Goal: Task Accomplishment & Management: Manage account settings

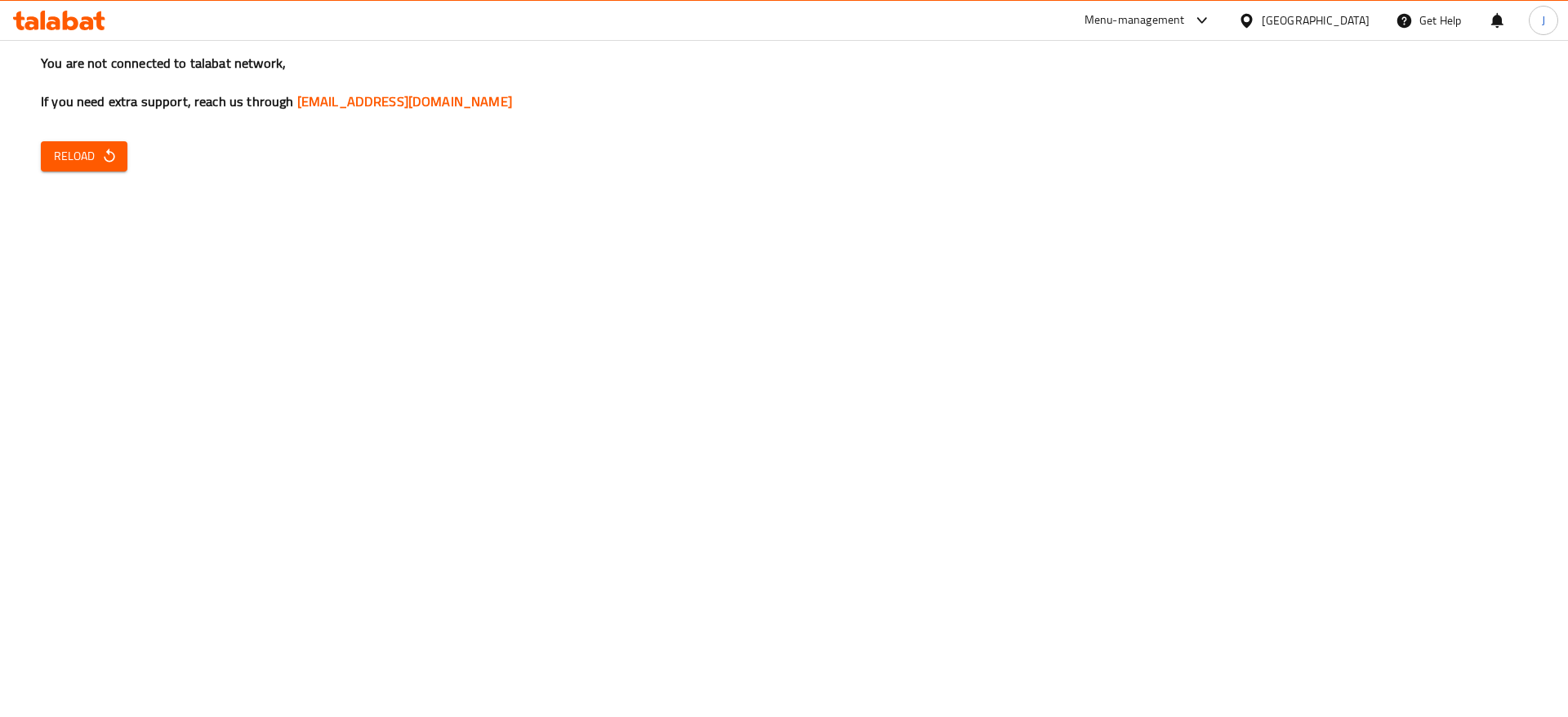
click at [31, 18] on icon at bounding box center [31, 23] width 14 height 14
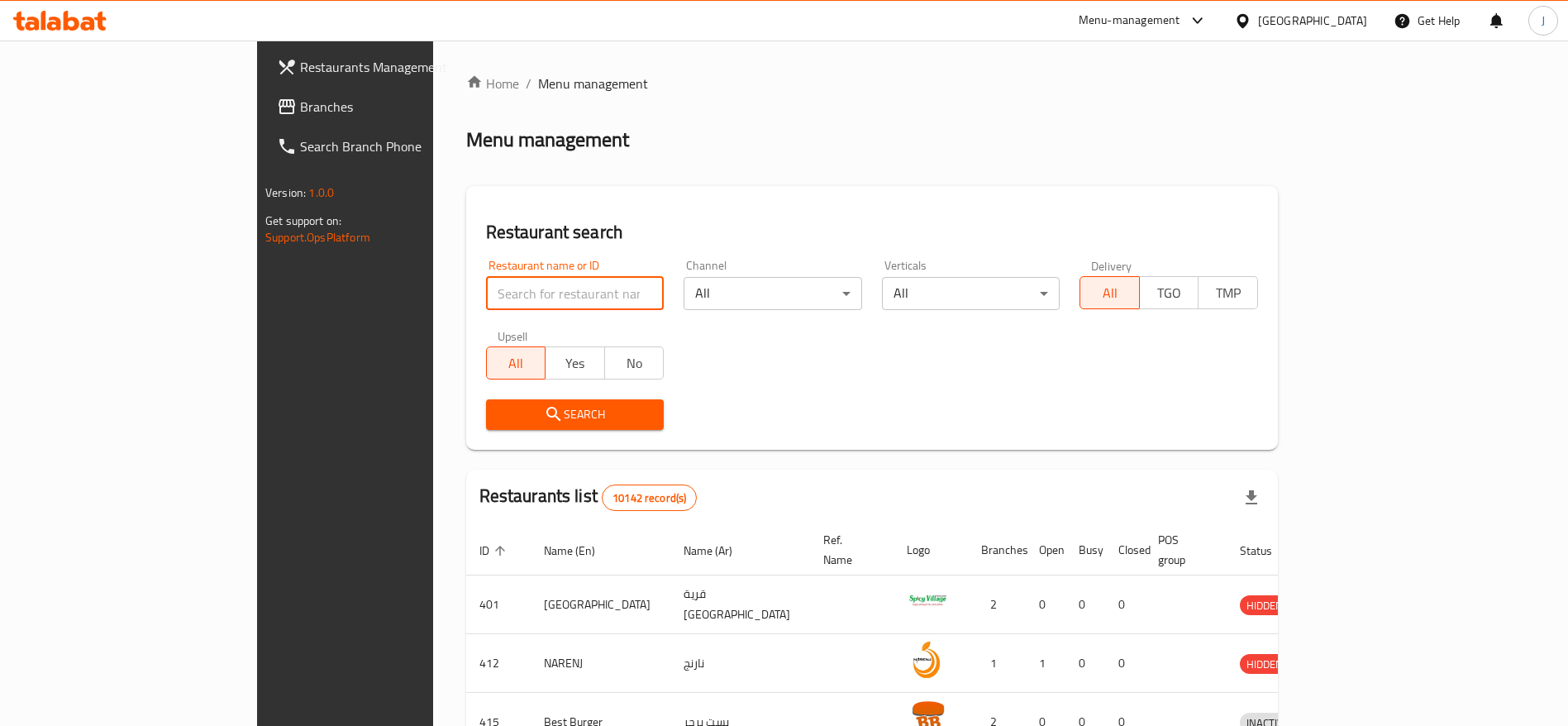
drag, startPoint x: 500, startPoint y: 307, endPoint x: 498, endPoint y: 299, distance: 8.2
click at [500, 307] on input "search" at bounding box center [576, 293] width 179 height 33
paste input "662816"
type input "662816"
click button "Search" at bounding box center [576, 414] width 179 height 30
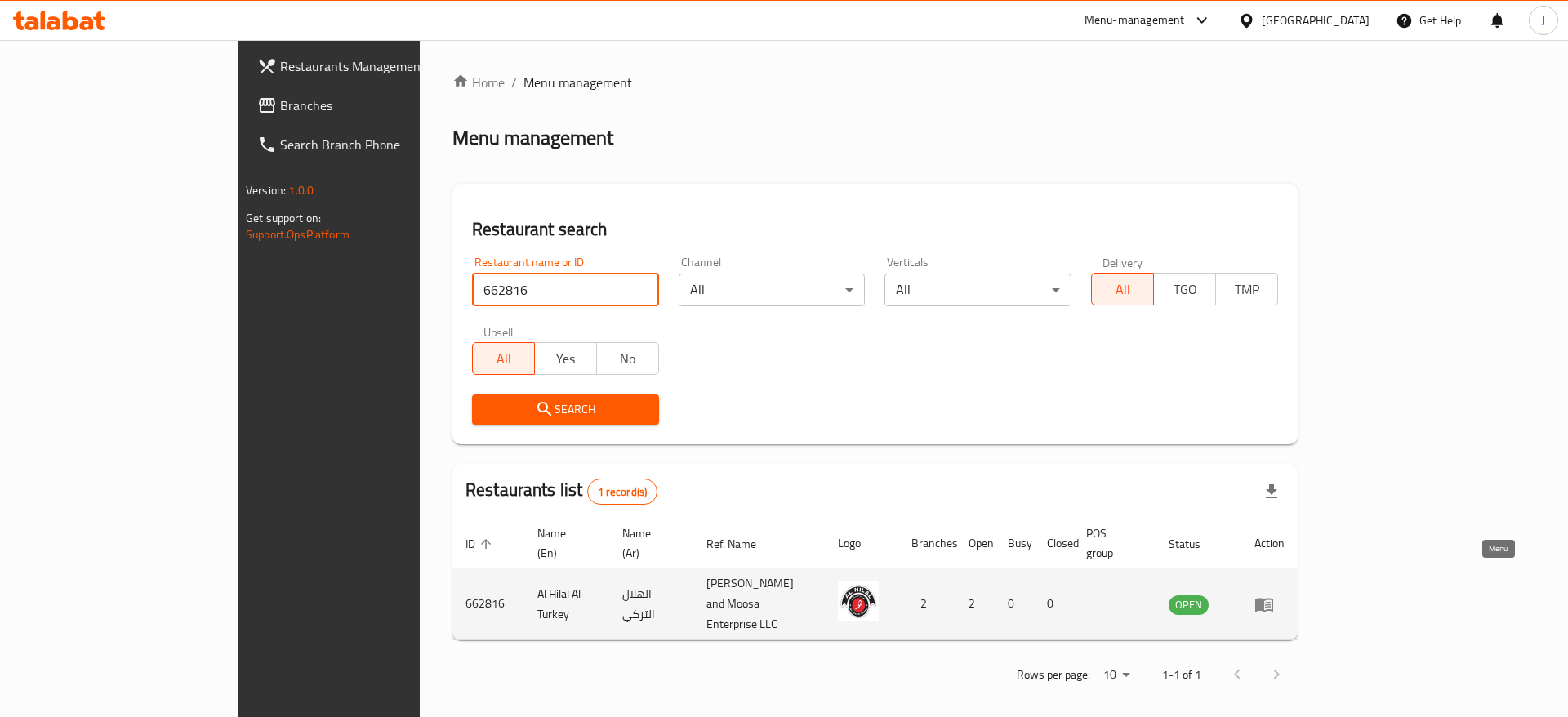
click at [1273, 598] on icon "enhanced table" at bounding box center [1265, 604] width 18 height 14
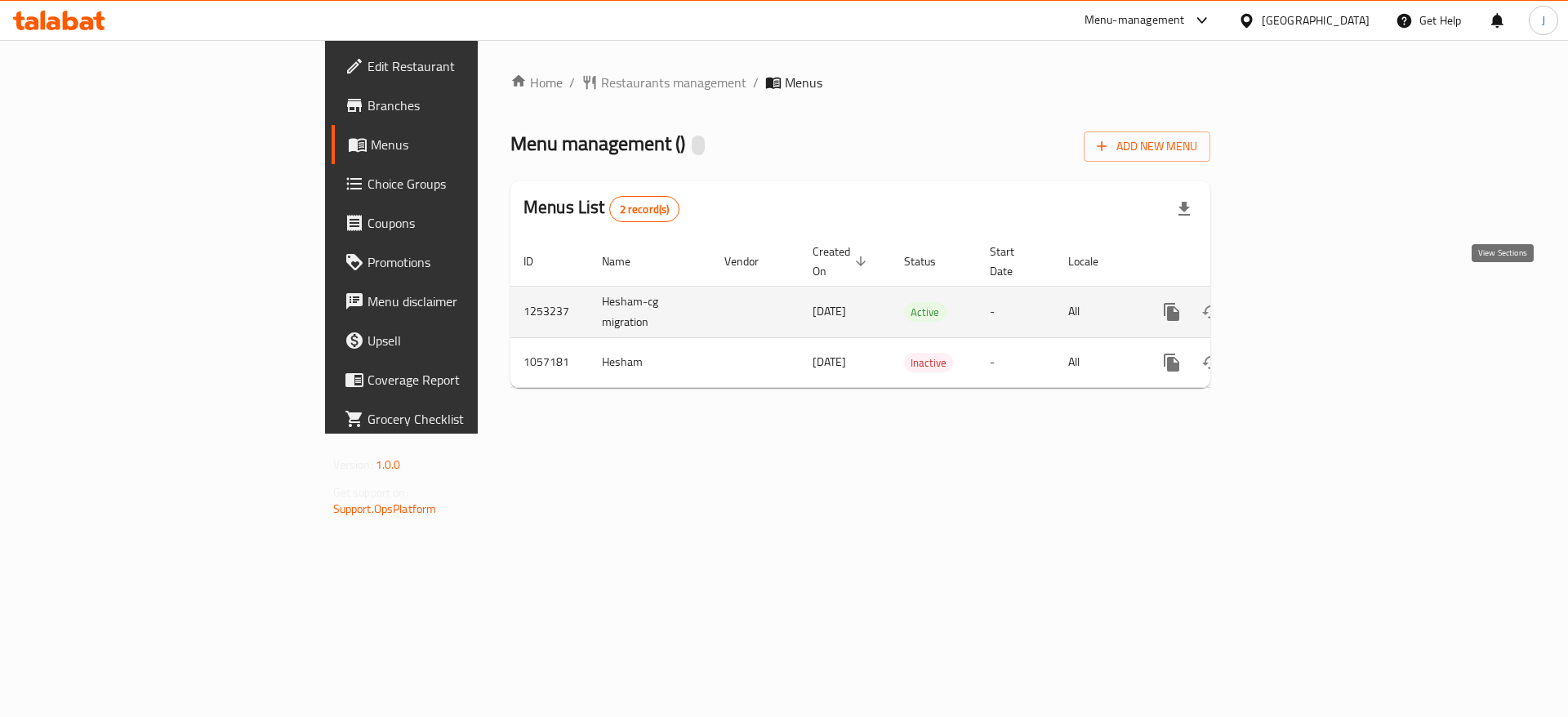
click at [1299, 302] on icon "enhanced table" at bounding box center [1290, 312] width 20 height 20
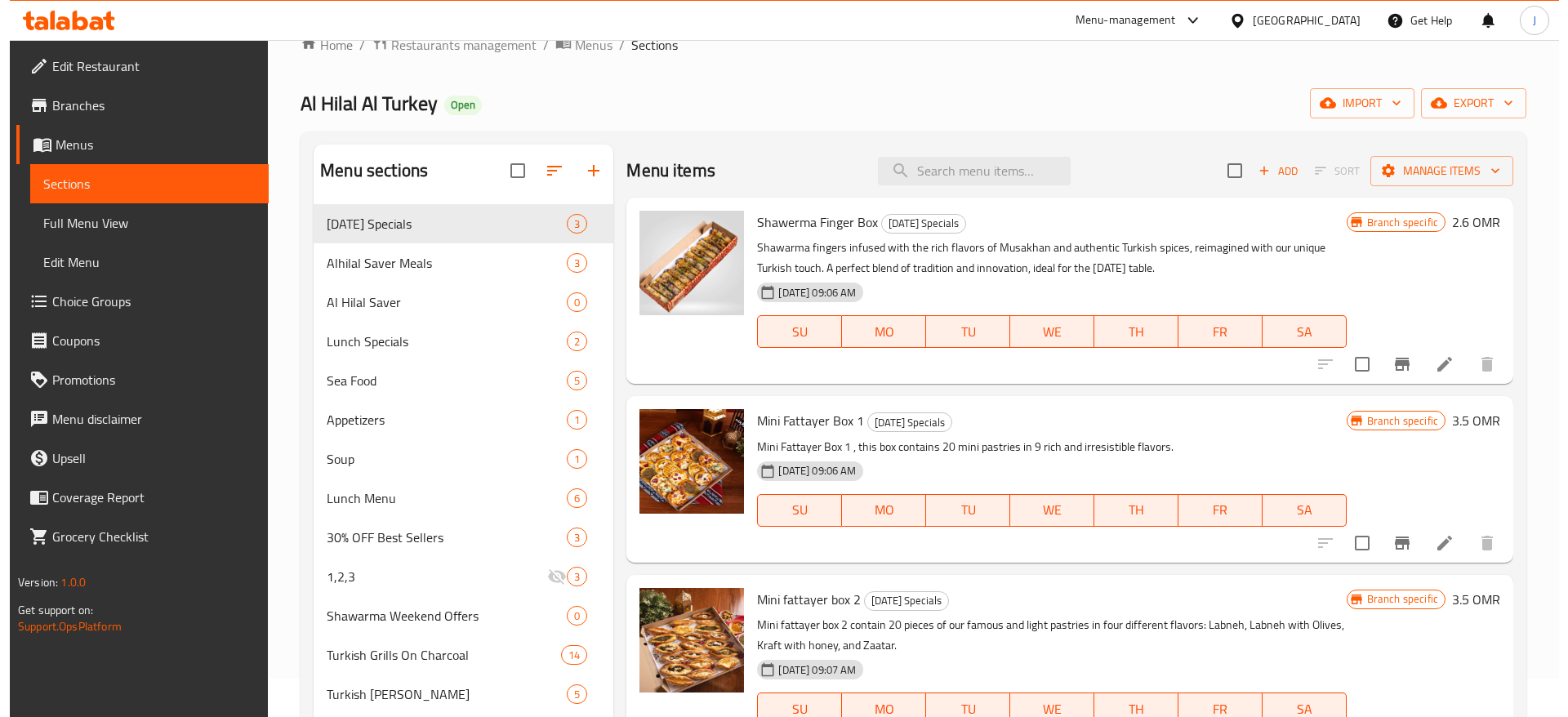
scroll to position [41, 0]
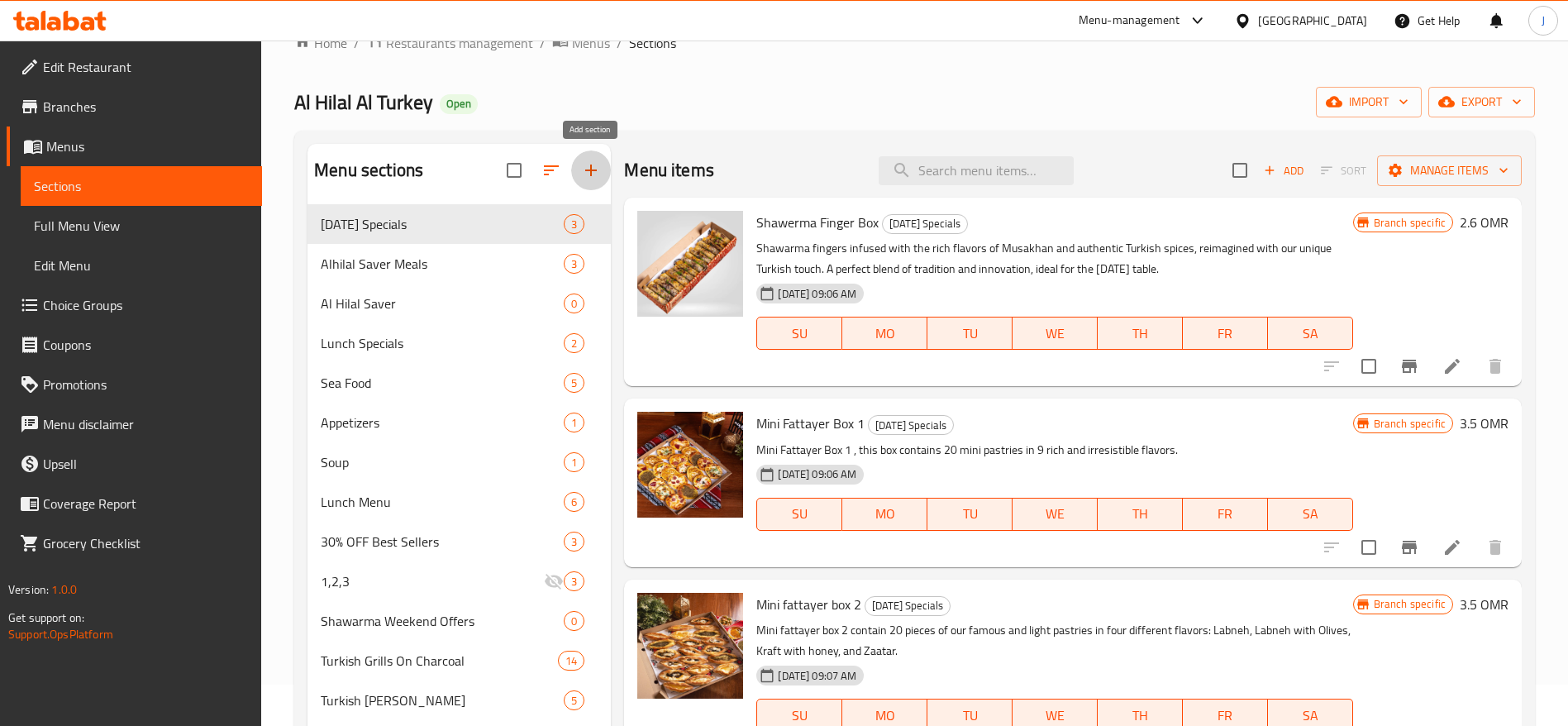
click at [587, 154] on button "button" at bounding box center [590, 170] width 40 height 40
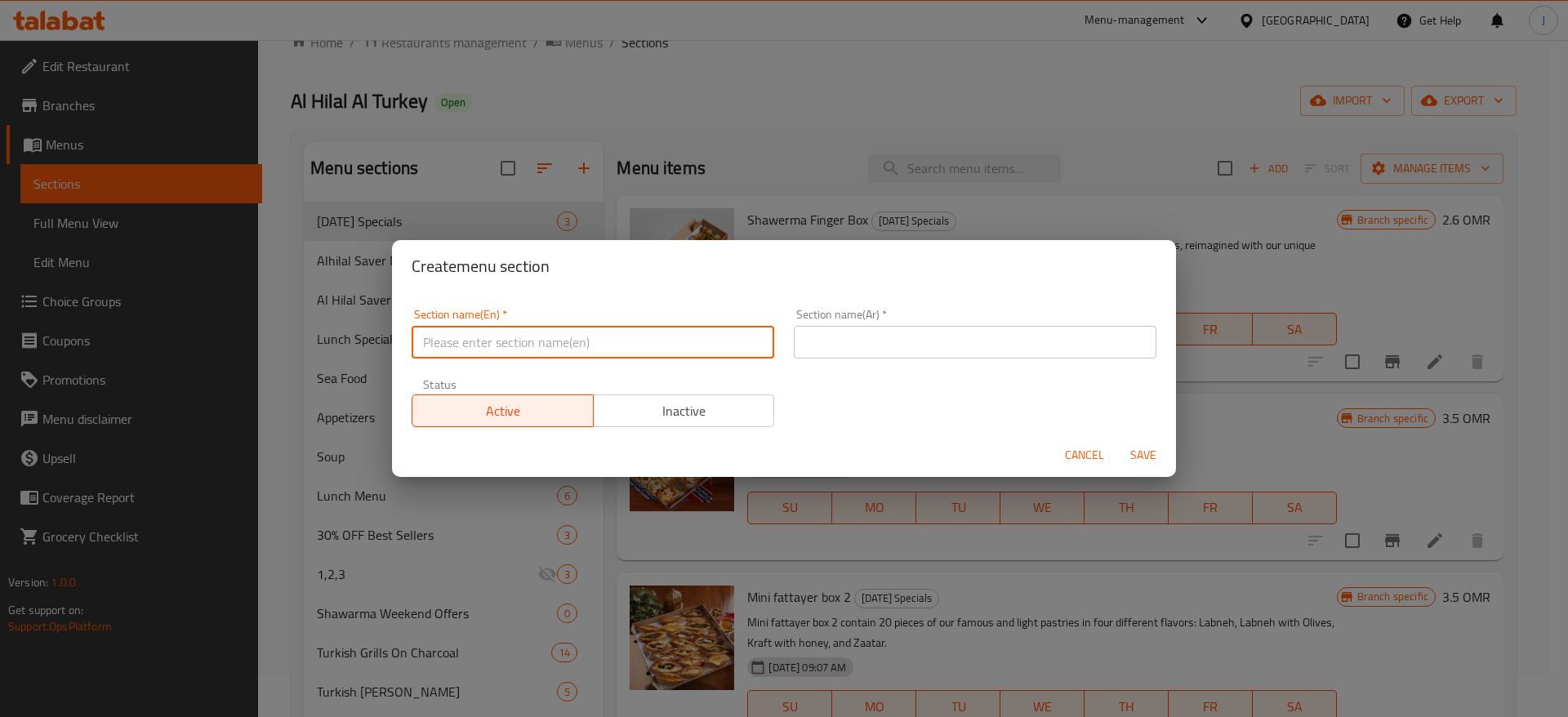
click at [590, 337] on input "text" at bounding box center [593, 343] width 363 height 33
type input "M41"
click at [903, 335] on input "text" at bounding box center [975, 343] width 363 height 33
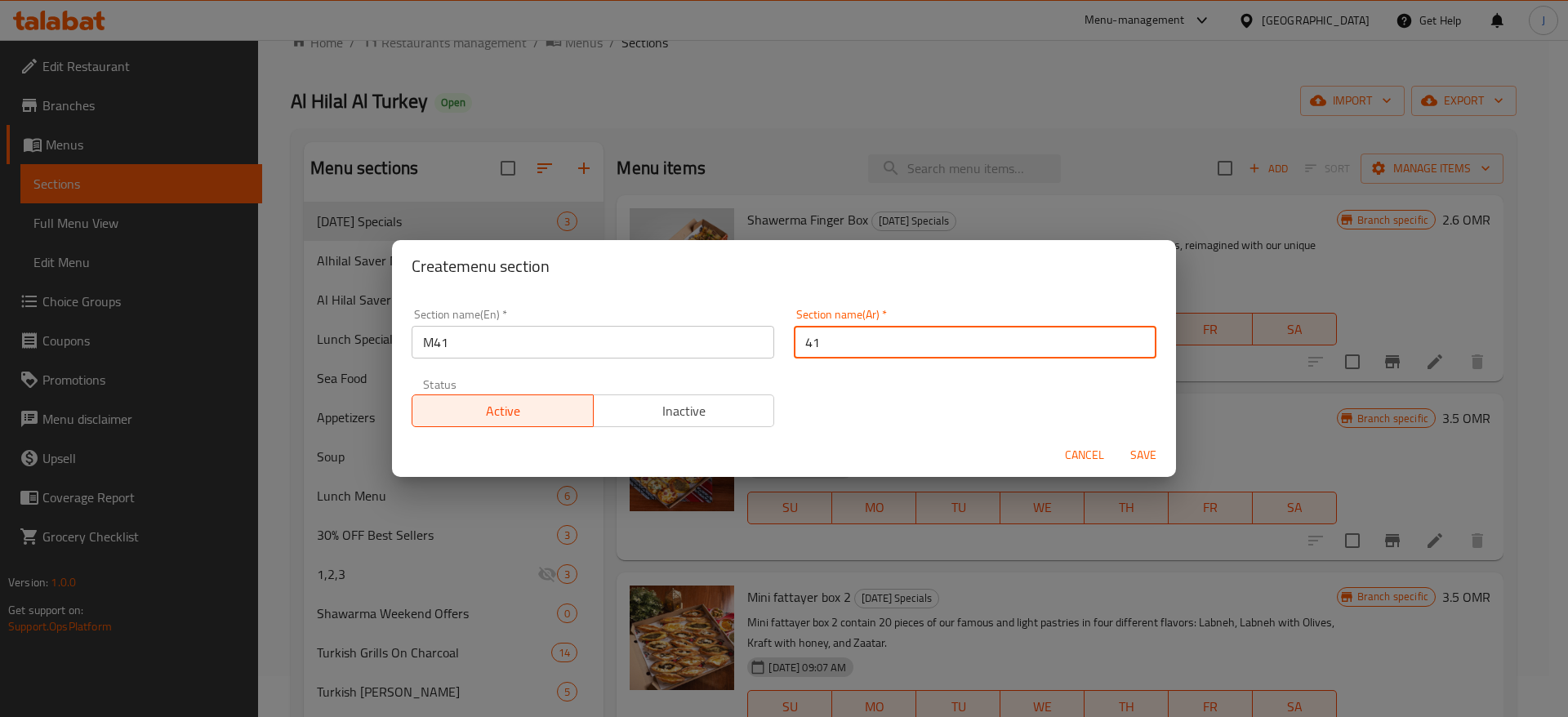
type input "41"
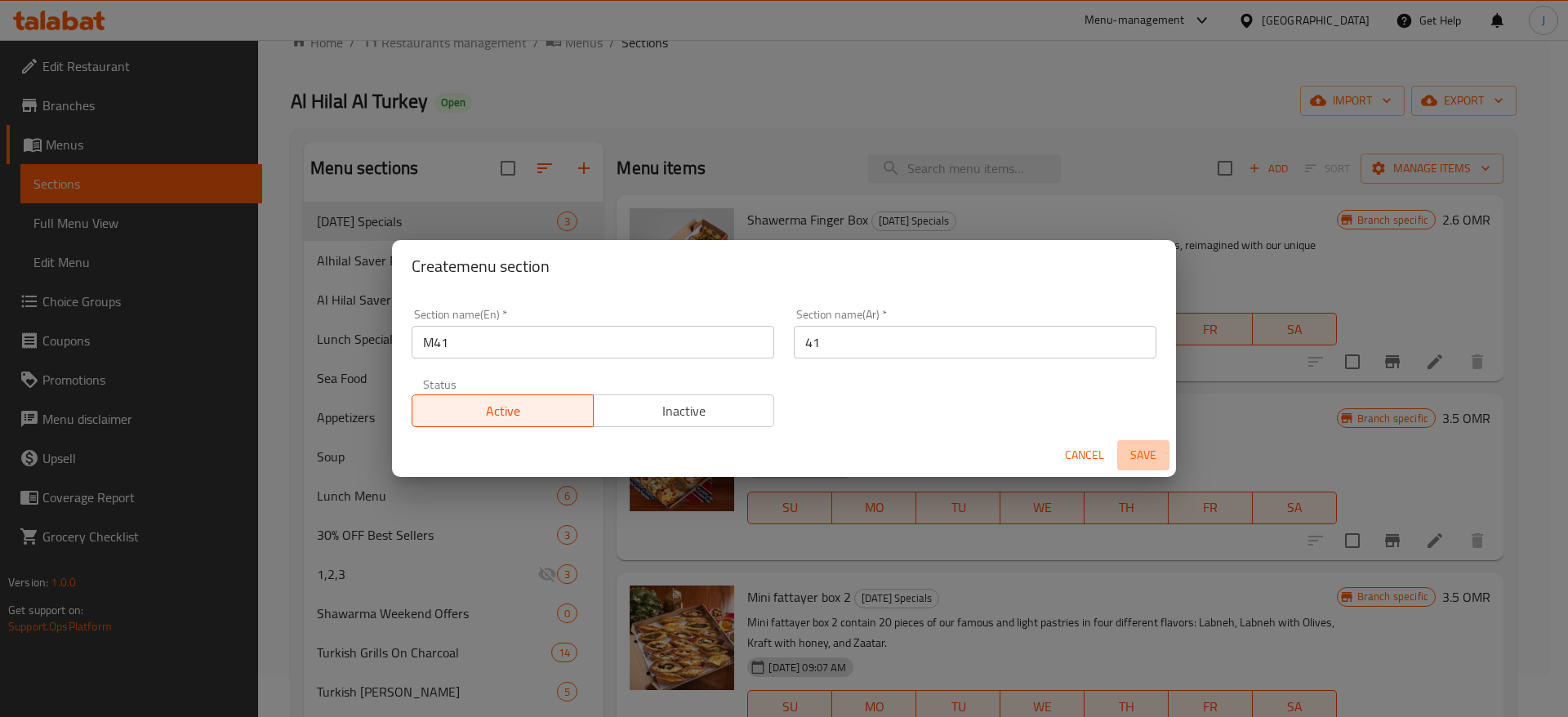
click at [1140, 456] on span "Save" at bounding box center [1143, 456] width 39 height 20
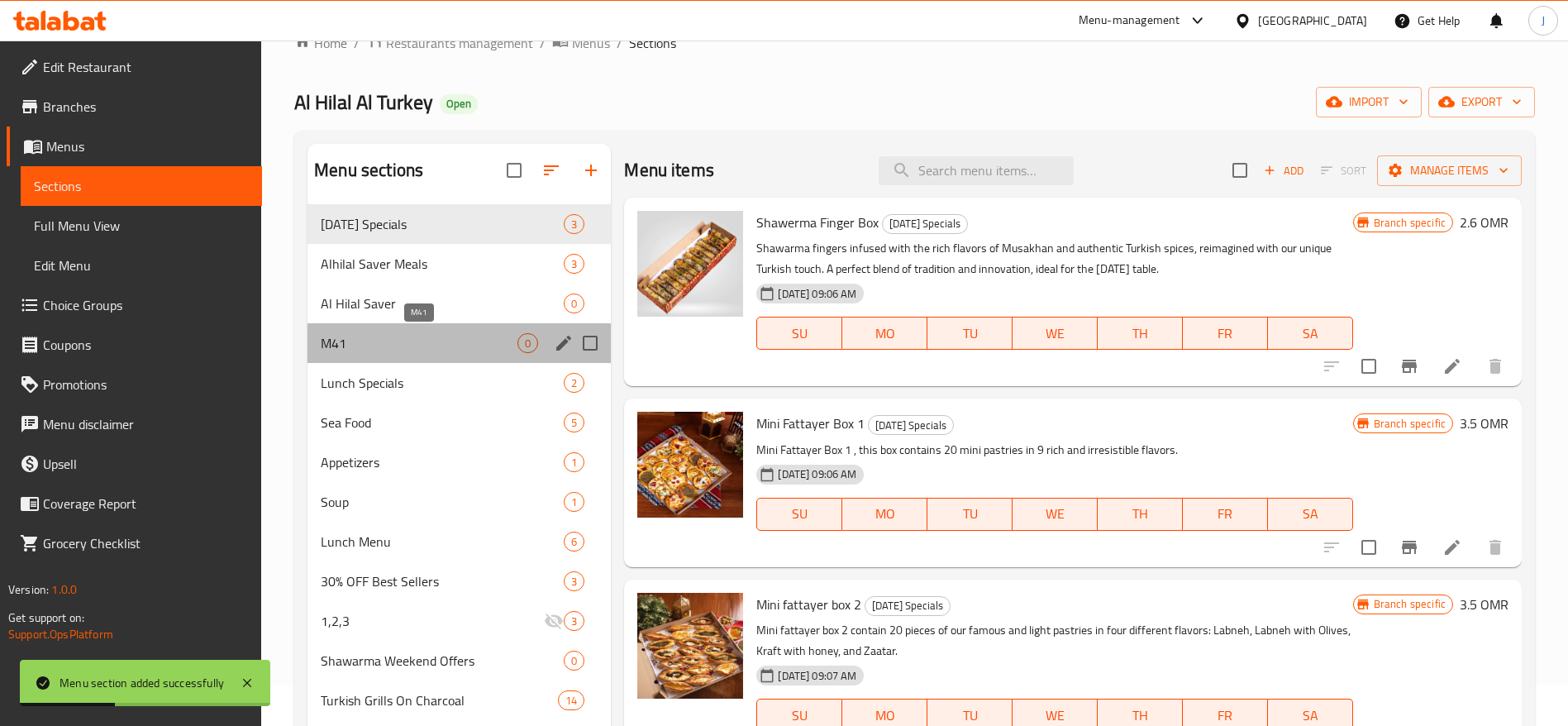
click at [445, 342] on span "M41" at bounding box center [419, 343] width 196 height 20
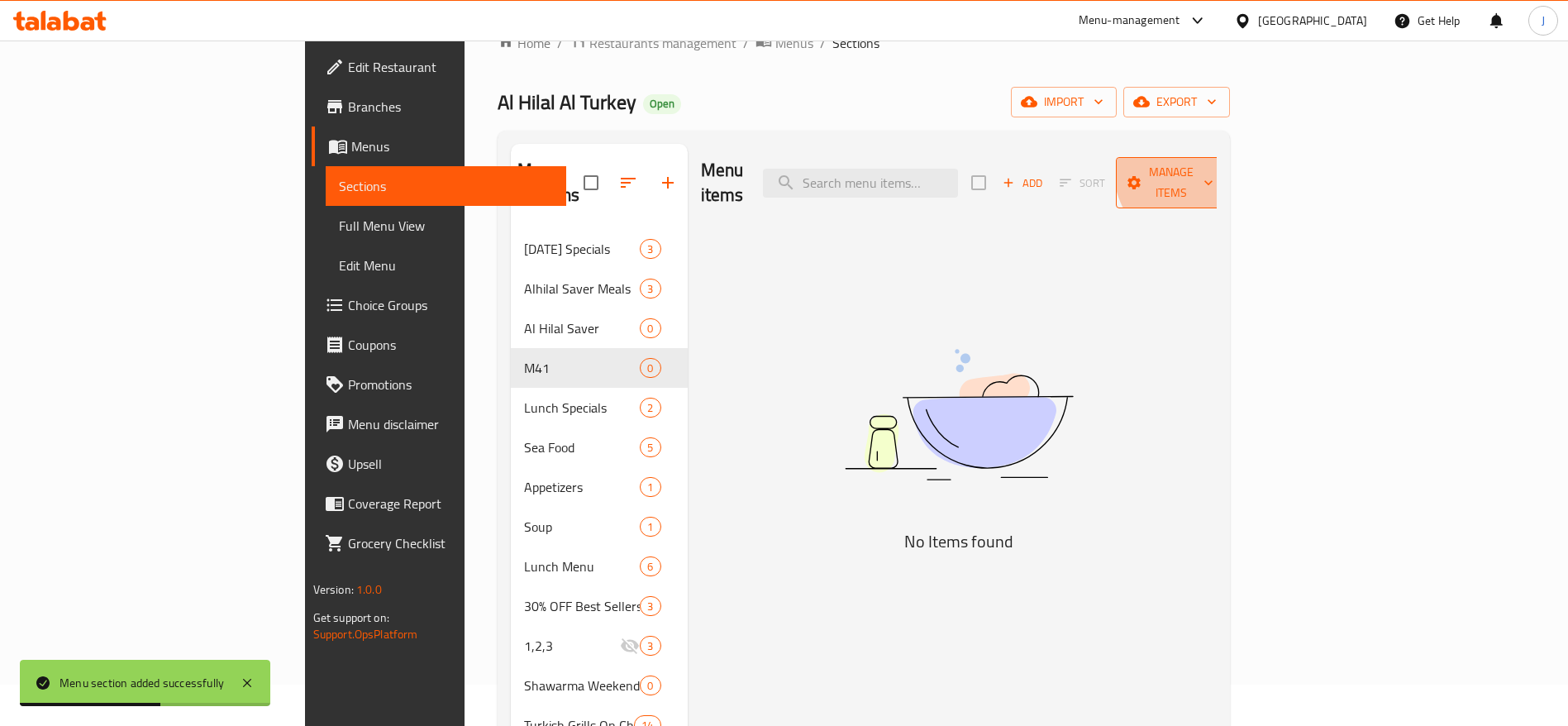
click at [1214, 165] on span "Manage items" at bounding box center [1170, 183] width 84 height 42
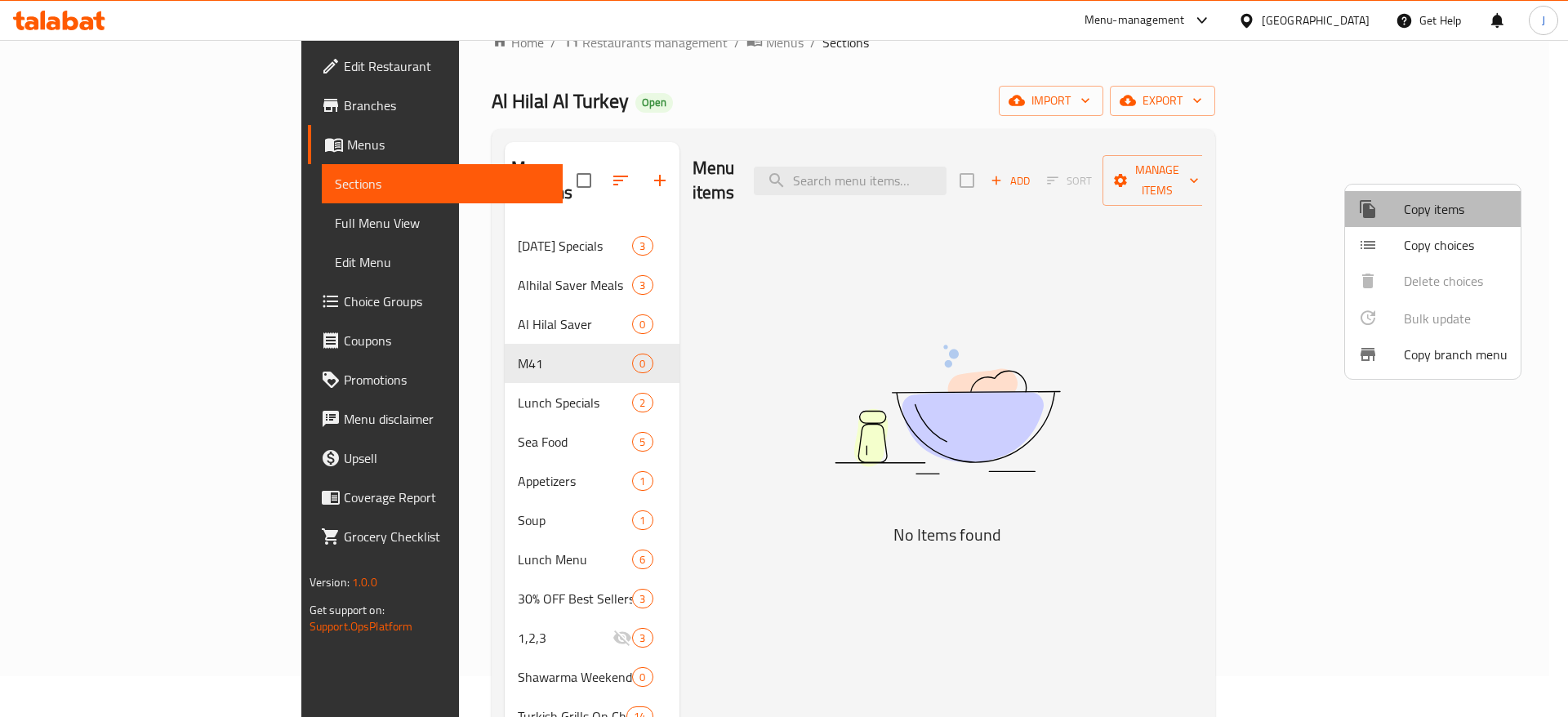
click at [1478, 209] on span "Copy items" at bounding box center [1456, 210] width 104 height 20
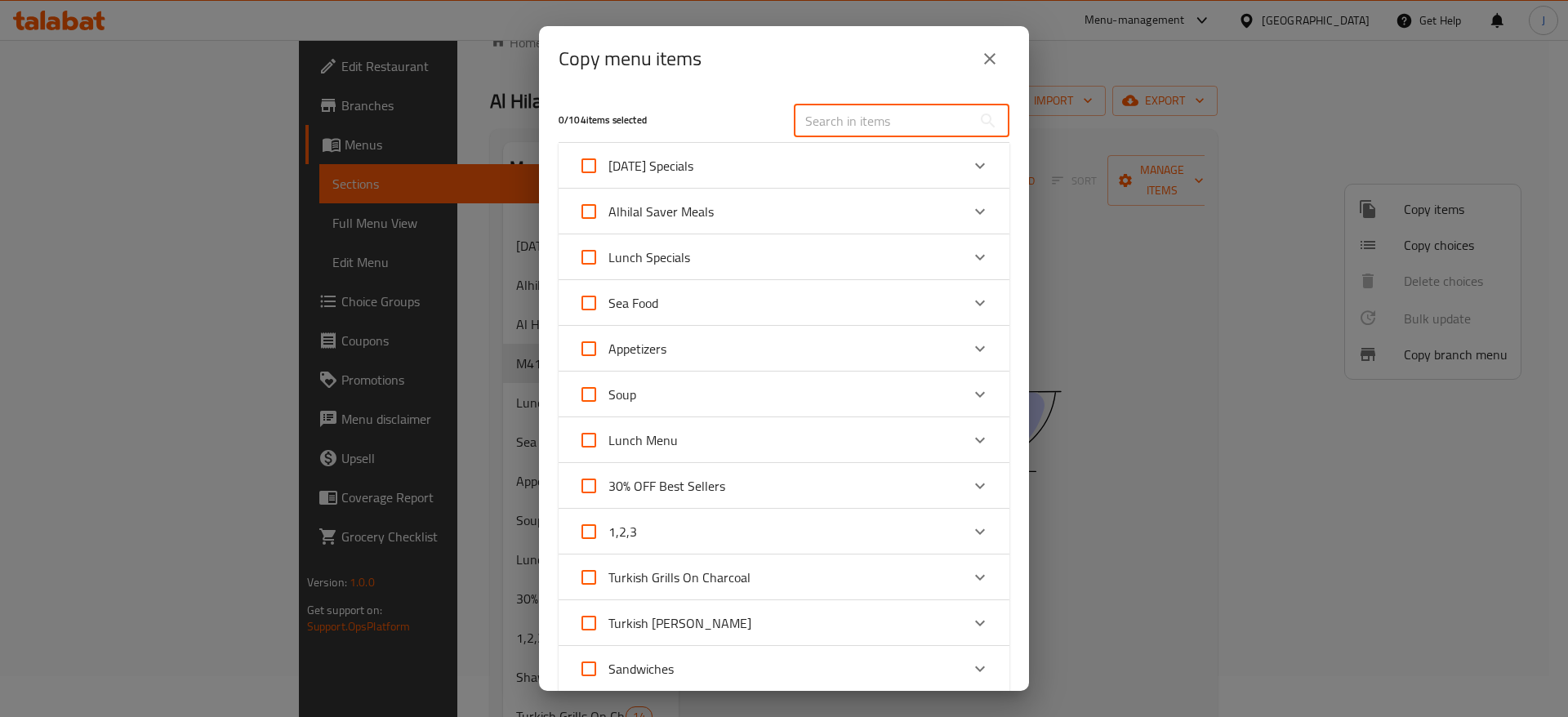
click at [828, 131] on input "text" at bounding box center [882, 121] width 178 height 33
paste input ""Two Sarokh Chicken Shawerma French Fries + Soft Drink"" ""
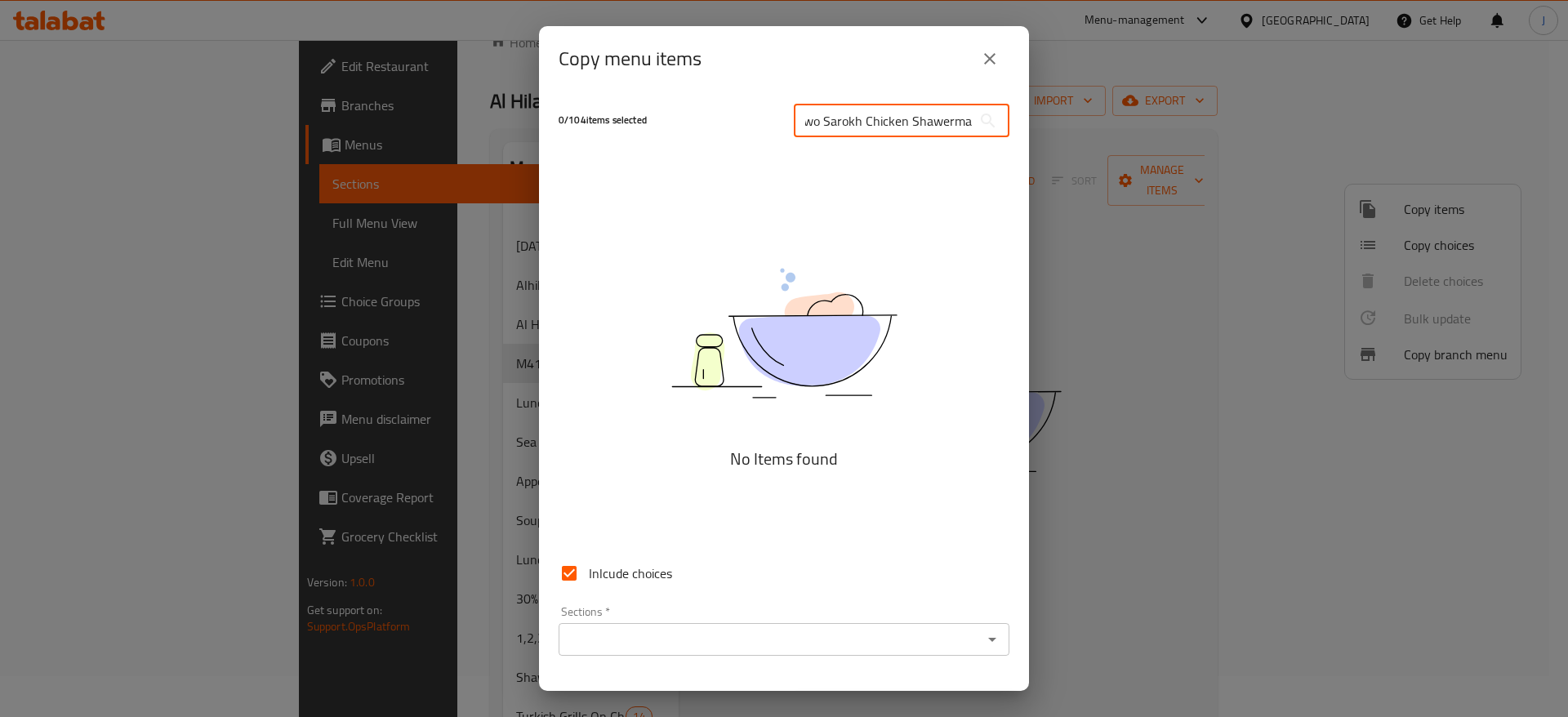
scroll to position [0, 24]
type input ""Two Sarokh Chicken Shawerma"
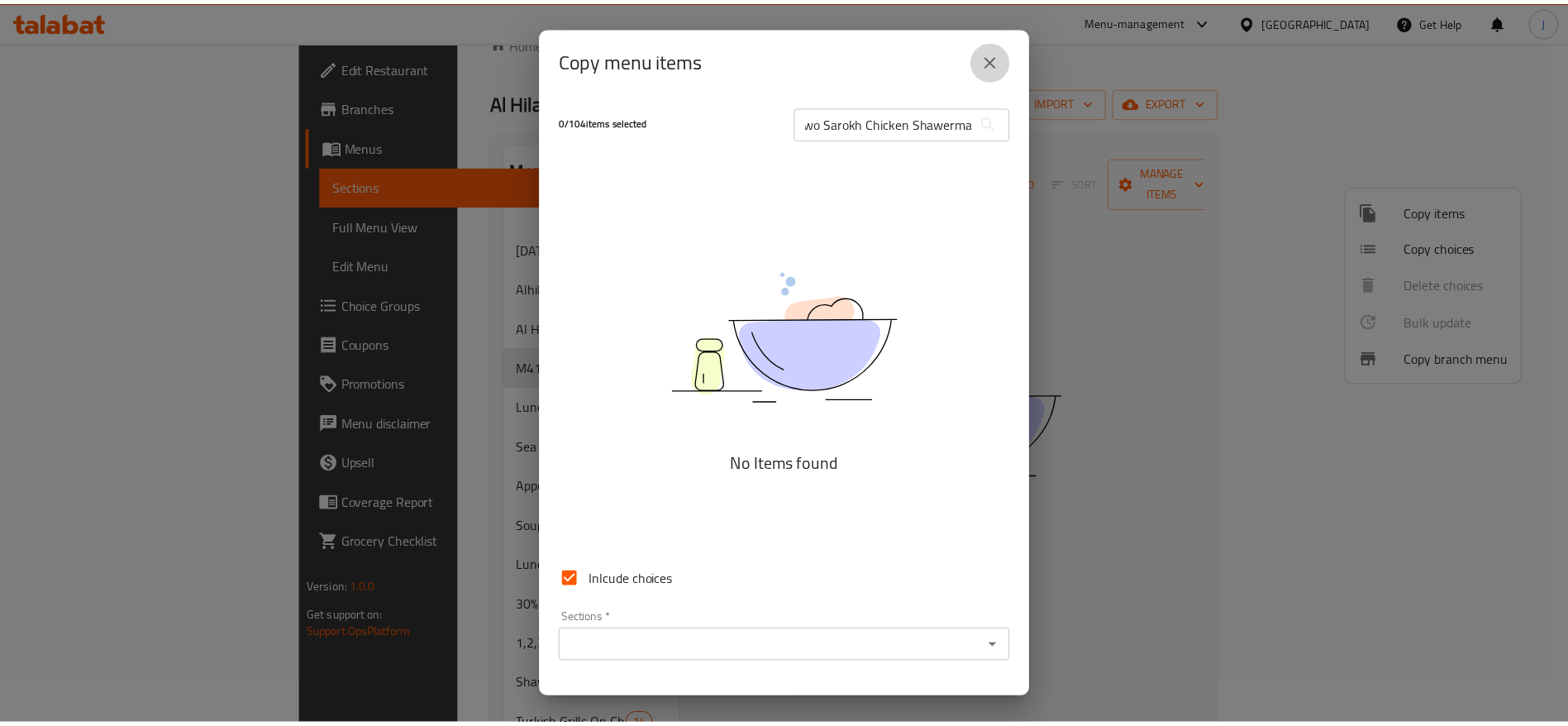
scroll to position [0, 0]
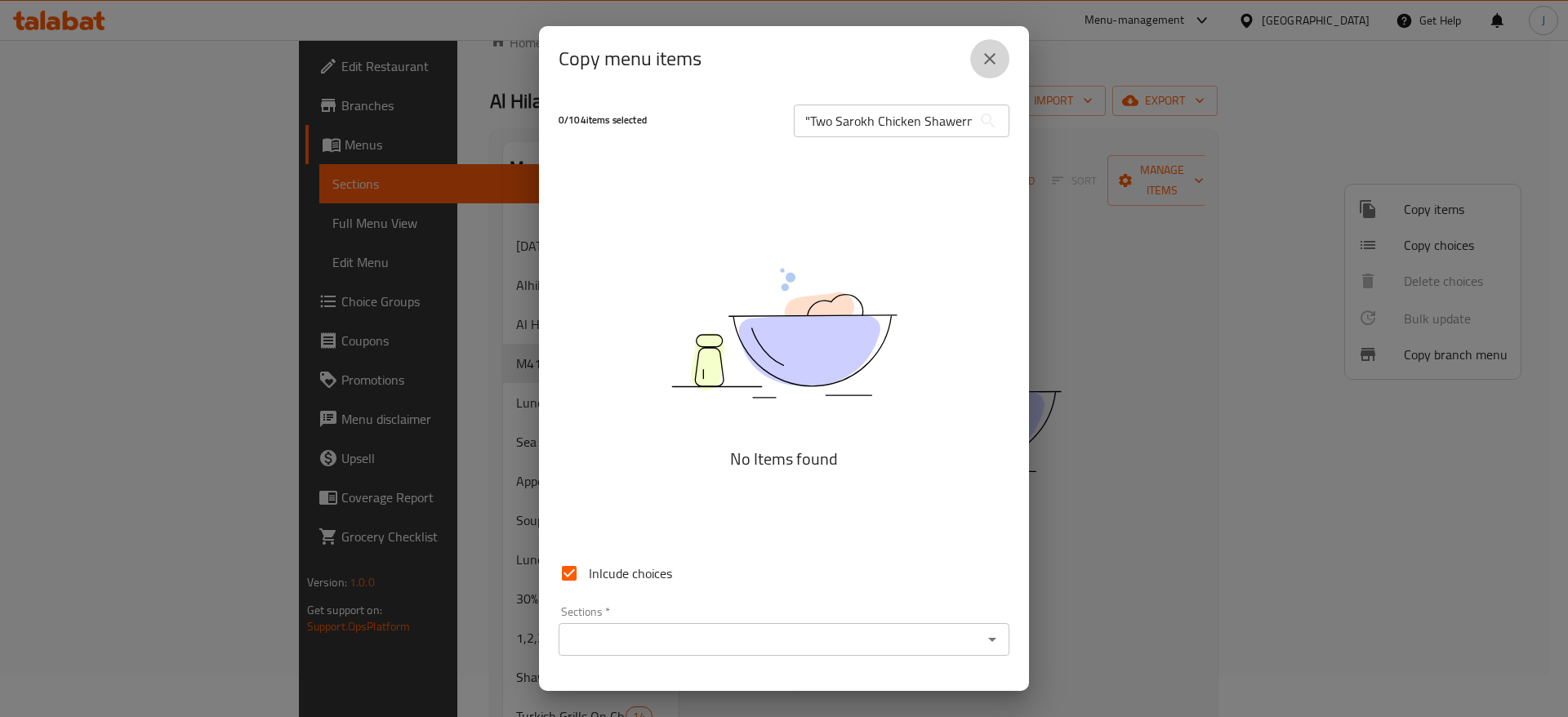
click at [998, 59] on icon "close" at bounding box center [990, 59] width 20 height 20
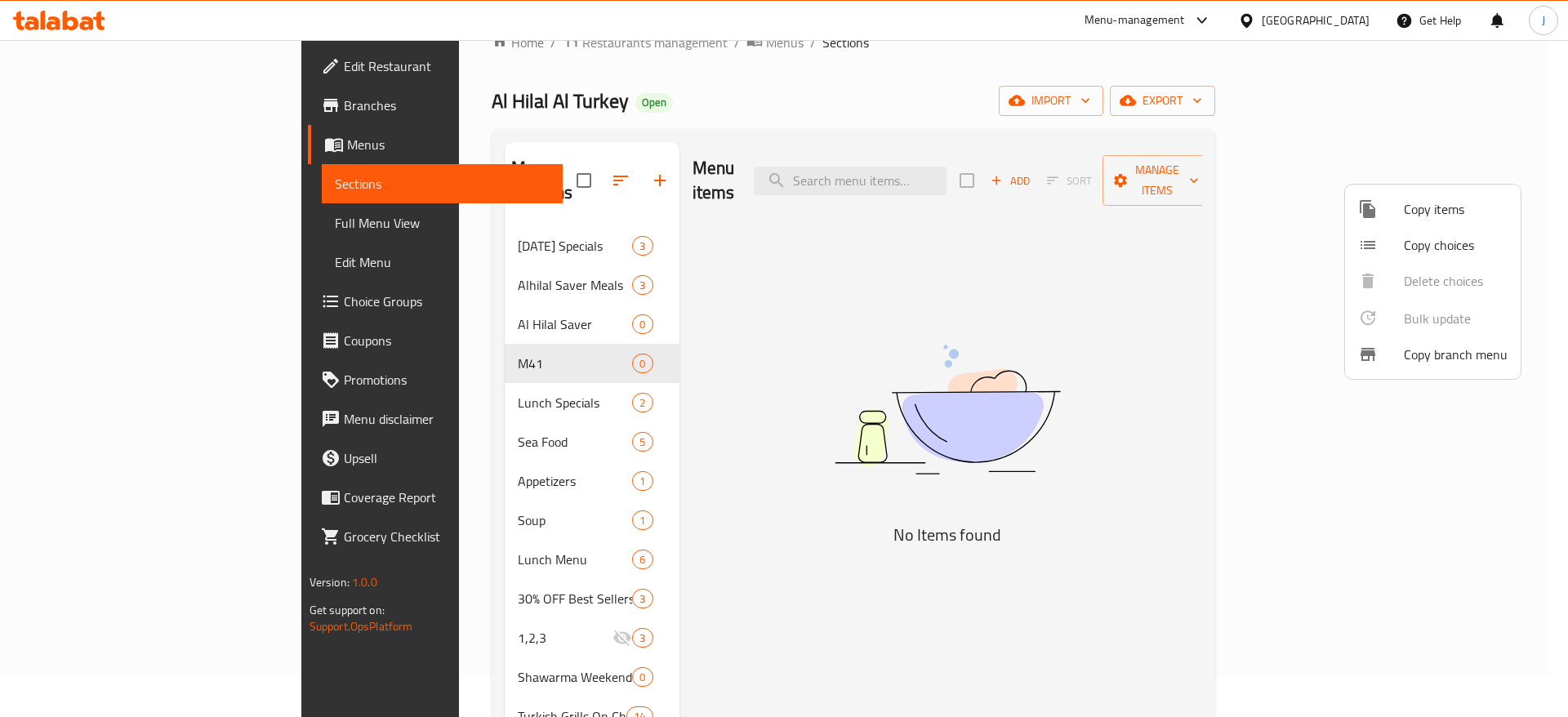
click at [475, 339] on div at bounding box center [784, 358] width 1568 height 717
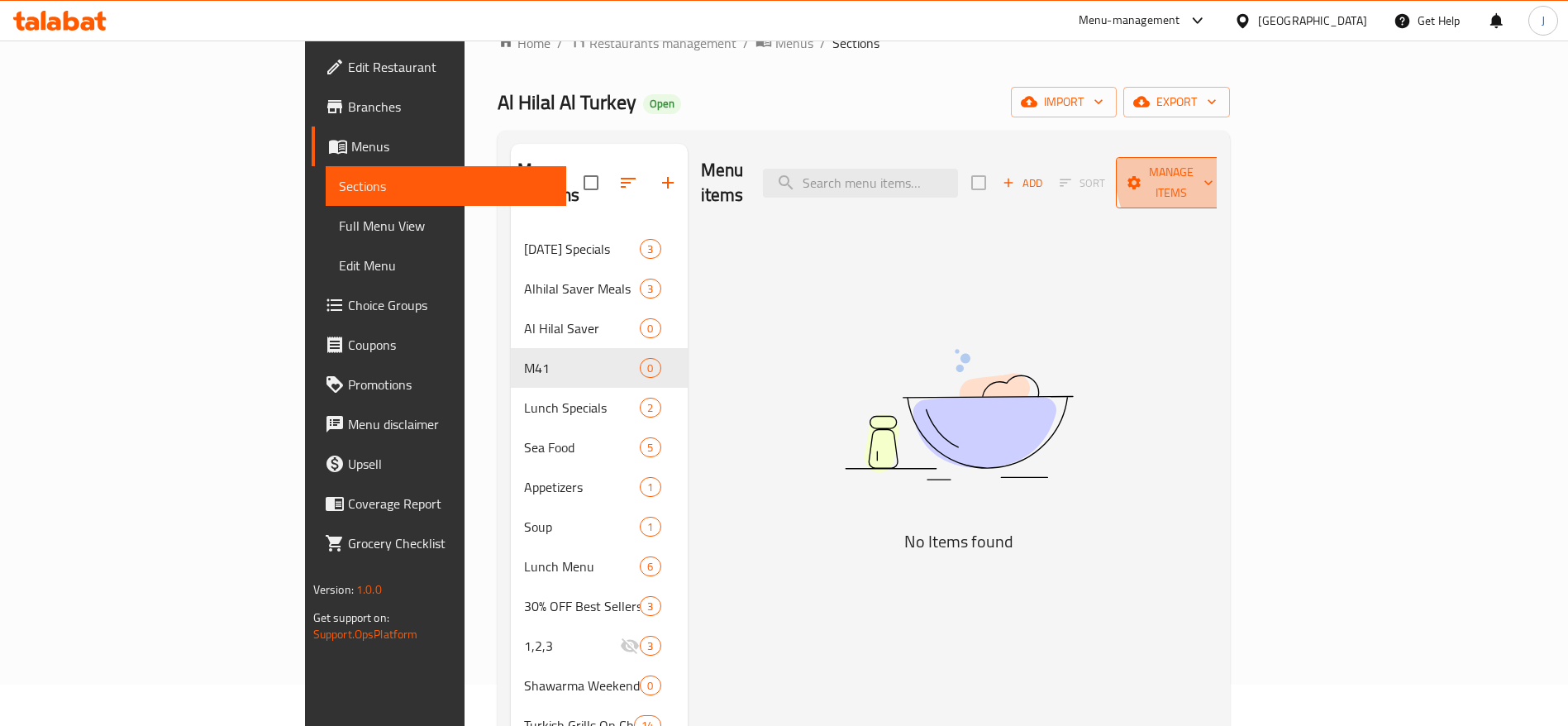
click at [1214, 170] on span "Manage items" at bounding box center [1170, 183] width 84 height 42
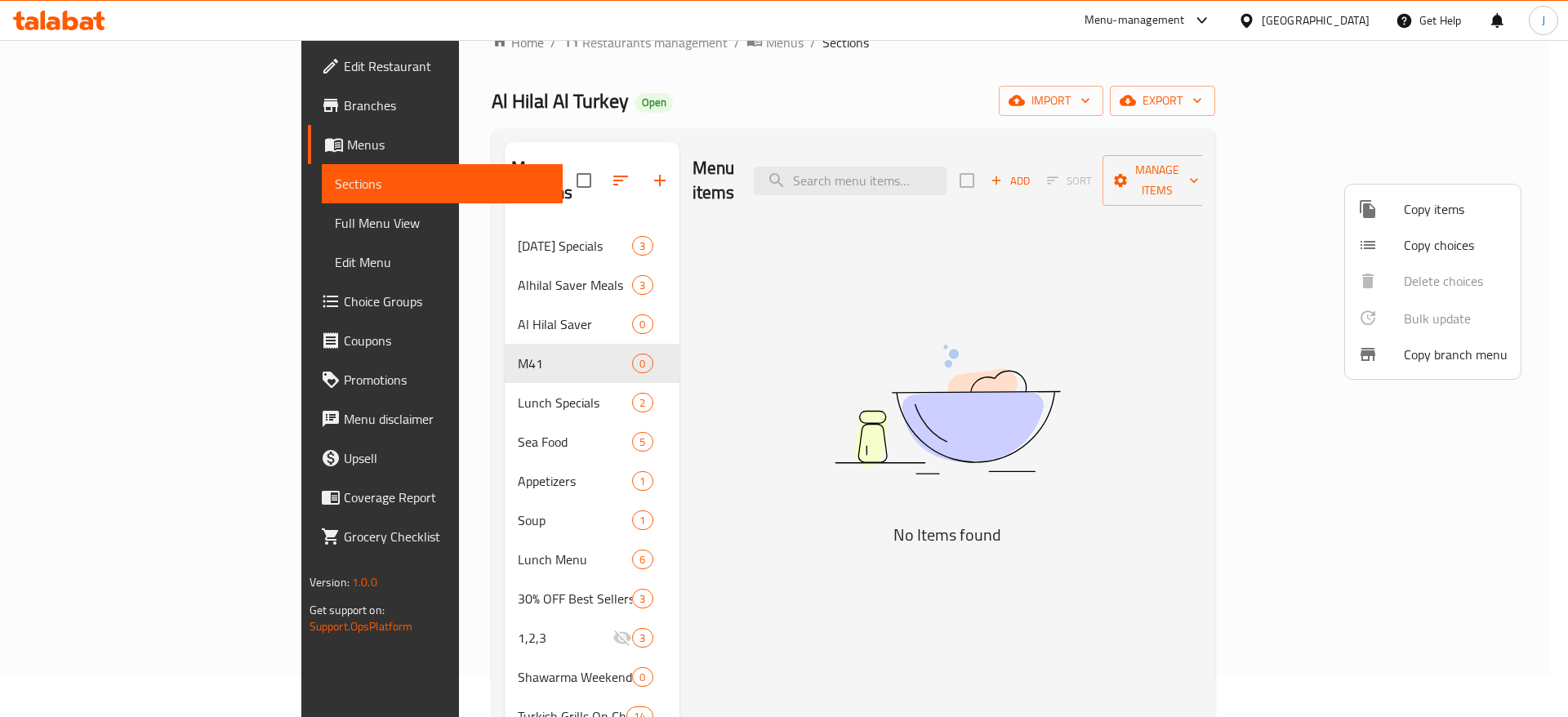
click at [1195, 285] on div at bounding box center [784, 358] width 1568 height 717
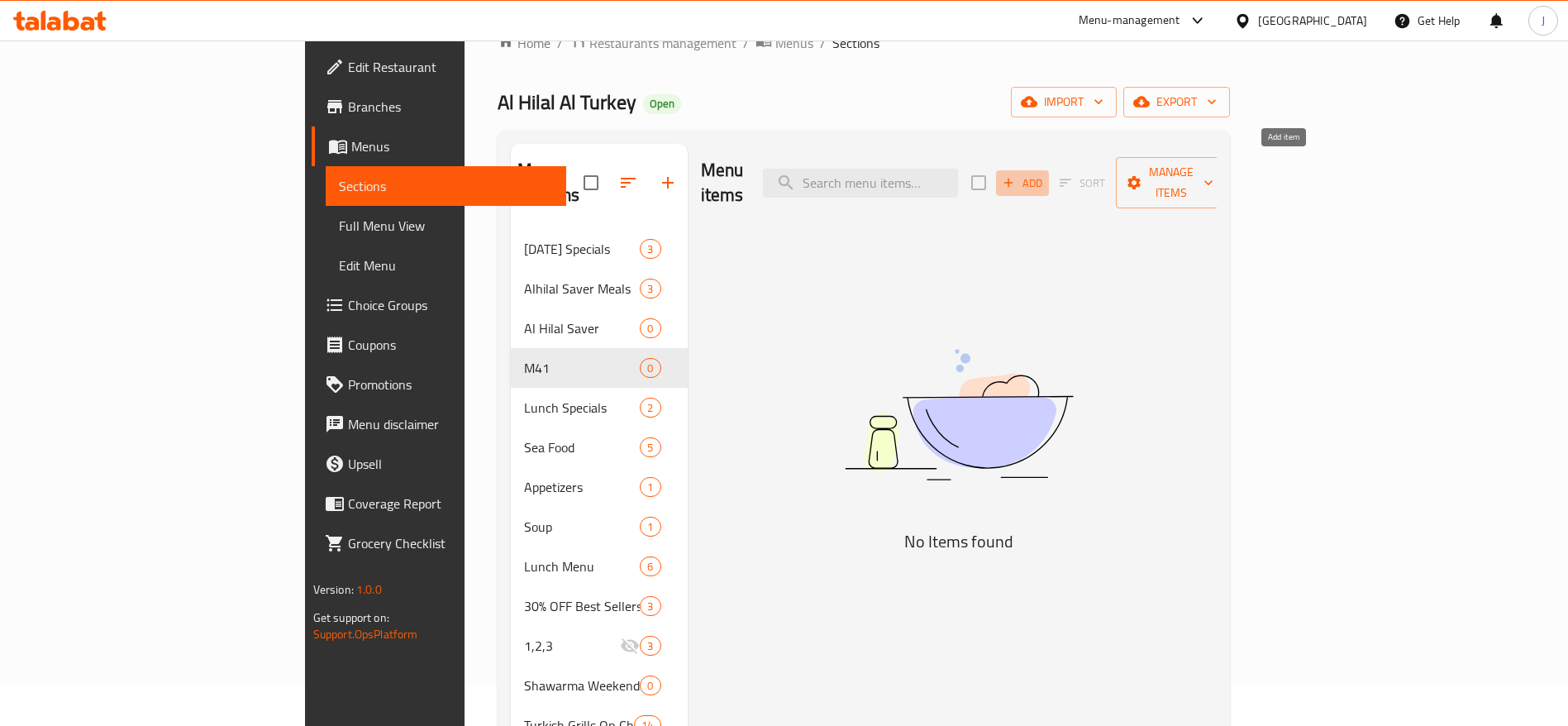
click at [1045, 174] on span "Add" at bounding box center [1023, 183] width 44 height 19
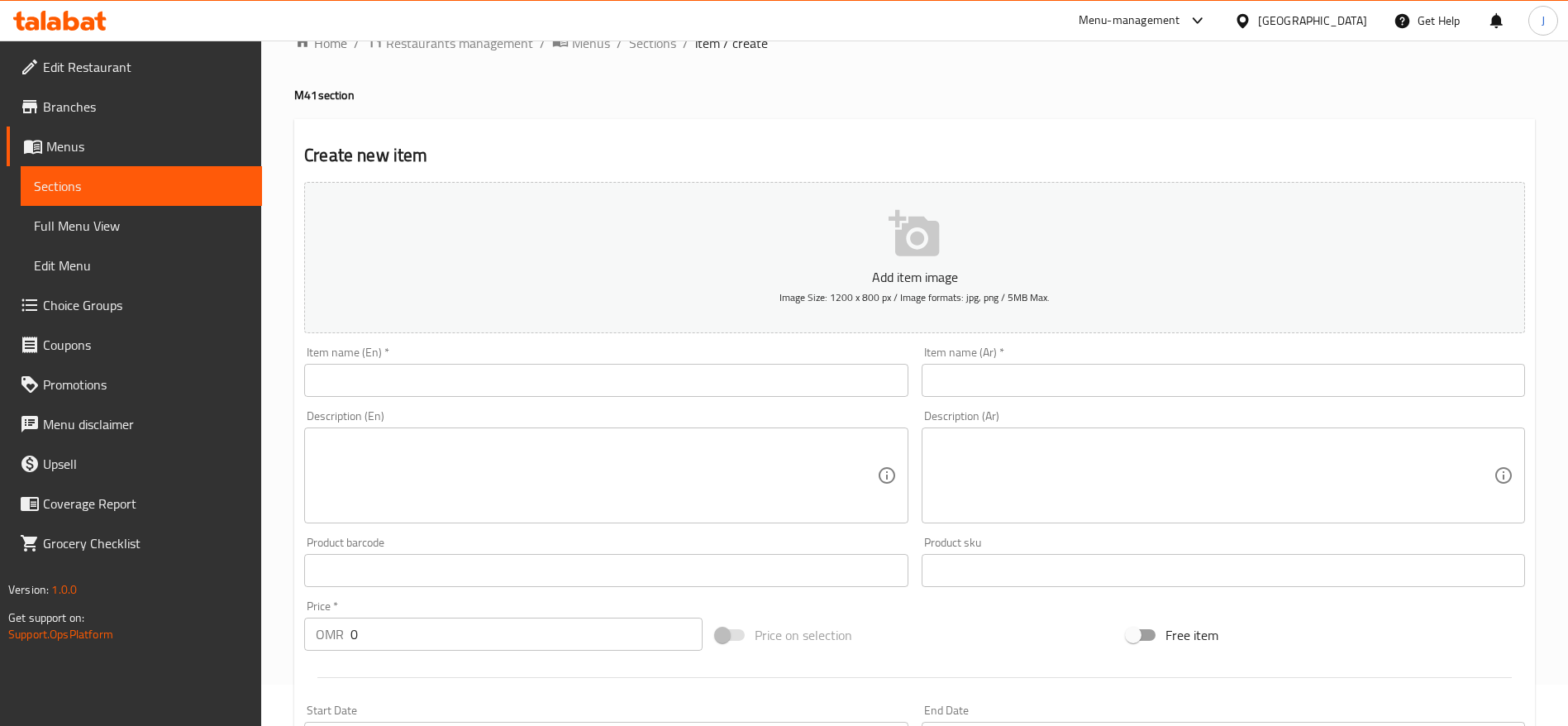
click at [478, 377] on input "text" at bounding box center [606, 380] width 603 height 33
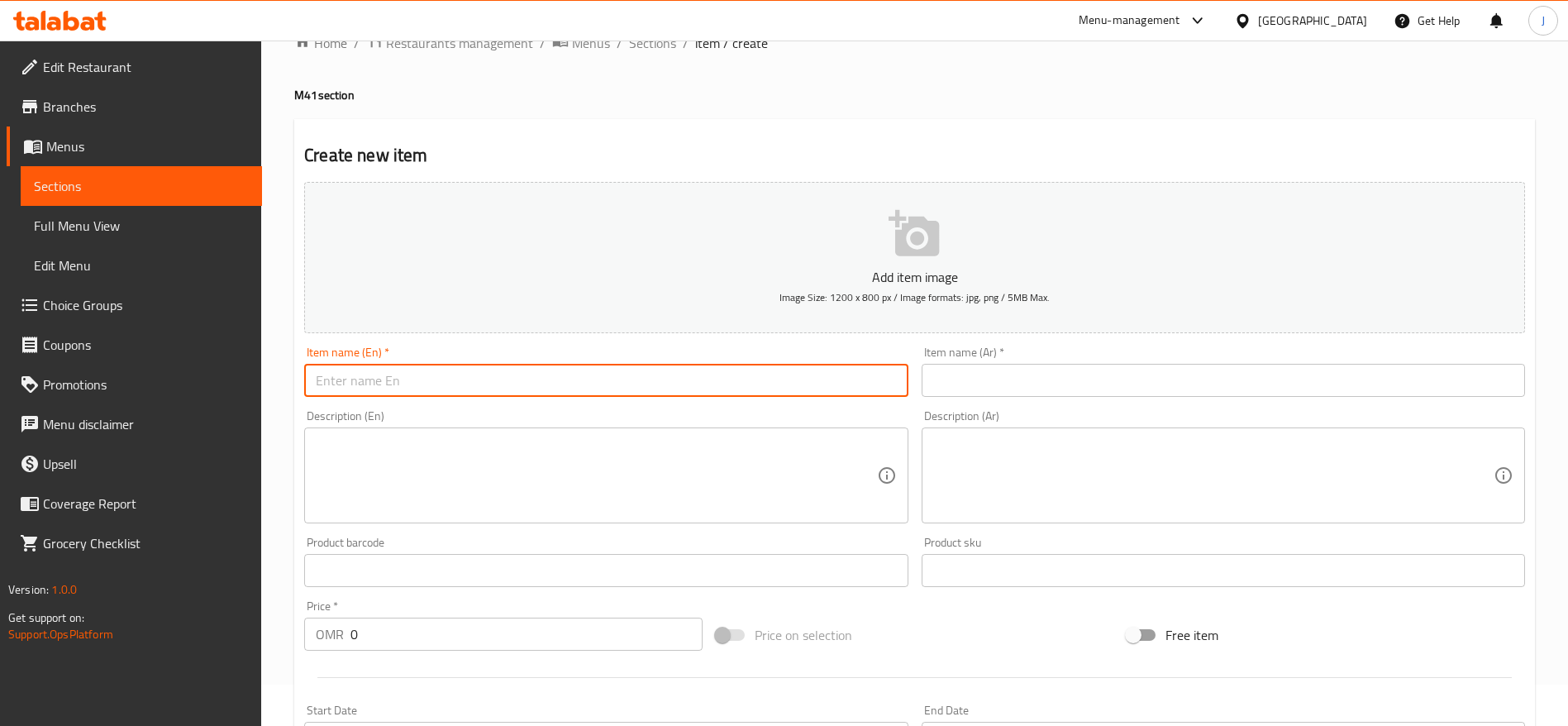
paste input "Two Sarokh Chicken Shawerma French Fries + Soft Drink""
drag, startPoint x: 493, startPoint y: 377, endPoint x: 740, endPoint y: 378, distance: 247.0
click at [740, 378] on input "Two Sarokh Chicken Shawerma French Fries + Soft Drink"" at bounding box center [606, 380] width 603 height 33
type input "Two Sarokh Chicken Shawerma Meal"
click at [659, 478] on textarea at bounding box center [596, 475] width 561 height 78
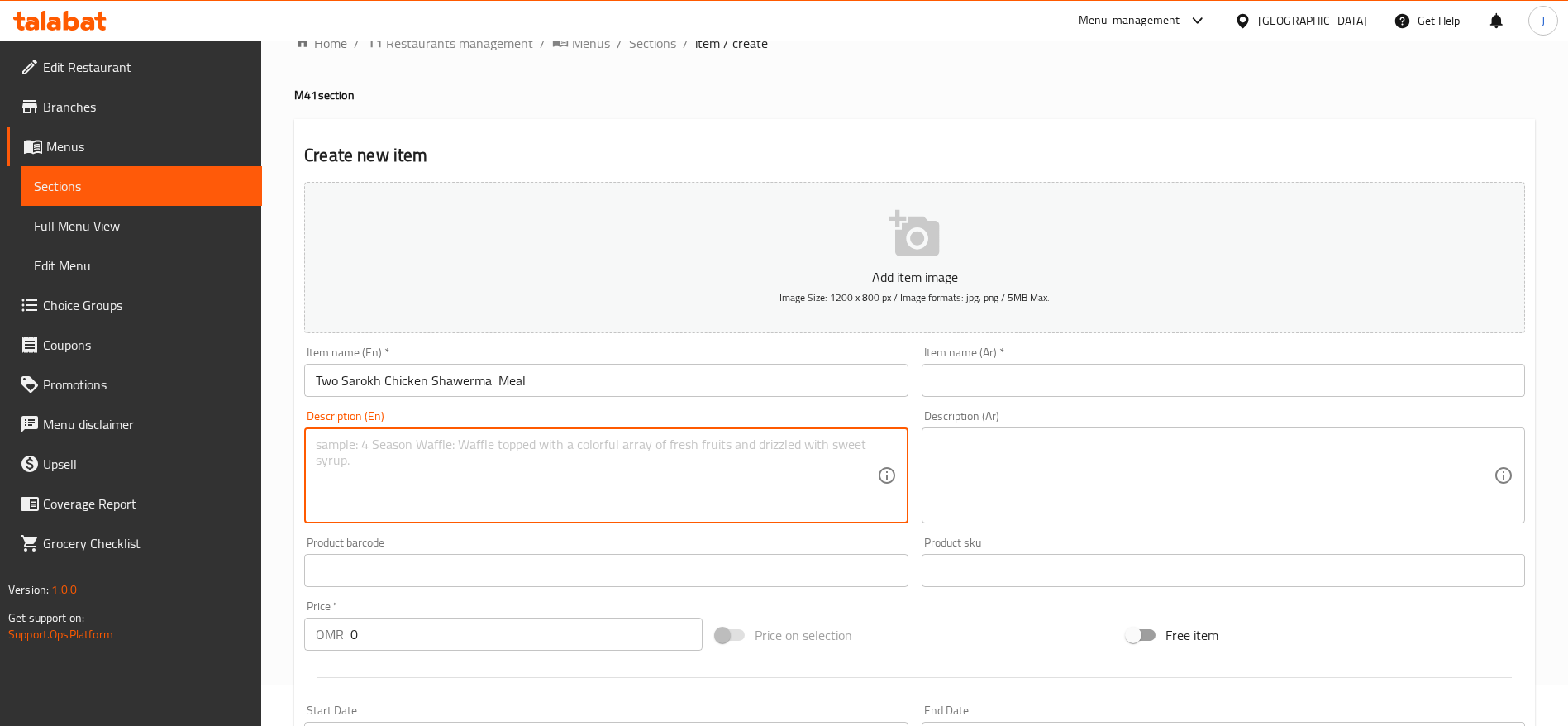
paste textarea "French Fries + Soft Drink""
type textarea "French Fries + Soft Drink""
drag, startPoint x: 547, startPoint y: 444, endPoint x: 244, endPoint y: 466, distance: 303.8
click at [244, 466] on div "Edit Restaurant Branches Menus Sections Full Menu View Edit Menu Choice Groups …" at bounding box center [784, 563] width 1568 height 1128
paste textarea "Two Sarokh Chicken Shawerma French Fries + Soft Drink""
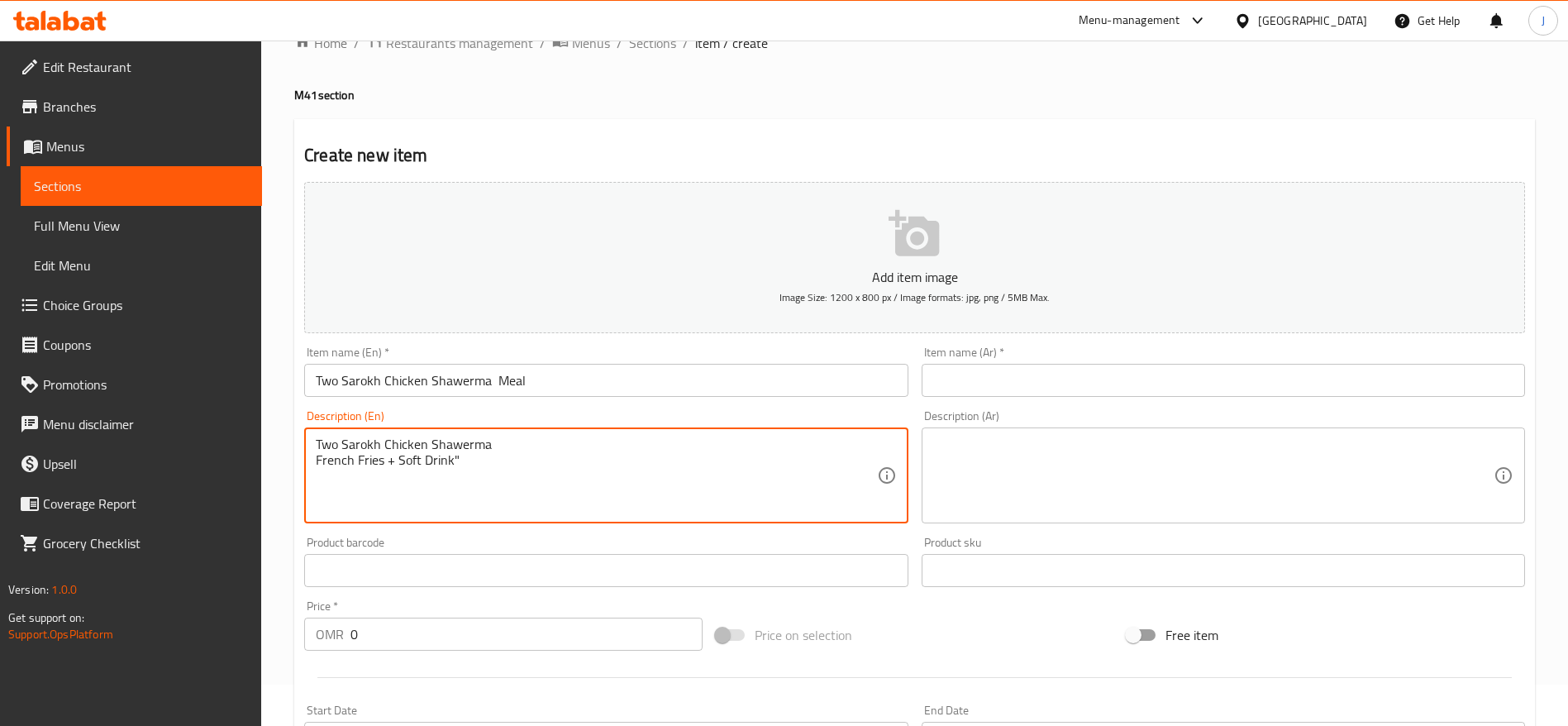
click at [318, 464] on textarea "Two Sarokh Chicken Shawerma French Fries + Soft Drink"" at bounding box center [596, 475] width 561 height 78
click at [609, 453] on textarea "Two Sarokh Chicken Shawerma with French Fries + Soft Drink"" at bounding box center [596, 475] width 561 height 78
click at [602, 452] on textarea "Two Sarokh Chicken Shawerma with French Fries + Soft Drink"" at bounding box center [596, 475] width 561 height 78
click at [778, 470] on textarea "Two Sarokh Chicken Shawerma with French Fries + choice of soft drink"" at bounding box center [596, 475] width 561 height 78
type textarea "Two Sarokh Chicken Shawerma with French Fries + choice of soft drink"
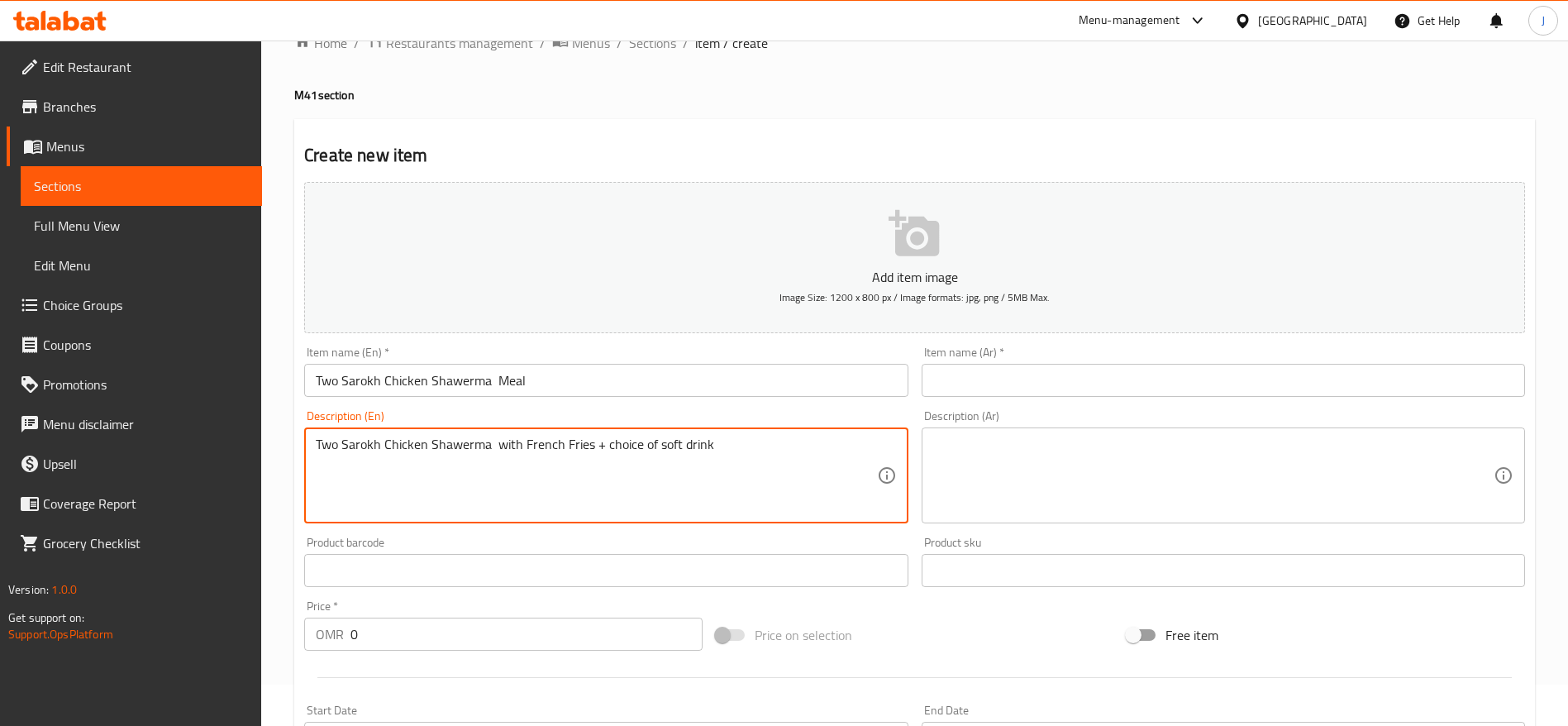
click at [1008, 458] on textarea at bounding box center [1214, 475] width 561 height 78
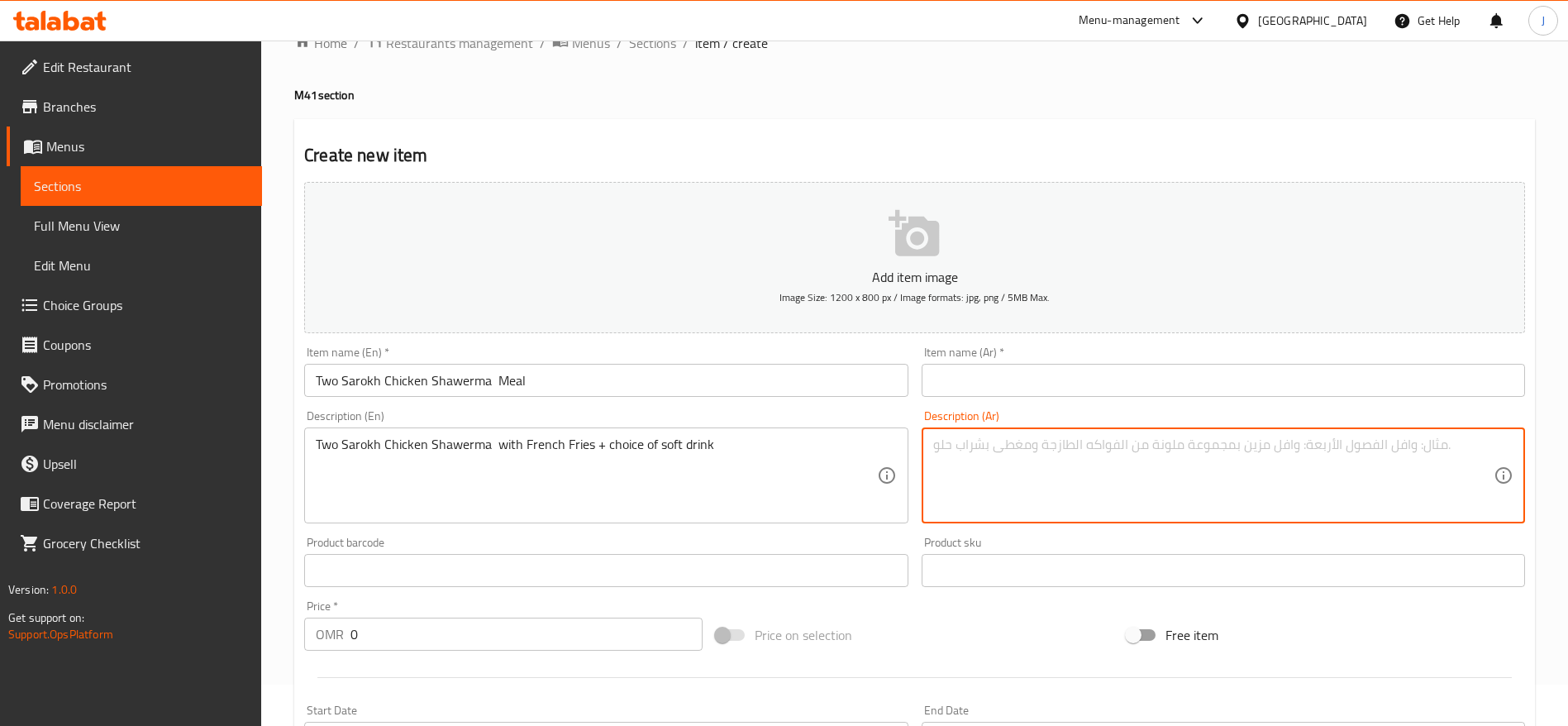
paste textarea "صاروخان شاورما دجاج مع بطاطس مقلية + اختيار مشروب غازي"
click at [1224, 453] on textarea "صاروخان شاورما دجاج مع بطاطس مقلية + اختيار مشروب غازي" at bounding box center [1214, 475] width 561 height 78
click at [1217, 448] on textarea "صاروخان شاورما دجاج مع بطاطس مقلية + اختيار مشروب غازي" at bounding box center [1214, 475] width 561 height 78
drag, startPoint x: 1218, startPoint y: 445, endPoint x: 1232, endPoint y: 456, distance: 17.8
click at [1232, 456] on textarea "صاروخان شاورما دجاج مع بطاطس مقلية + اختيار مشروب غازي" at bounding box center [1214, 475] width 561 height 78
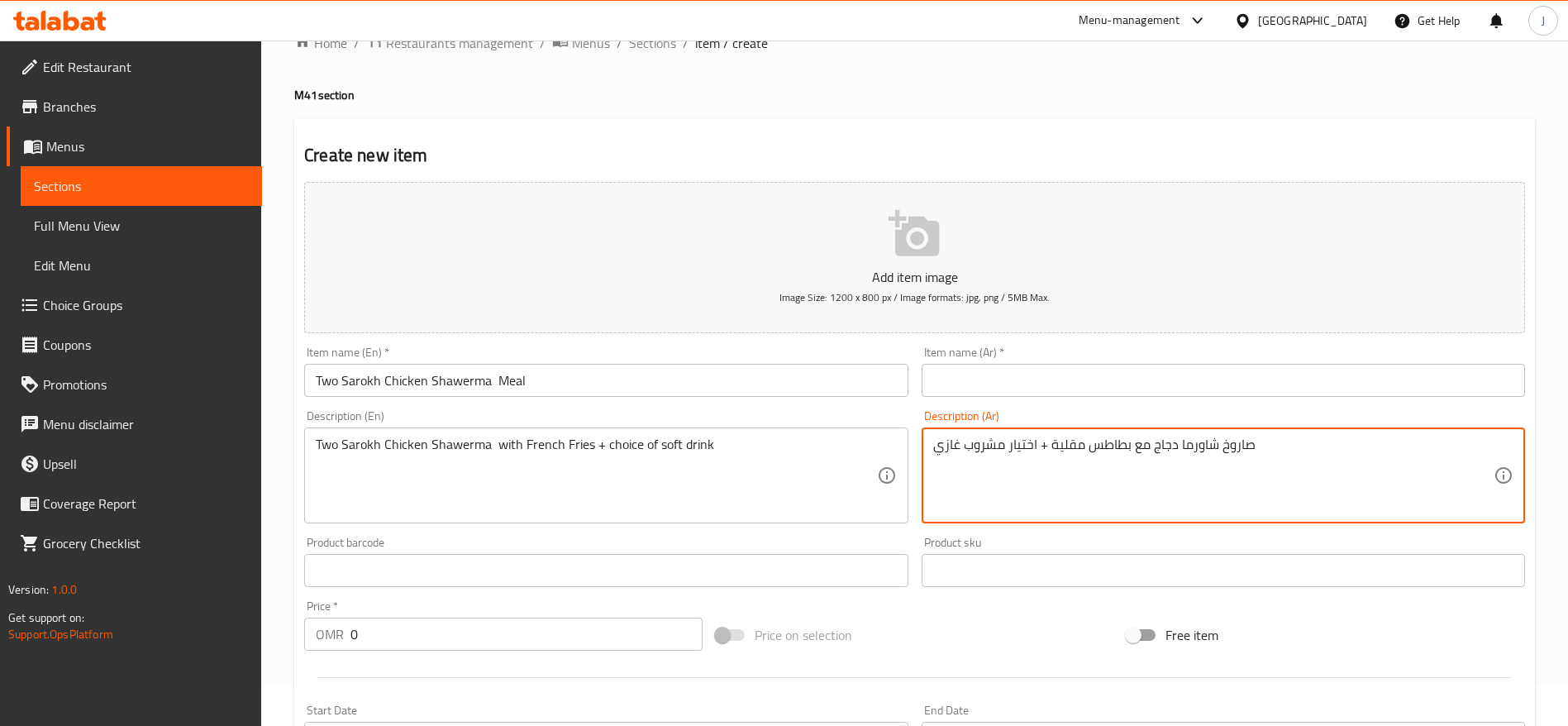
click at [1305, 446] on textarea "صاروخ شاورما دجاج مع بطاطس مقلية + اختيار مشروب غازي" at bounding box center [1214, 475] width 561 height 78
click at [1224, 442] on textarea "صاروخ شاورما دجاج مع بطاطس مقلية + اختيار مشروب غازي" at bounding box center [1214, 475] width 561 height 78
click at [1249, 447] on textarea "صاروخ شاورما دجاج مع بطاطس مقلية + اختيار مشروب غازي" at bounding box center [1214, 475] width 561 height 78
click at [1220, 443] on textarea "صاروخ شاورما دجاج مع بطاطس مقلية + اختيار مشروب غازي" at bounding box center [1214, 475] width 561 height 78
click at [1229, 448] on textarea "صاروخ2 شاورما دجاج مع بطاطس مقلية + اختيار مشروب غازي" at bounding box center [1214, 475] width 561 height 78
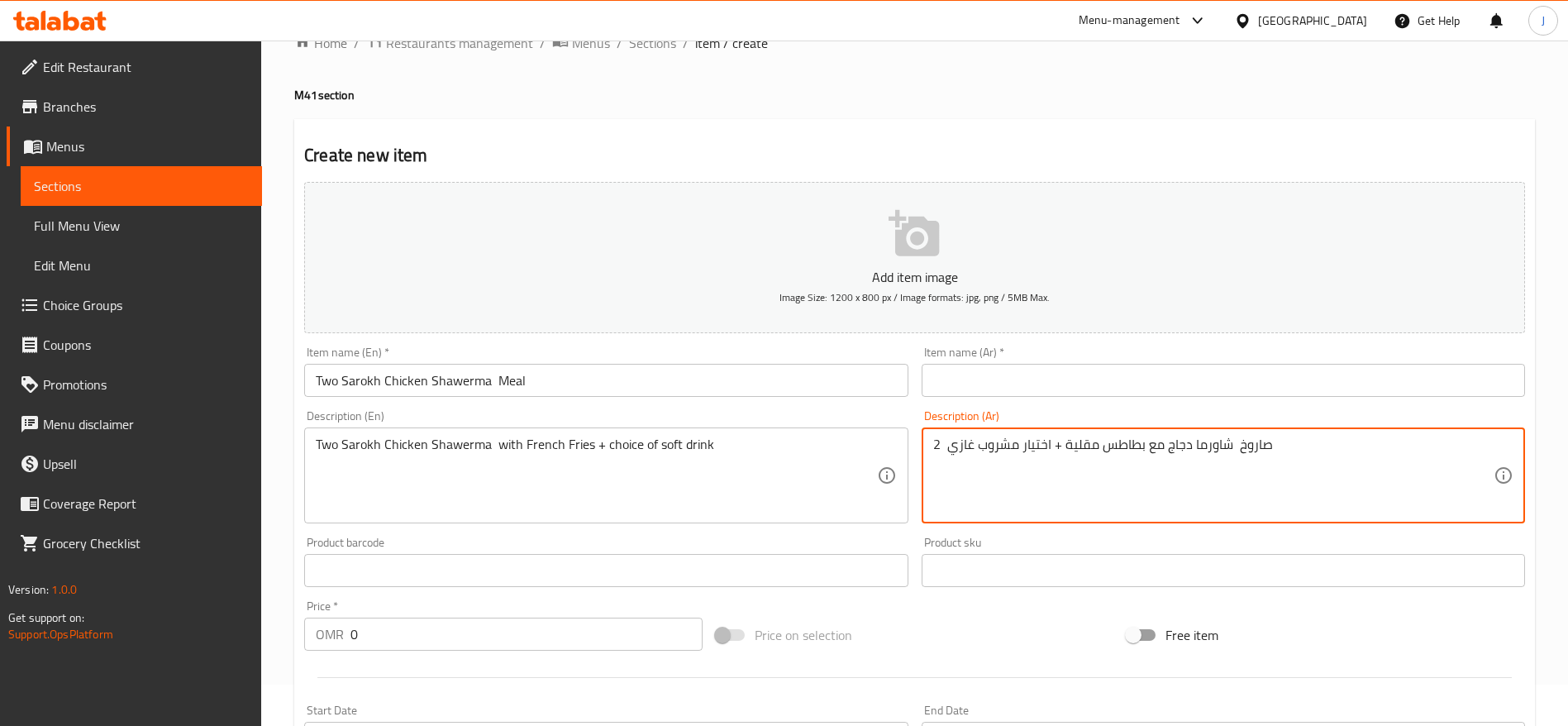
click at [1336, 467] on textarea "صاروخ شاورما دجاج مع بطاطس مقلية + اختيار مشروب غازي 2" at bounding box center [1214, 475] width 561 height 78
drag, startPoint x: 942, startPoint y: 445, endPoint x: 901, endPoint y: 443, distance: 41.0
click at [901, 443] on div "Add item image Image Size: 1200 x 800 px / Image formats: jpg, png / 5MB Max. I…" at bounding box center [915, 531] width 1234 height 713
type textarea "صاروخ شاورما دجاج مع بطاطس مقلية + اختيار مشروب غازي"
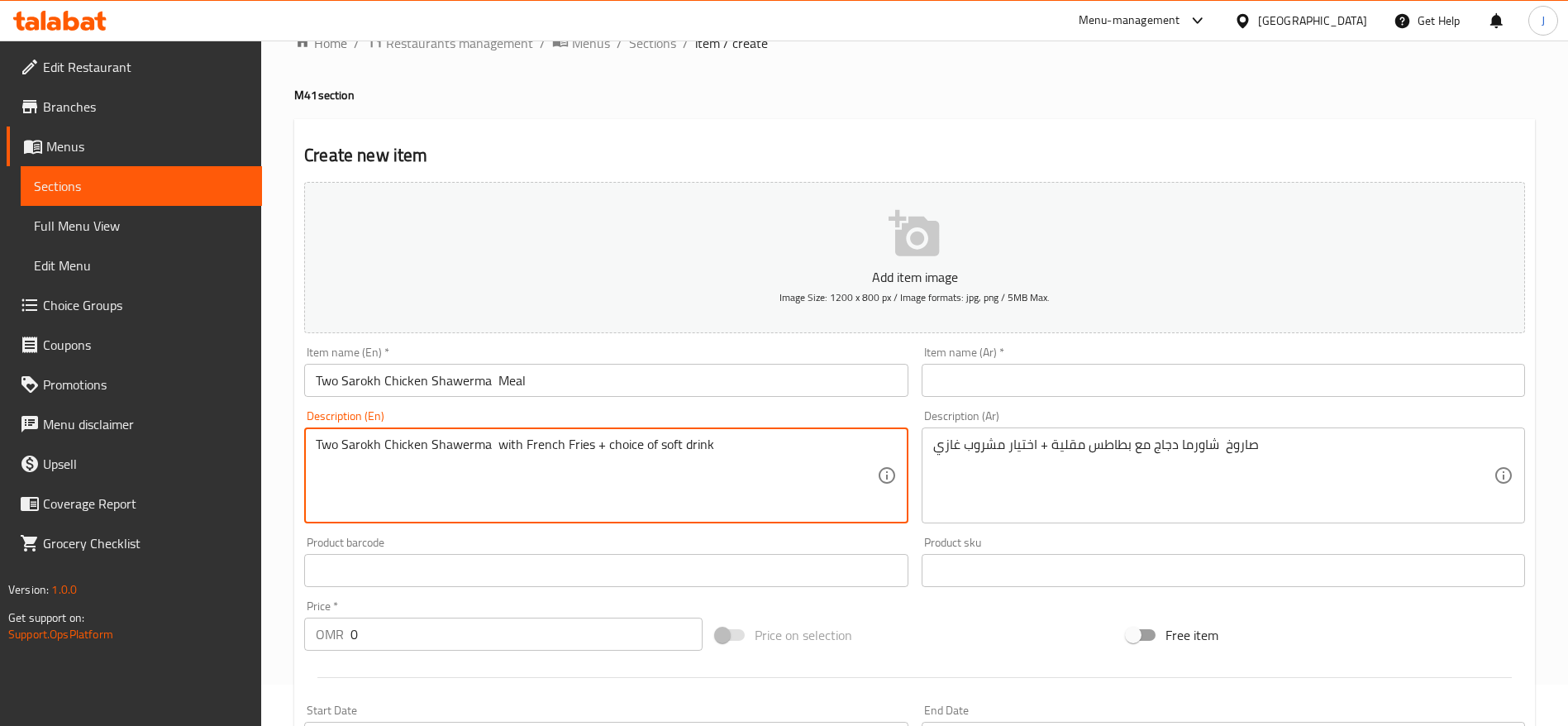
click at [339, 443] on textarea "Two Sarokh Chicken Shawerma with French Fries + choice of soft drink" at bounding box center [596, 475] width 561 height 78
drag, startPoint x: 341, startPoint y: 446, endPoint x: 251, endPoint y: 448, distance: 90.0
click at [251, 448] on div "Edit Restaurant Branches Menus Sections Full Menu View Edit Menu Choice Groups …" at bounding box center [784, 563] width 1568 height 1128
type textarea "Two Sarokh Chicken Shawerma with French Fries + choice of soft drink"
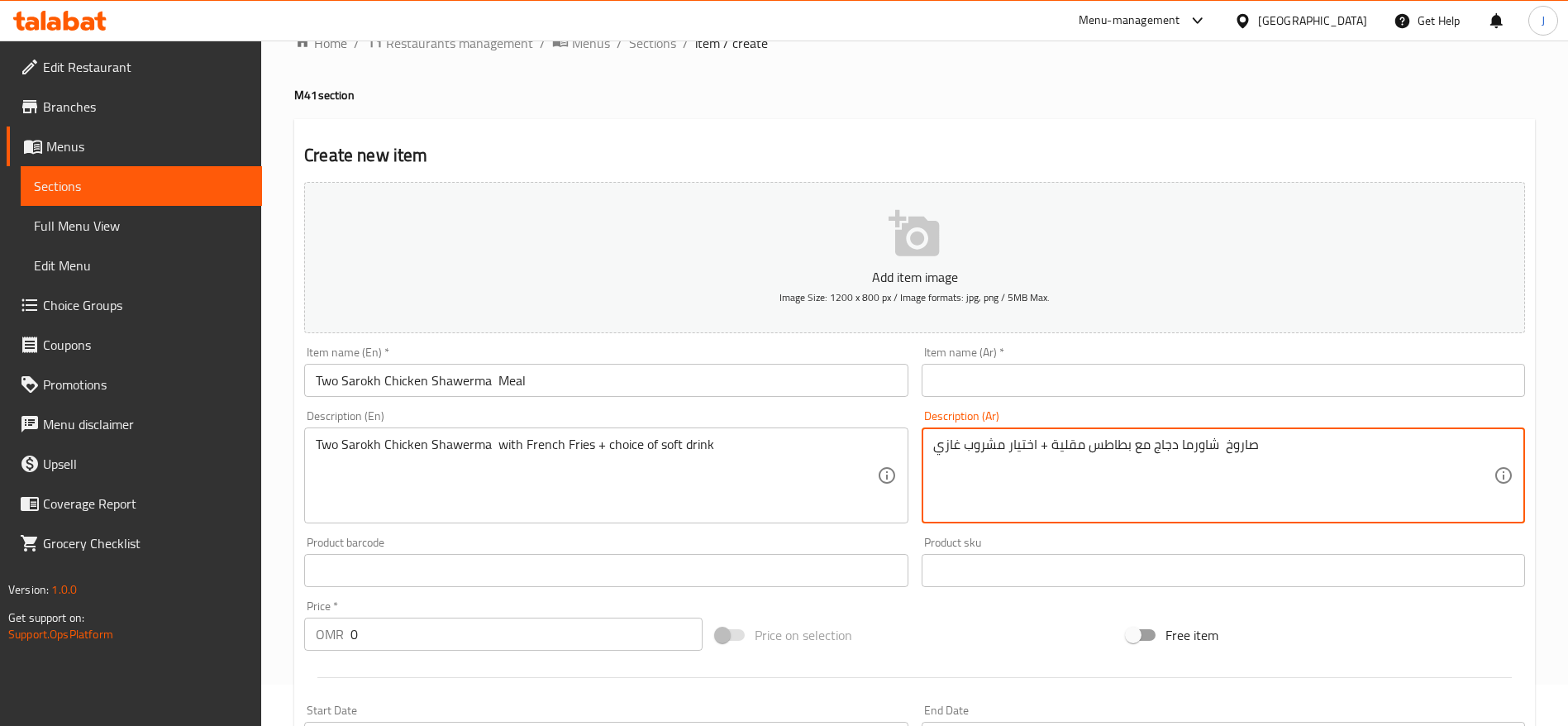
click at [1293, 432] on div "صاروخ شاورما دجاج مع بطاطس مقلية + اختيار مشروب غازي Description (Ar)" at bounding box center [1223, 475] width 603 height 96
click at [1289, 451] on textarea "صاروخ شاورما دجاج مع بطاطس مقلية + اختيار مشروب غازي" at bounding box center [1214, 475] width 561 height 78
click at [987, 469] on textarea "صاروخ شاورما دجاج مع بطاطس مقلية + اختيار مشروب غازي" at bounding box center [1214, 475] width 561 height 78
drag, startPoint x: 1257, startPoint y: 448, endPoint x: 918, endPoint y: 462, distance: 339.3
click at [918, 462] on div "Description (Ar) صاروخ شاورما دجاج مع بطاطس مقلية + اختيار مشروب غازي Descripti…" at bounding box center [1223, 466] width 617 height 126
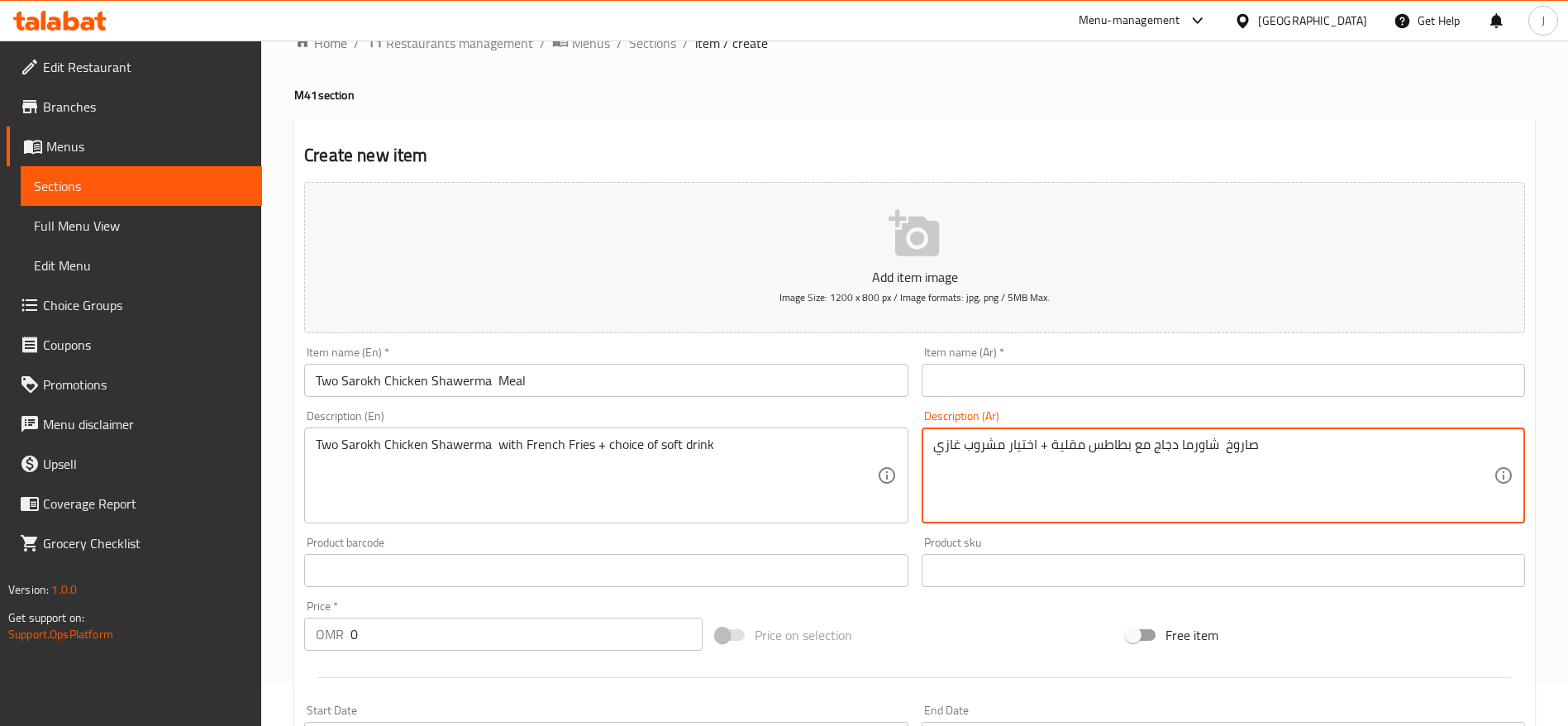
drag, startPoint x: 1295, startPoint y: 440, endPoint x: 849, endPoint y: 446, distance: 446.0
paste textarea "2 صاروخ شاورما دجاج مع بطاطس مقلية + اختيار مشروب غازي"
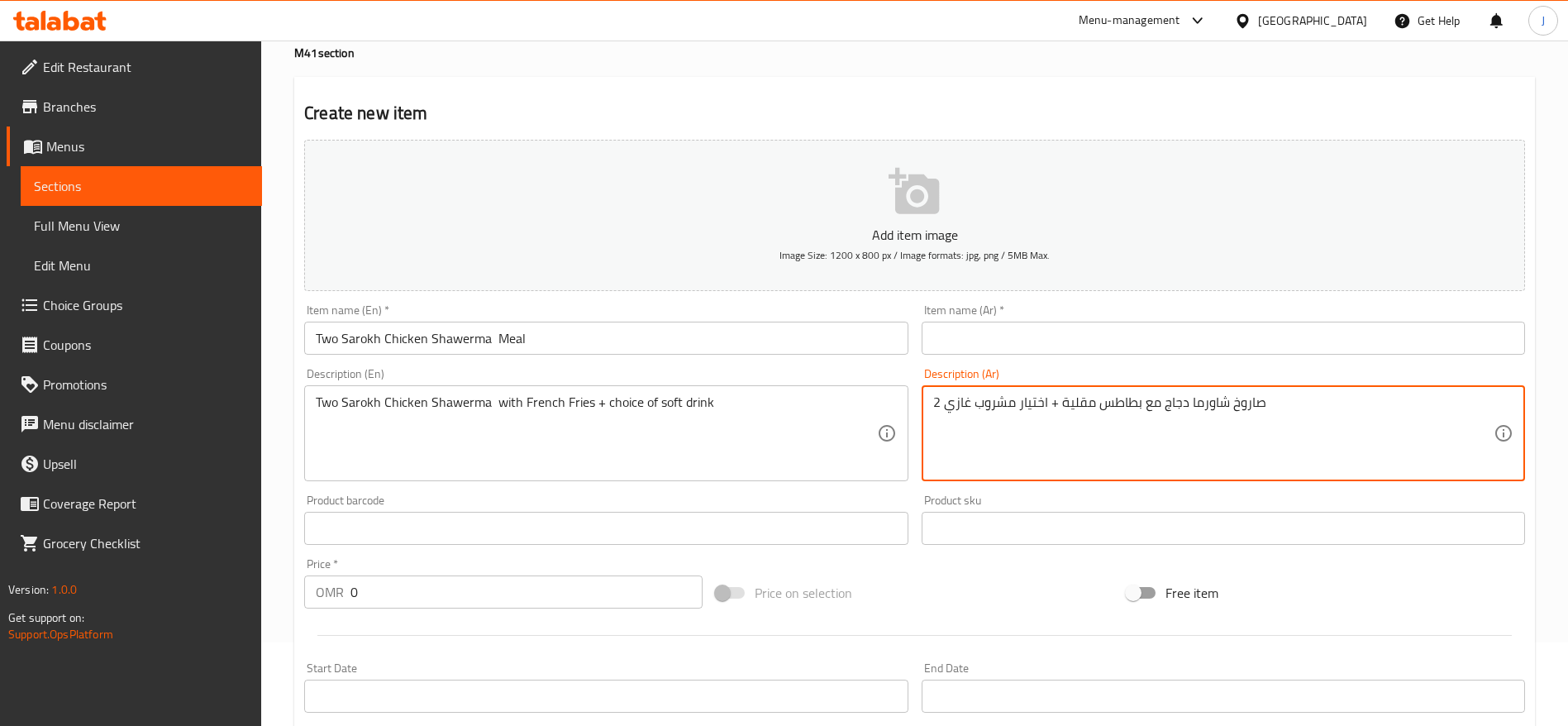
drag, startPoint x: 1179, startPoint y: 411, endPoint x: 861, endPoint y: 414, distance: 318.0
click at [861, 414] on div "Add item image Image Size: 1200 x 800 px / Image formats: jpg, png / 5MB Max. I…" at bounding box center [915, 489] width 1234 height 713
drag, startPoint x: 935, startPoint y: 408, endPoint x: 944, endPoint y: 406, distance: 9.2
click at [944, 406] on textarea "2 صاروخ شاورما دجاج مع بطاطس مقلية + اختيار مشروب غازي" at bounding box center [1214, 434] width 561 height 78
click at [1218, 408] on textarea "صاروخ شاورما دجاج مع بطاطس مقلية + اختيار مشروب غازي" at bounding box center [1214, 434] width 561 height 78
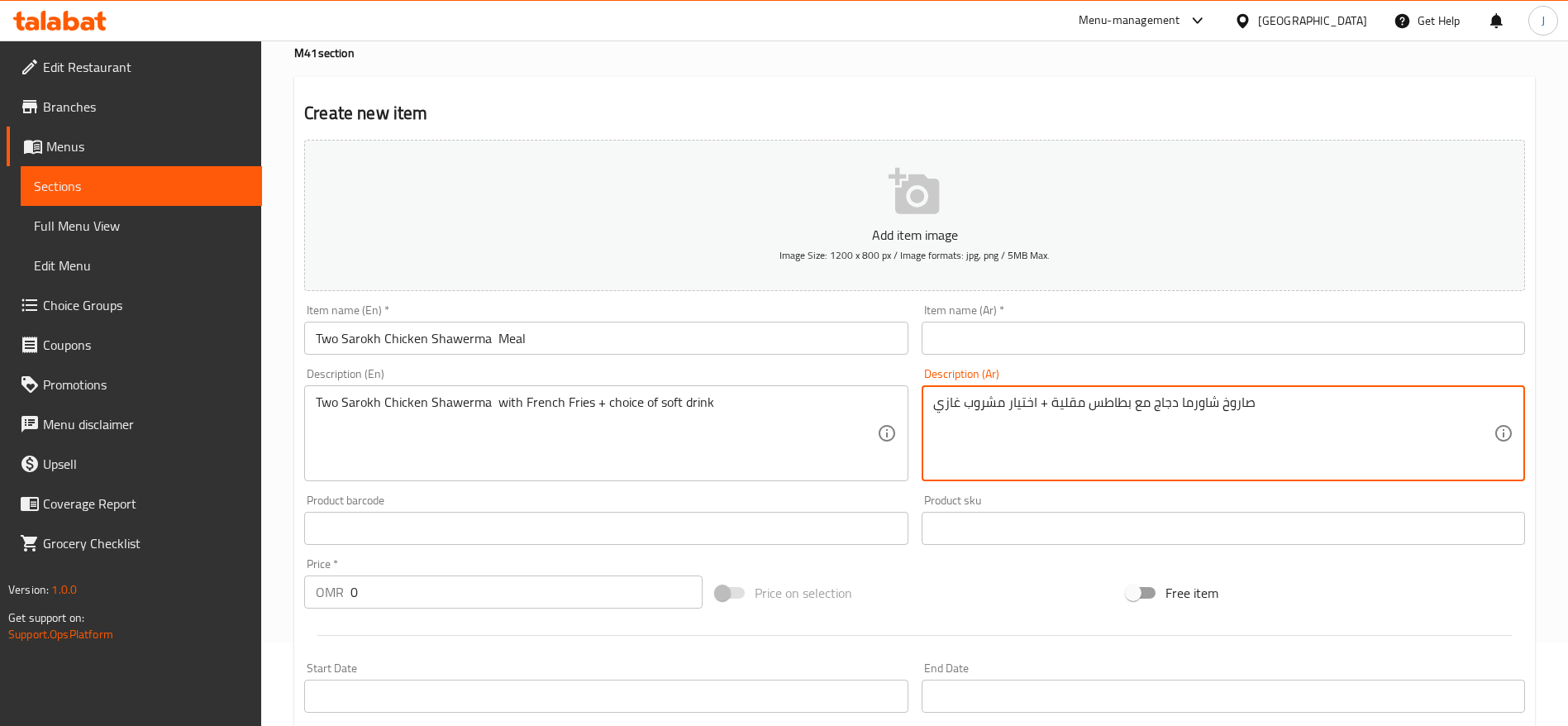
drag, startPoint x: 1096, startPoint y: 411, endPoint x: 995, endPoint y: 411, distance: 101.0
click at [995, 411] on textarea "صاروخ شاورما دجاج مع بطاطس مقلية + اختيار مشروب غازي" at bounding box center [1214, 434] width 561 height 78
paste textarea "ان"
type textarea "صاروخان شاورما دجاج مع بطاطس مقلية + اختيار مشروب غازي"
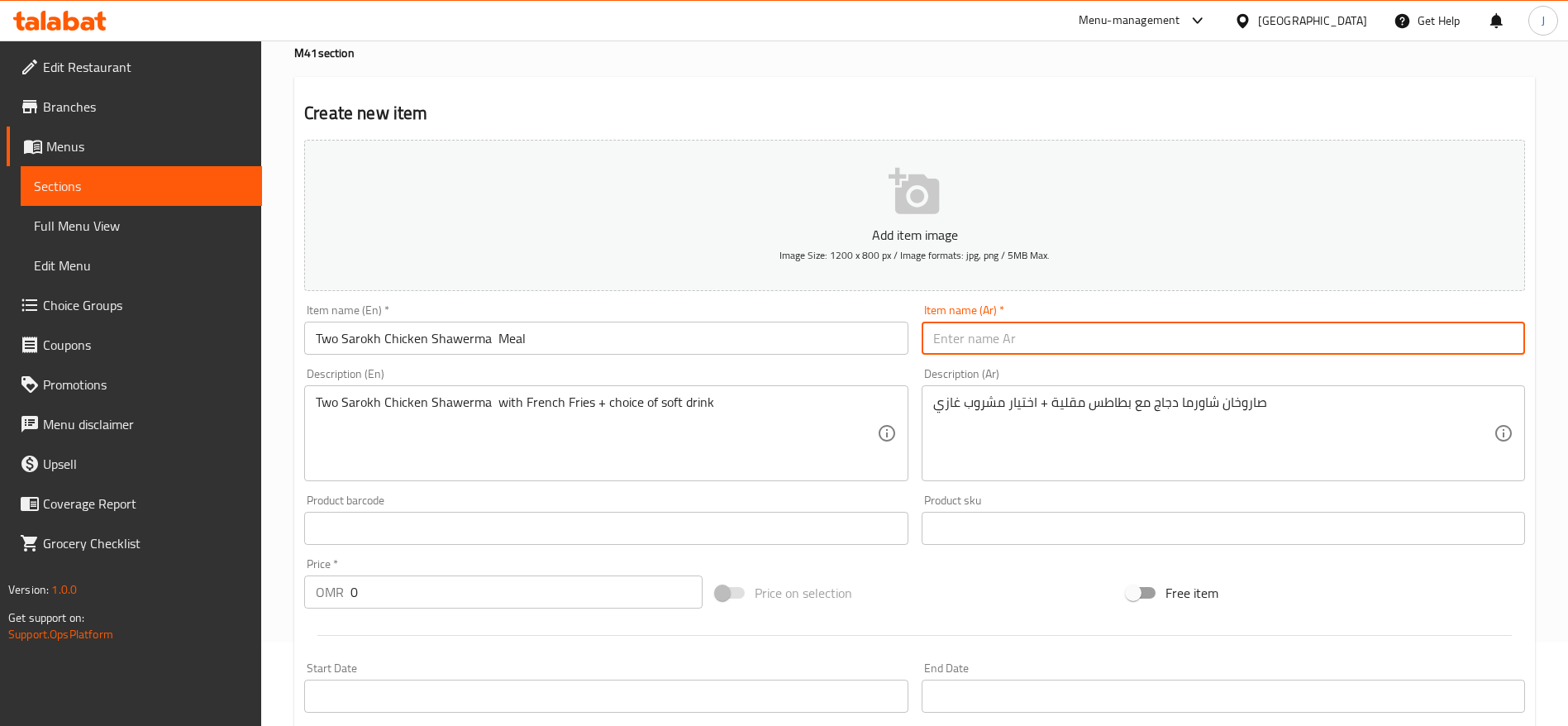
click at [1043, 340] on input "text" at bounding box center [1223, 339] width 603 height 33
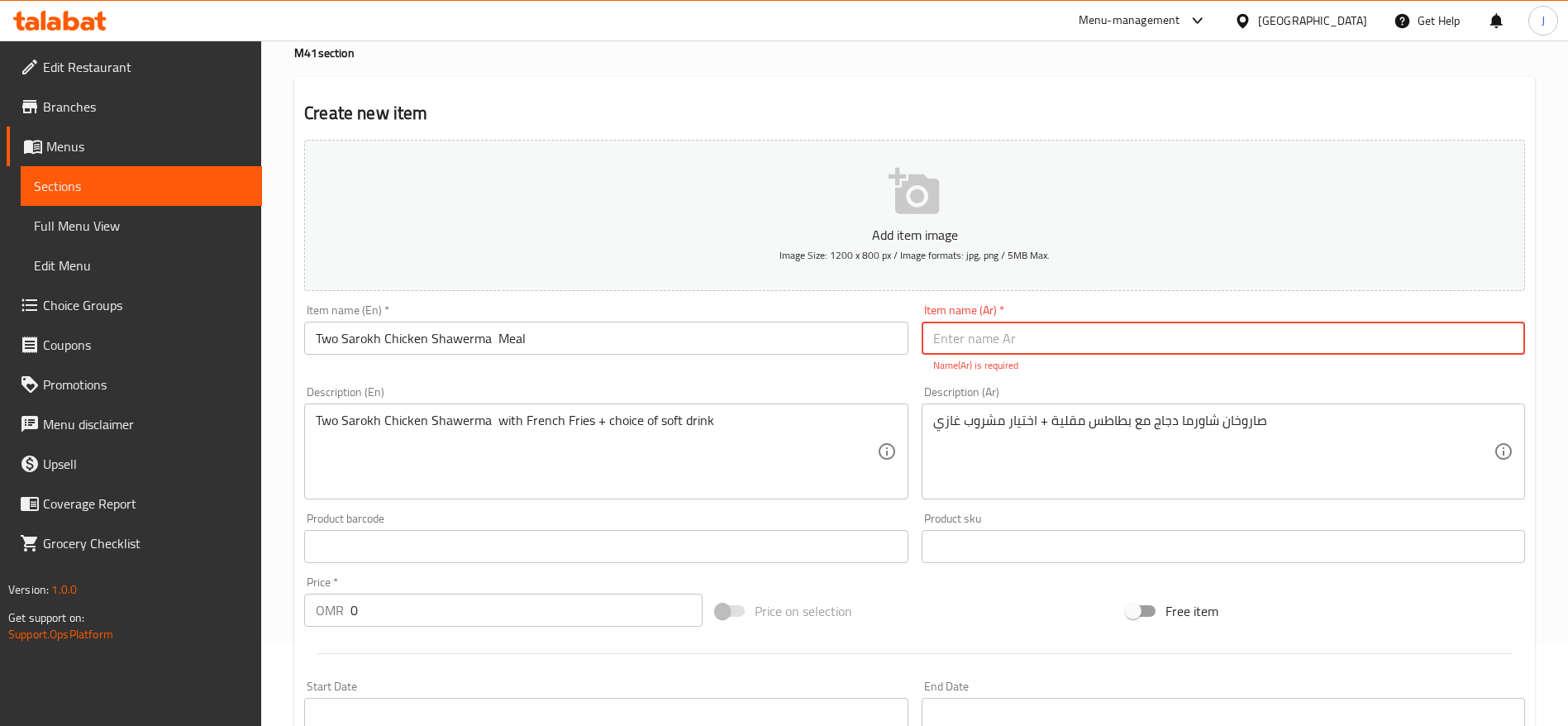
click at [985, 337] on input "text" at bounding box center [1223, 339] width 603 height 33
paste input "وجبة شاورما دجاج صاروخين"
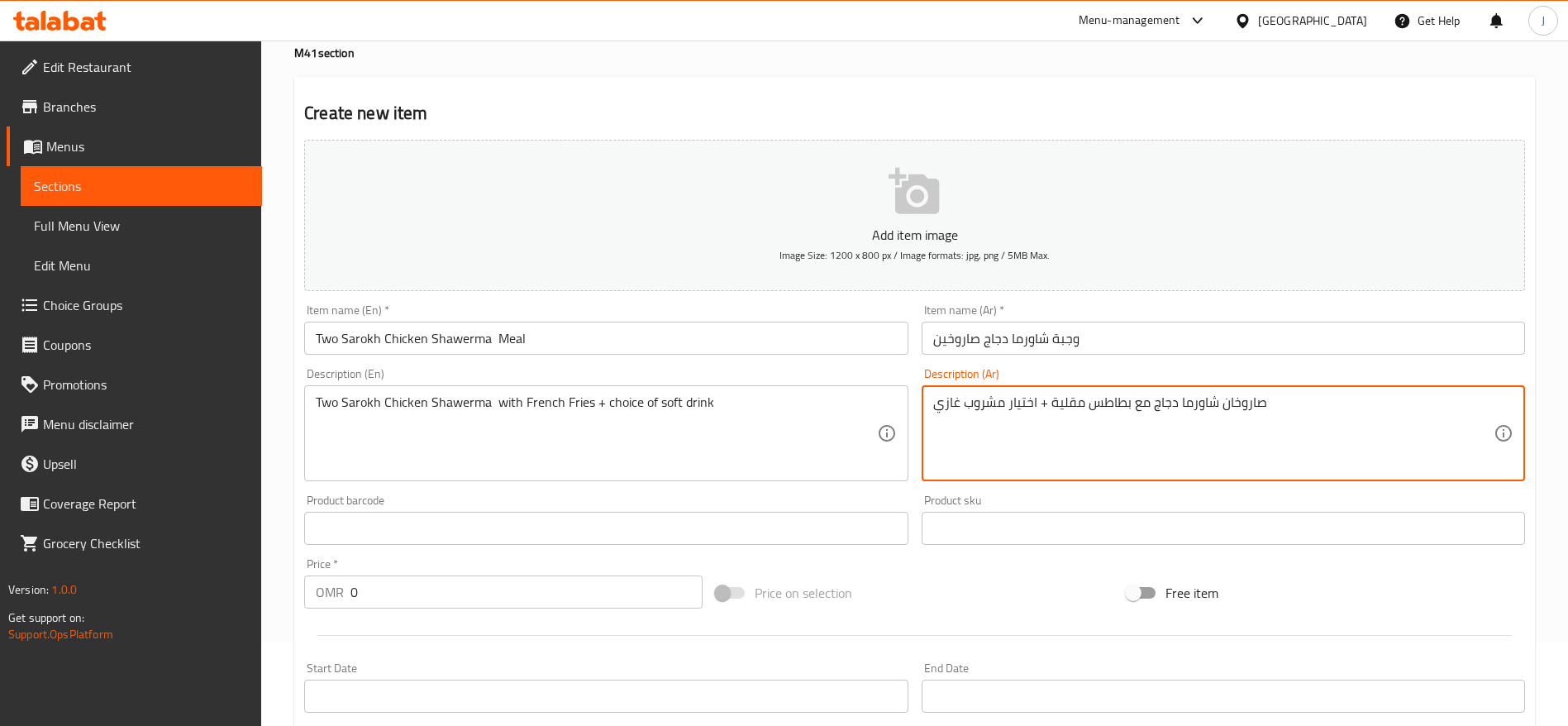
drag, startPoint x: 1220, startPoint y: 423, endPoint x: 1289, endPoint y: 422, distance: 69.0
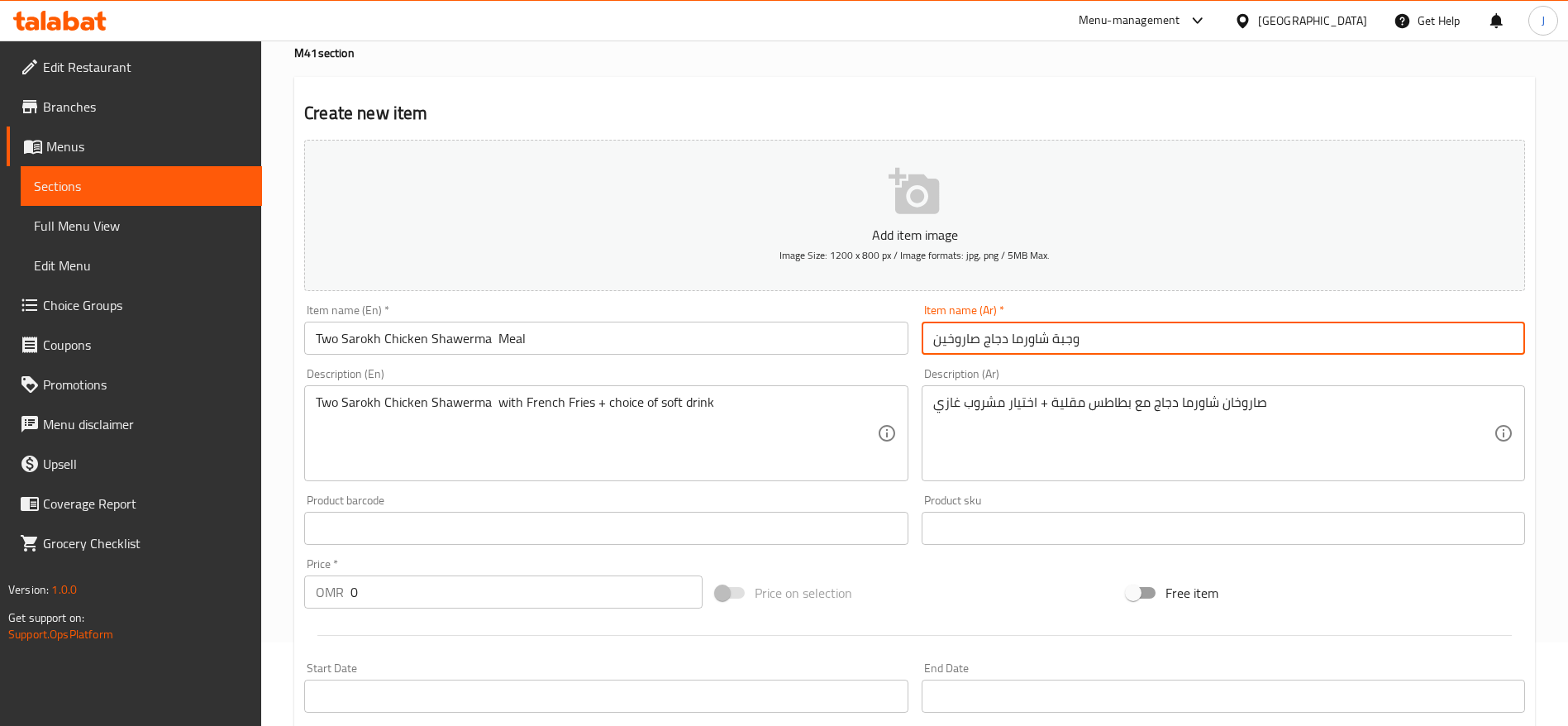
drag, startPoint x: 928, startPoint y: 335, endPoint x: 980, endPoint y: 338, distance: 52.1
click at [980, 338] on input "وجبة شاورما دجاج صاروخين" at bounding box center [1223, 339] width 603 height 33
paste input "ا"
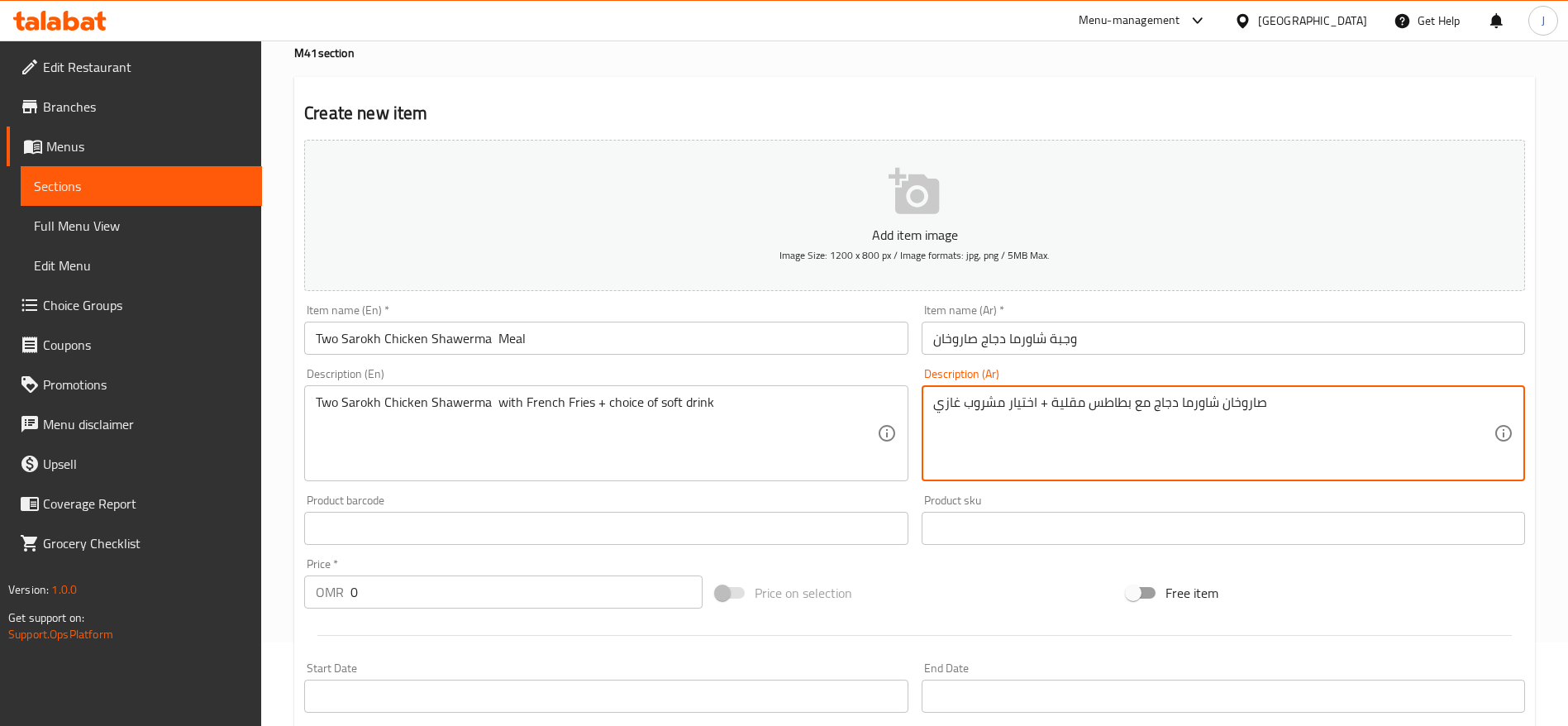
click at [926, 342] on input "وجبة شاورما دجاج صاروخان" at bounding box center [1223, 339] width 603 height 33
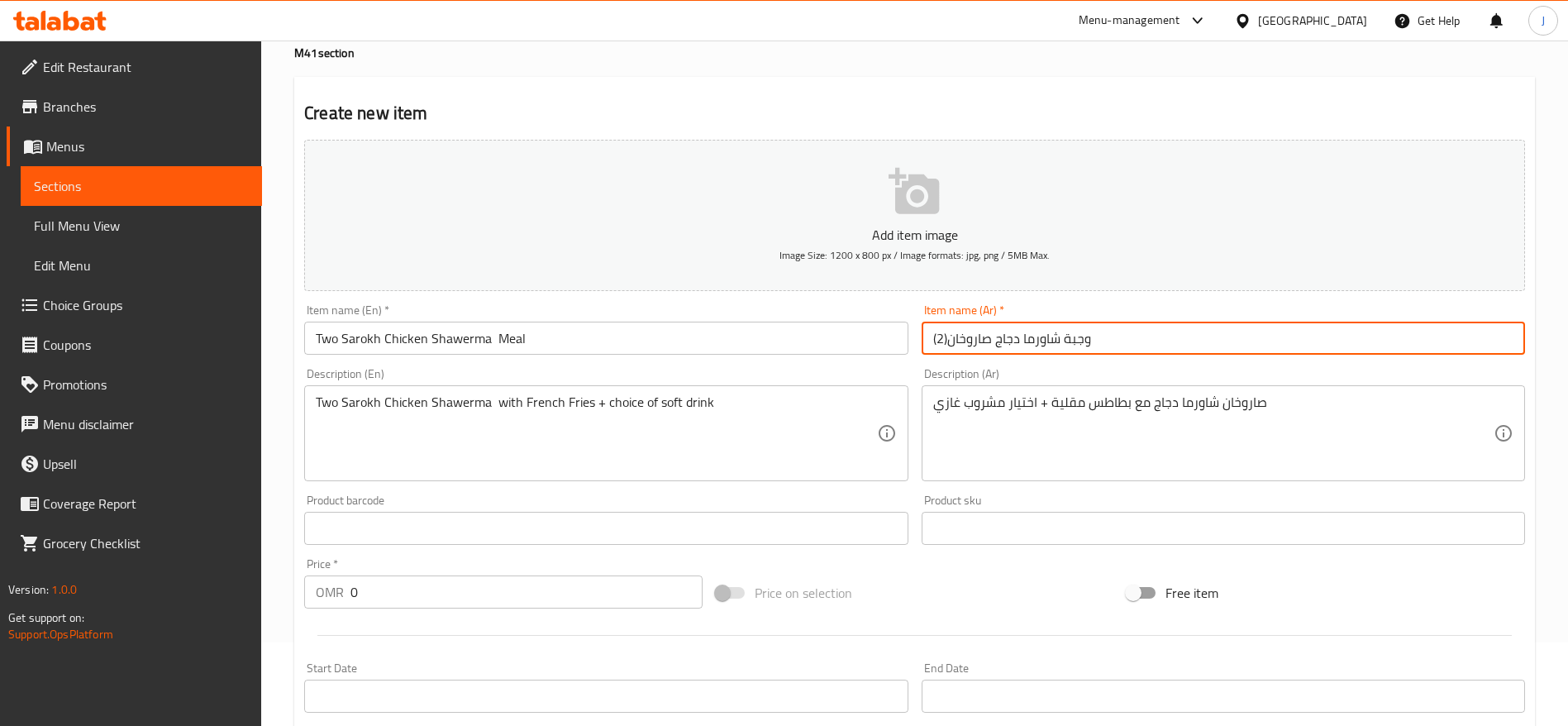
drag, startPoint x: 925, startPoint y: 334, endPoint x: 948, endPoint y: 333, distance: 23.0
click at [948, 333] on input "(2)وجبة شاورما دجاج صاروخان" at bounding box center [1223, 339] width 603 height 33
drag, startPoint x: 929, startPoint y: 338, endPoint x: 979, endPoint y: 345, distance: 50.5
click at [979, 345] on input "وجبة شاورما دجاج صاروخان" at bounding box center [1223, 339] width 603 height 33
click at [1048, 343] on input "وجبة شاورما دجاج صاروخان" at bounding box center [1223, 339] width 603 height 33
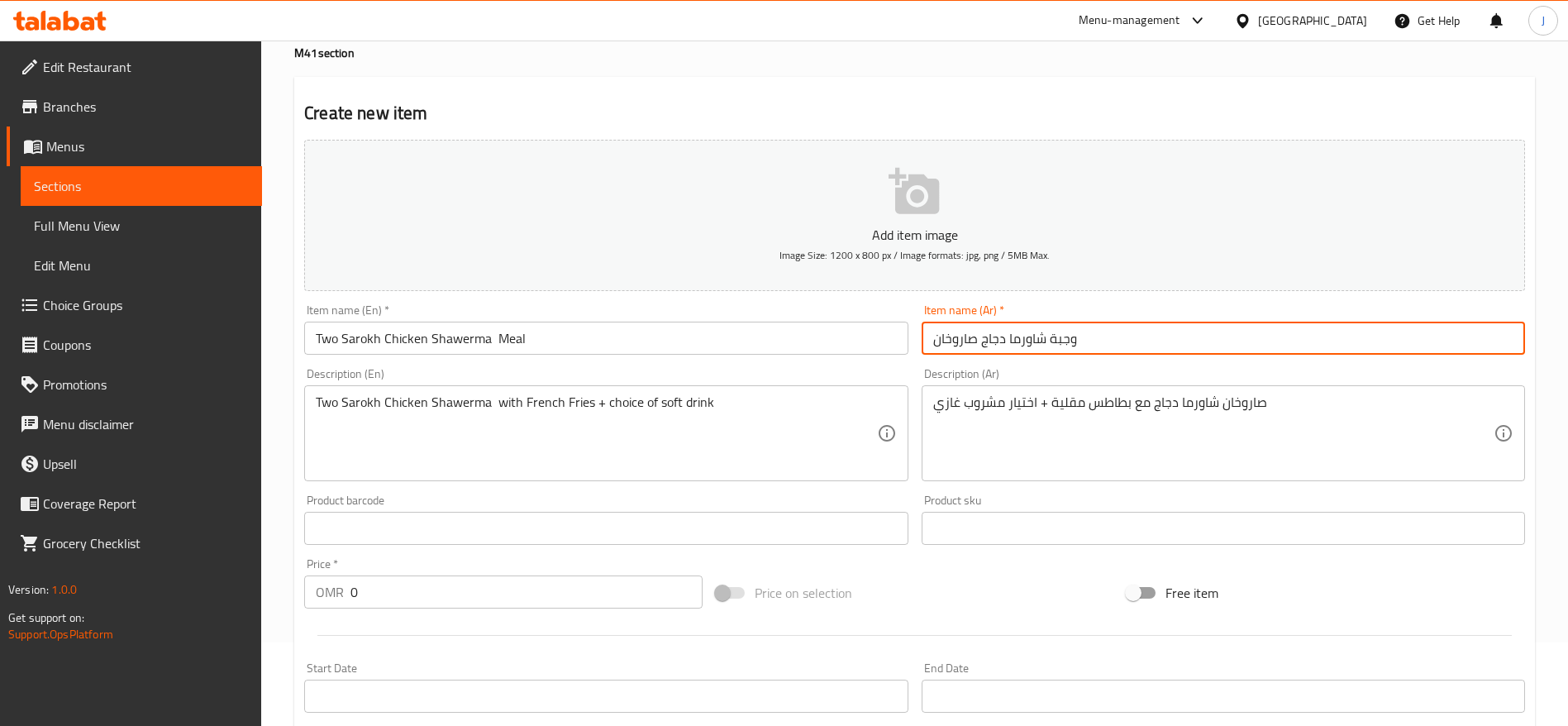
paste input "اروخان"
drag, startPoint x: 928, startPoint y: 337, endPoint x: 974, endPoint y: 348, distance: 47.3
click at [974, 348] on input "وجبة صاروخان شاورما دجاج صاروخان" at bounding box center [1223, 339] width 603 height 33
click at [1157, 348] on input "وجبة صاروخان شاورما دجاج" at bounding box center [1223, 339] width 603 height 33
type input "وجبة صاروخان شاورما دجاج"
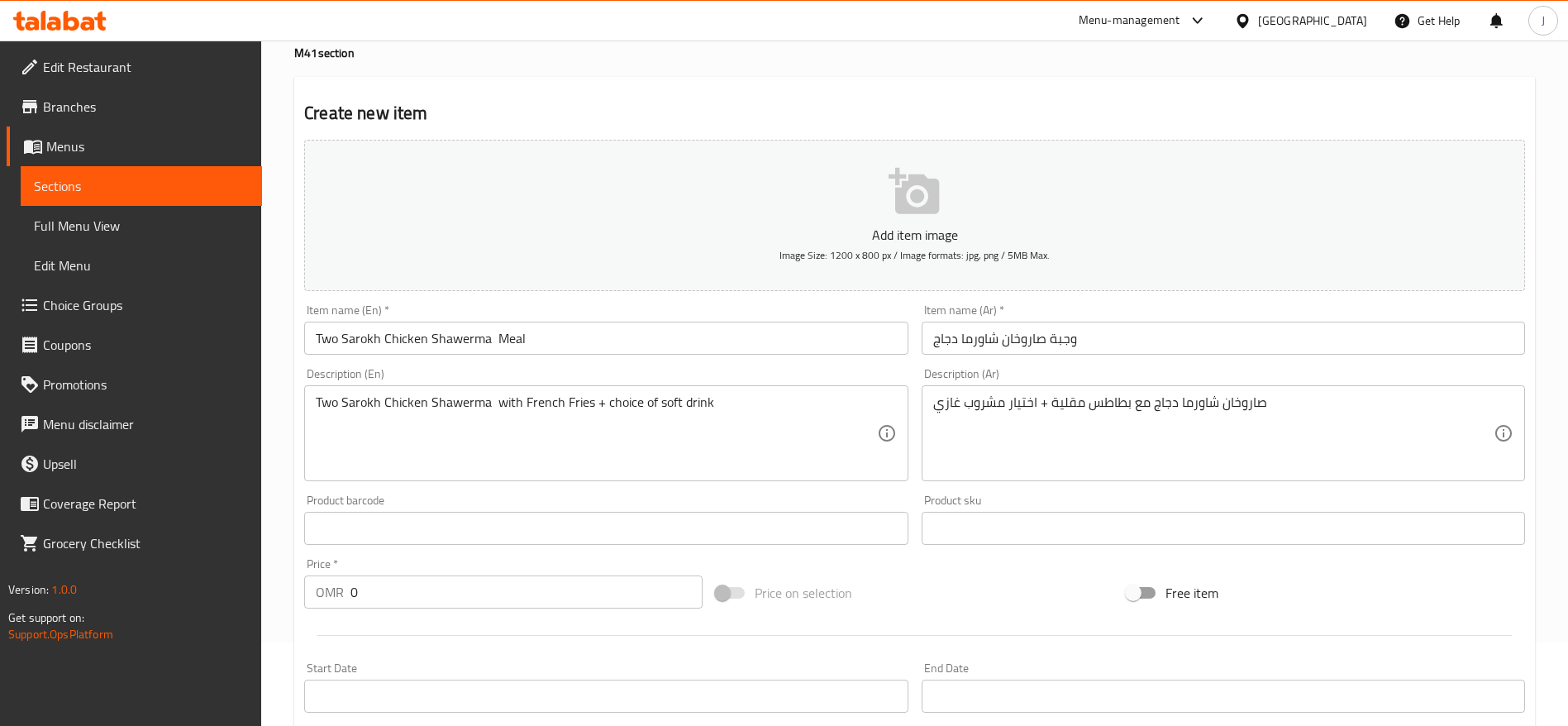
click at [1094, 488] on div "Product sku Product sku" at bounding box center [1223, 519] width 617 height 64
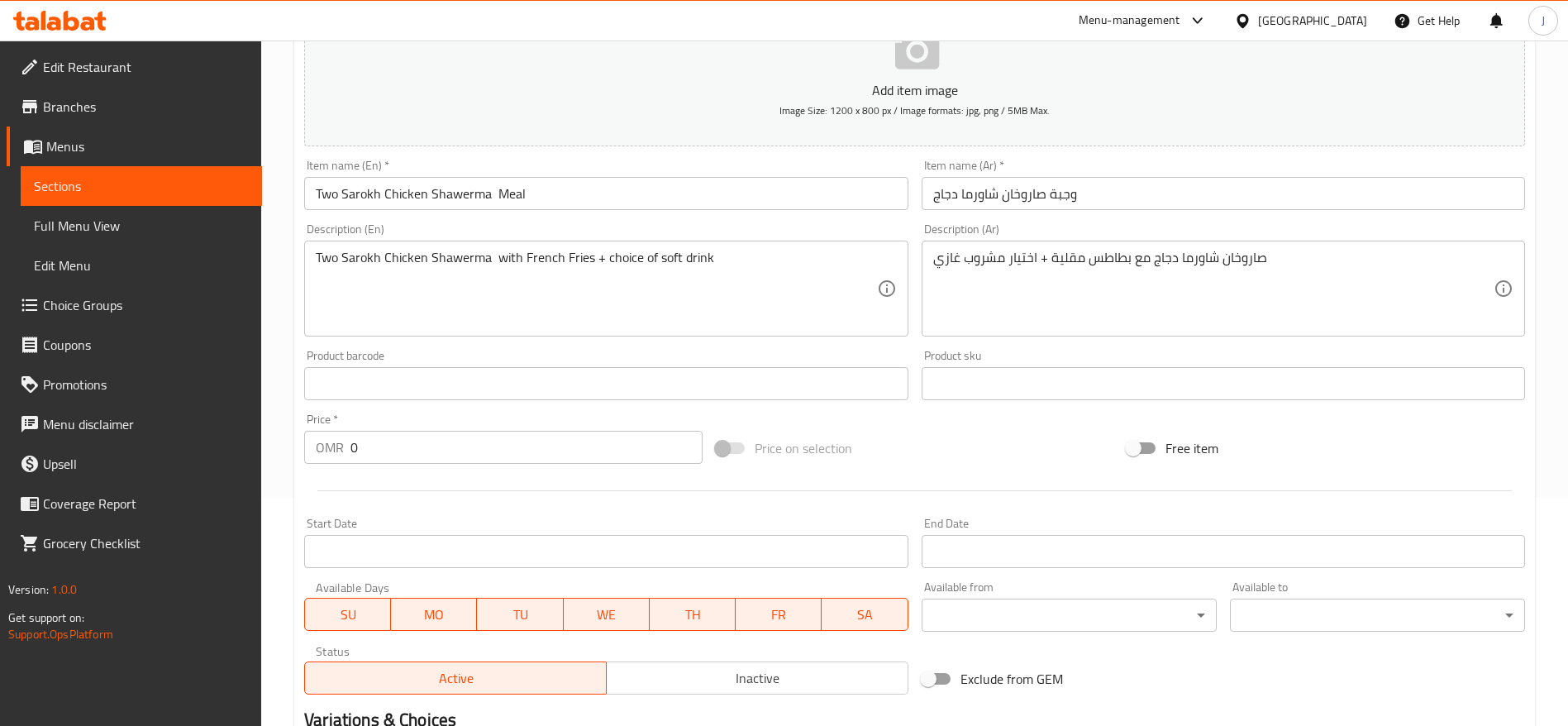
scroll to position [230, 0]
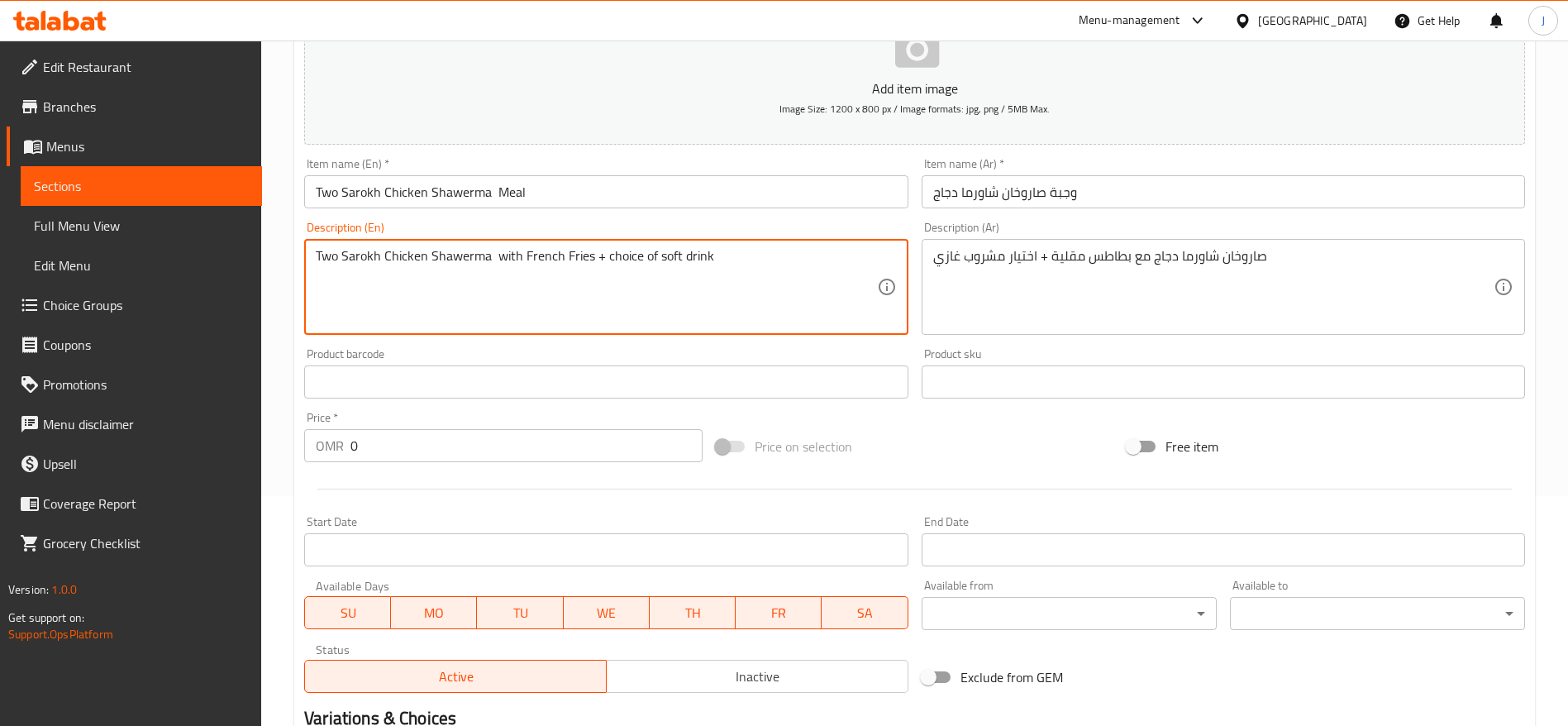
click at [603, 257] on textarea "Two Sarokh Chicken Shawerma with French Fries + choice of soft drink" at bounding box center [596, 287] width 561 height 78
type textarea "Two Sarokh Chicken Shawerma with French Fries + you choice of soft drink"
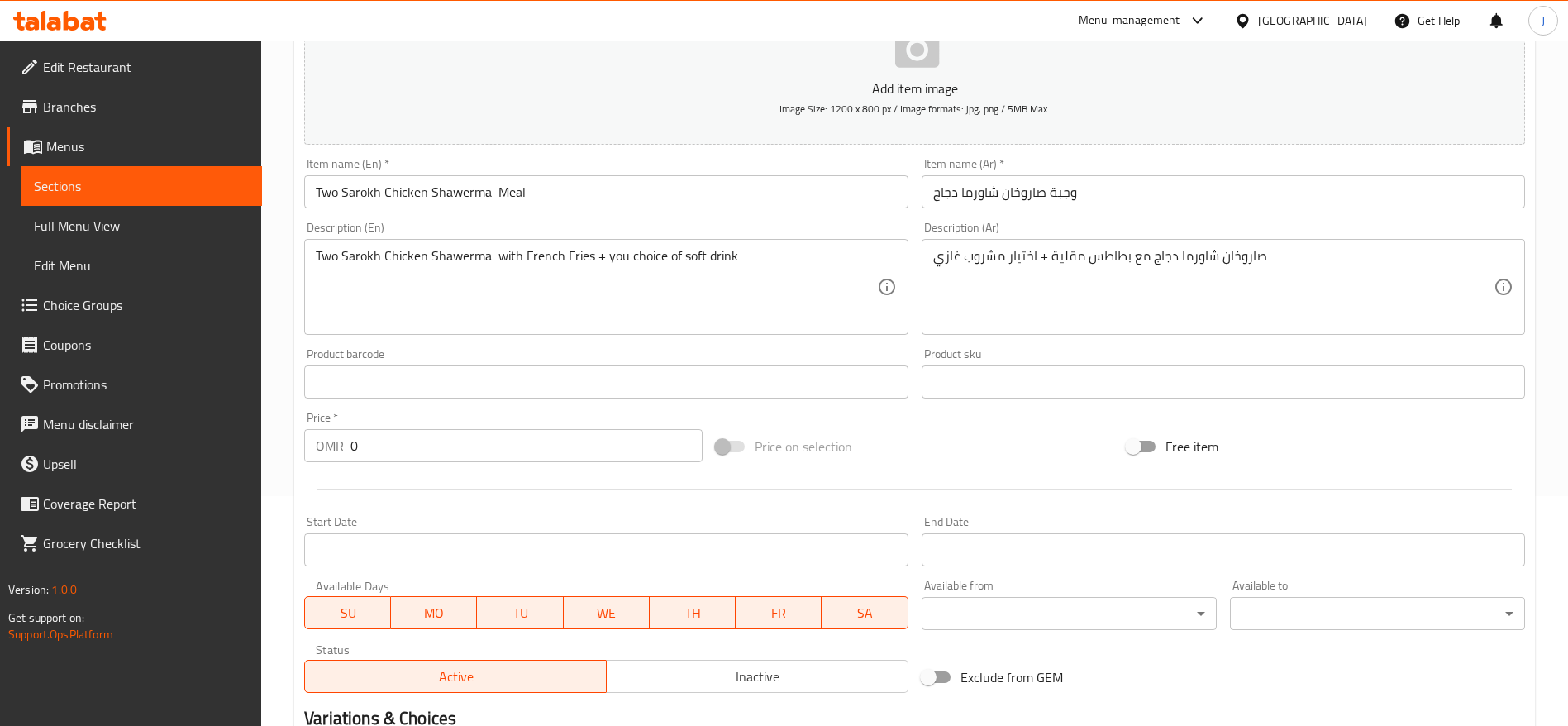
drag, startPoint x: 930, startPoint y: 259, endPoint x: 1049, endPoint y: 267, distance: 119.3
click at [1049, 267] on div "صاروخان شاورما دجاج مع بطاطس مقلية + اختيار مشروب غازي Description (Ar)" at bounding box center [1223, 287] width 603 height 96
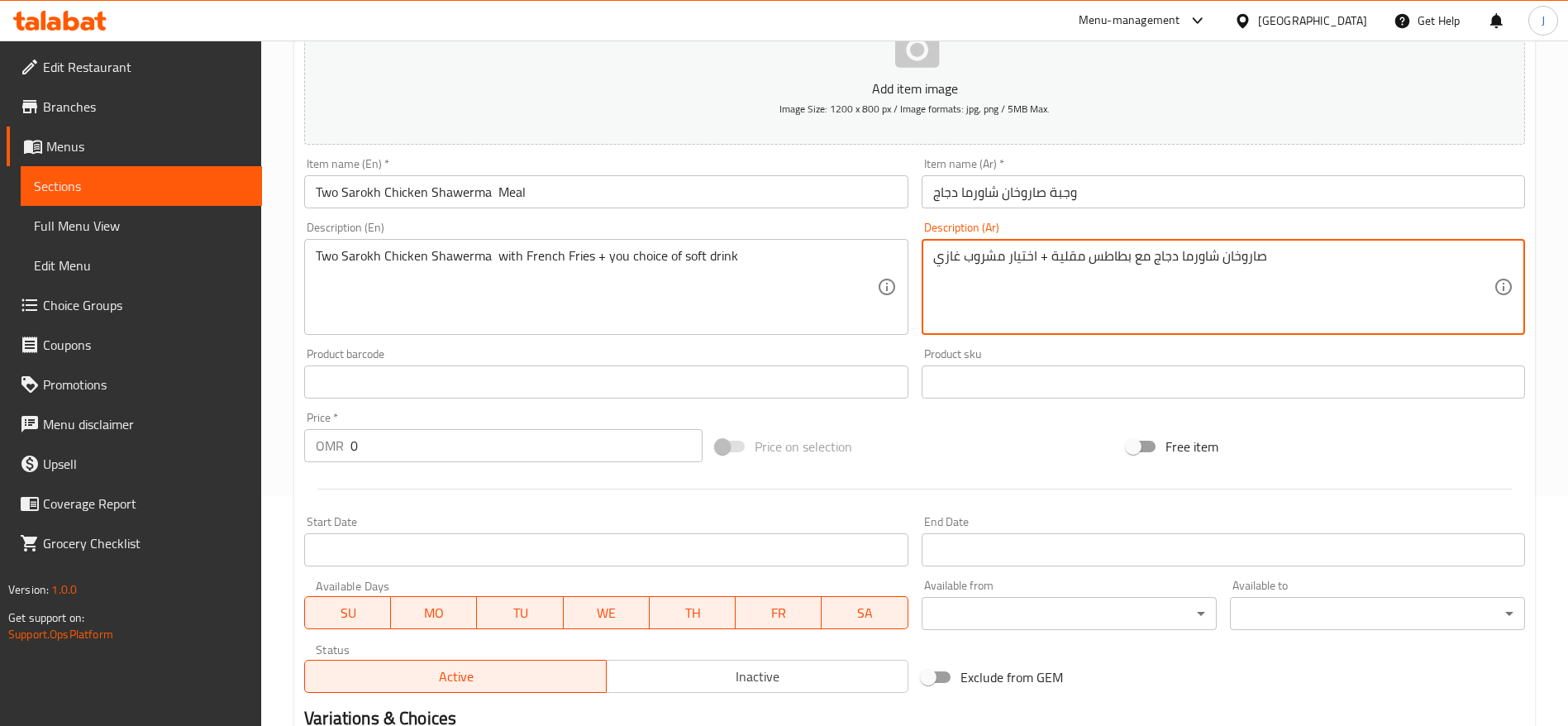
drag, startPoint x: 1038, startPoint y: 259, endPoint x: 892, endPoint y: 264, distance: 146.1
click at [892, 264] on div "Add item image Image Size: 1200 x 800 px / Image formats: jpg, png / 5MB Max. I…" at bounding box center [915, 343] width 1234 height 713
paste textarea "مشروب غازي من اختيارك"
click at [1066, 258] on textarea "صاروخان شاورما دجاج مع بطاطس مقلية +مشروب غازي من اختيارك" at bounding box center [1214, 287] width 561 height 78
click at [1051, 308] on textarea "صاروخان شاورما دجاج مع بطاطس مقلية + مشروب غازي من اختيارك" at bounding box center [1214, 287] width 561 height 78
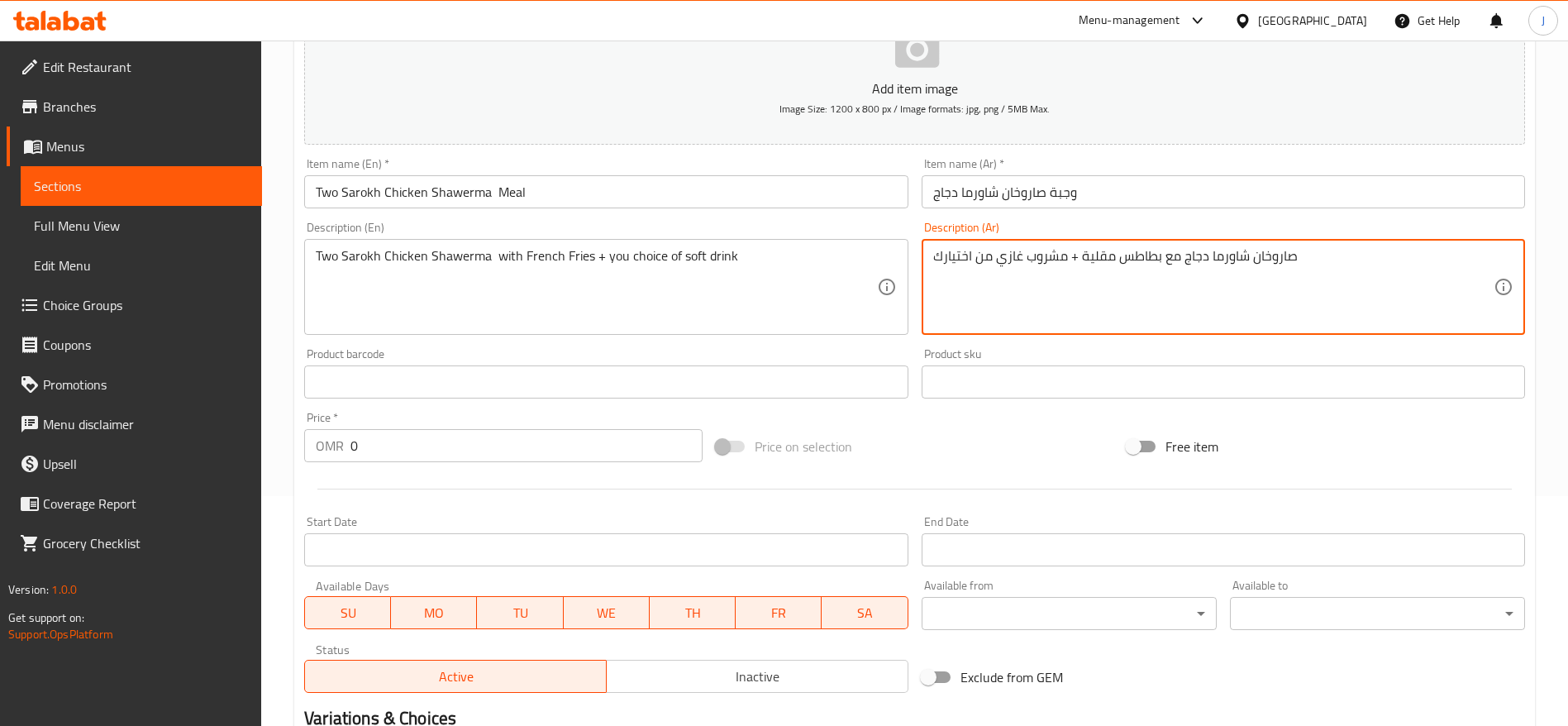
type textarea "صاروخان شاورما دجاج مع بطاطس مقلية + مشروب غازي من اختيارك"
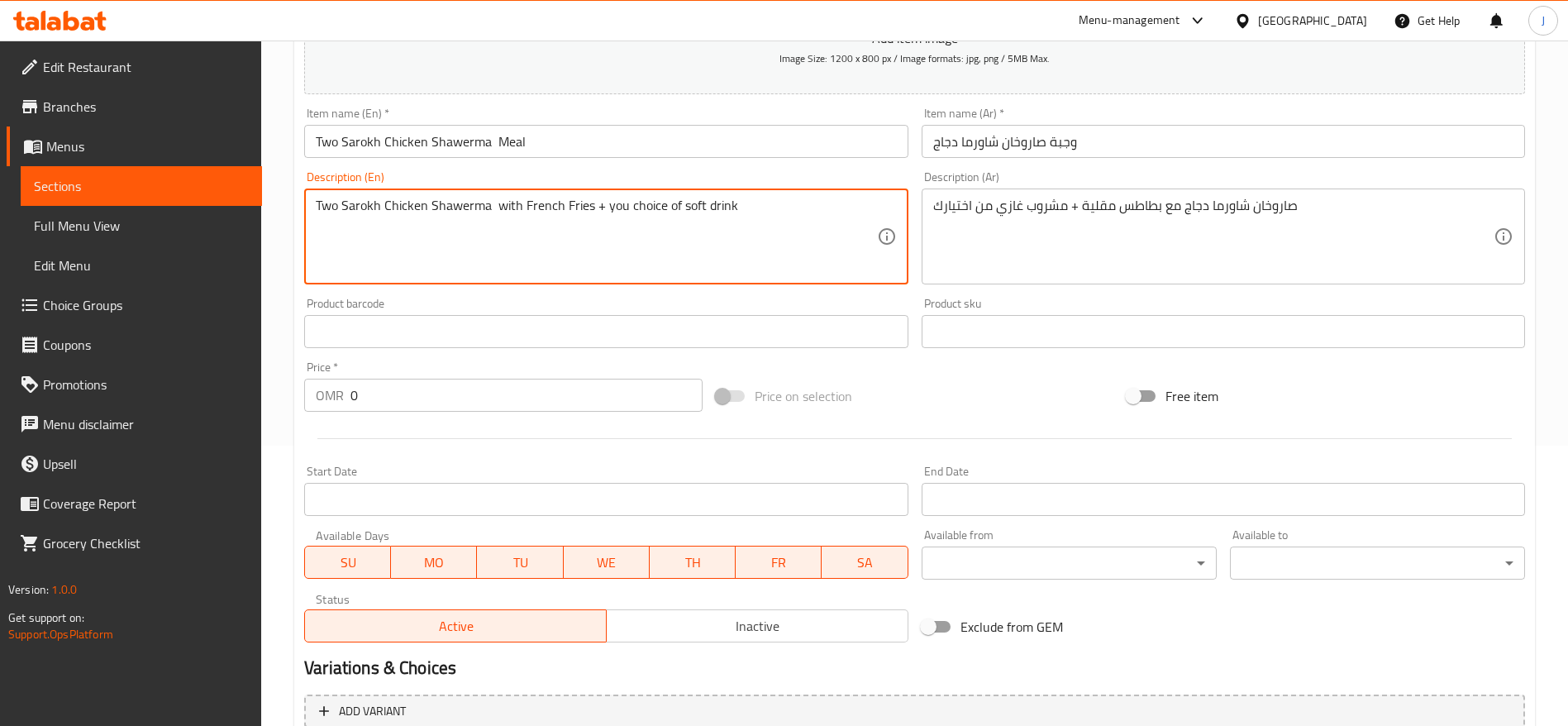
scroll to position [284, 0]
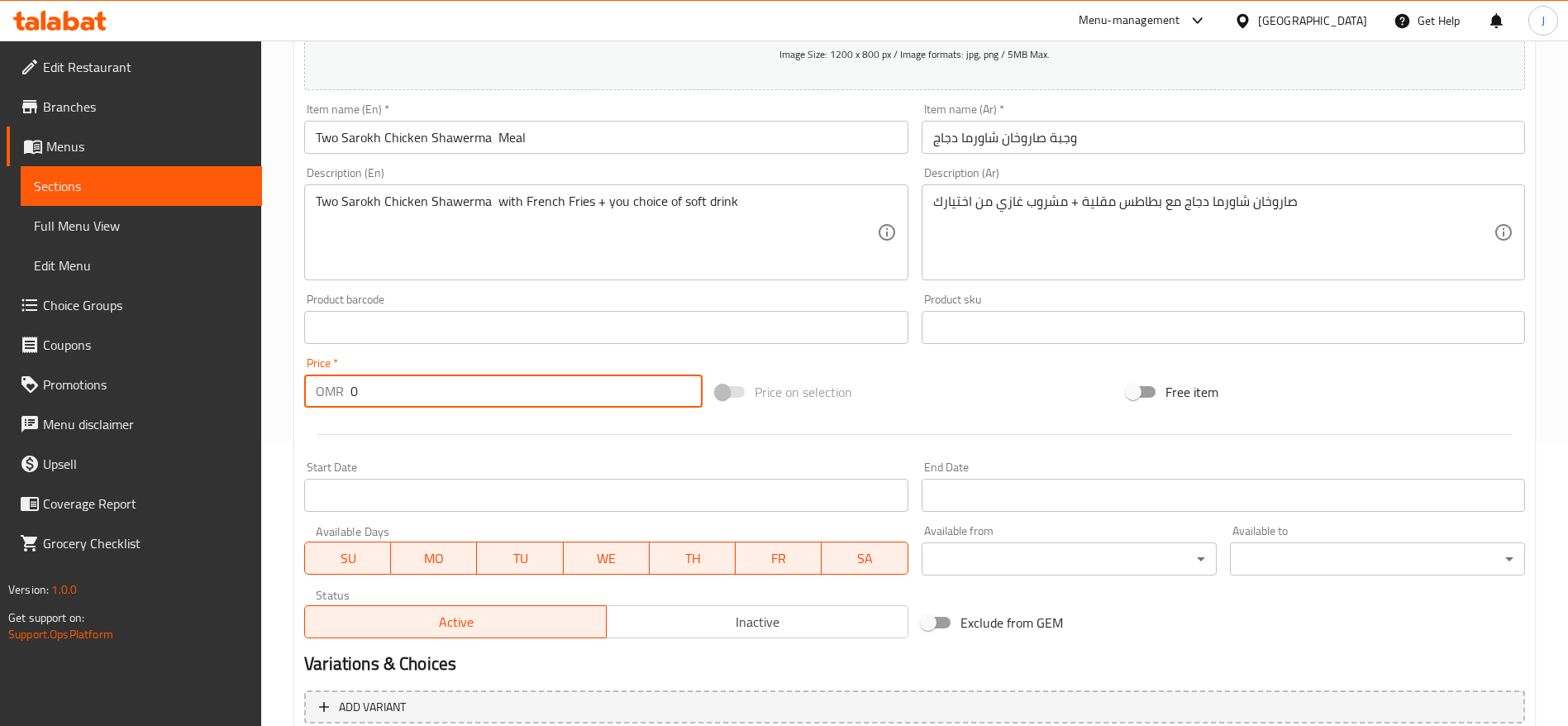
drag, startPoint x: 454, startPoint y: 392, endPoint x: 272, endPoint y: 359, distance: 185.0
click at [272, 359] on div "Home / Restaurants management / Menus / Sections / item / create M41 section Cr…" at bounding box center [914, 320] width 1307 height 1128
paste input "3.2"
type input "3.2"
click at [541, 457] on div "Start Date Start Date" at bounding box center [606, 486] width 617 height 64
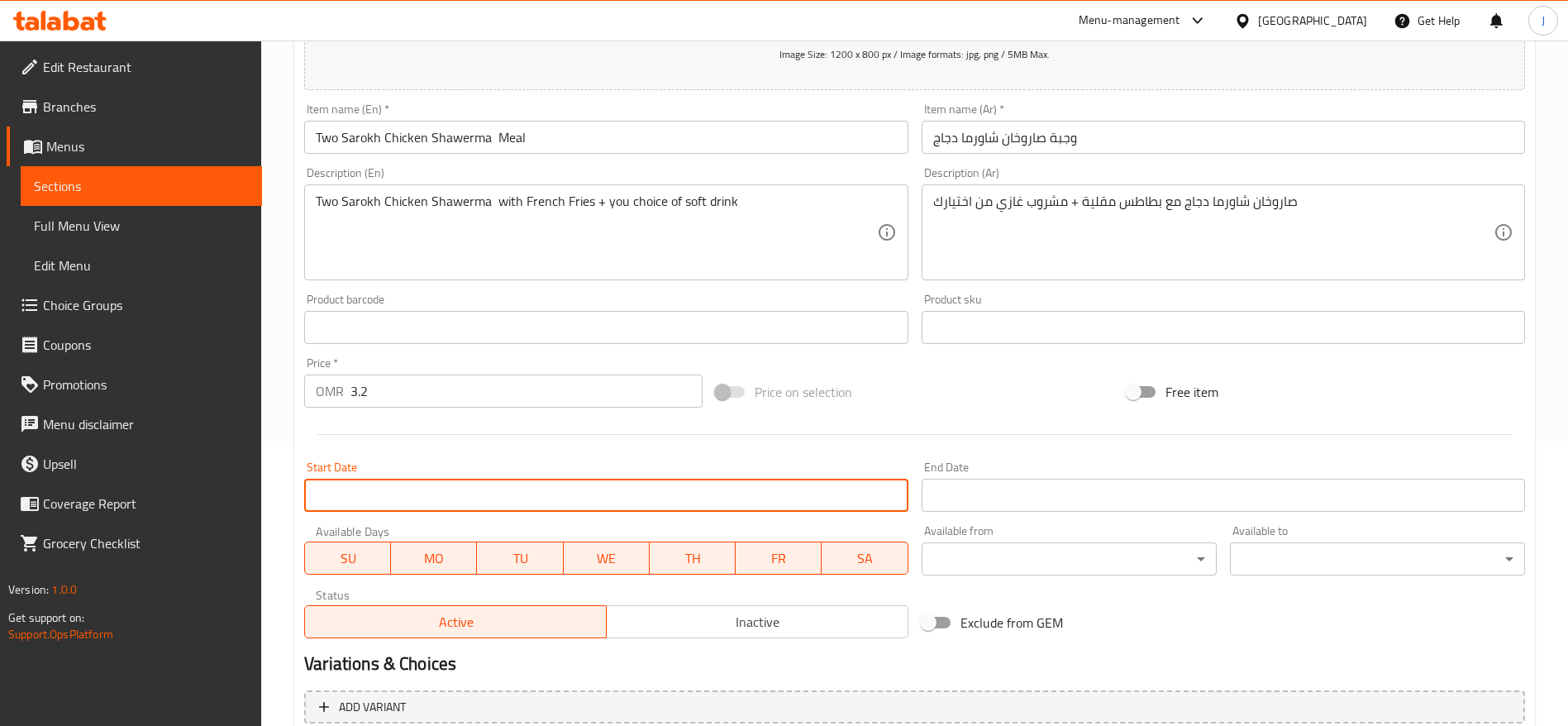
click at [876, 496] on input "Start Date" at bounding box center [606, 495] width 603 height 33
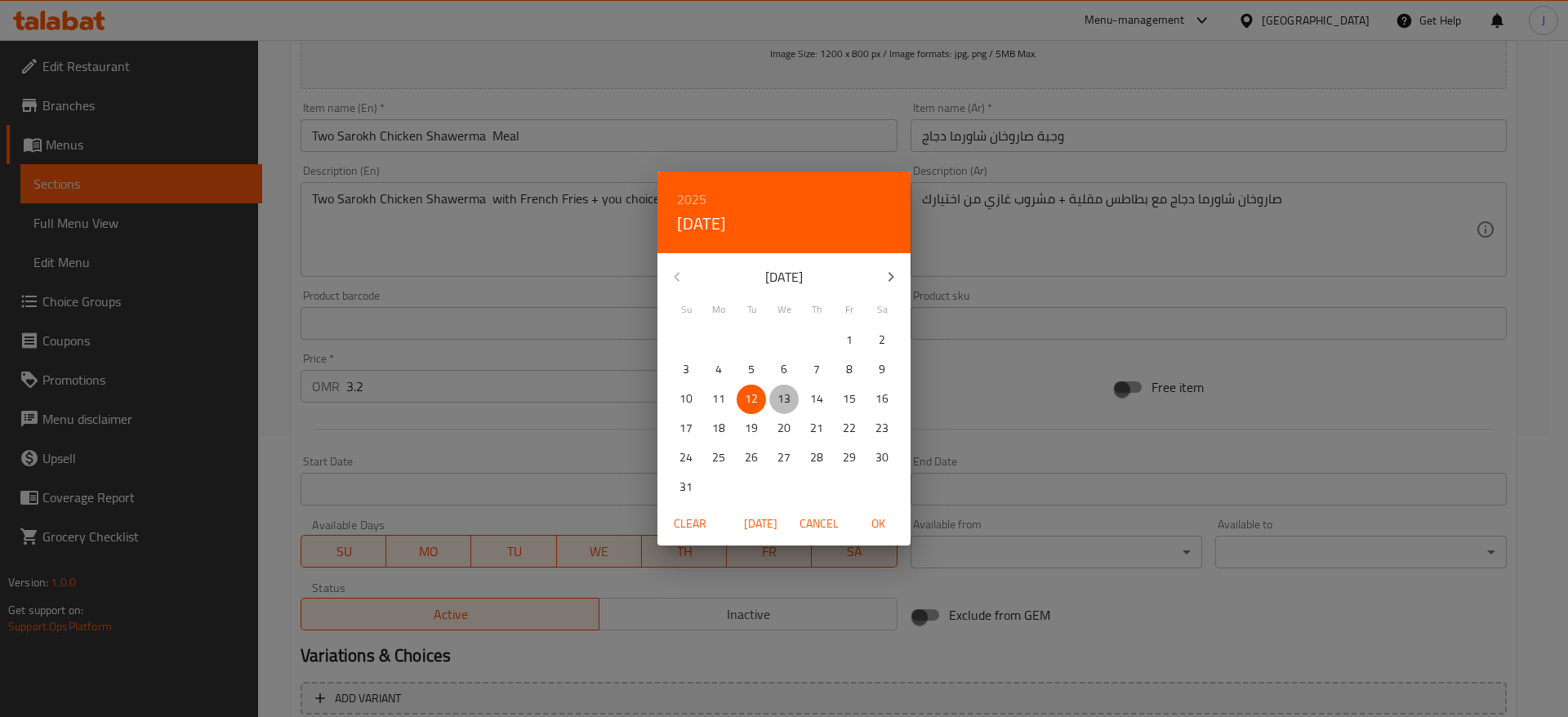
click at [787, 400] on p "13" at bounding box center [784, 399] width 13 height 20
click at [875, 517] on span "OK" at bounding box center [877, 524] width 39 height 20
type input "[DATE]"
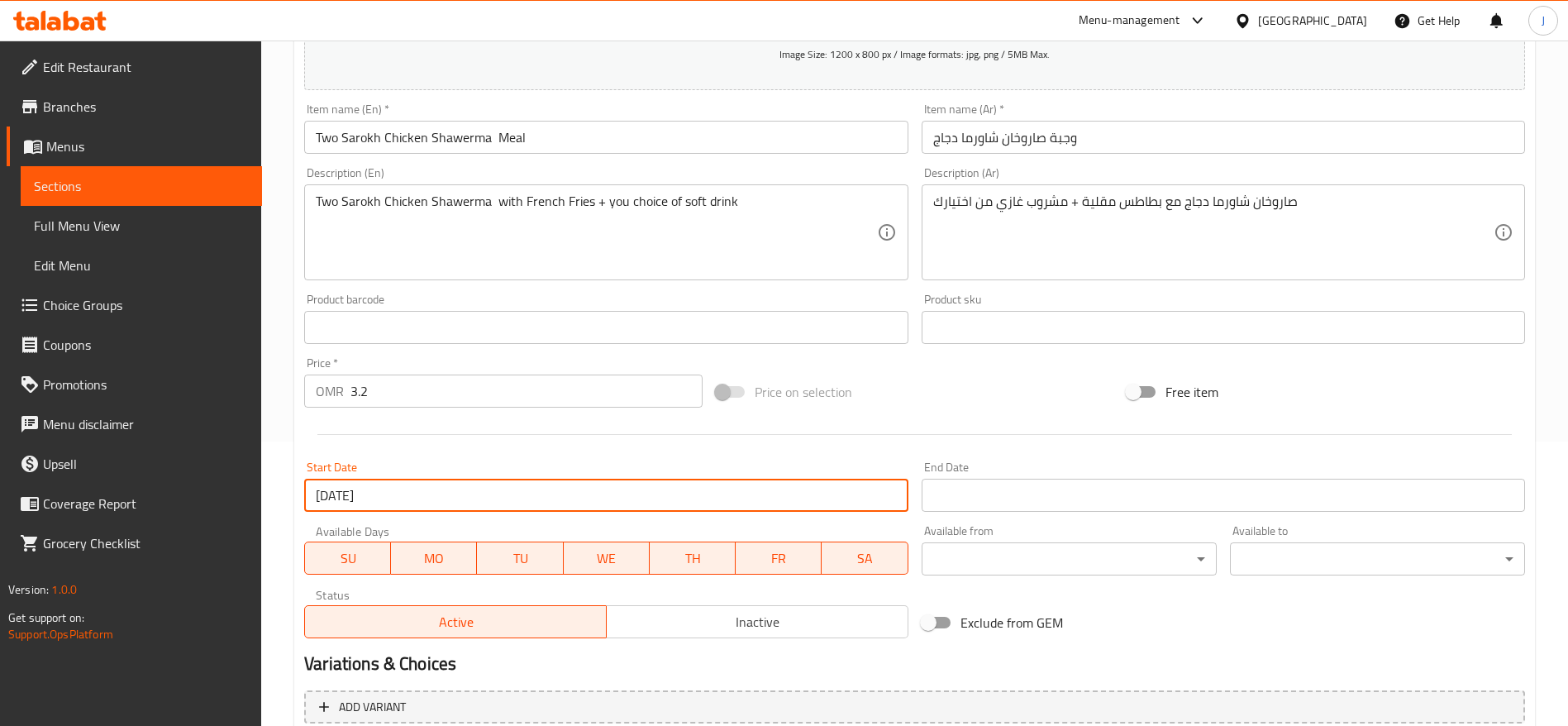
click at [719, 445] on div at bounding box center [915, 434] width 1234 height 41
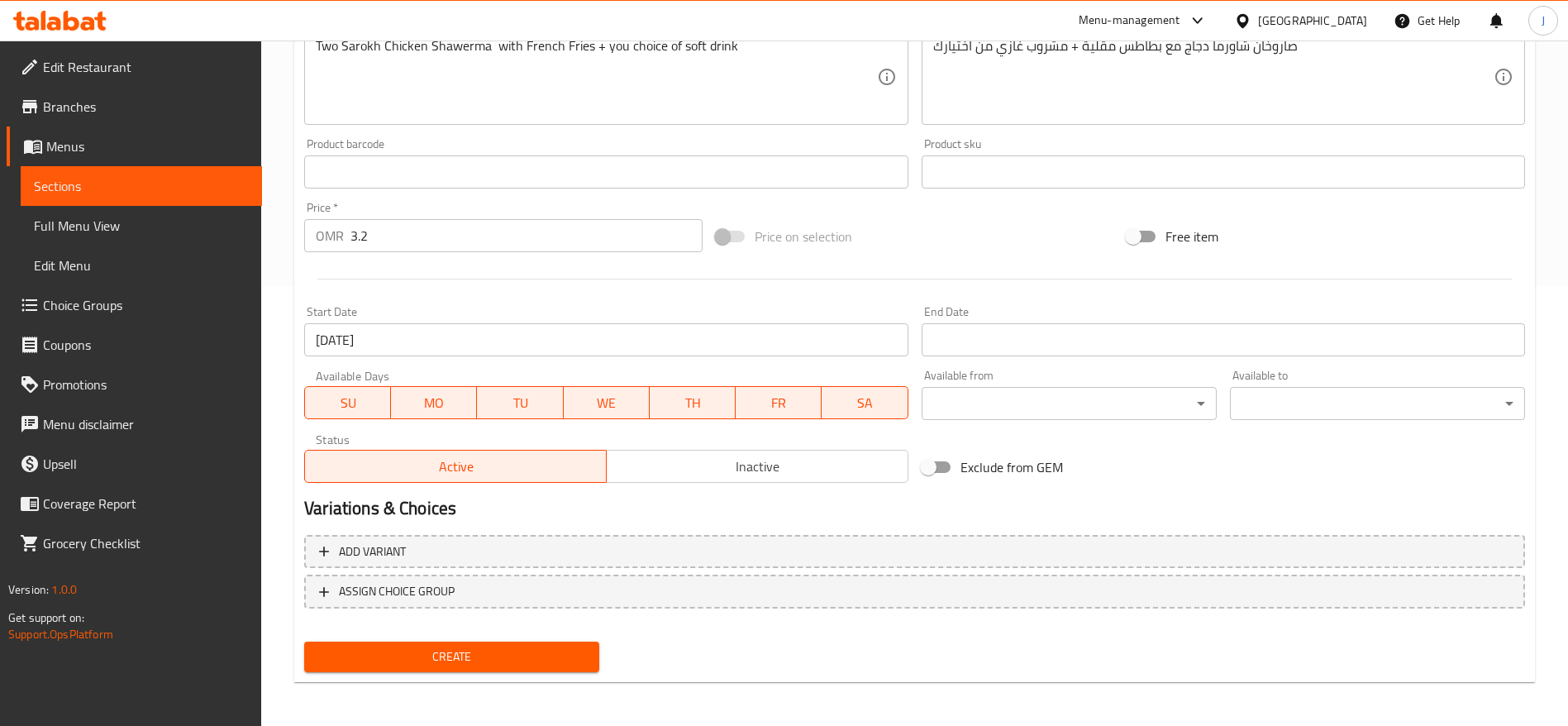
scroll to position [443, 0]
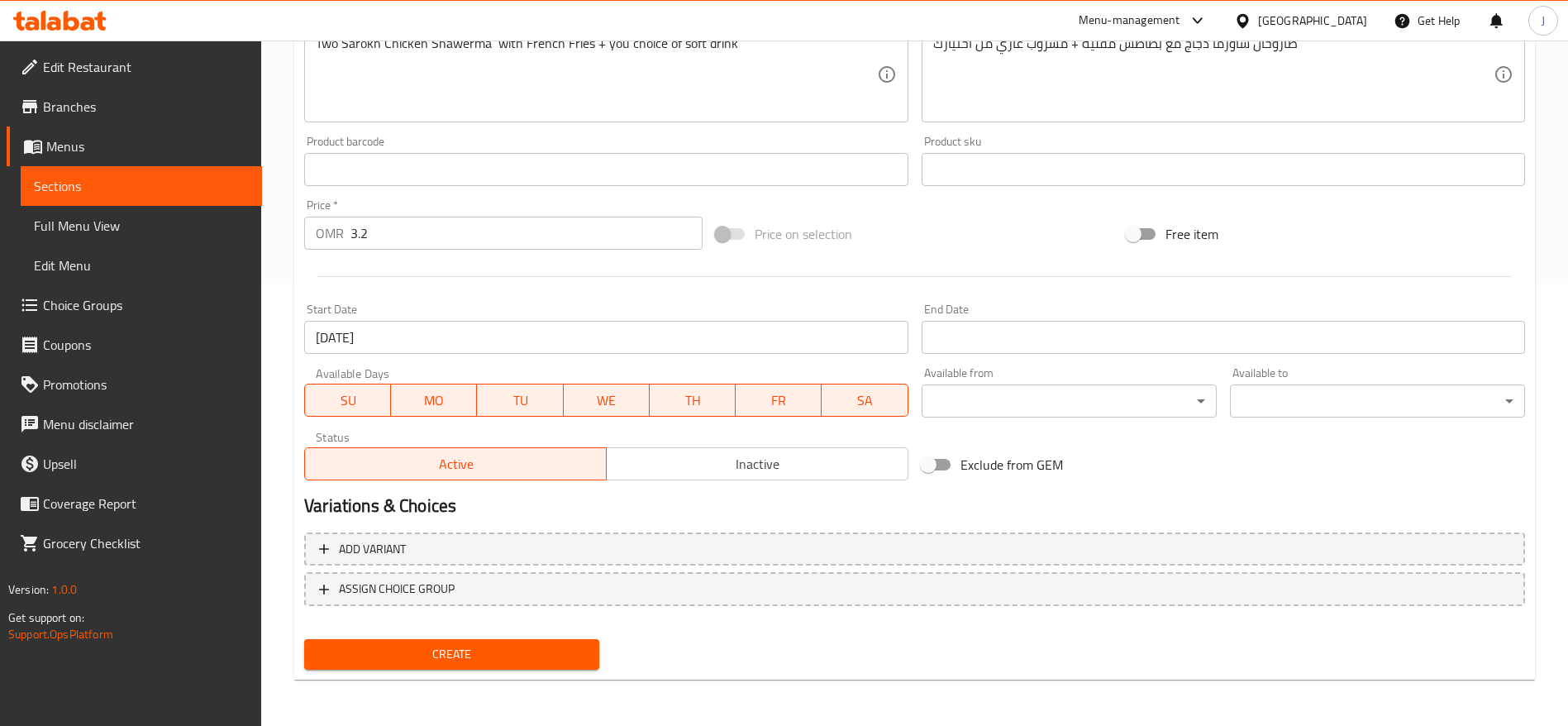
click at [431, 651] on span "Create" at bounding box center [451, 654] width 268 height 20
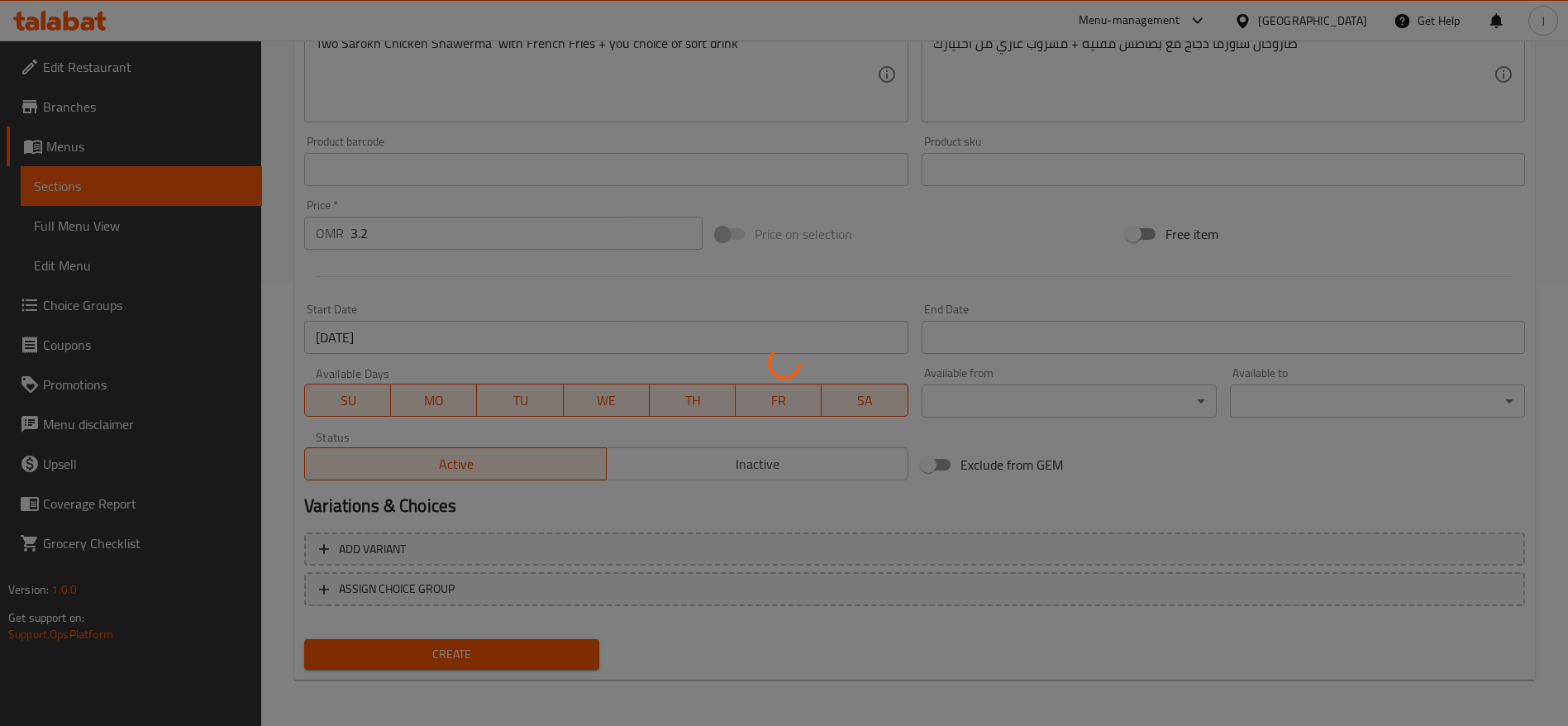
type input "0"
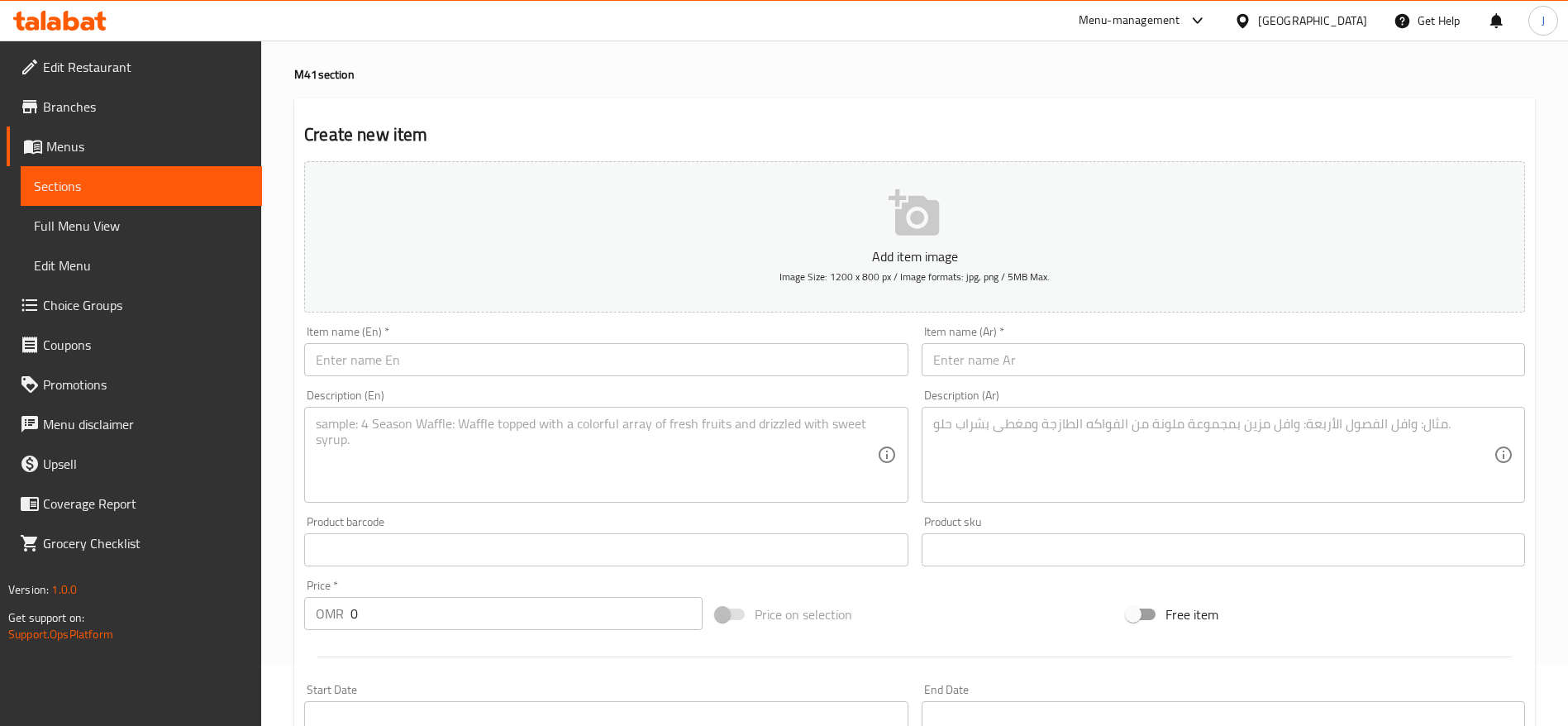
scroll to position [60, 0]
click at [110, 140] on span "Menus" at bounding box center [148, 147] width 203 height 20
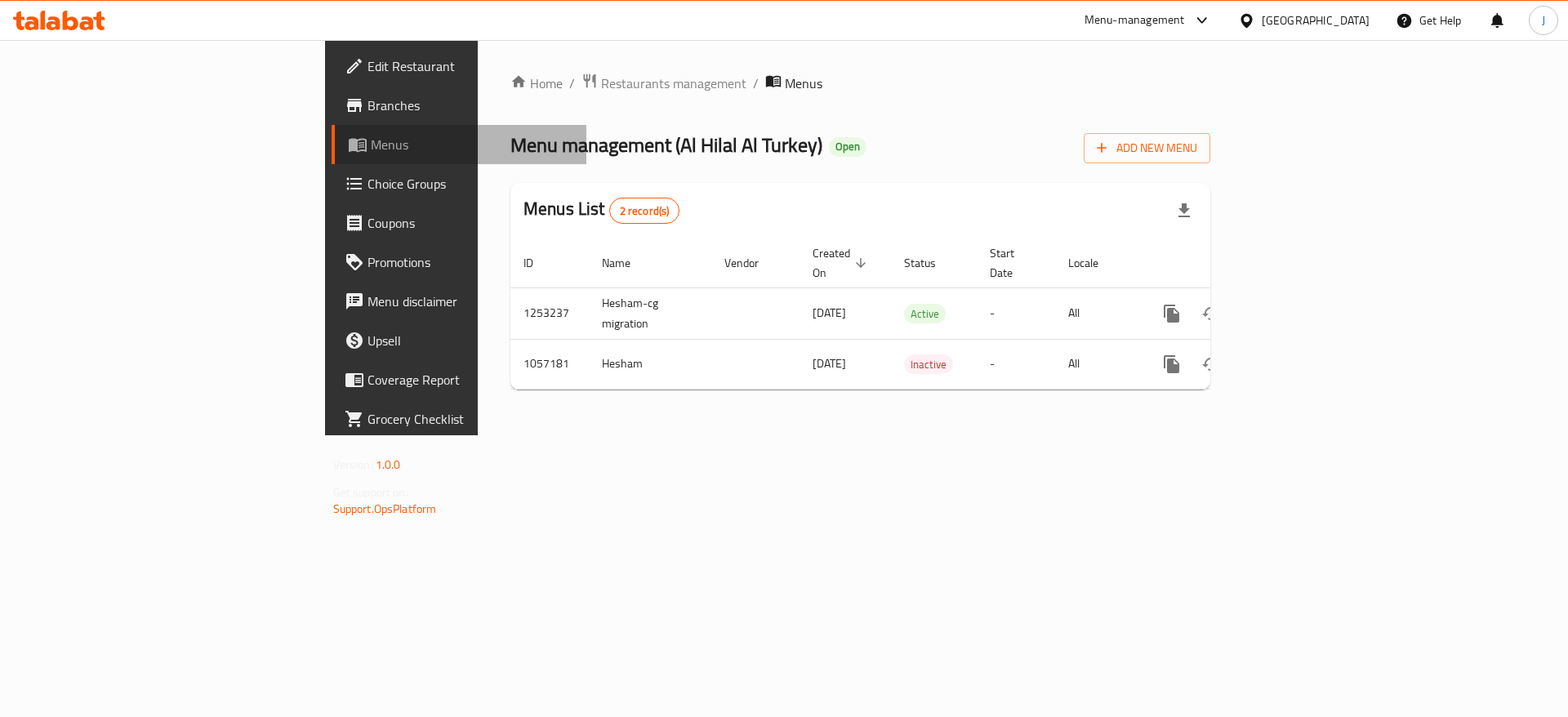
click at [371, 135] on span "Menus" at bounding box center [472, 145] width 203 height 20
click at [367, 179] on span "Choice Groups" at bounding box center [470, 184] width 207 height 20
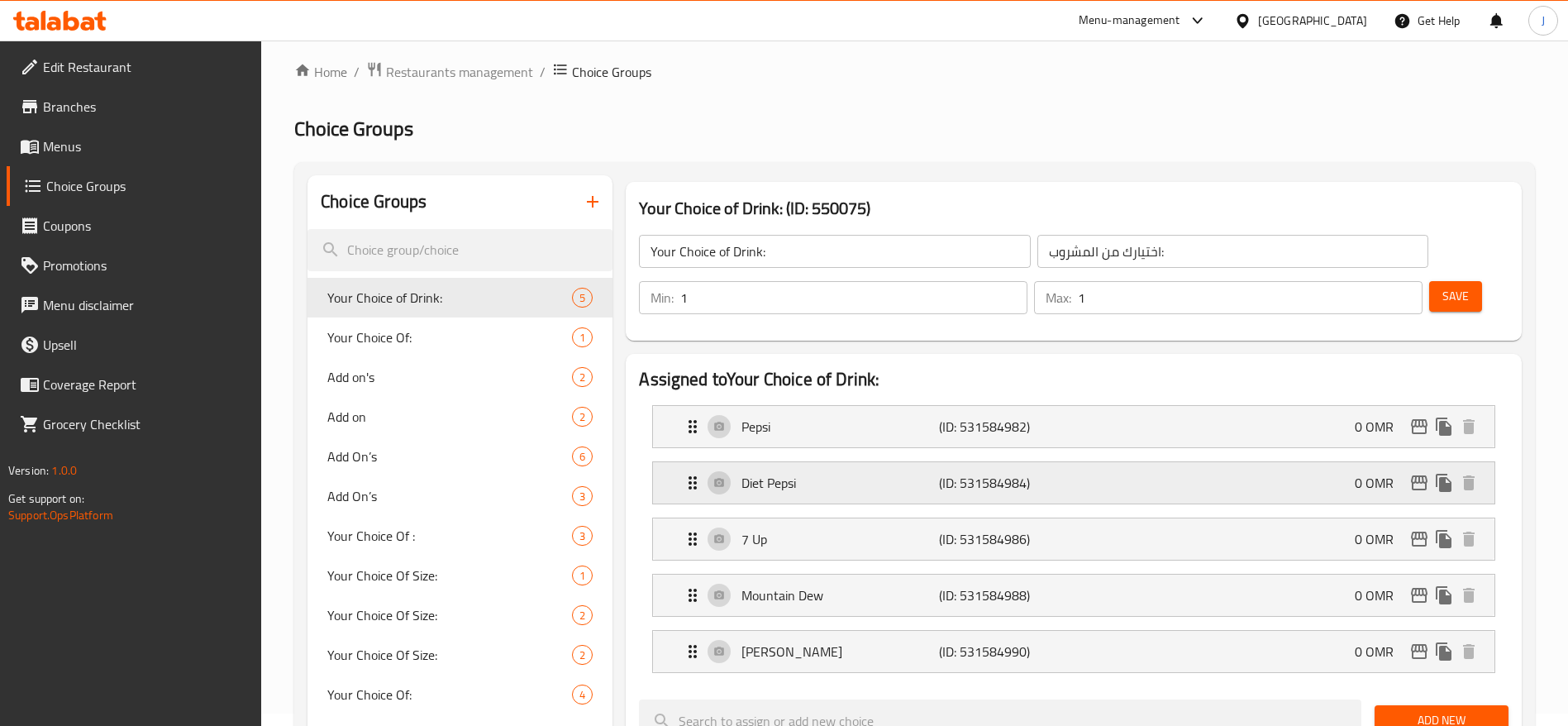
scroll to position [14, 0]
click at [833, 254] on input "Your Choice of Drink:" at bounding box center [835, 250] width 391 height 33
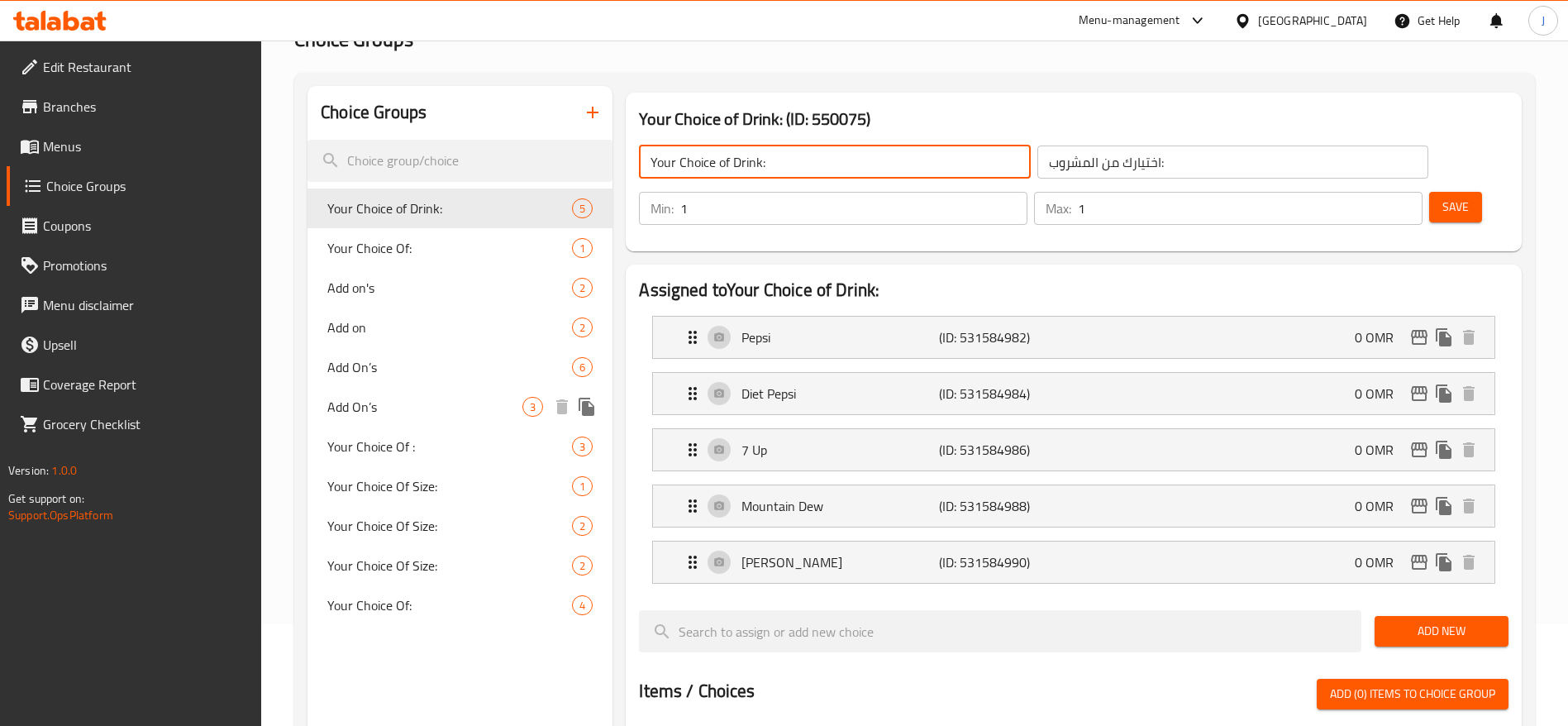
scroll to position [106, 0]
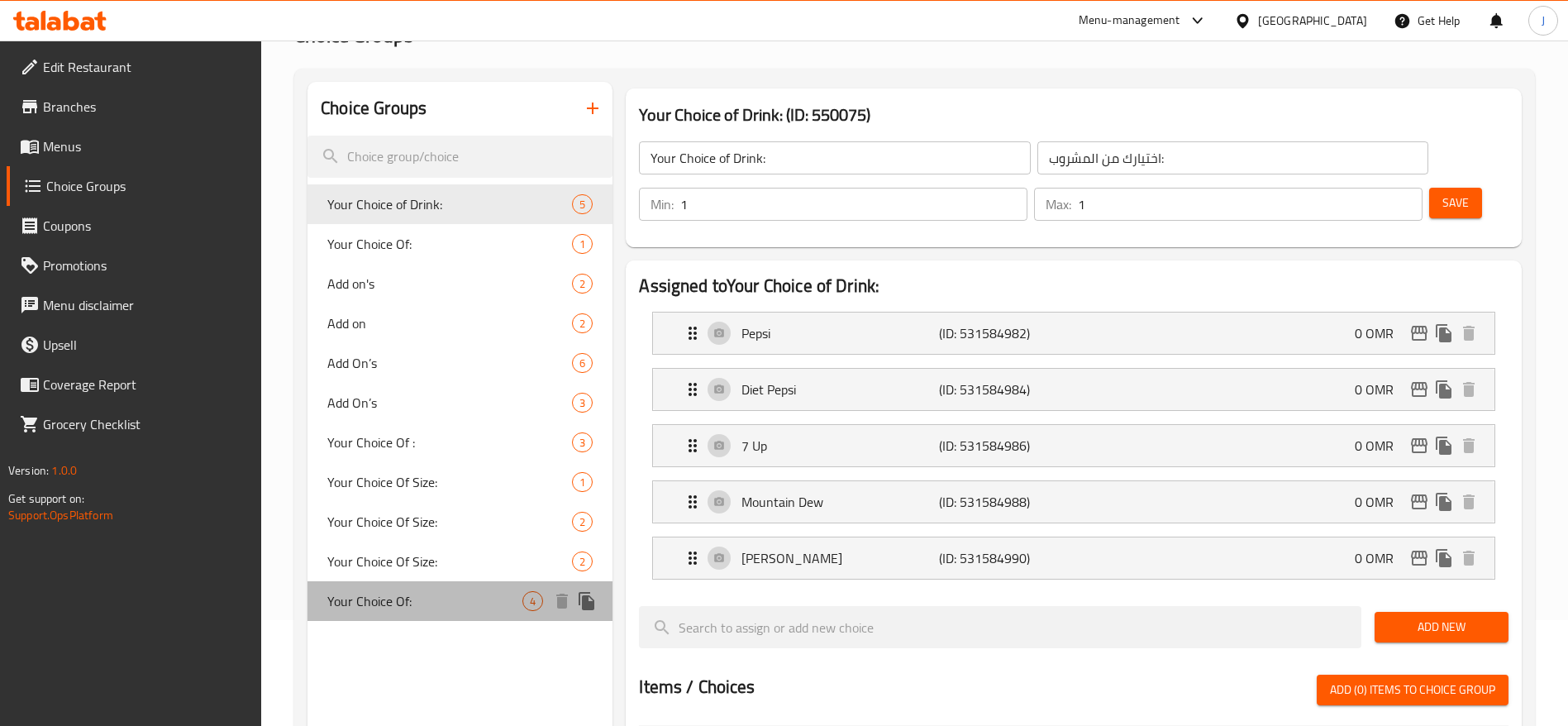
click at [408, 591] on span "Your Choice Of:" at bounding box center [425, 601] width 196 height 20
type input "Your Choice Of:"
type input "اختيارك من:"
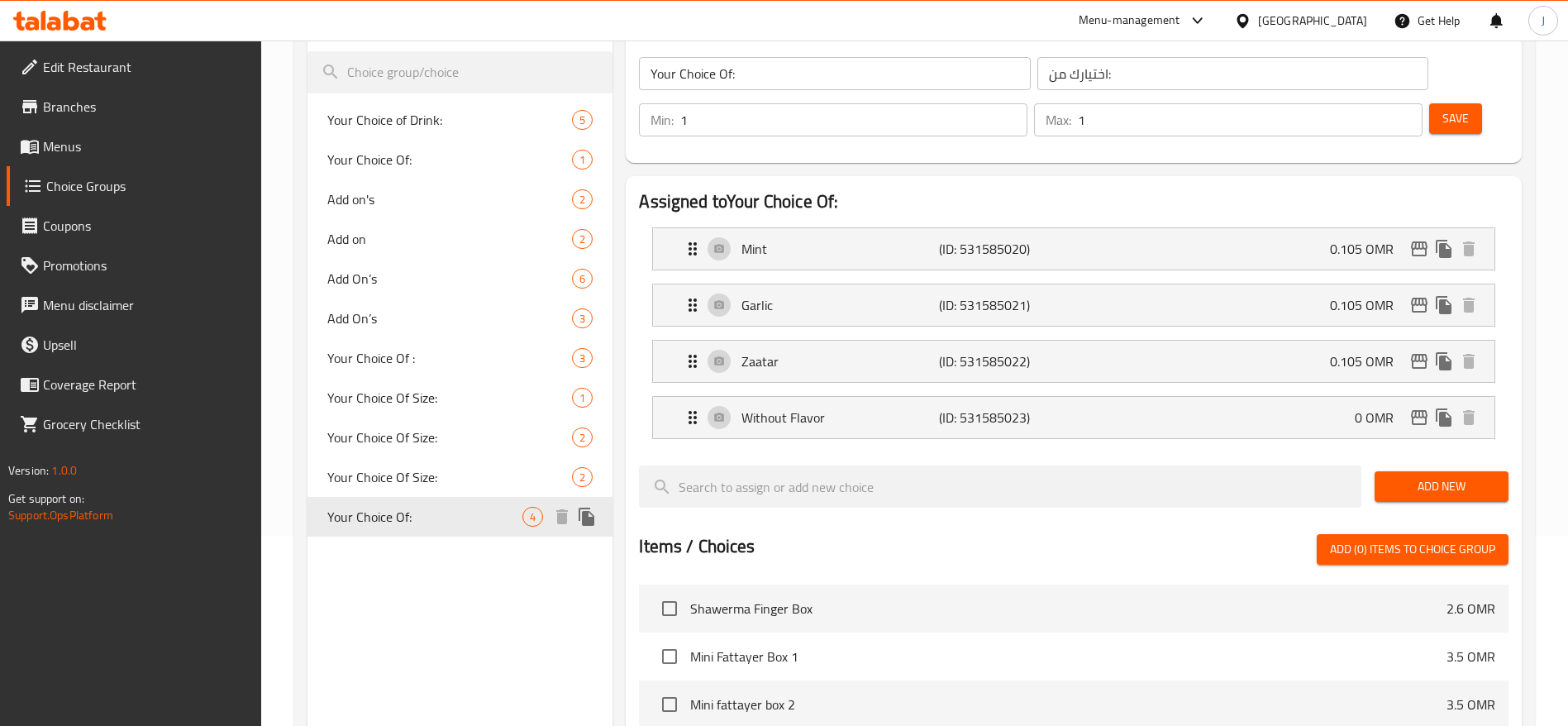
scroll to position [193, 0]
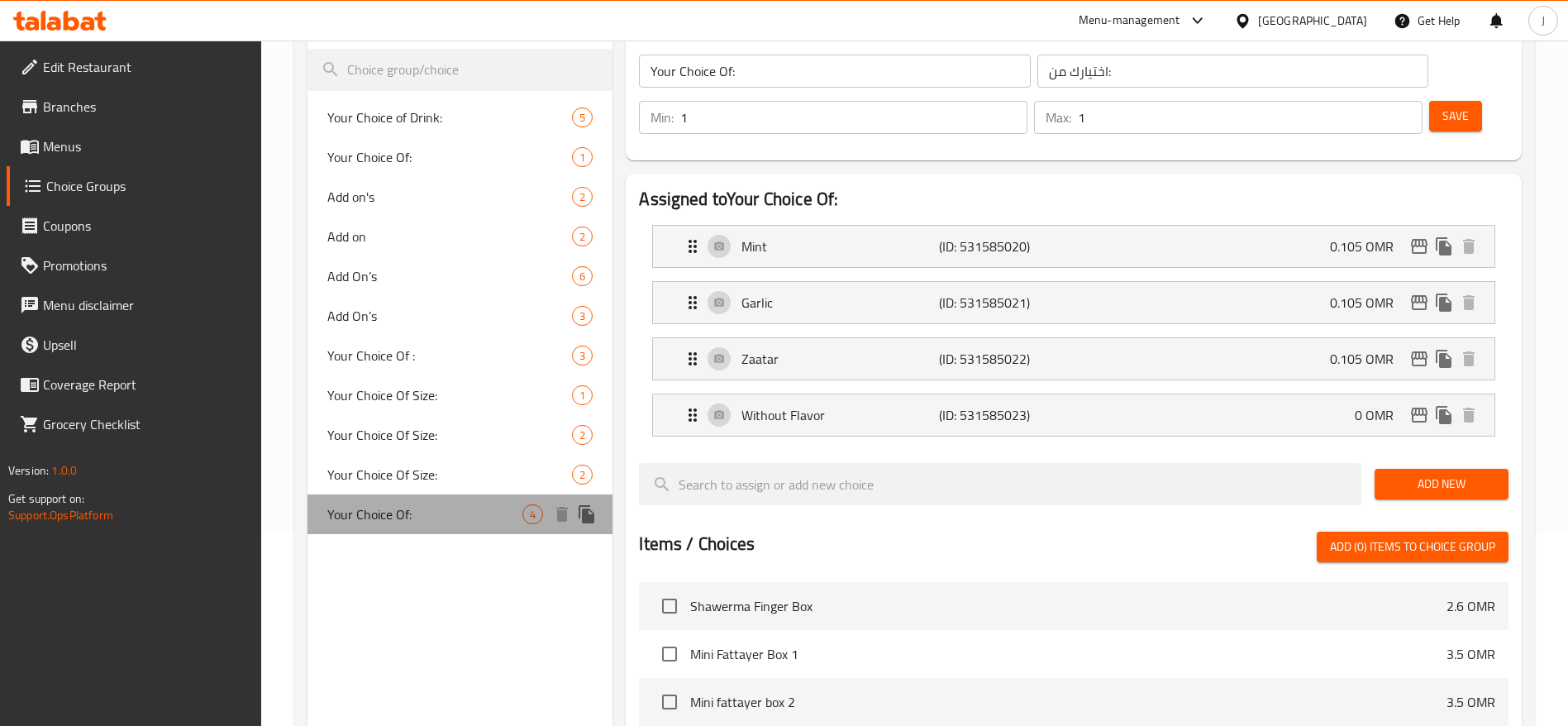
click at [443, 519] on span "Your Choice Of:" at bounding box center [425, 515] width 196 height 20
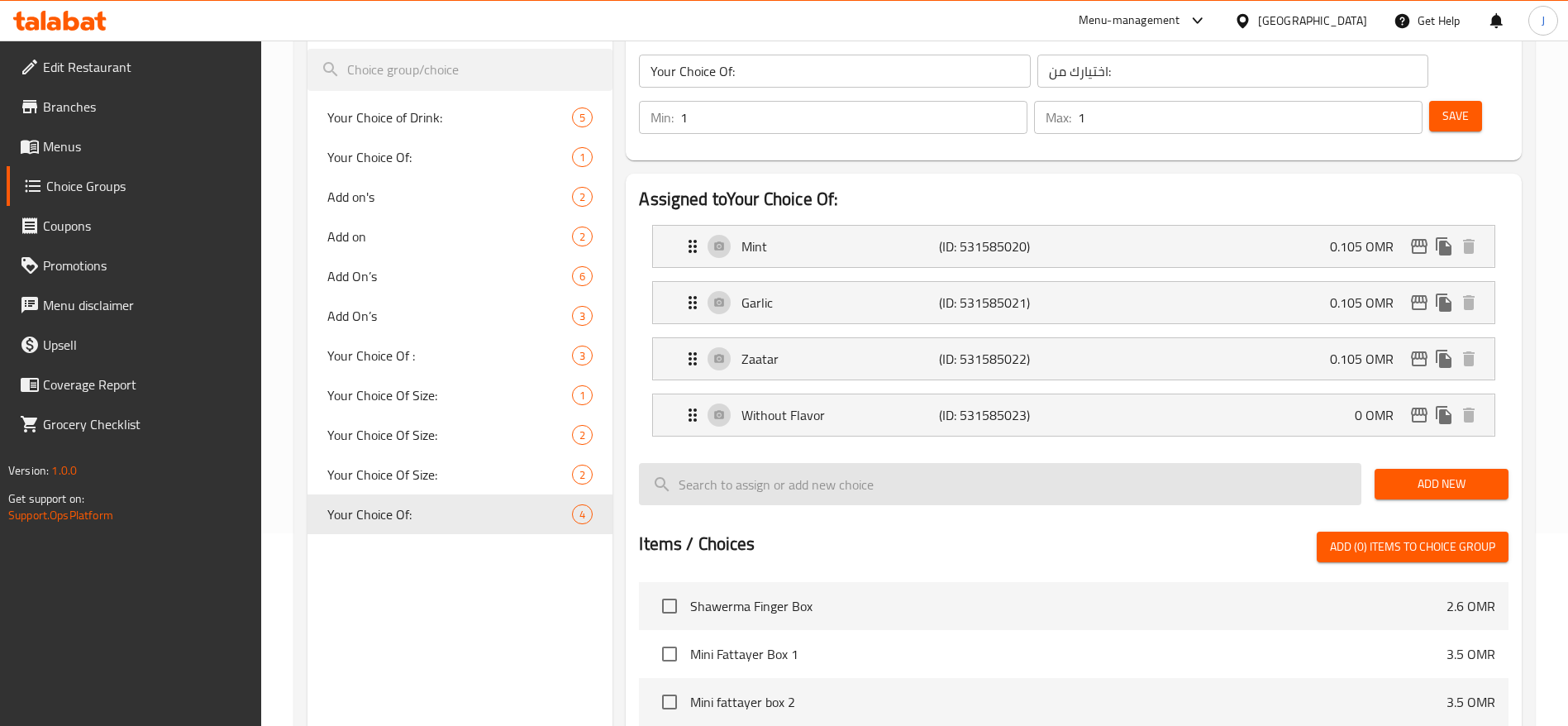
click at [899, 463] on input "search" at bounding box center [1000, 484] width 722 height 42
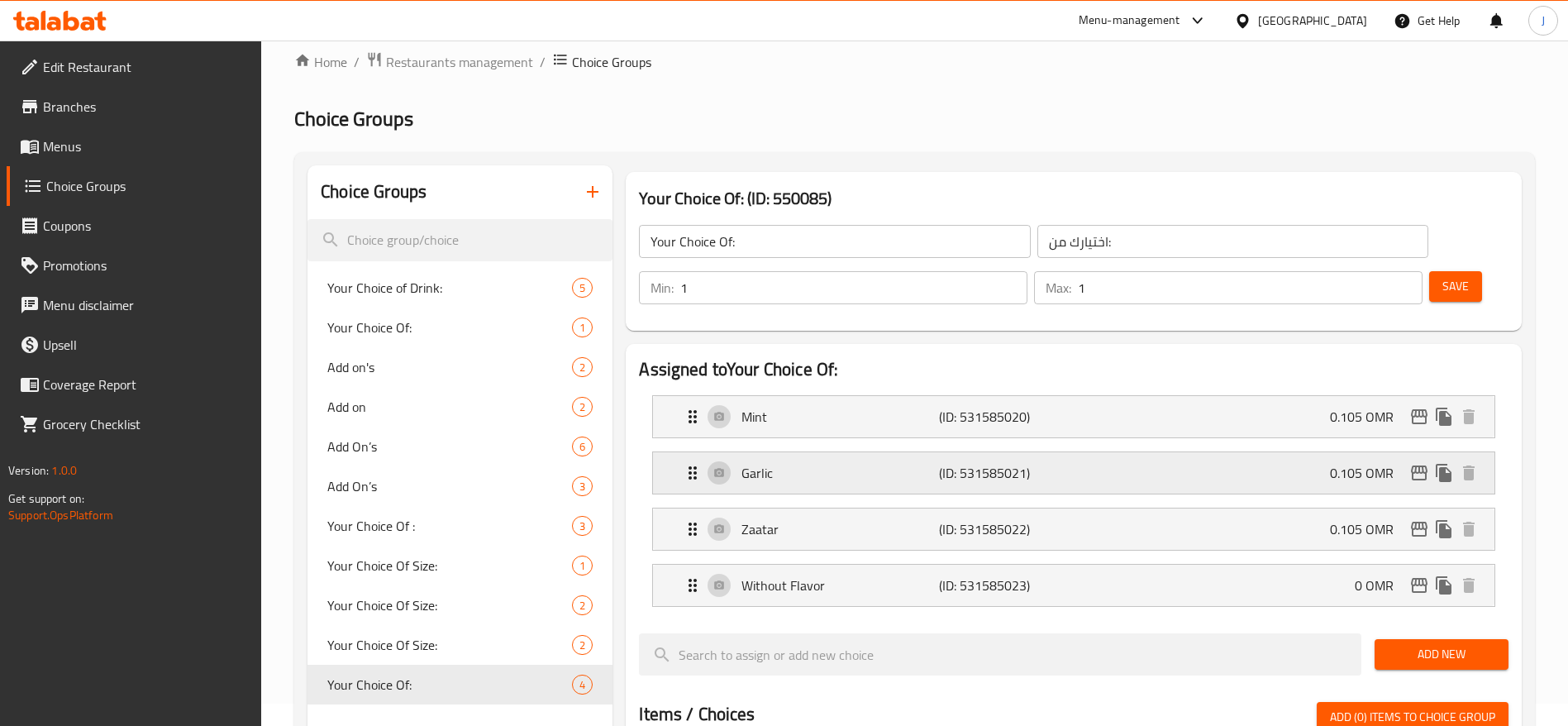
scroll to position [21, 0]
click at [487, 530] on span "Your Choice Of :" at bounding box center [425, 527] width 196 height 20
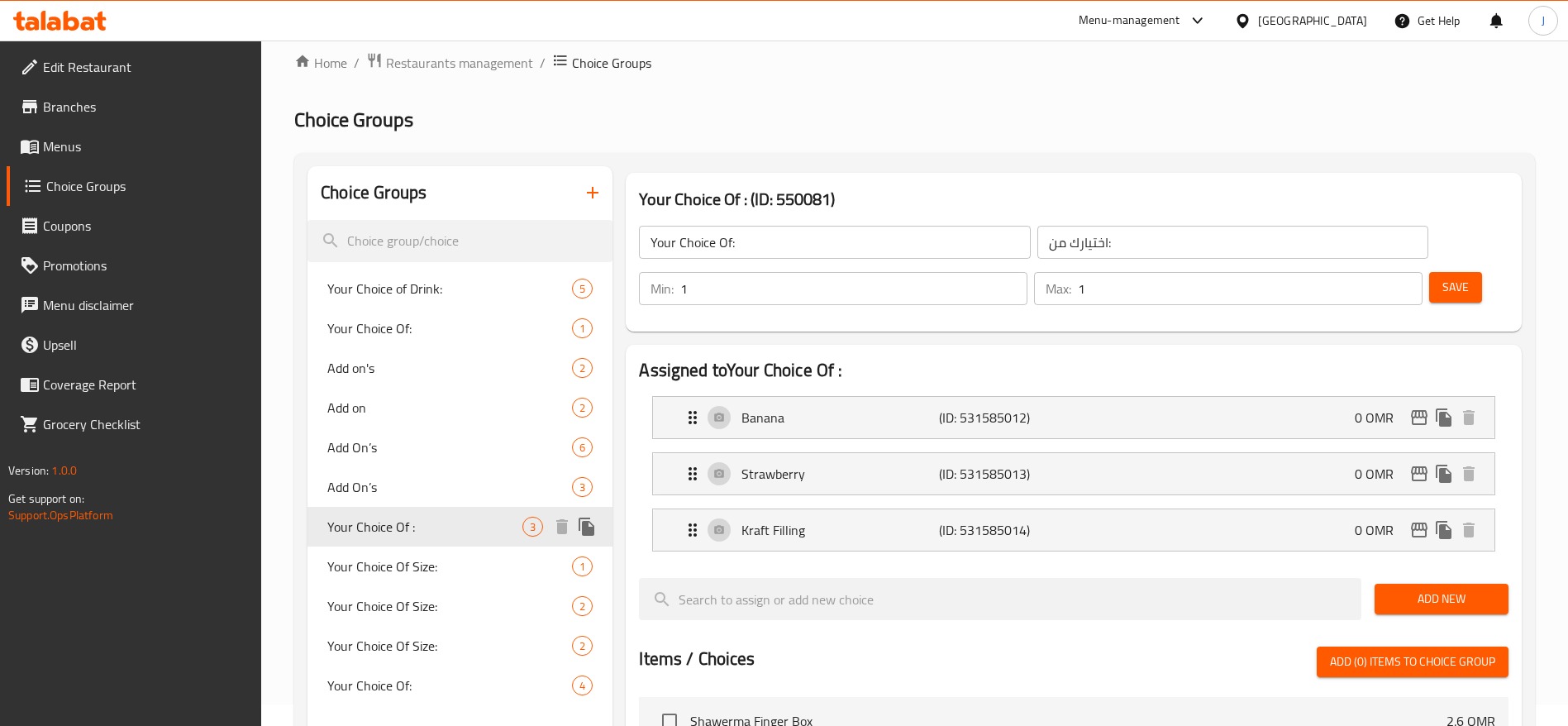
type input "Your Choice Of :"
type input "اختيارك من :"
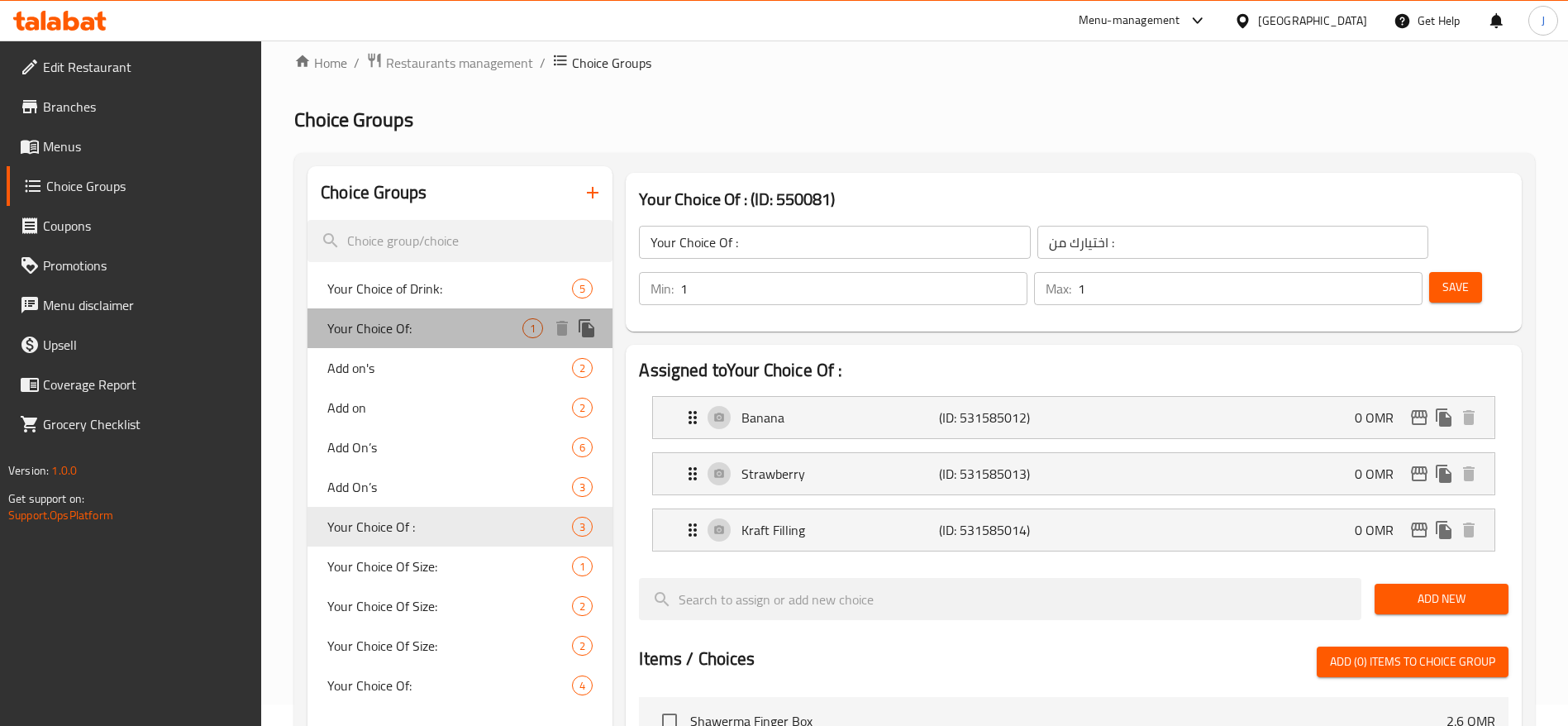
click at [497, 339] on div "Your Choice Of: 1" at bounding box center [459, 327] width 305 height 40
type input "Your Choice Of:"
type input "إختيارك من:"
type input "0"
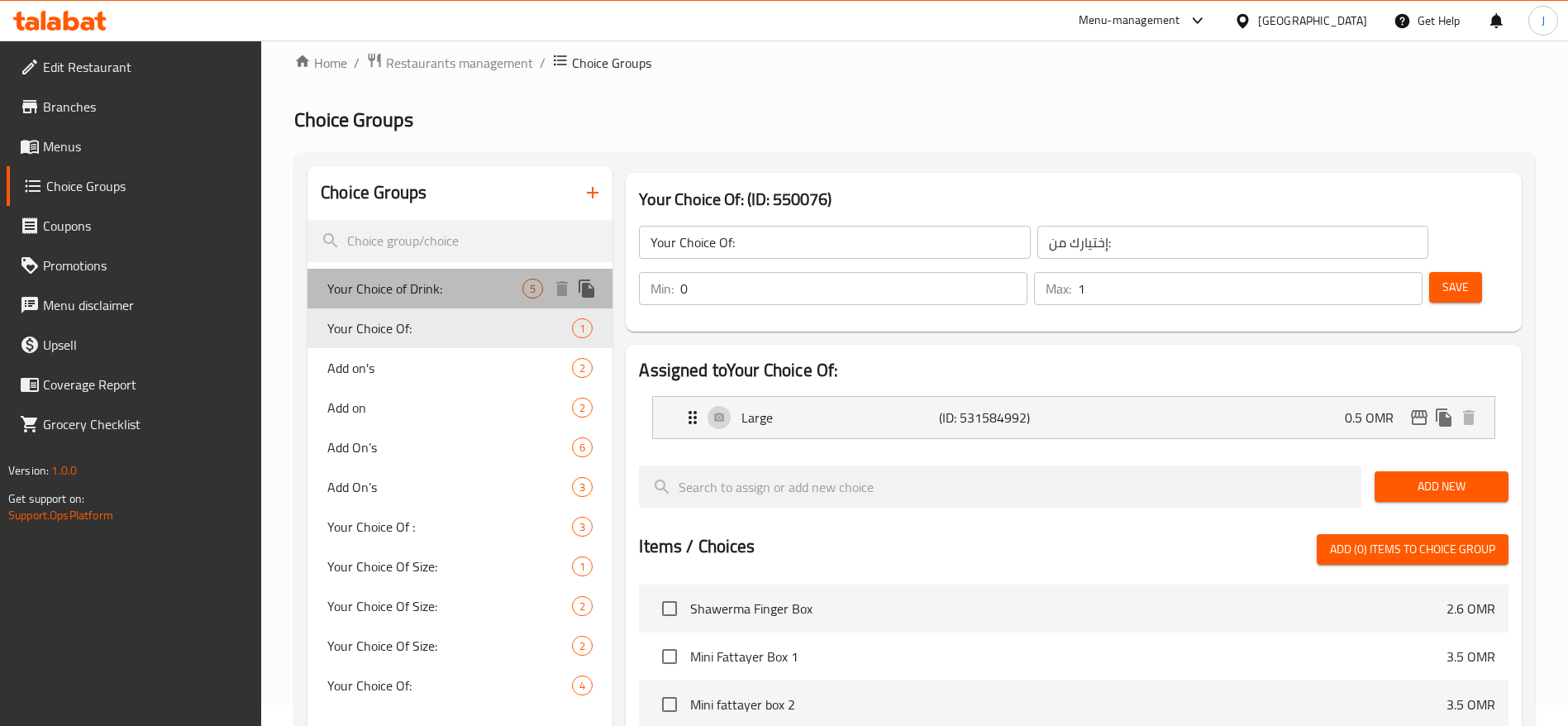
click at [473, 277] on div "Your Choice of Drink: 5" at bounding box center [459, 288] width 305 height 40
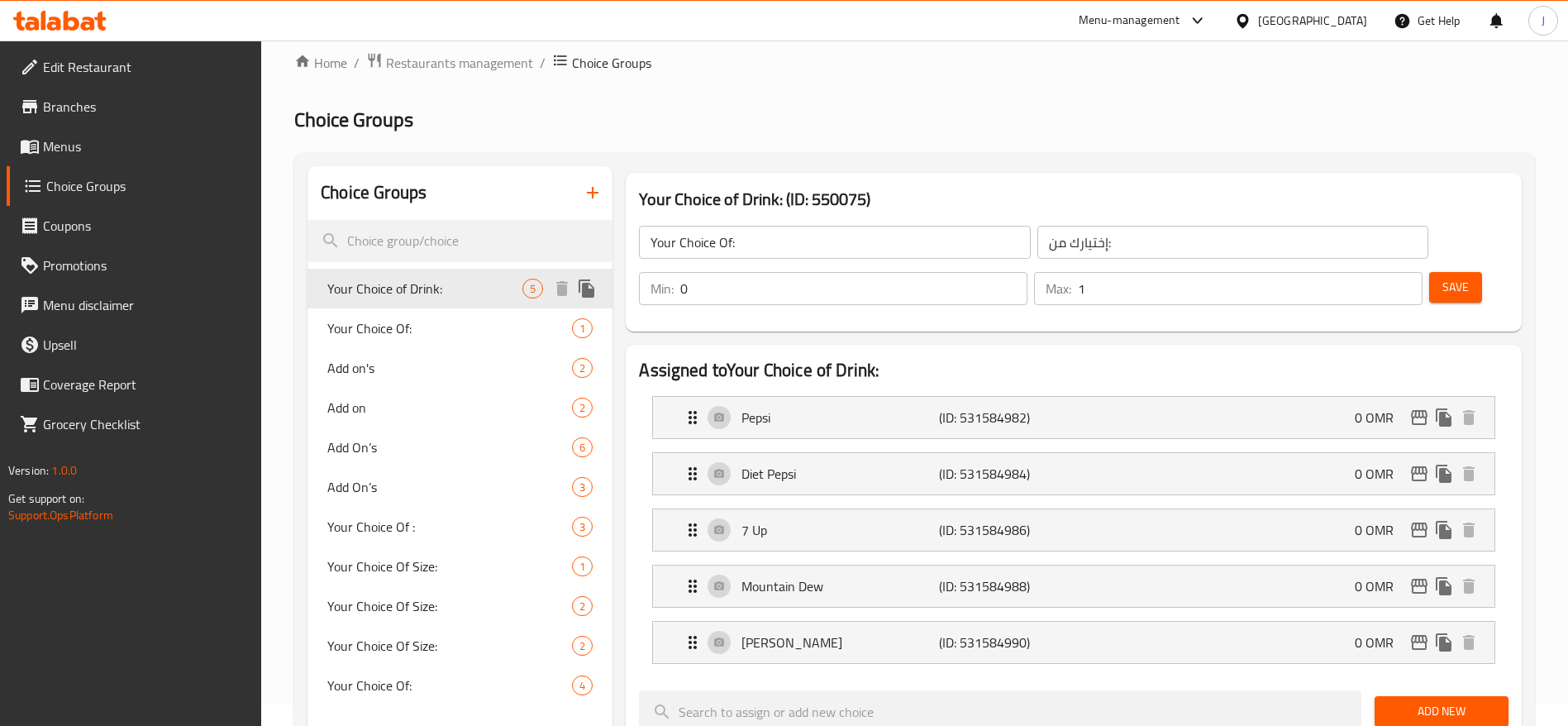
type input "Your Choice of Drink:"
type input "اختيارك من المشروب:"
type input "1"
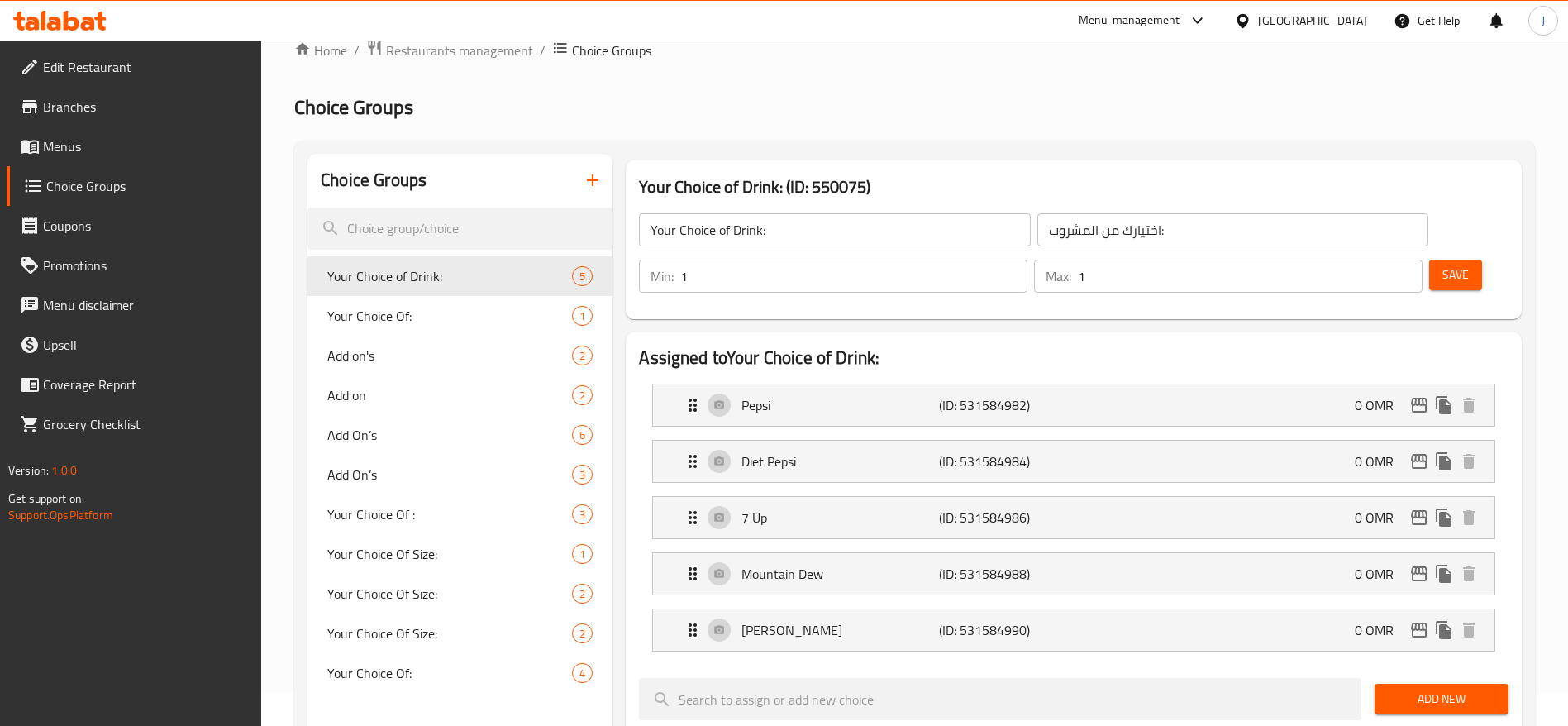
scroll to position [32, 0]
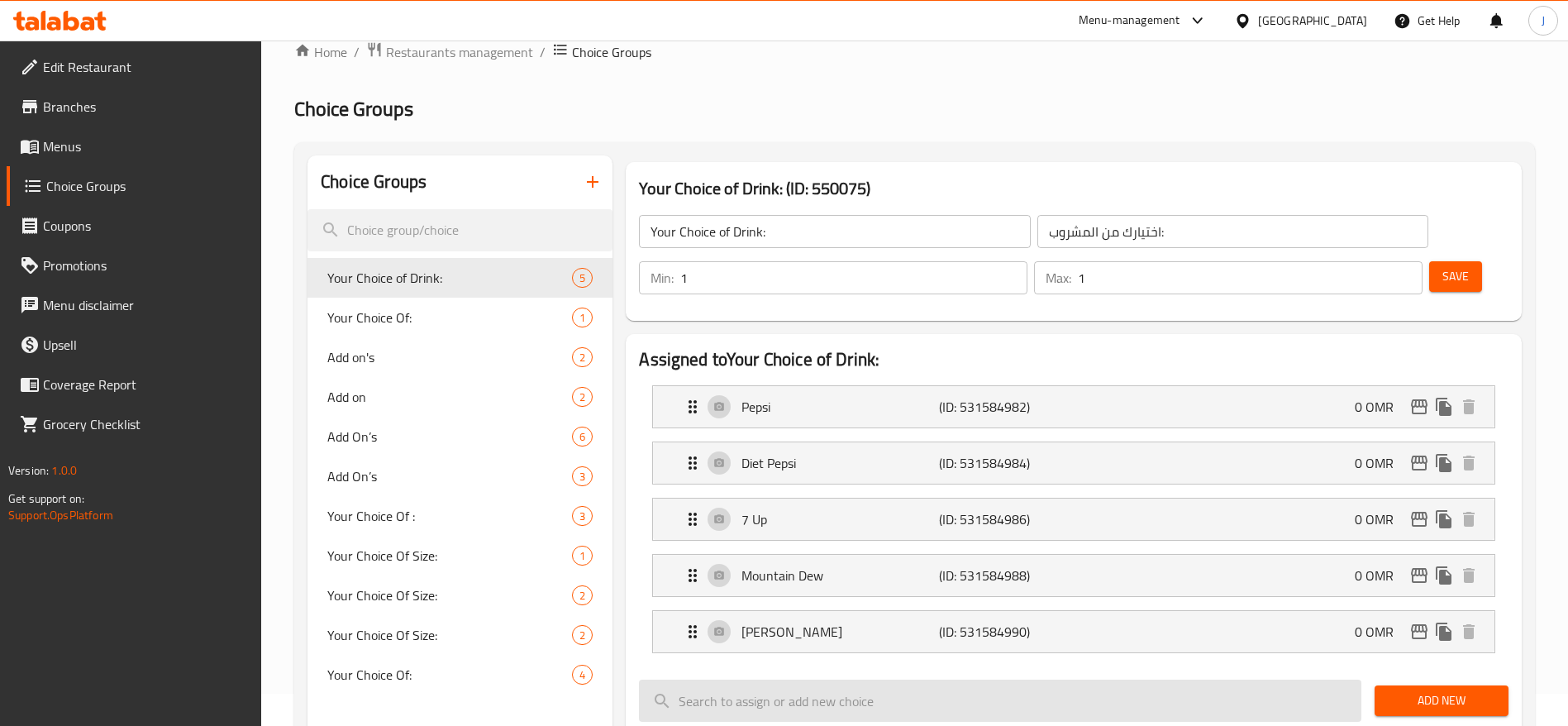
click at [836, 680] on input "search" at bounding box center [1000, 701] width 722 height 42
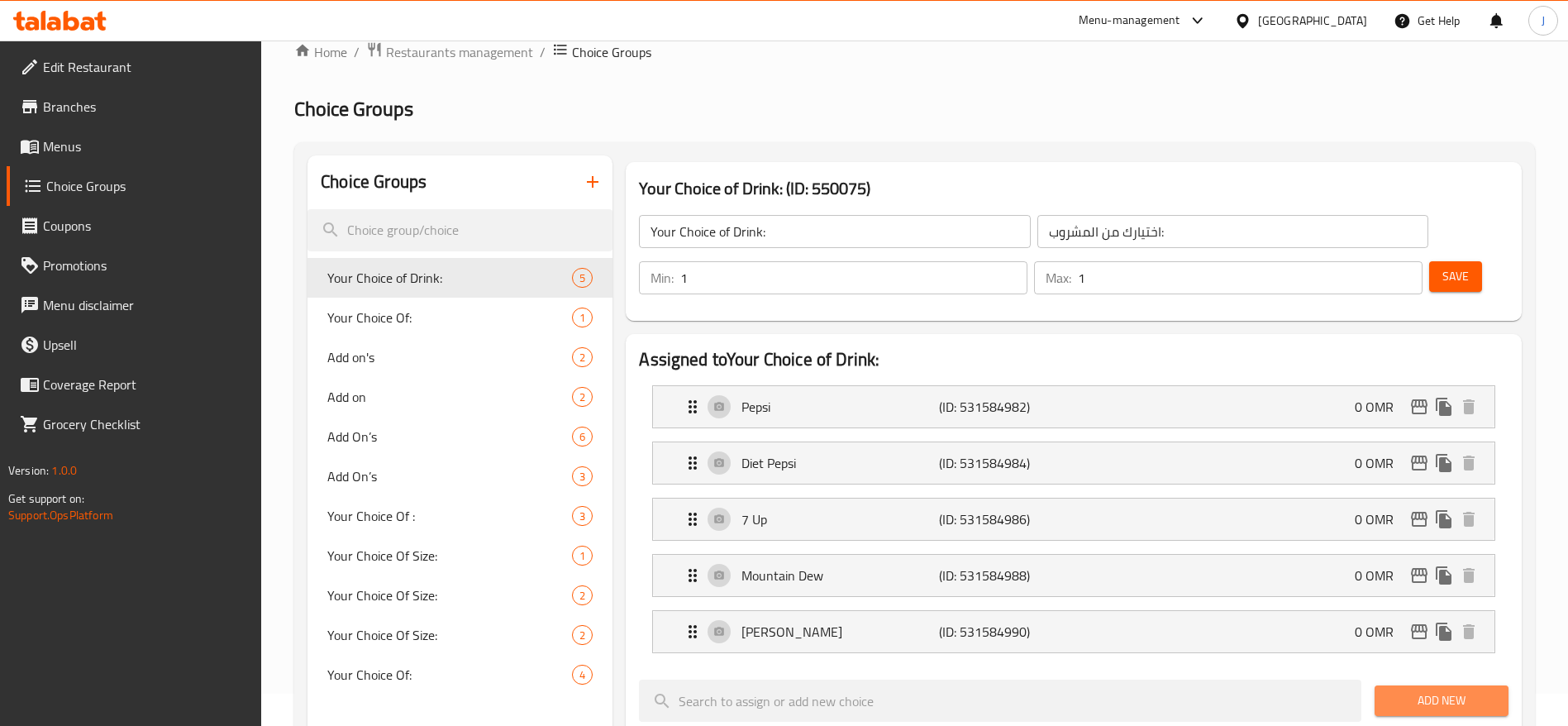
click at [1410, 690] on span "Add New" at bounding box center [1442, 700] width 108 height 20
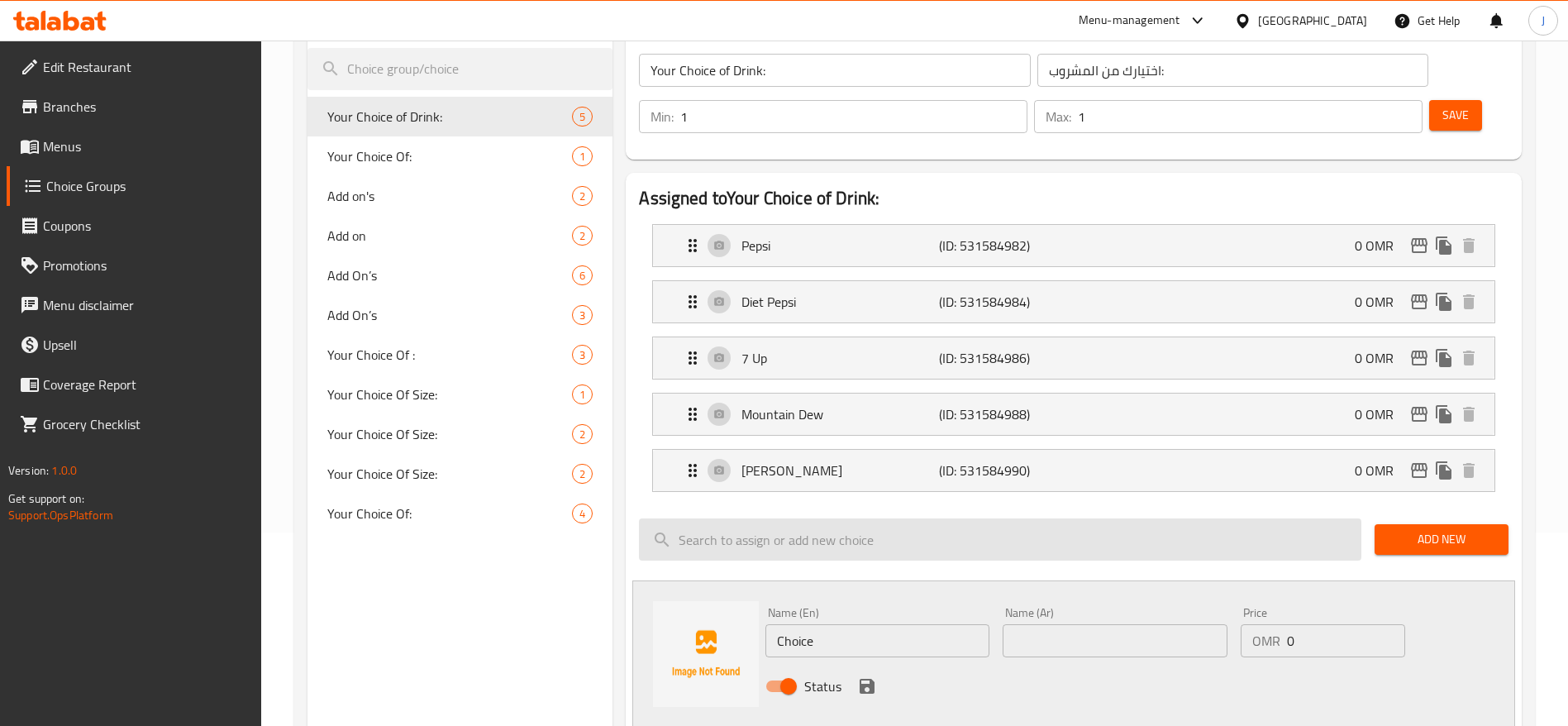
scroll to position [290, 0]
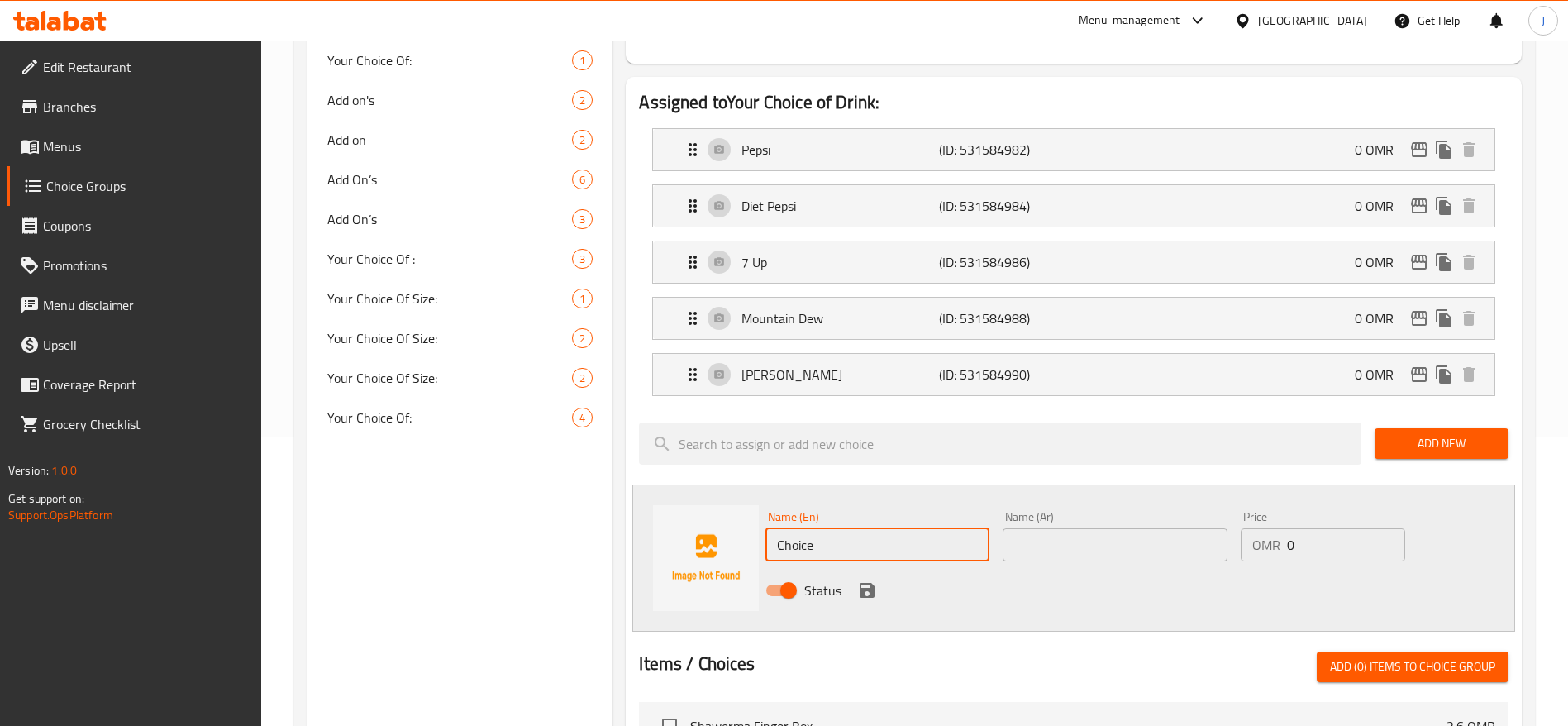
click at [961, 529] on input "Choice" at bounding box center [877, 545] width 224 height 33
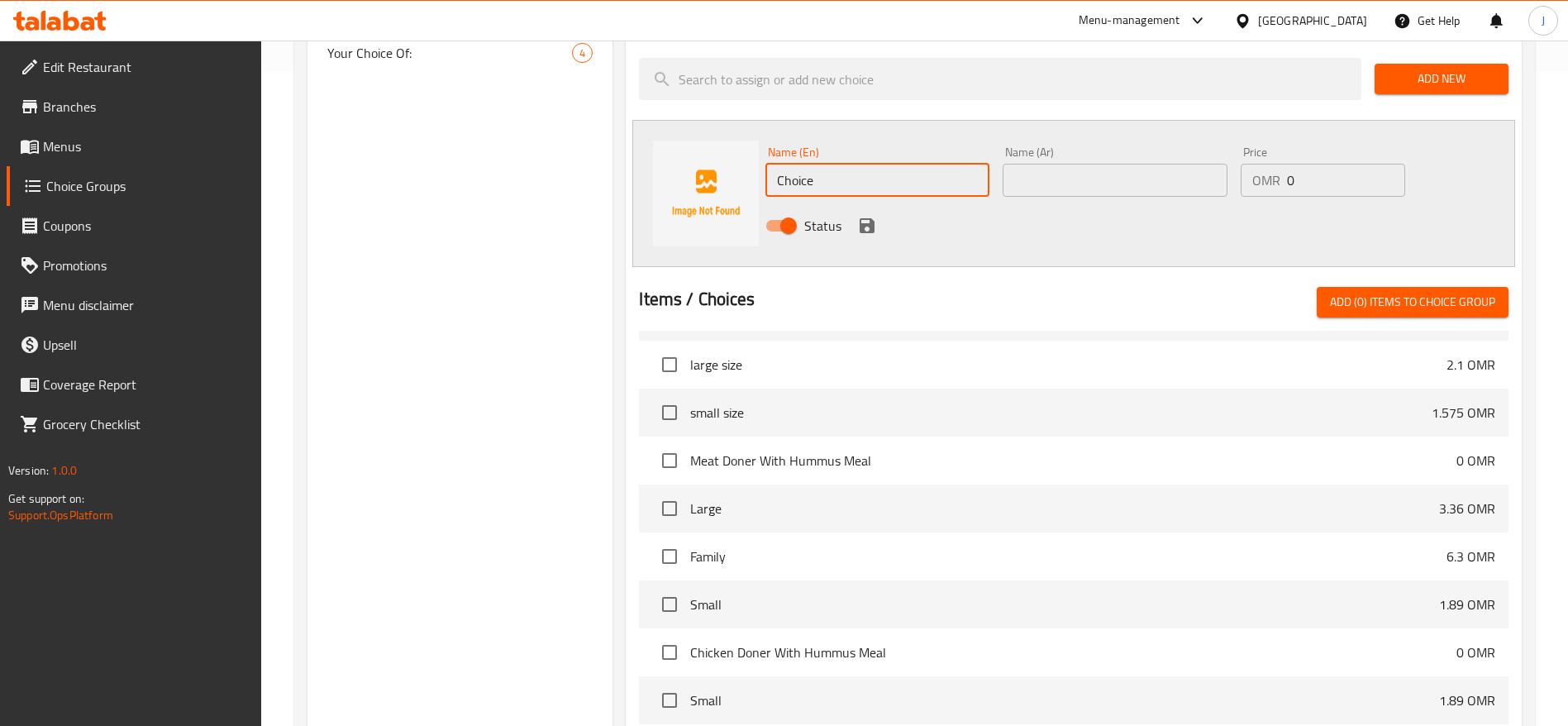
scroll to position [0, 0]
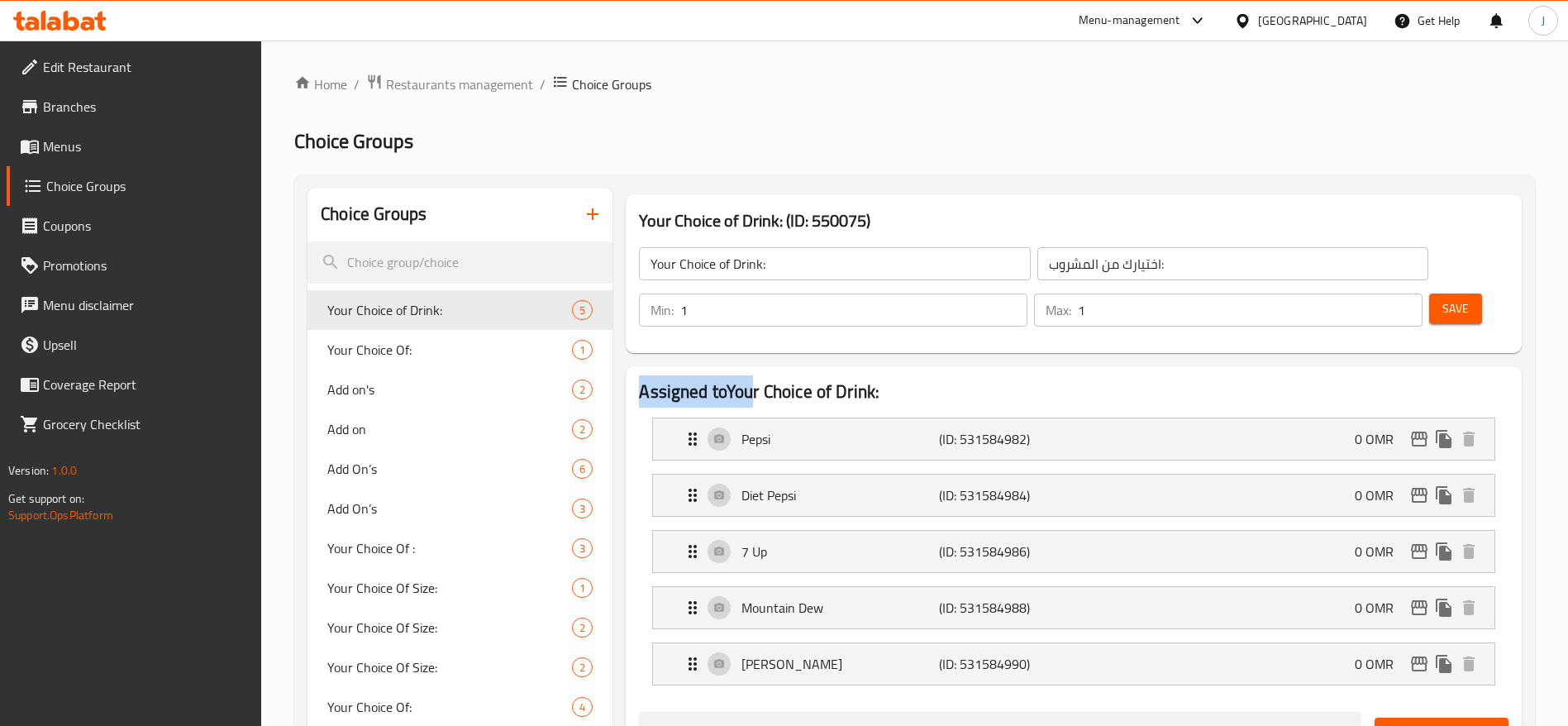
drag, startPoint x: 635, startPoint y: 342, endPoint x: 757, endPoint y: 348, distance: 122.1
click at [443, 304] on span "Your Choice of Drink:" at bounding box center [425, 310] width 196 height 20
click at [589, 311] on icon "duplicate" at bounding box center [586, 310] width 16 height 18
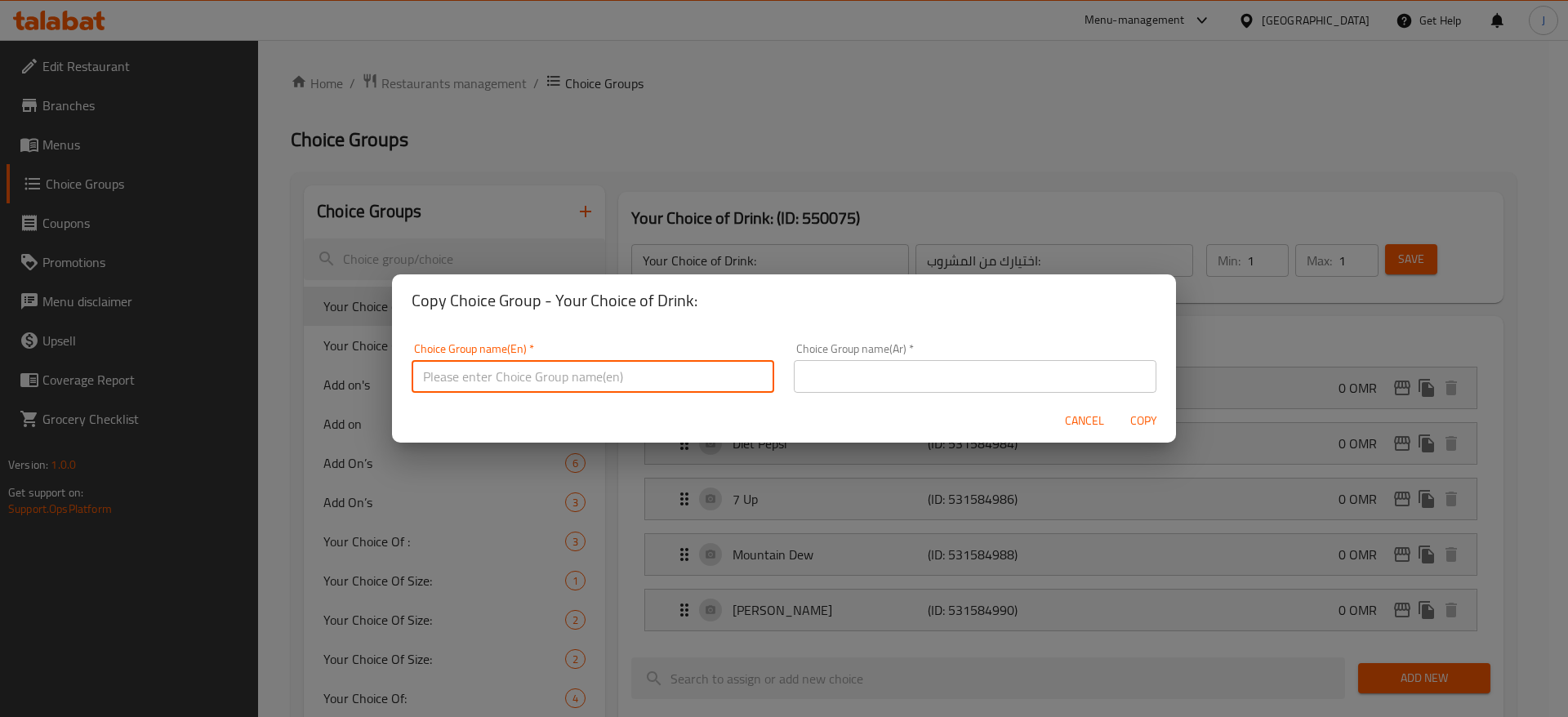
click at [622, 384] on input "text" at bounding box center [593, 376] width 363 height 33
type input "M41"
click at [1133, 423] on span "Copy" at bounding box center [1143, 421] width 39 height 20
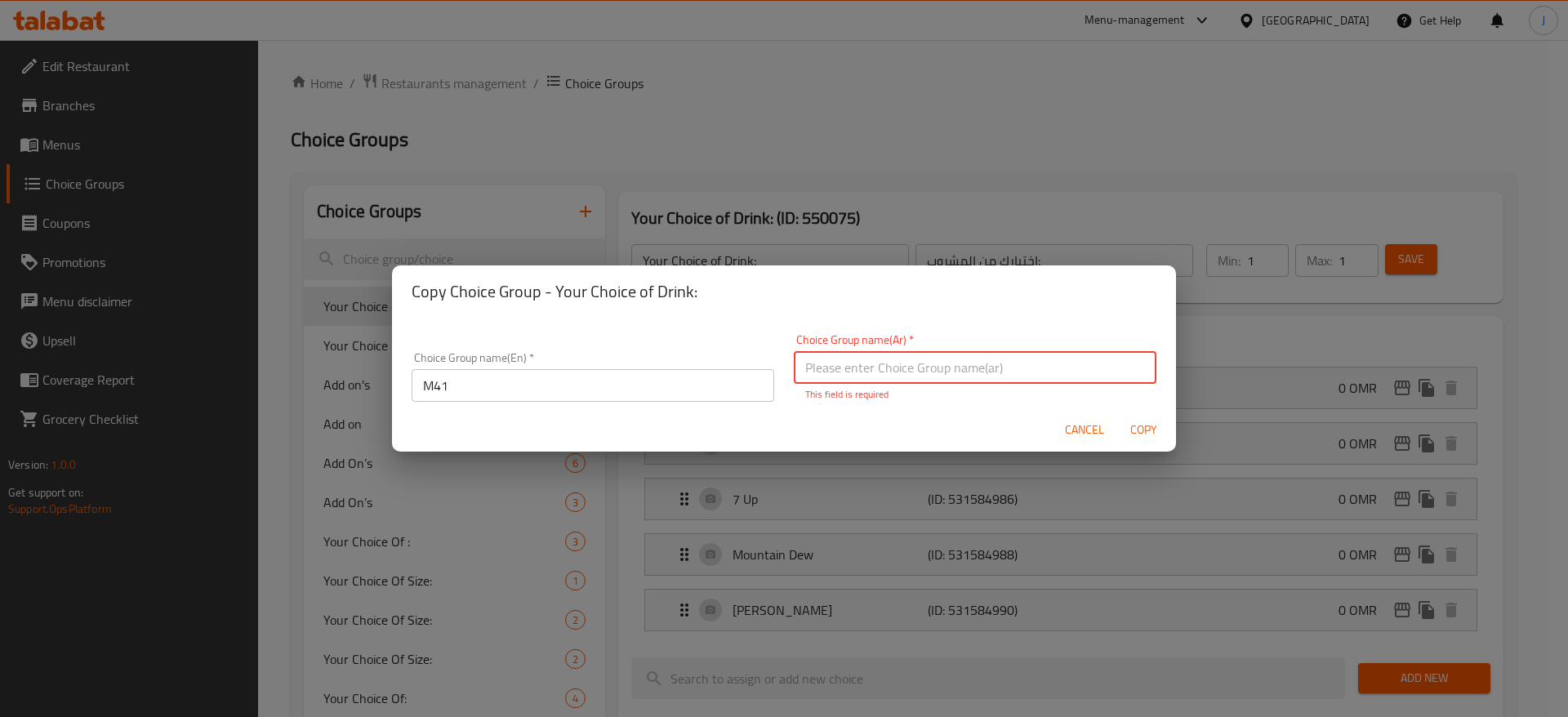
click at [1081, 371] on input "text" at bounding box center [975, 367] width 363 height 33
type input "مشروبات"
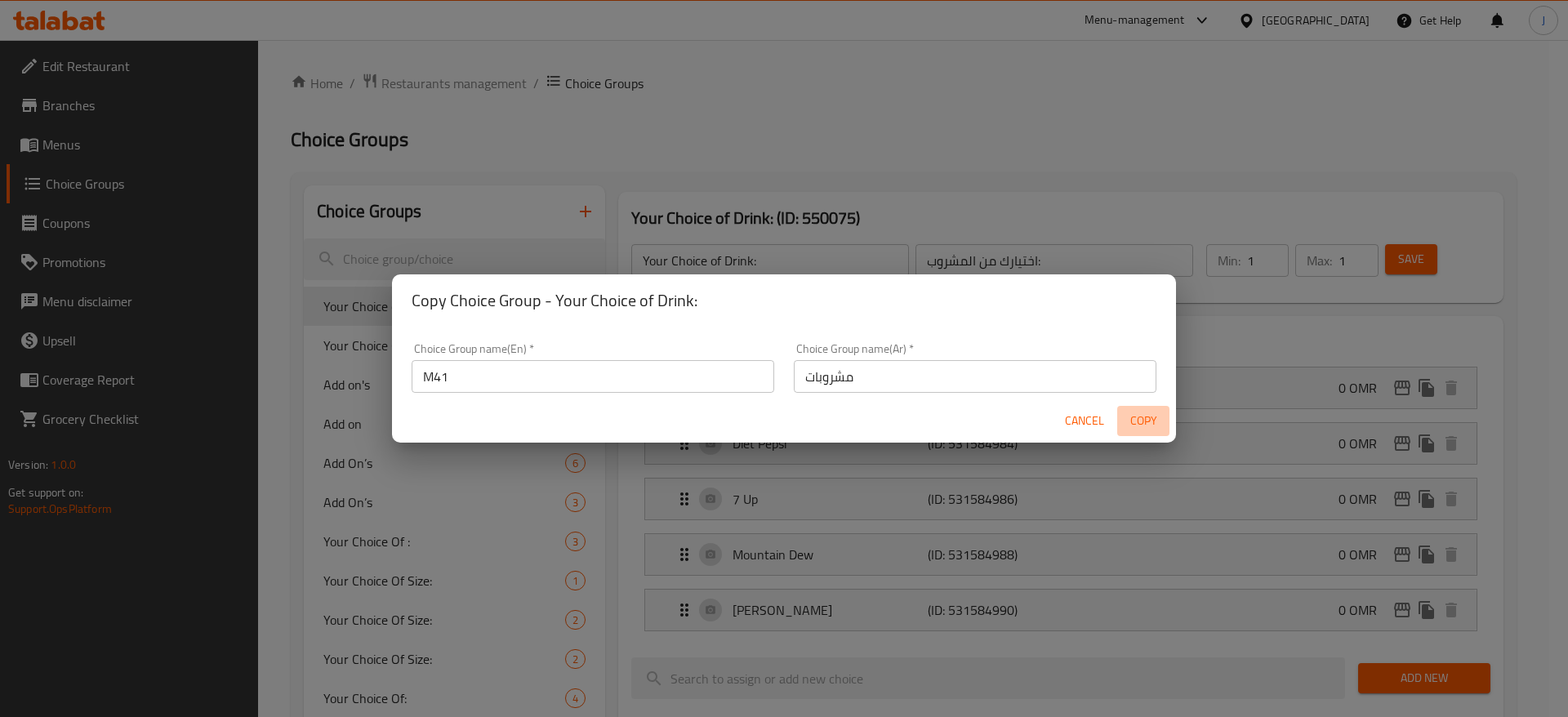
click at [1141, 421] on span "Copy" at bounding box center [1143, 421] width 39 height 20
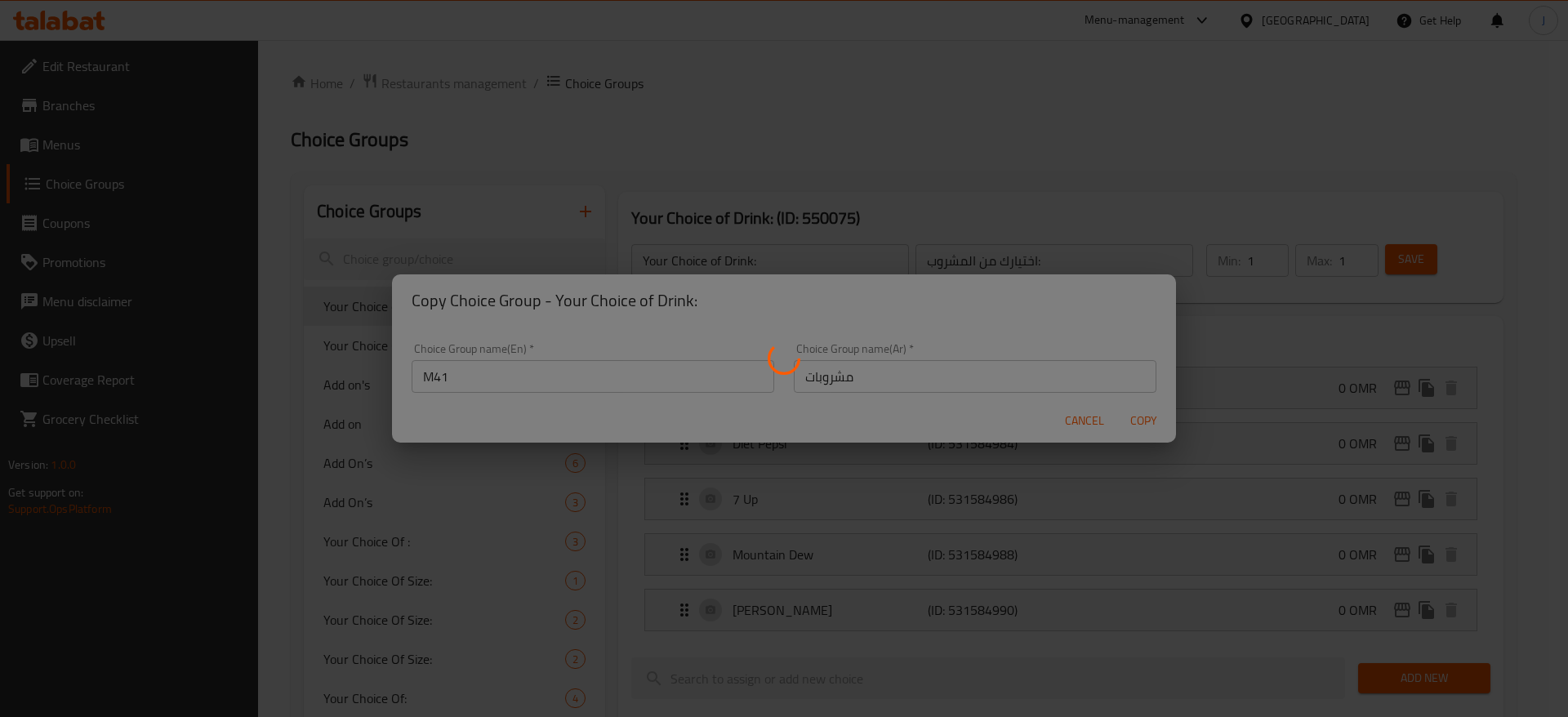
type input "M41"
type input "مشروبات"
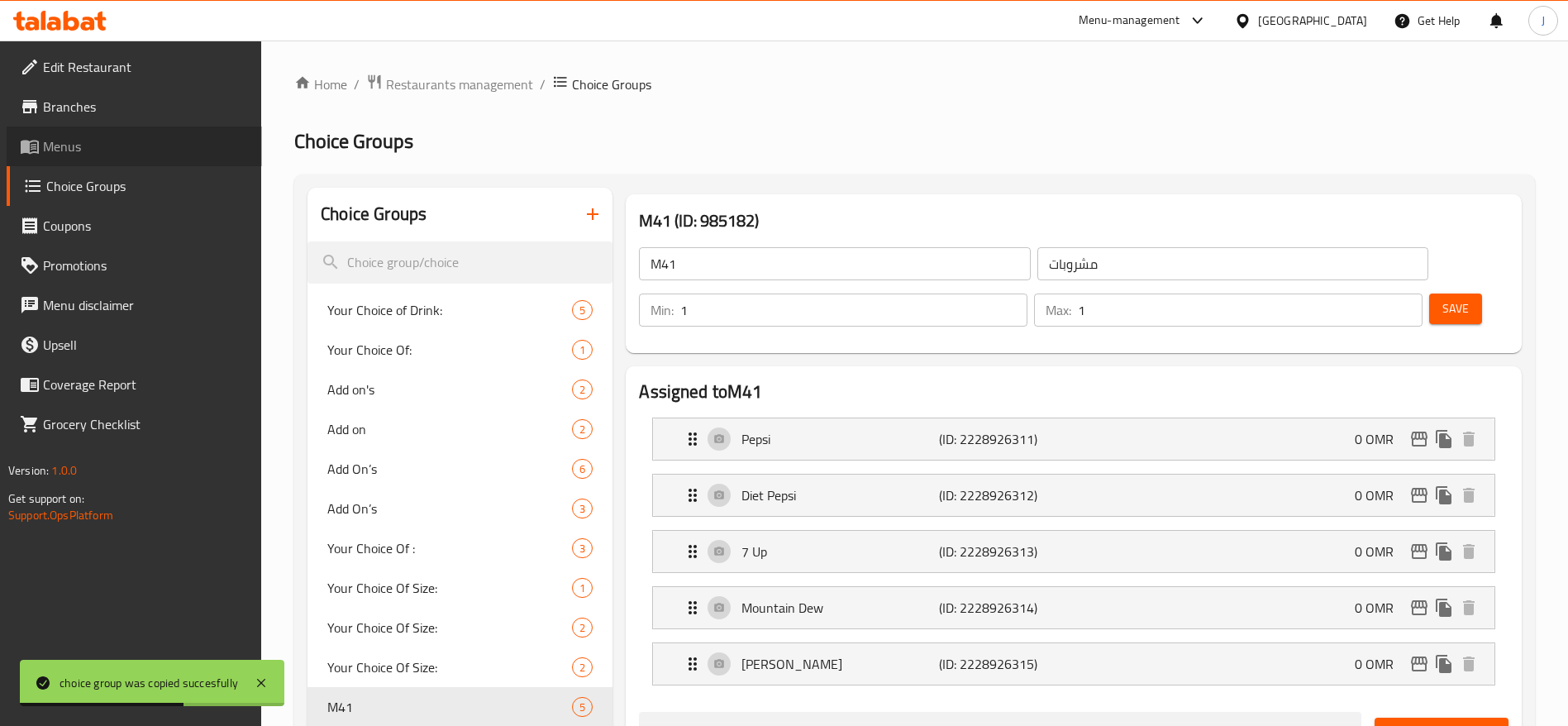
click at [68, 146] on span "Menus" at bounding box center [146, 147] width 206 height 20
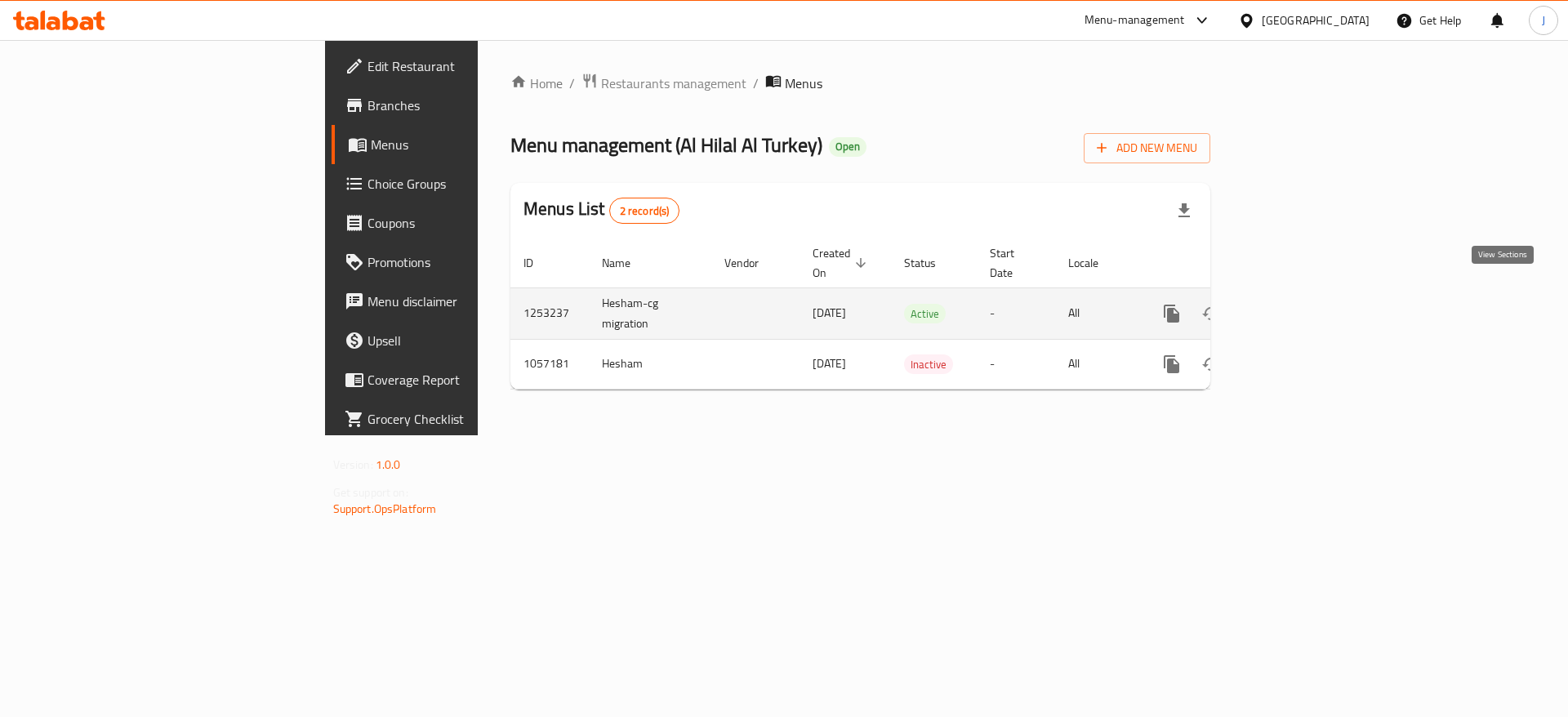
click at [1299, 303] on icon "enhanced table" at bounding box center [1290, 313] width 20 height 20
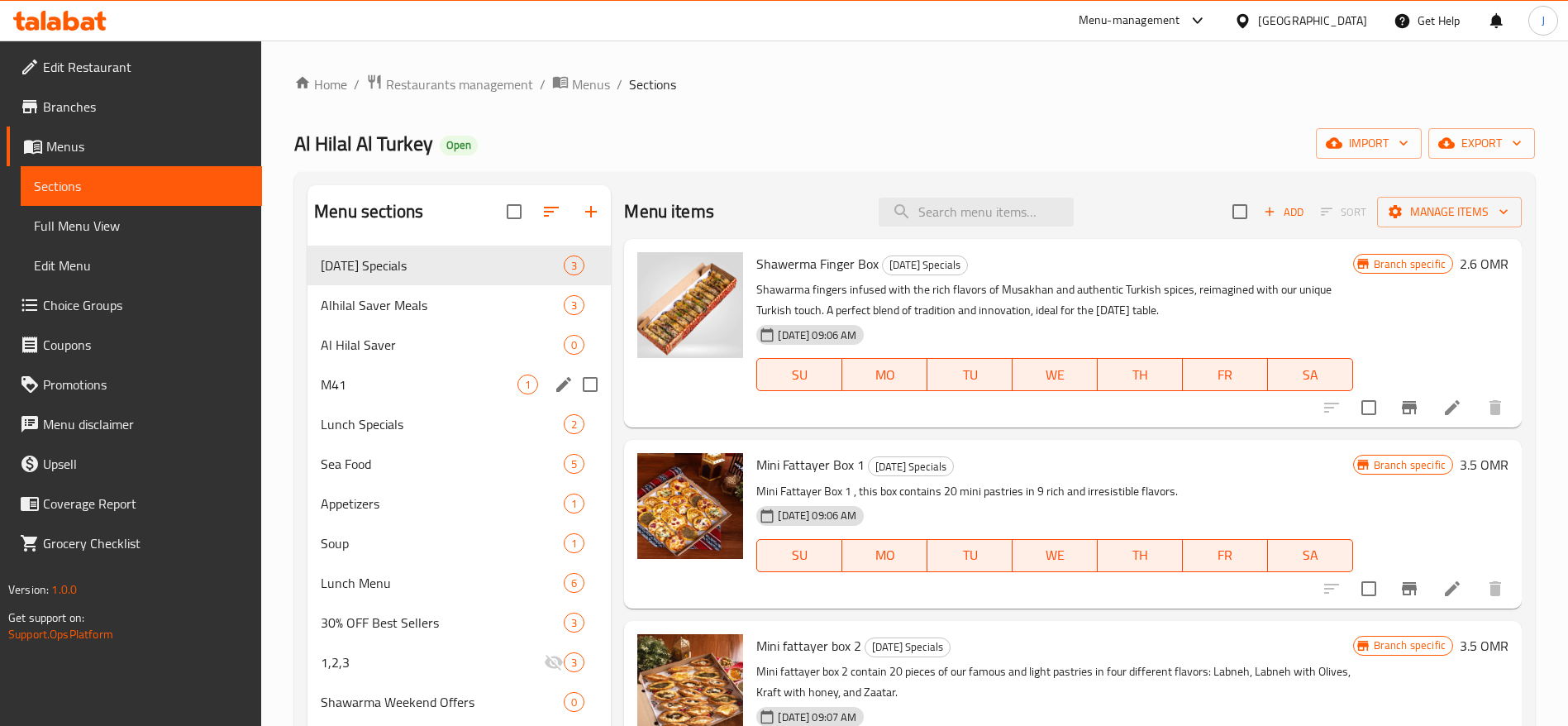
click at [400, 375] on span "M41" at bounding box center [419, 385] width 196 height 20
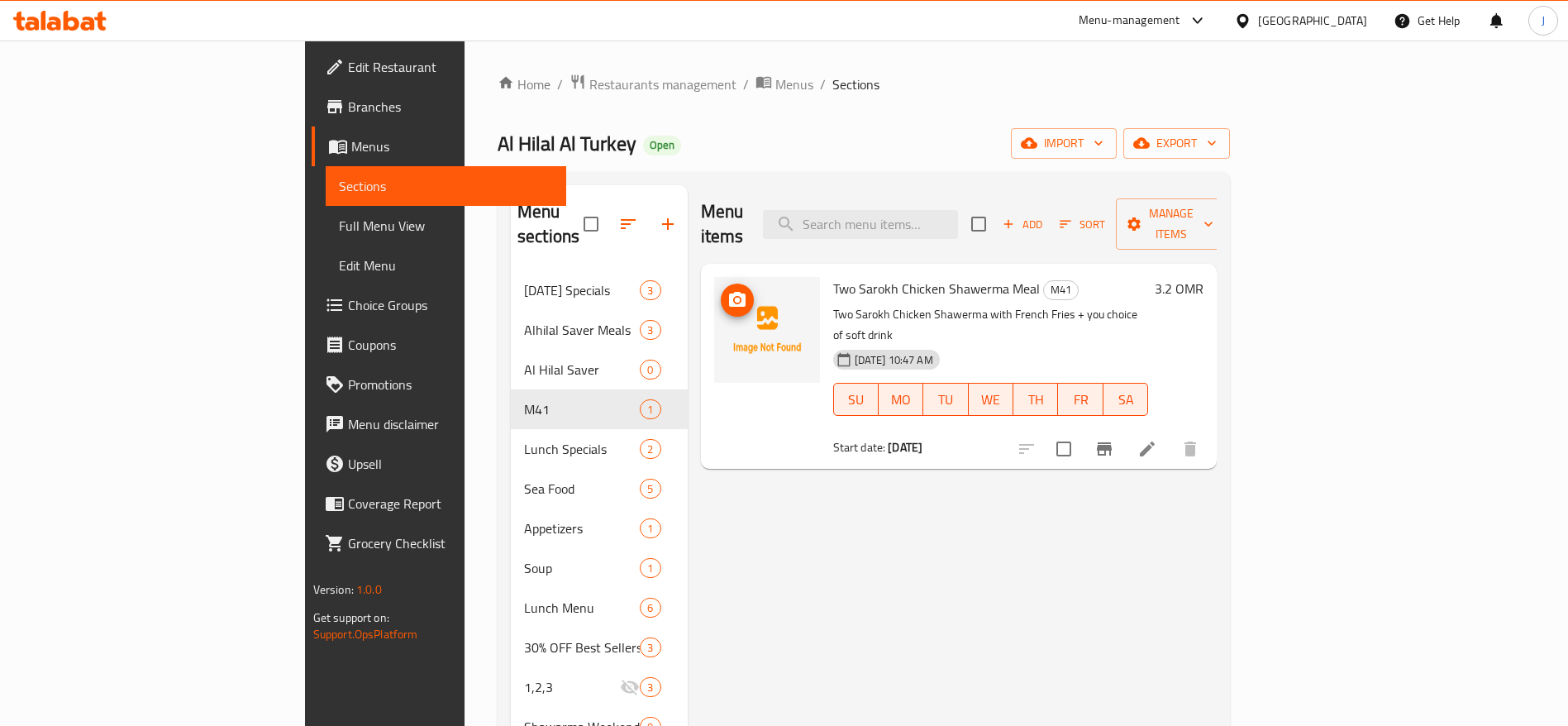
click at [714, 284] on img at bounding box center [766, 329] width 106 height 106
click at [1155, 442] on icon at bounding box center [1147, 449] width 15 height 15
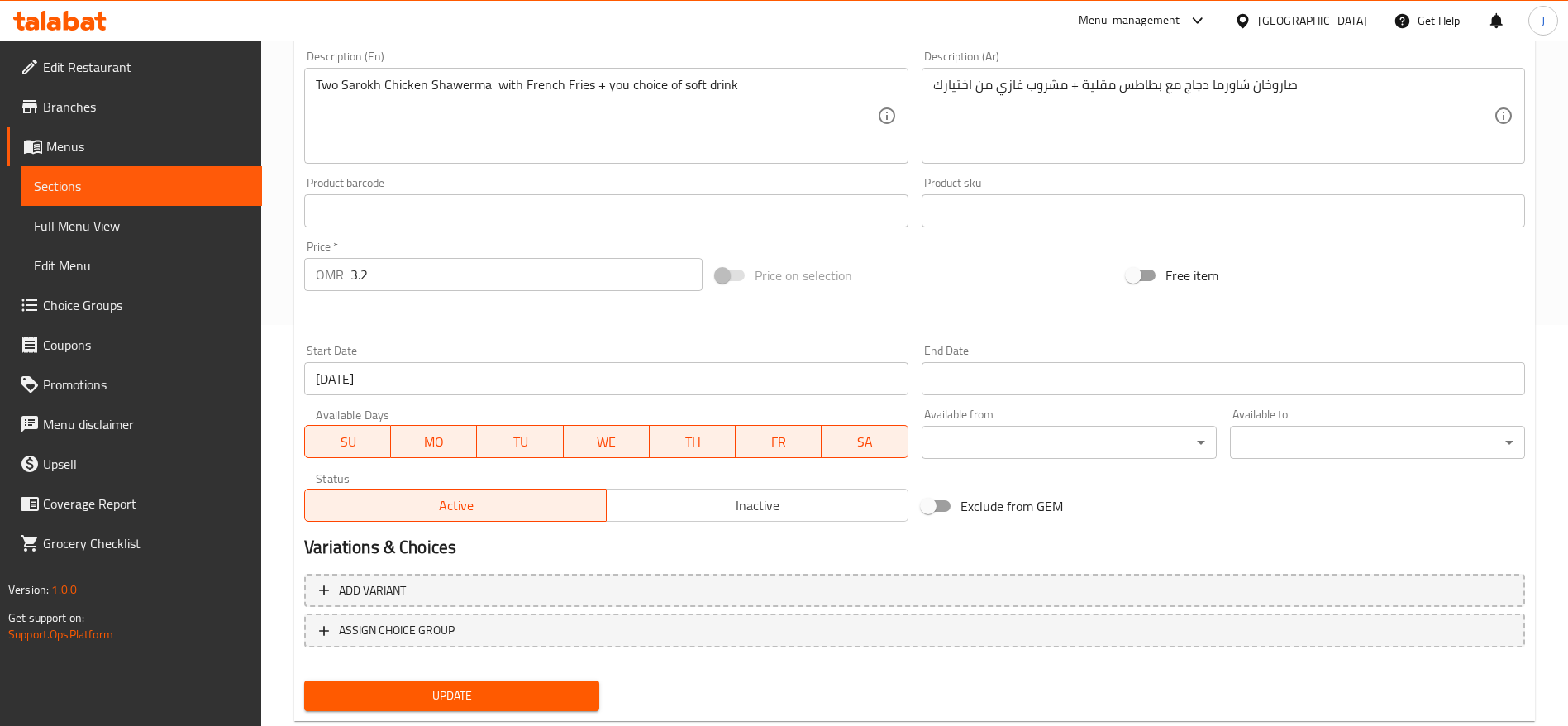
scroll to position [443, 0]
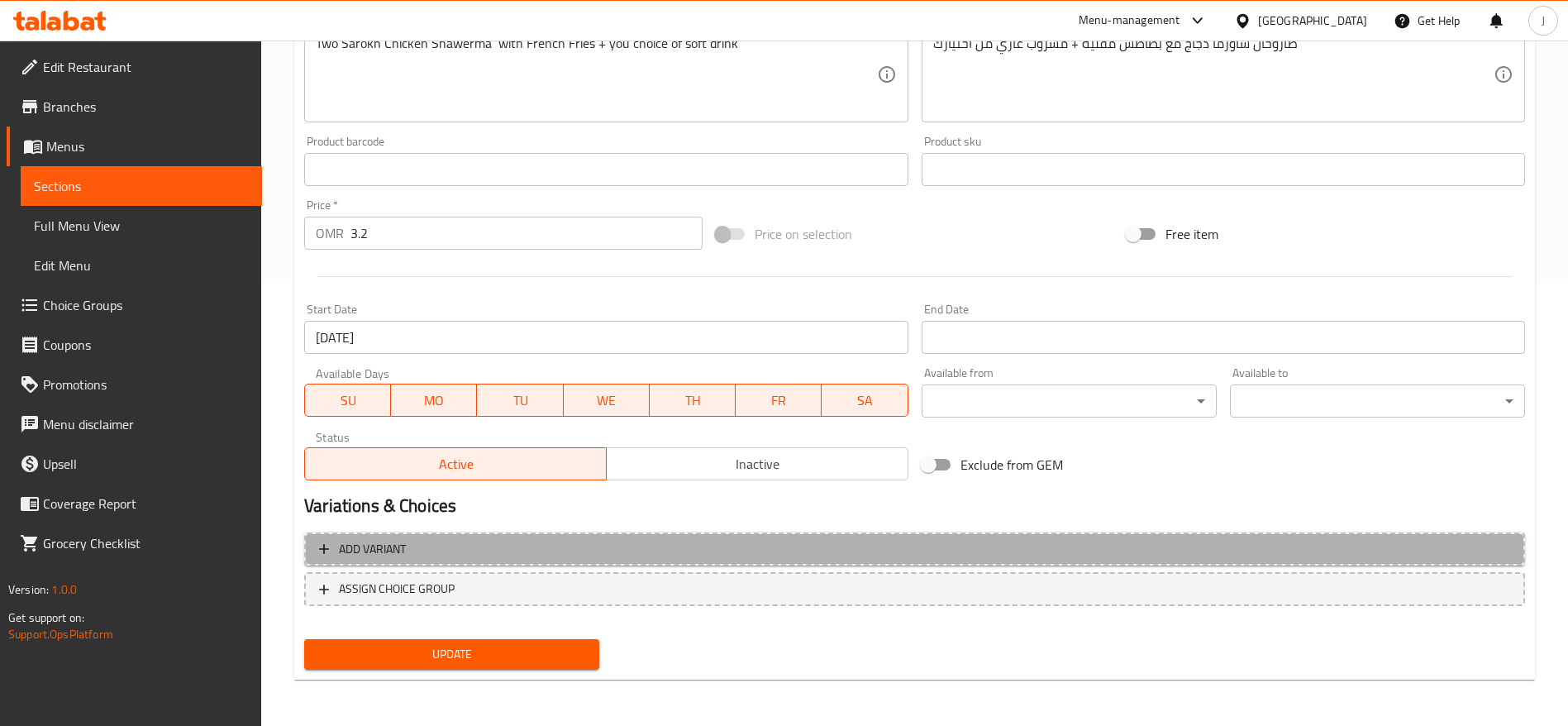
click at [752, 542] on span "Add variant" at bounding box center [915, 549] width 1192 height 20
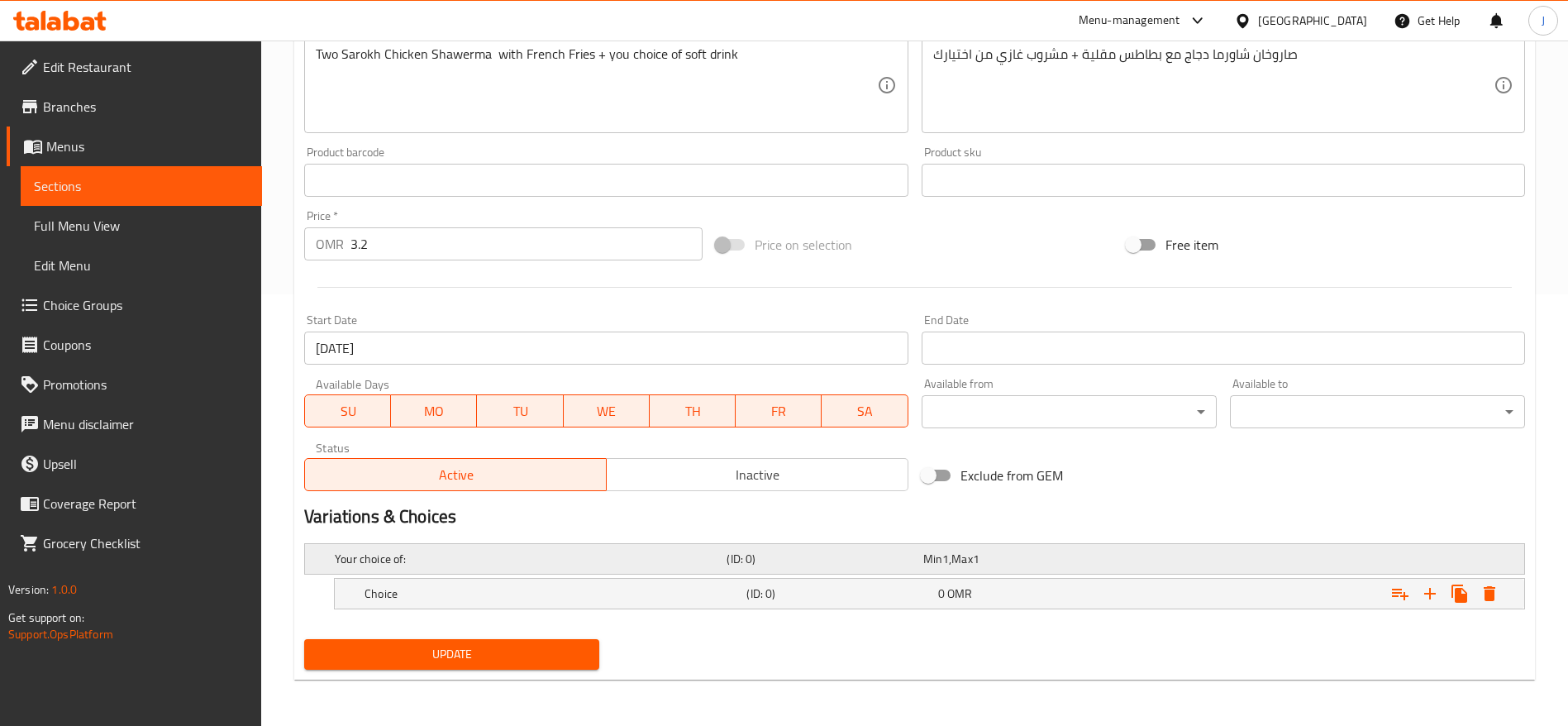
click at [572, 569] on div "Your choice of:" at bounding box center [527, 558] width 392 height 23
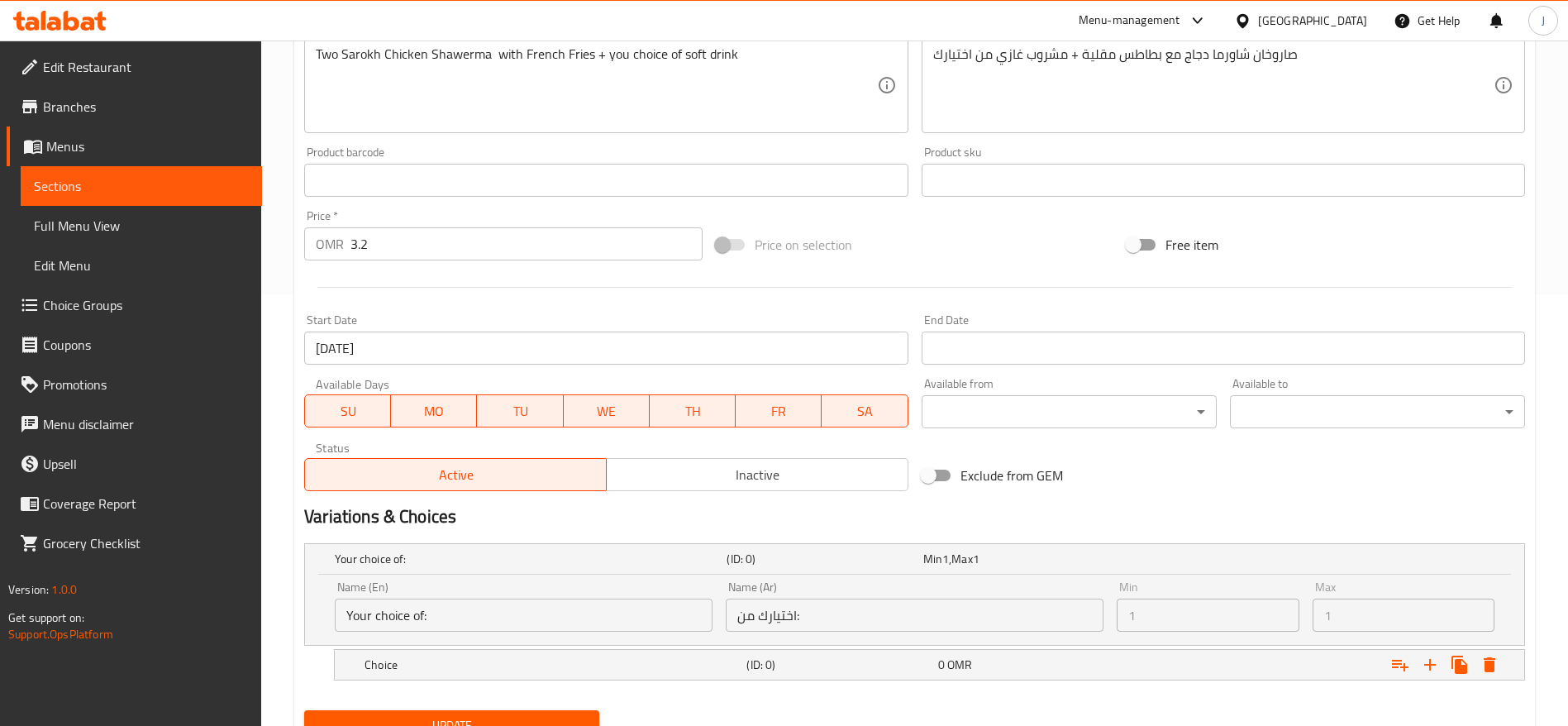
scroll to position [503, 0]
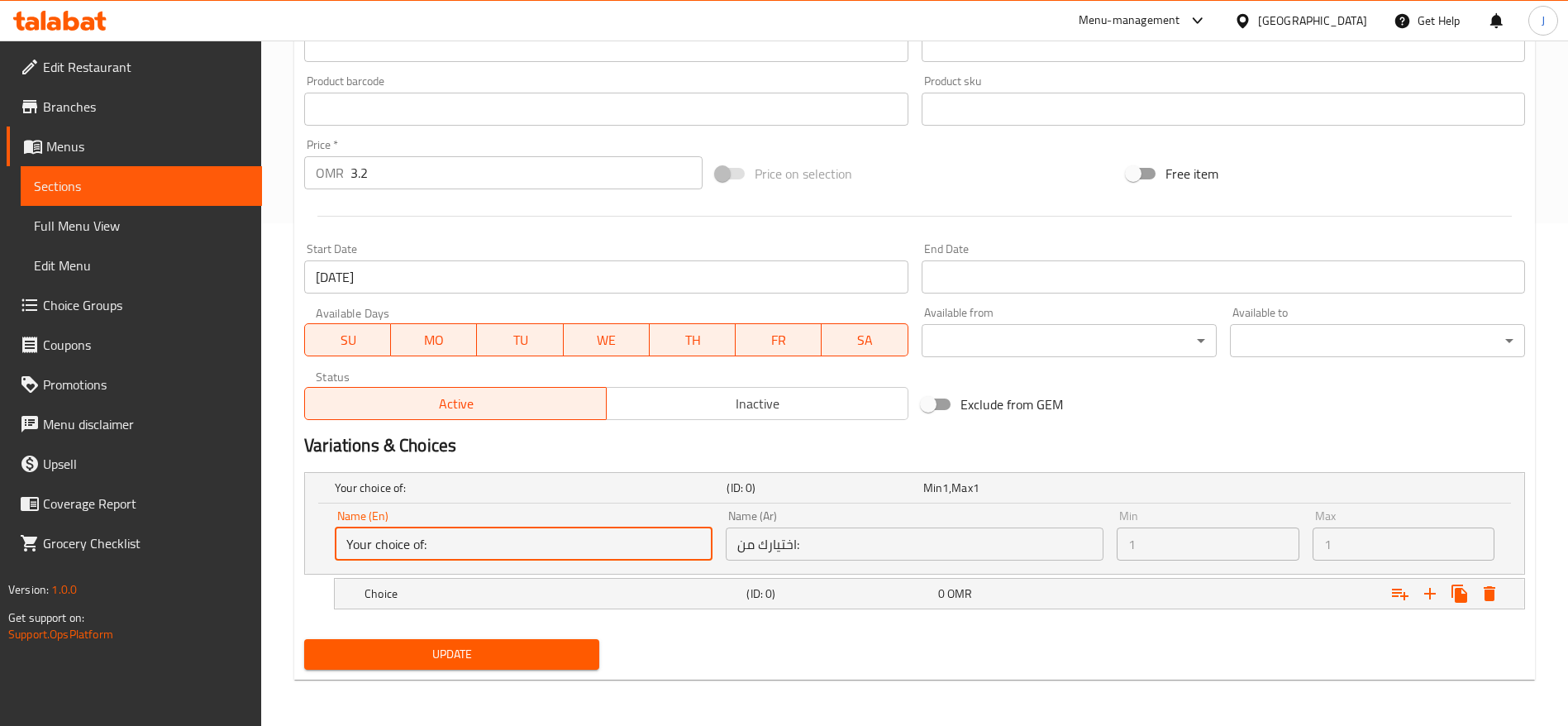
click at [577, 543] on input "Your choice of:" at bounding box center [524, 544] width 378 height 33
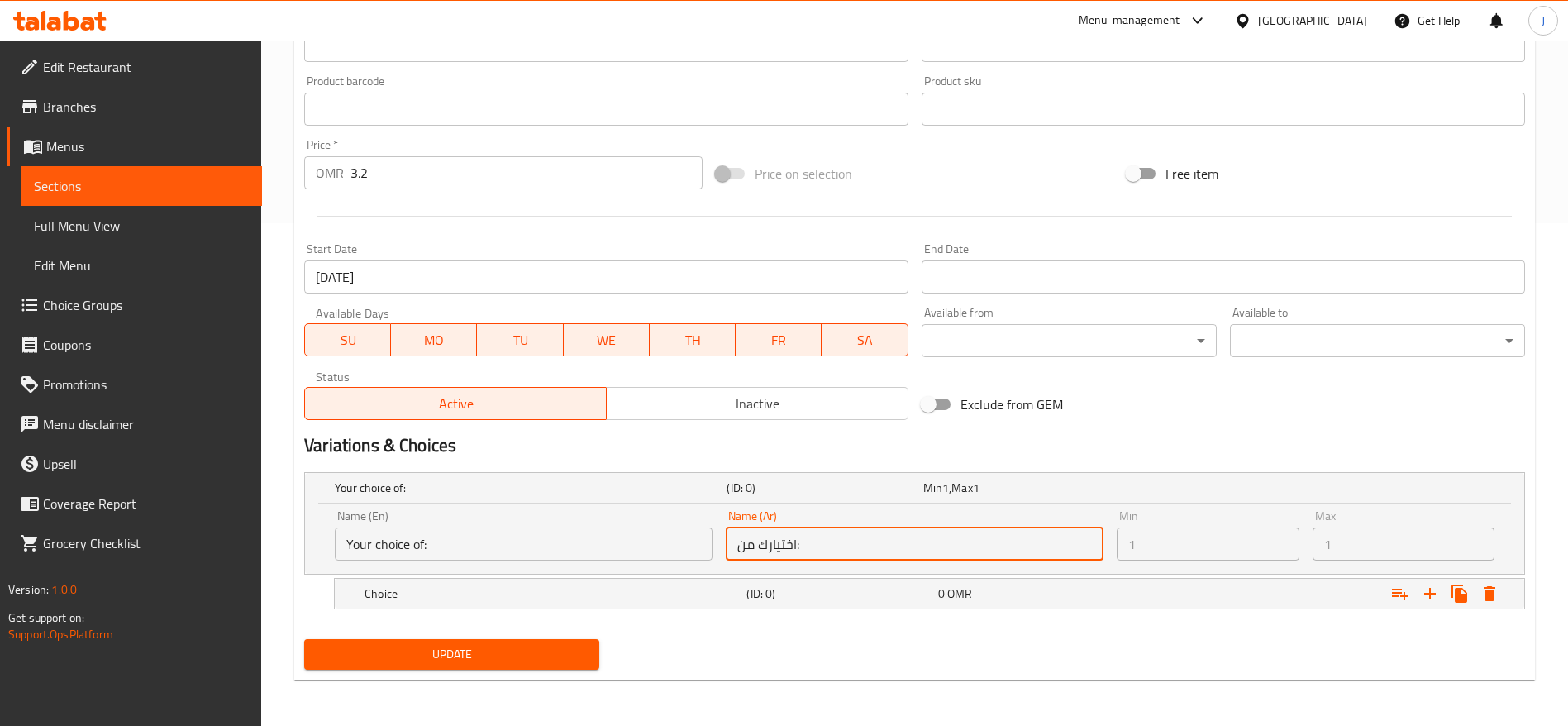
click at [780, 540] on input "اختيارك من:" at bounding box center [915, 544] width 378 height 33
click at [1054, 545] on input "اختيارك من:" at bounding box center [915, 544] width 378 height 33
click at [791, 538] on input "اختيارك من:" at bounding box center [915, 544] width 378 height 33
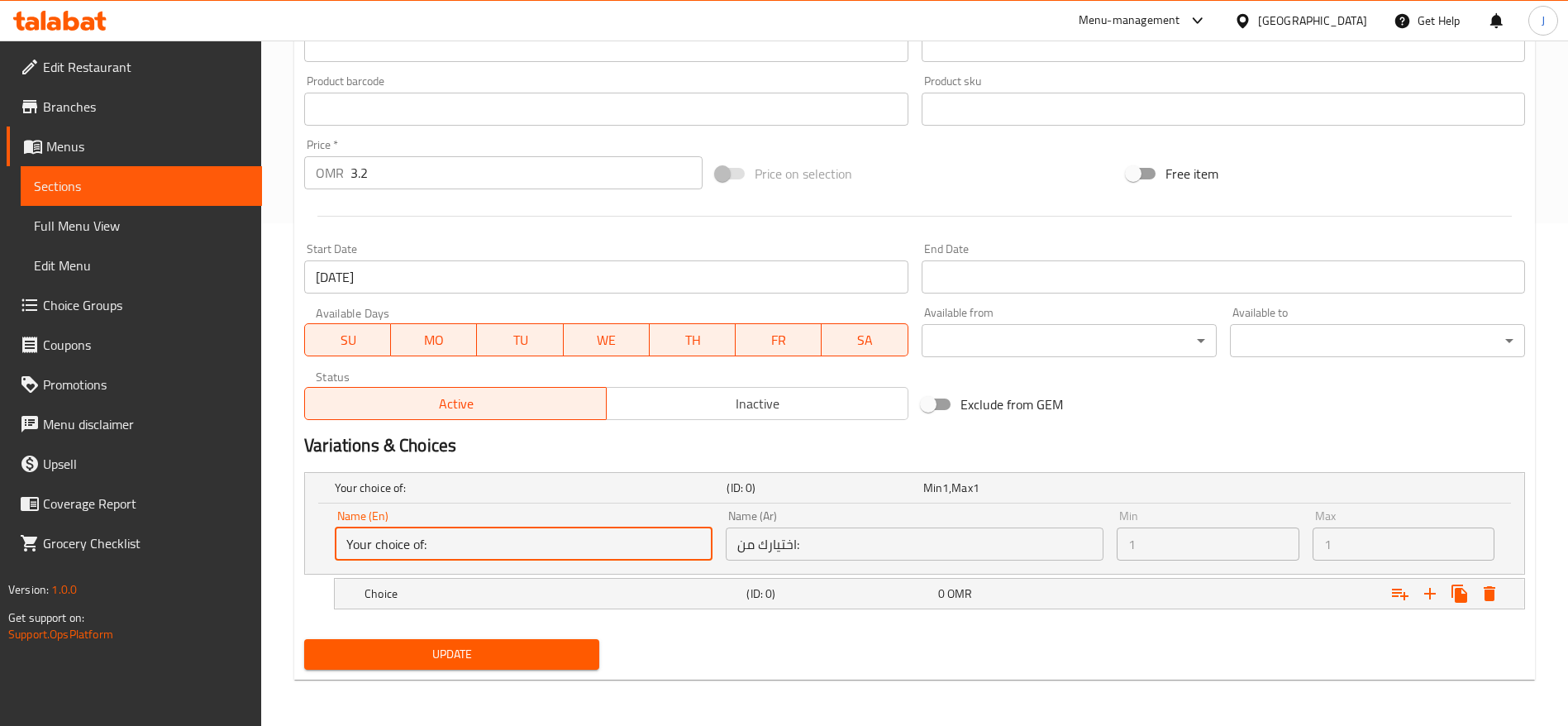
click at [632, 558] on input "Your choice of:" at bounding box center [524, 544] width 378 height 33
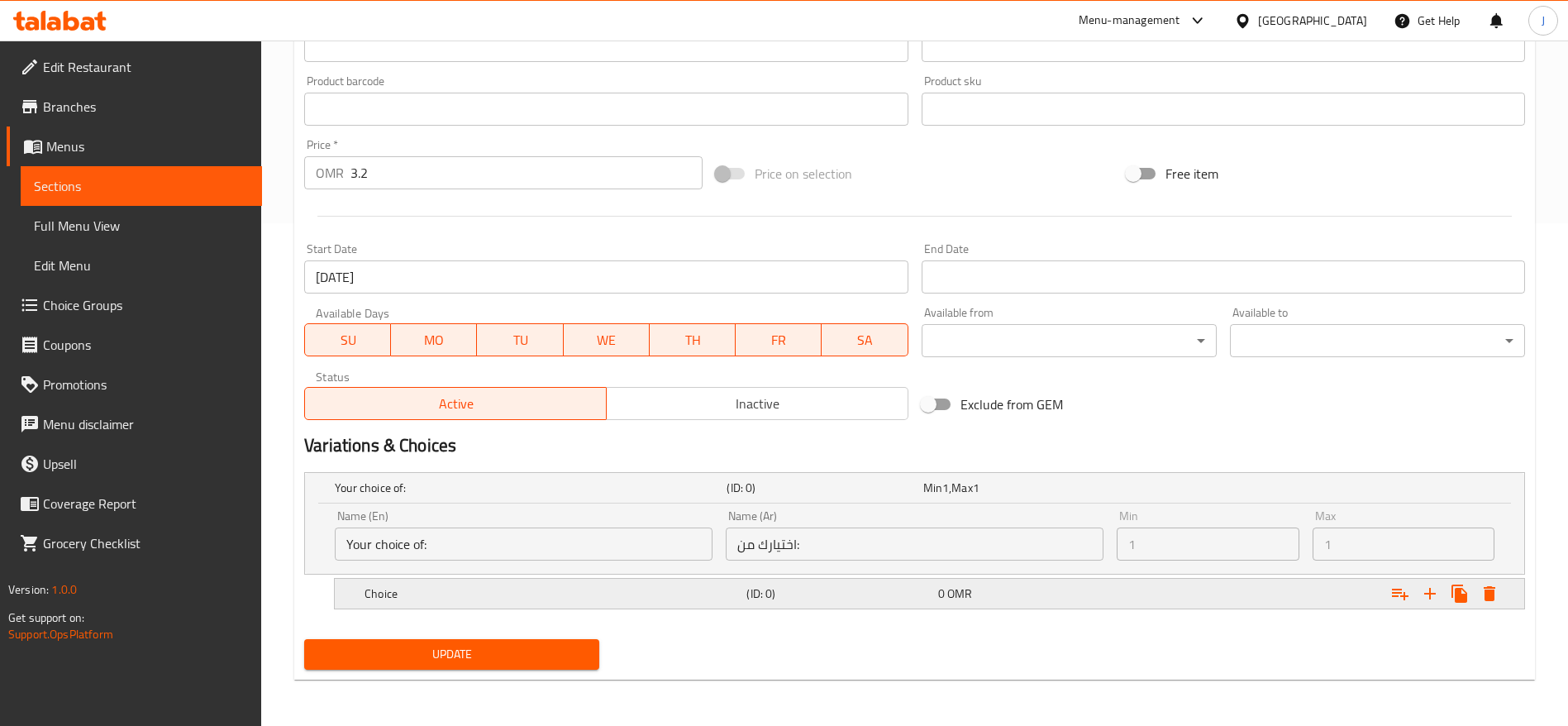
click at [687, 496] on h5 "Choice" at bounding box center [528, 488] width 386 height 17
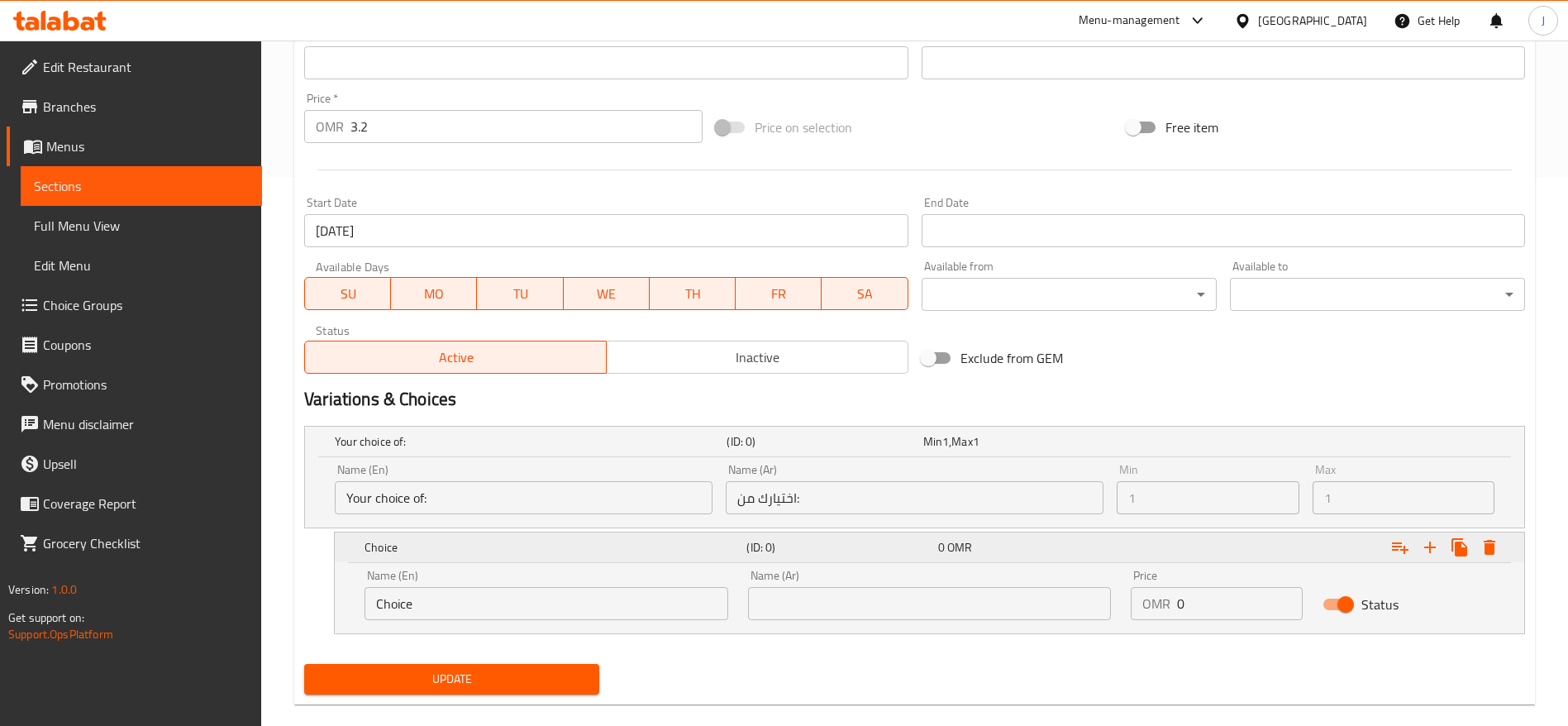
scroll to position [530, 0]
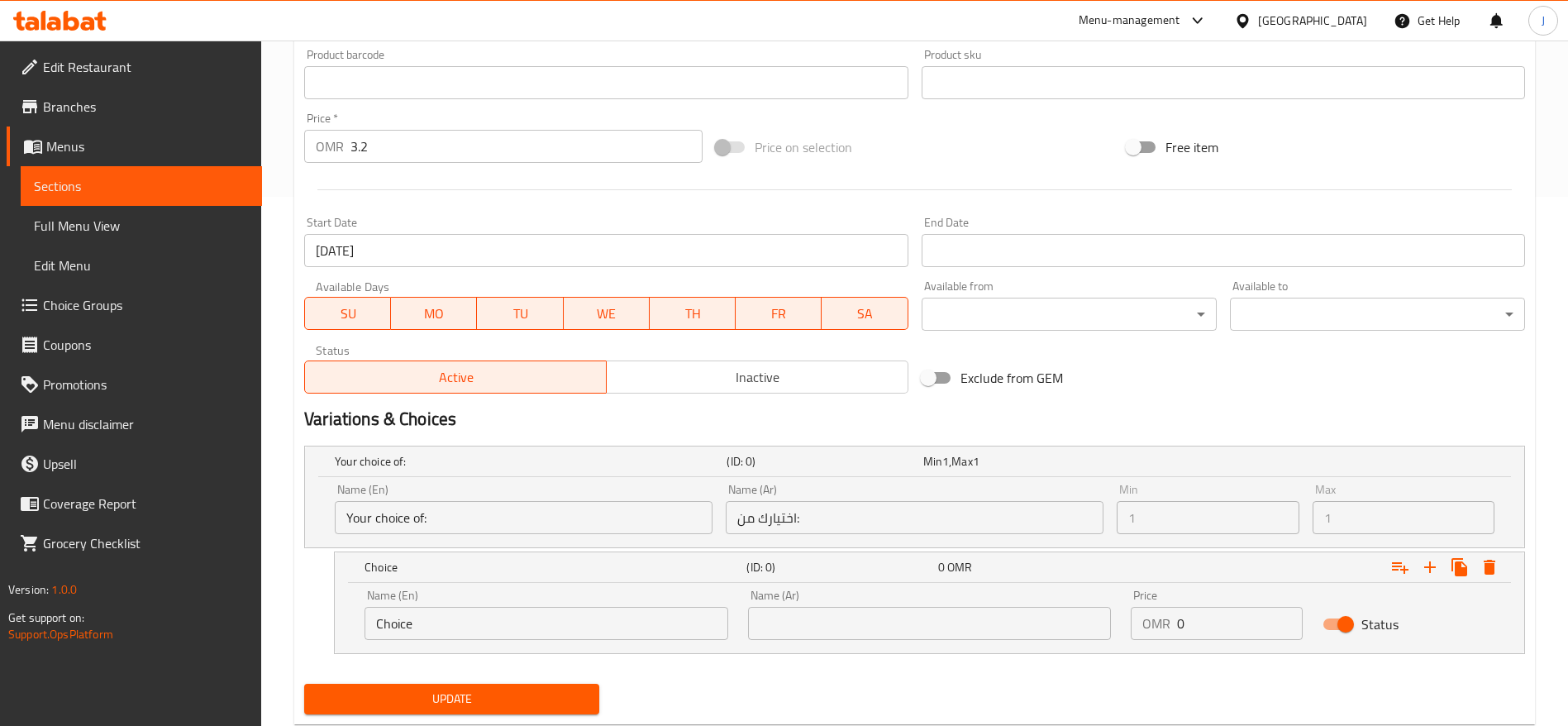
click at [689, 614] on input "Choice" at bounding box center [546, 624] width 363 height 33
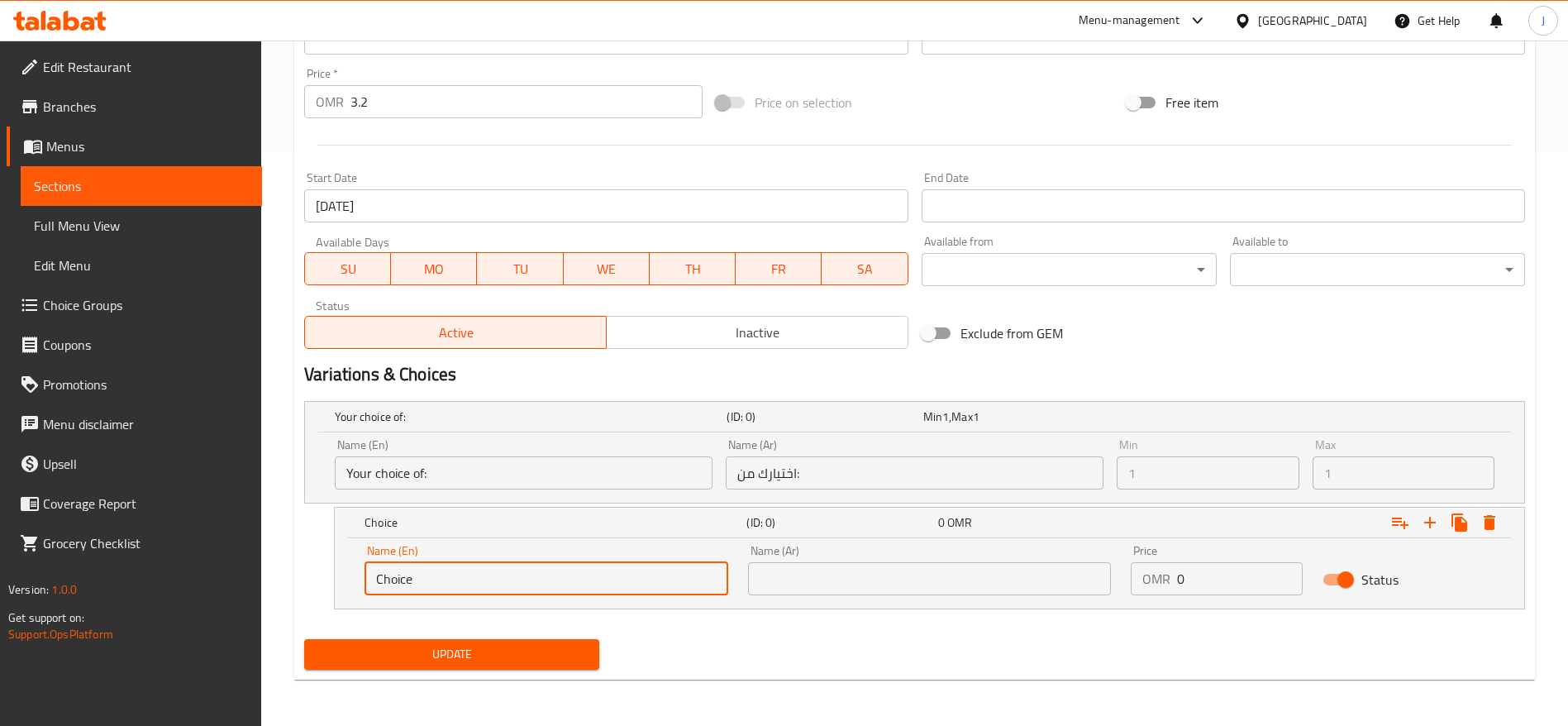
click at [662, 444] on div "Name (En) Your choice of: Name (En)" at bounding box center [524, 464] width 378 height 51
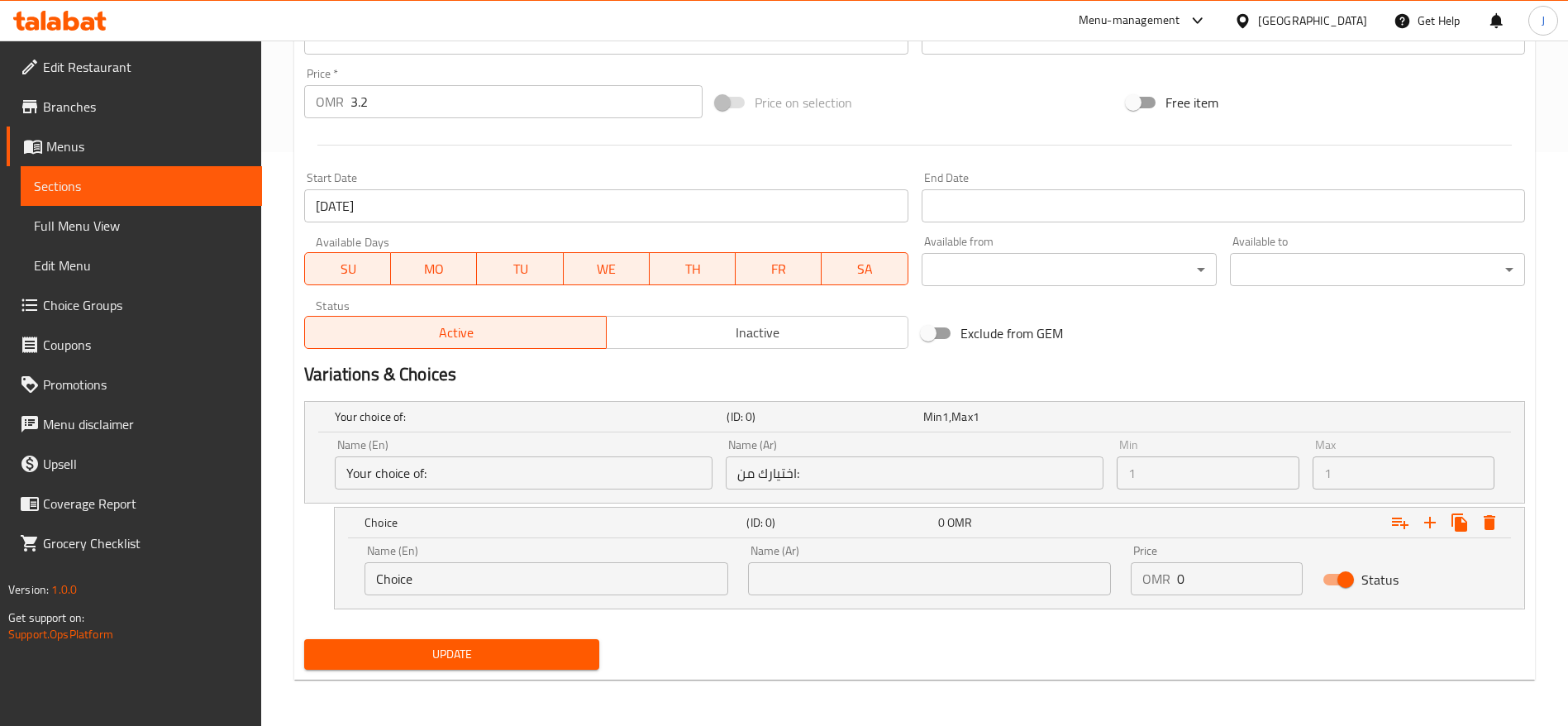
click at [683, 458] on input "Your choice of:" at bounding box center [524, 473] width 378 height 33
click at [909, 489] on input "اختيارك من:" at bounding box center [915, 473] width 378 height 33
click at [500, 457] on input "Your choice of:" at bounding box center [524, 473] width 378 height 33
click at [197, 302] on span "Choice Groups" at bounding box center [146, 305] width 206 height 20
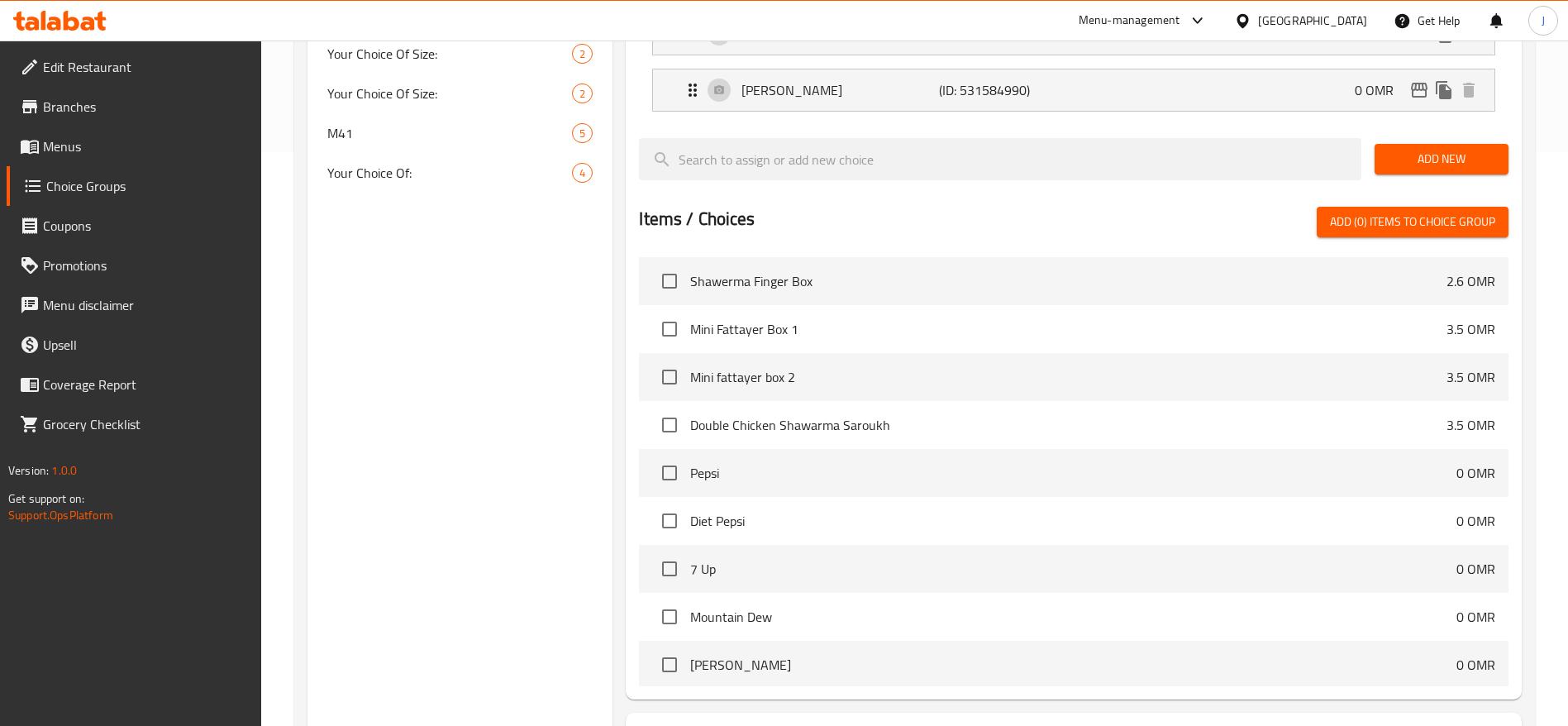
scroll to position [234, 0]
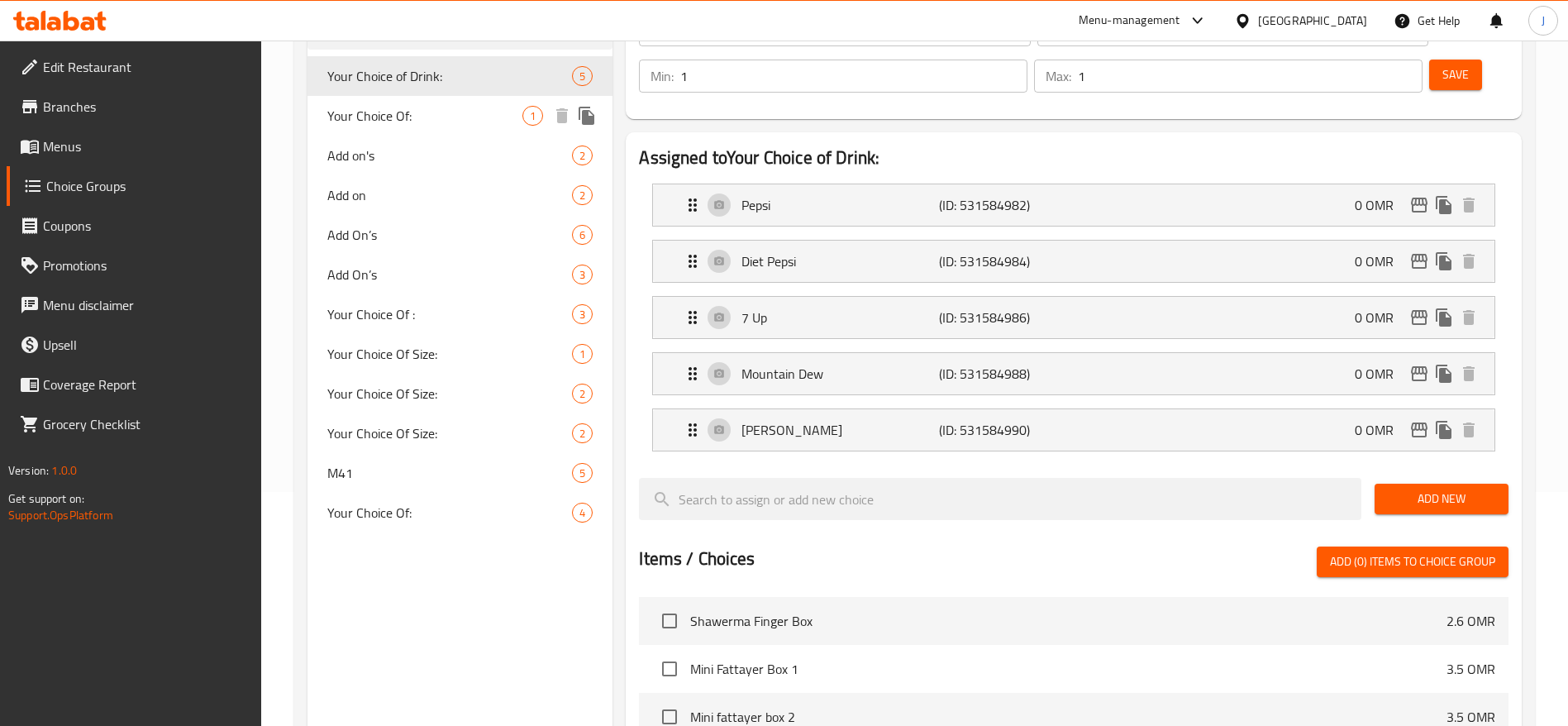
click at [462, 108] on span "Your Choice Of:" at bounding box center [425, 116] width 196 height 20
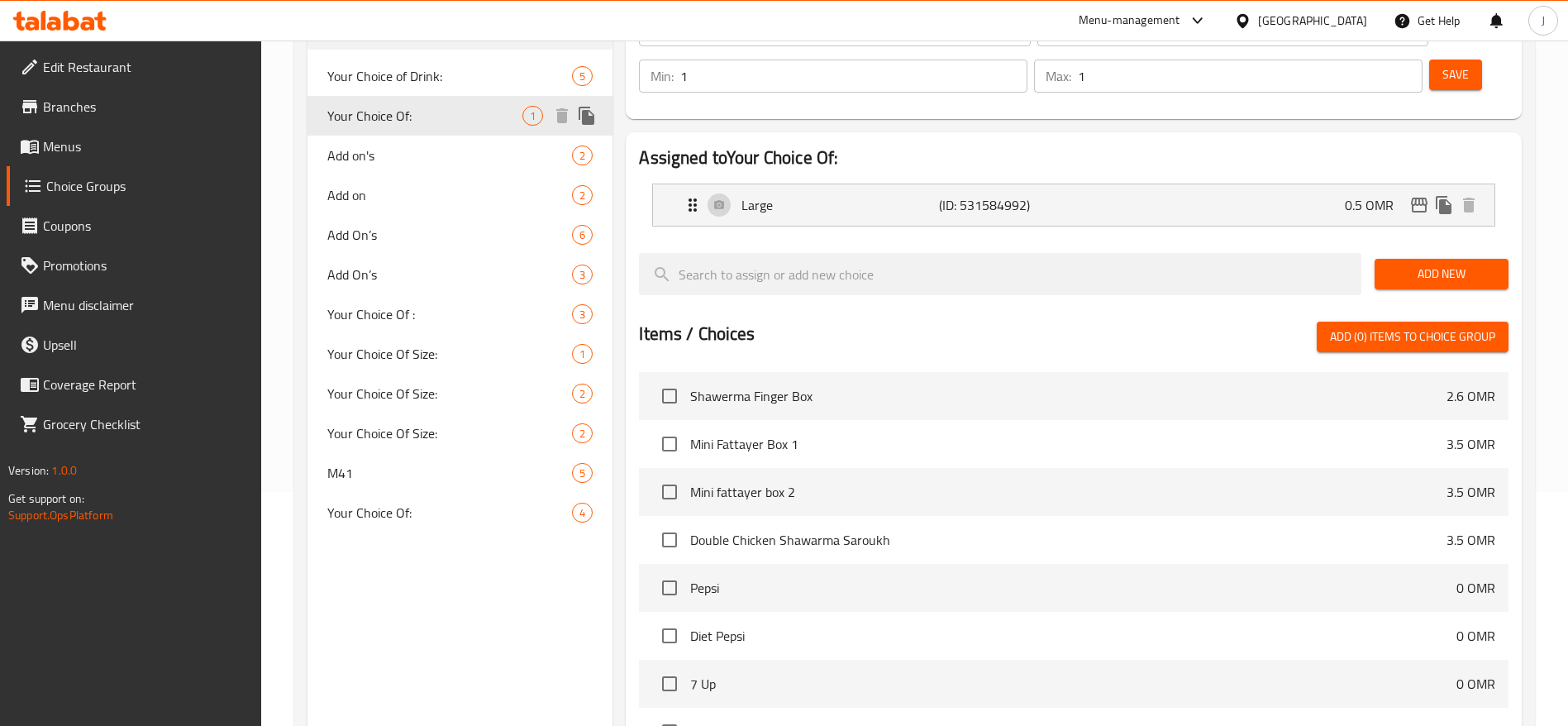
type input "Your Choice Of:"
type input "إختيارك من:"
type input "0"
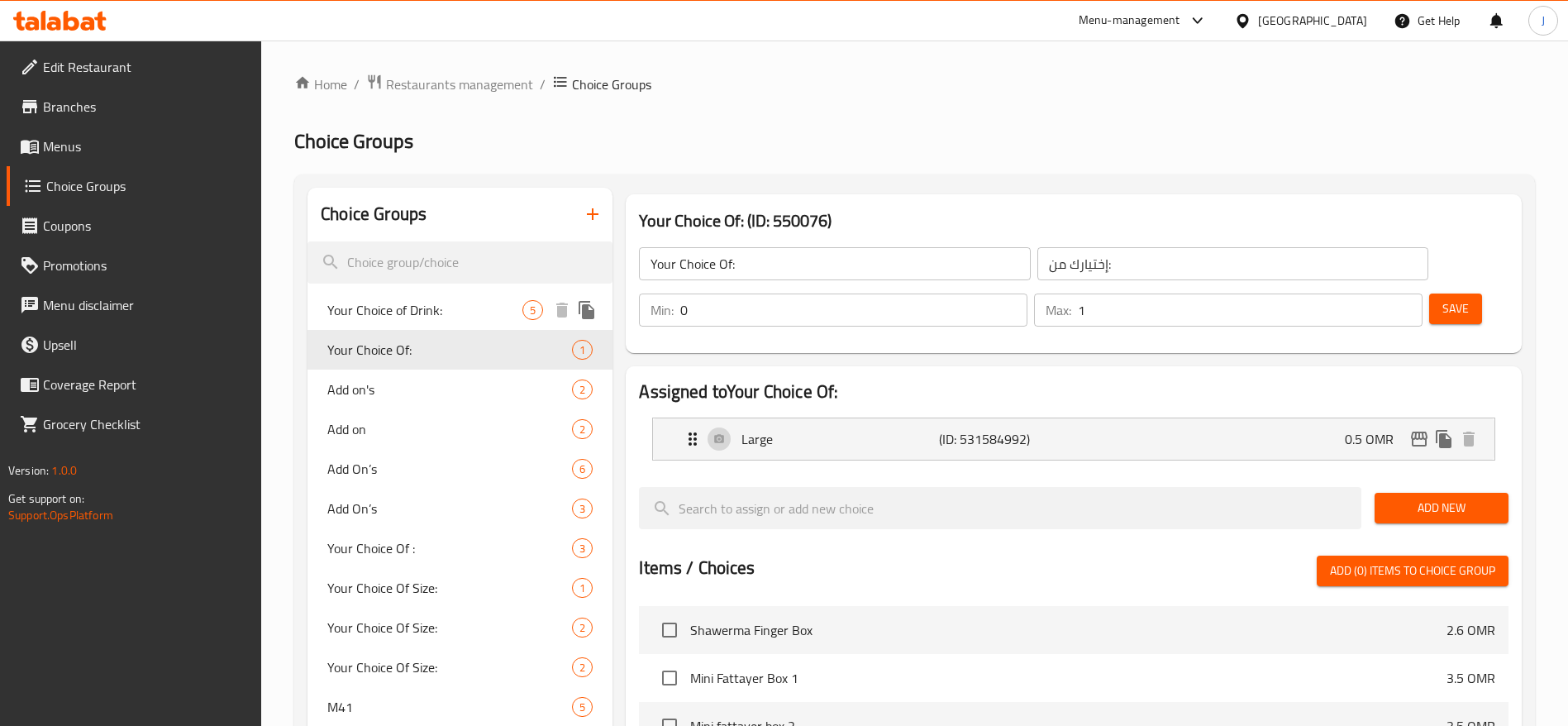
click at [448, 309] on span "Your Choice of Drink:" at bounding box center [425, 310] width 196 height 20
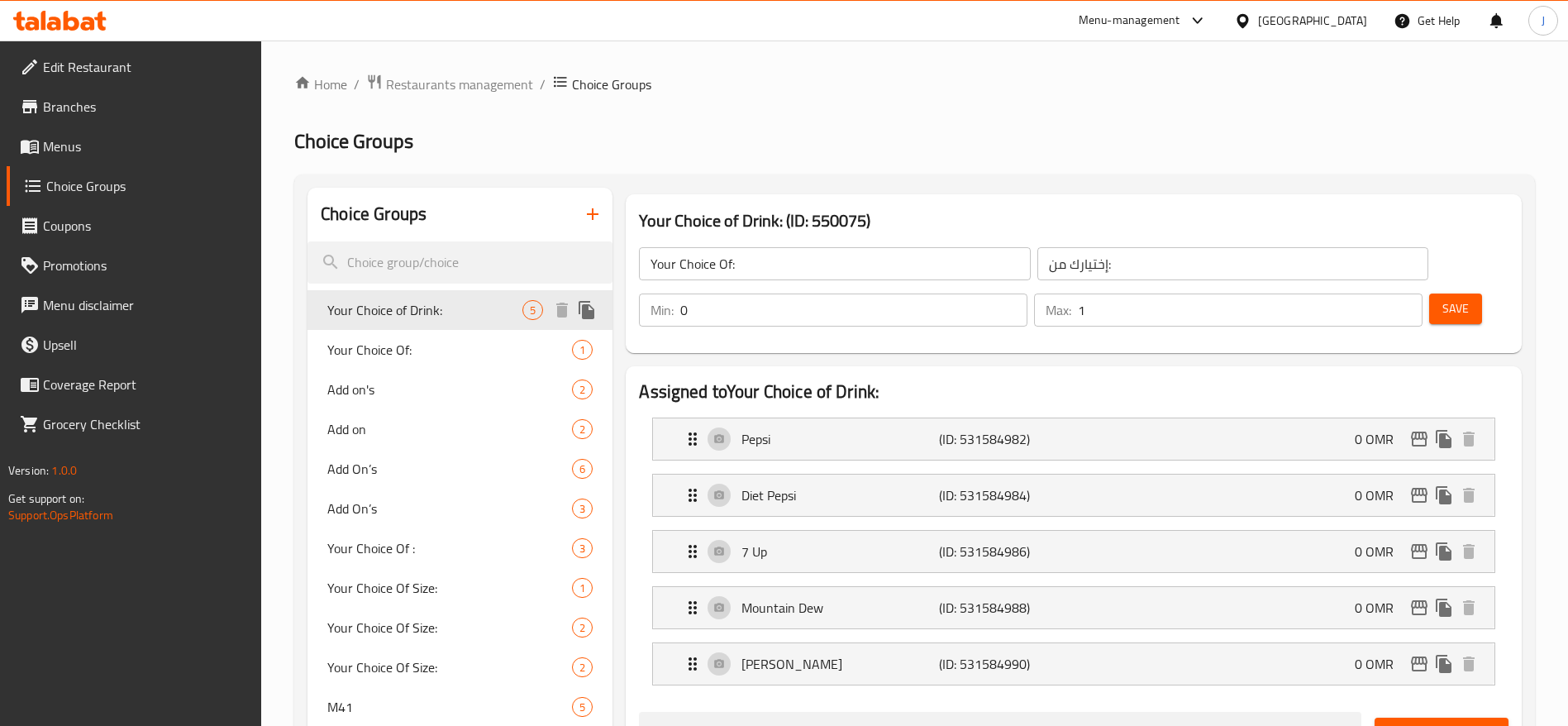
type input "Your Choice of Drink:"
type input "اختيارك من المشروب:"
type input "1"
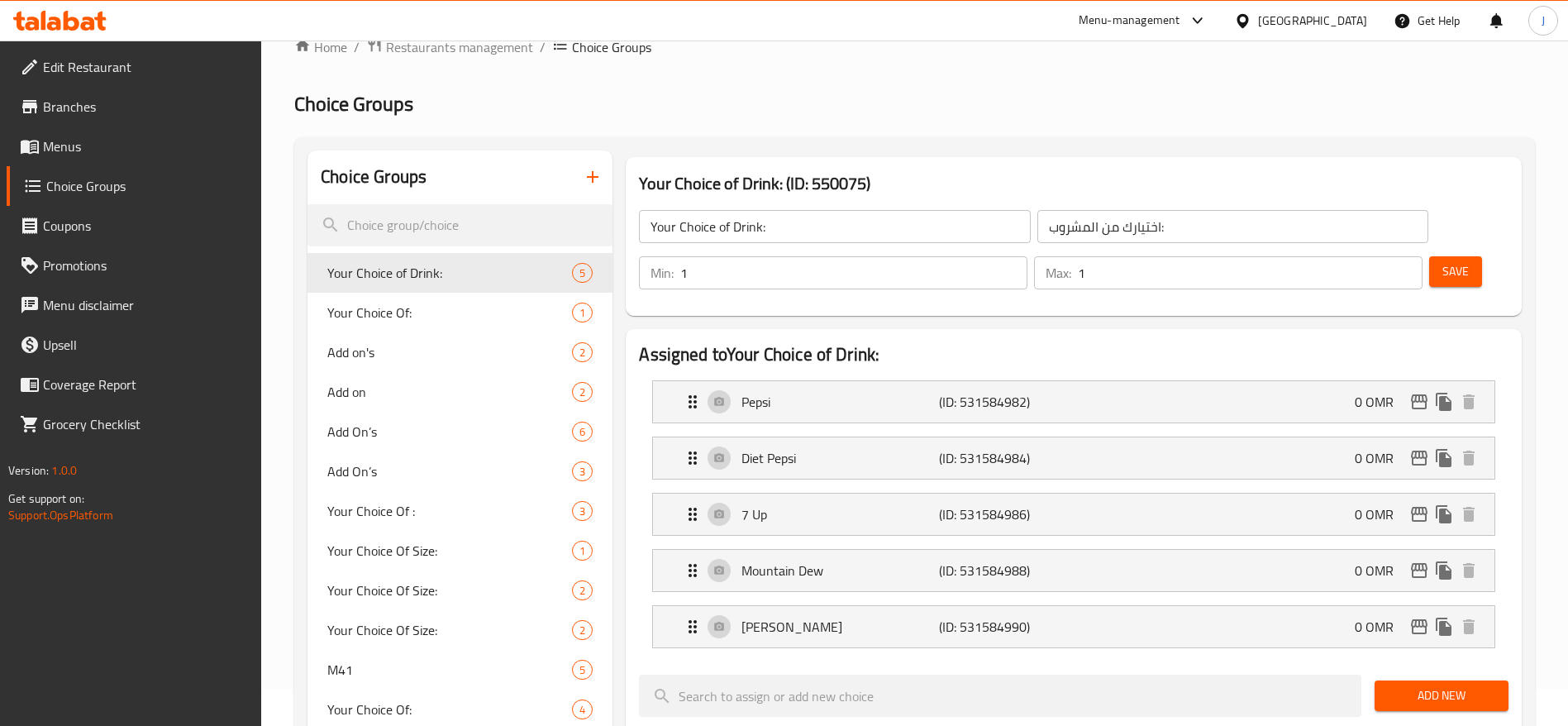
scroll to position [36, 0]
click at [990, 186] on h3 "Your Choice of Drink: (ID: 550075)" at bounding box center [1074, 184] width 870 height 27
click at [899, 382] on div "Pepsi (ID: 531584982) 0 OMR" at bounding box center [1078, 402] width 792 height 42
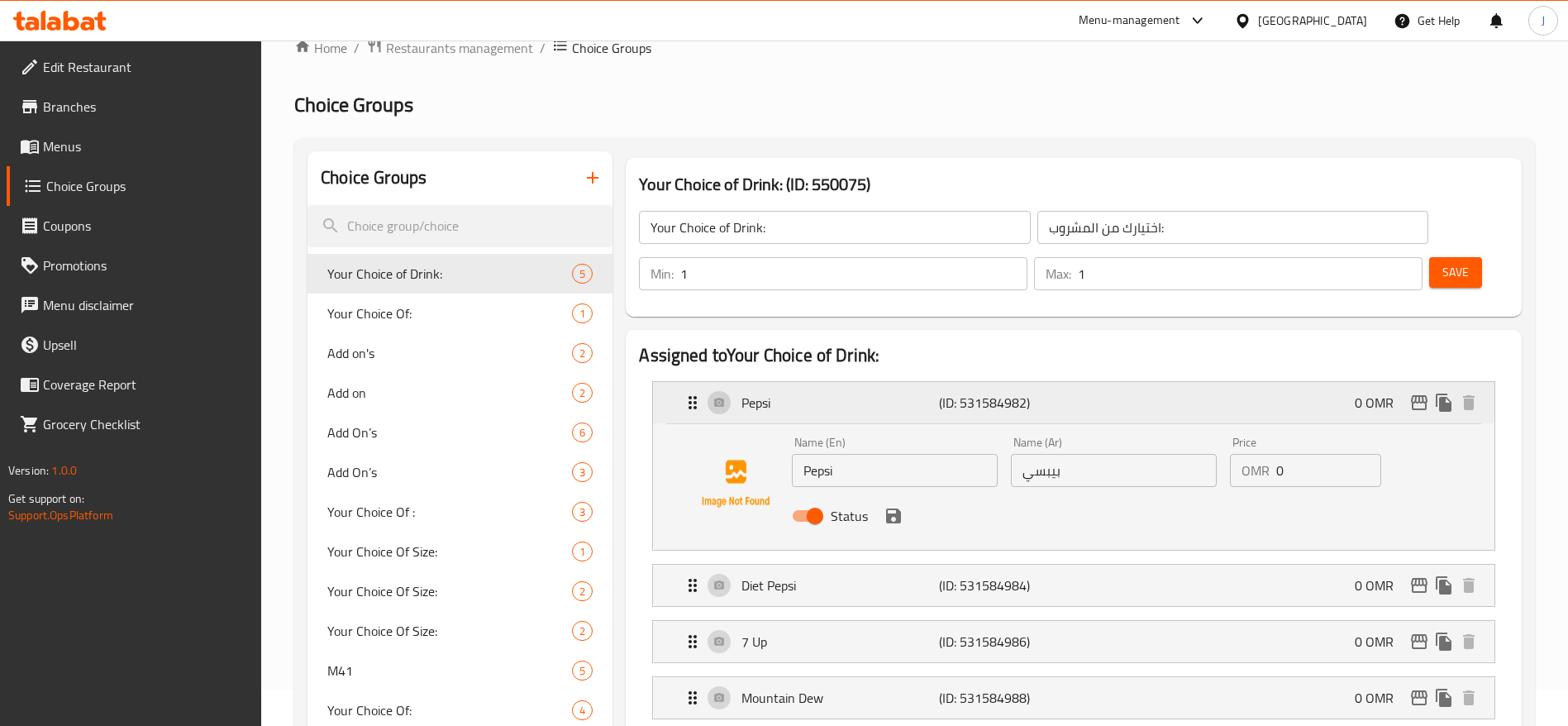
click at [901, 382] on div "Pepsi (ID: 531584982) 0 OMR" at bounding box center [1078, 402] width 792 height 42
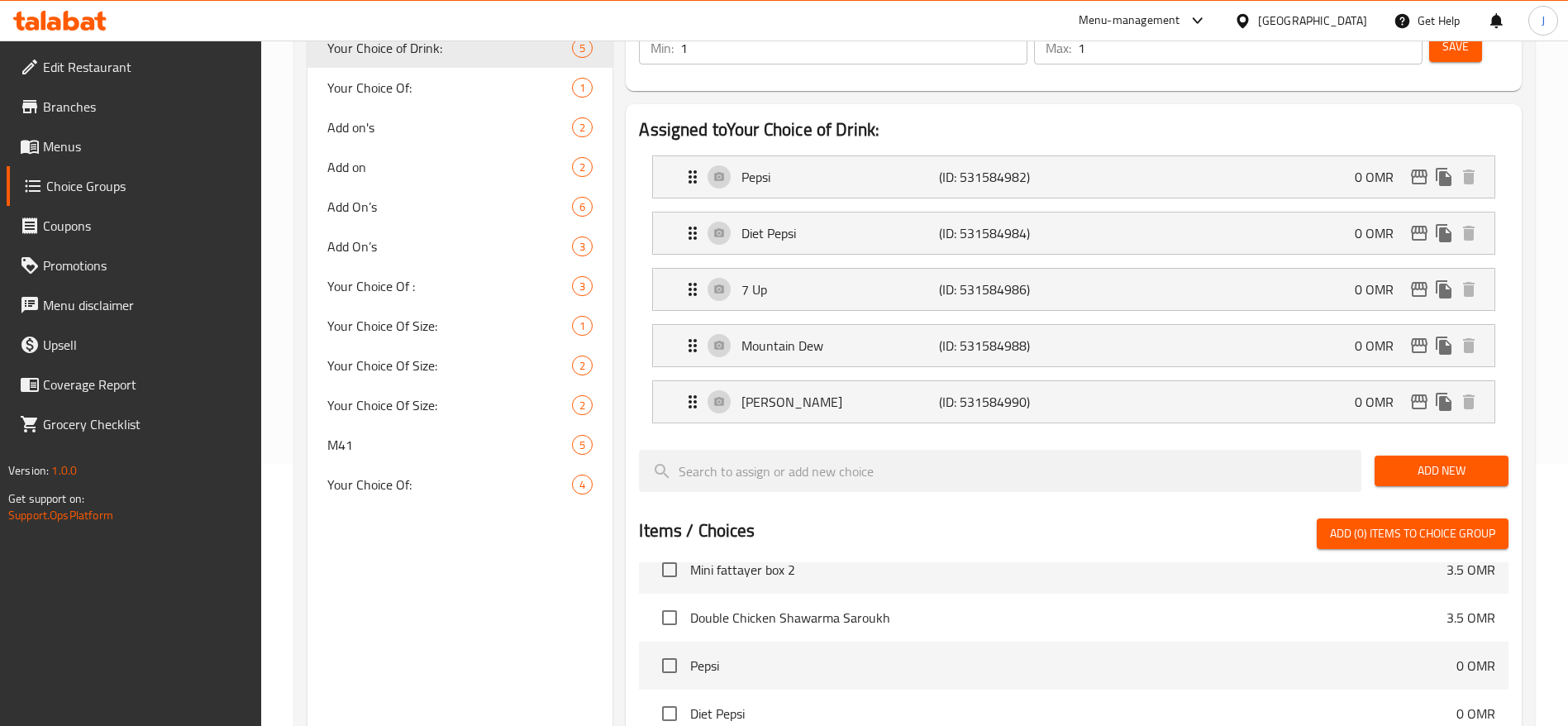
scroll to position [0, 0]
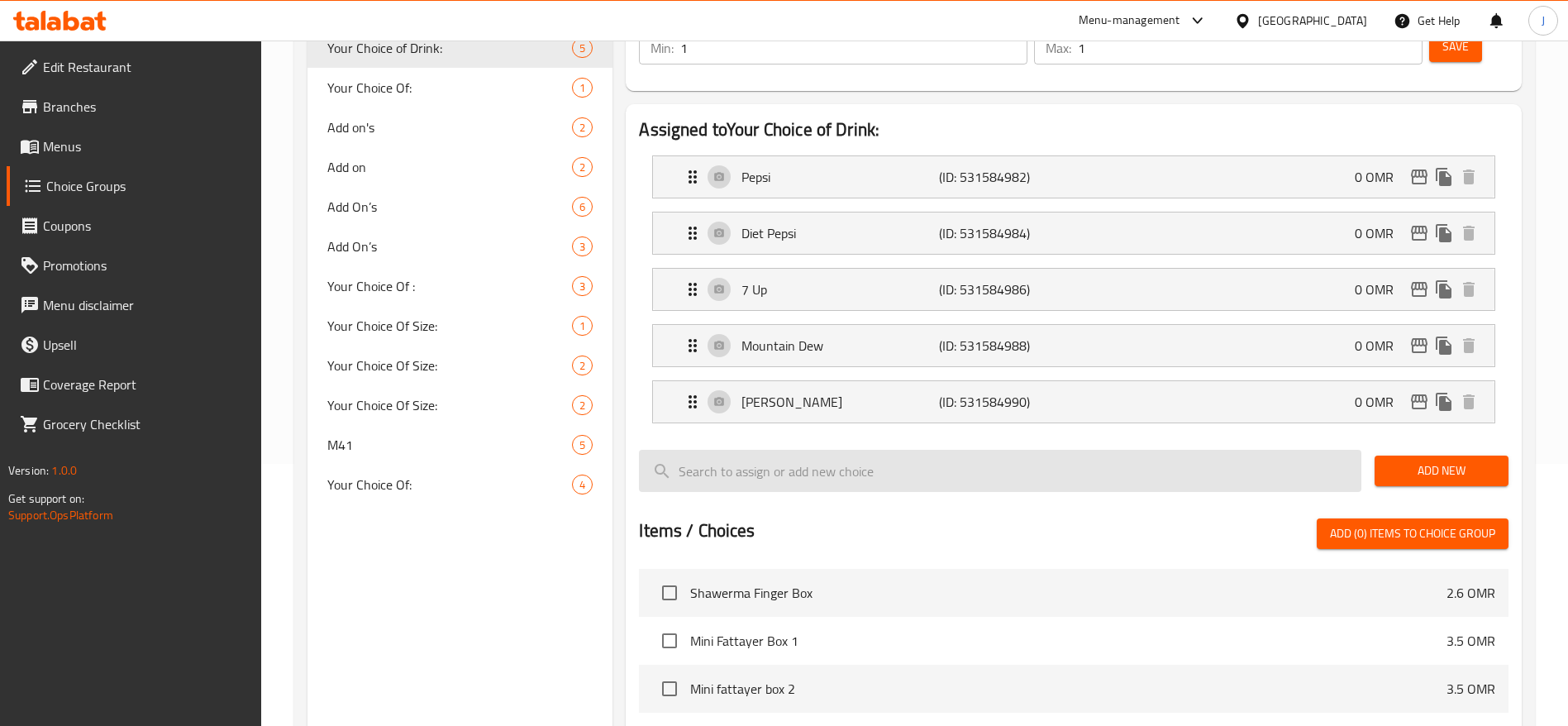
click at [1122, 450] on input "search" at bounding box center [1000, 471] width 722 height 42
type input "a"
type input ","
type input "m"
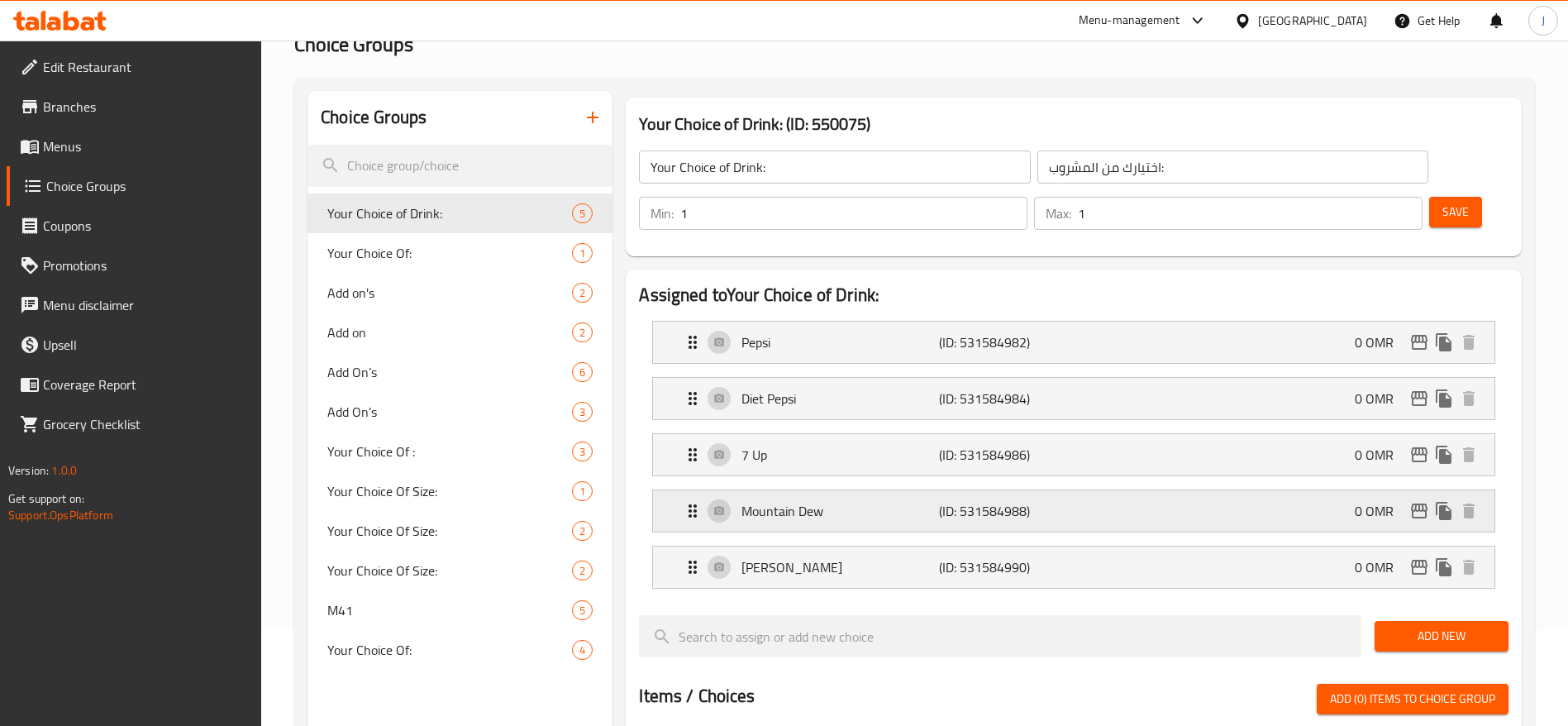
scroll to position [96, 0]
click at [597, 117] on icon "button" at bounding box center [592, 118] width 12 height 12
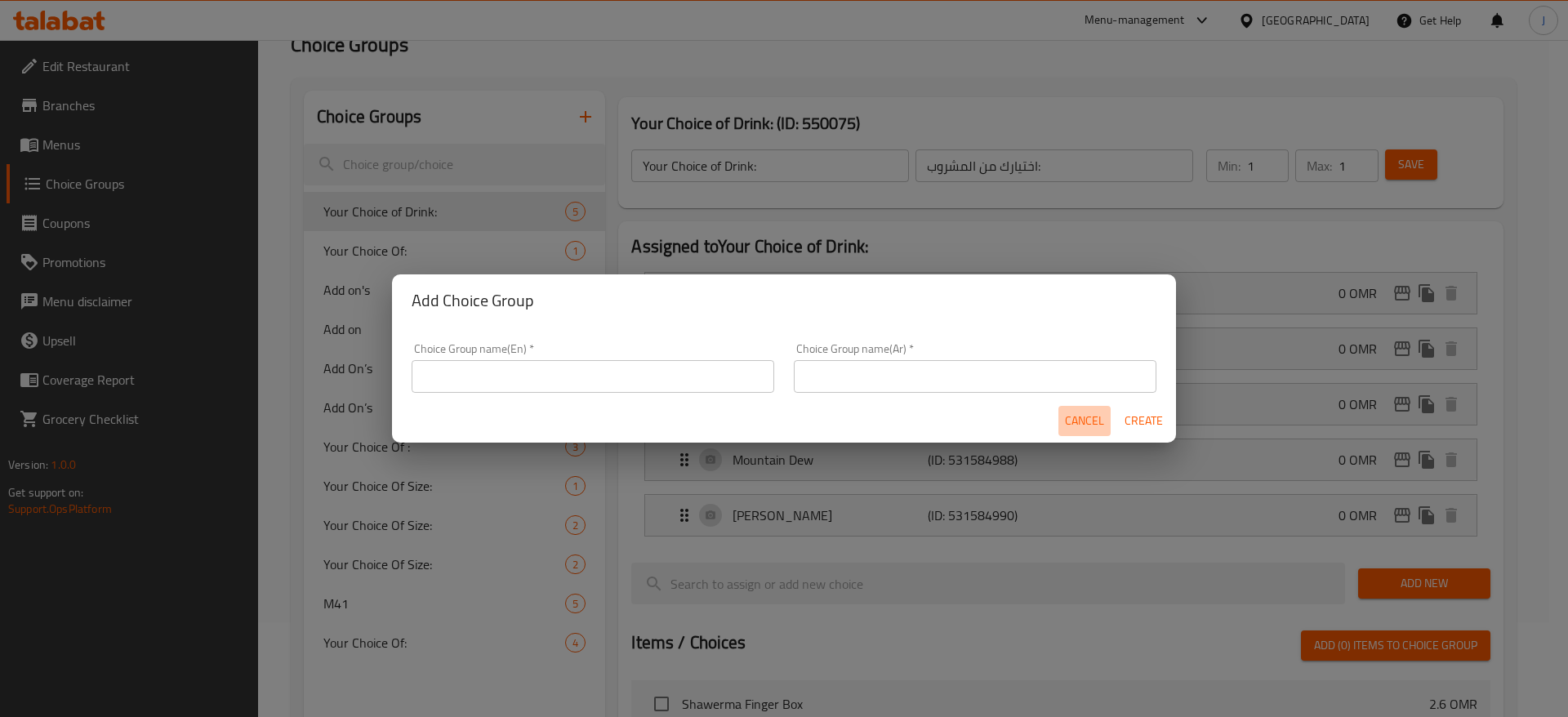
click at [1093, 423] on span "Cancel" at bounding box center [1084, 421] width 39 height 20
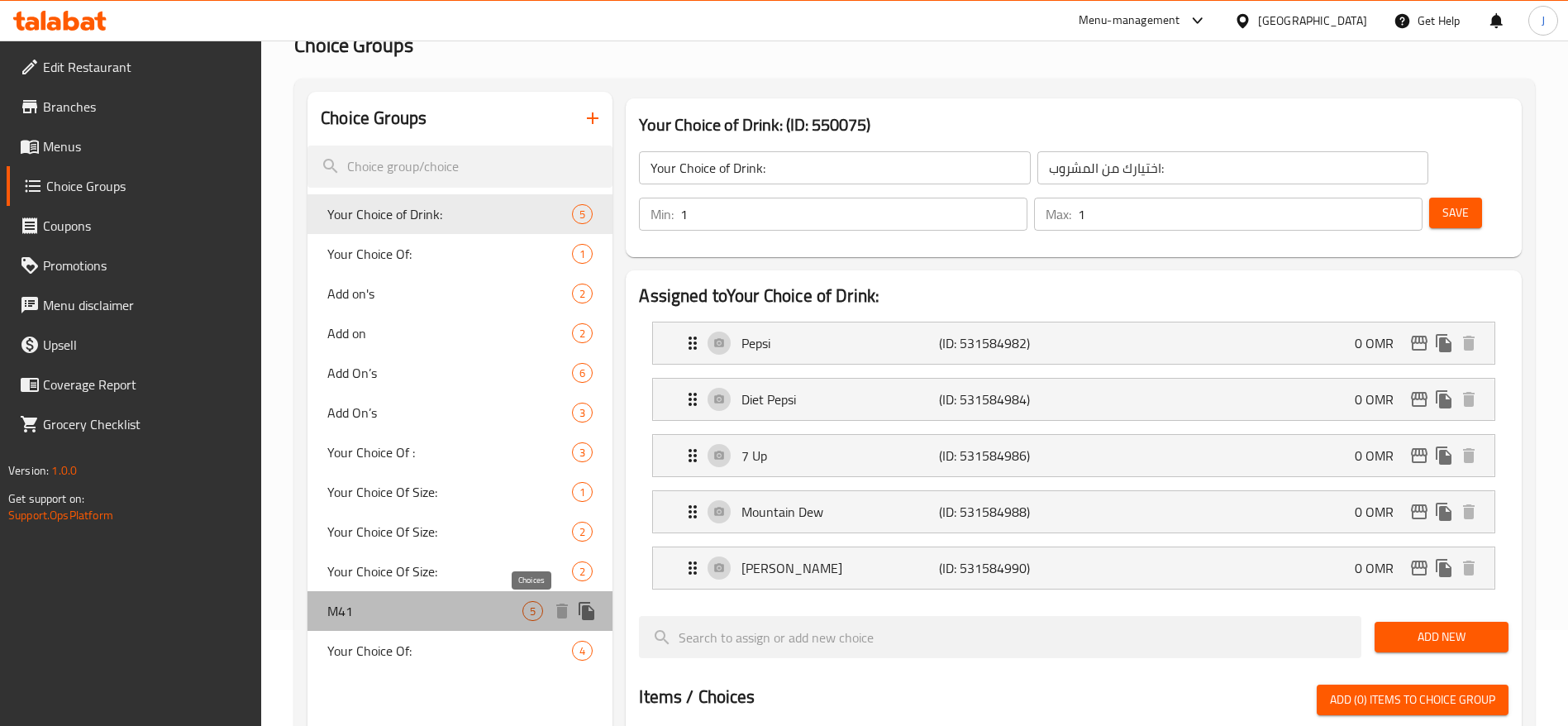
click at [534, 617] on span "5" at bounding box center [532, 611] width 19 height 16
type input "M41"
type input "مشروبات"
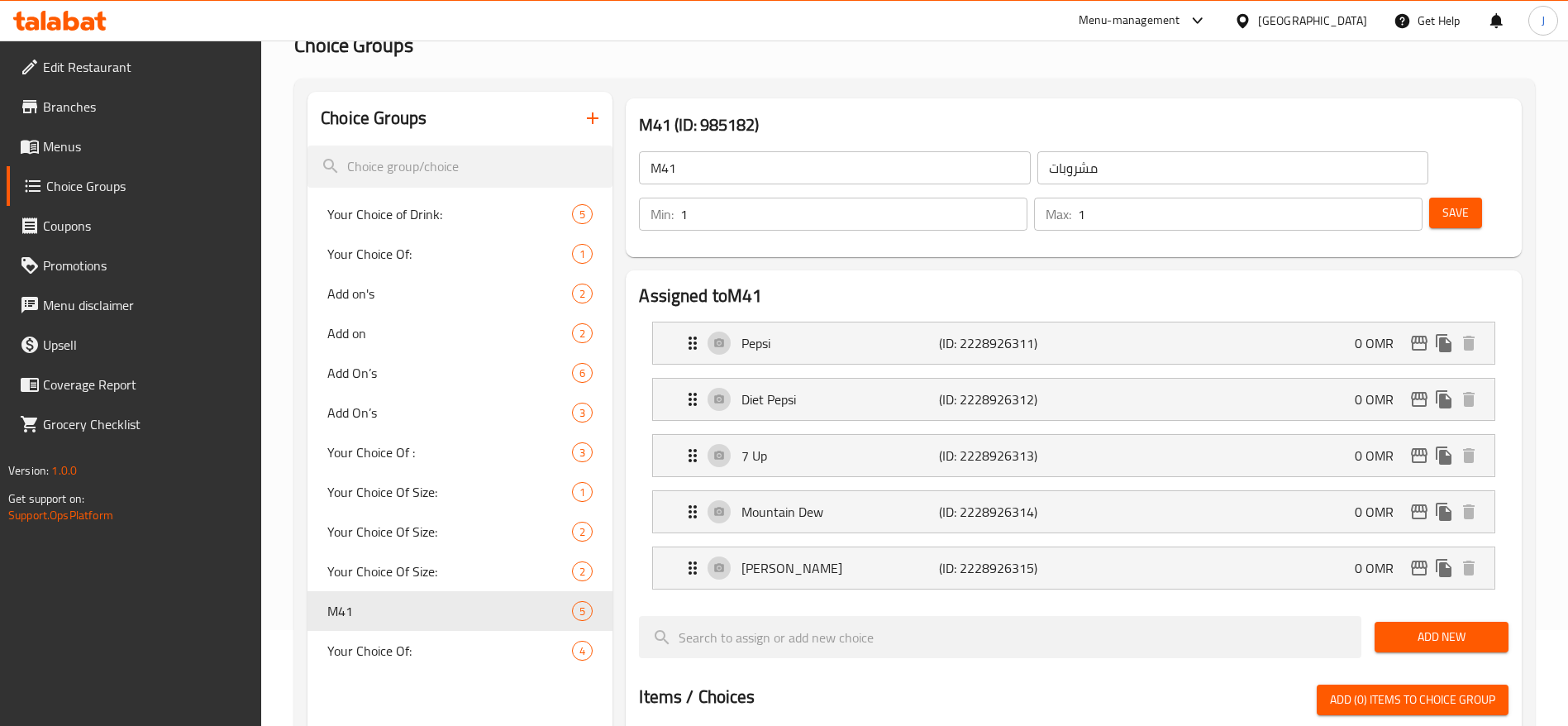
click at [472, 675] on nav "Your Choice of Drink: 5 Your Choice Of: 1 Add on's 2 Add on 2 Add On’s 6 Add On…" at bounding box center [459, 432] width 305 height 490
click at [479, 211] on span "Your Choice of Drink:" at bounding box center [425, 214] width 196 height 20
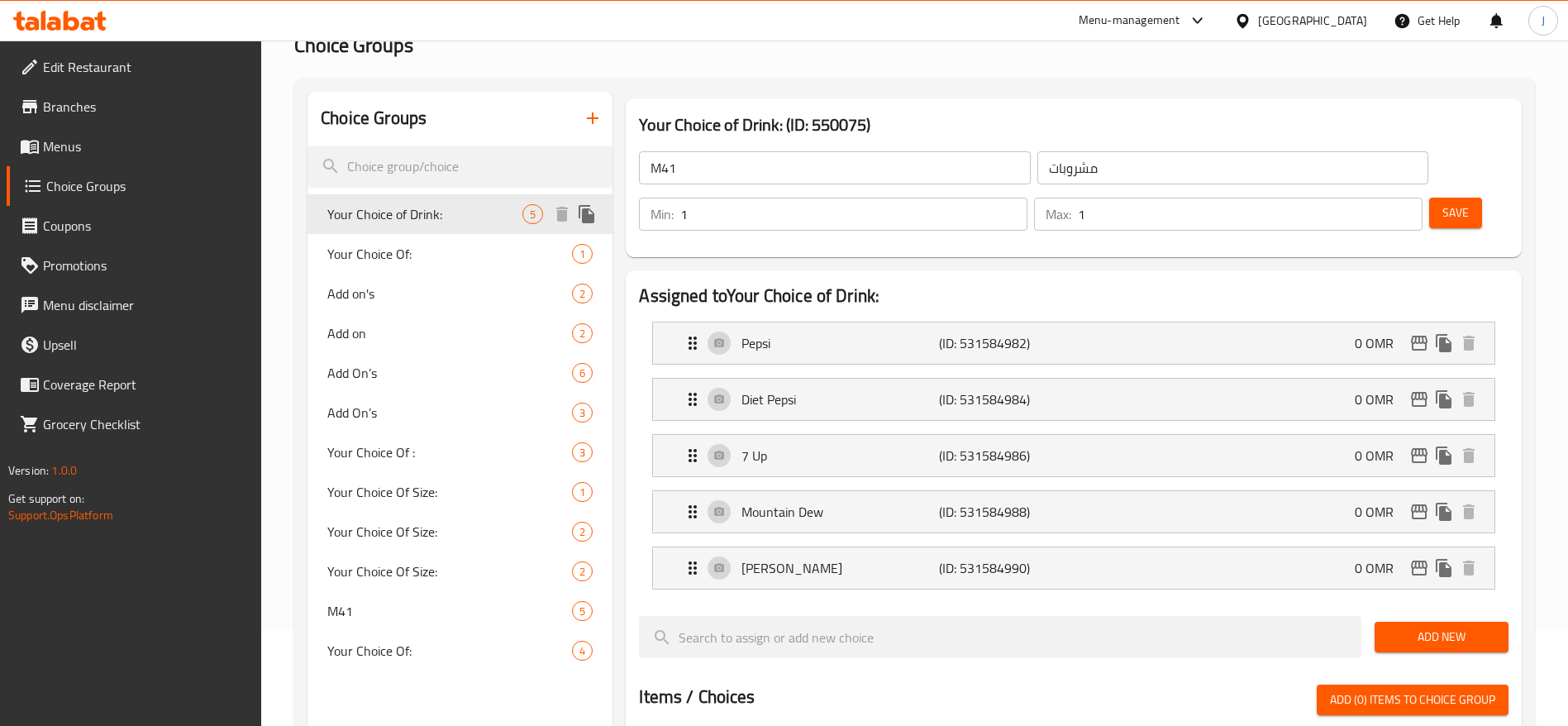
type input "Your Choice of Drink:"
type input "اختيارك من المشروب:"
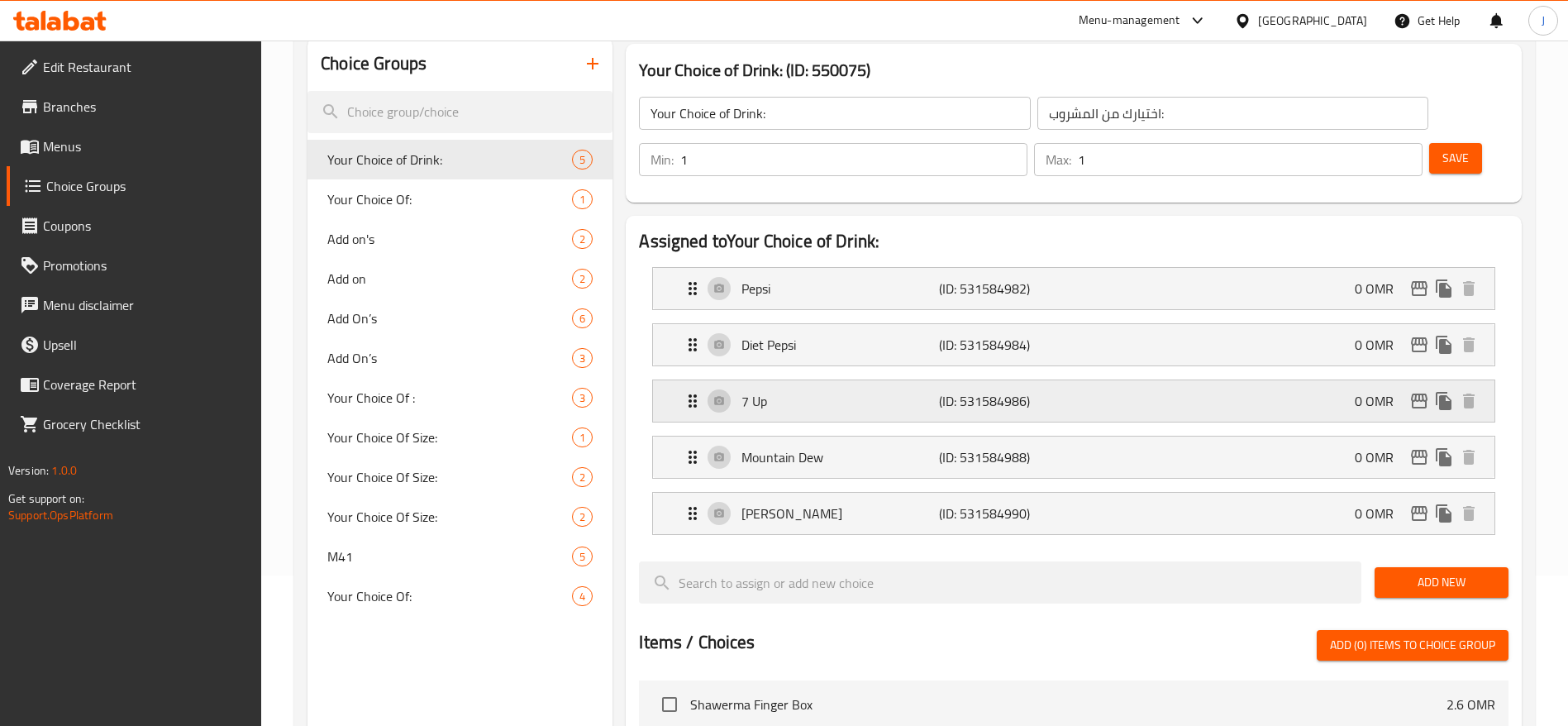
scroll to position [0, 0]
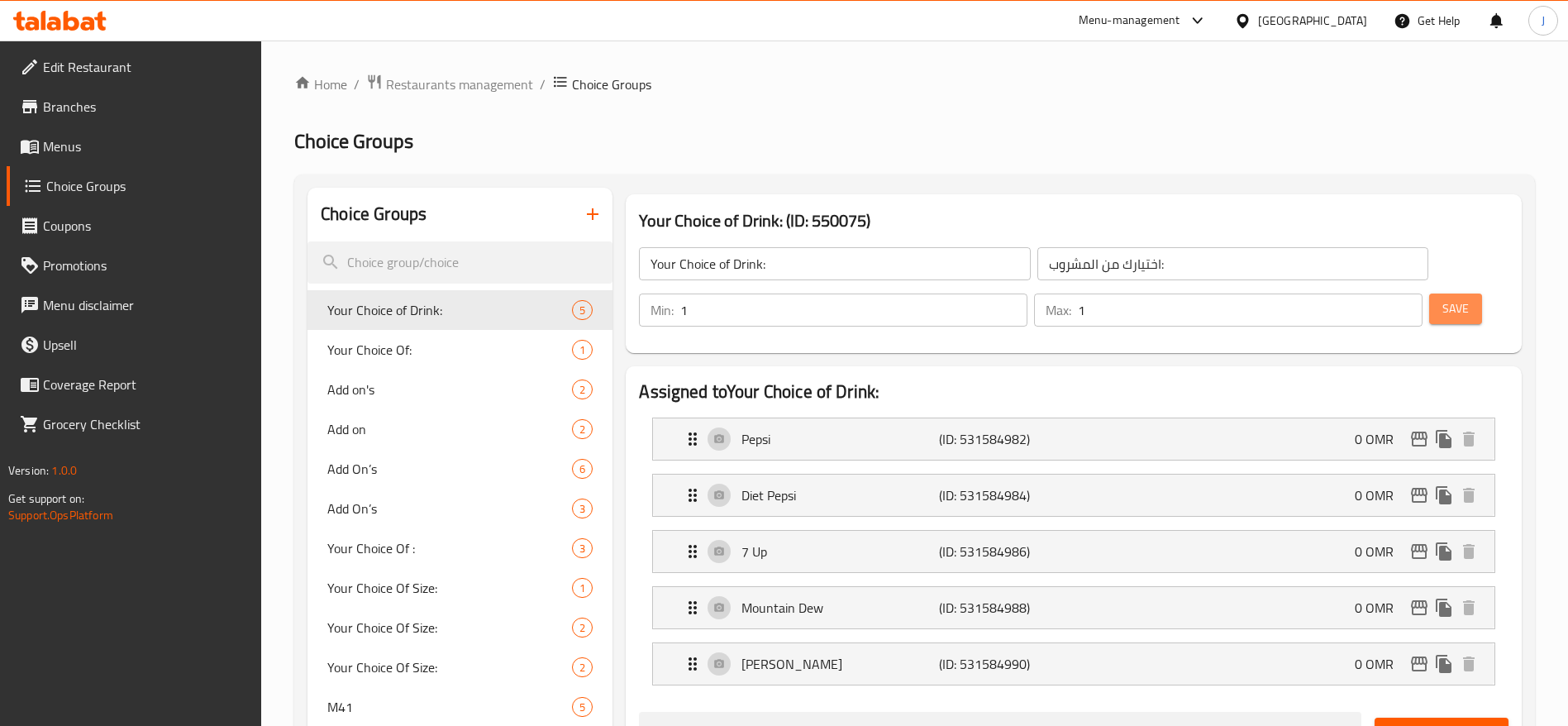
click at [1430, 293] on button "Save" at bounding box center [1455, 308] width 53 height 30
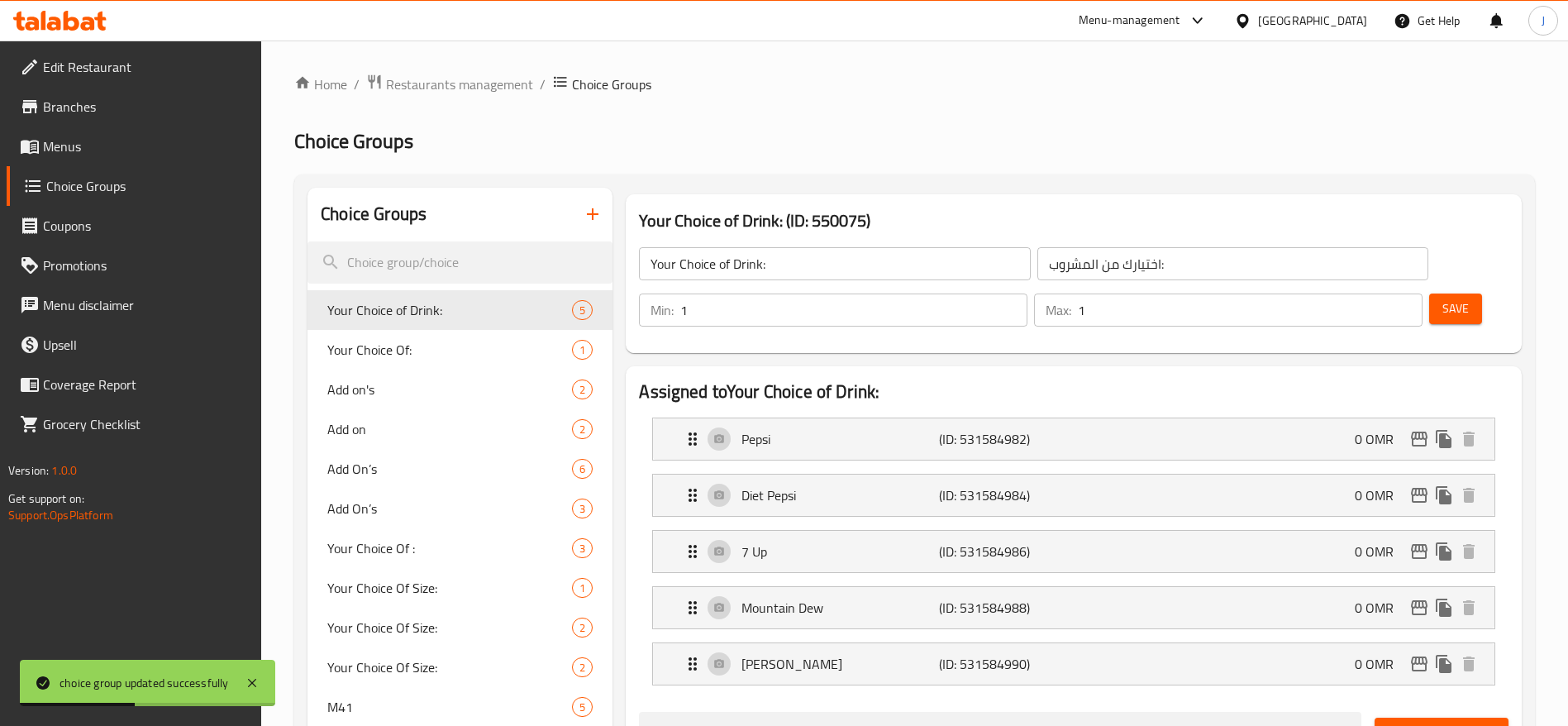
scroll to position [75, 0]
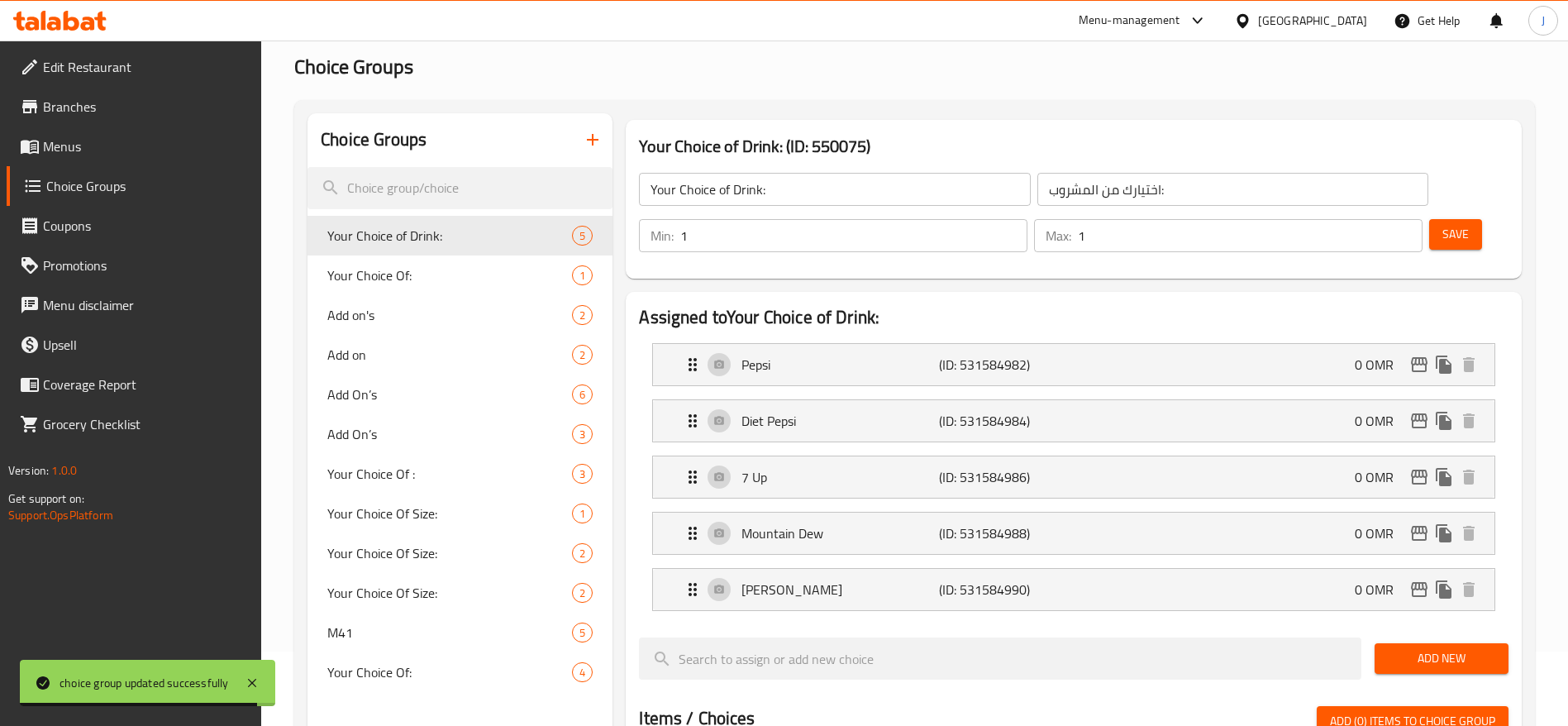
click at [1382, 711] on span "Add (0) items to choice group" at bounding box center [1412, 721] width 165 height 20
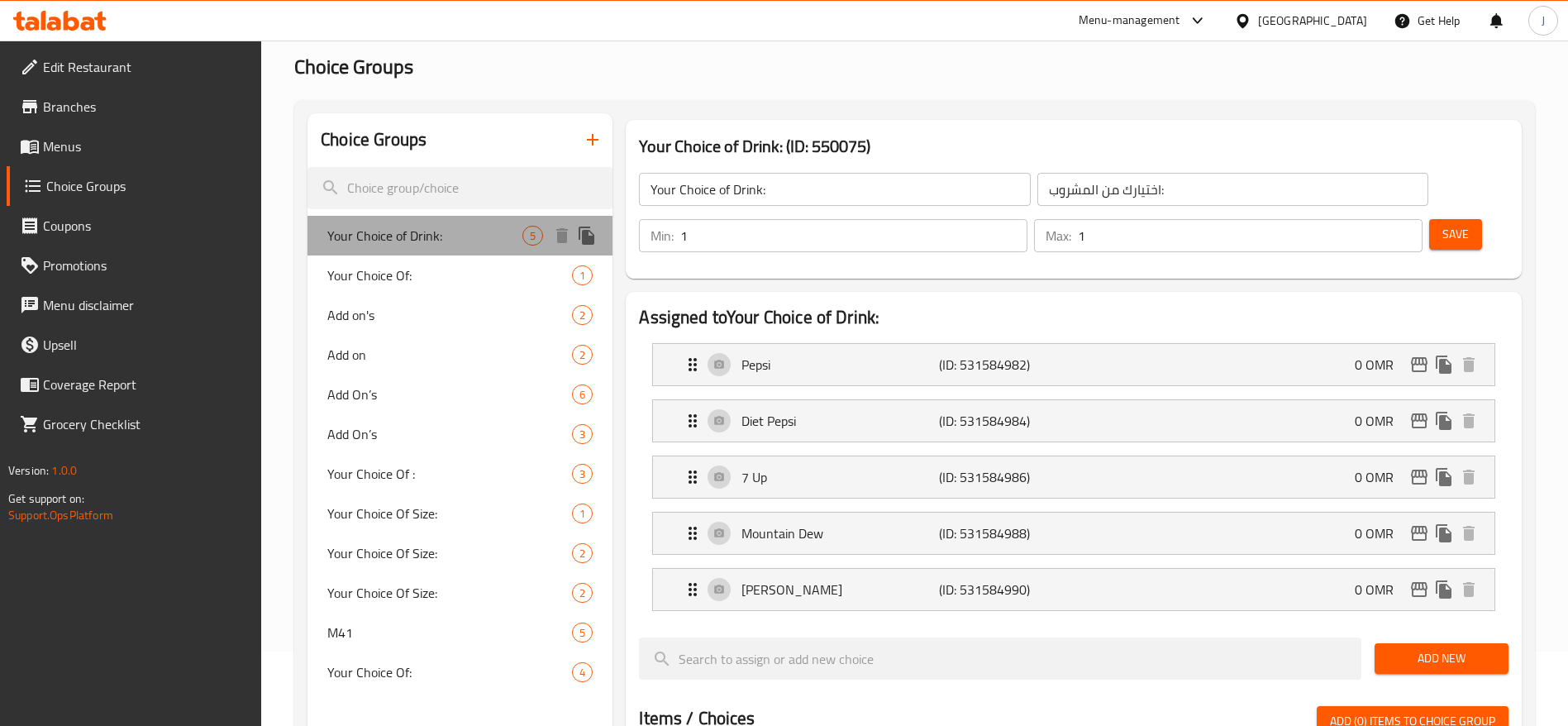
click at [472, 228] on span "Your Choice of Drink:" at bounding box center [425, 236] width 196 height 20
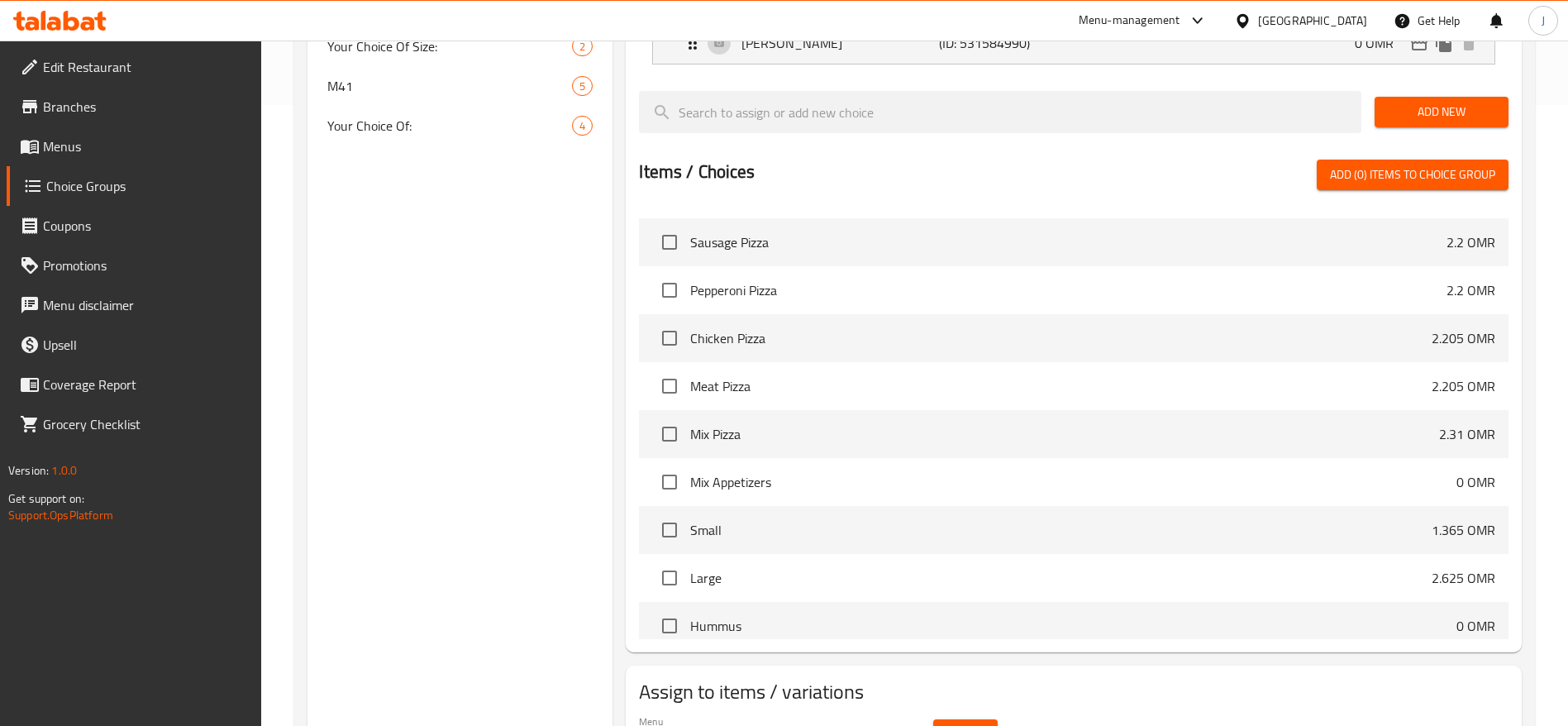
scroll to position [670, 0]
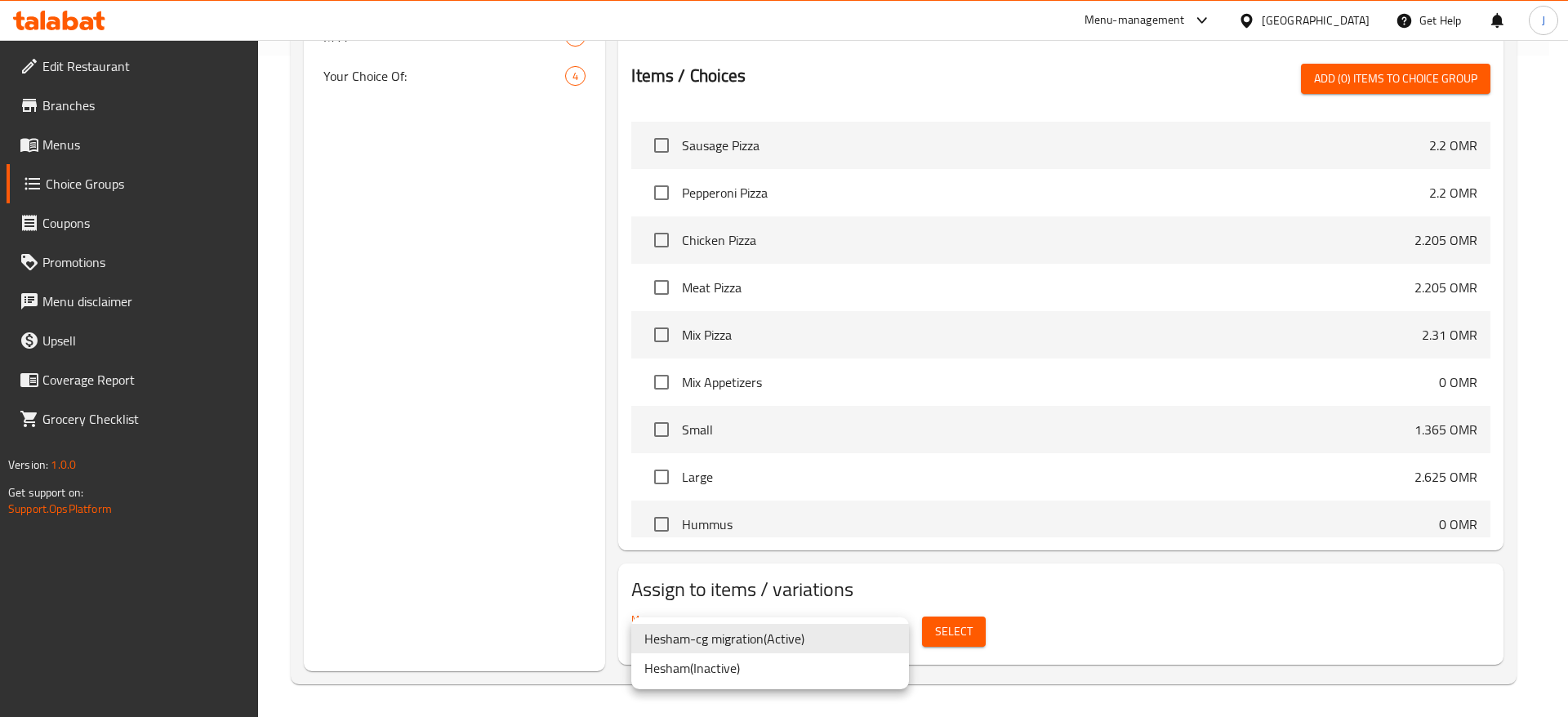
click at [856, 637] on li "Hesham-cg migration ( Active )" at bounding box center [770, 639] width 278 height 29
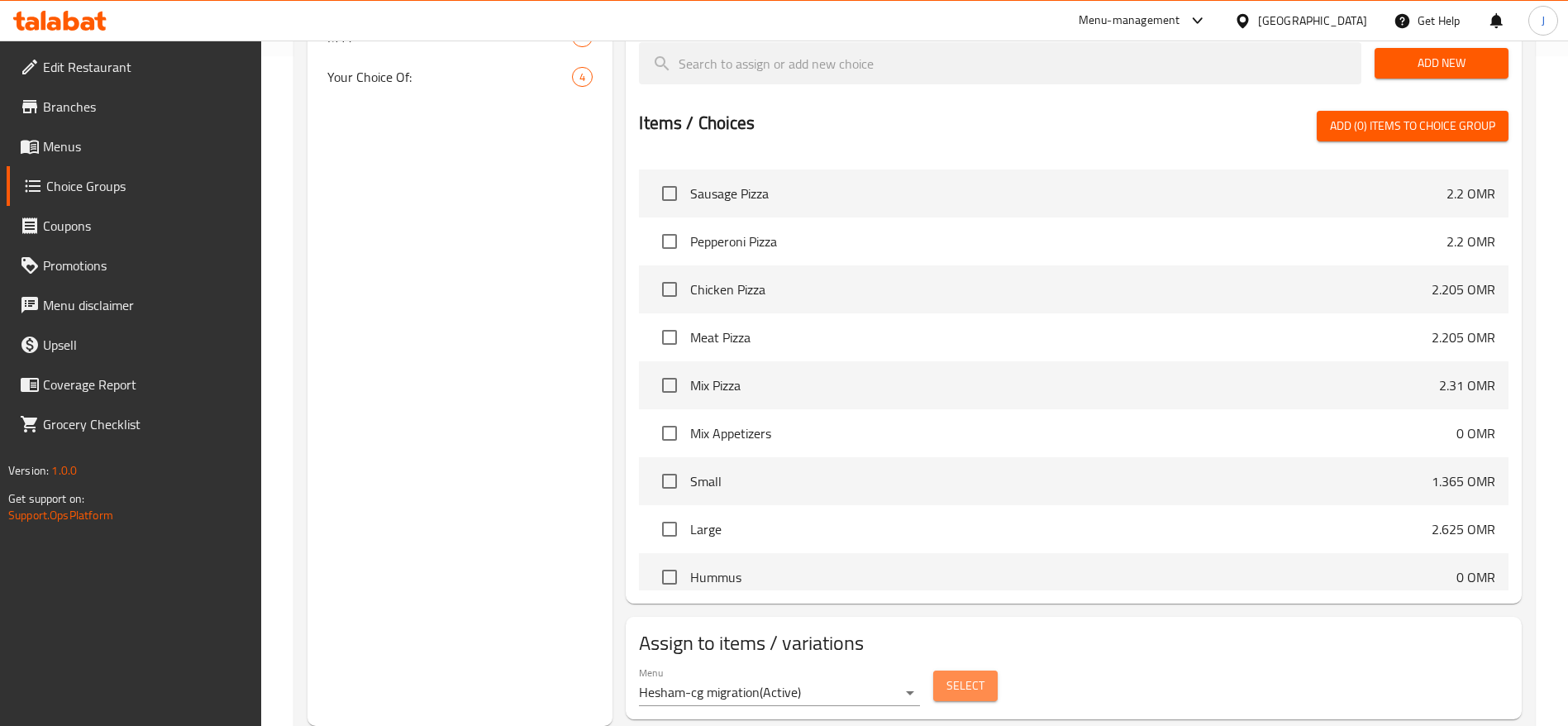
click at [980, 675] on span "Select" at bounding box center [965, 685] width 38 height 20
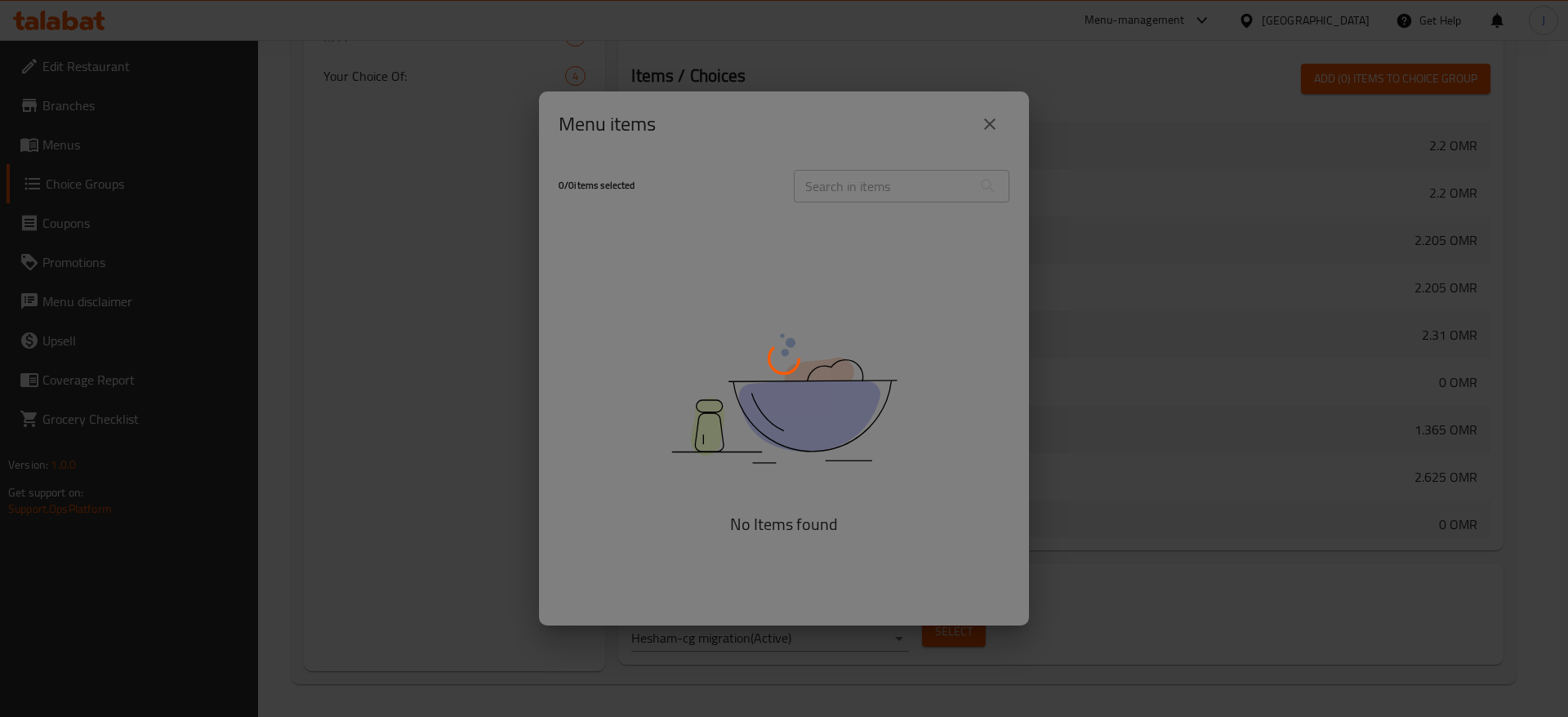
click at [989, 123] on div at bounding box center [784, 358] width 1568 height 717
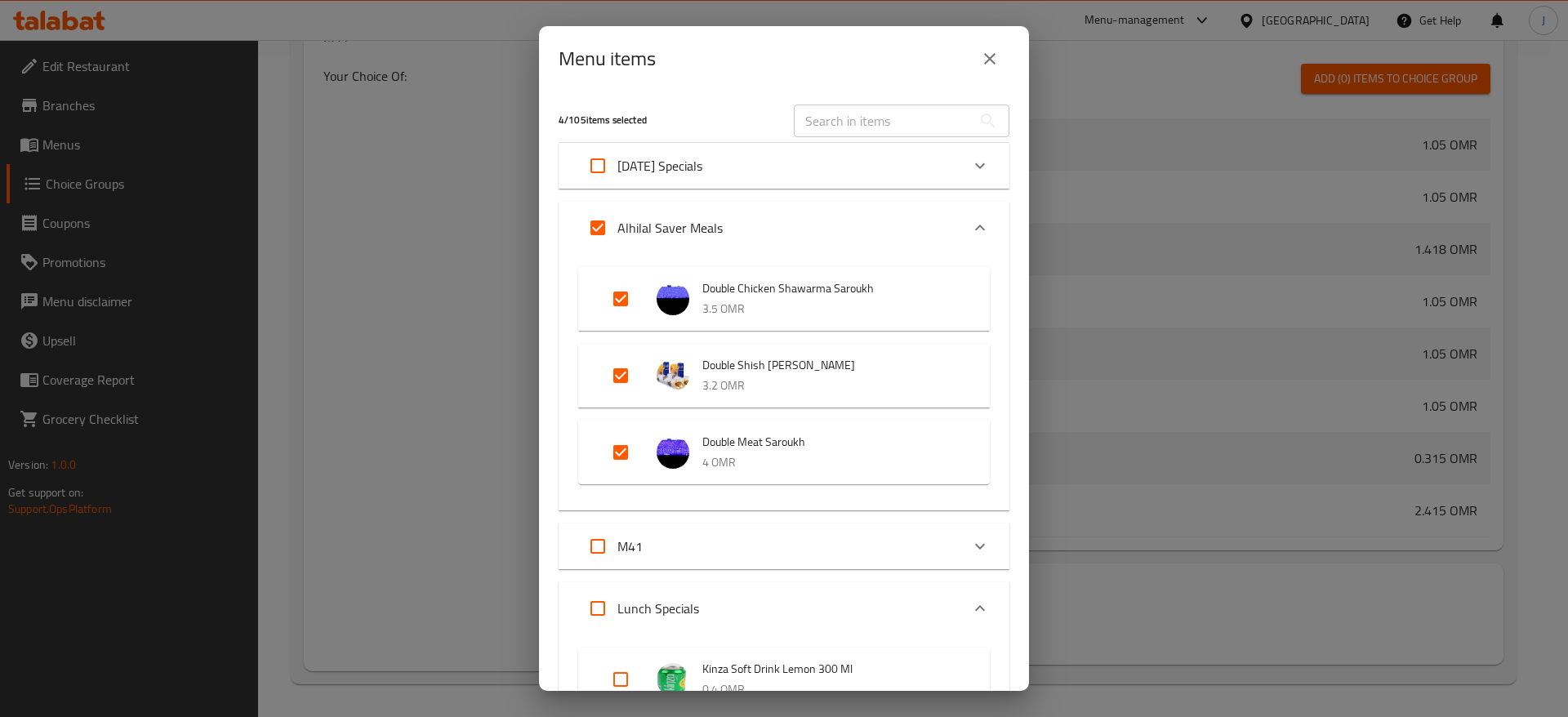
click at [1167, 622] on div "Menu items 4 / 105 items selected ​ Ramadan Specials Shawerma Finger Box 2.6 OM…" at bounding box center [784, 358] width 1568 height 717
click at [991, 67] on icon "close" at bounding box center [990, 59] width 20 height 20
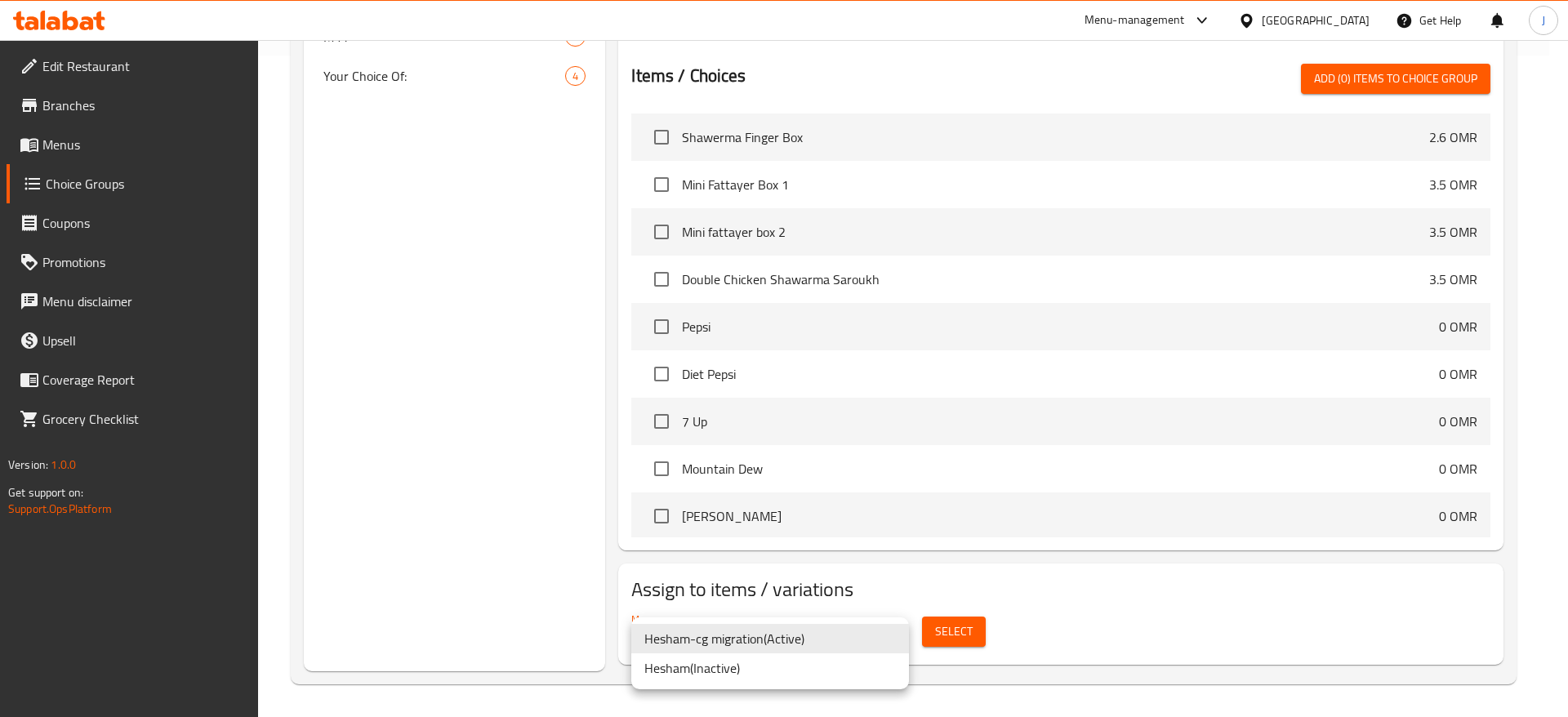
click at [957, 630] on div at bounding box center [784, 358] width 1568 height 717
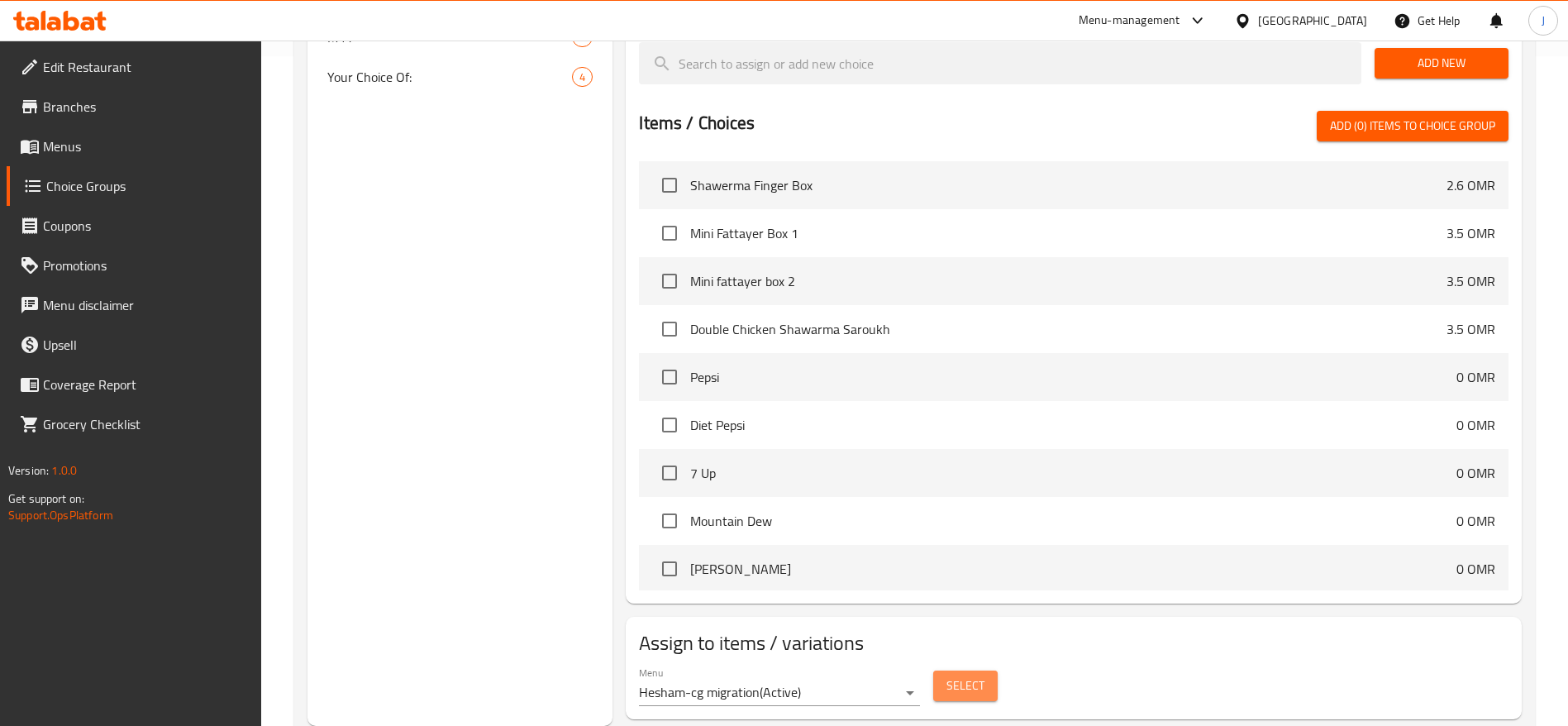
click at [975, 675] on span "Select" at bounding box center [965, 685] width 38 height 20
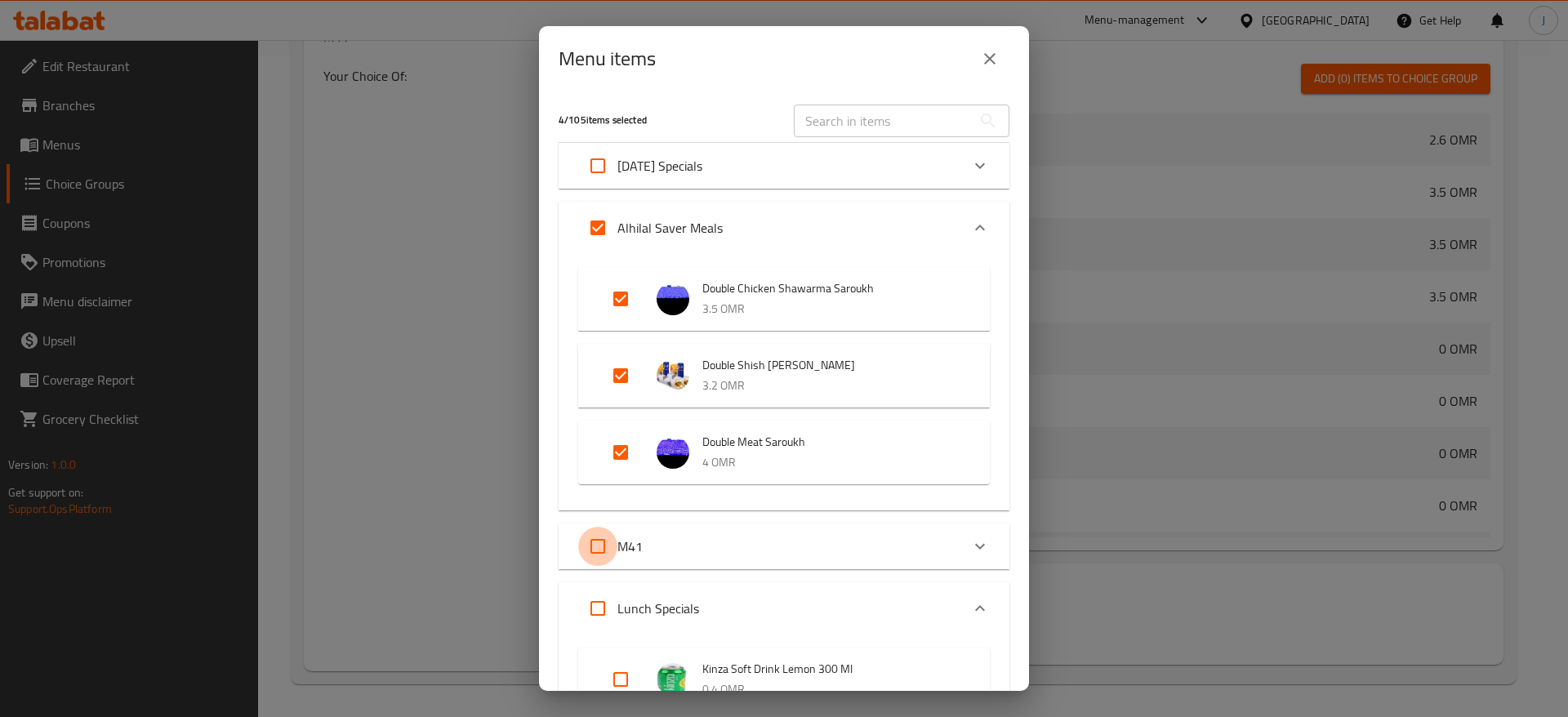
click at [615, 541] on input "Expand" at bounding box center [598, 546] width 39 height 39
checkbox input "true"
click at [926, 535] on div "M41" at bounding box center [769, 546] width 382 height 39
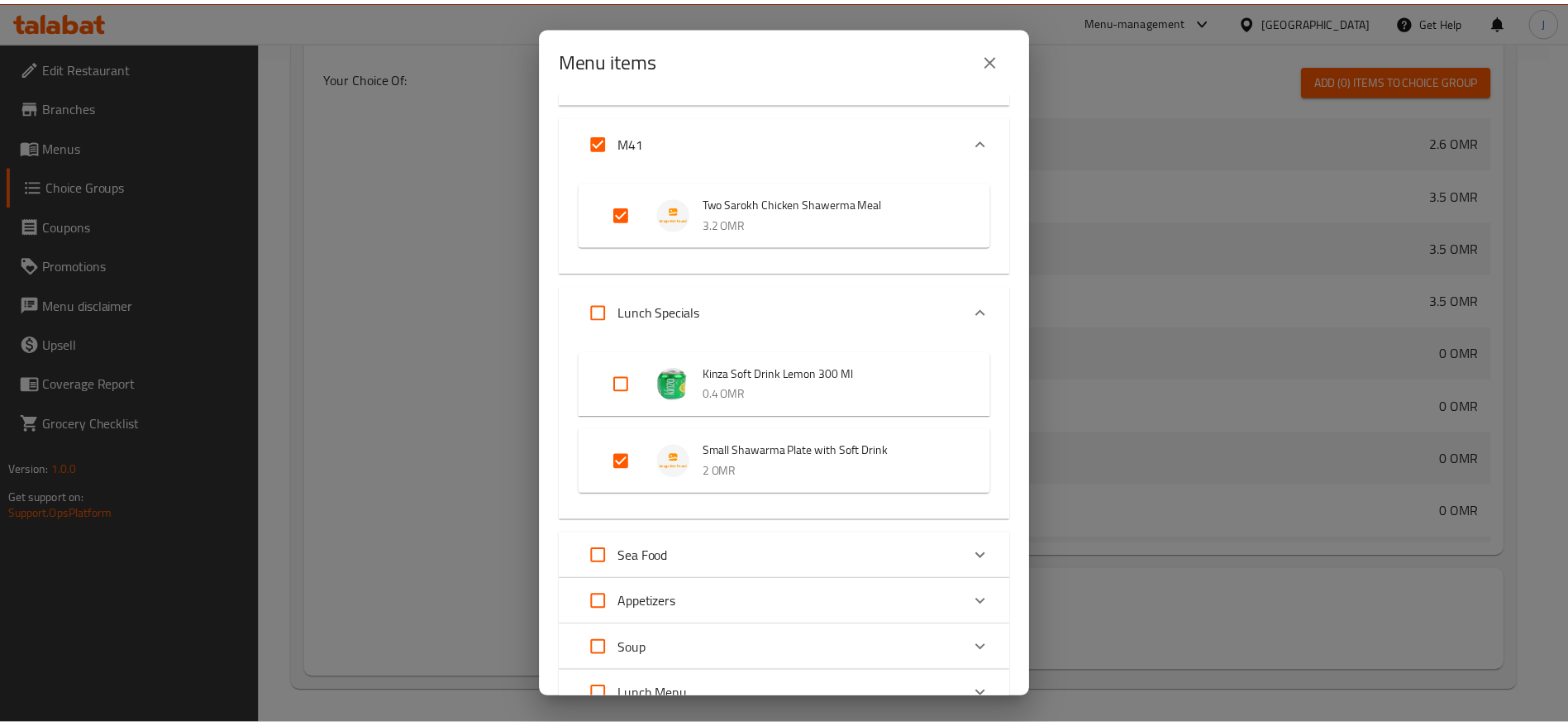
scroll to position [0, 0]
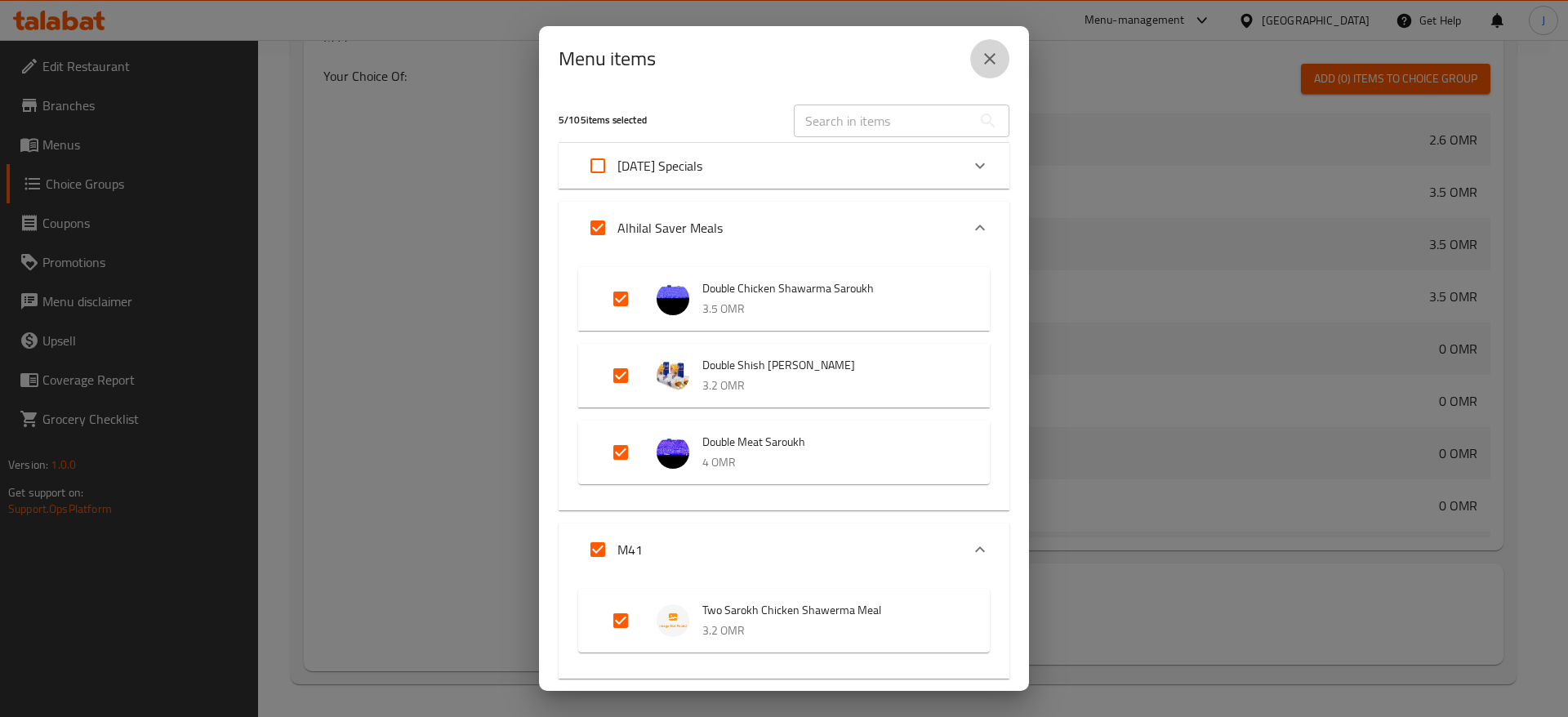
click at [989, 42] on button "close" at bounding box center [989, 58] width 39 height 39
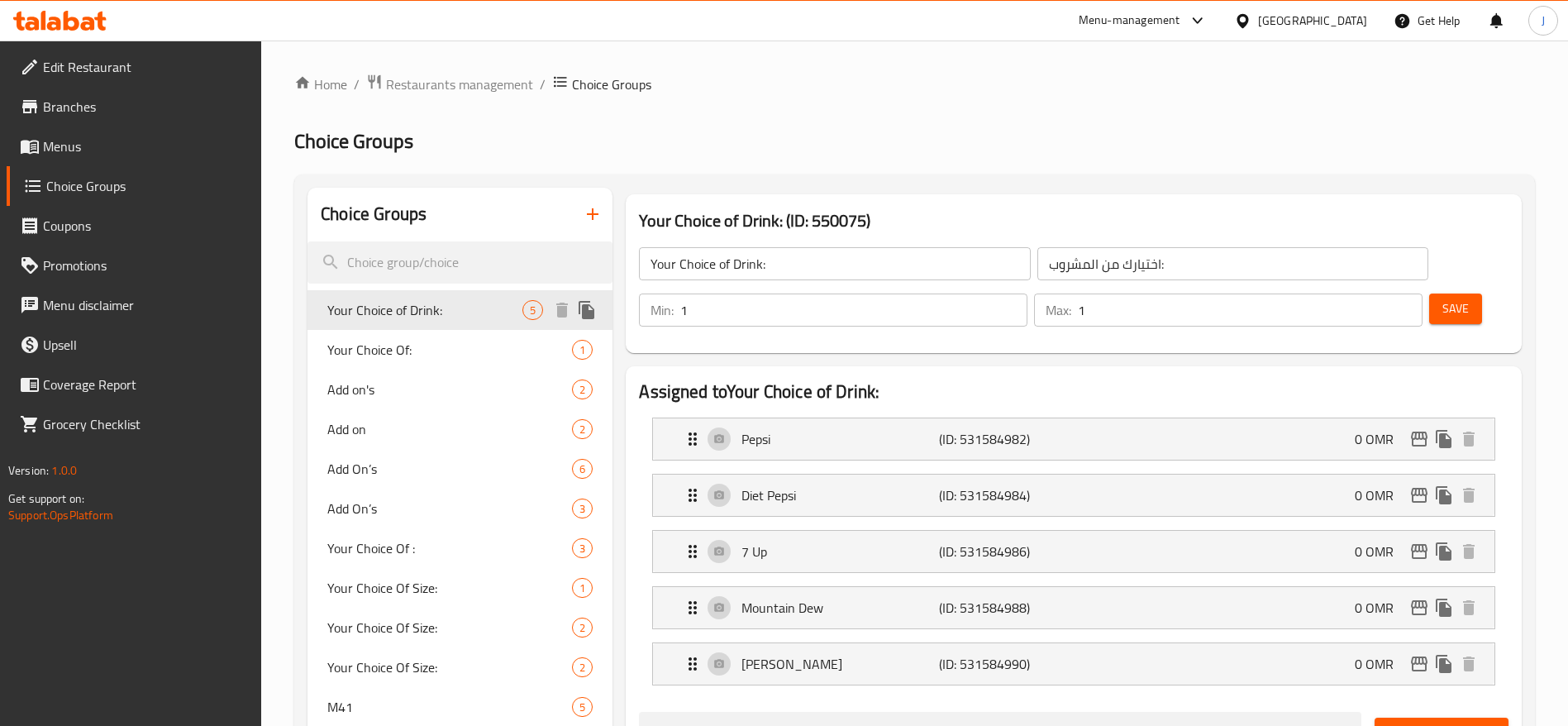
scroll to position [5, 0]
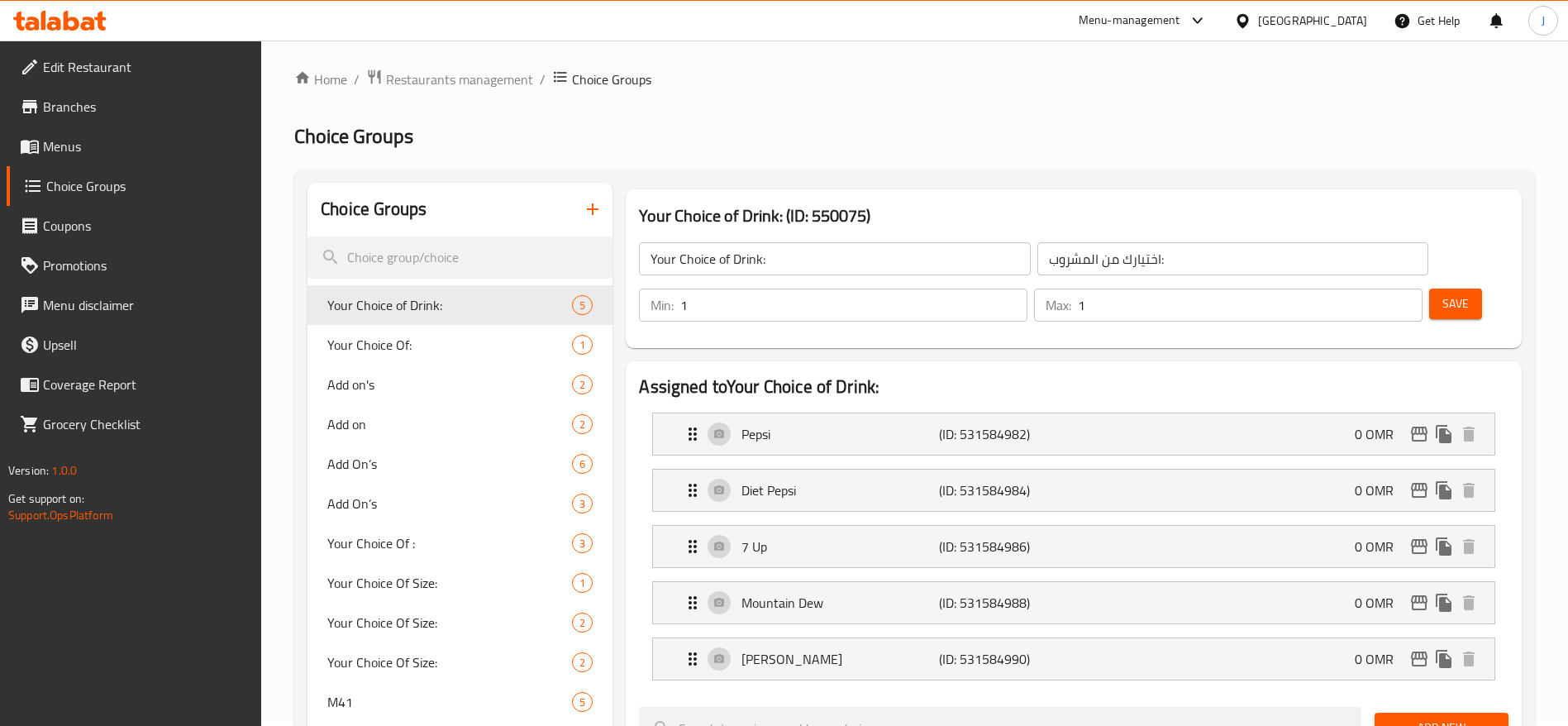
click at [112, 102] on span "Branches" at bounding box center [146, 107] width 206 height 20
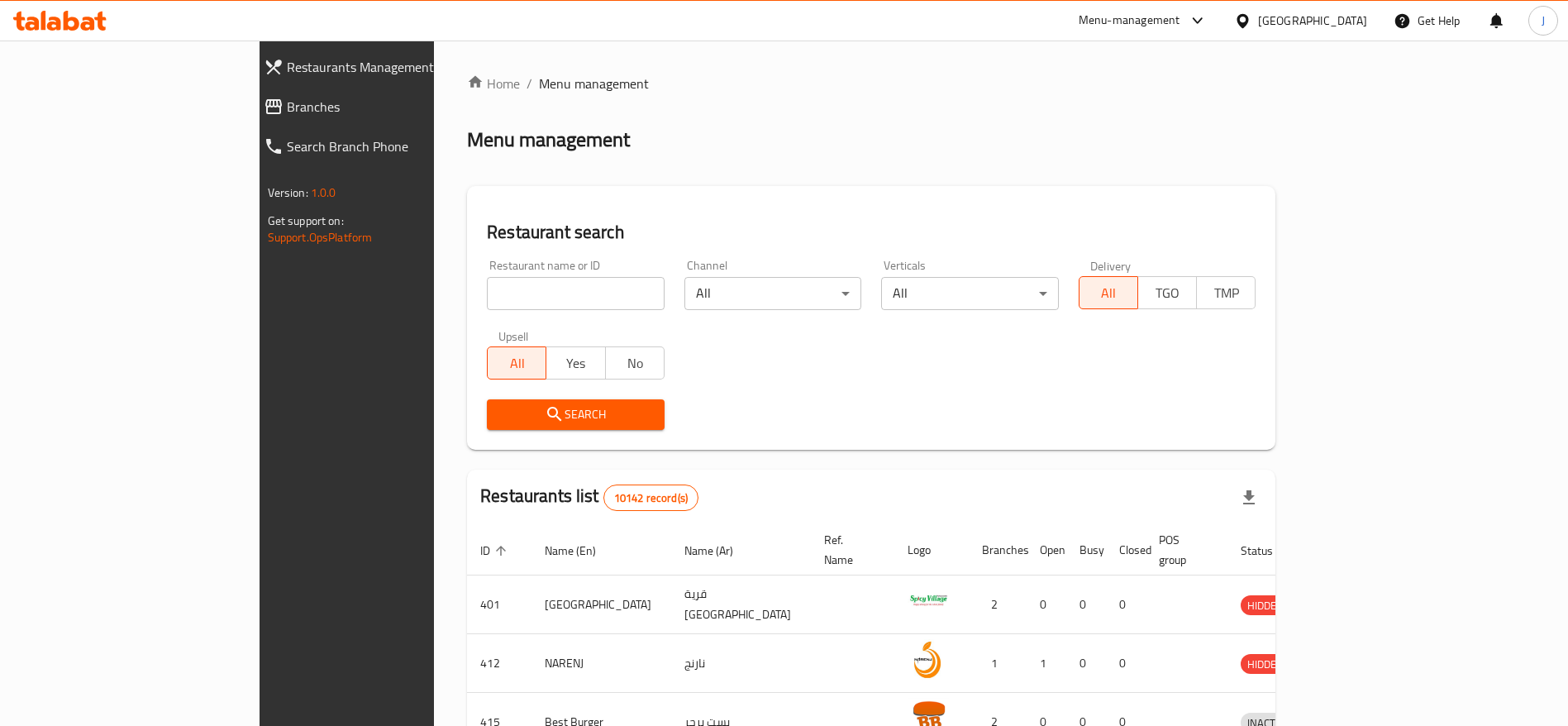
click at [563, 299] on input "search" at bounding box center [576, 293] width 178 height 33
paste input "662816"
type input "662816"
click button "Search" at bounding box center [576, 414] width 178 height 30
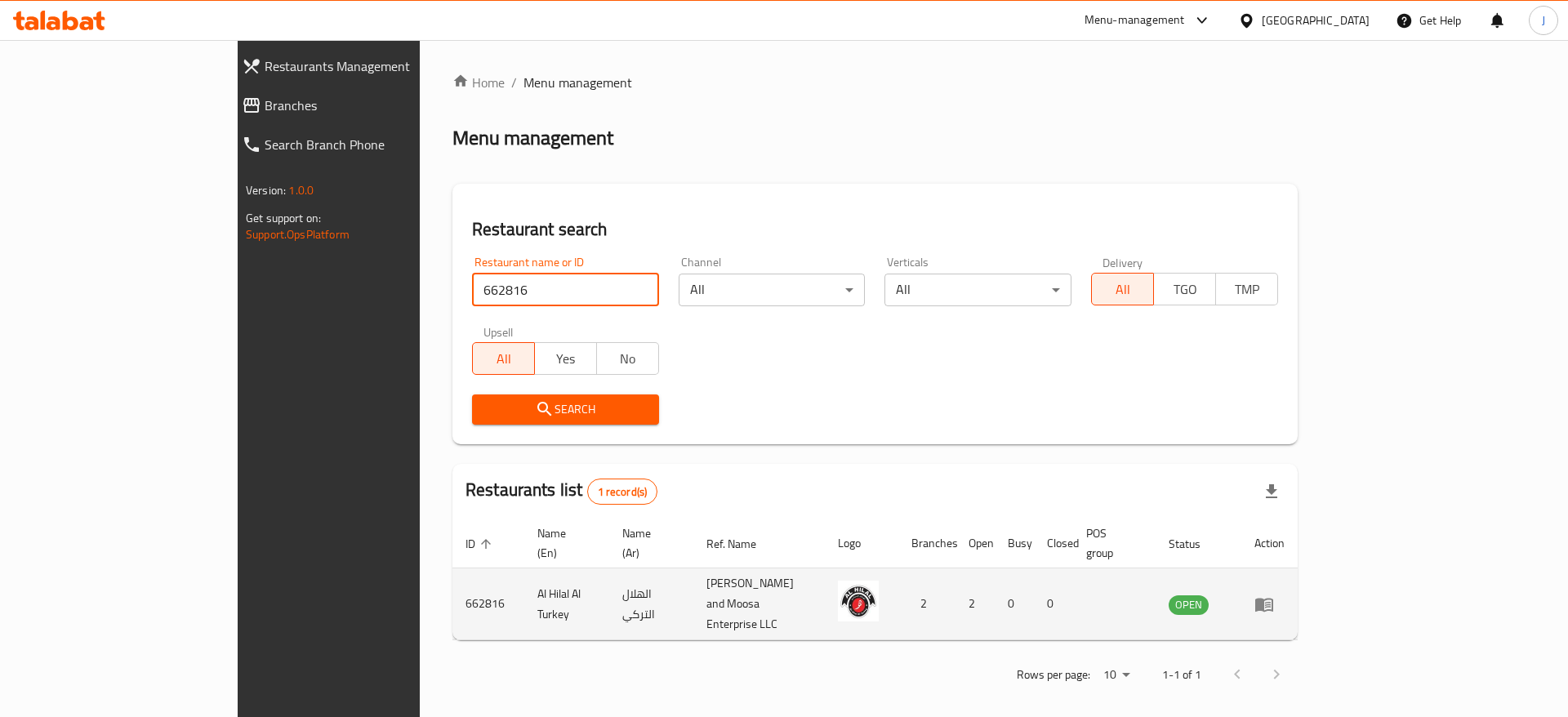
click at [1273, 598] on icon "enhanced table" at bounding box center [1265, 604] width 18 height 14
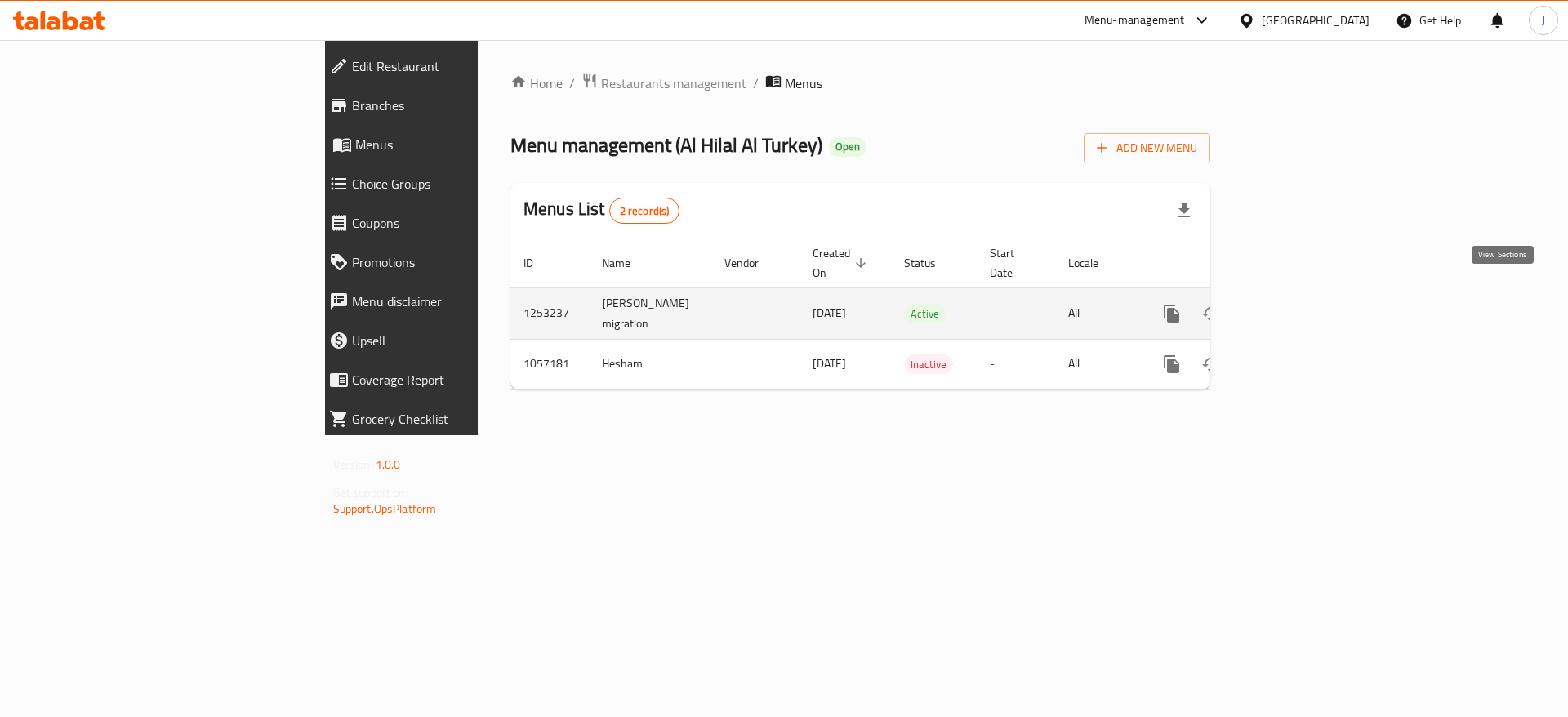
click at [1299, 303] on icon "enhanced table" at bounding box center [1290, 313] width 20 height 20
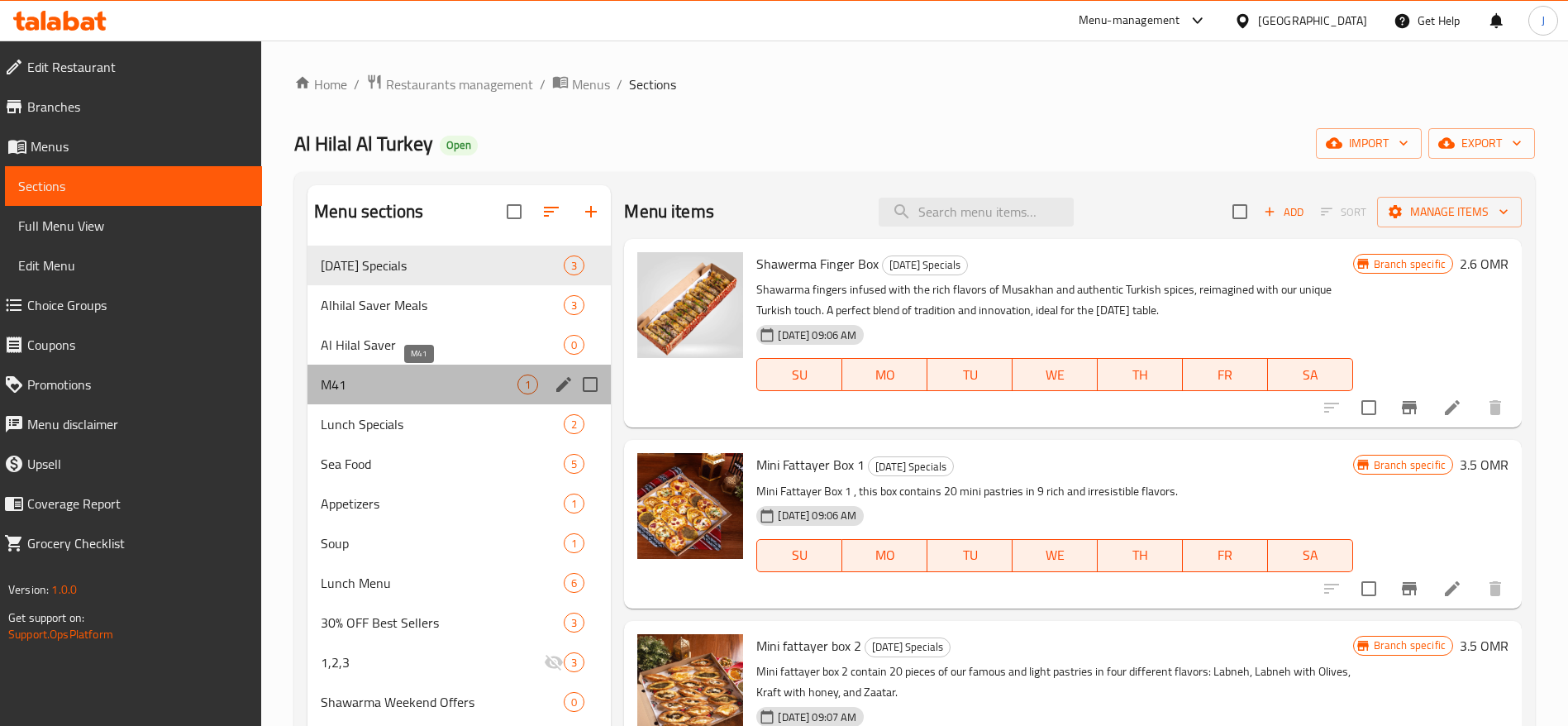
click at [468, 382] on span "M41" at bounding box center [419, 385] width 196 height 20
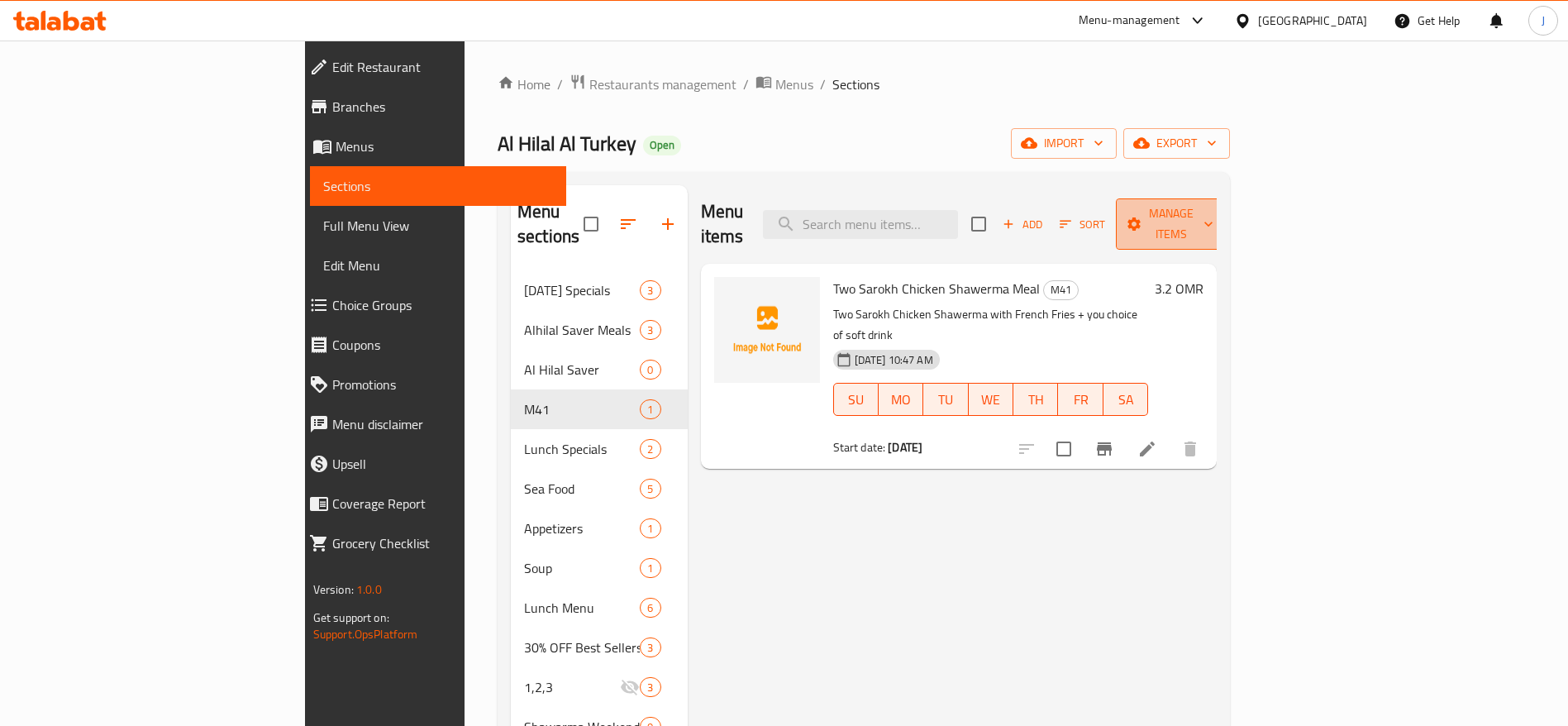
click at [1214, 211] on span "Manage items" at bounding box center [1170, 224] width 84 height 42
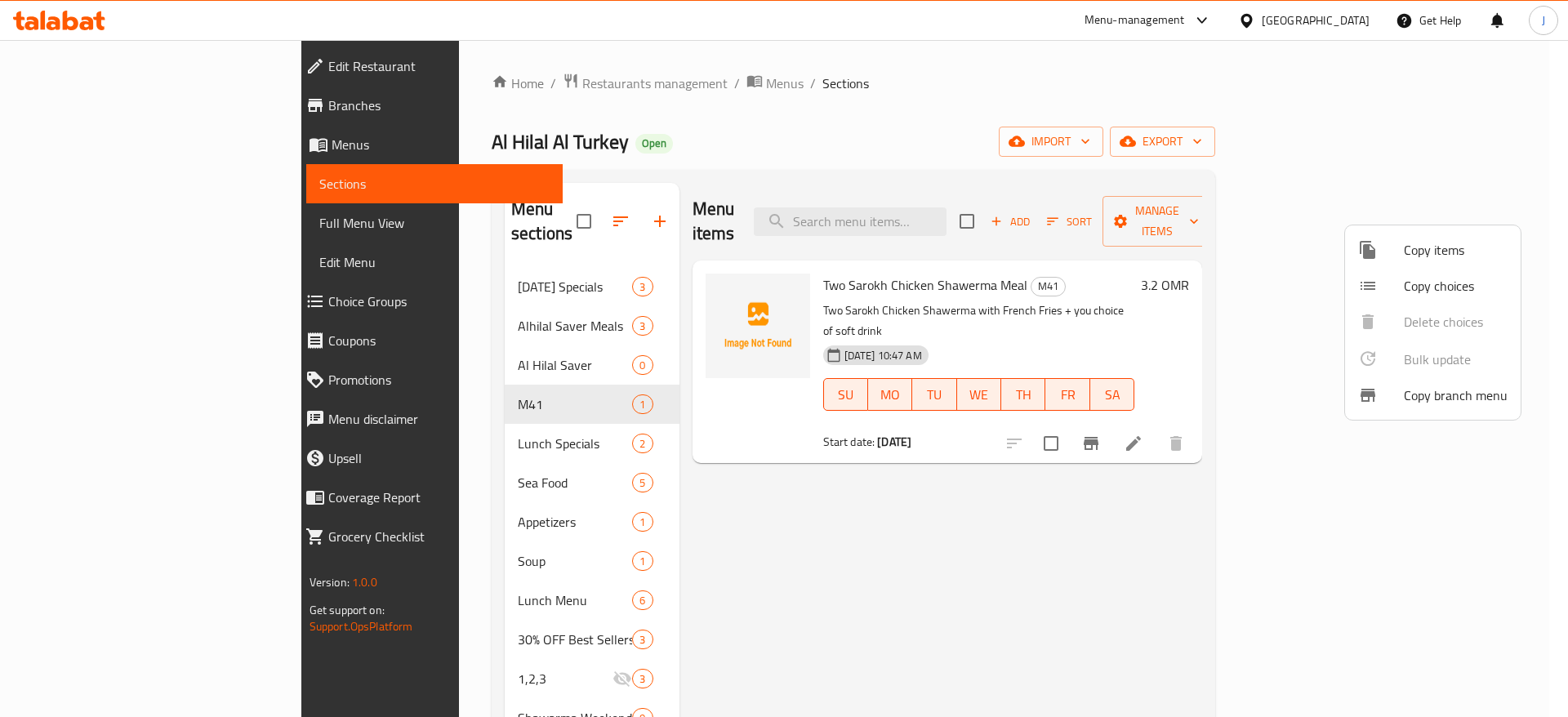
click at [1407, 256] on span "Copy items" at bounding box center [1456, 251] width 104 height 20
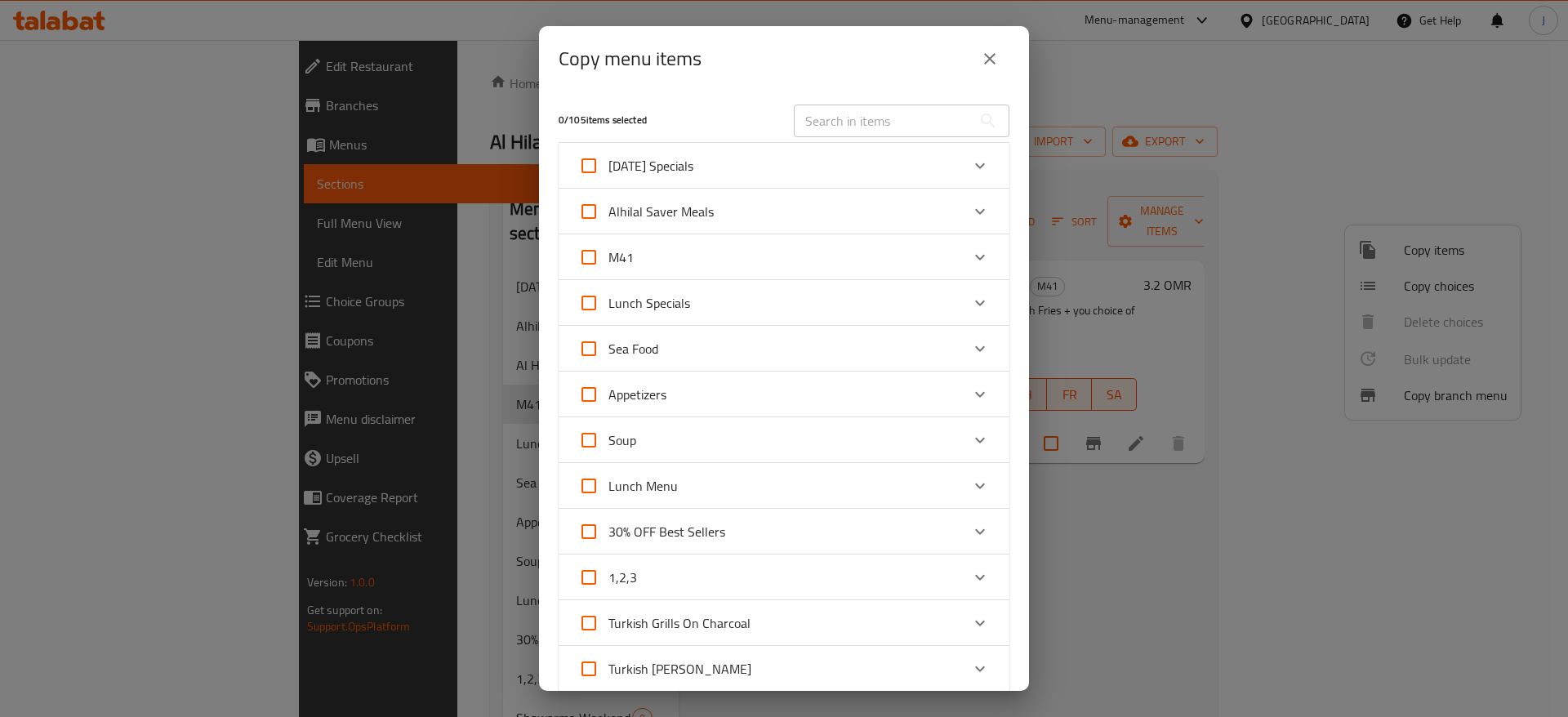
click at [835, 200] on div "Alhilal Saver Meals" at bounding box center [769, 211] width 382 height 39
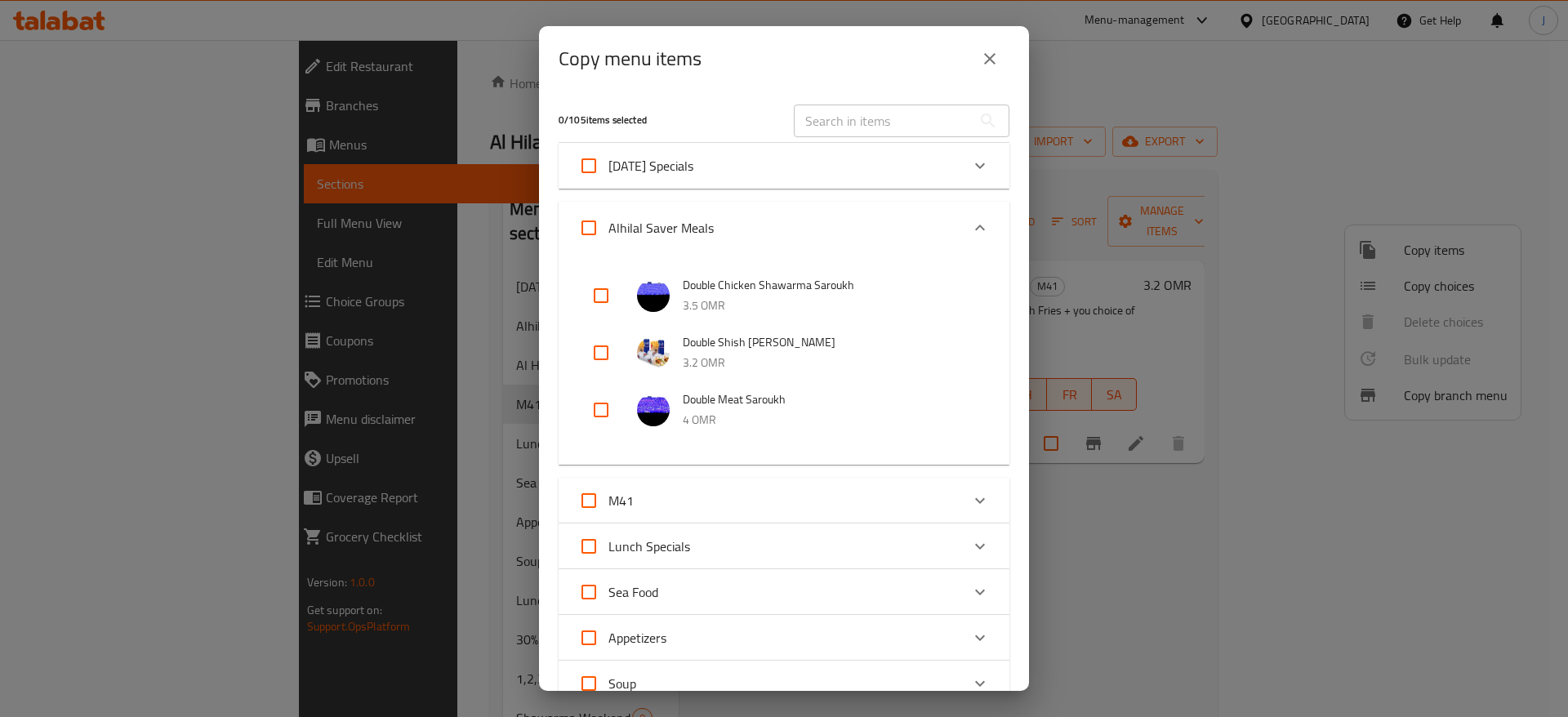
click at [594, 295] on input "checkbox" at bounding box center [600, 295] width 39 height 39
checkbox input "true"
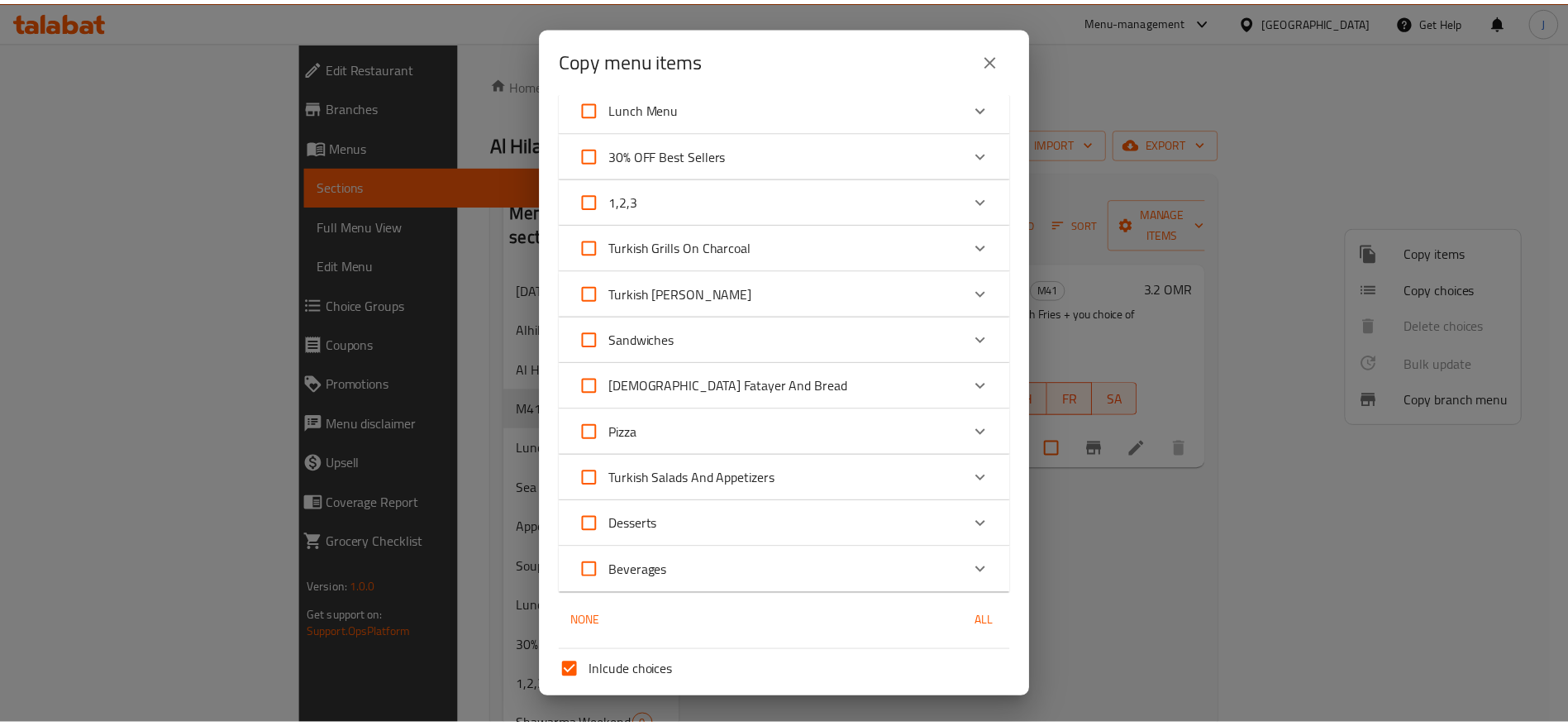
scroll to position [763, 0]
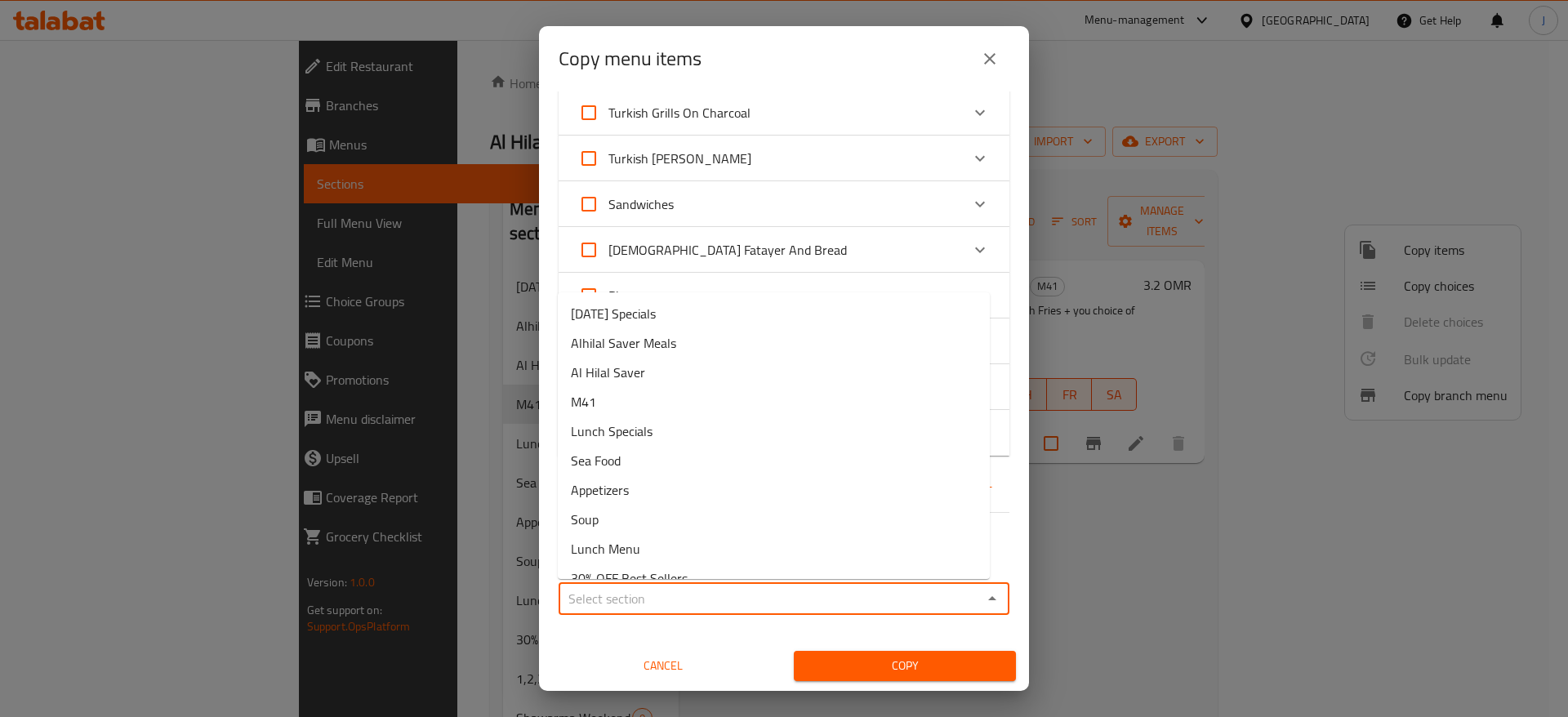
click at [730, 591] on input "Sections   *" at bounding box center [770, 598] width 414 height 23
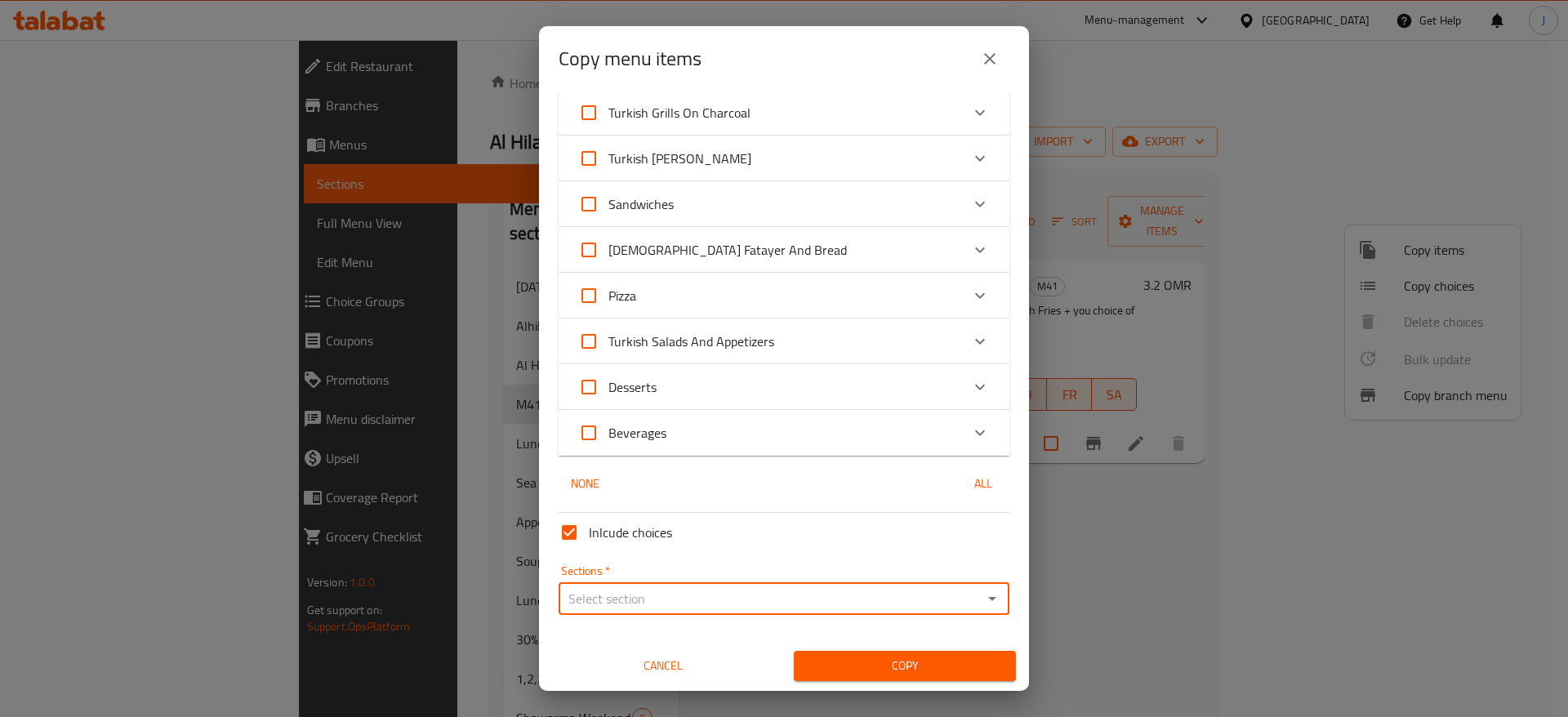
click at [730, 591] on input "Sections   *" at bounding box center [770, 598] width 414 height 23
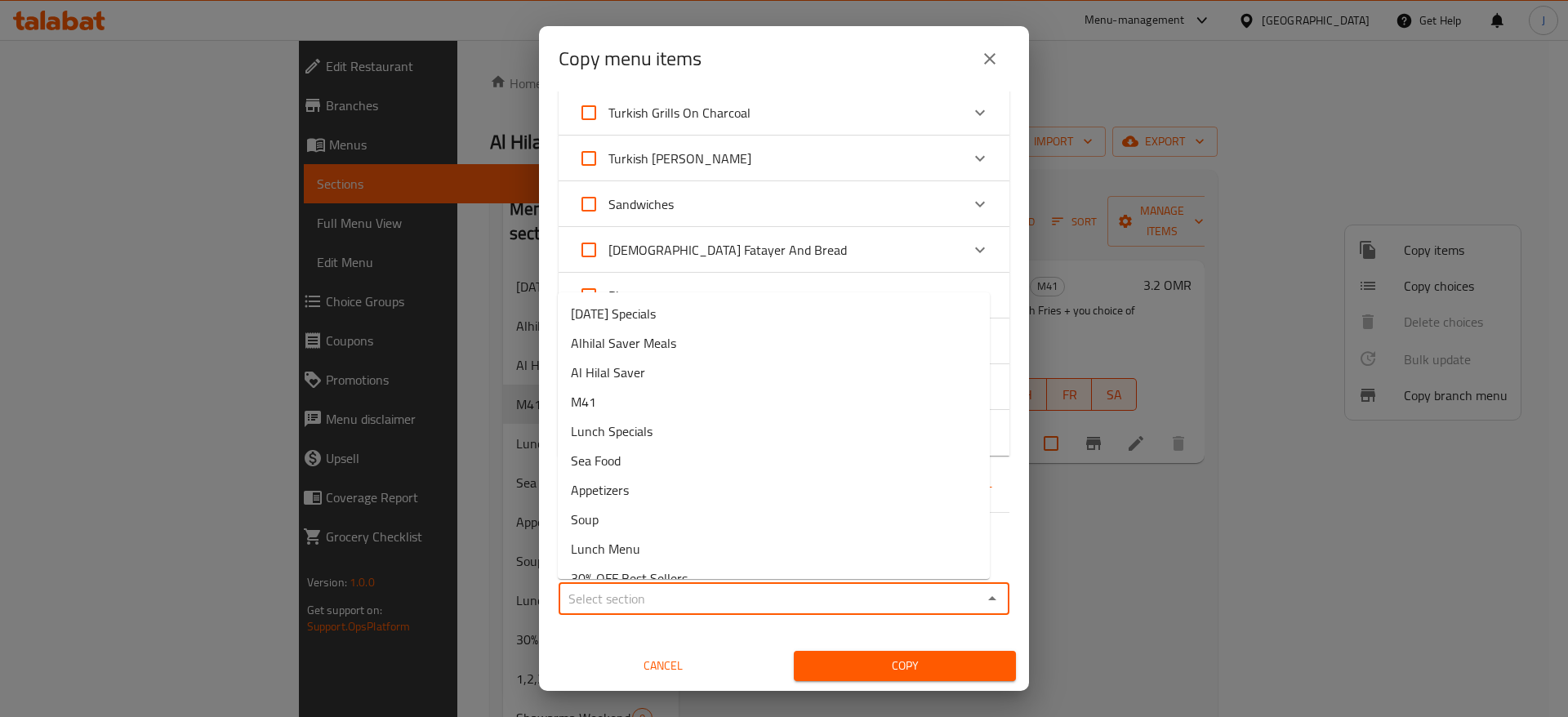
click at [730, 591] on input "Sections   *" at bounding box center [770, 598] width 414 height 23
click at [694, 398] on li "M41" at bounding box center [774, 402] width 432 height 29
type input "M41"
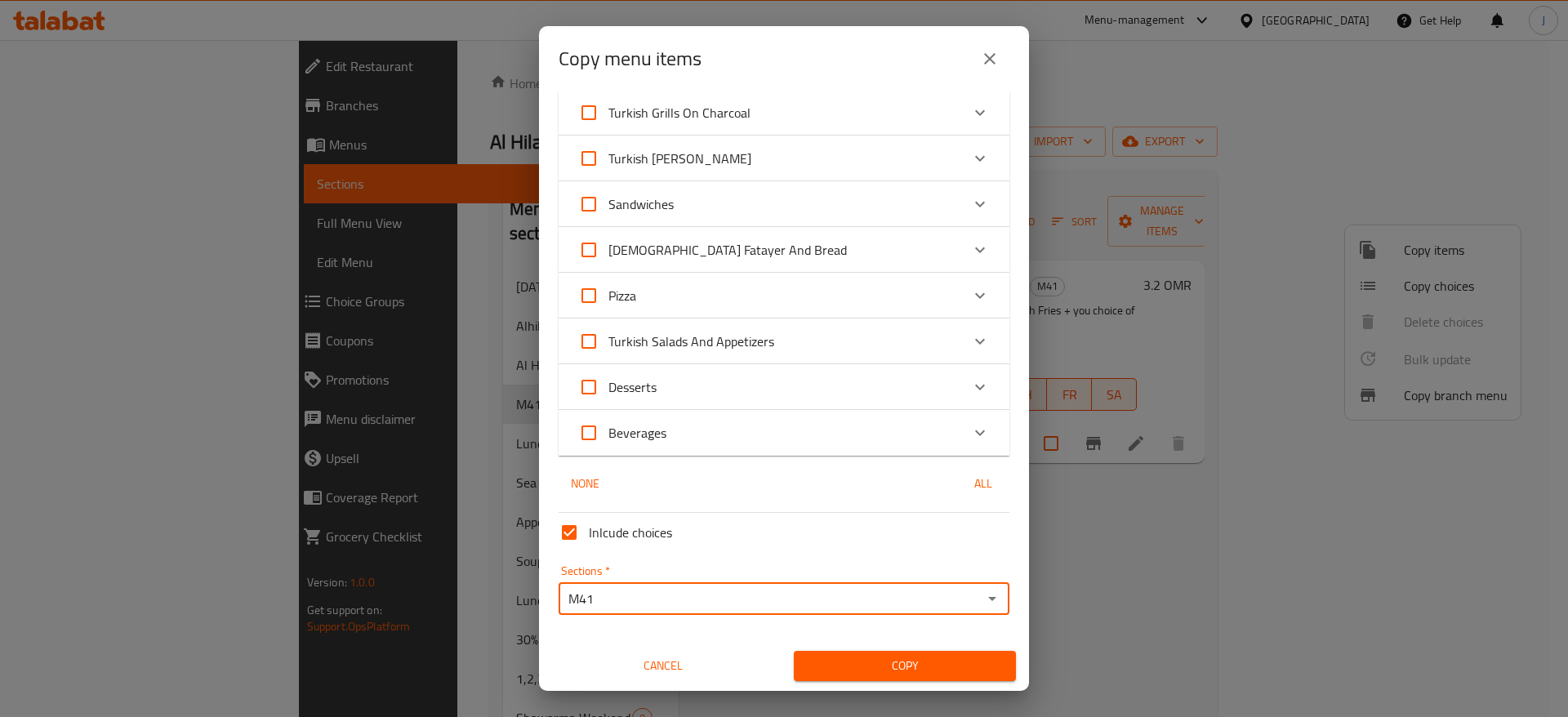
click at [897, 672] on span "Copy" at bounding box center [905, 666] width 196 height 20
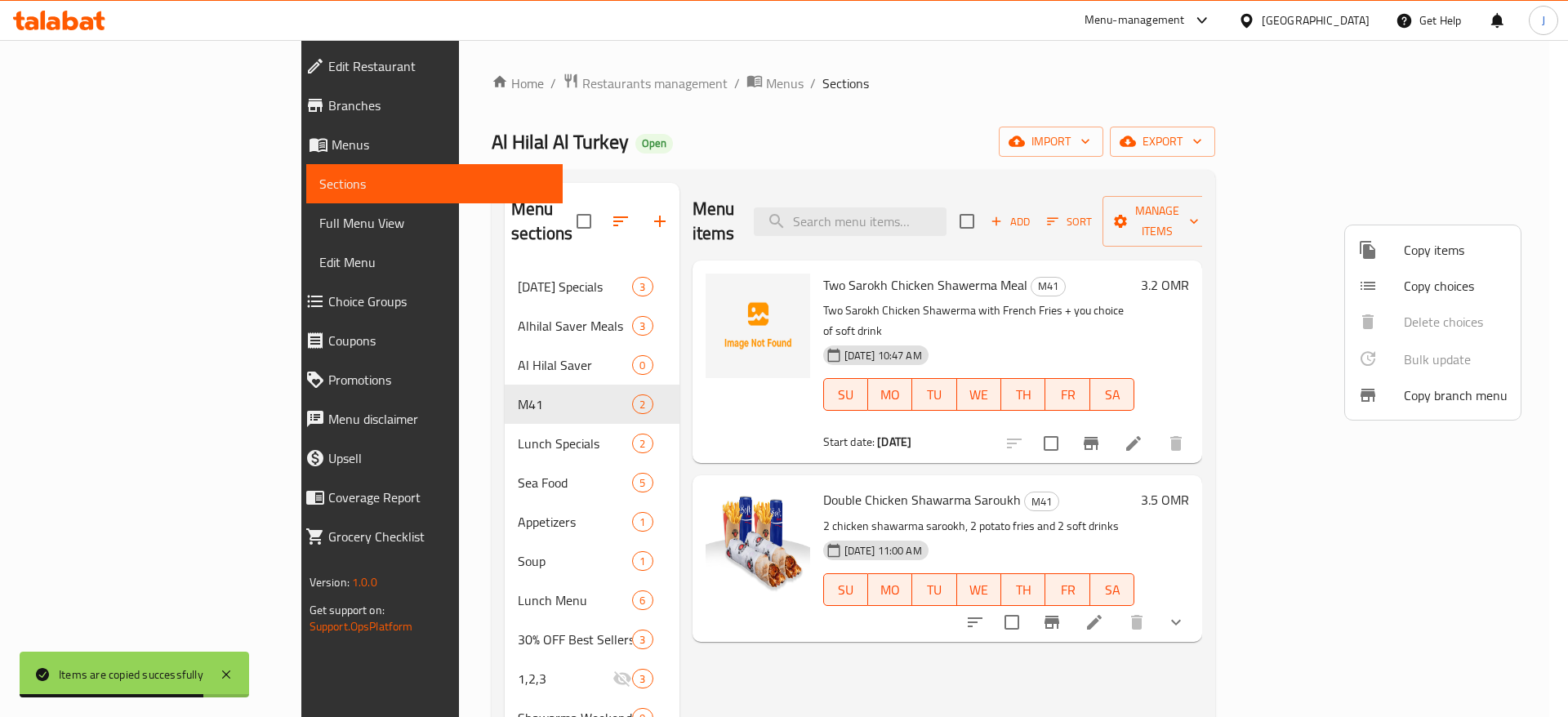
click at [1314, 578] on div at bounding box center [784, 358] width 1568 height 717
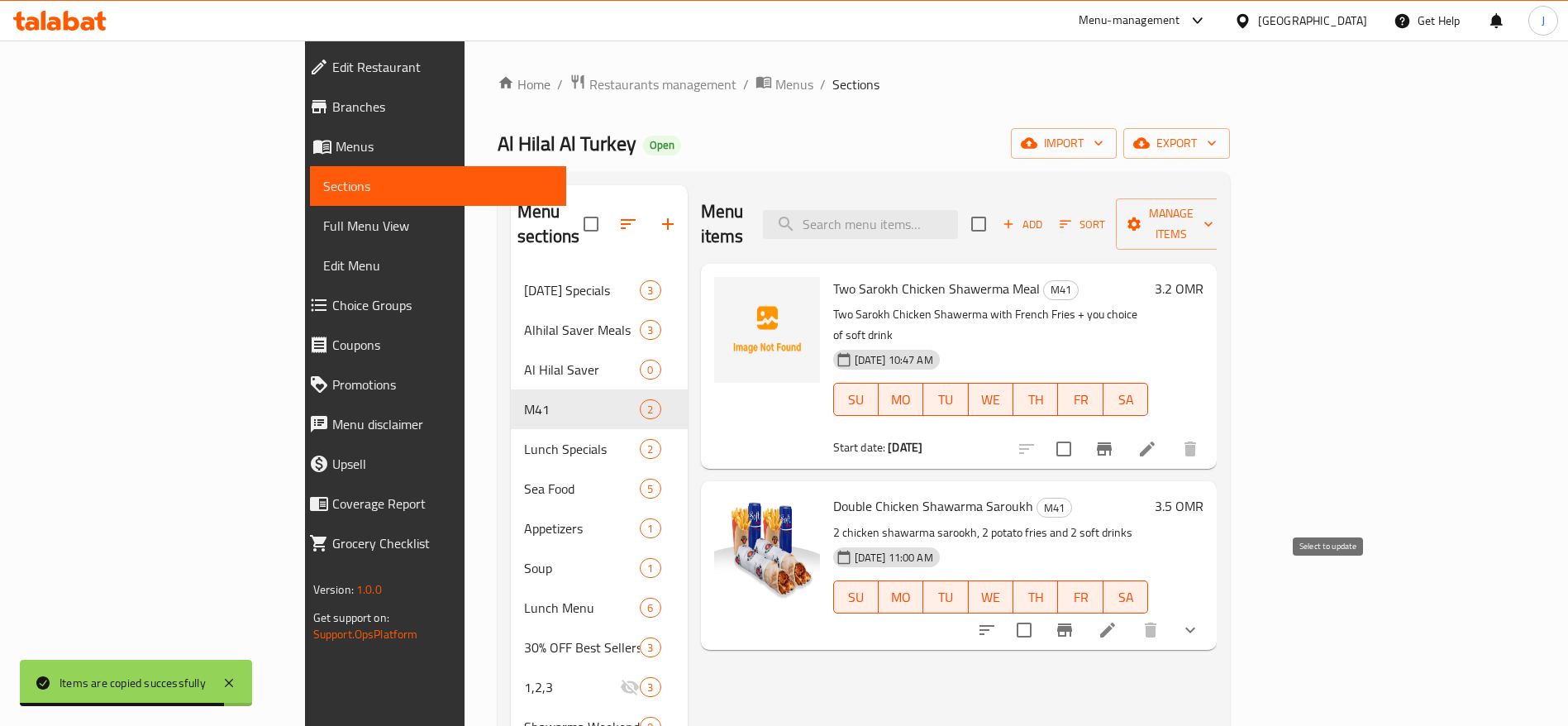
click at [1041, 613] on input "checkbox" at bounding box center [1025, 630] width 35 height 35
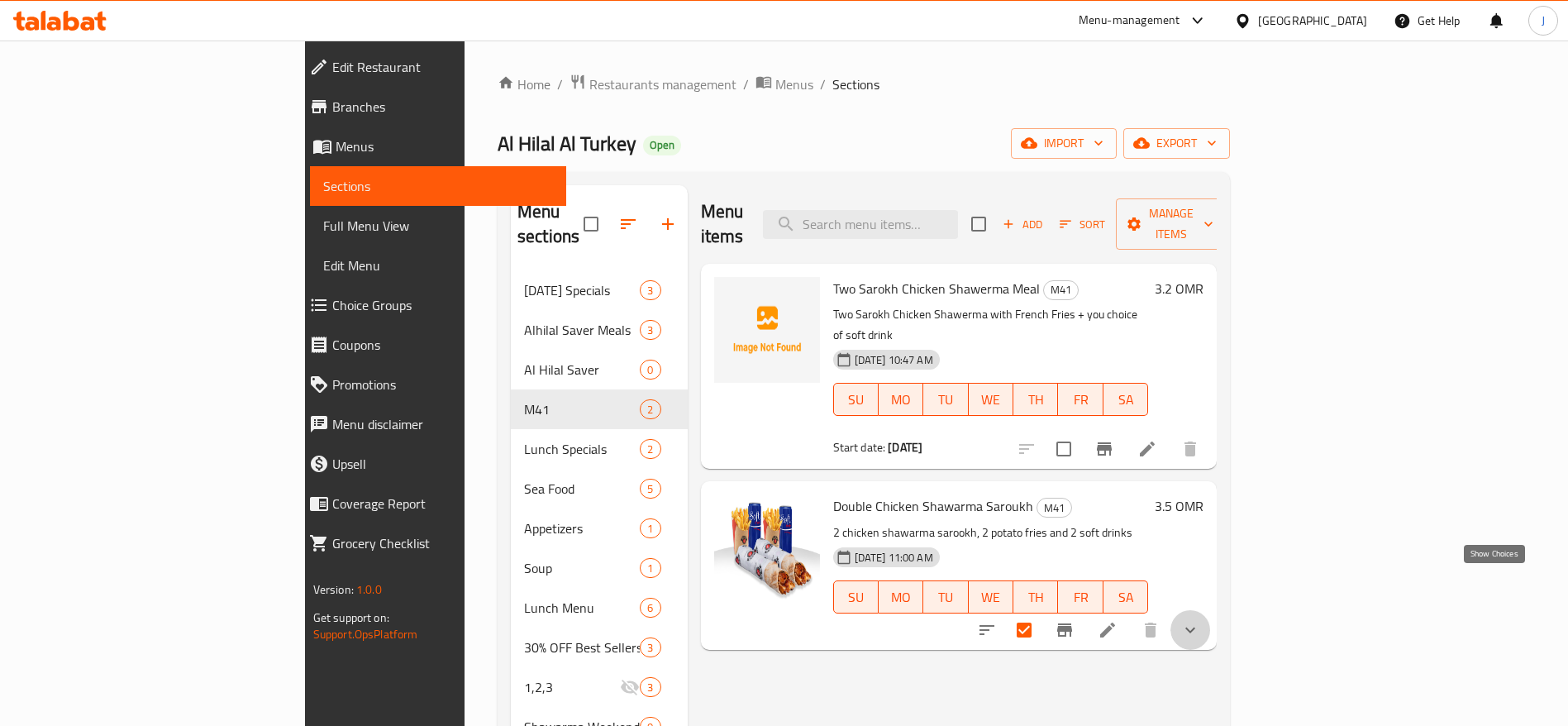
click at [1201, 620] on icon "show more" at bounding box center [1191, 630] width 20 height 20
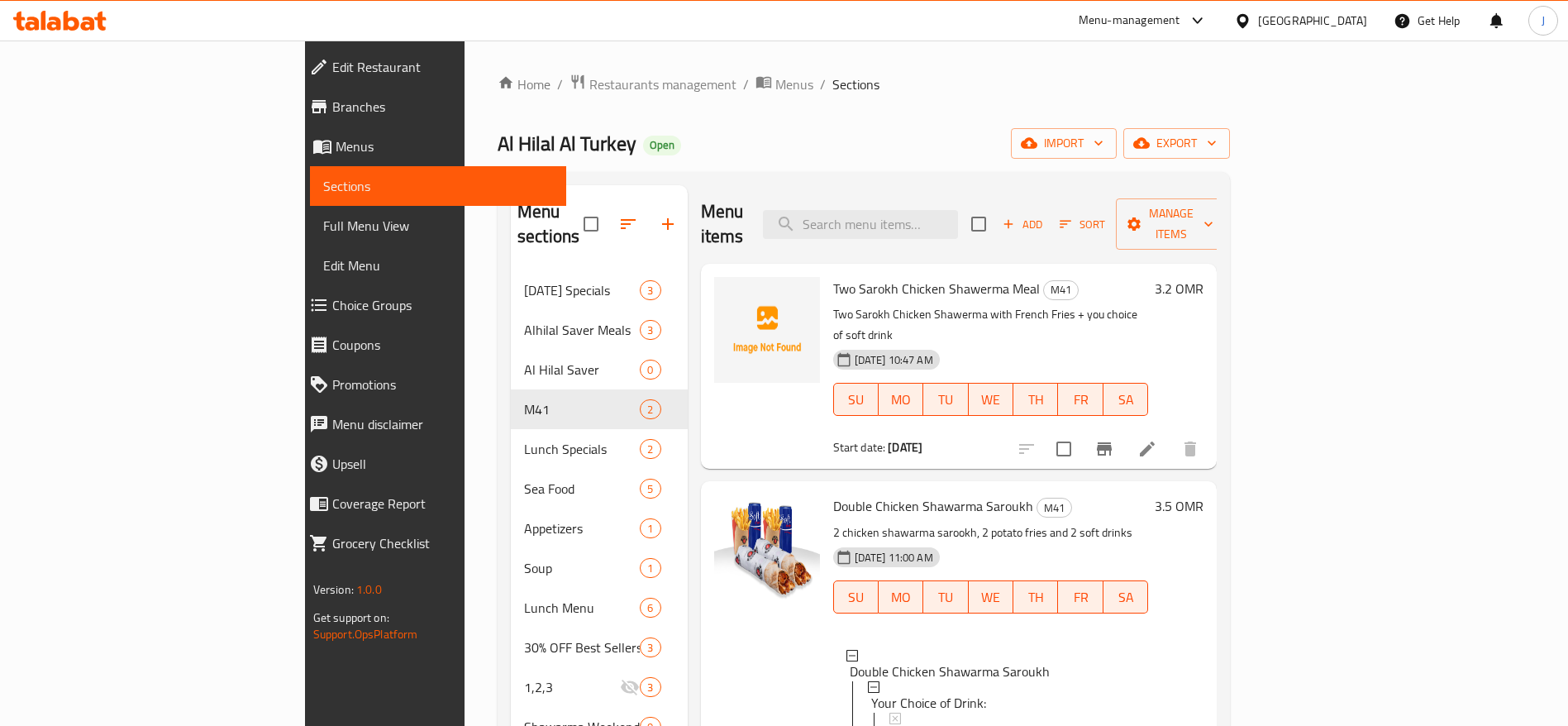
click at [1149, 523] on p "2 chicken shawarma sarookh, 2 potato fries and 2 soft drinks" at bounding box center [992, 533] width 315 height 20
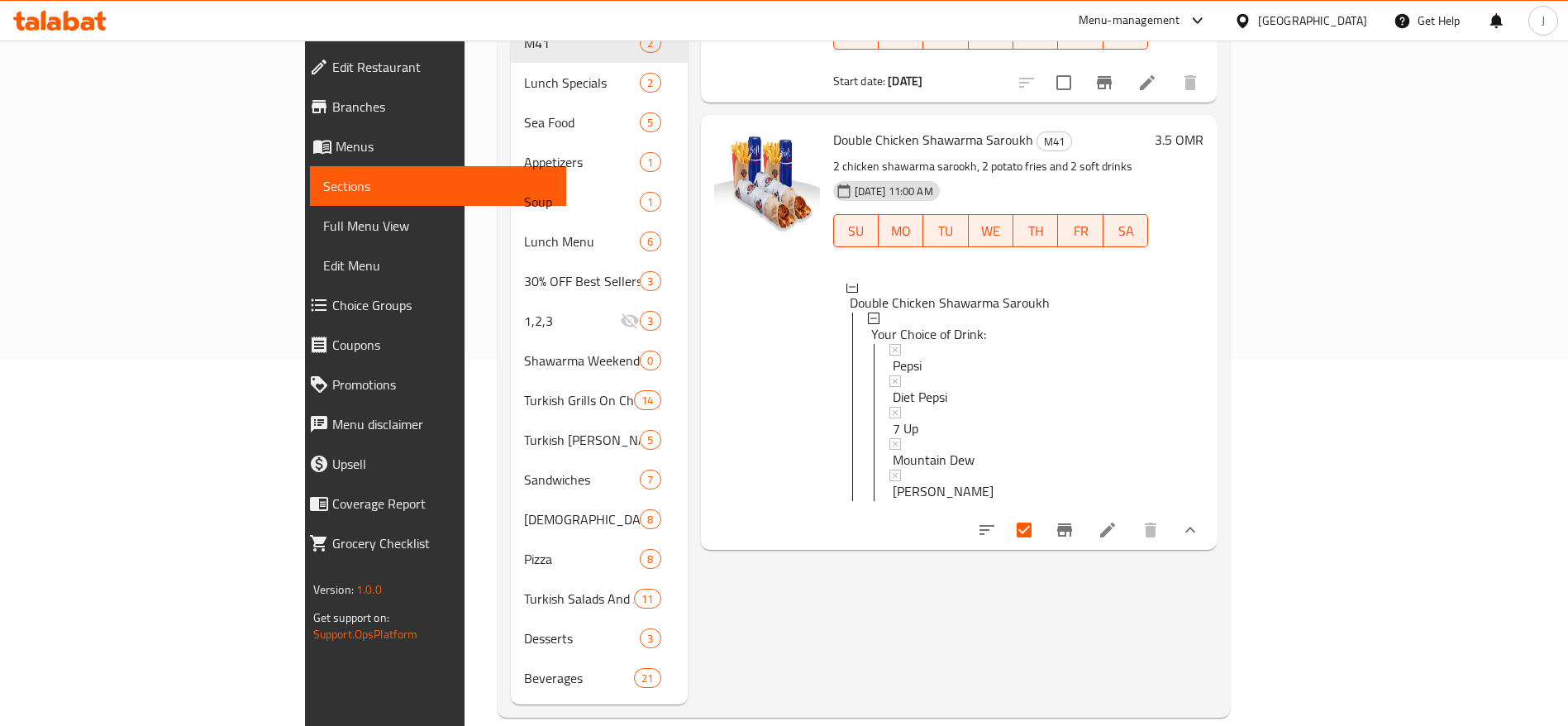
scroll to position [363, 0]
click at [1041, 515] on input "checkbox" at bounding box center [1025, 532] width 35 height 35
checkbox input "false"
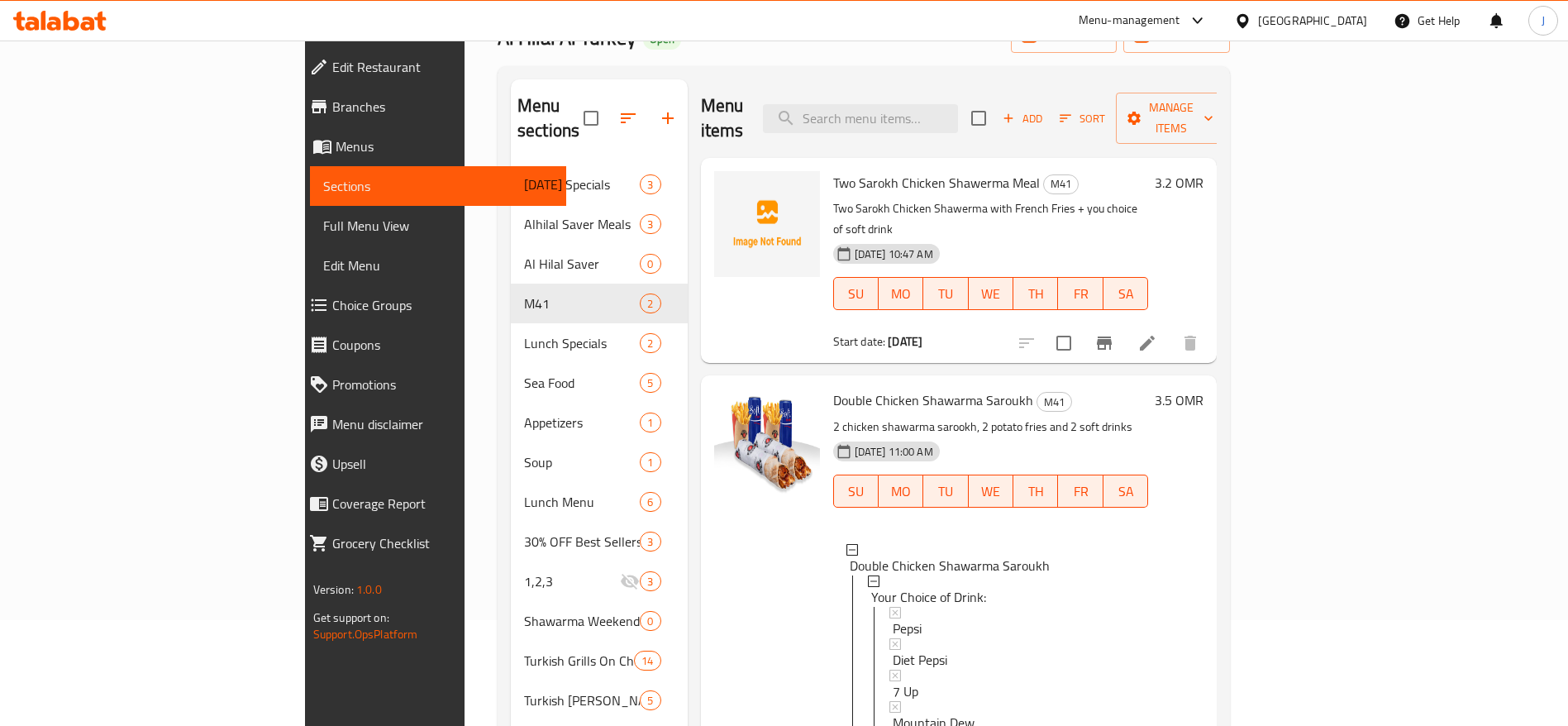
scroll to position [279, 0]
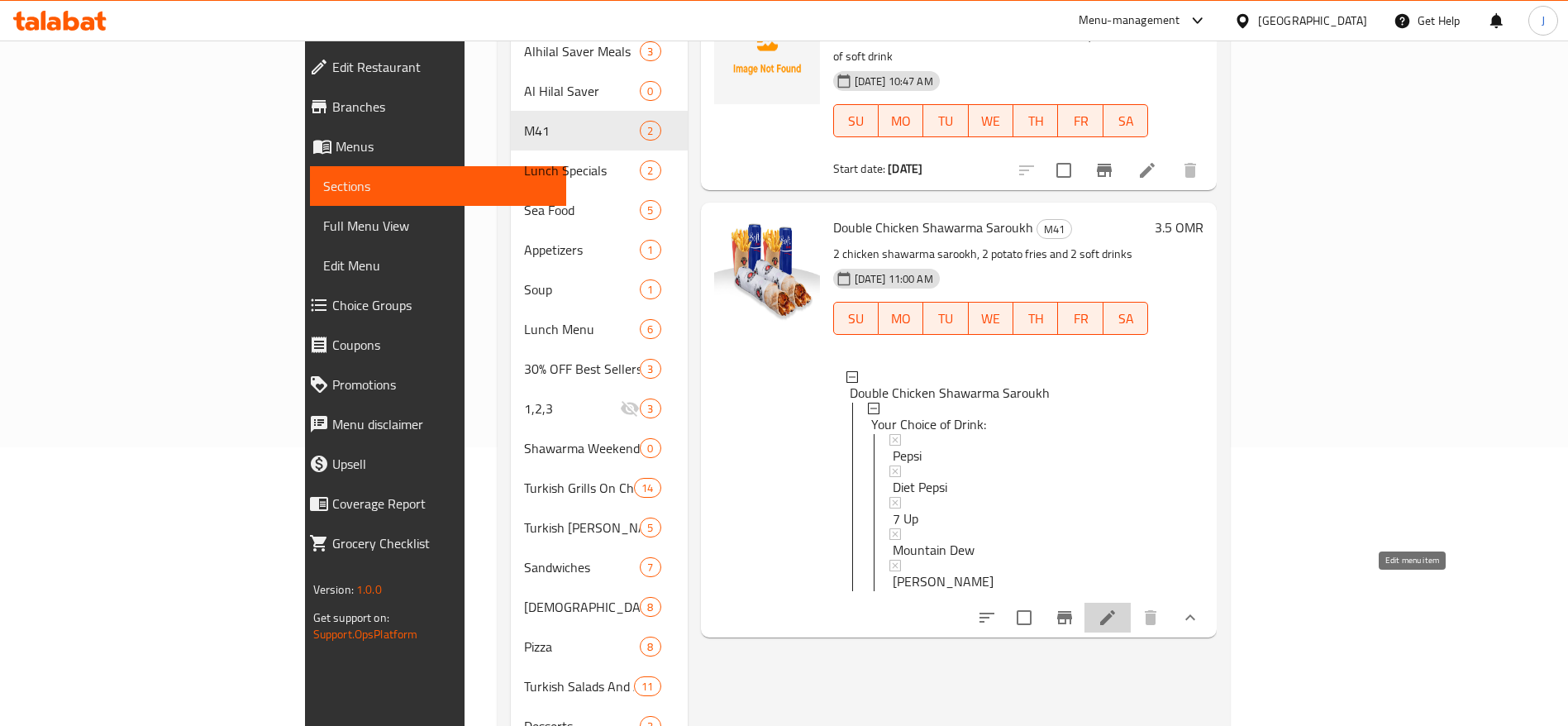
click at [1115, 611] on icon at bounding box center [1108, 618] width 15 height 15
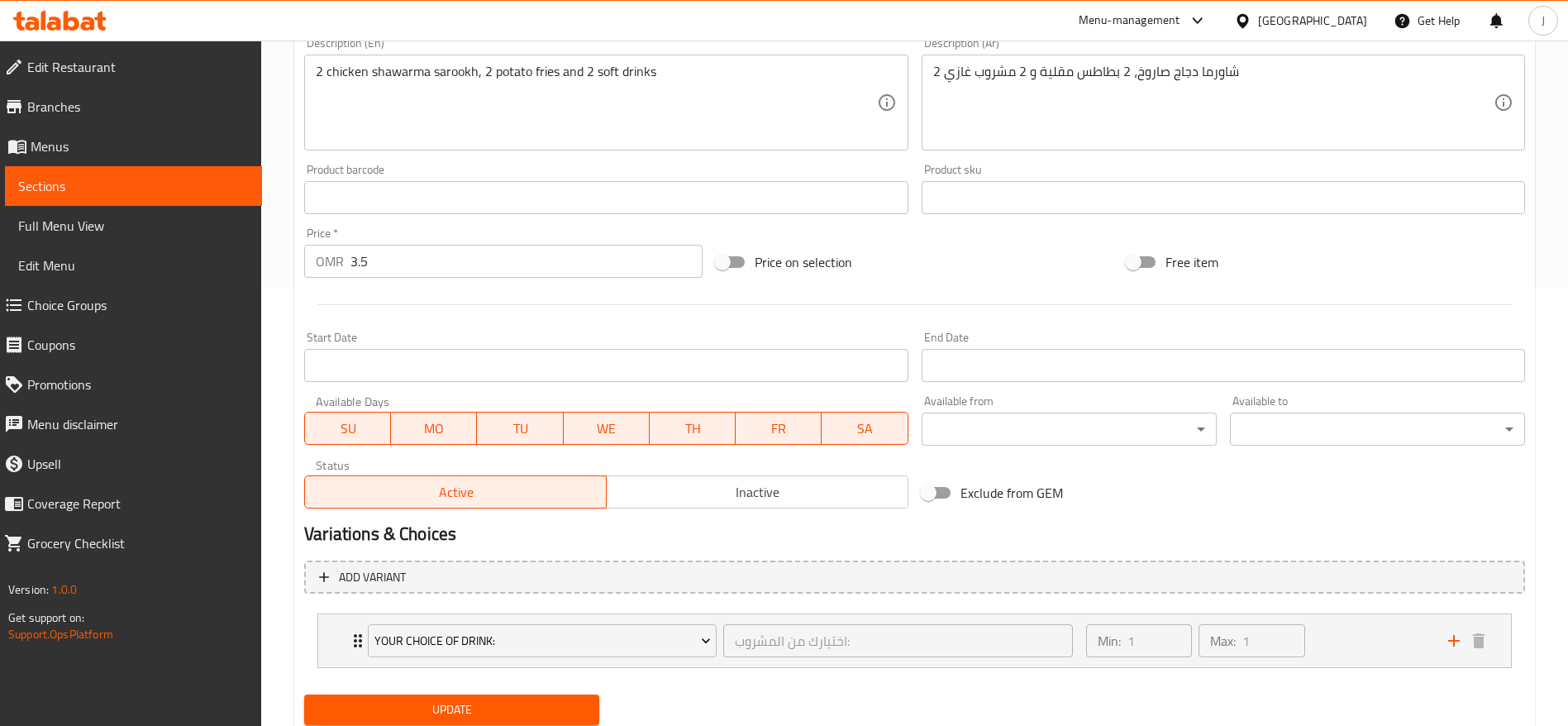
scroll to position [494, 0]
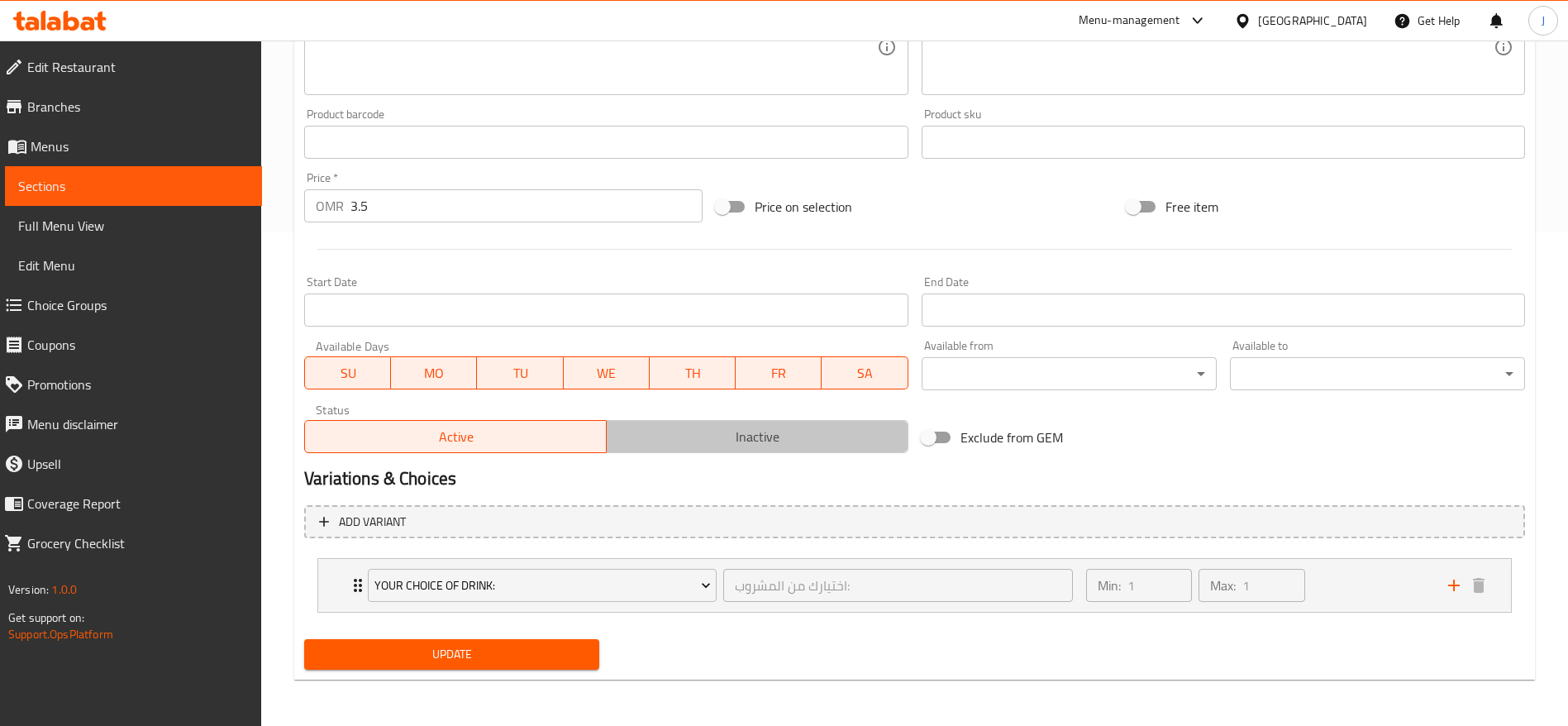
click at [770, 422] on button "Inactive" at bounding box center [757, 436] width 303 height 33
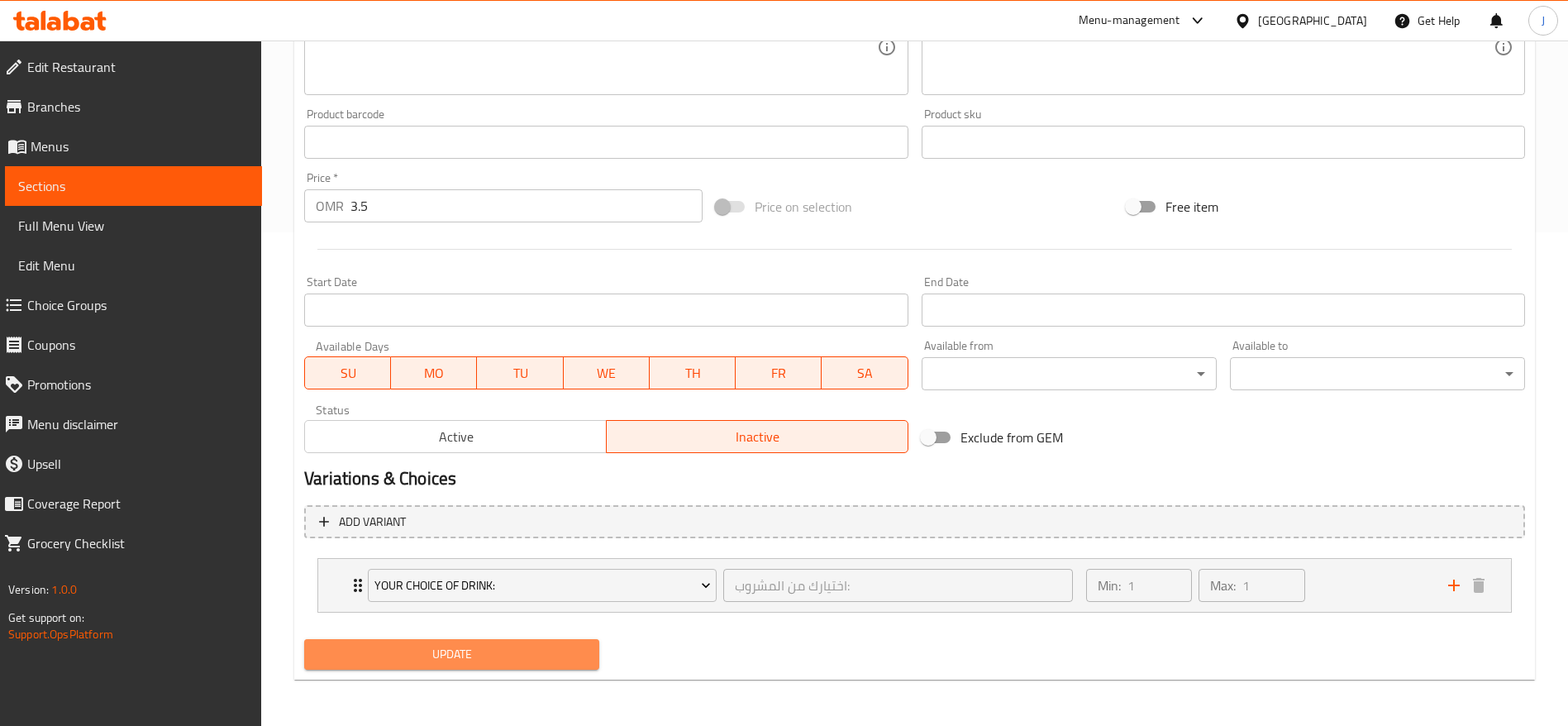
click at [539, 664] on span "Update" at bounding box center [451, 654] width 268 height 20
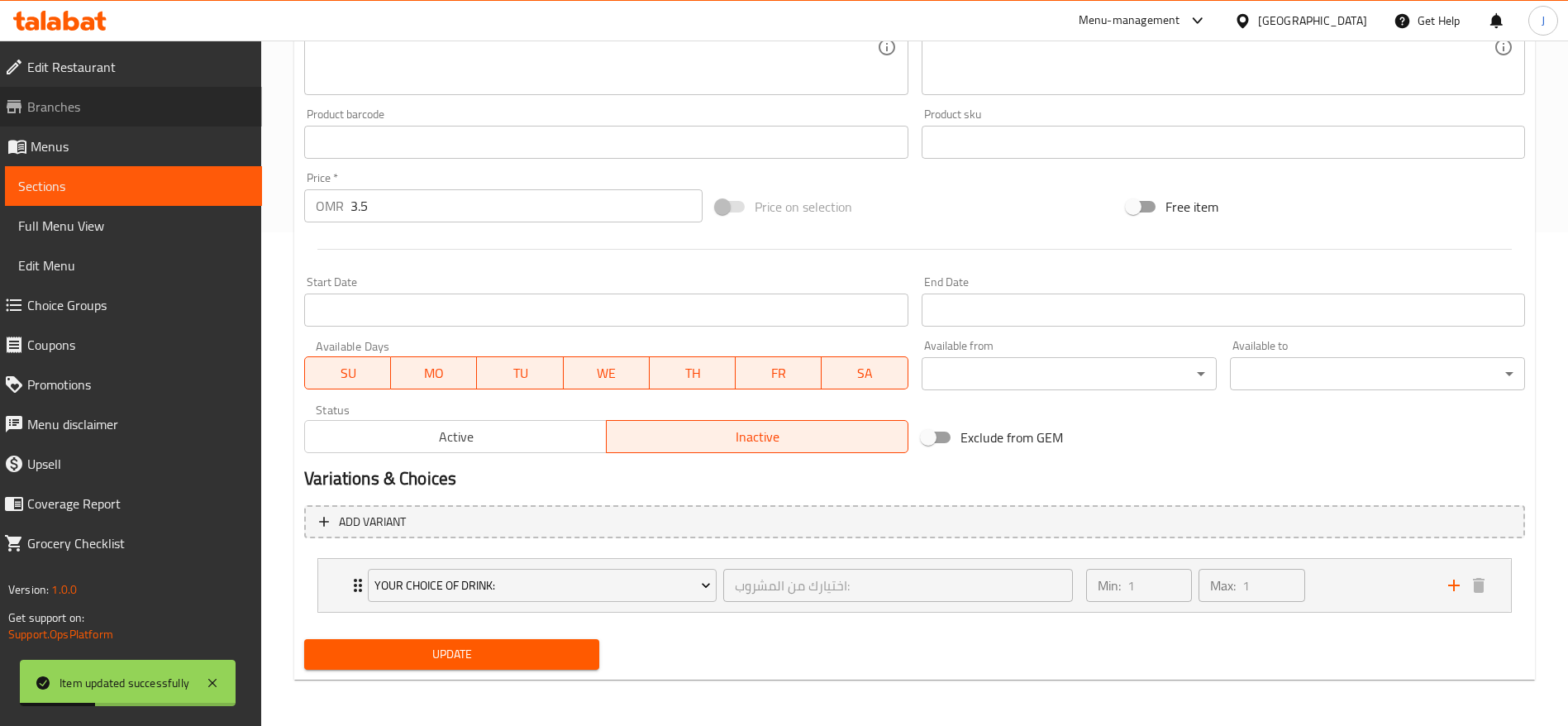
click at [77, 107] on span "Branches" at bounding box center [138, 107] width 221 height 20
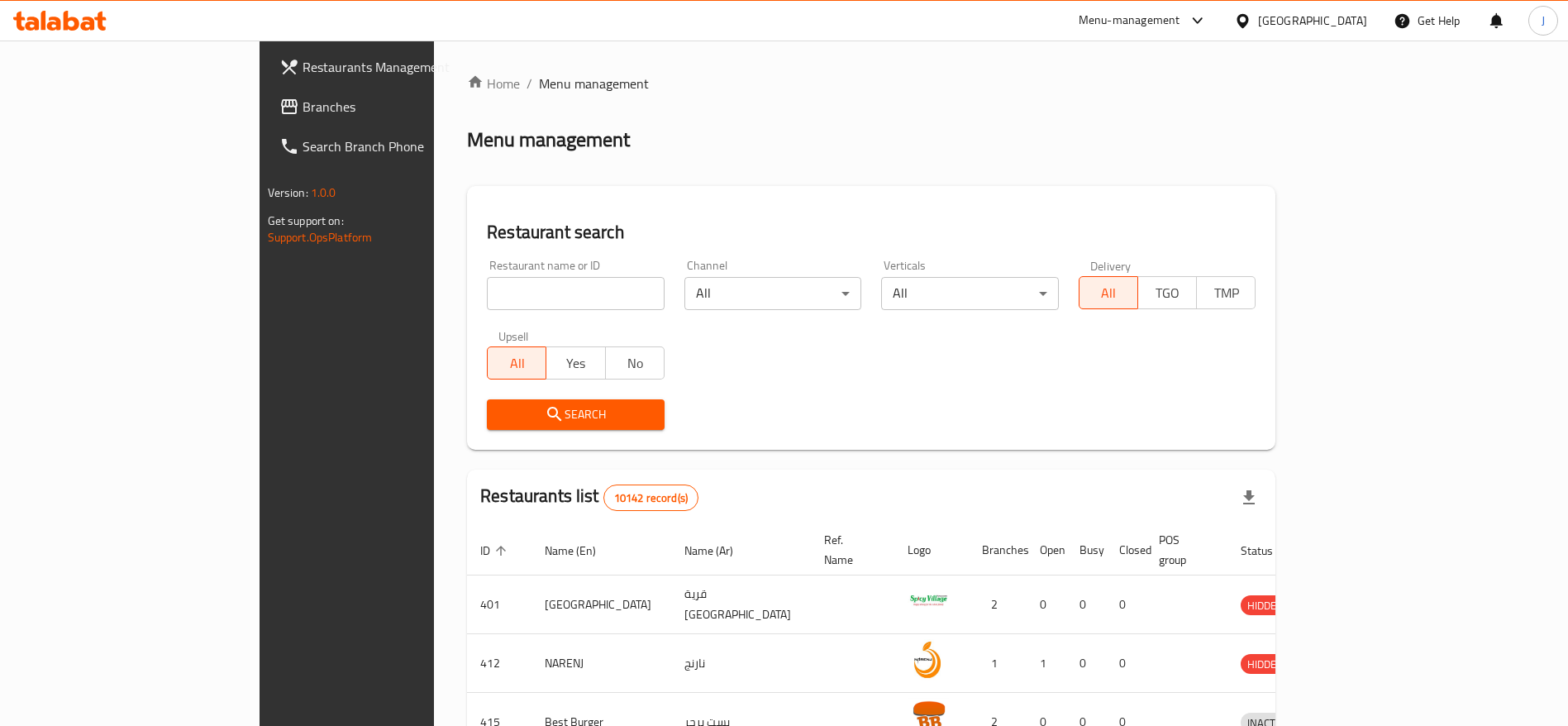
click at [532, 303] on input "search" at bounding box center [576, 293] width 178 height 33
paste input "662816"
type input "662816"
click at [535, 295] on input "662816" at bounding box center [576, 293] width 178 height 33
click button "Search" at bounding box center [576, 414] width 178 height 30
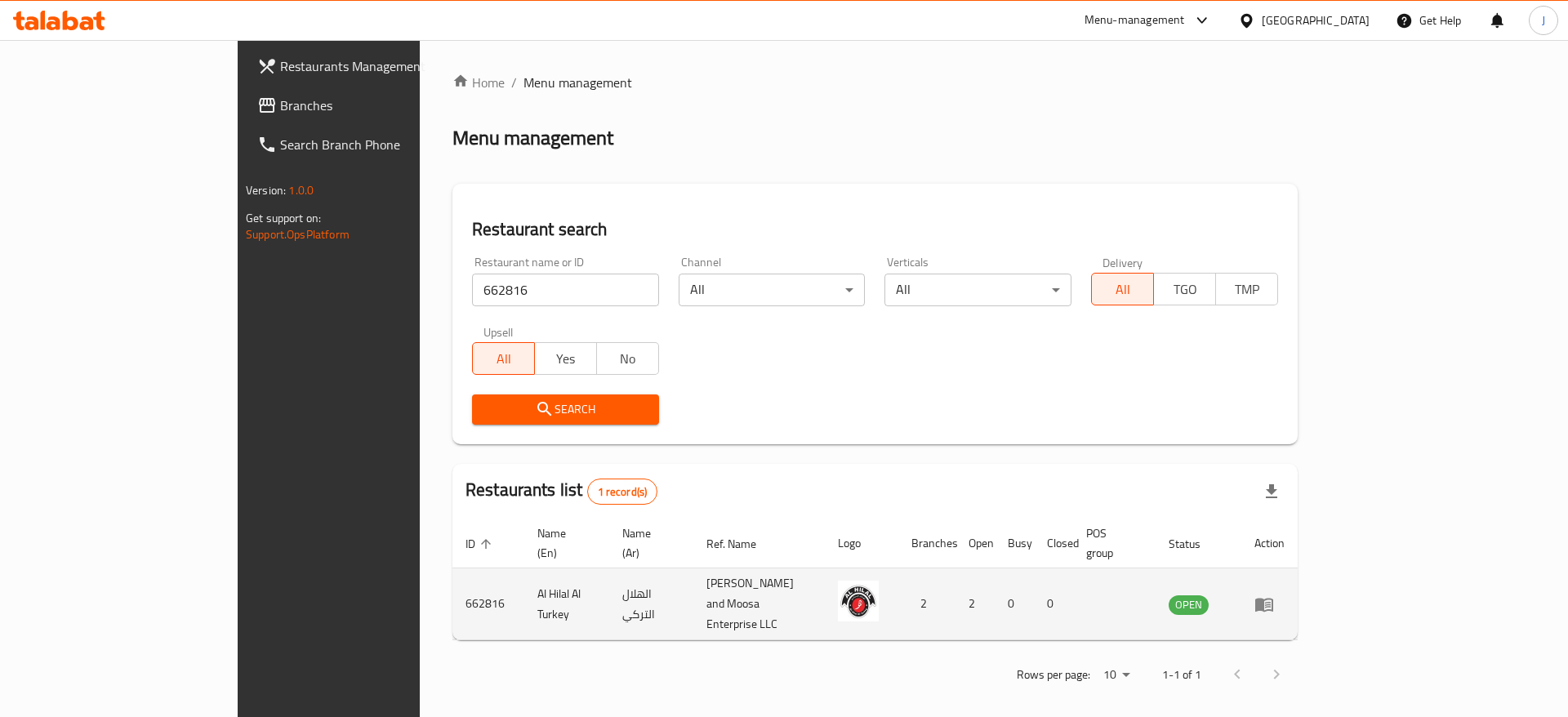
click at [1274, 595] on icon "enhanced table" at bounding box center [1265, 605] width 20 height 20
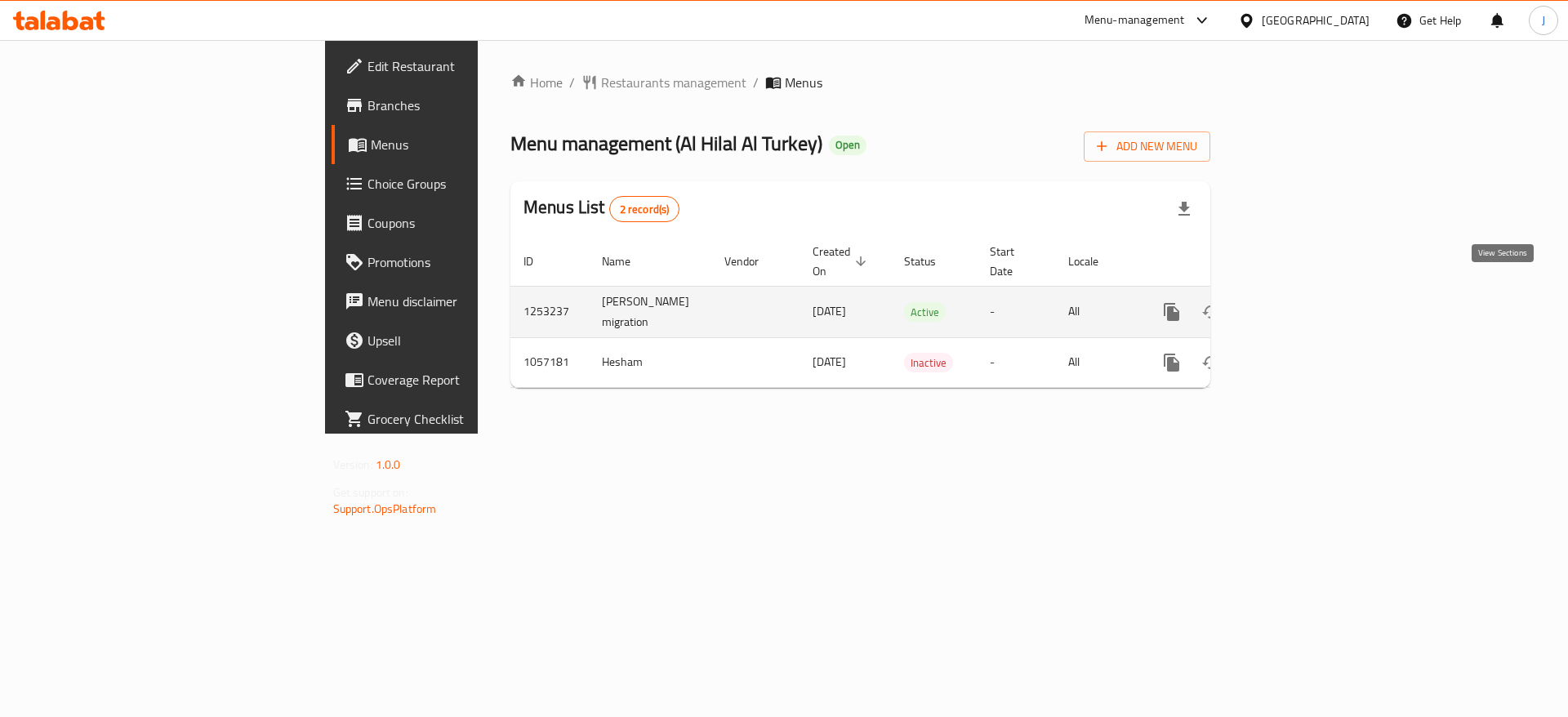
click at [1309, 292] on link "enhanced table" at bounding box center [1289, 312] width 39 height 39
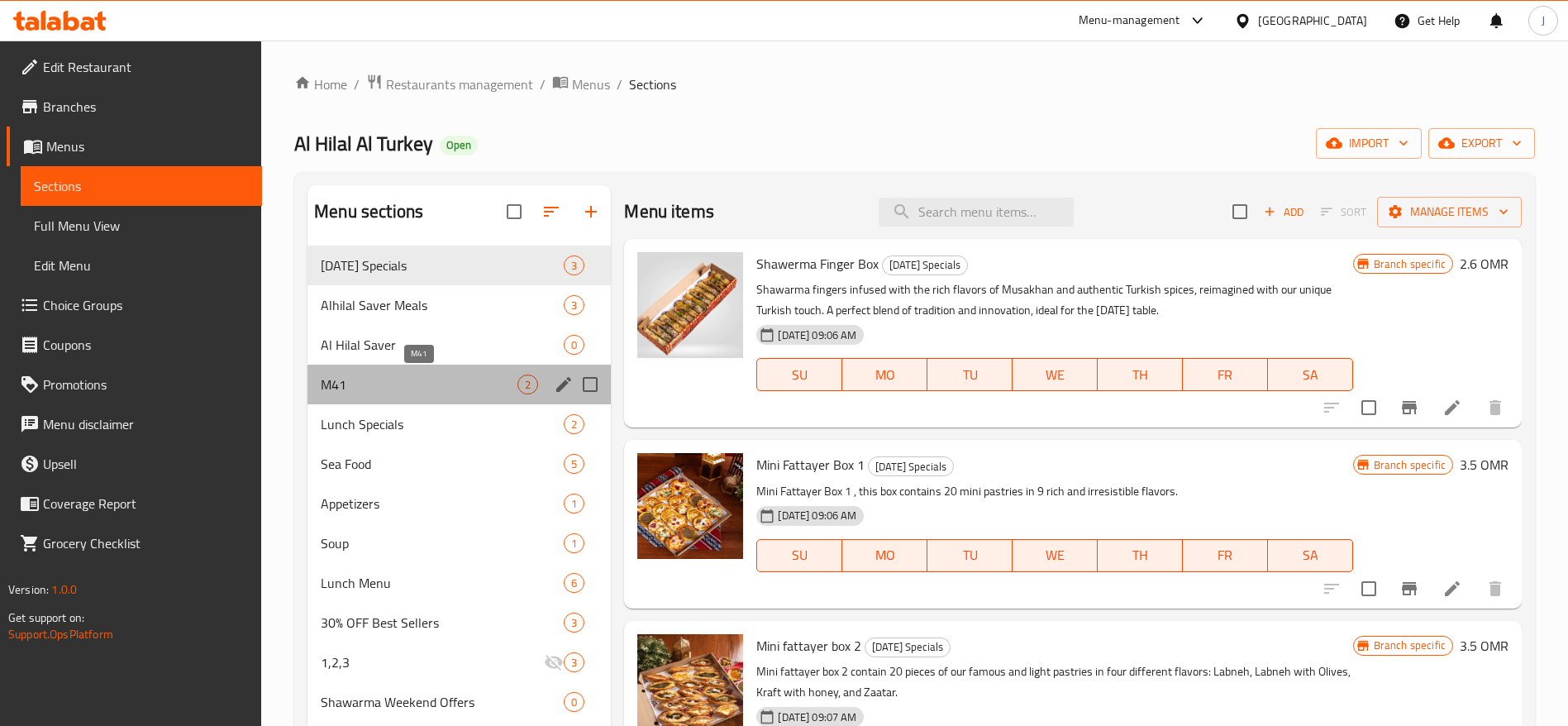
click at [457, 380] on span "M41" at bounding box center [419, 385] width 196 height 20
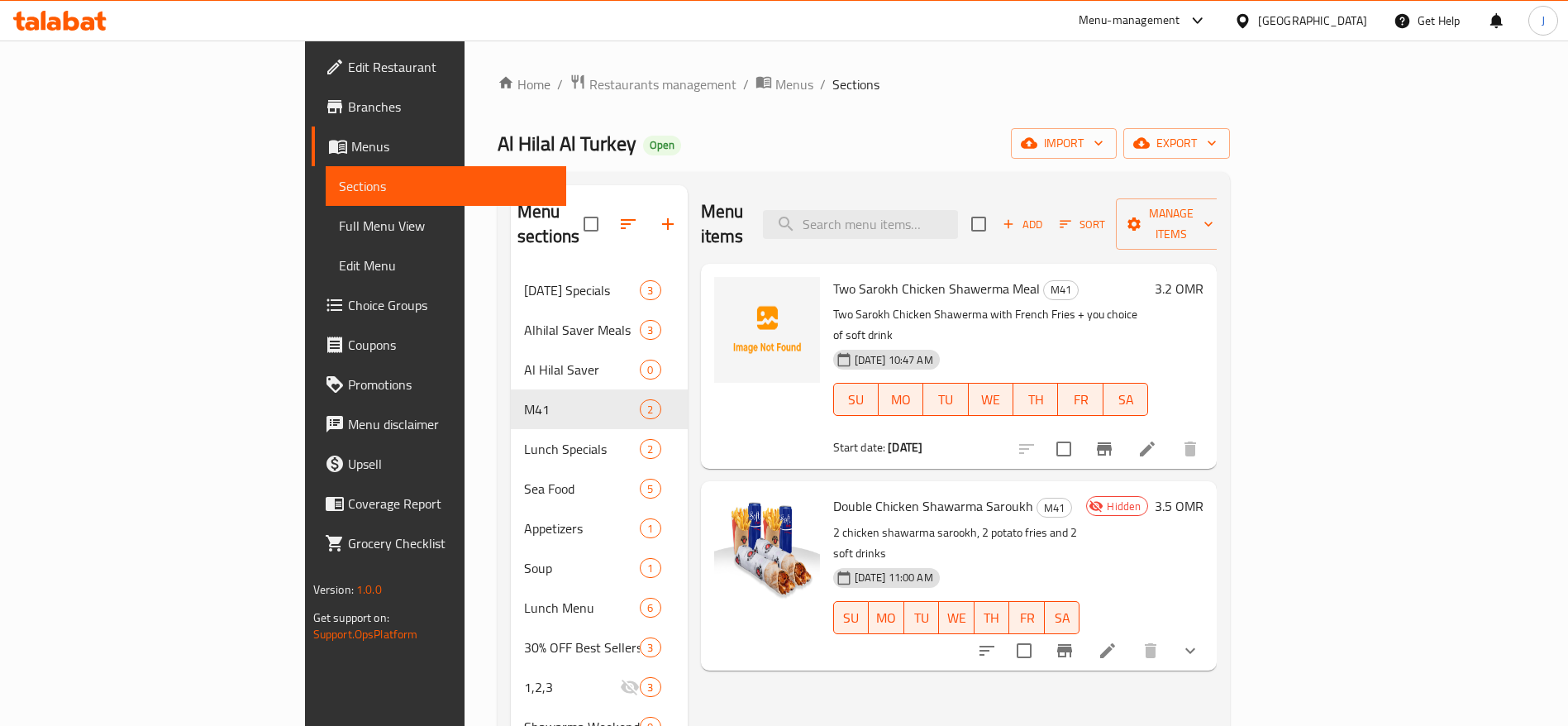
click at [1149, 304] on p "Two Sarokh Chicken Shawerma with French Fries + you choice of soft drink" at bounding box center [992, 325] width 315 height 42
click at [738, 293] on img at bounding box center [766, 329] width 106 height 106
click at [1158, 439] on icon at bounding box center [1147, 449] width 20 height 20
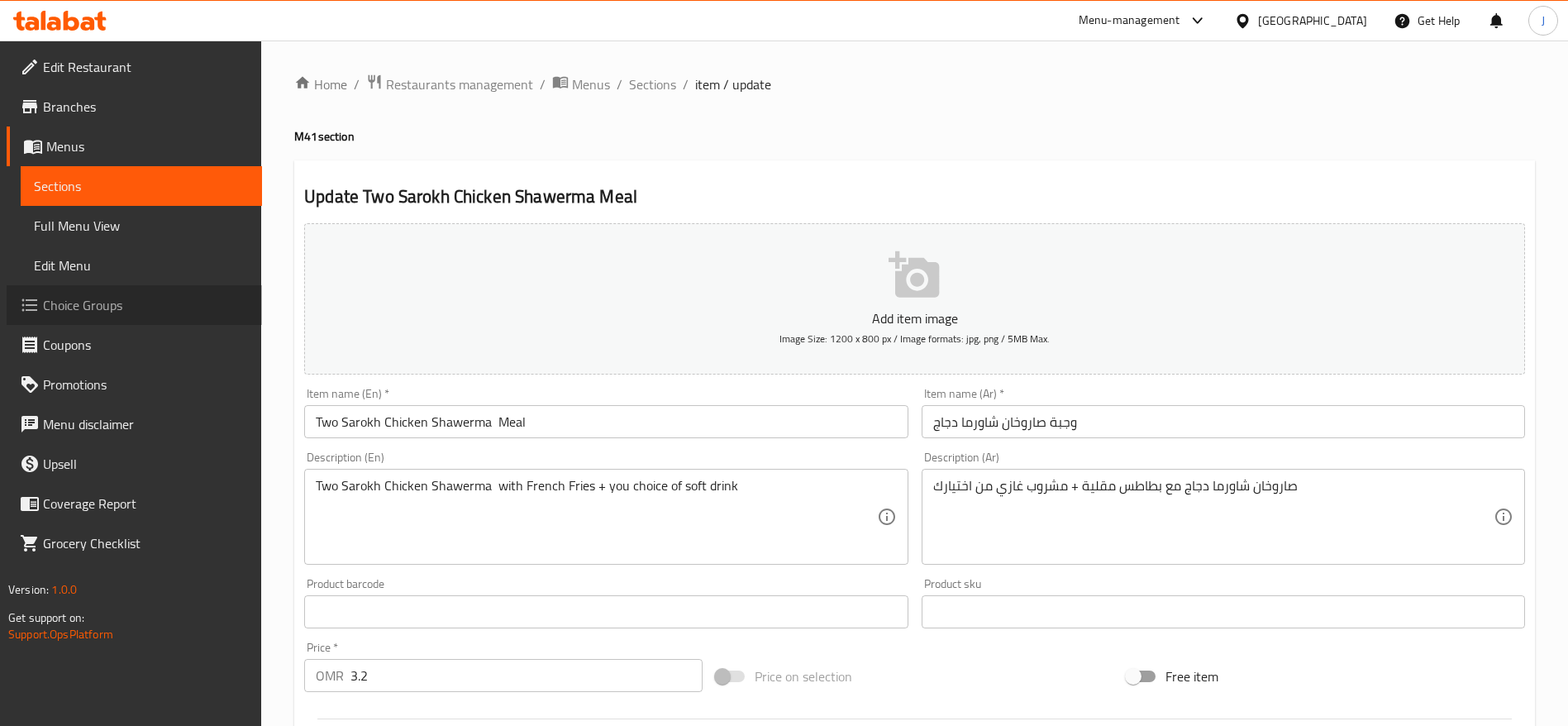
click at [125, 311] on span "Choice Groups" at bounding box center [146, 305] width 206 height 20
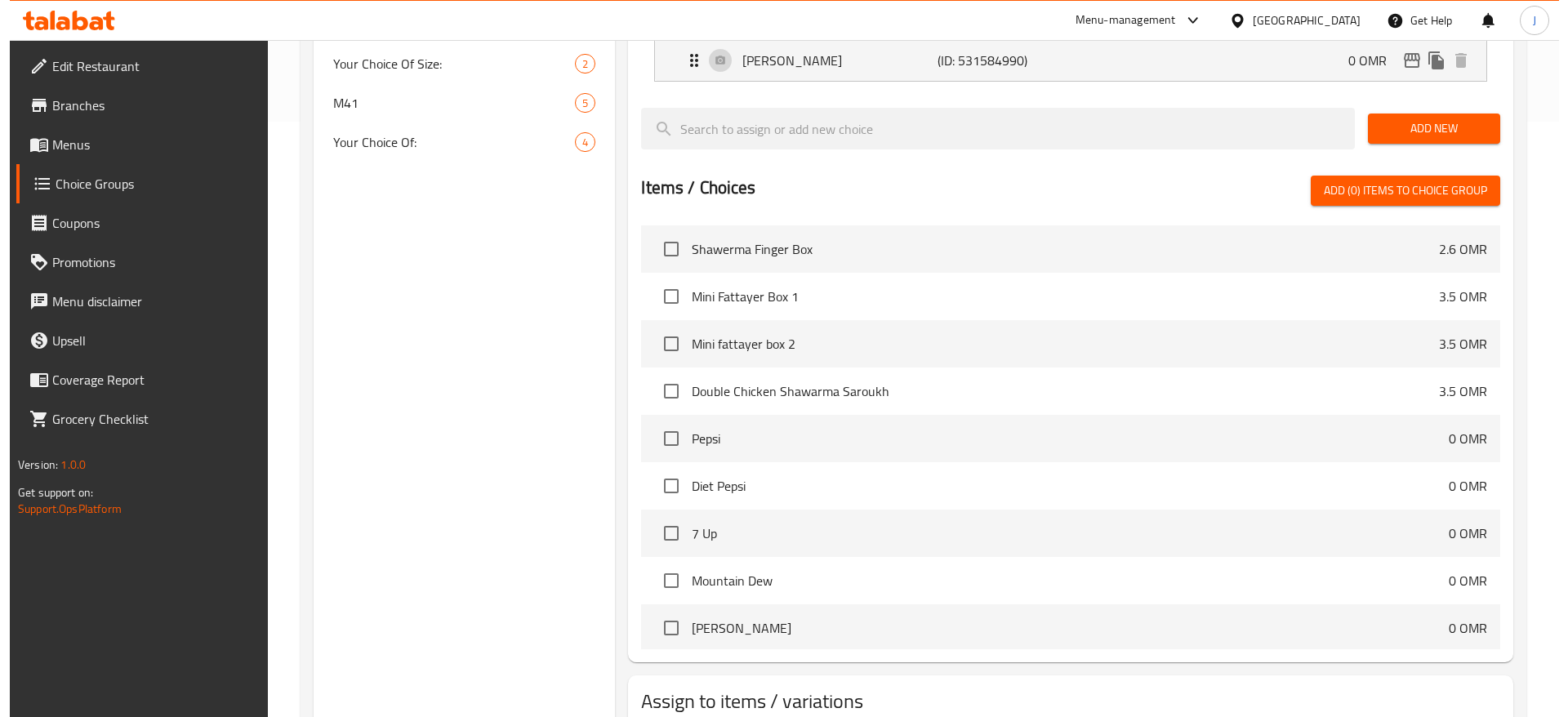
scroll to position [661, 0]
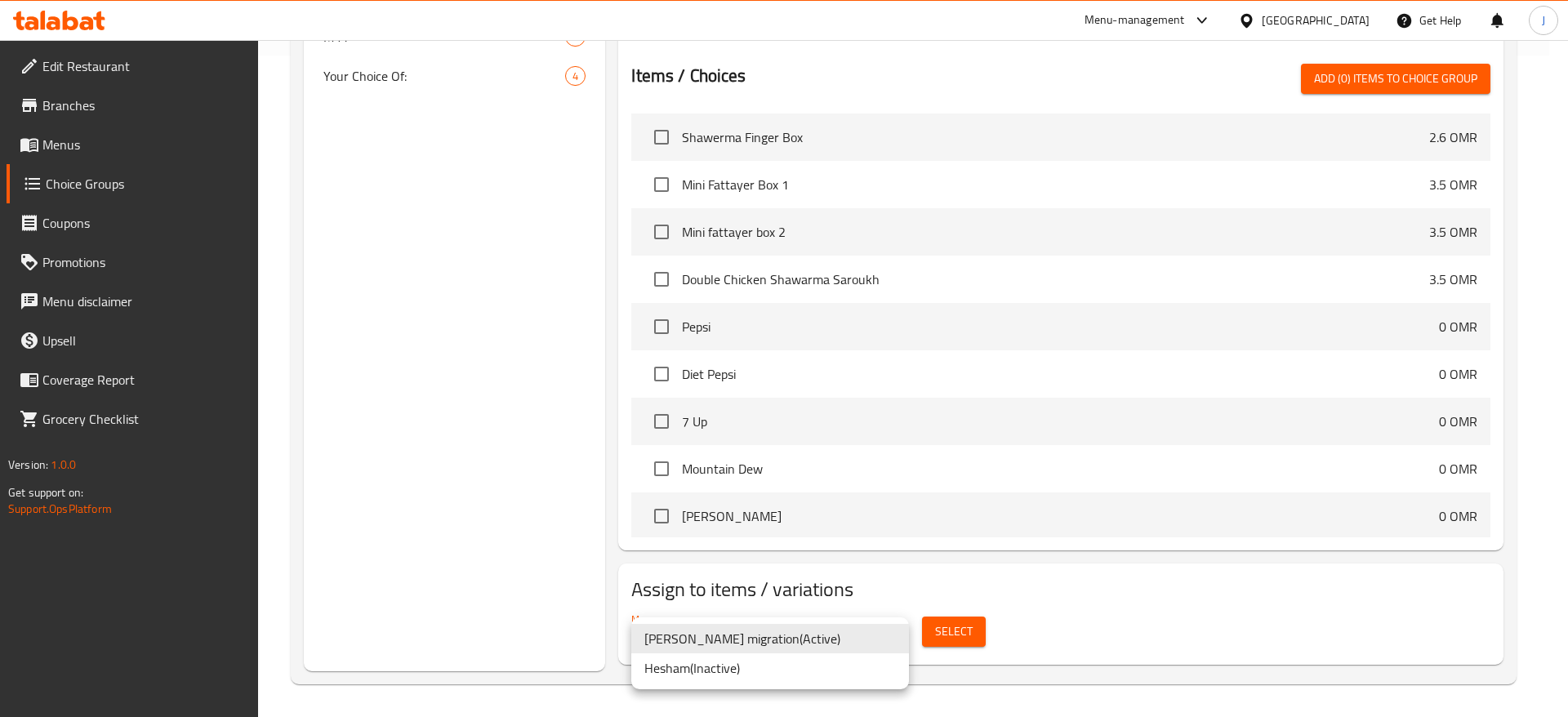
click at [941, 640] on div at bounding box center [784, 358] width 1568 height 717
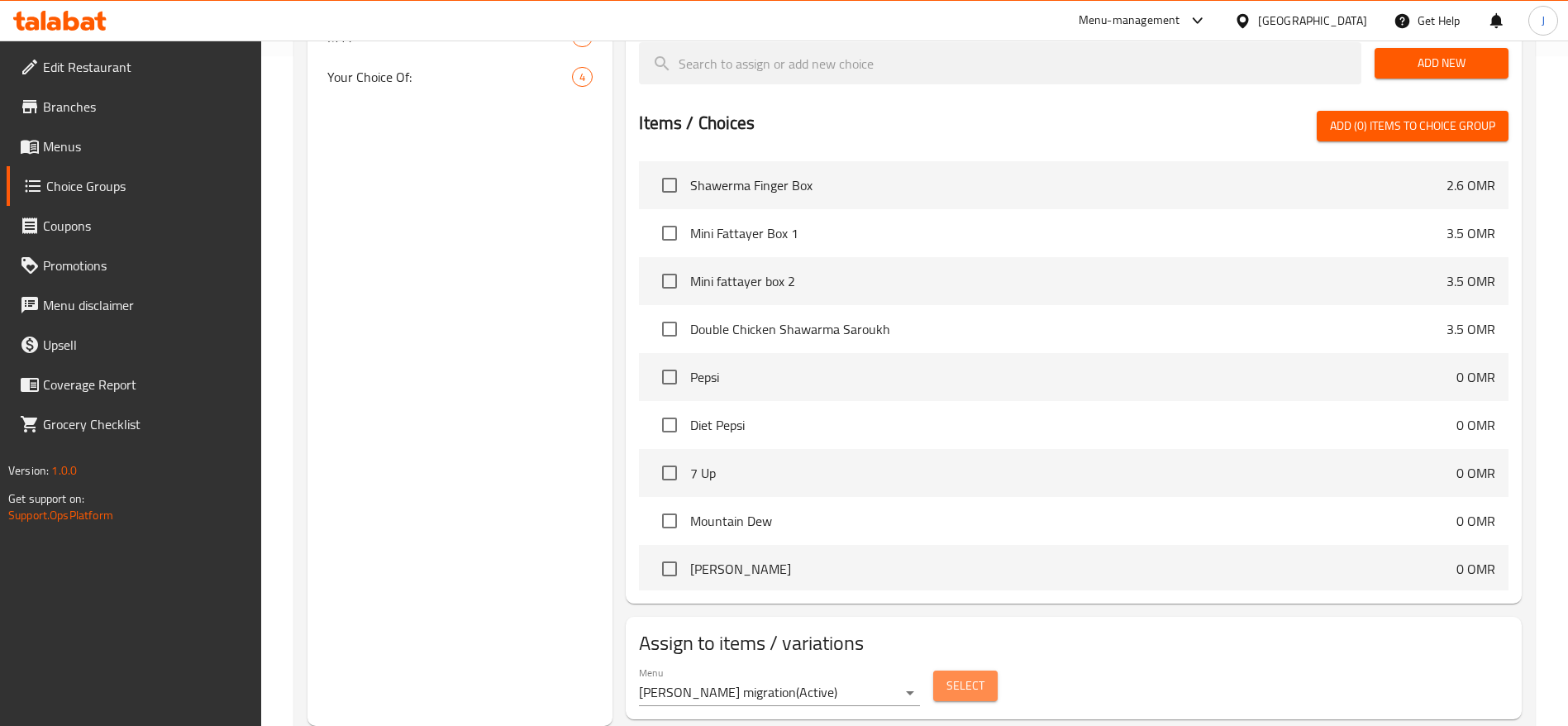
click at [975, 675] on span "Select" at bounding box center [965, 685] width 38 height 20
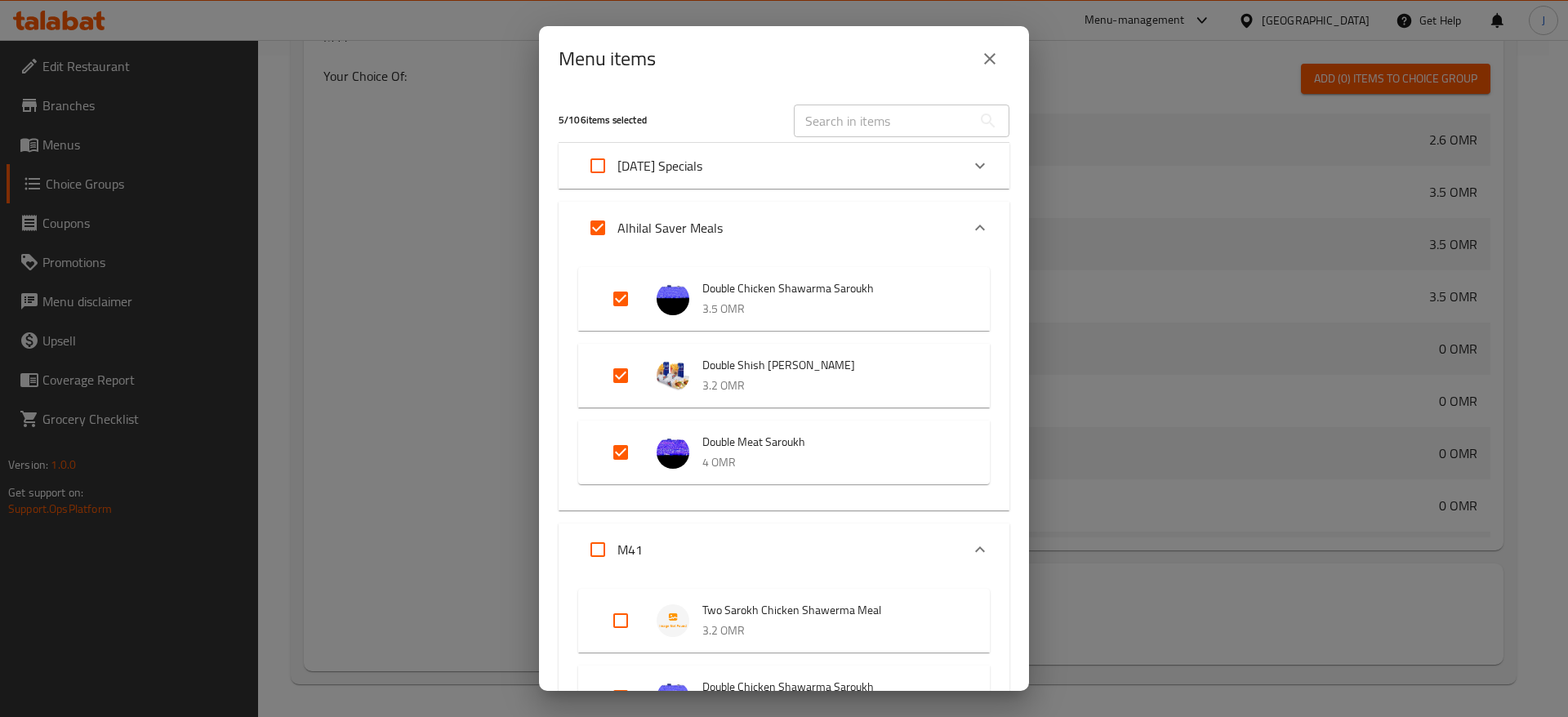
click at [618, 617] on input "Expand" at bounding box center [620, 620] width 39 height 39
checkbox input "true"
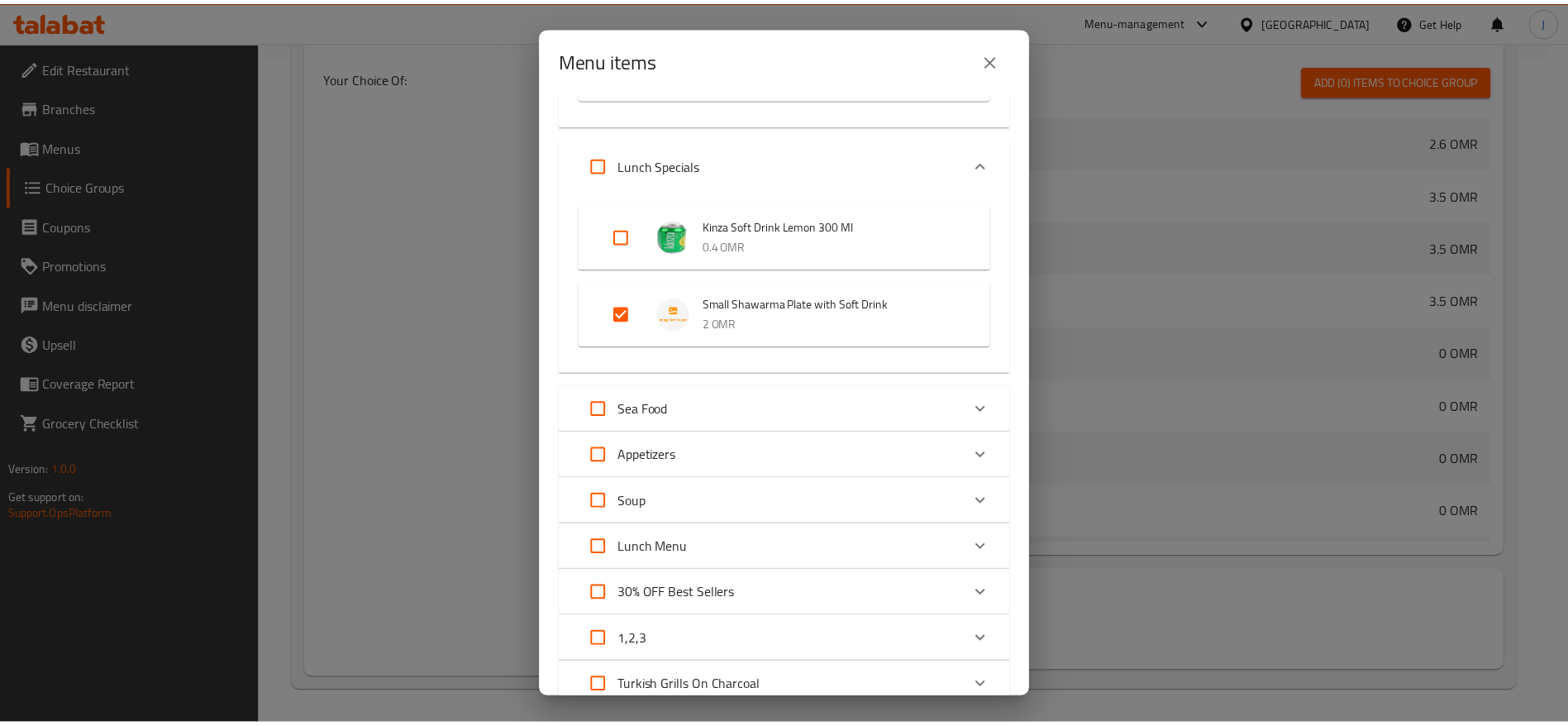
scroll to position [1089, 0]
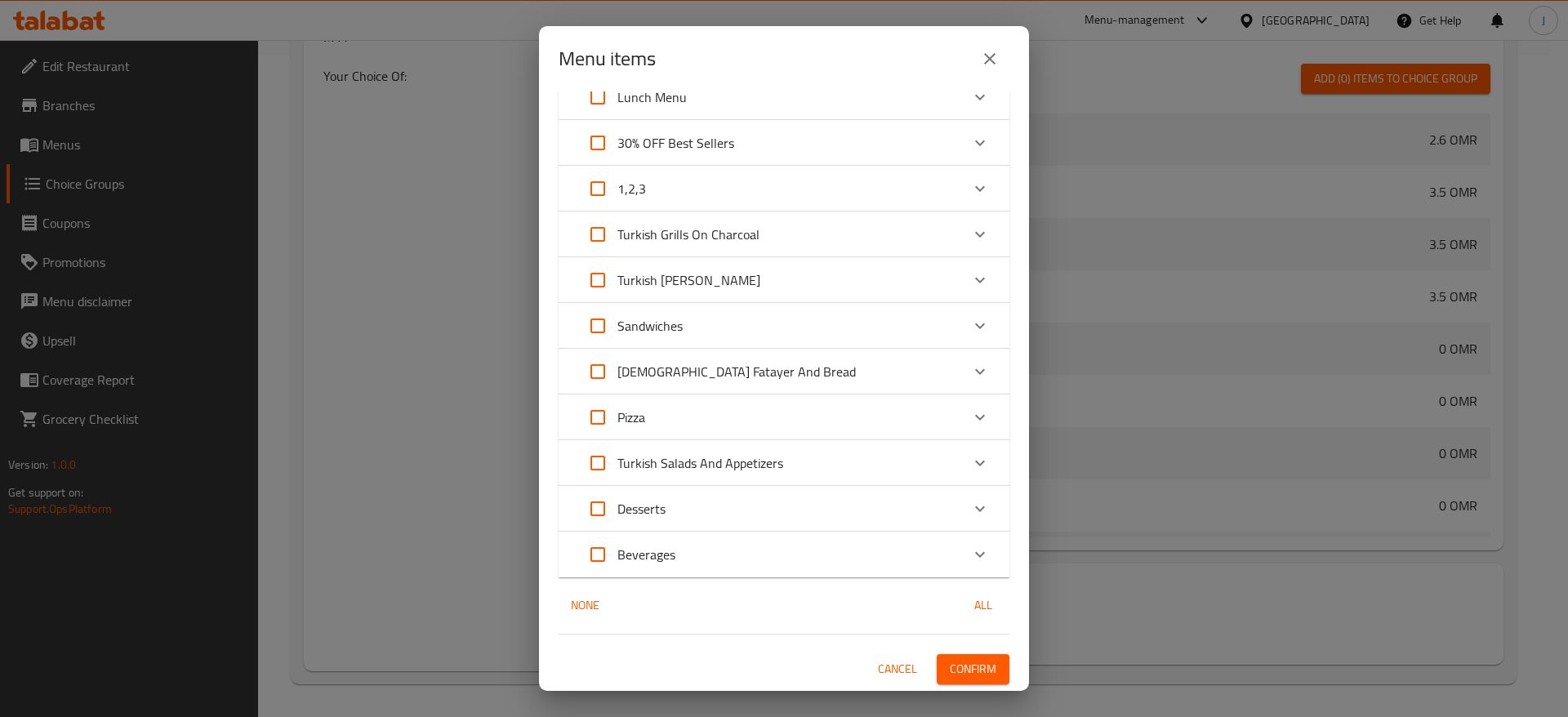
click at [949, 664] on span "Confirm" at bounding box center [972, 669] width 46 height 20
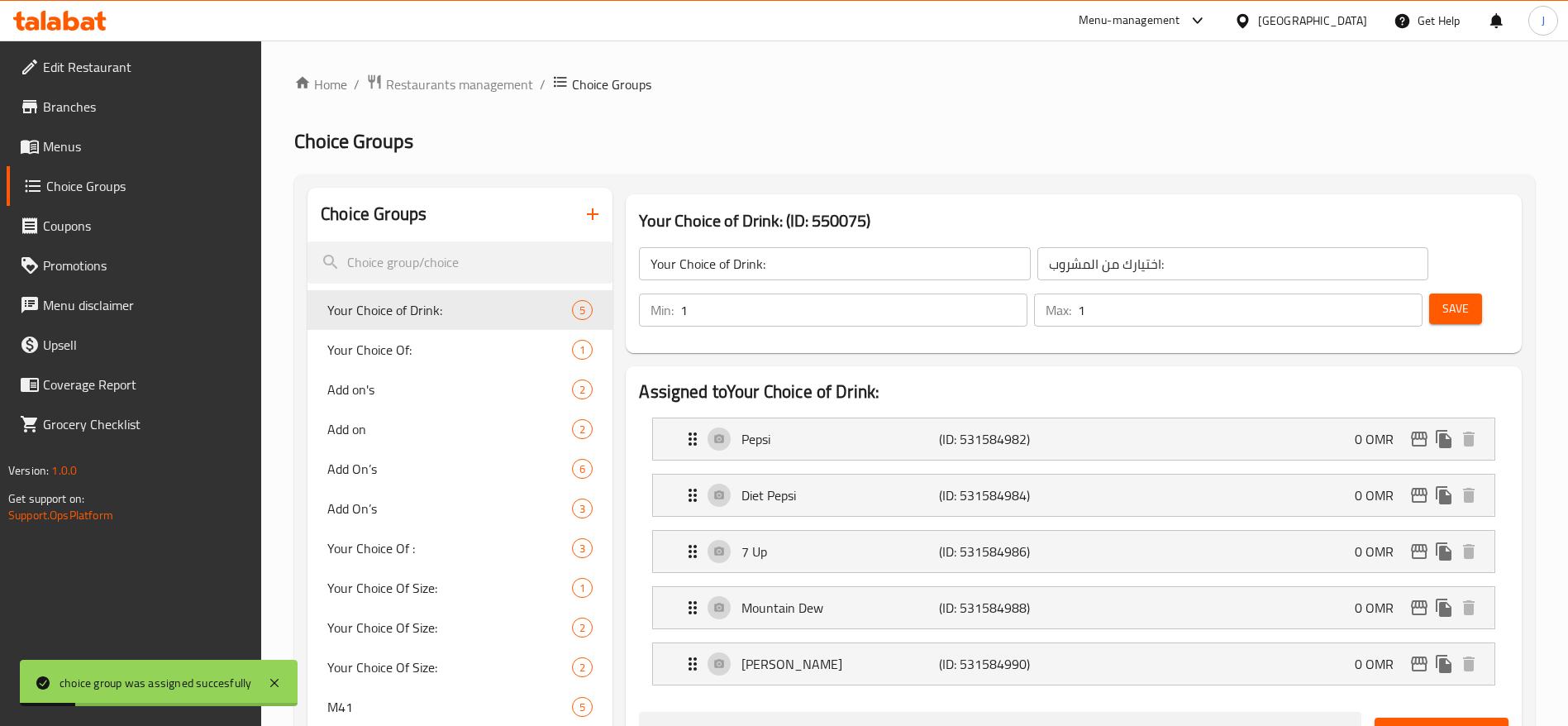
scroll to position [4, 0]
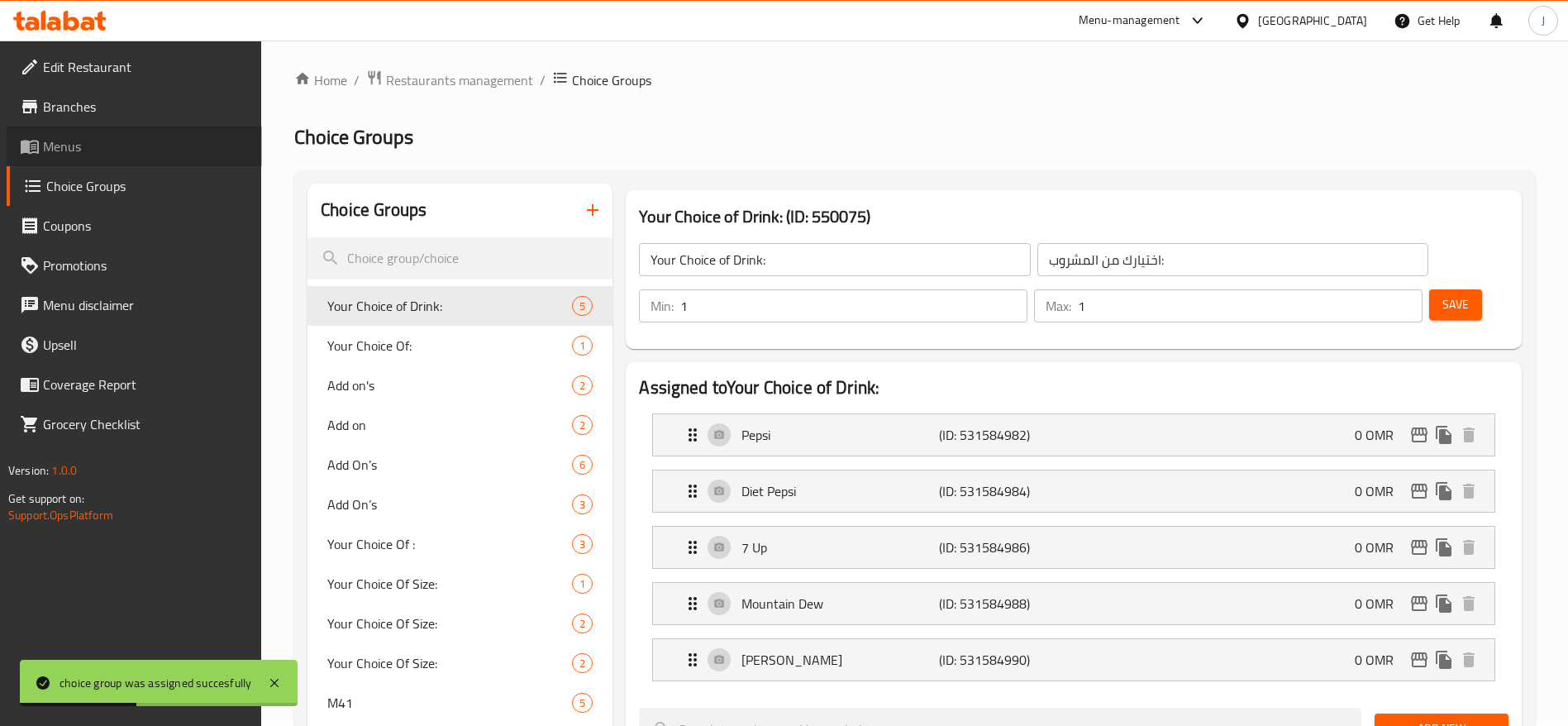
click at [65, 151] on span "Menus" at bounding box center [146, 147] width 206 height 20
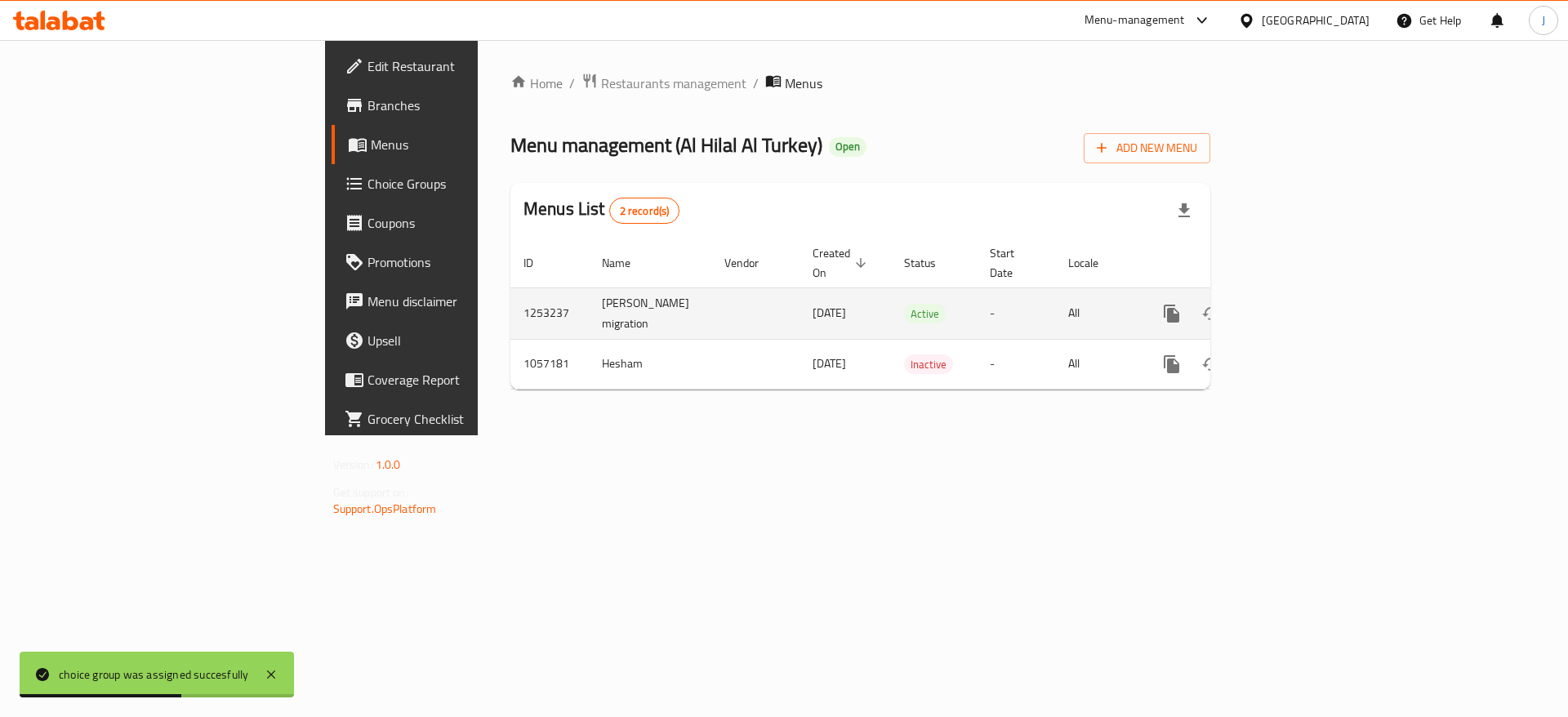
click at [1309, 294] on link "enhanced table" at bounding box center [1289, 313] width 39 height 39
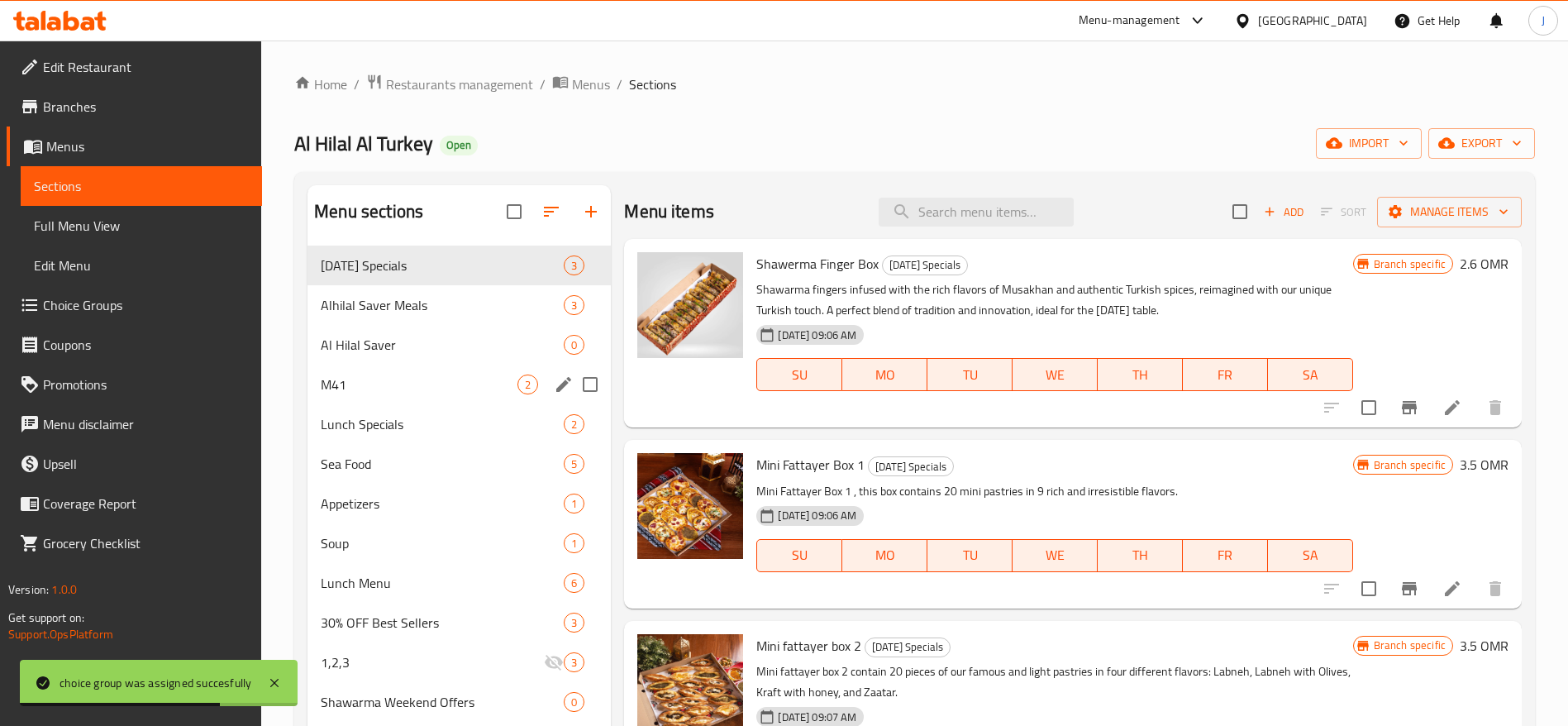
click at [398, 401] on div "M41 2" at bounding box center [458, 384] width 303 height 40
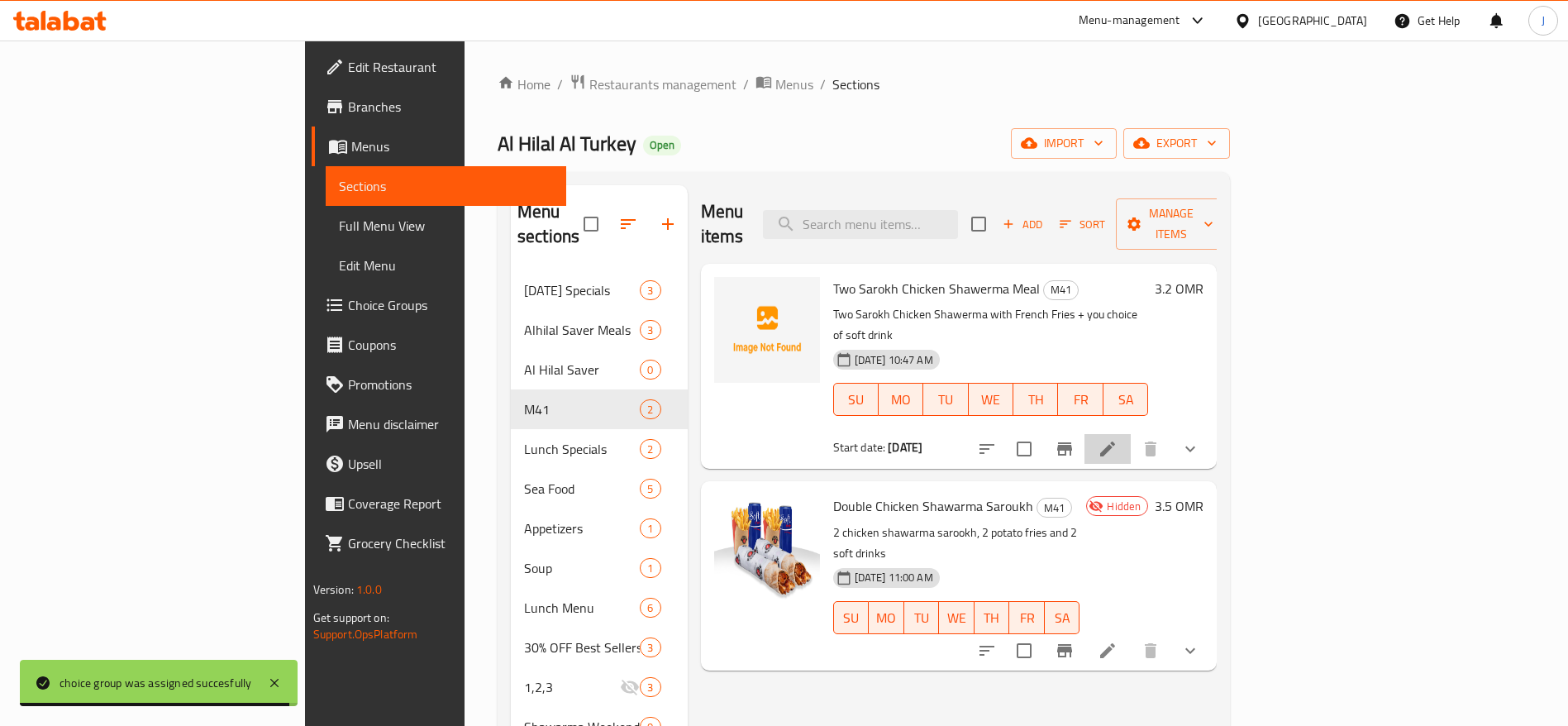
click at [1131, 434] on li at bounding box center [1108, 449] width 46 height 30
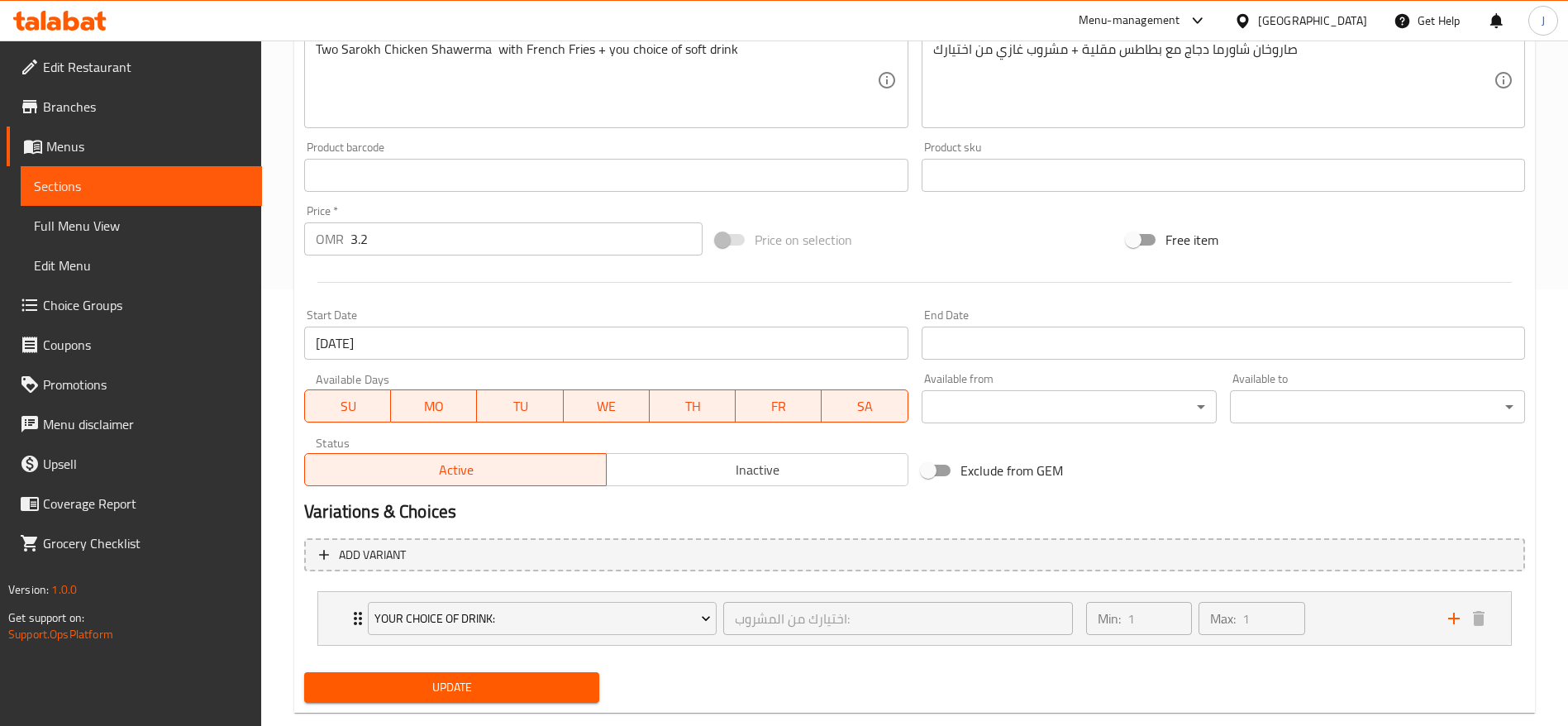
scroll to position [470, 0]
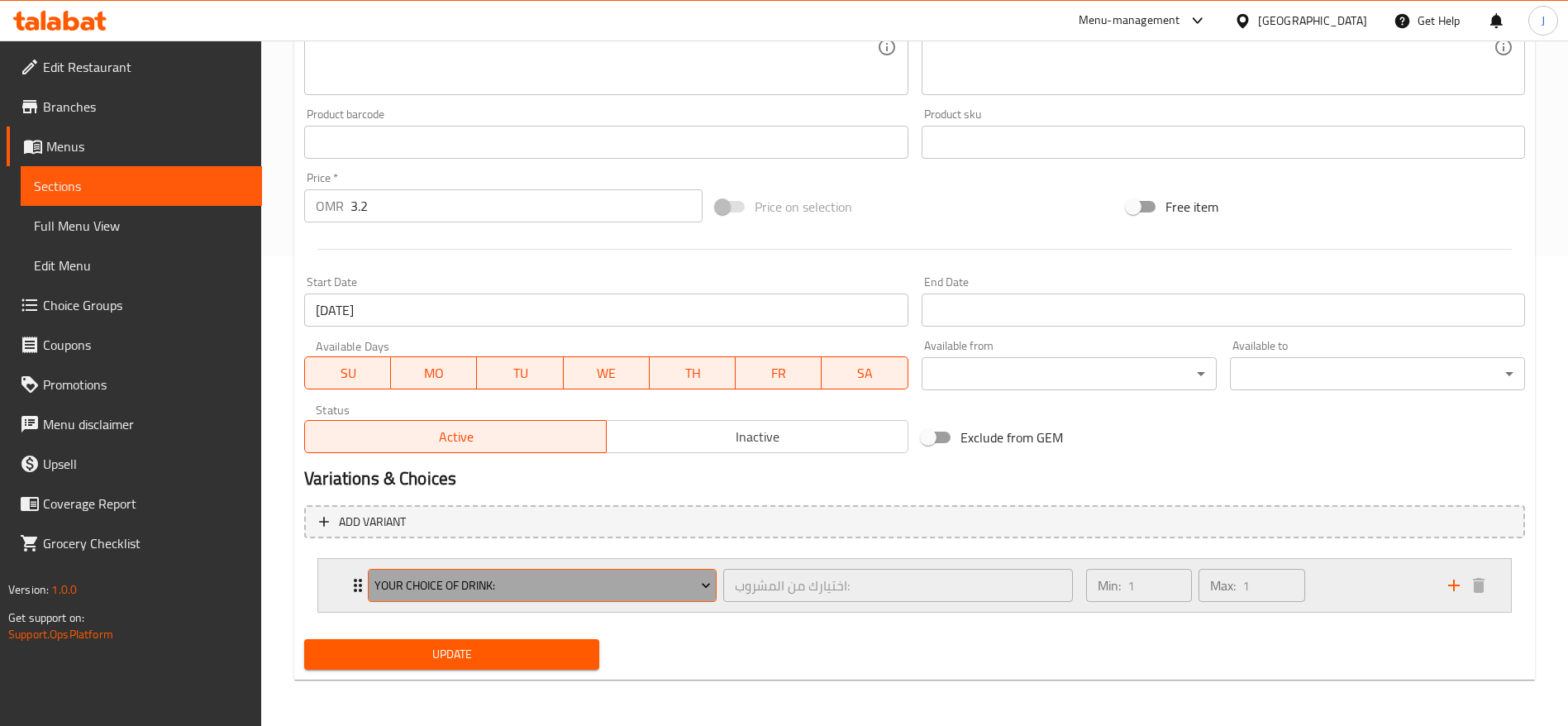
click at [687, 580] on span "Your Choice of Drink:" at bounding box center [542, 586] width 337 height 20
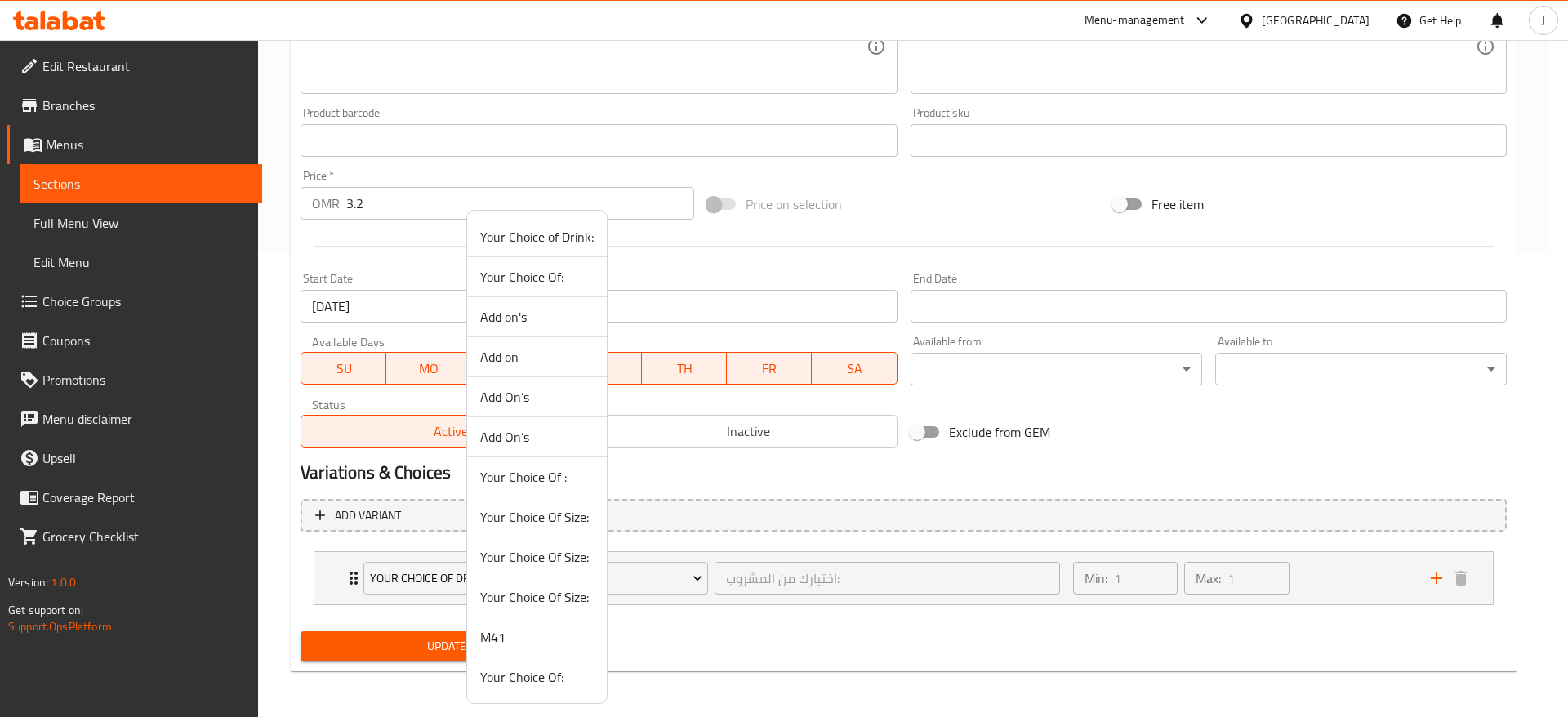
click at [801, 483] on div at bounding box center [784, 358] width 1568 height 717
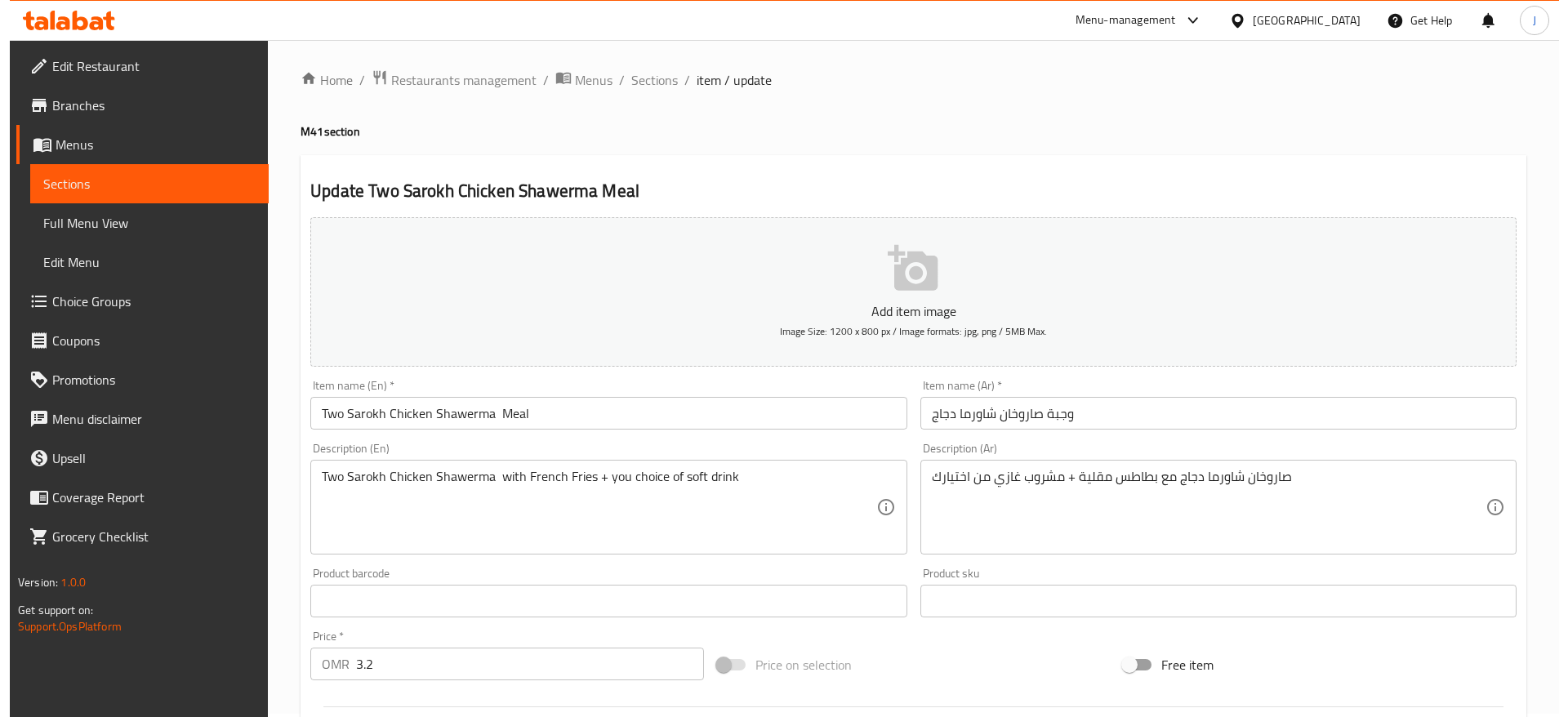
scroll to position [0, 0]
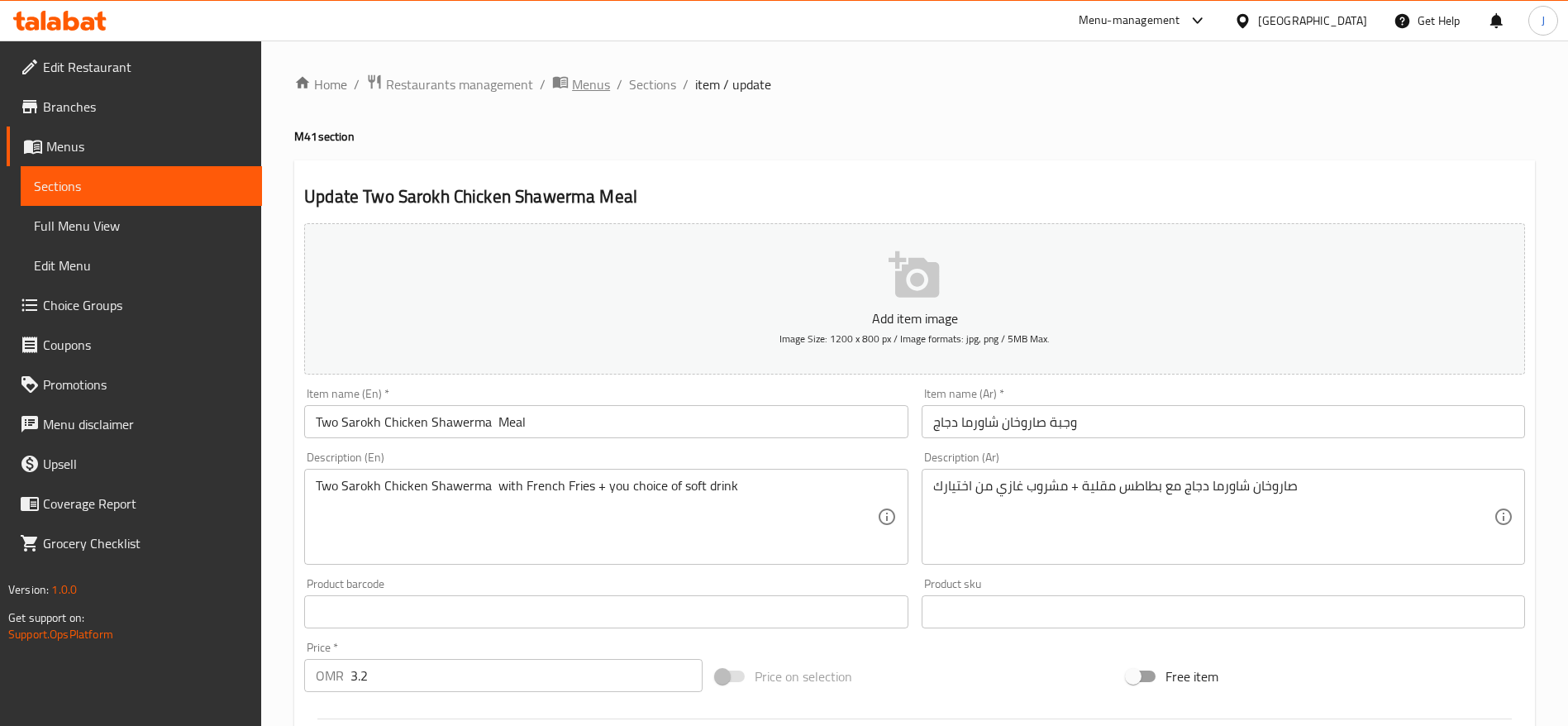
click at [575, 84] on span "Menus" at bounding box center [590, 85] width 38 height 20
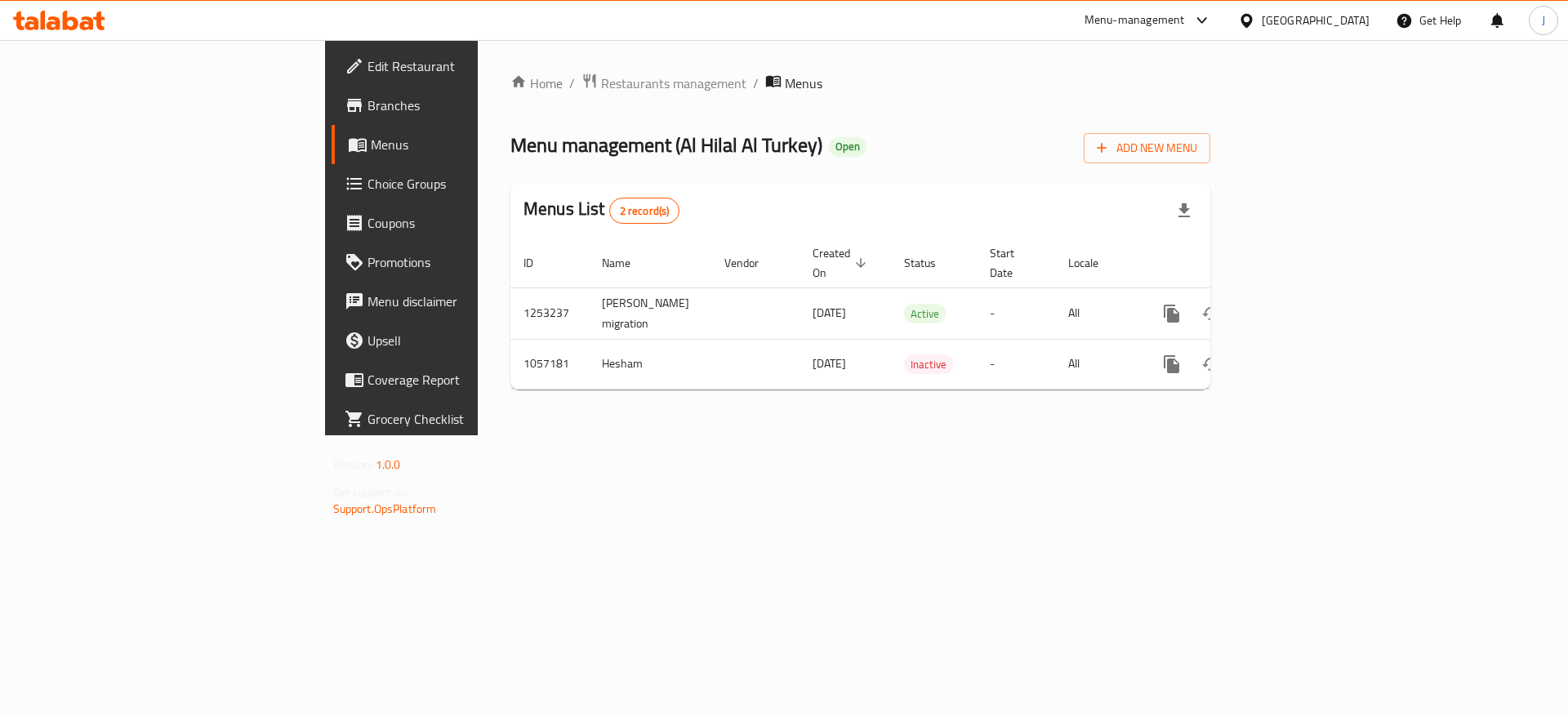
click at [85, 20] on icon at bounding box center [58, 21] width 92 height 20
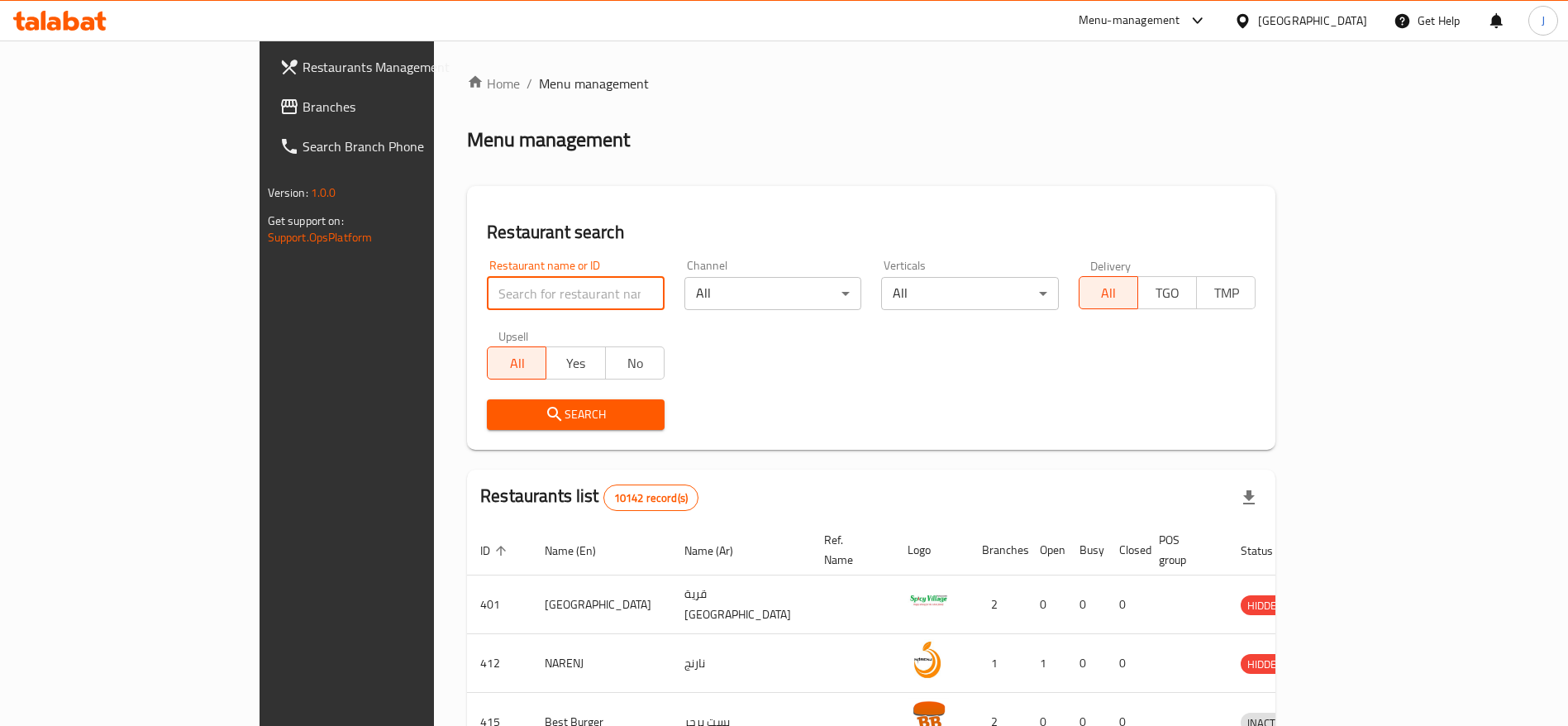
click at [497, 277] on input "search" at bounding box center [576, 293] width 178 height 33
paste input "690528"
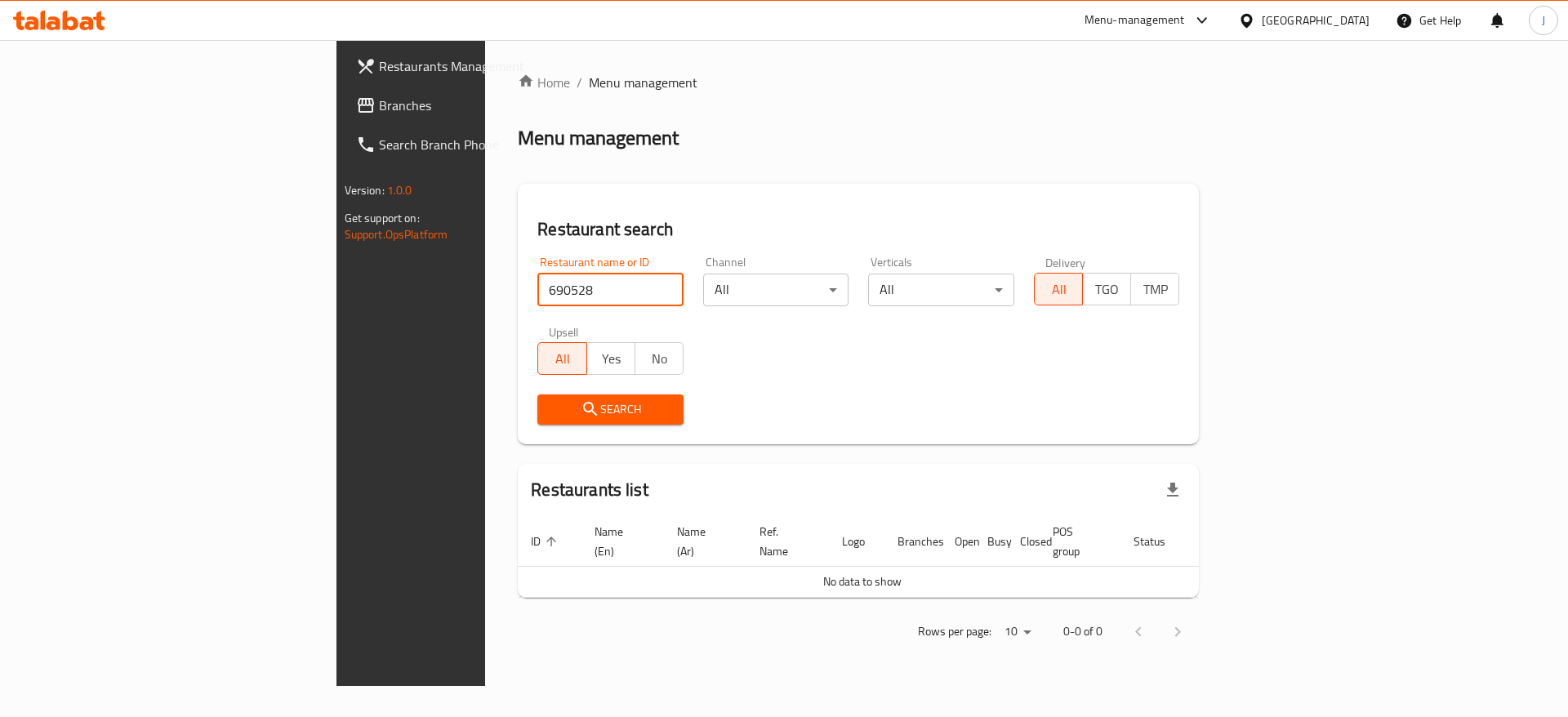
type input "690528"
click button "Search" at bounding box center [610, 409] width 146 height 30
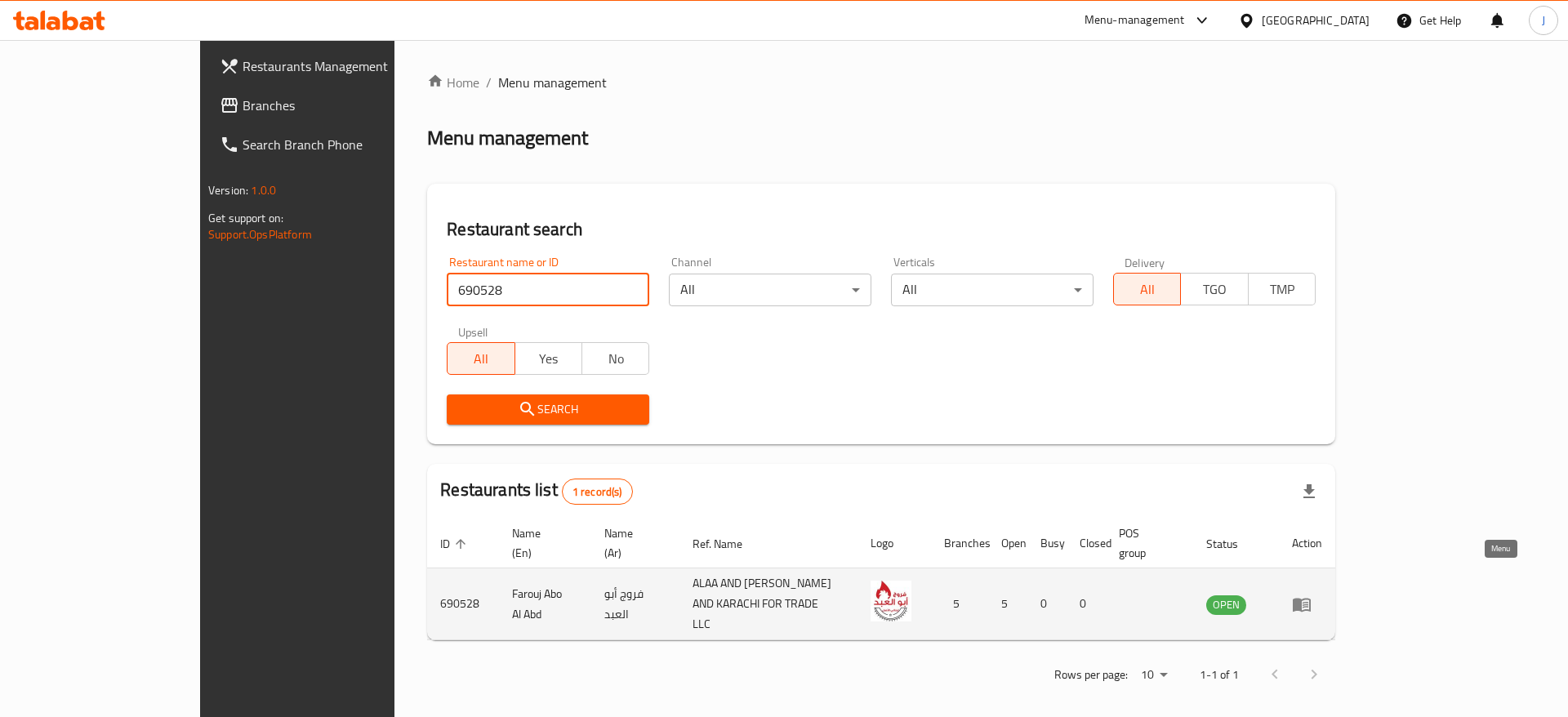
click at [1312, 595] on icon "enhanced table" at bounding box center [1302, 605] width 20 height 20
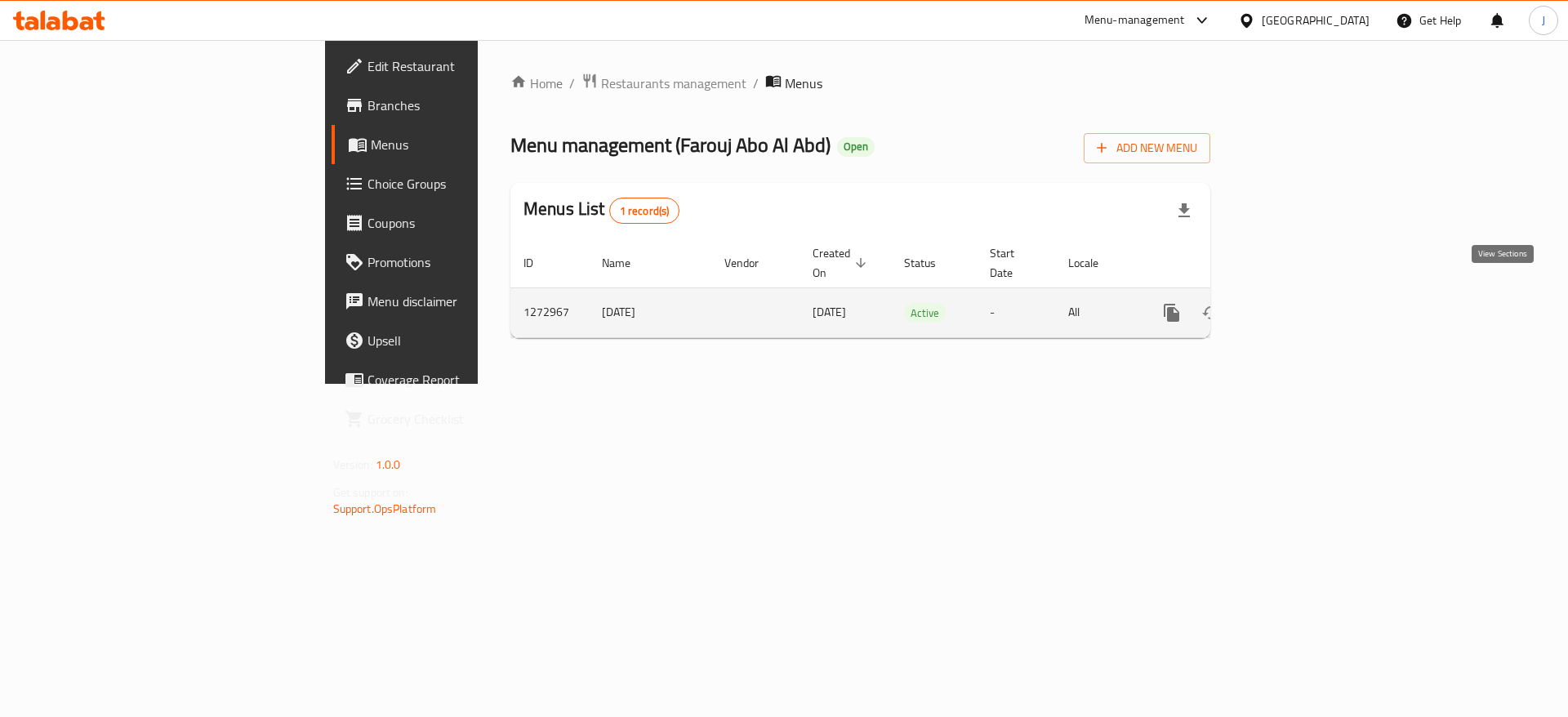
click at [1309, 299] on link "enhanced table" at bounding box center [1289, 312] width 39 height 39
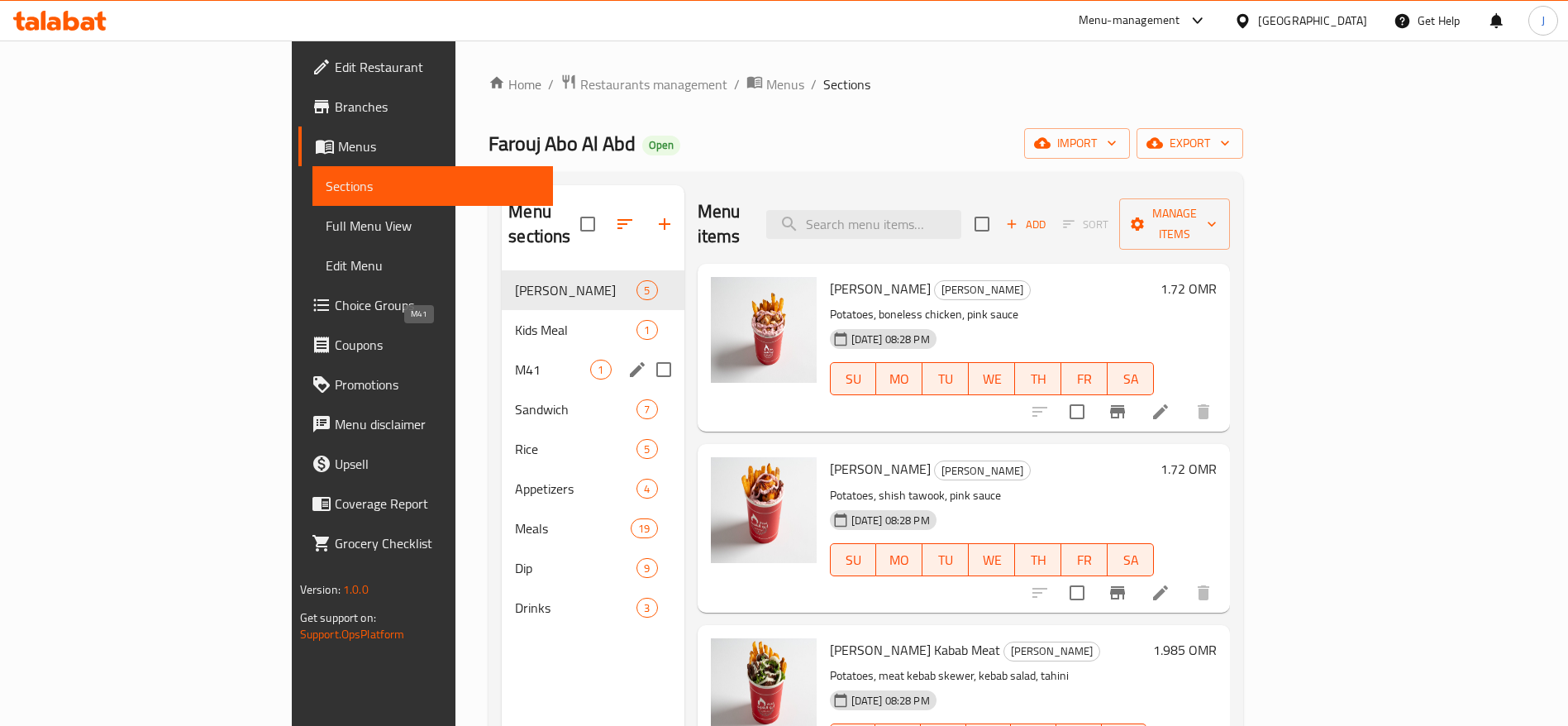
click at [515, 360] on span "M41" at bounding box center [552, 370] width 76 height 20
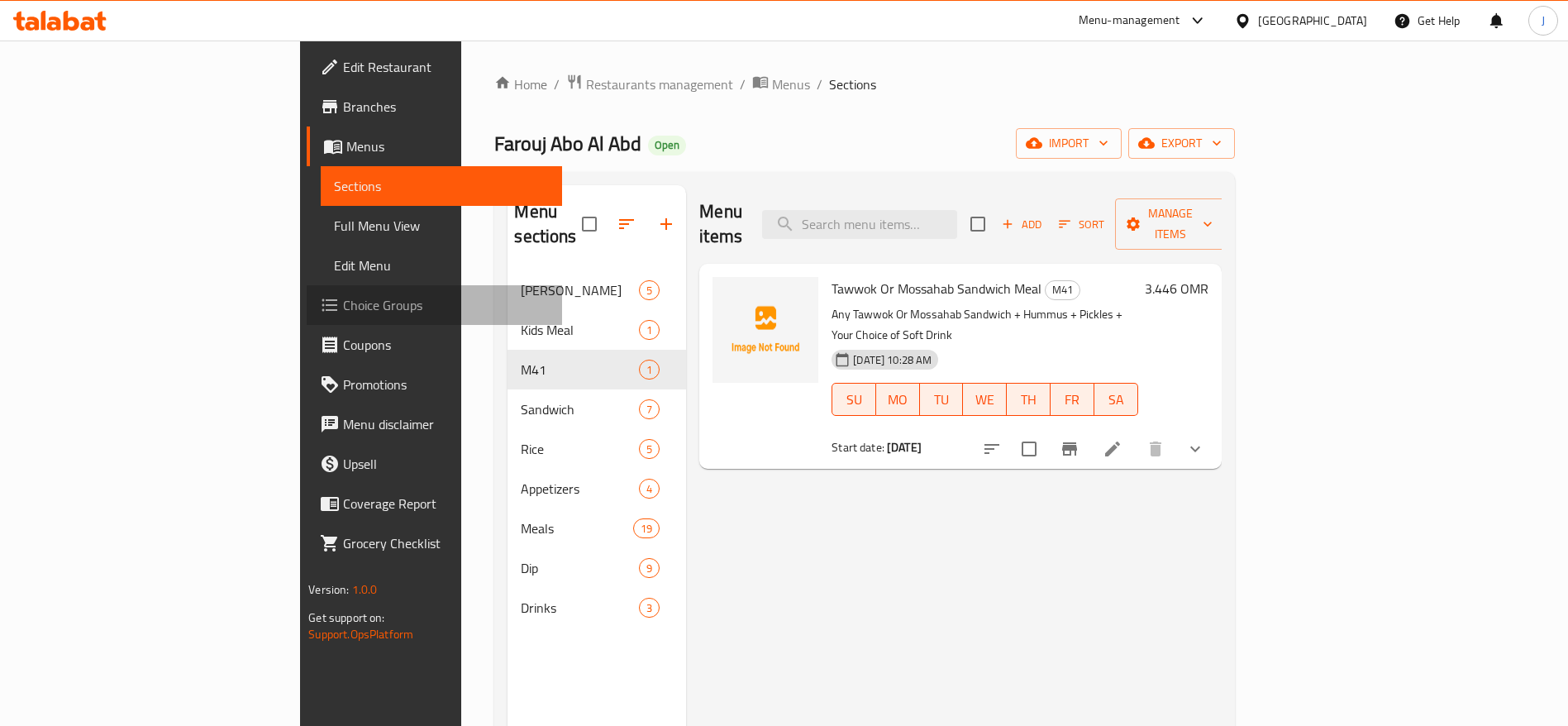
click at [343, 303] on span "Choice Groups" at bounding box center [445, 305] width 206 height 20
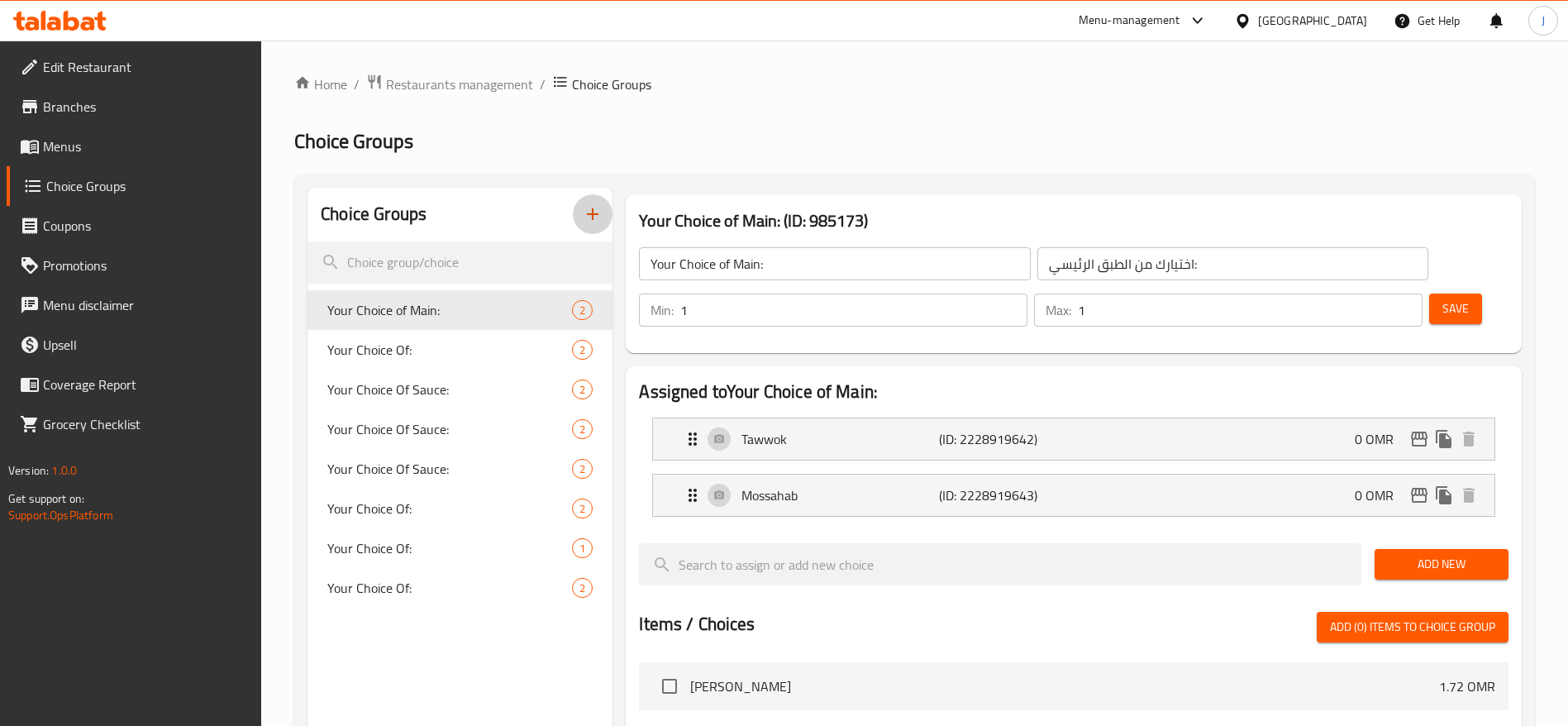
click at [594, 221] on icon "button" at bounding box center [593, 214] width 20 height 20
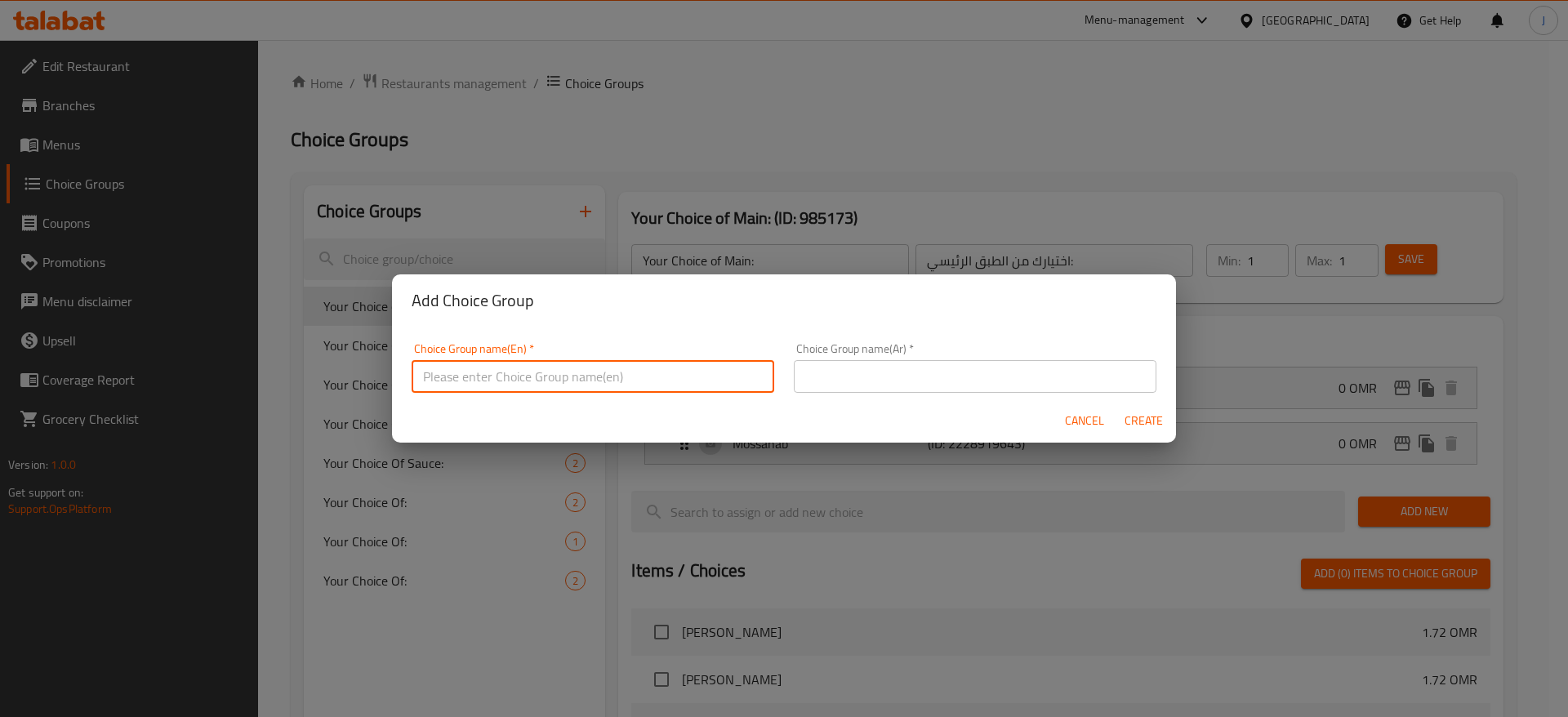
click at [646, 390] on input "text" at bounding box center [593, 376] width 363 height 33
type input "T"
type input "Your Choice of Drink"
click at [849, 373] on input "text" at bounding box center [975, 376] width 363 height 33
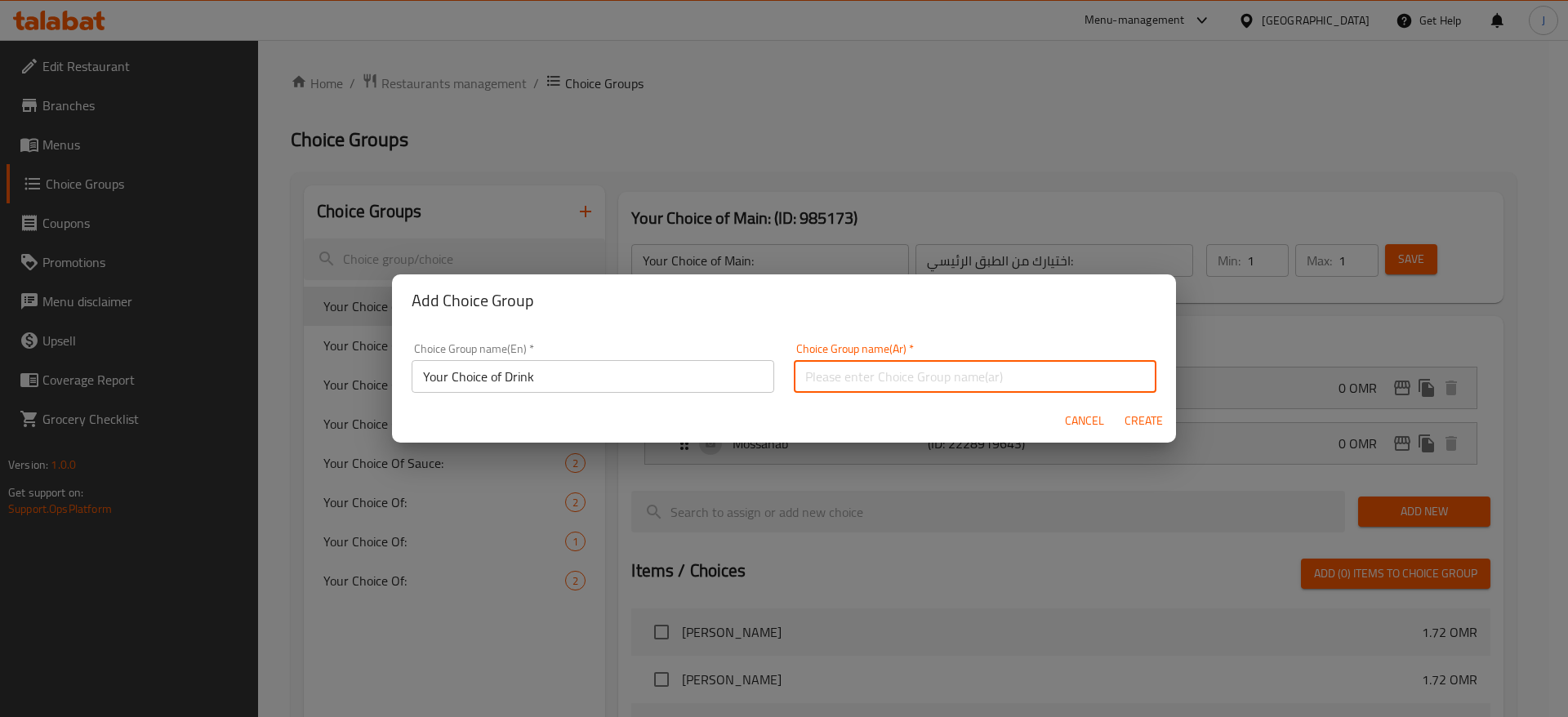
type input "مشروبات"
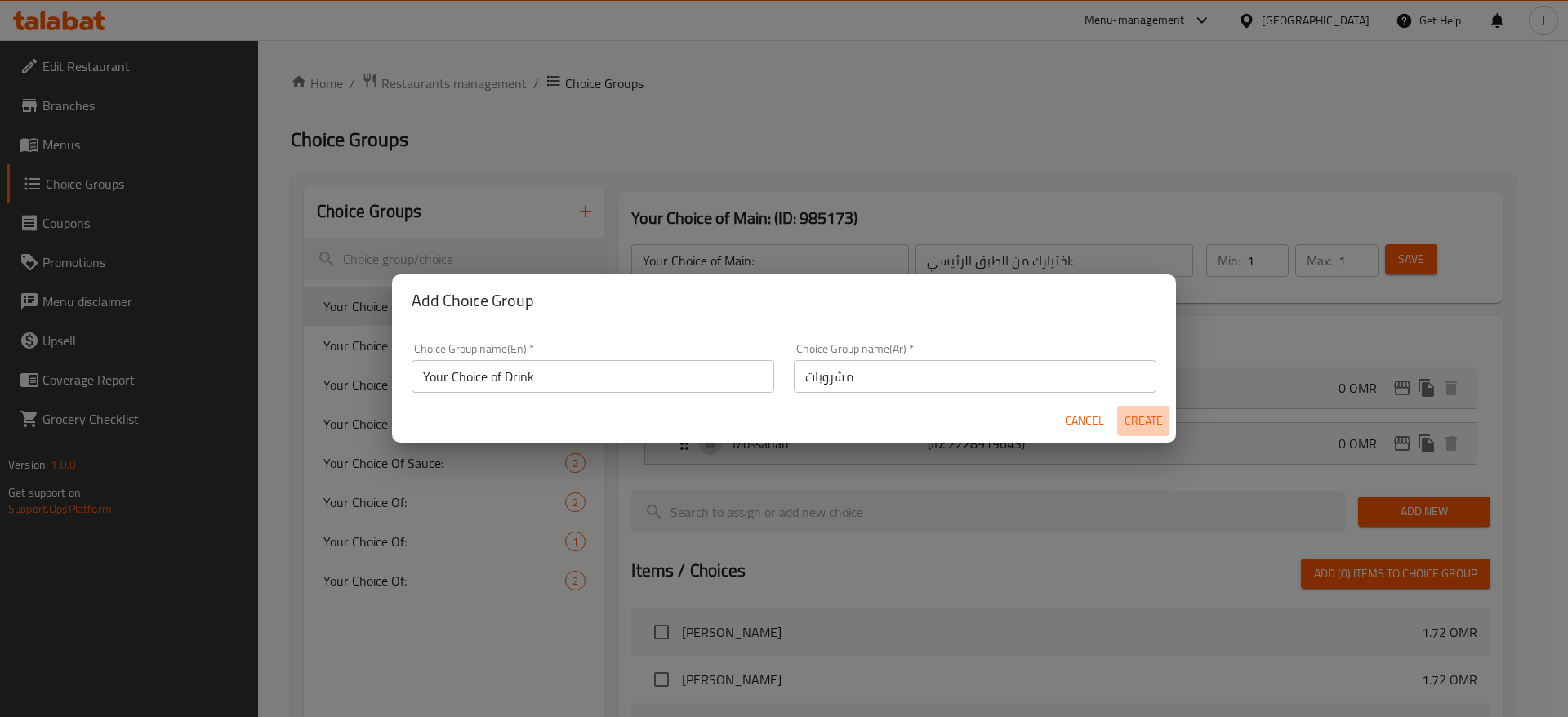
click at [1148, 414] on span "Create" at bounding box center [1143, 421] width 39 height 20
type input "Your Choice of Drink"
type input "مشروبات"
type input "0"
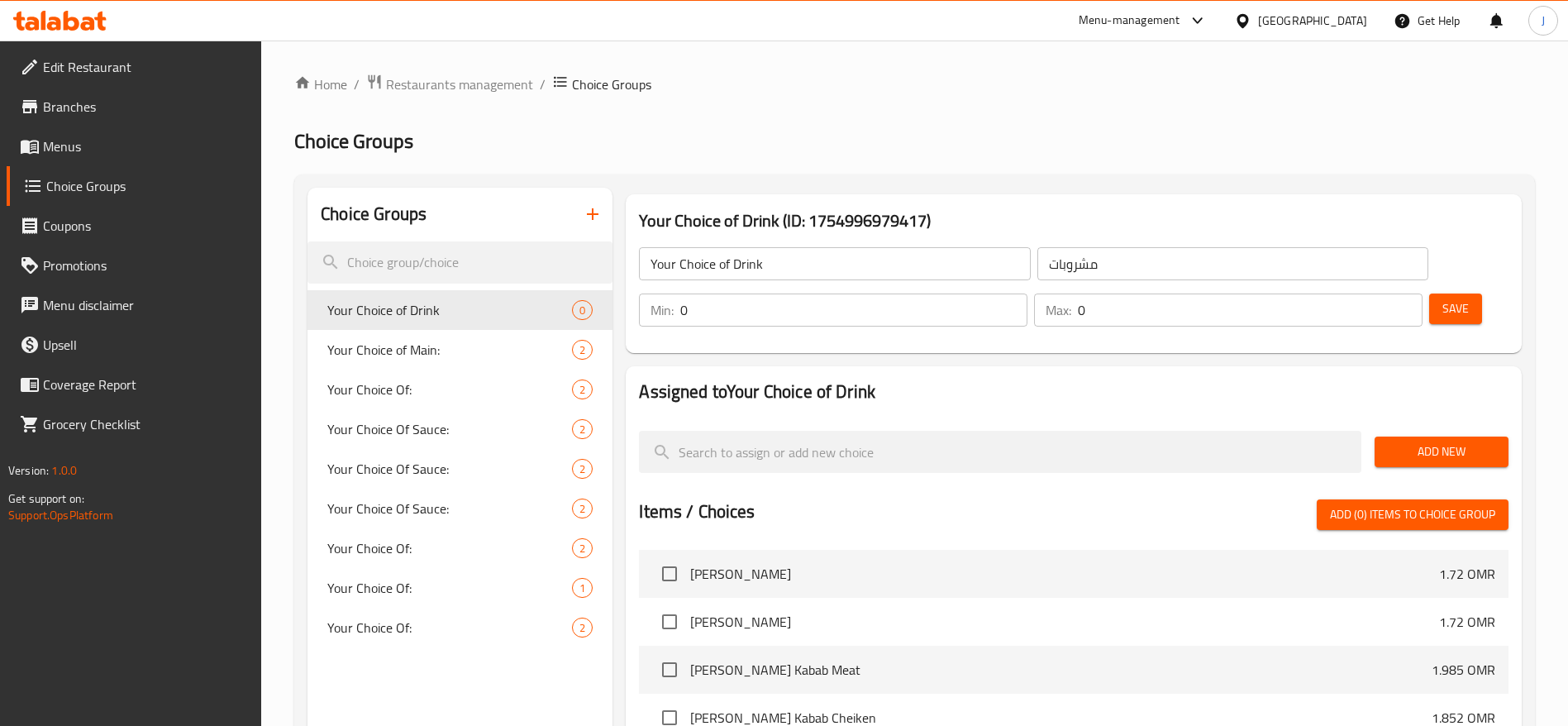
click at [1416, 442] on span "Add New" at bounding box center [1442, 452] width 108 height 20
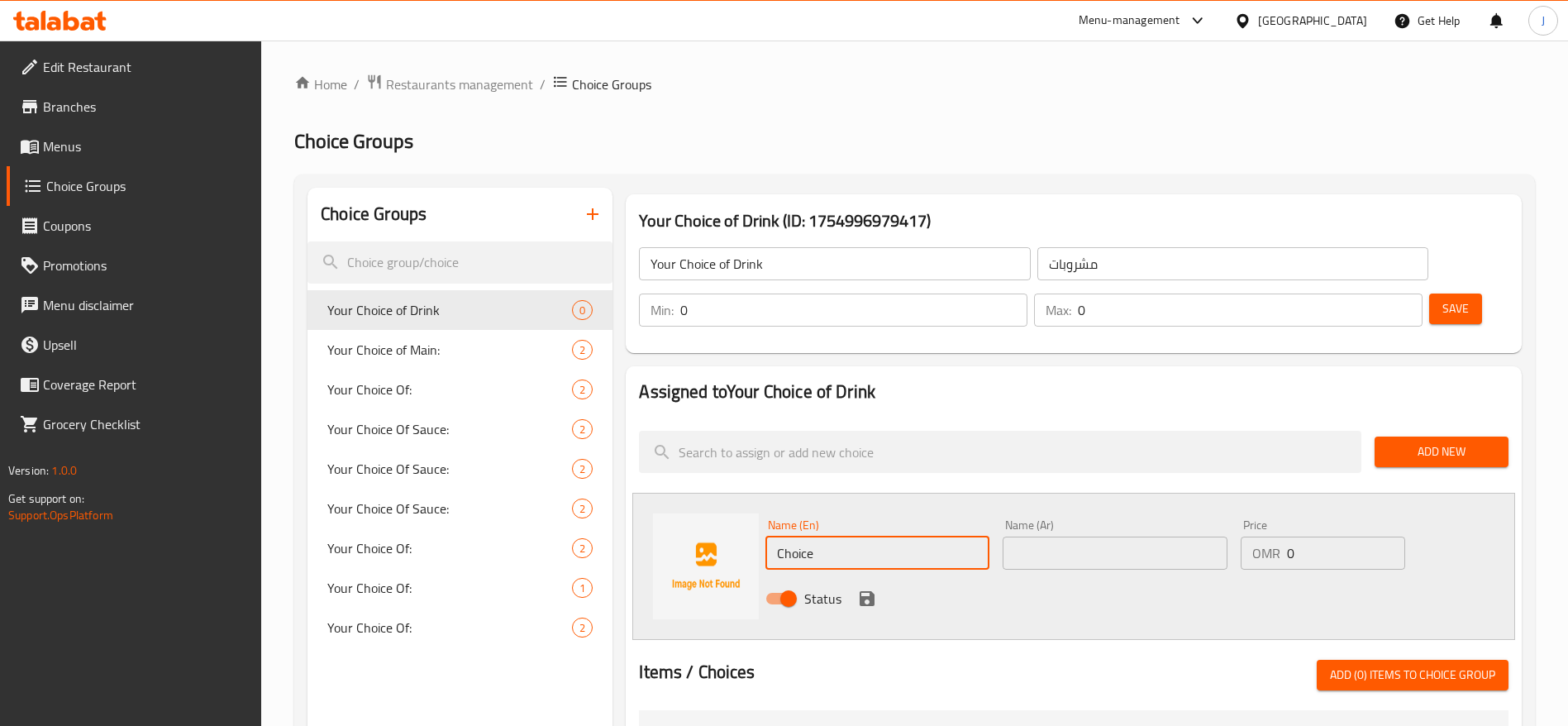
click at [933, 537] on input "Choice" at bounding box center [877, 553] width 224 height 33
drag, startPoint x: 839, startPoint y: 510, endPoint x: 698, endPoint y: 515, distance: 141.1
click at [698, 515] on div "Name (En) Choice Name (En) Name (Ar) Name (Ar) Price OMR 0 Price Status" at bounding box center [1074, 566] width 883 height 148
paste input "Kinza cola"
type input "Kinza cola"
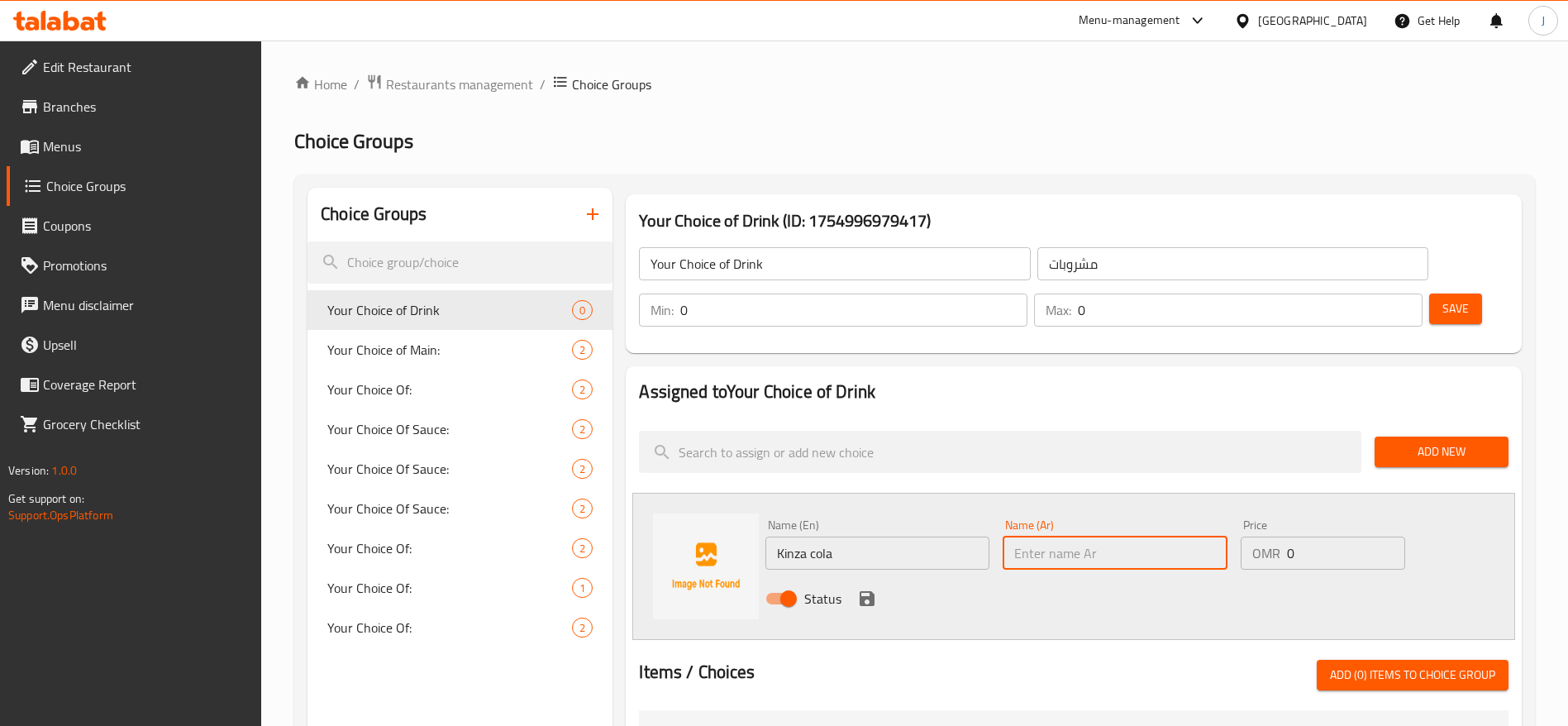
click at [1113, 537] on input "text" at bounding box center [1114, 553] width 224 height 33
paste input "كولا"
paste input "كينزا"
type input "[PERSON_NAME]"
click at [873, 591] on icon "save" at bounding box center [867, 599] width 15 height 15
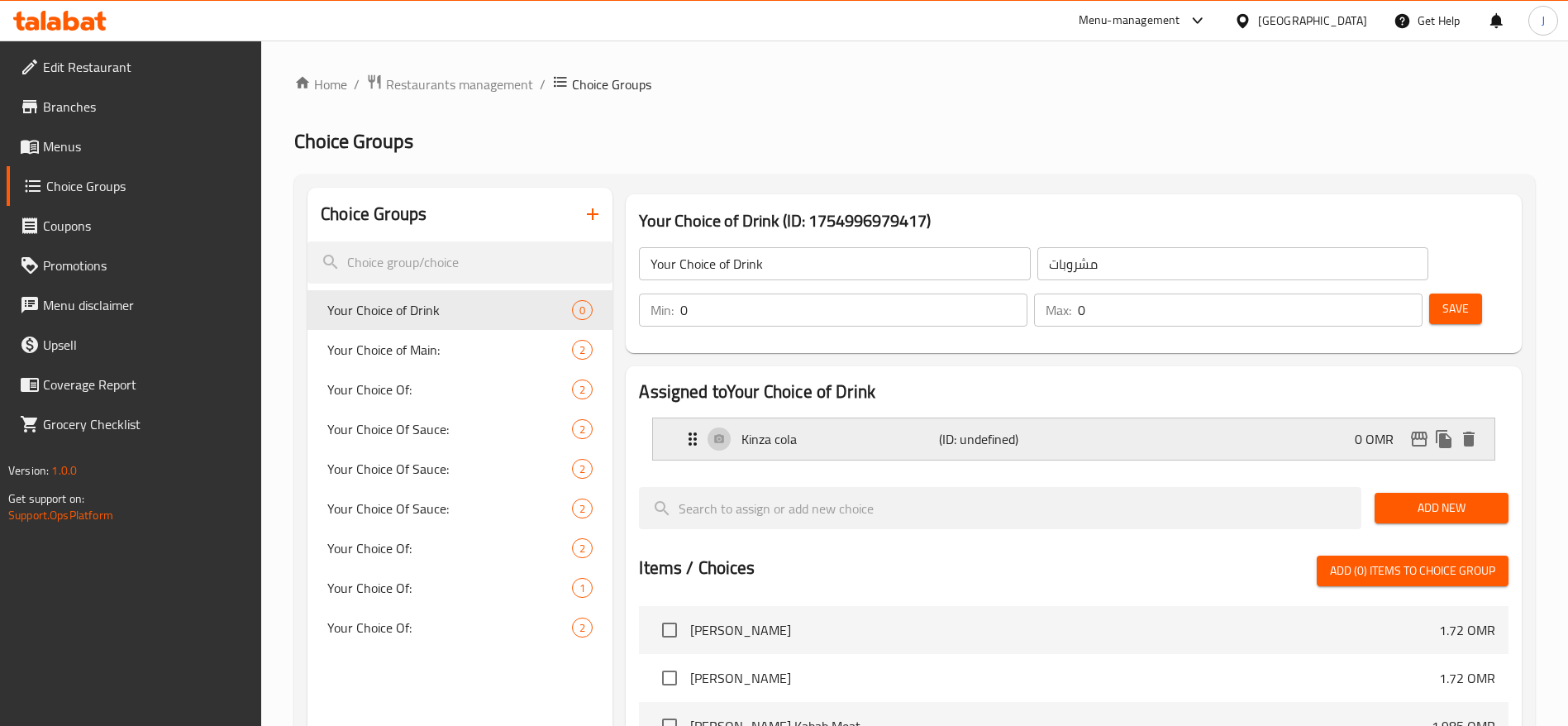
click at [1081, 419] on div "Kinza cola (ID: undefined) 0 OMR" at bounding box center [1078, 439] width 792 height 42
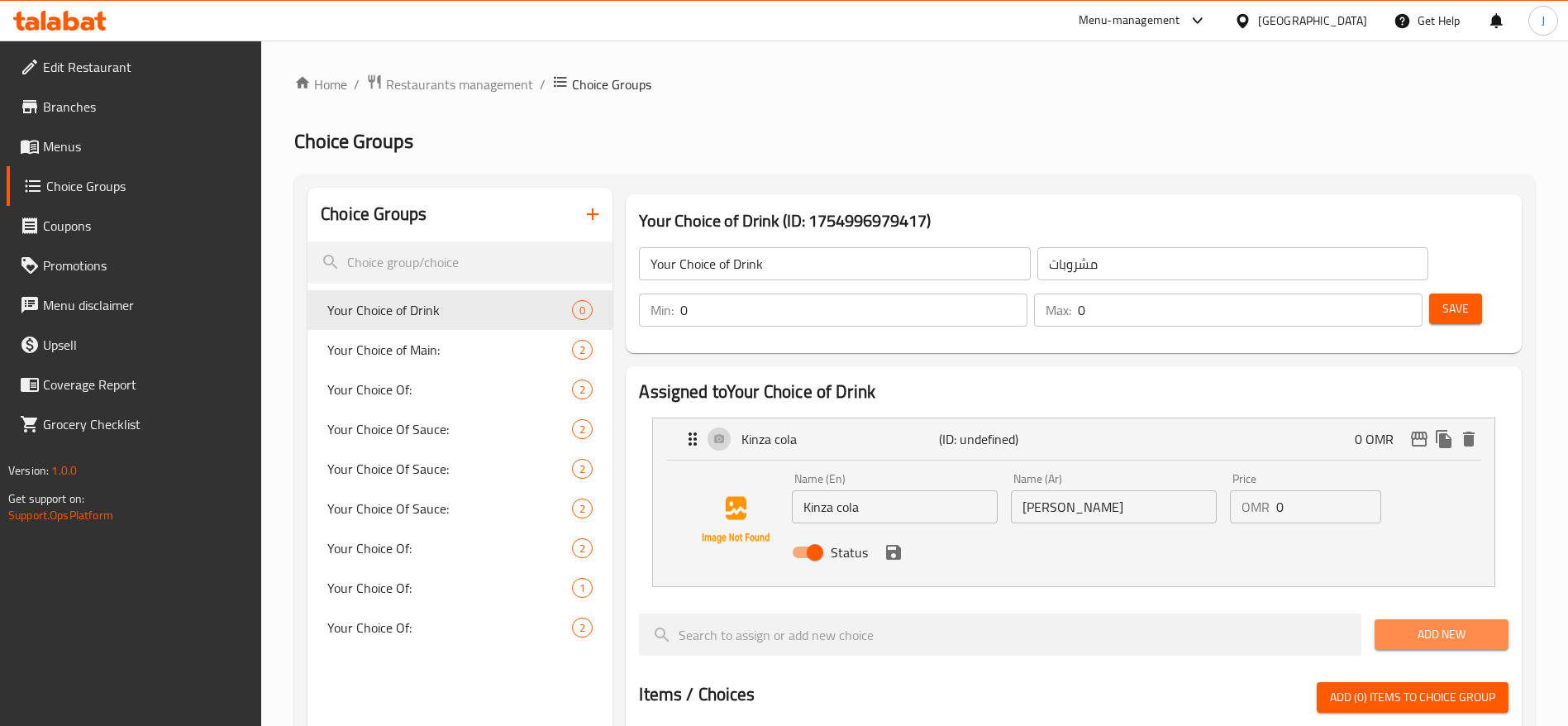
click at [1416, 625] on span "Add New" at bounding box center [1442, 635] width 108 height 20
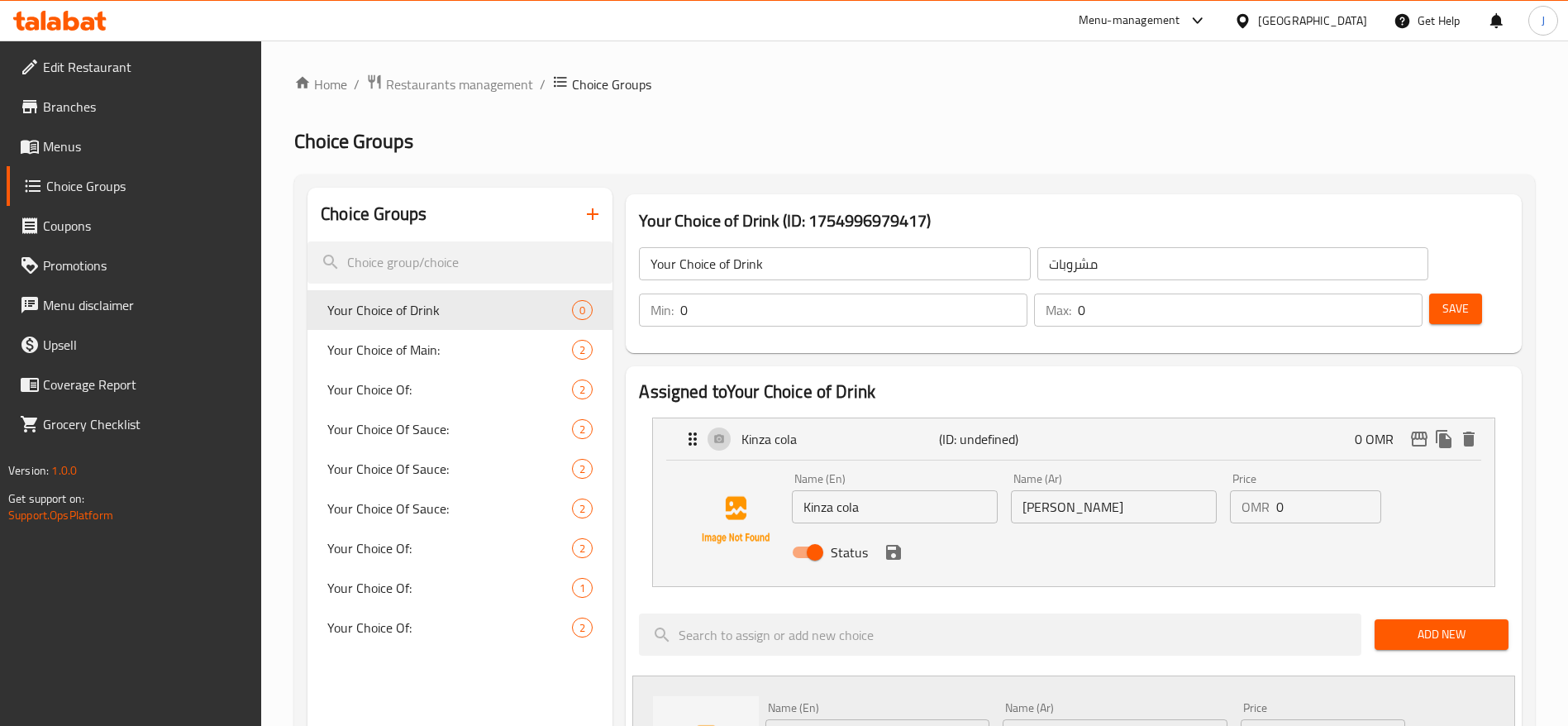
scroll to position [140, 0]
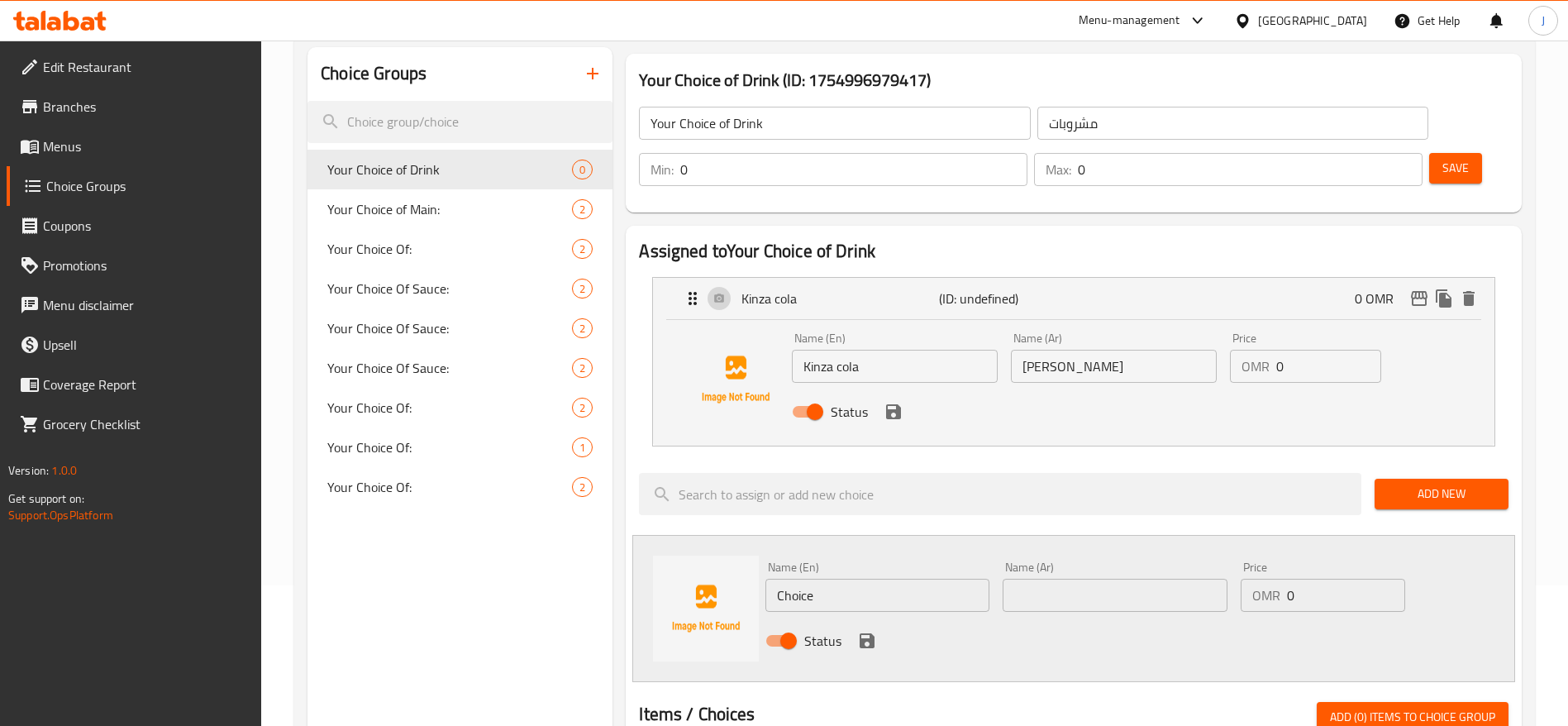
click at [864, 578] on input "Choice" at bounding box center [877, 595] width 224 height 33
type input "C"
type input "Kinza Orange"
click at [1119, 578] on input "text" at bounding box center [1114, 595] width 224 height 33
paste input "كينزا"
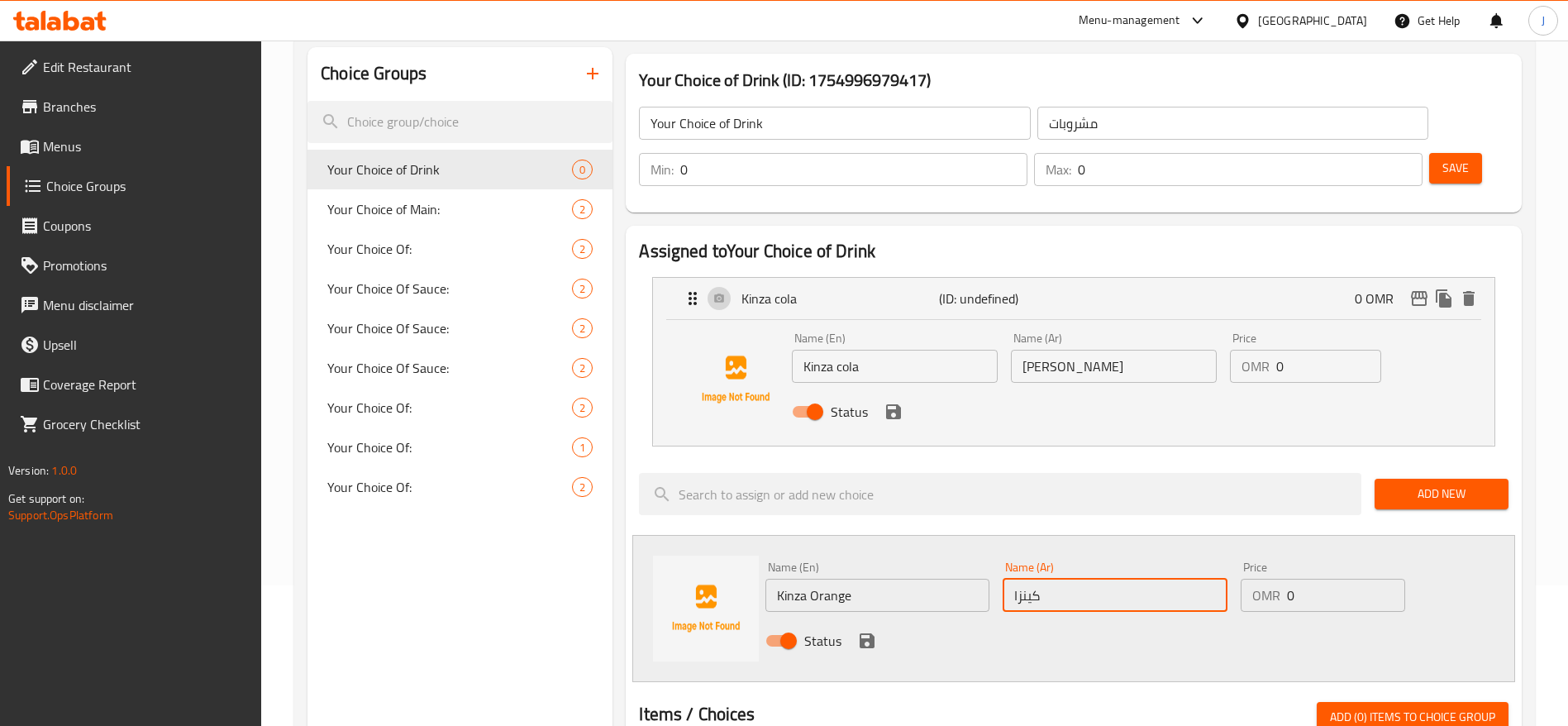
paste input "برتقال"
click at [1051, 578] on input "كينزابرتقال" at bounding box center [1114, 595] width 224 height 33
type input "كينزا برتقال"
click at [1390, 707] on span "Add (0) items to choice group" at bounding box center [1412, 717] width 165 height 20
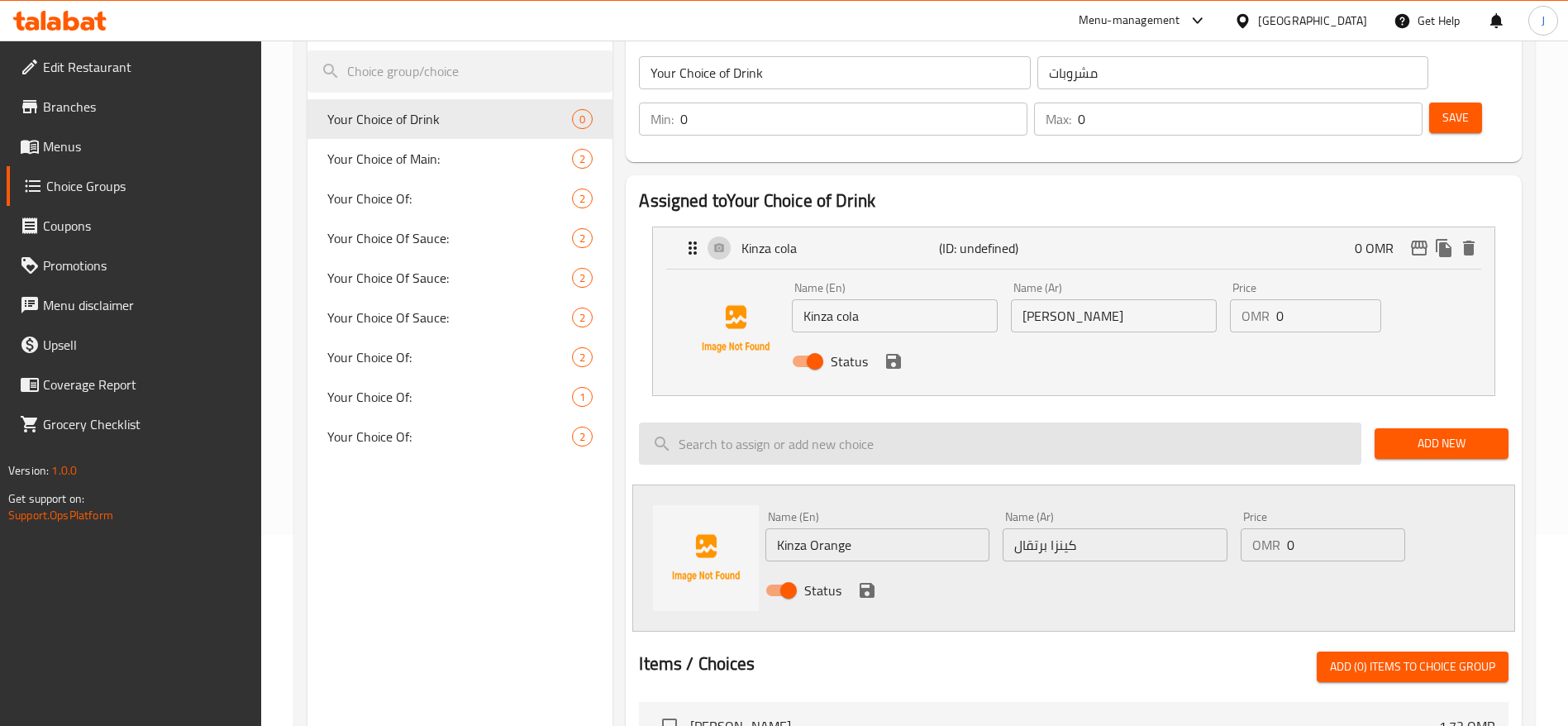
scroll to position [193, 0]
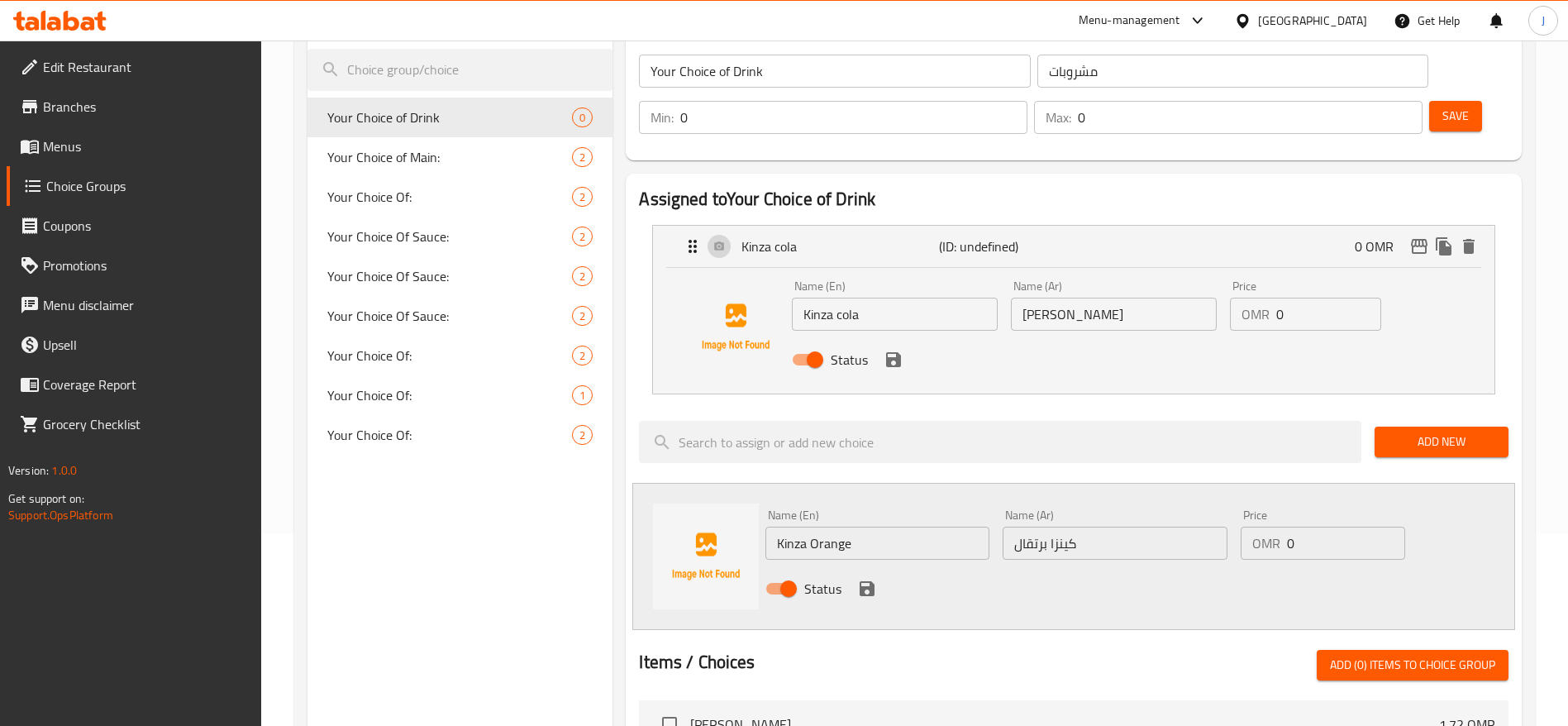
click at [1337, 655] on span "Add (0) items to choice group" at bounding box center [1412, 665] width 165 height 20
click at [1352, 650] on button "Add (0) items to choice group" at bounding box center [1413, 665] width 192 height 30
click at [1428, 432] on span "Add New" at bounding box center [1442, 442] width 108 height 20
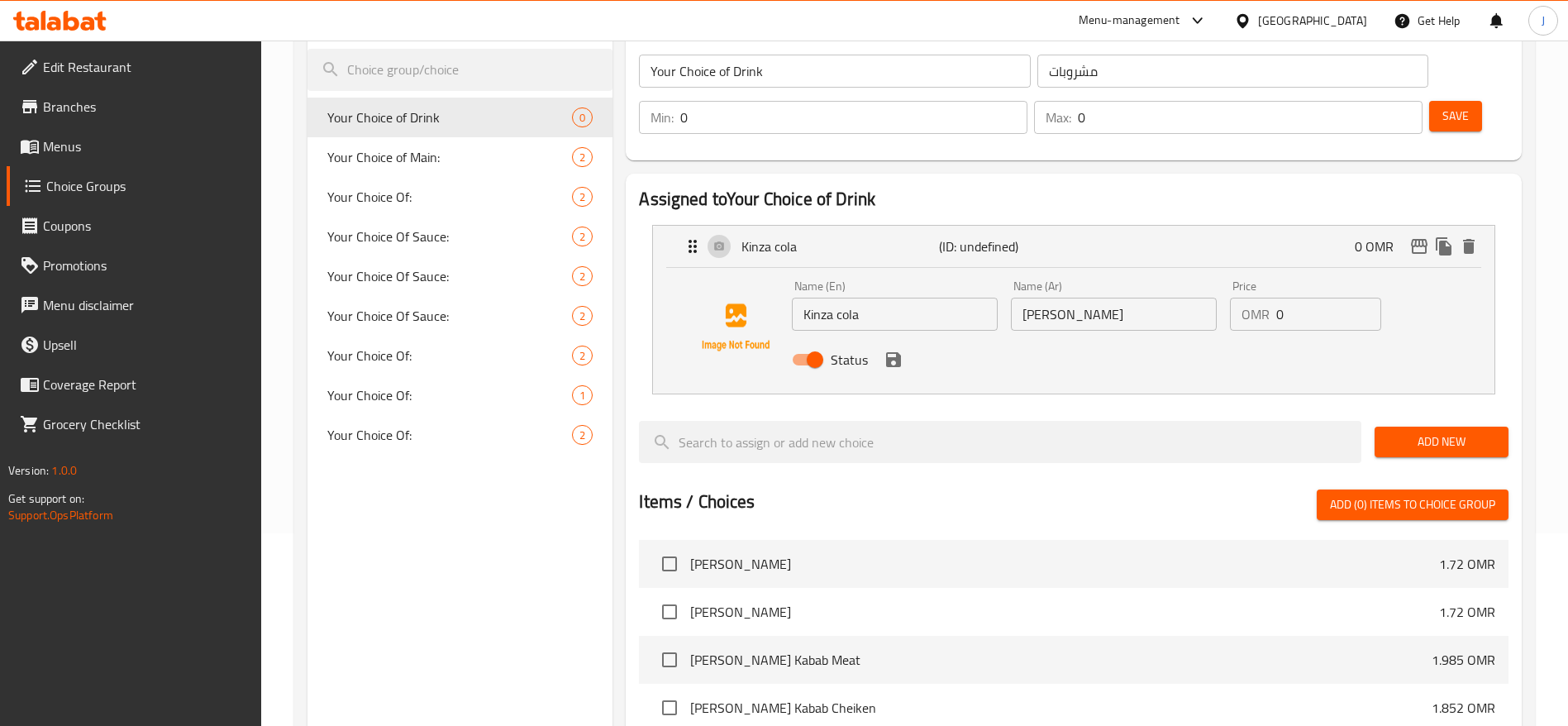
click at [1313, 298] on input "0" at bounding box center [1329, 315] width 105 height 33
click at [1280, 338] on div "Status" at bounding box center [1114, 360] width 658 height 44
click at [1416, 338] on div "Status" at bounding box center [1114, 360] width 658 height 44
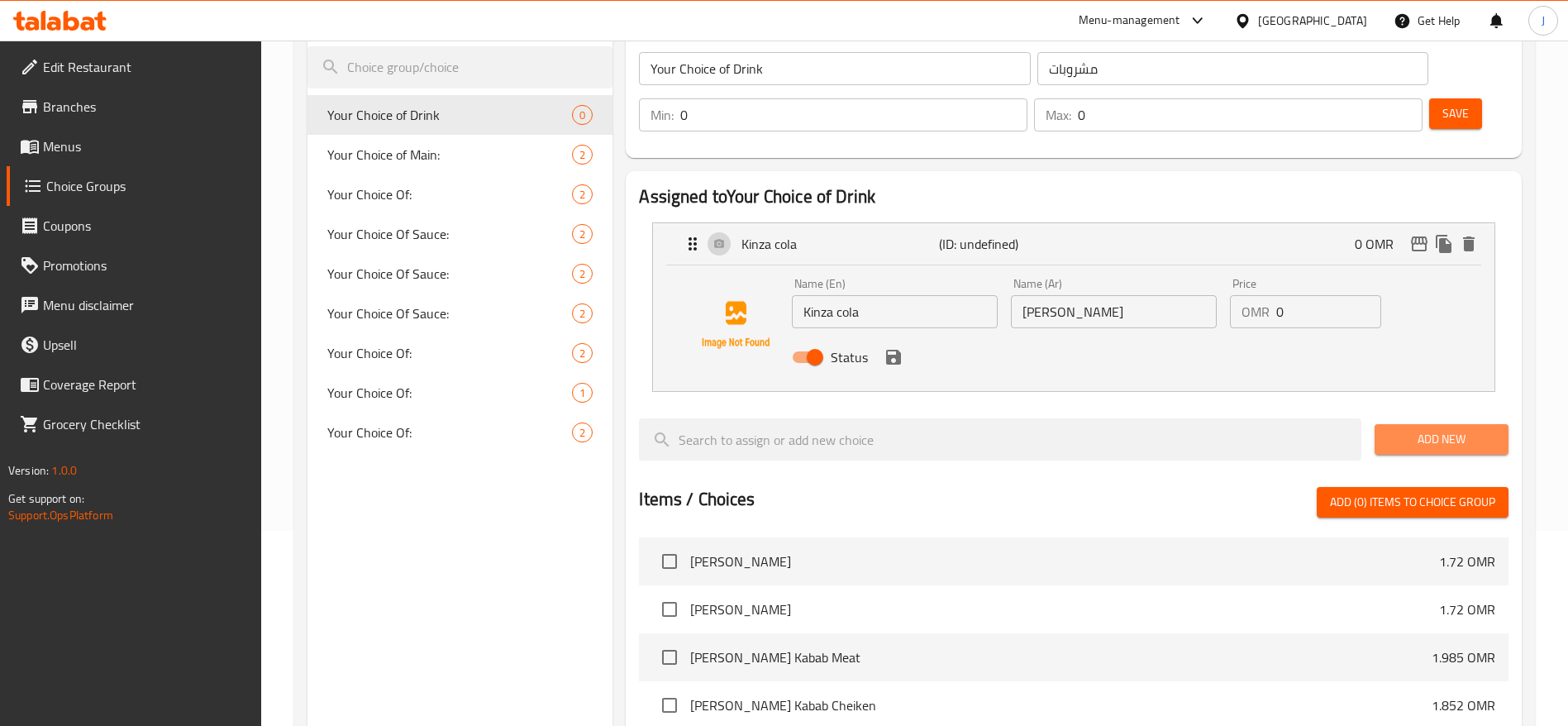
click at [1438, 424] on button "Add New" at bounding box center [1442, 439] width 134 height 30
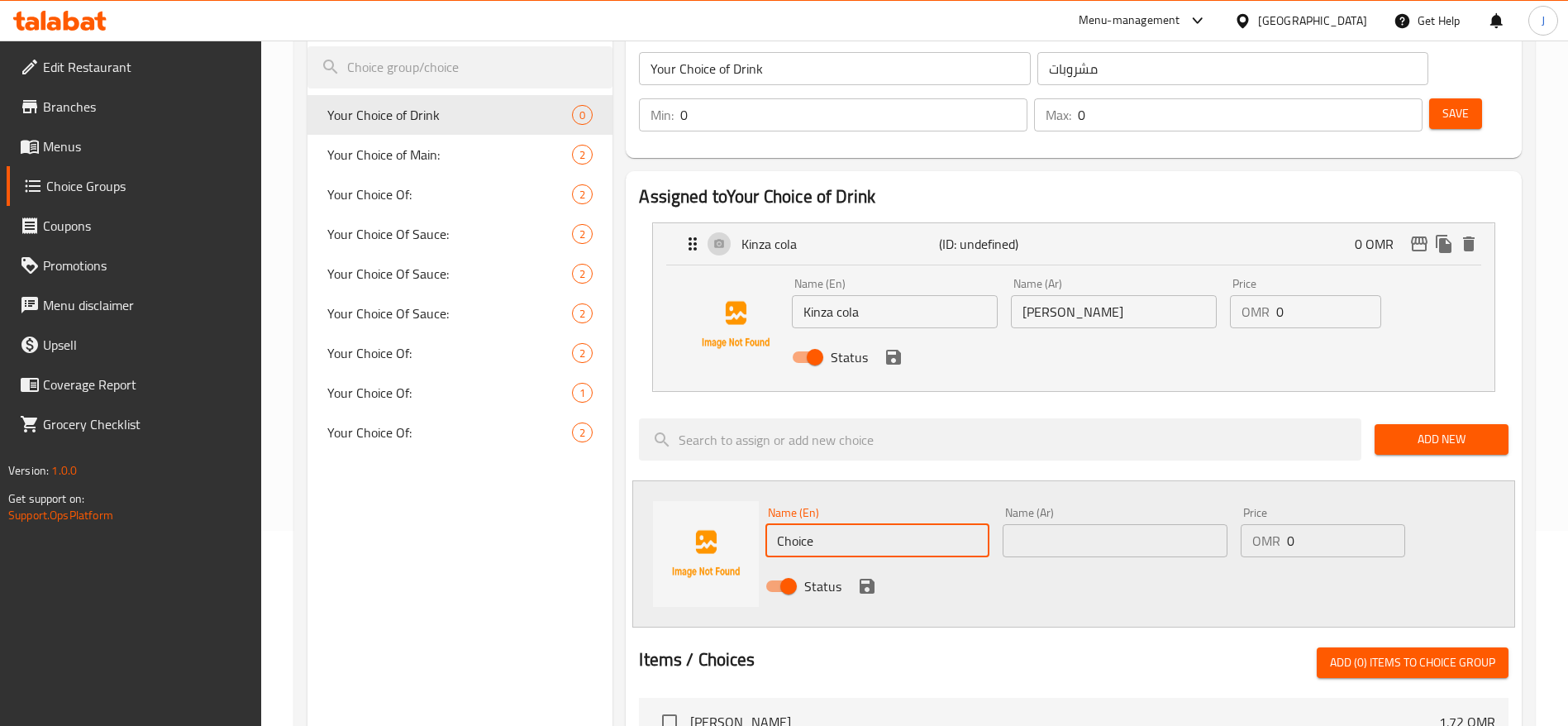
click at [830, 524] on input "Choice" at bounding box center [877, 541] width 224 height 33
paste input "Kinza orang"
type input "Kinza orange"
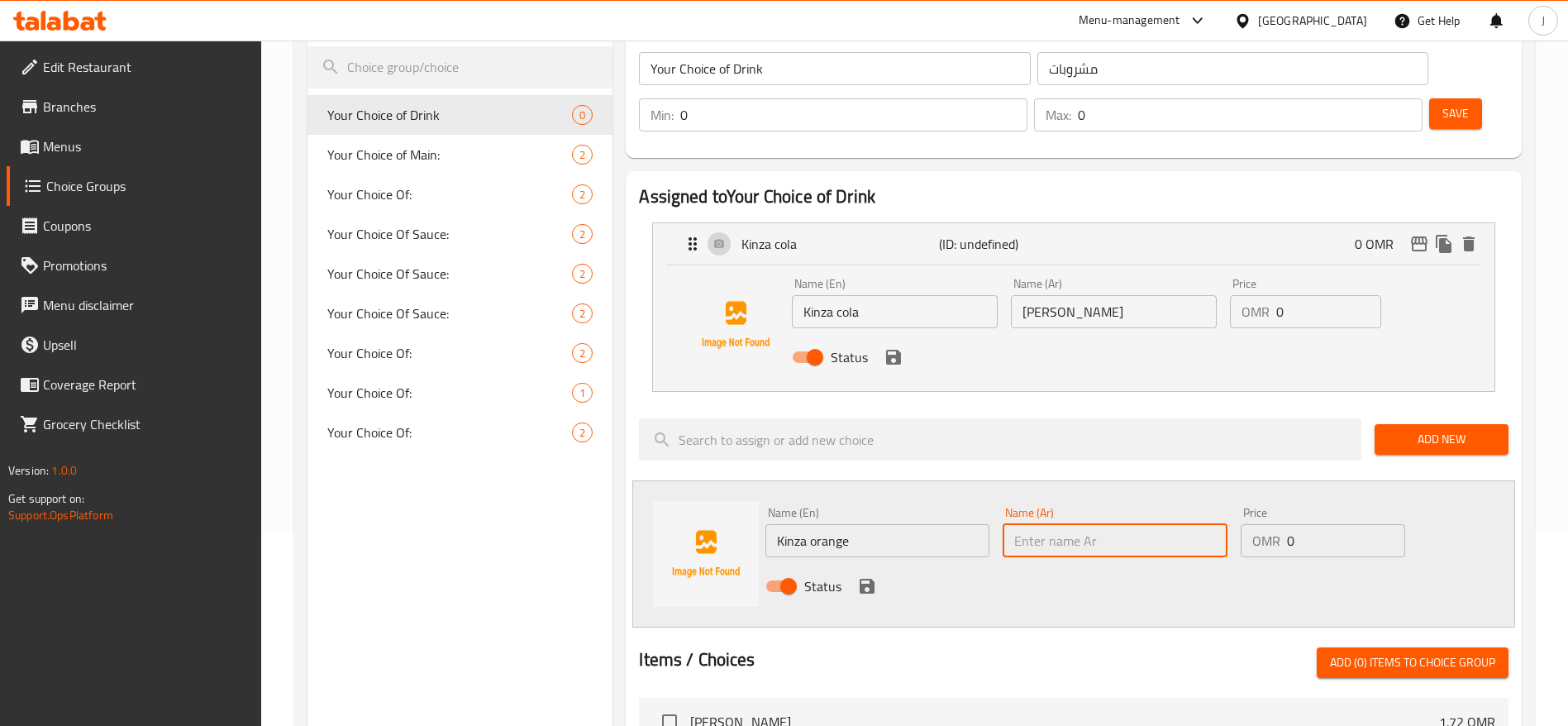
click at [1073, 524] on input "text" at bounding box center [1114, 541] width 224 height 33
paste input "كينزا"
paste input "برتقال"
type input "كينزا برتقال"
click at [870, 578] on icon "save" at bounding box center [867, 586] width 15 height 15
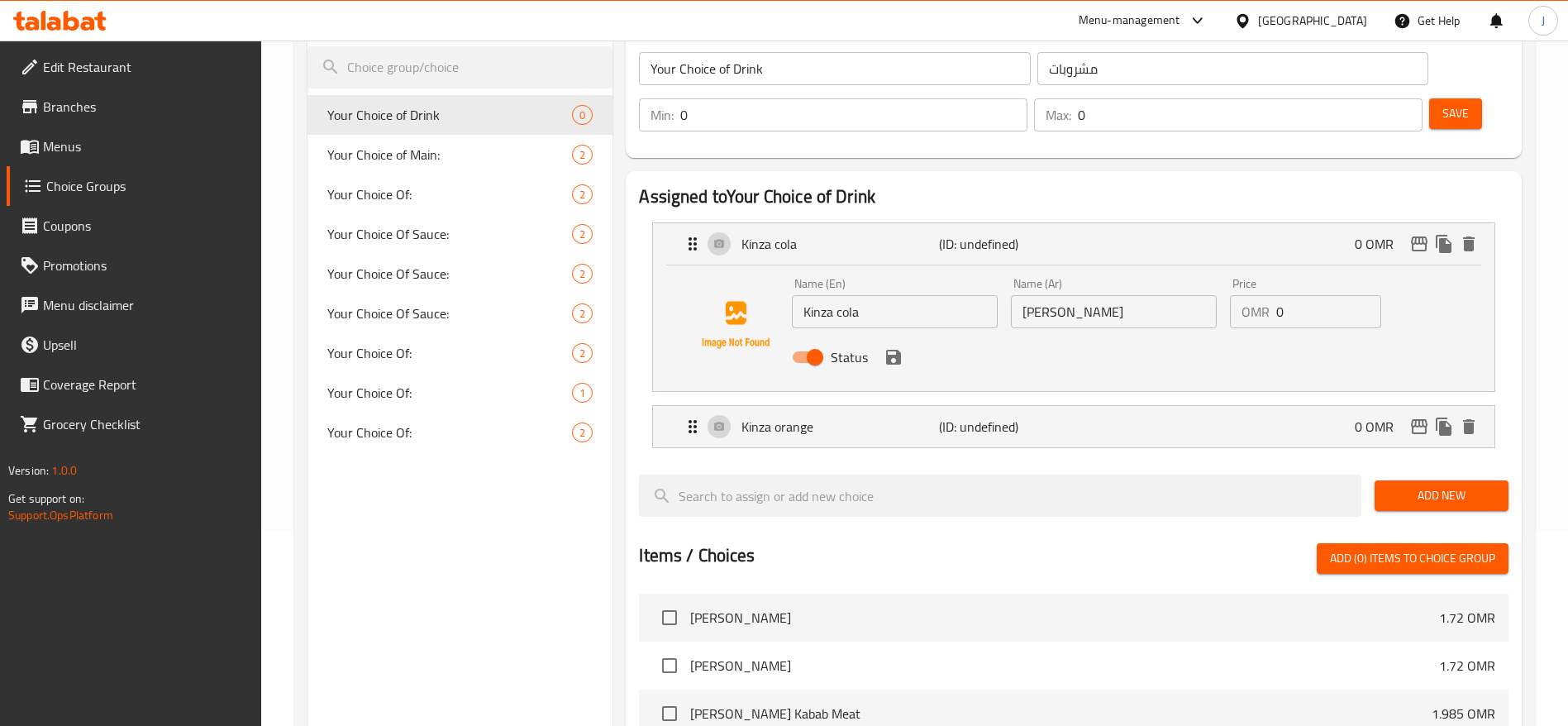
click at [1432, 485] on span "Add New" at bounding box center [1442, 495] width 108 height 20
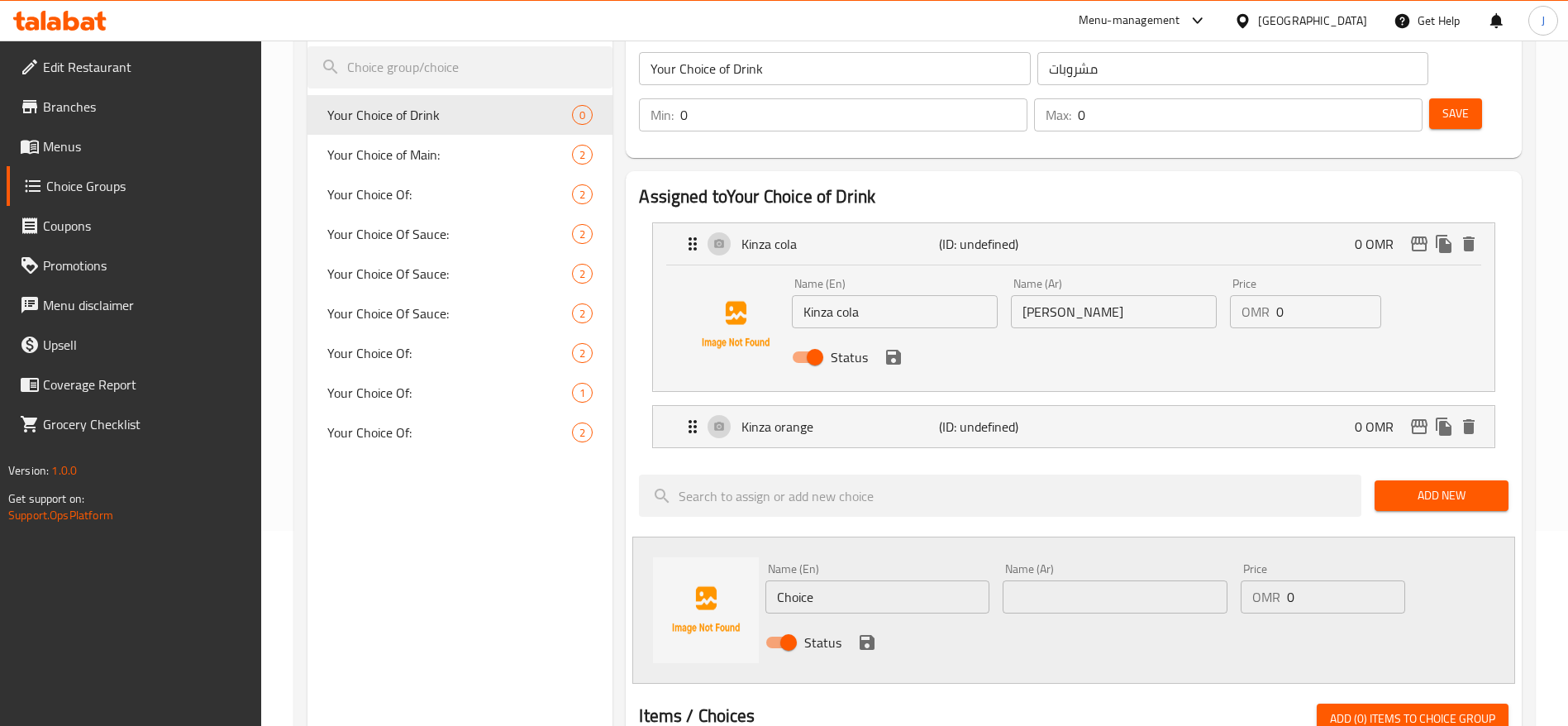
click at [873, 580] on input "Choice" at bounding box center [877, 597] width 224 height 33
drag, startPoint x: 873, startPoint y: 550, endPoint x: 570, endPoint y: 542, distance: 303.1
click at [570, 542] on div "Choice Groups Your Choice of Drink 0 Your Choice of Main: 2 Your Choice Of: 2 Y…" at bounding box center [918, 656] width 1221 height 1327
click at [1058, 580] on input "text" at bounding box center [1114, 597] width 224 height 33
paste input "كينزا"
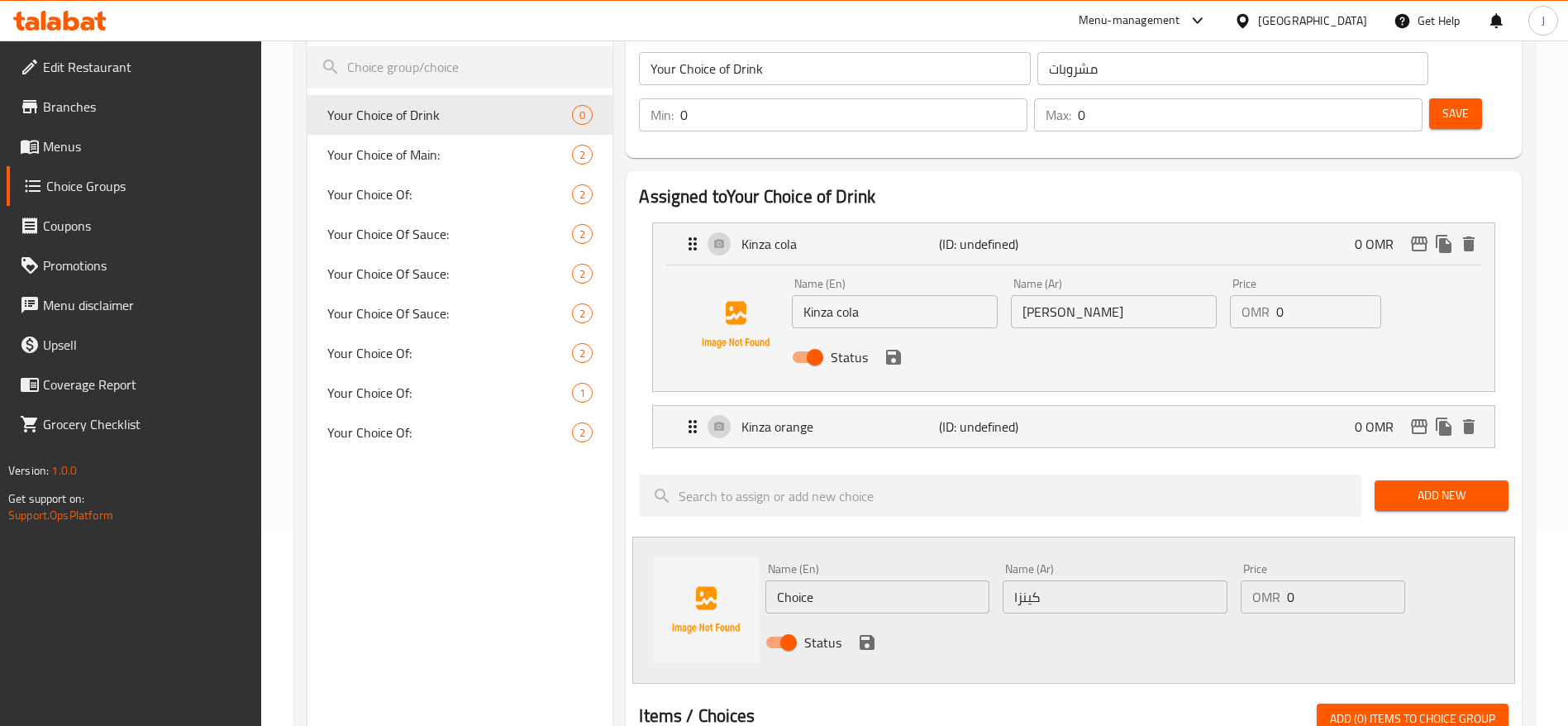
click at [1089, 410] on nav "Kinza cola (ID: undefined) 0 OMR Name (En) Kinza cola Name (En) Name (Ar) كينزا…" at bounding box center [1074, 335] width 870 height 252
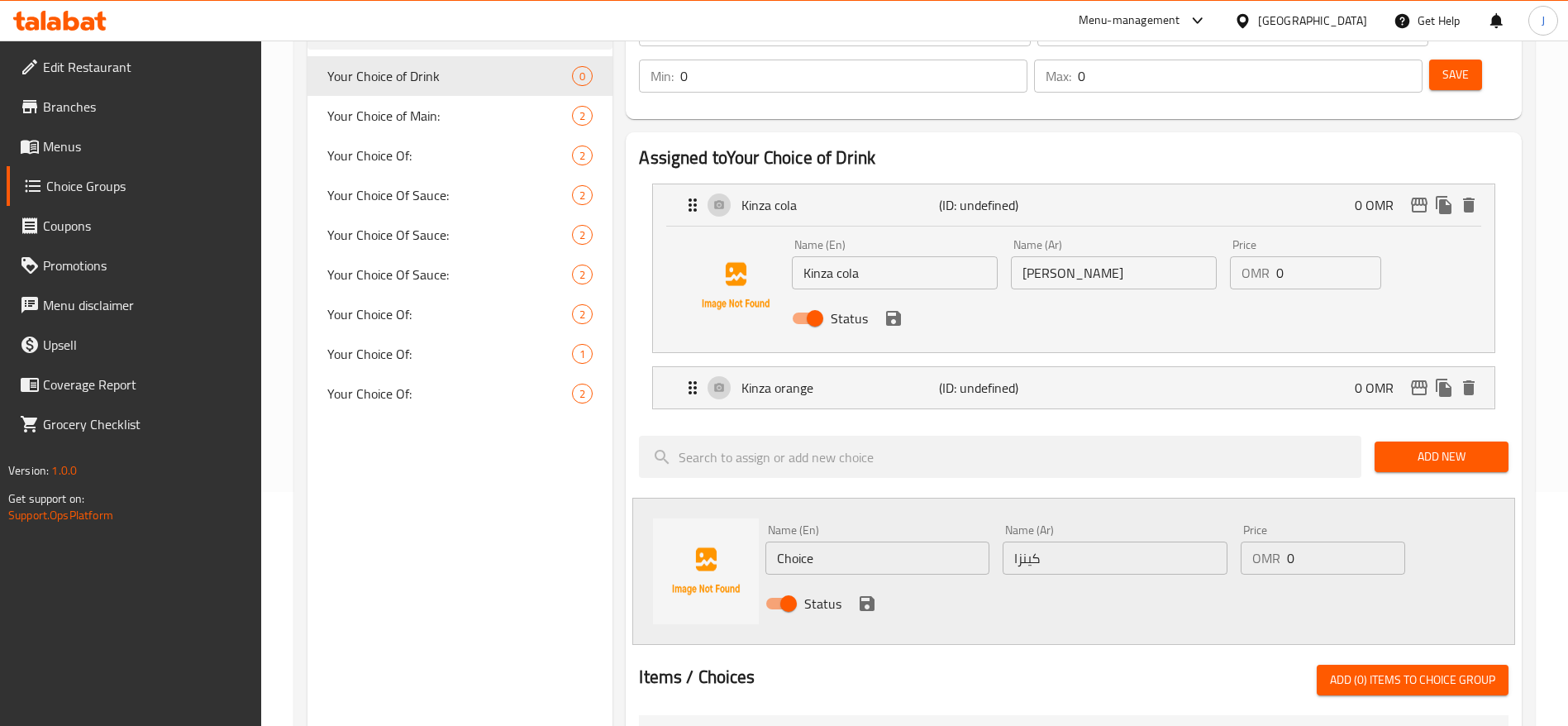
scroll to position [230, 0]
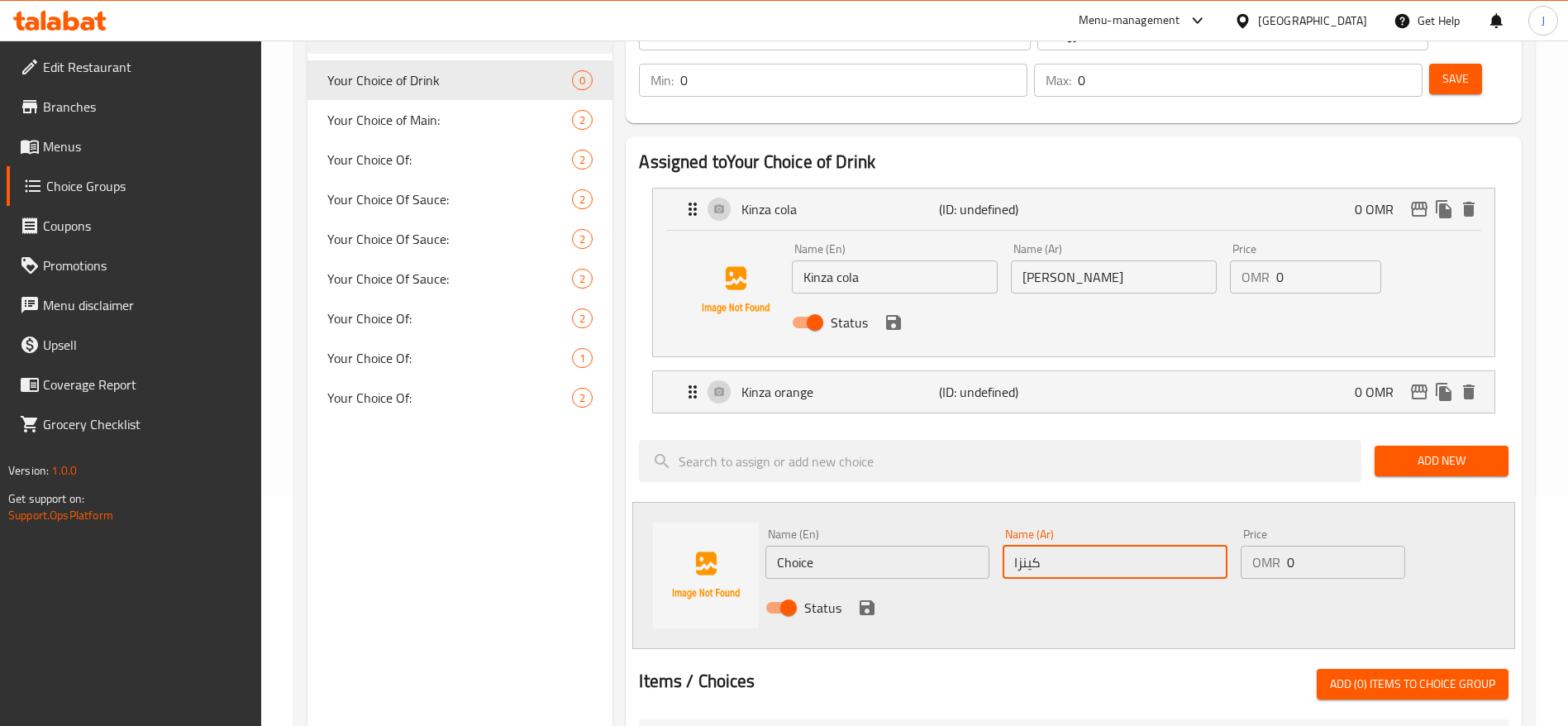
click at [1015, 546] on input "كينزا" at bounding box center [1114, 563] width 224 height 33
paste input "ليمون"
paste input "يمون"
click at [1073, 546] on input "كينزا" at bounding box center [1114, 563] width 224 height 33
paste input "ليمون"
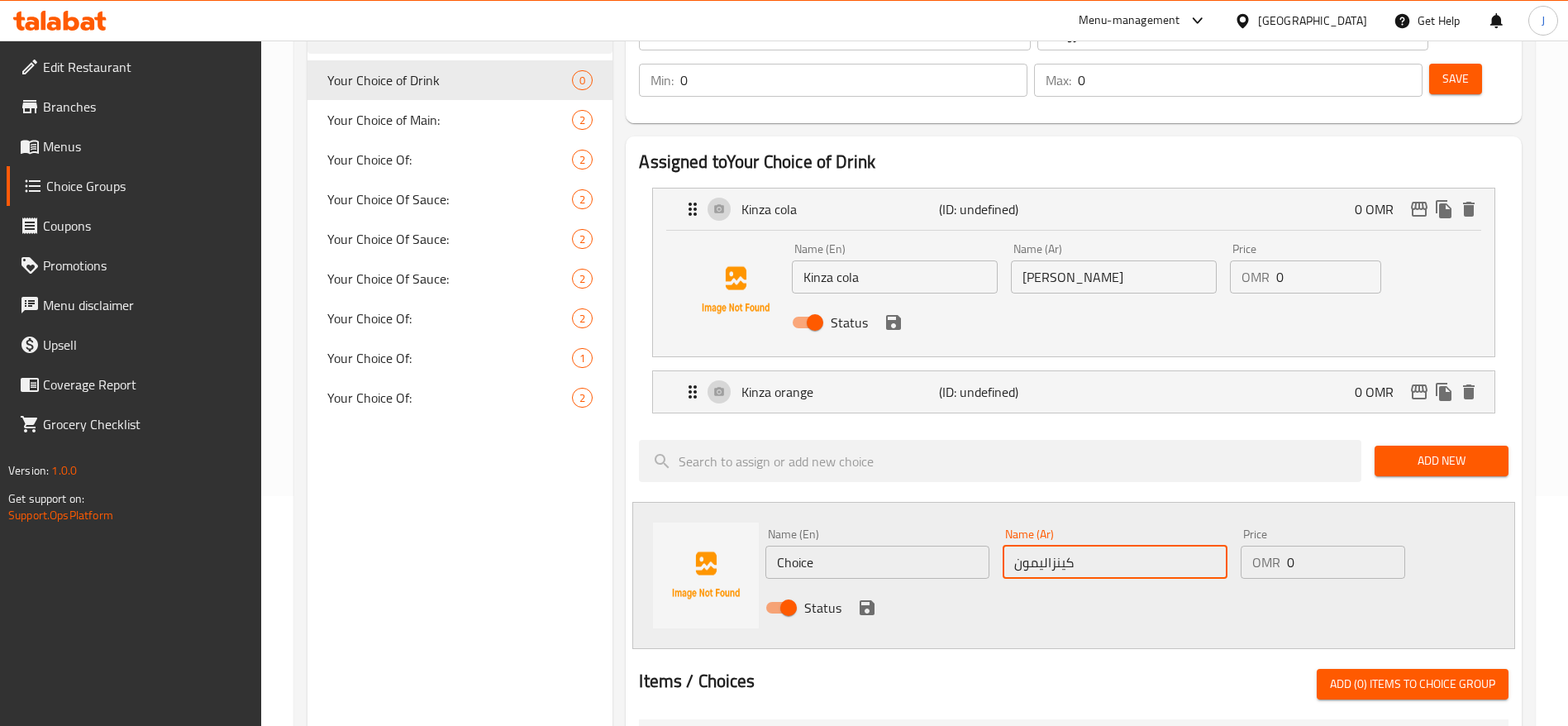
click at [1043, 546] on input "كينزاليمون" at bounding box center [1114, 563] width 224 height 33
type input "كينزا ليمون"
click at [948, 546] on input "Choice" at bounding box center [877, 563] width 224 height 33
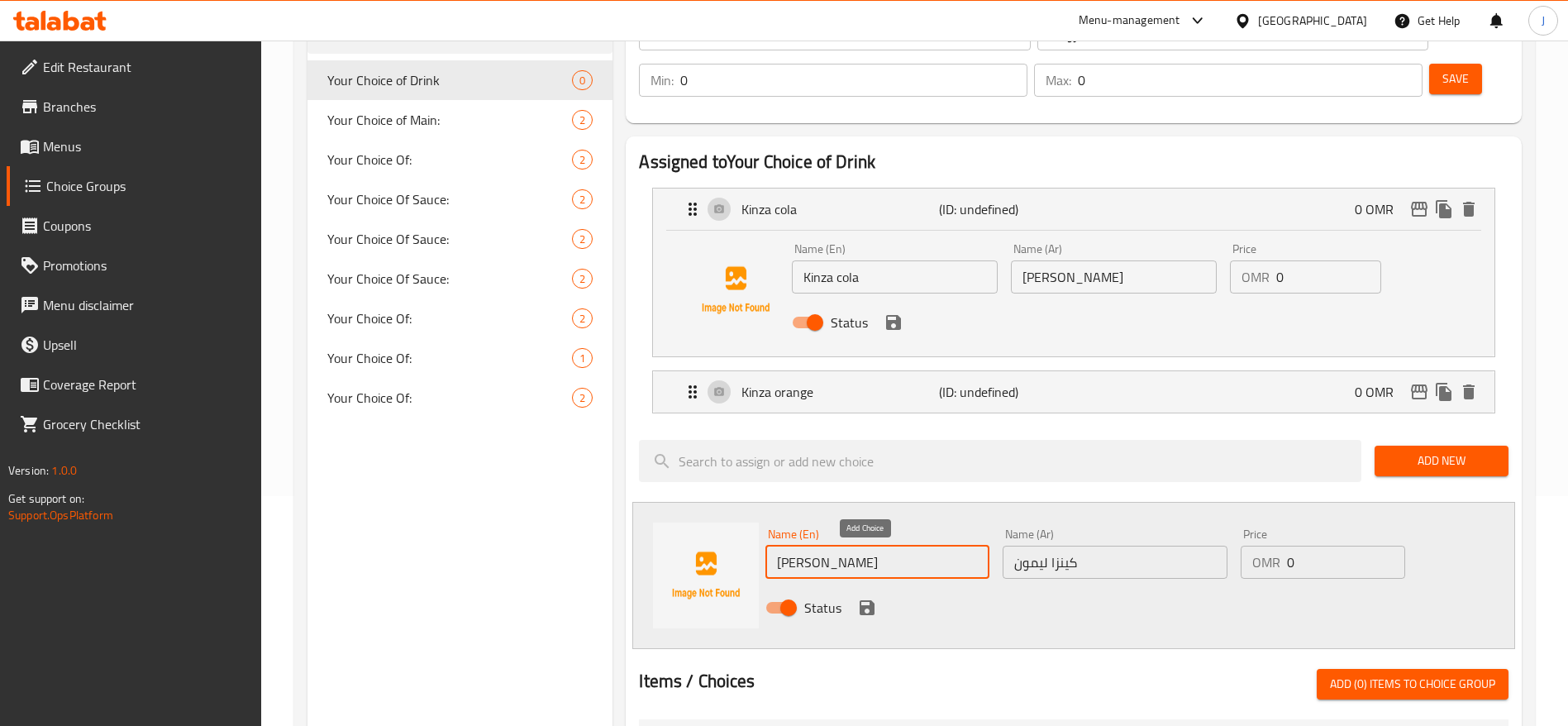
type input "[PERSON_NAME]"
click at [869, 601] on icon "save" at bounding box center [867, 608] width 15 height 15
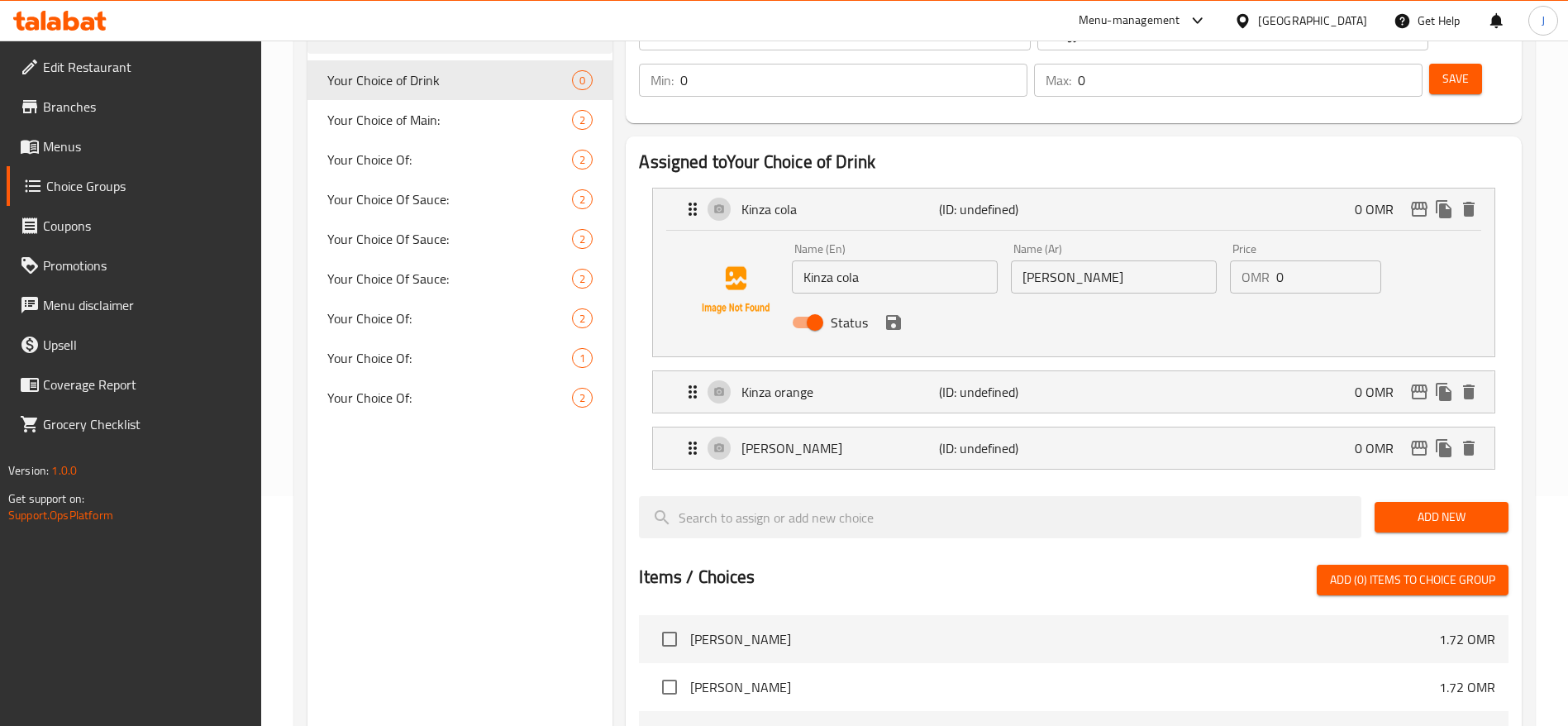
click at [1442, 506] on span "Add New" at bounding box center [1442, 517] width 108 height 20
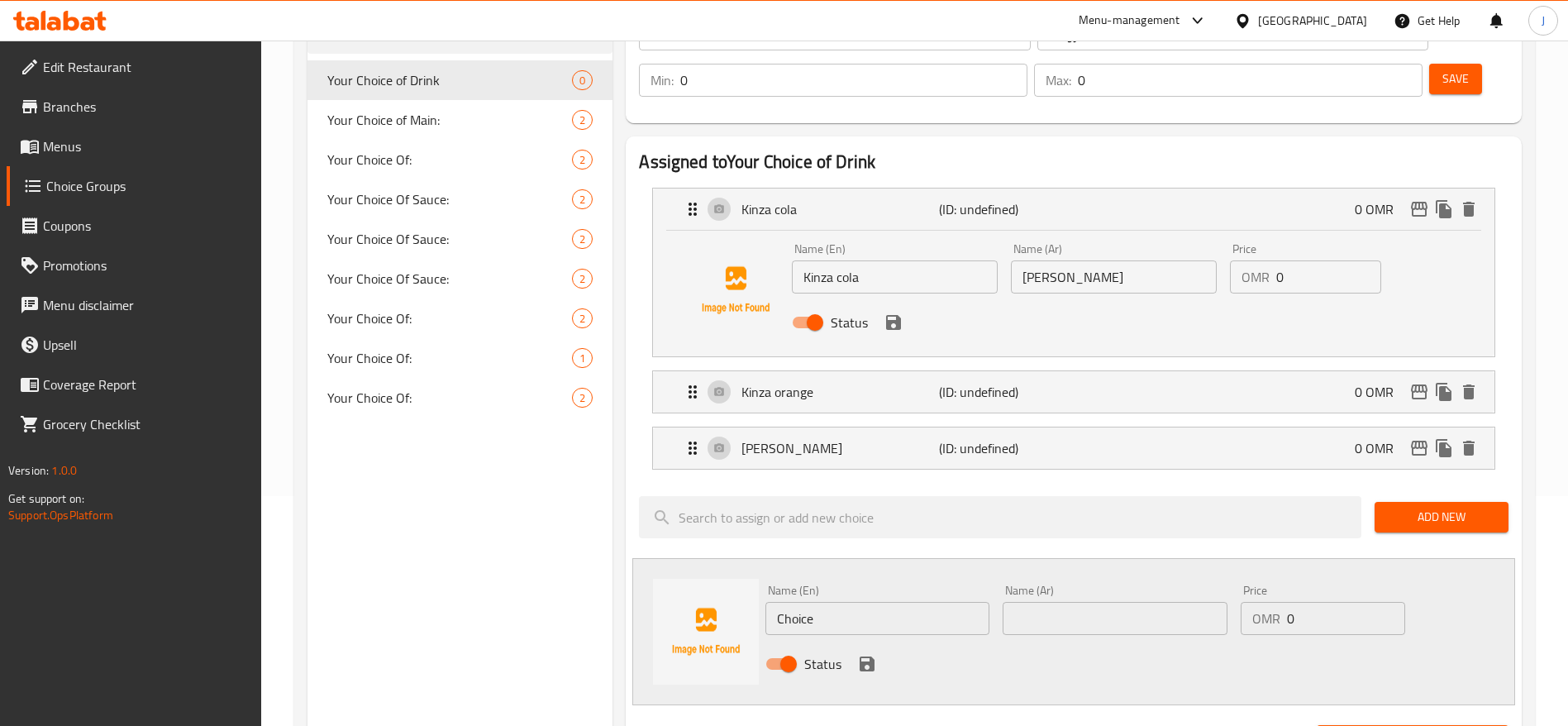
click at [967, 585] on div "Name (En) Choice Name (En)" at bounding box center [877, 610] width 224 height 51
click at [913, 602] on input "Choice" at bounding box center [877, 619] width 224 height 33
type input "C"
type input "Kinza Cola Diet"
click at [1111, 602] on input "text" at bounding box center [1114, 619] width 224 height 33
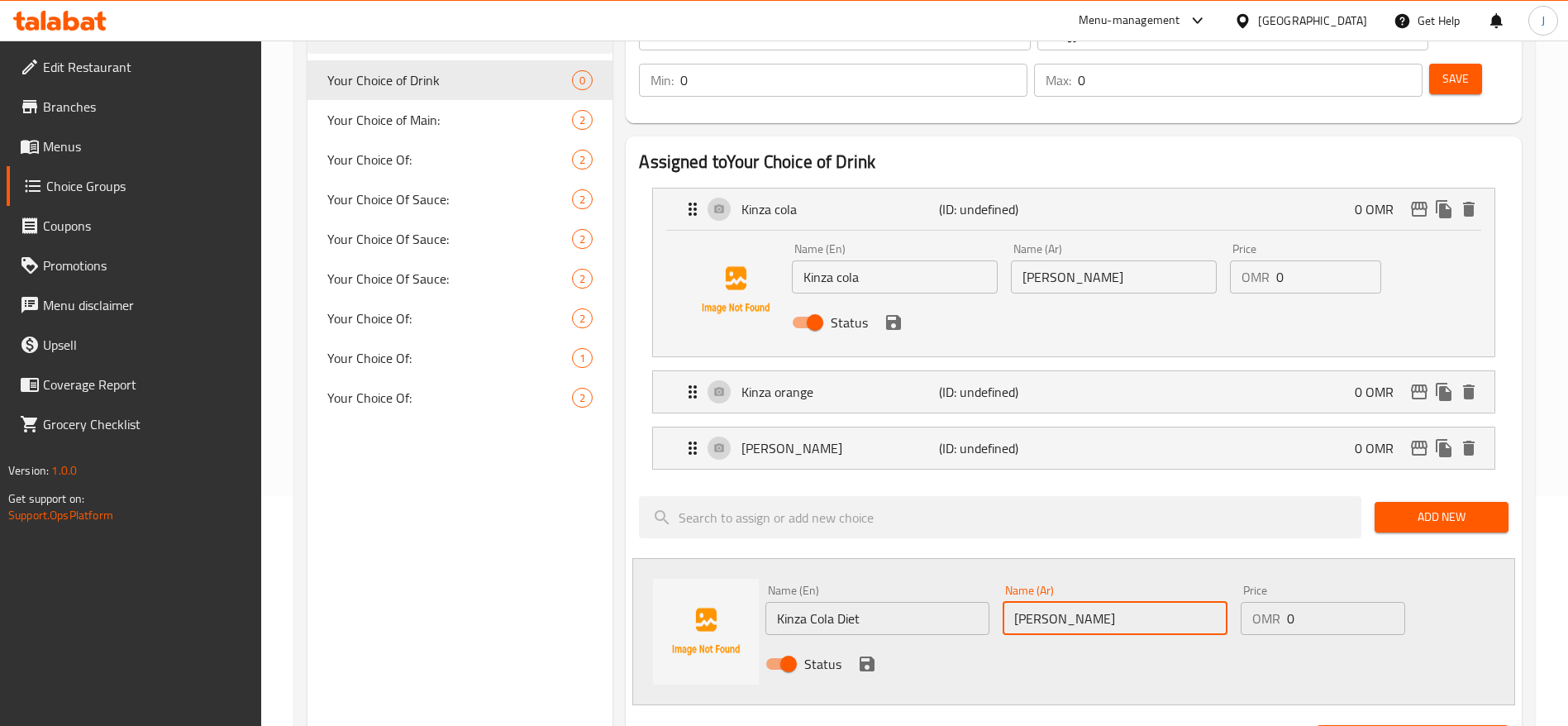
paste input "د"
drag, startPoint x: 1052, startPoint y: 576, endPoint x: 1051, endPoint y: 587, distance: 11.0
click at [1051, 602] on input "كينزا كولا د" at bounding box center [1114, 619] width 224 height 33
paste input "ا"
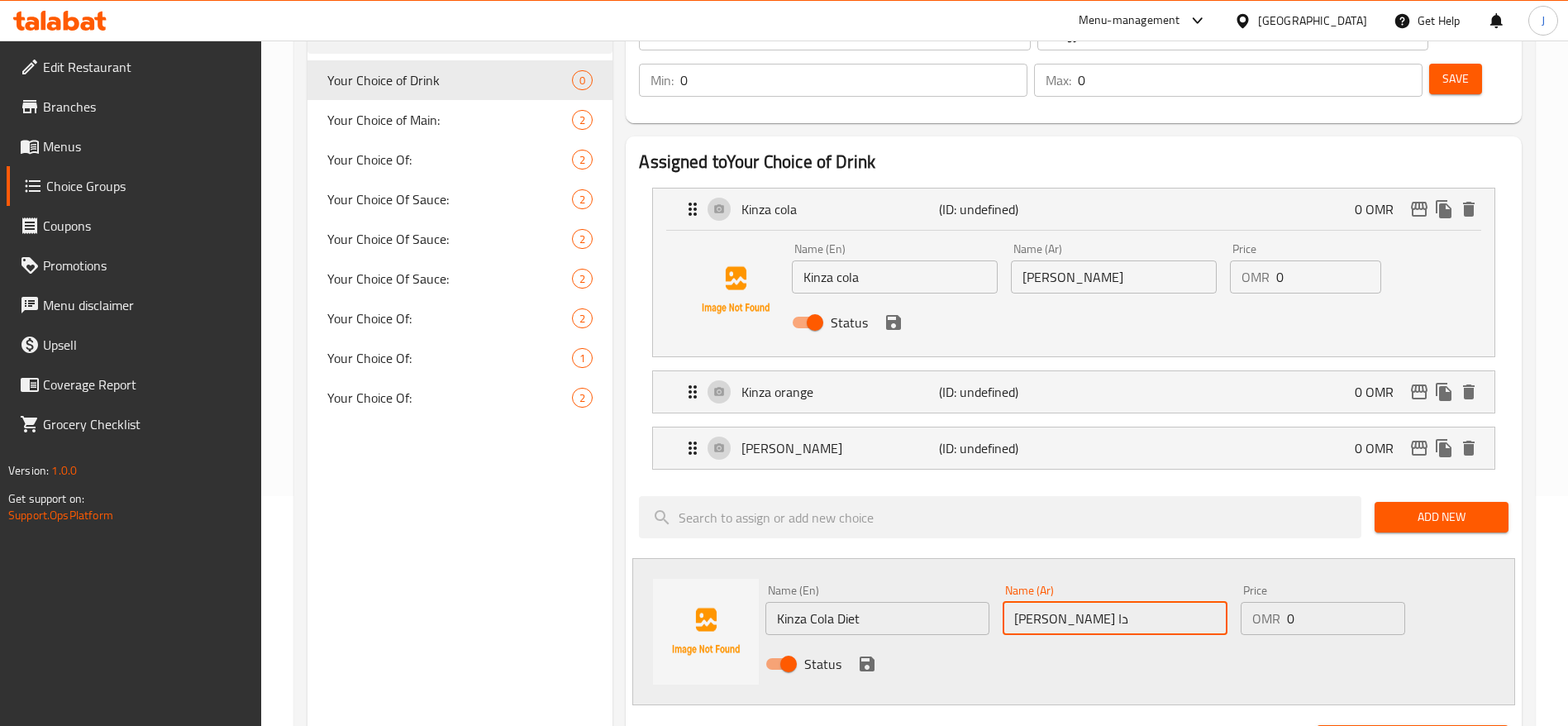
click at [1063, 602] on input "كينزا كولا دا" at bounding box center [1114, 619] width 224 height 33
click at [1113, 602] on input "كينزا كولا دا" at bounding box center [1114, 619] width 224 height 33
paste input "ن"
drag, startPoint x: 1066, startPoint y: 573, endPoint x: 1071, endPoint y: 584, distance: 12.1
click at [1071, 602] on input "كينزا كولا دا" at bounding box center [1114, 619] width 224 height 33
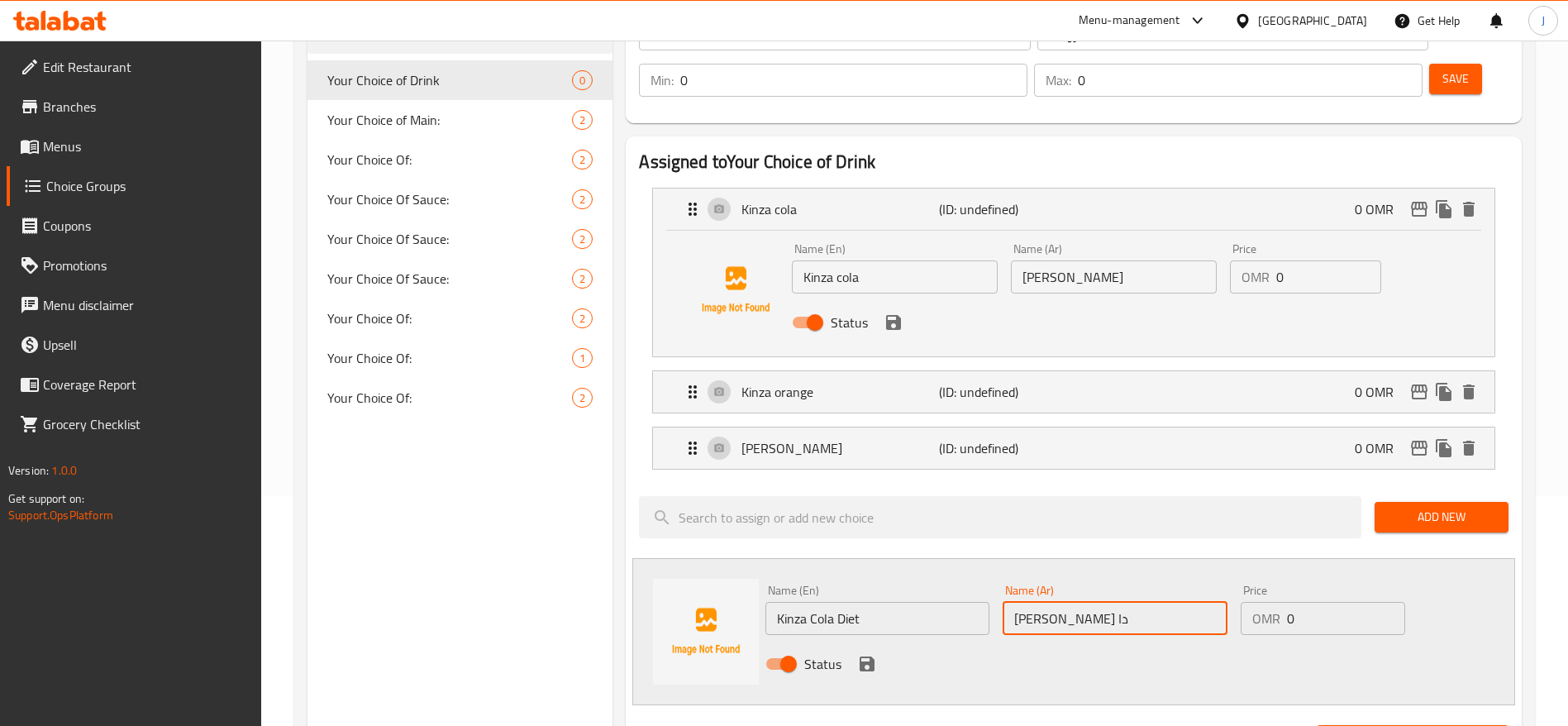
click at [1111, 602] on input "كينزا كولا دا" at bounding box center [1114, 619] width 224 height 33
paste input "ي"
paste input "ت"
type input "كينزا كولا دايت"
click at [873, 657] on icon "save" at bounding box center [867, 664] width 15 height 15
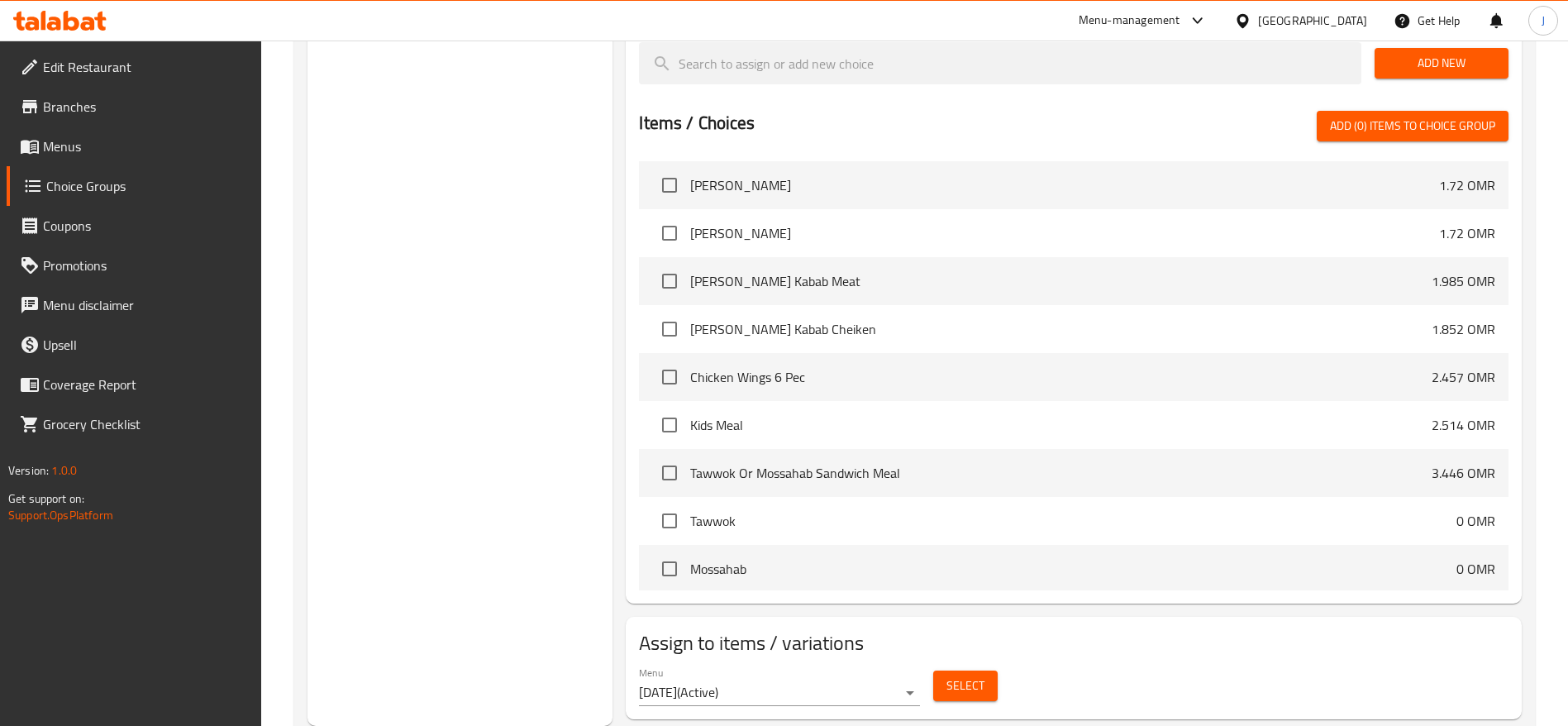
scroll to position [0, 0]
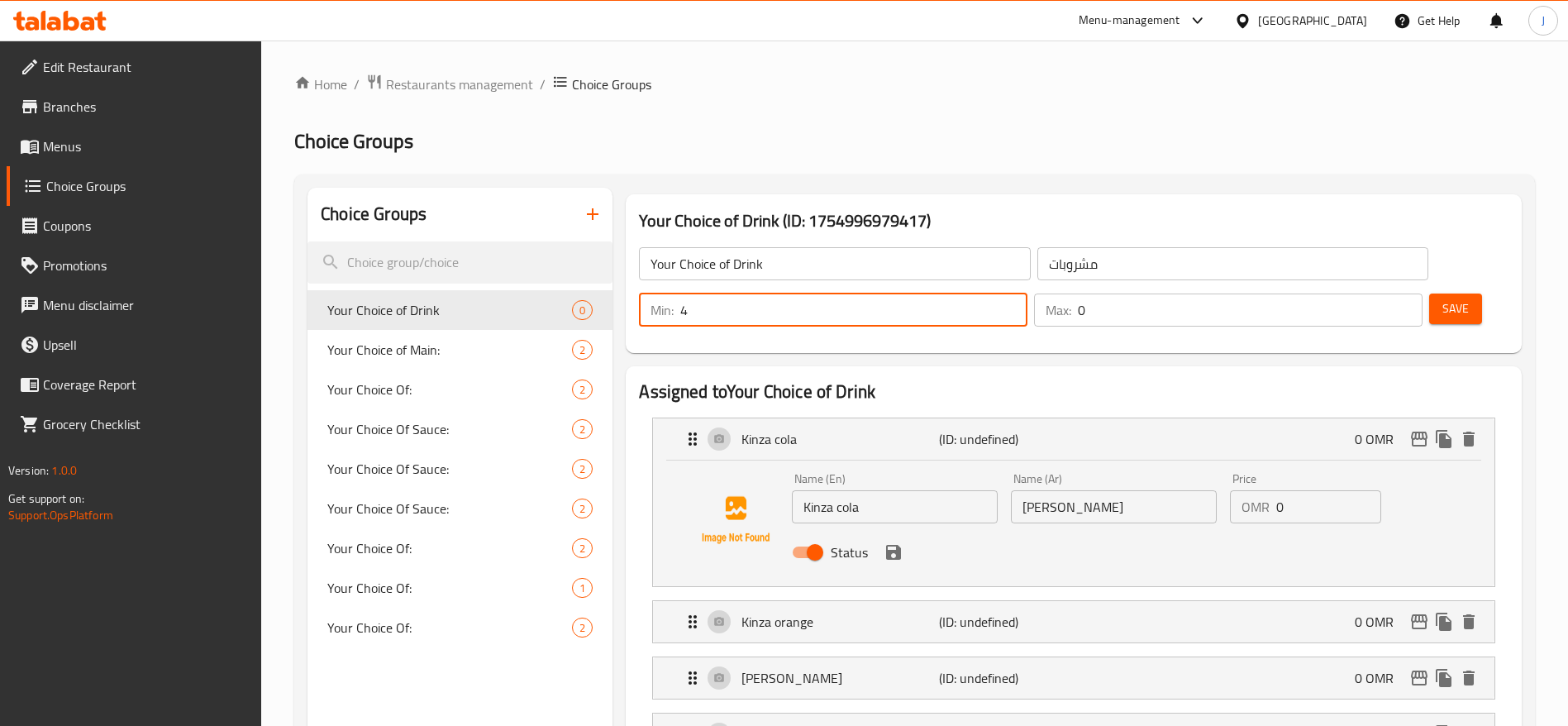
click at [1028, 293] on input "4" at bounding box center [854, 310] width 347 height 33
click at [1028, 293] on input "3" at bounding box center [854, 310] width 347 height 33
click at [1028, 293] on input "2" at bounding box center [854, 310] width 347 height 33
type input "1"
click at [1028, 293] on input "1" at bounding box center [854, 310] width 347 height 33
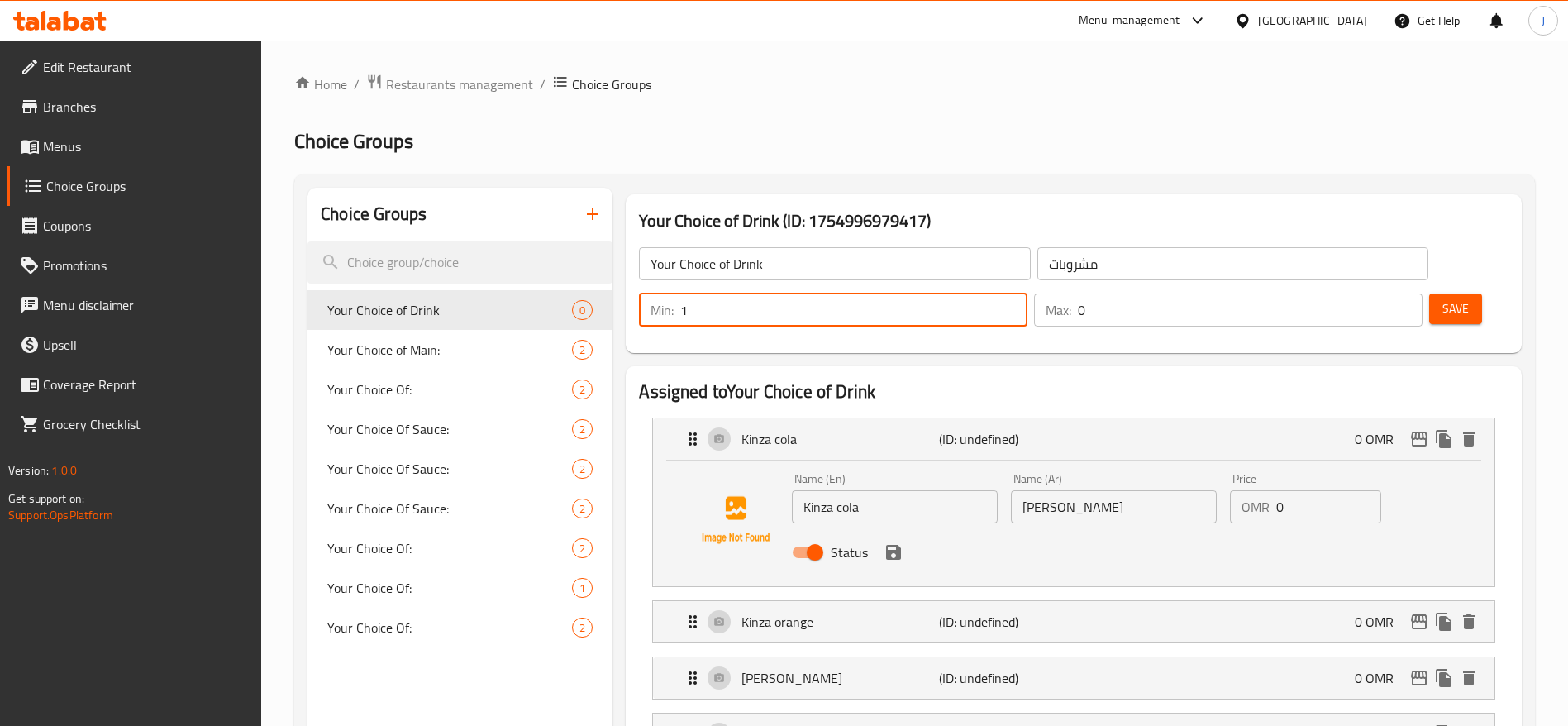
click at [1358, 293] on input "0" at bounding box center [1251, 310] width 345 height 33
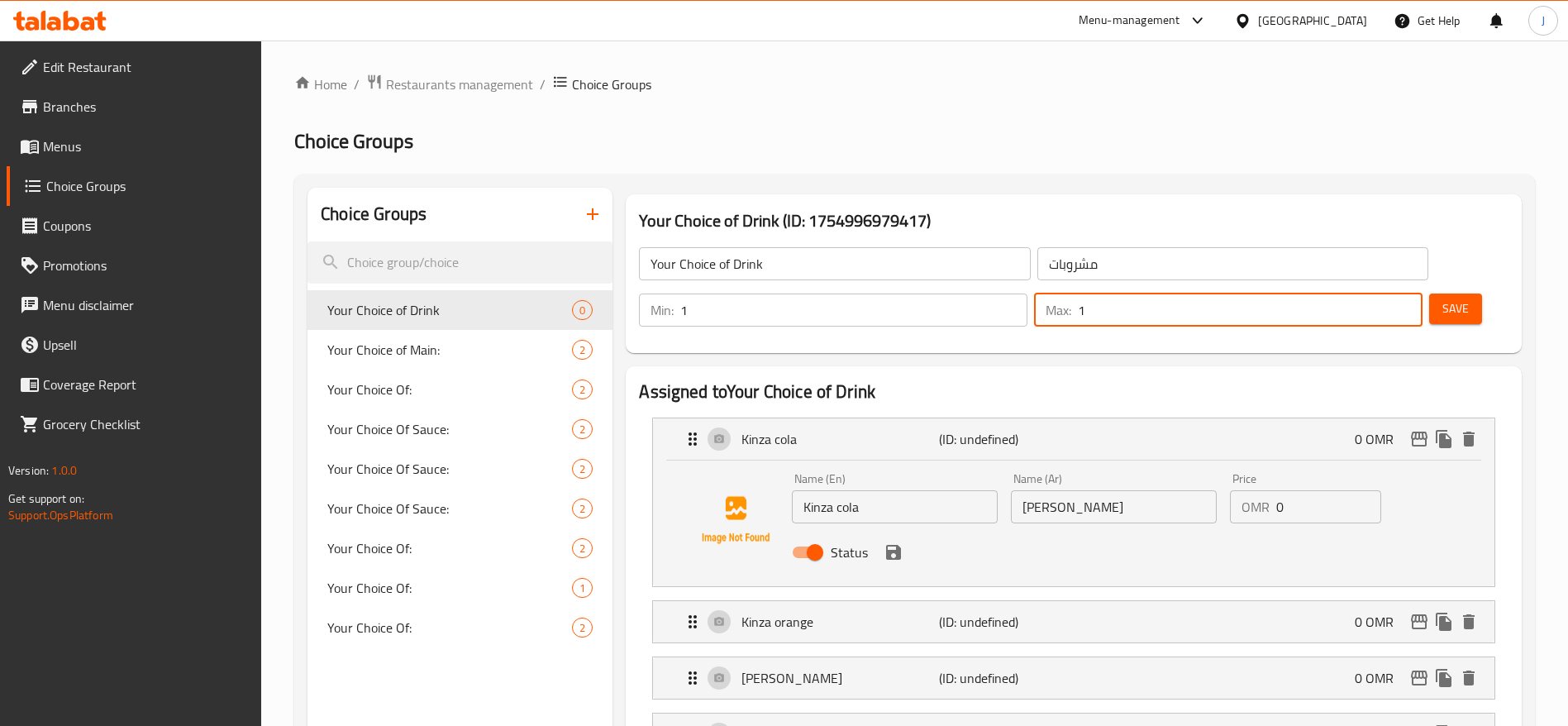
type input "1"
click at [1443, 299] on span "Save" at bounding box center [1455, 309] width 27 height 20
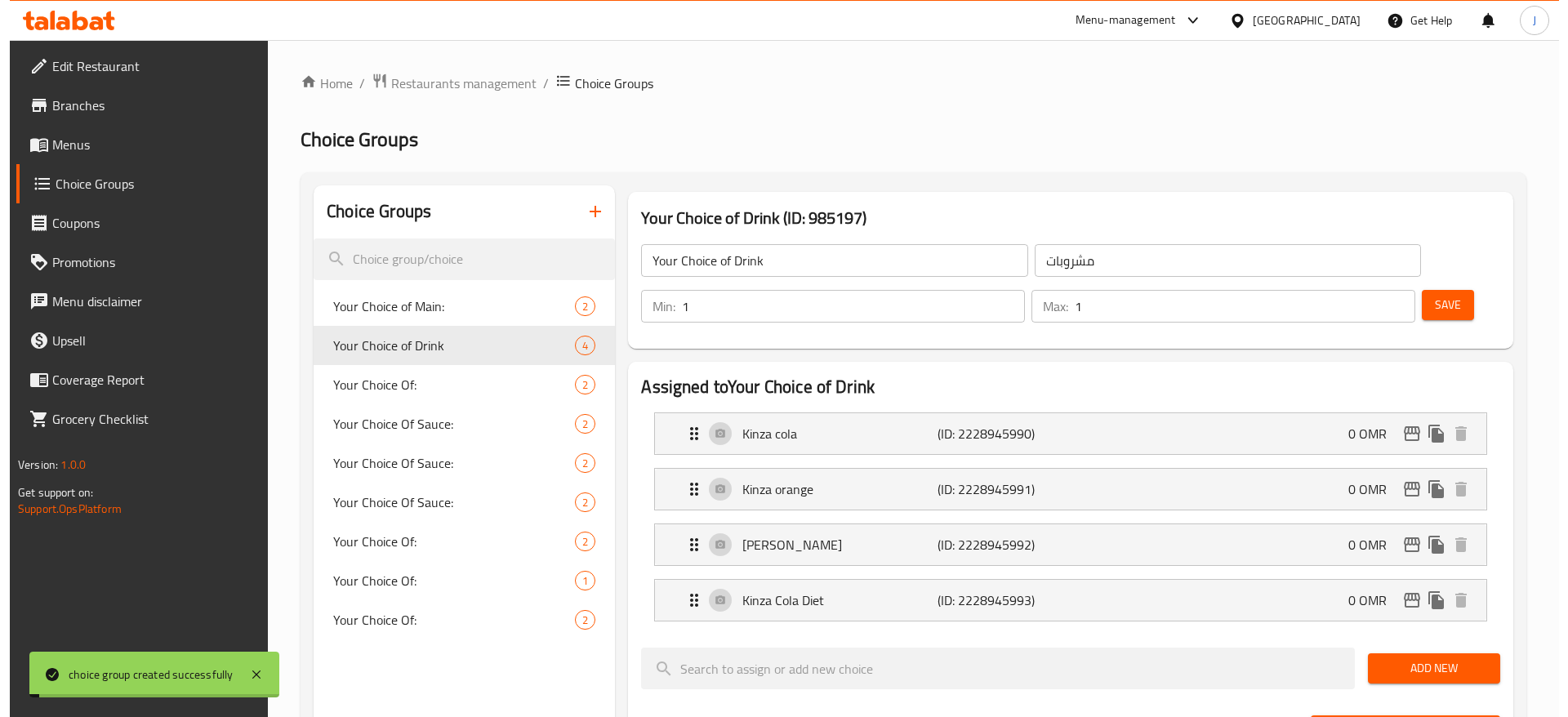
scroll to position [606, 0]
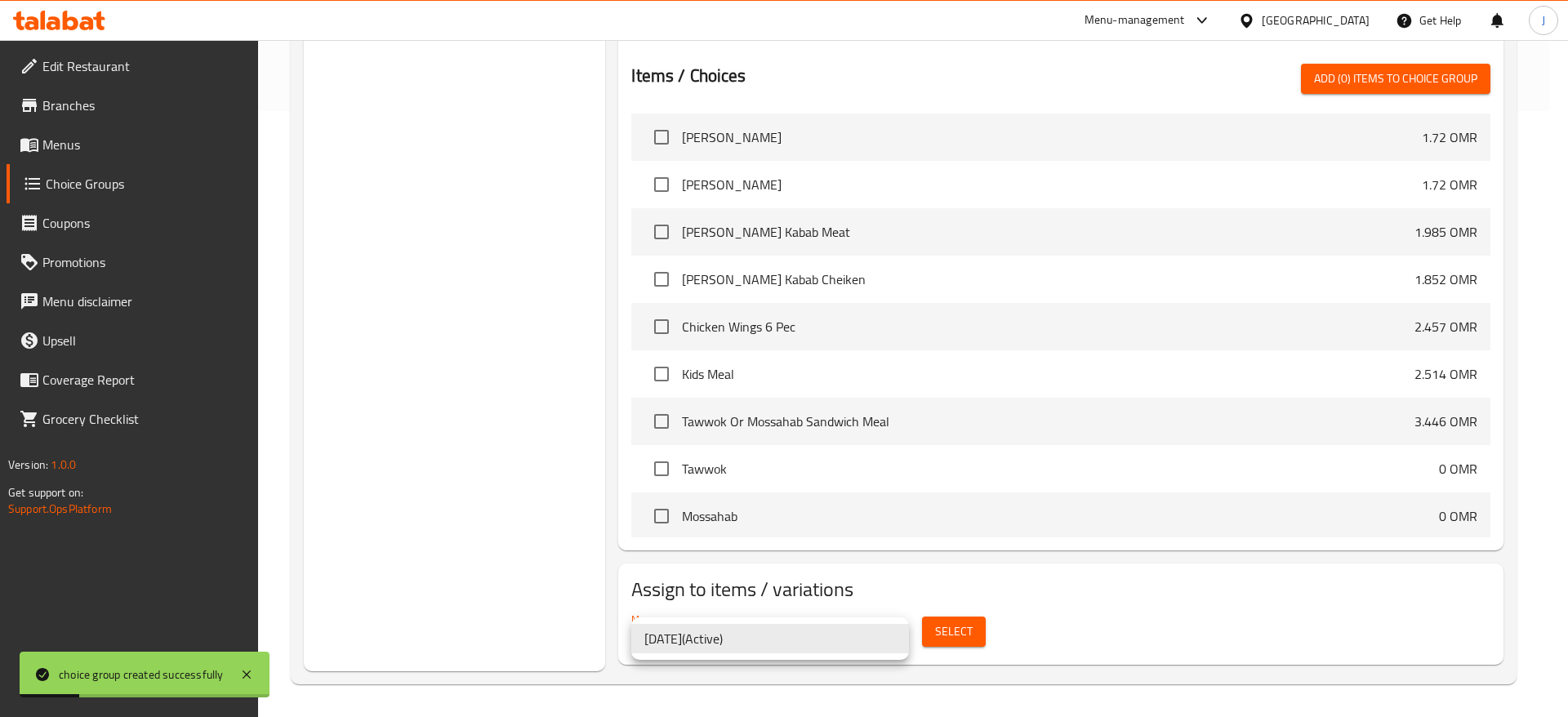
click at [948, 630] on div at bounding box center [784, 358] width 1568 height 717
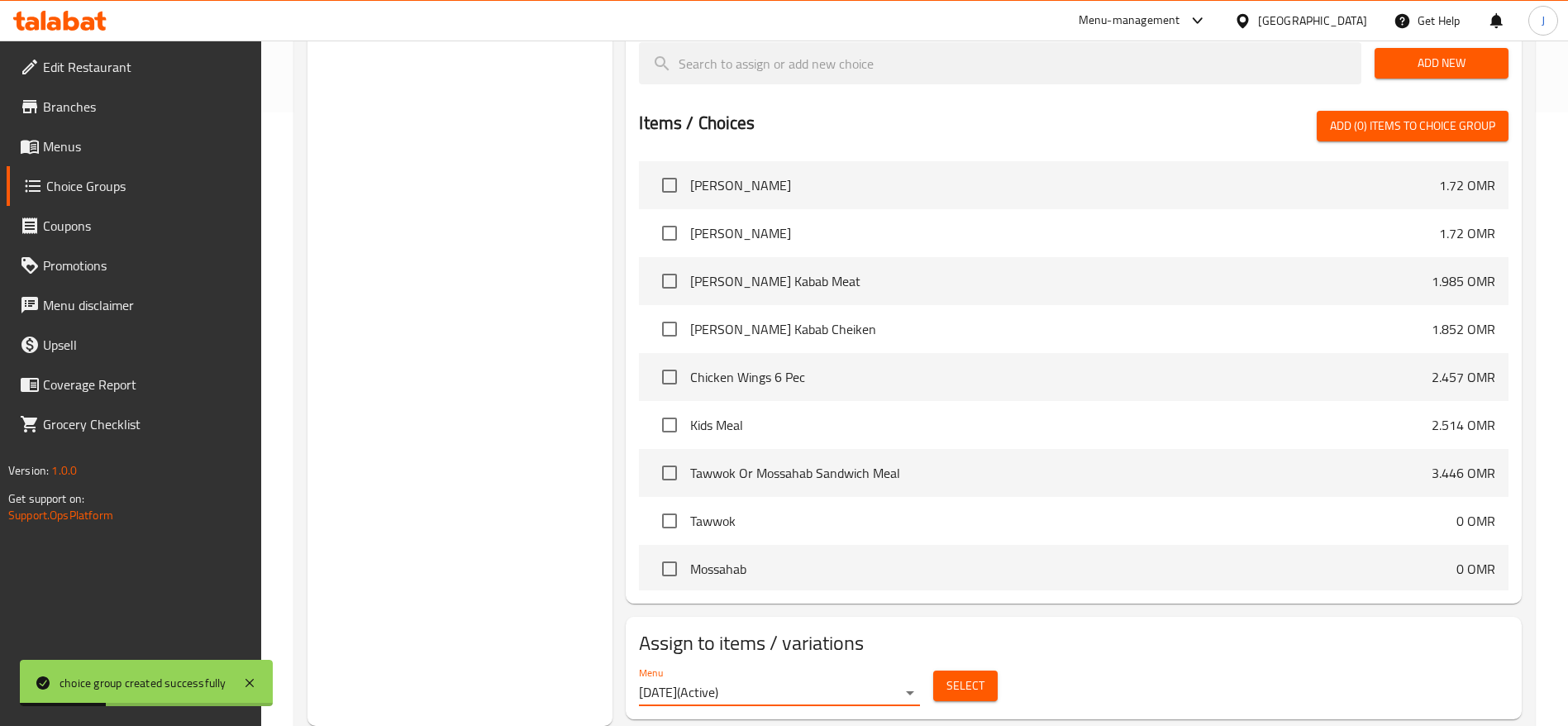
click at [963, 675] on span "Select" at bounding box center [965, 685] width 38 height 20
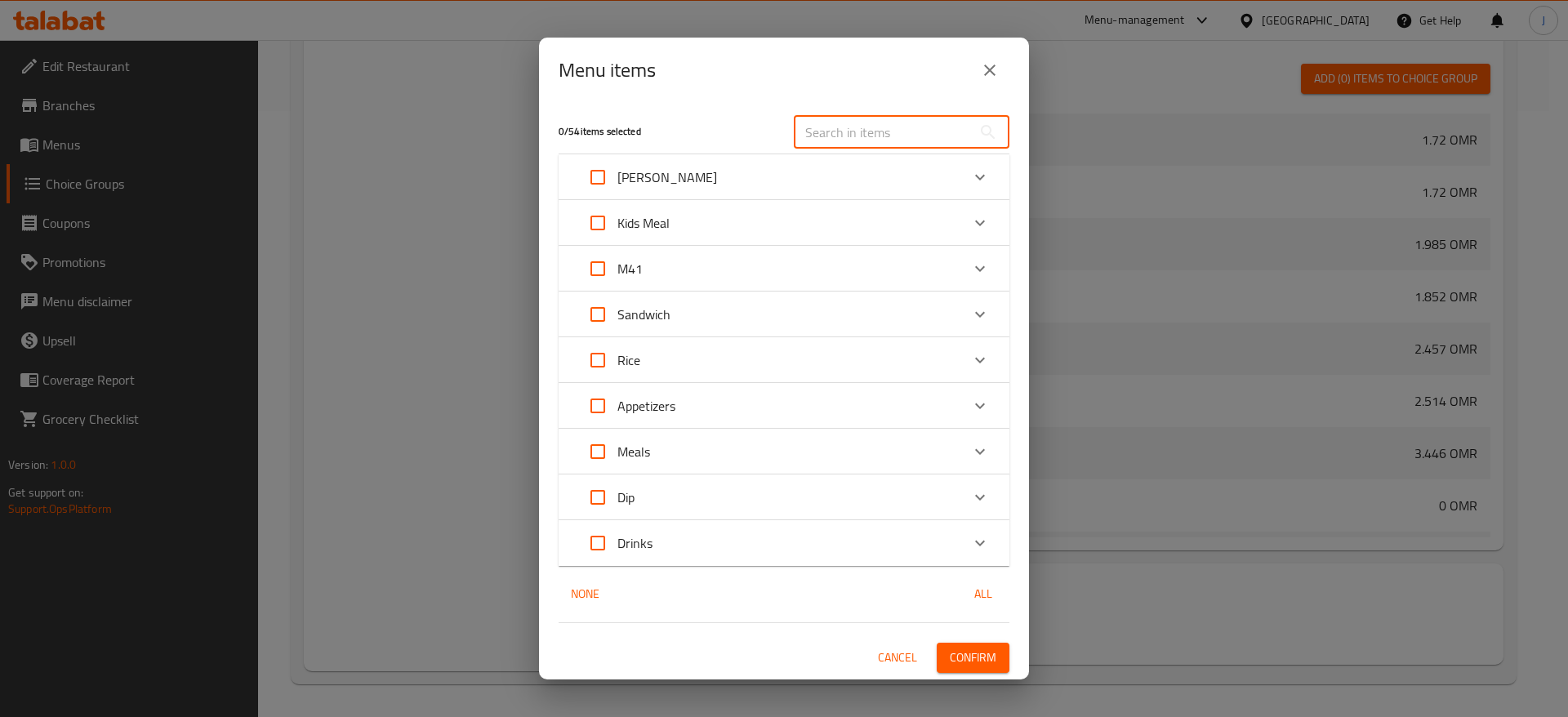
click at [845, 126] on input "text" at bounding box center [882, 132] width 178 height 33
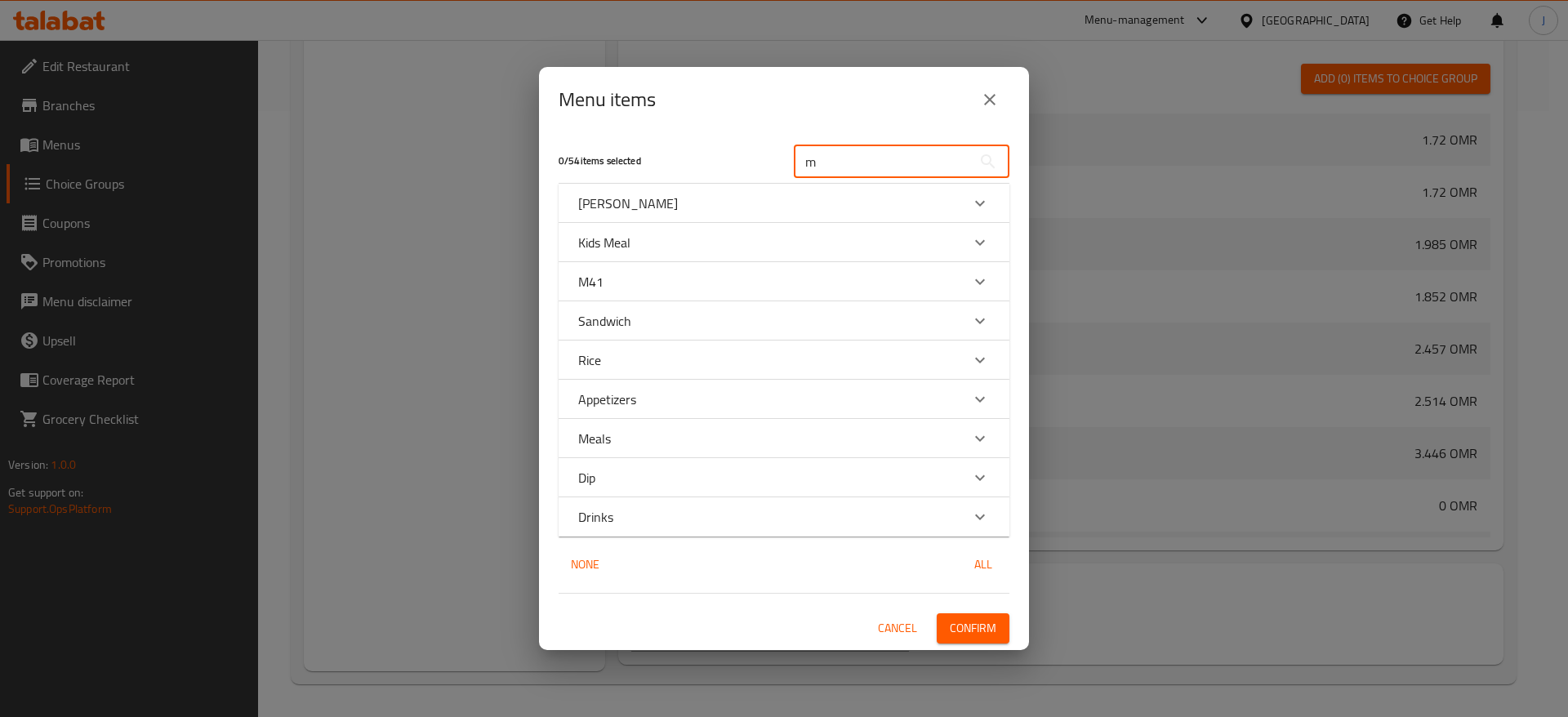
type input "m"
click at [744, 291] on div "M41" at bounding box center [769, 282] width 382 height 20
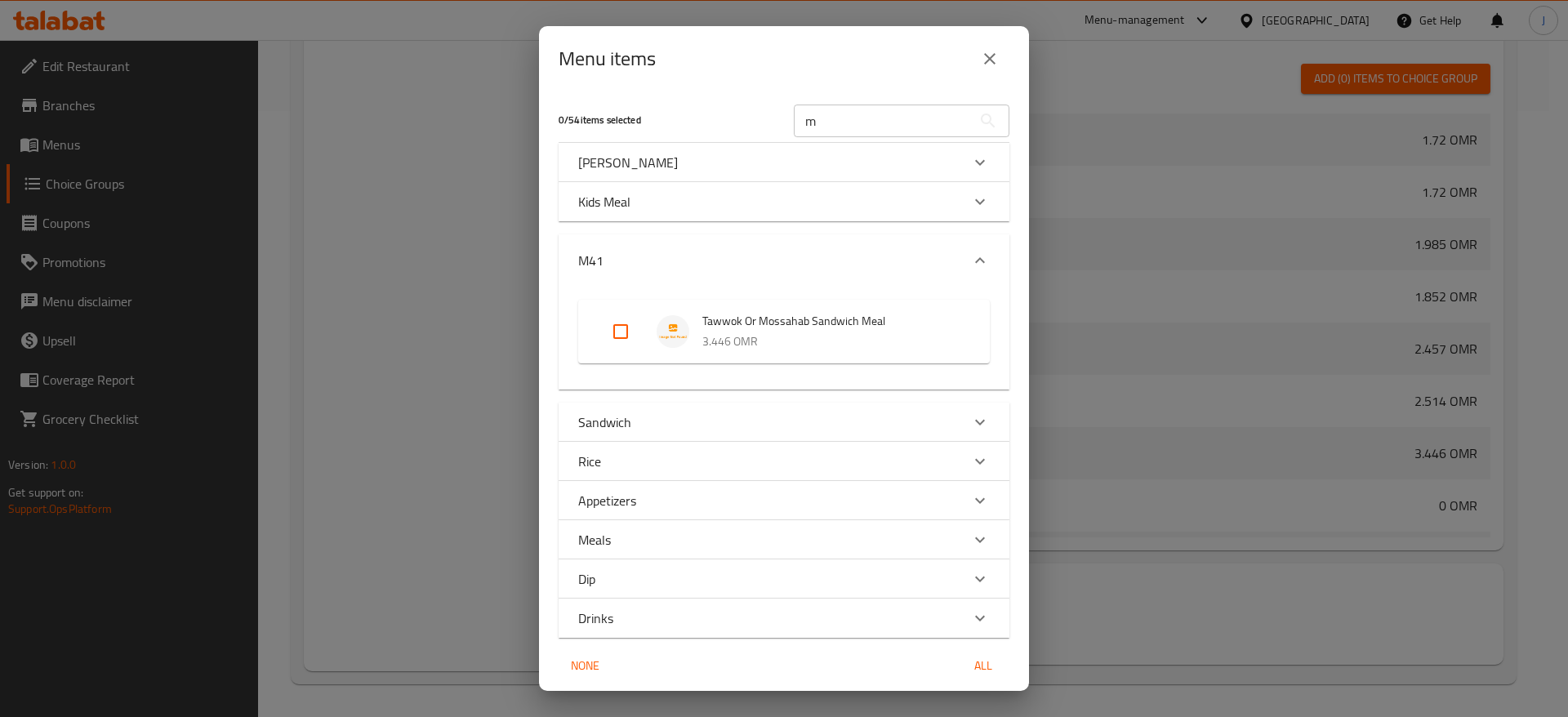
click at [614, 324] on input "Expand" at bounding box center [620, 331] width 39 height 39
checkbox input "true"
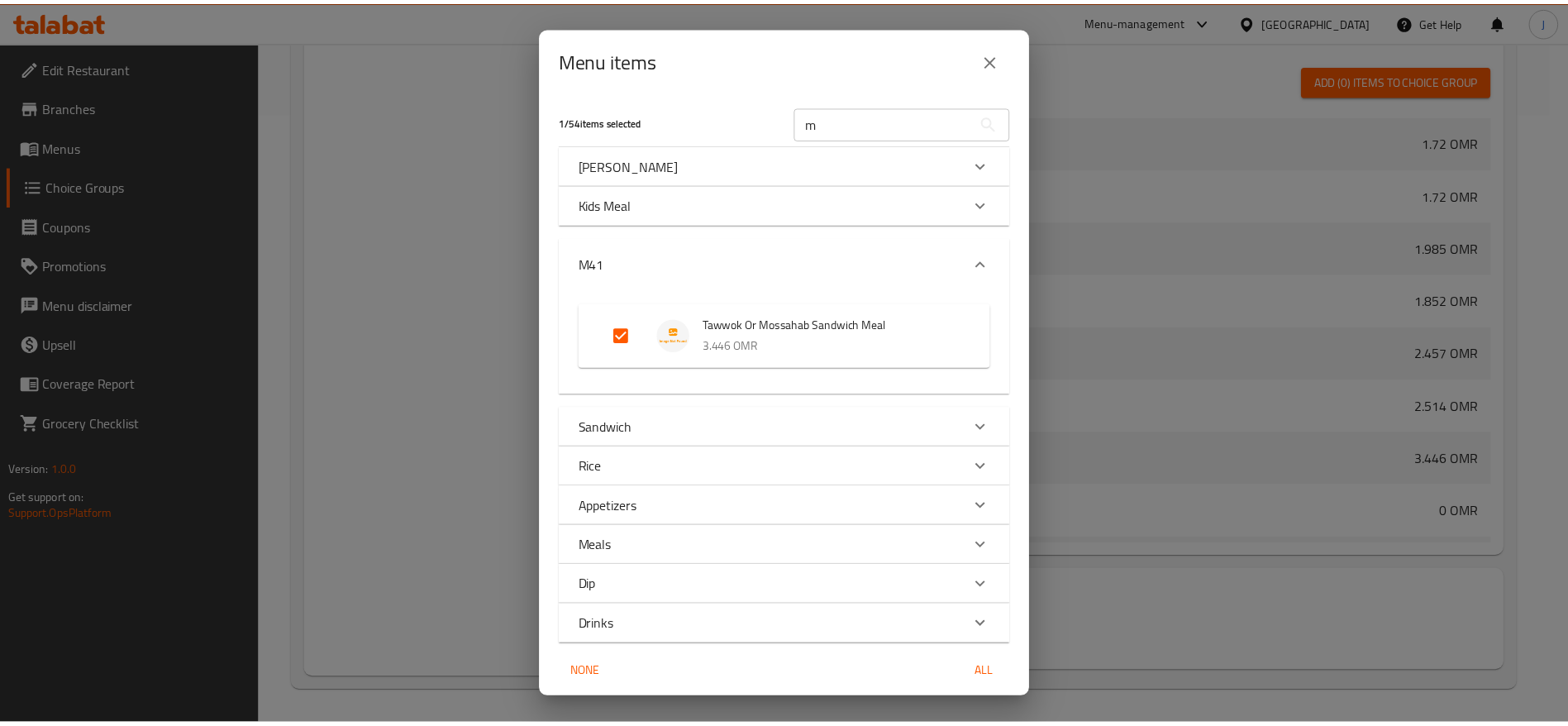
scroll to position [61, 0]
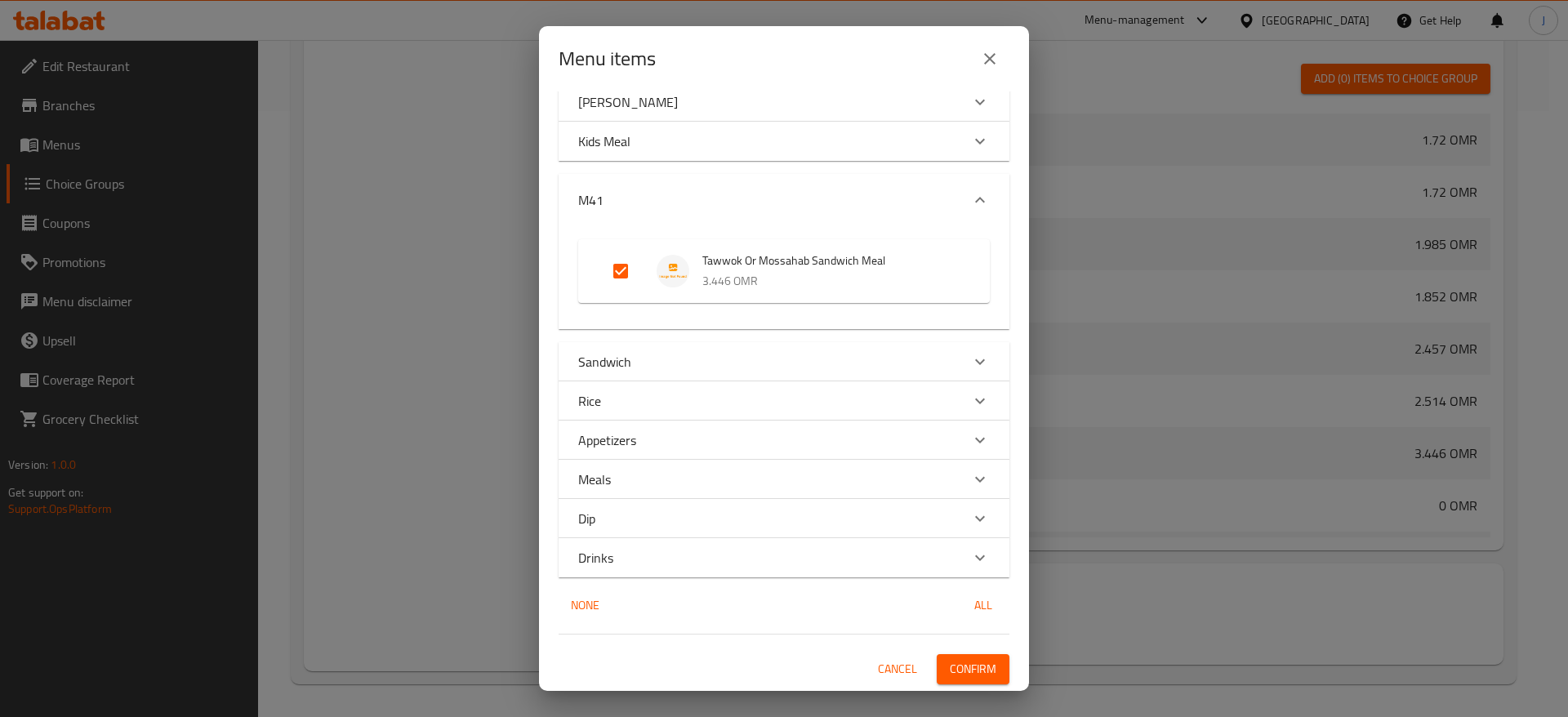
click at [949, 671] on span "Confirm" at bounding box center [972, 669] width 46 height 20
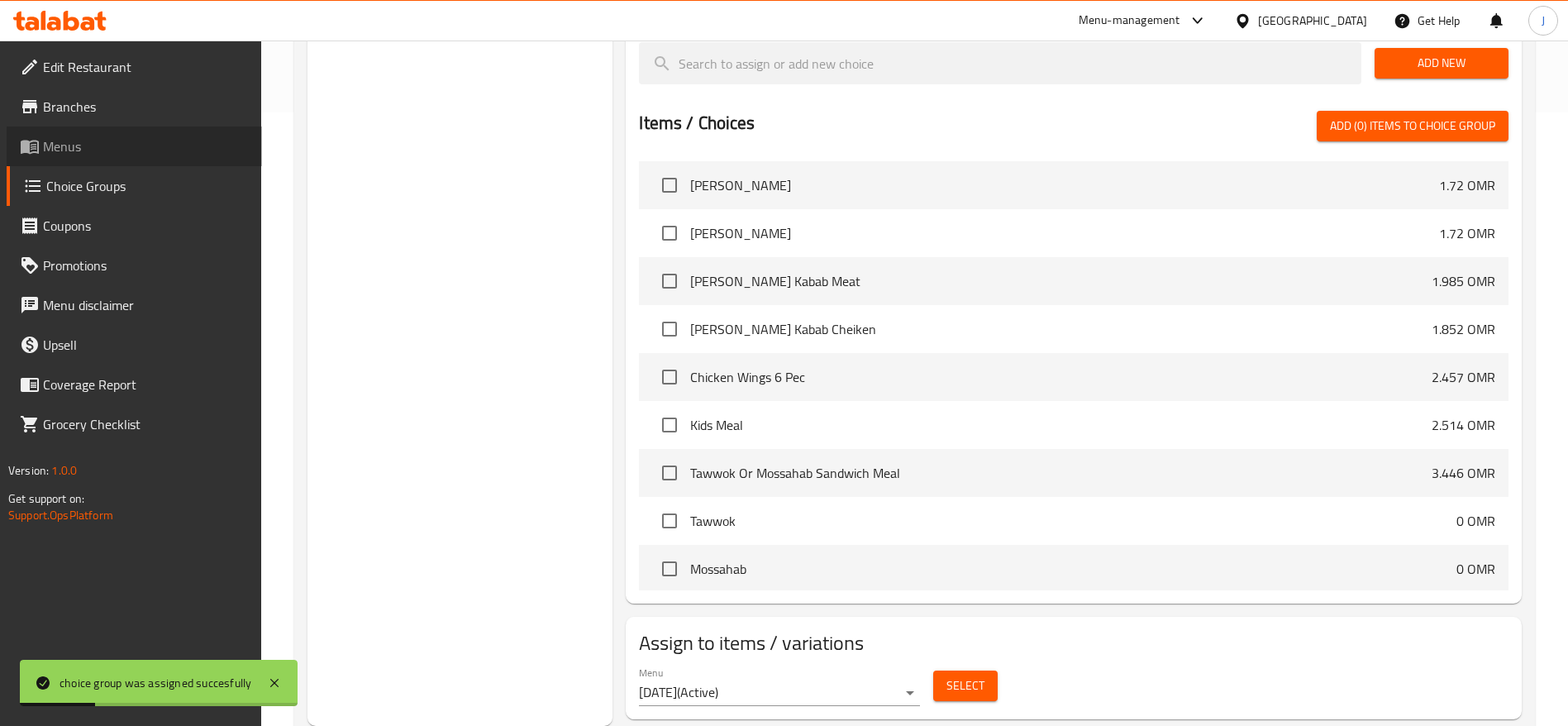
click at [75, 146] on span "Menus" at bounding box center [146, 147] width 206 height 20
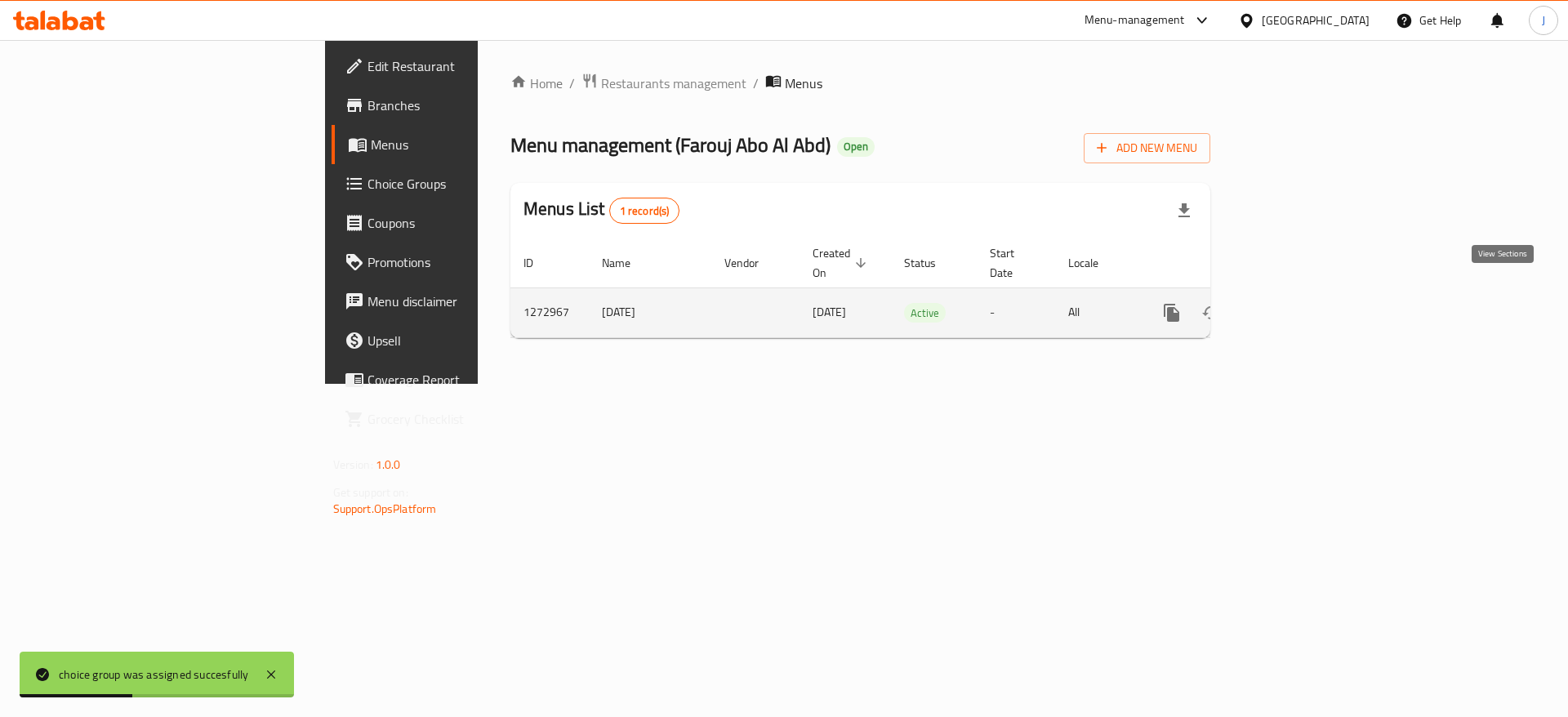
click at [1309, 303] on link "enhanced table" at bounding box center [1289, 312] width 39 height 39
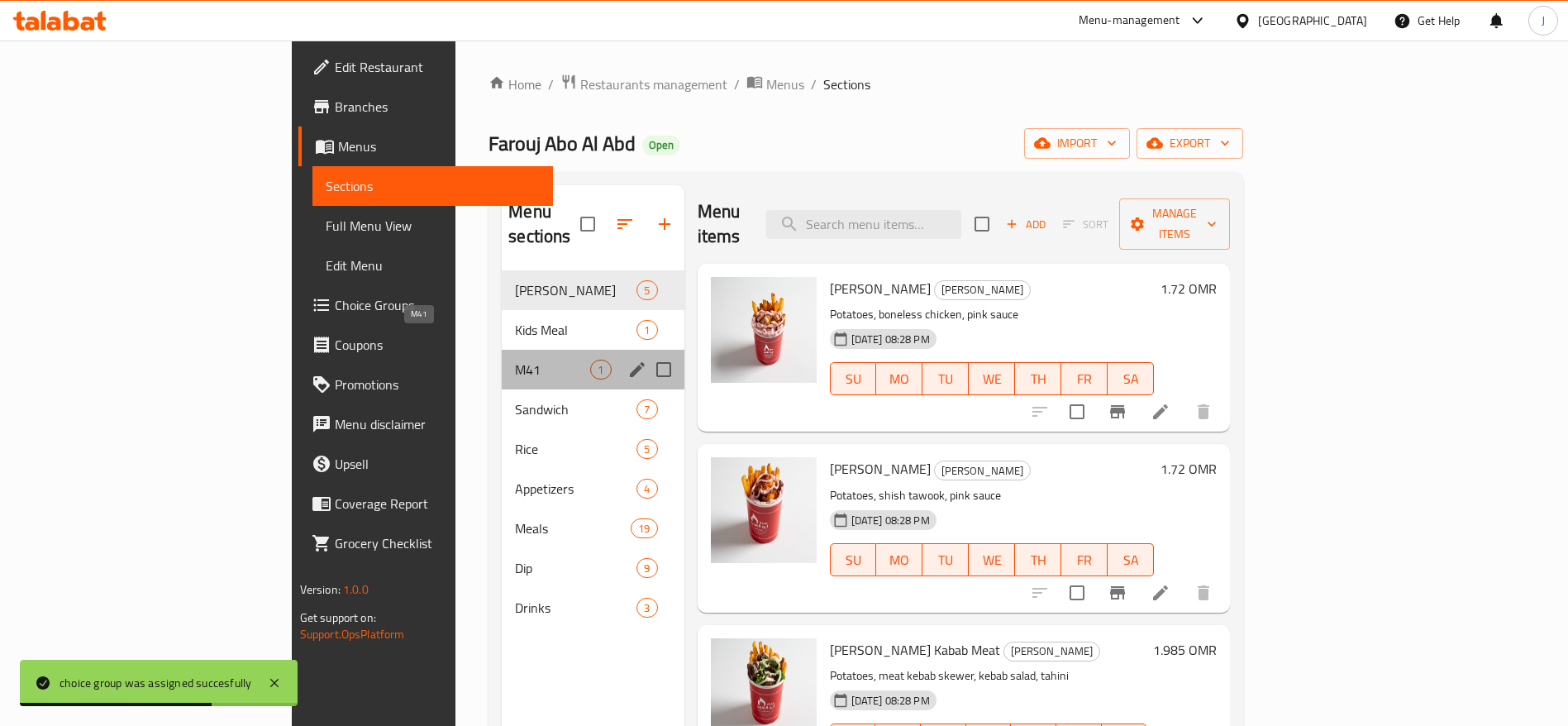
click at [515, 360] on span "M41" at bounding box center [552, 370] width 76 height 20
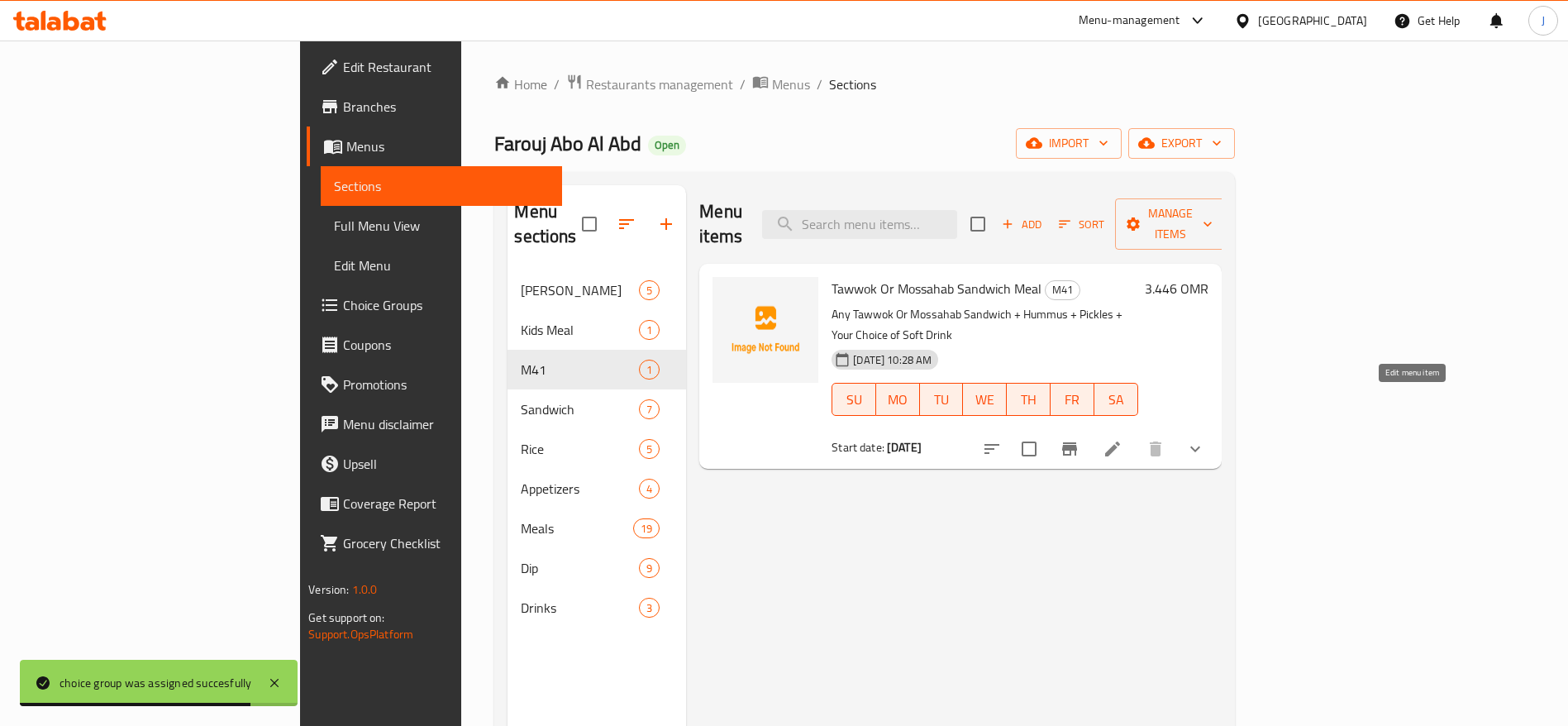
click at [1121, 442] on icon at bounding box center [1112, 449] width 15 height 15
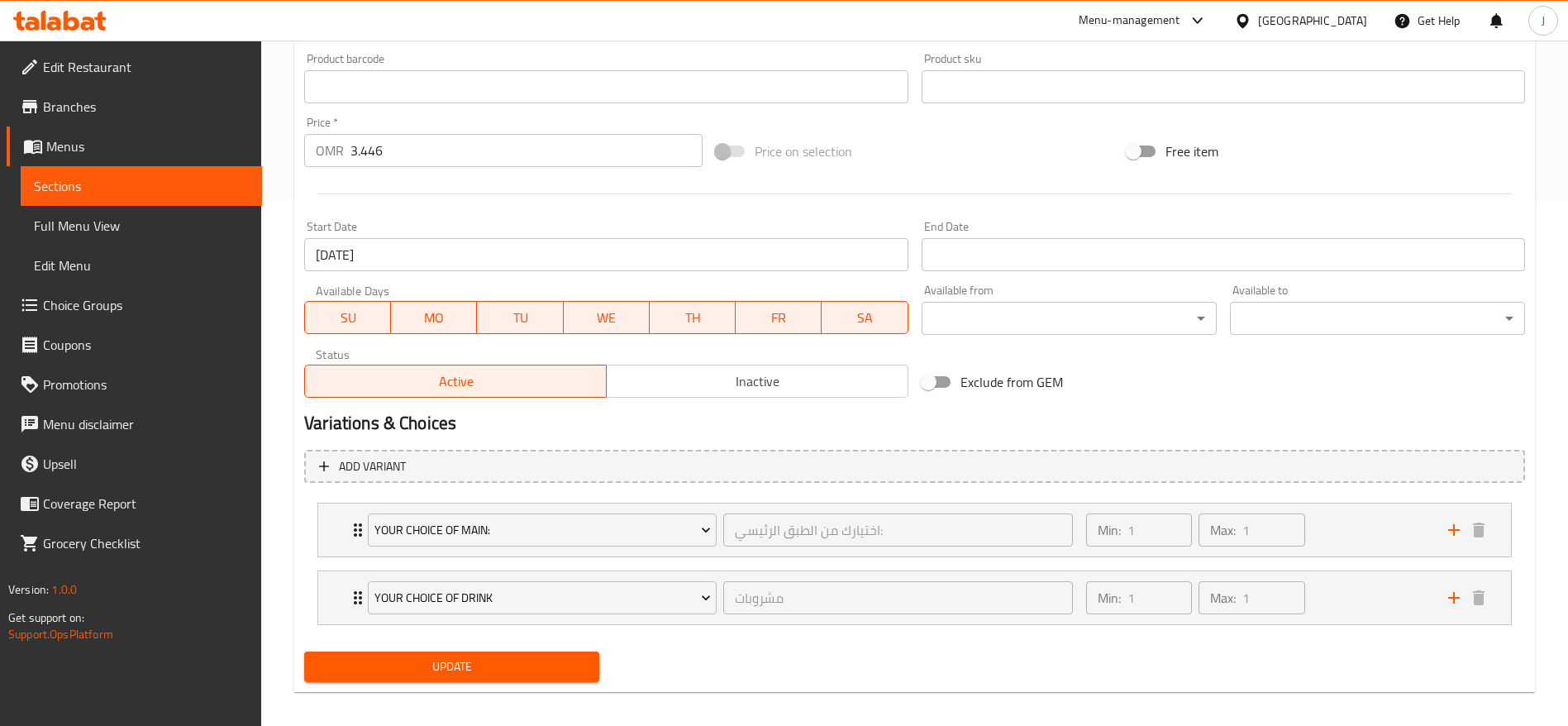
scroll to position [526, 0]
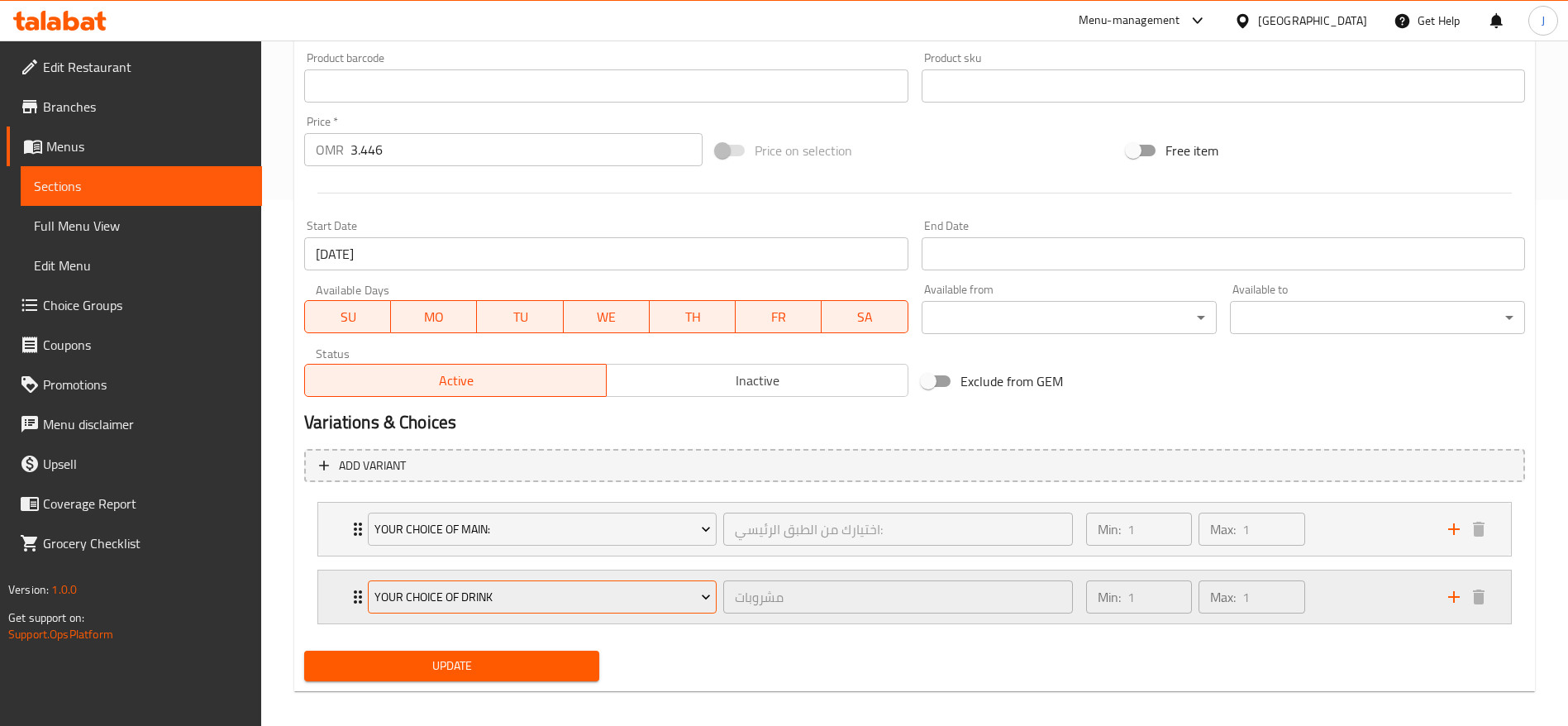
click at [657, 591] on span "Your Choice of Drink" at bounding box center [542, 597] width 337 height 20
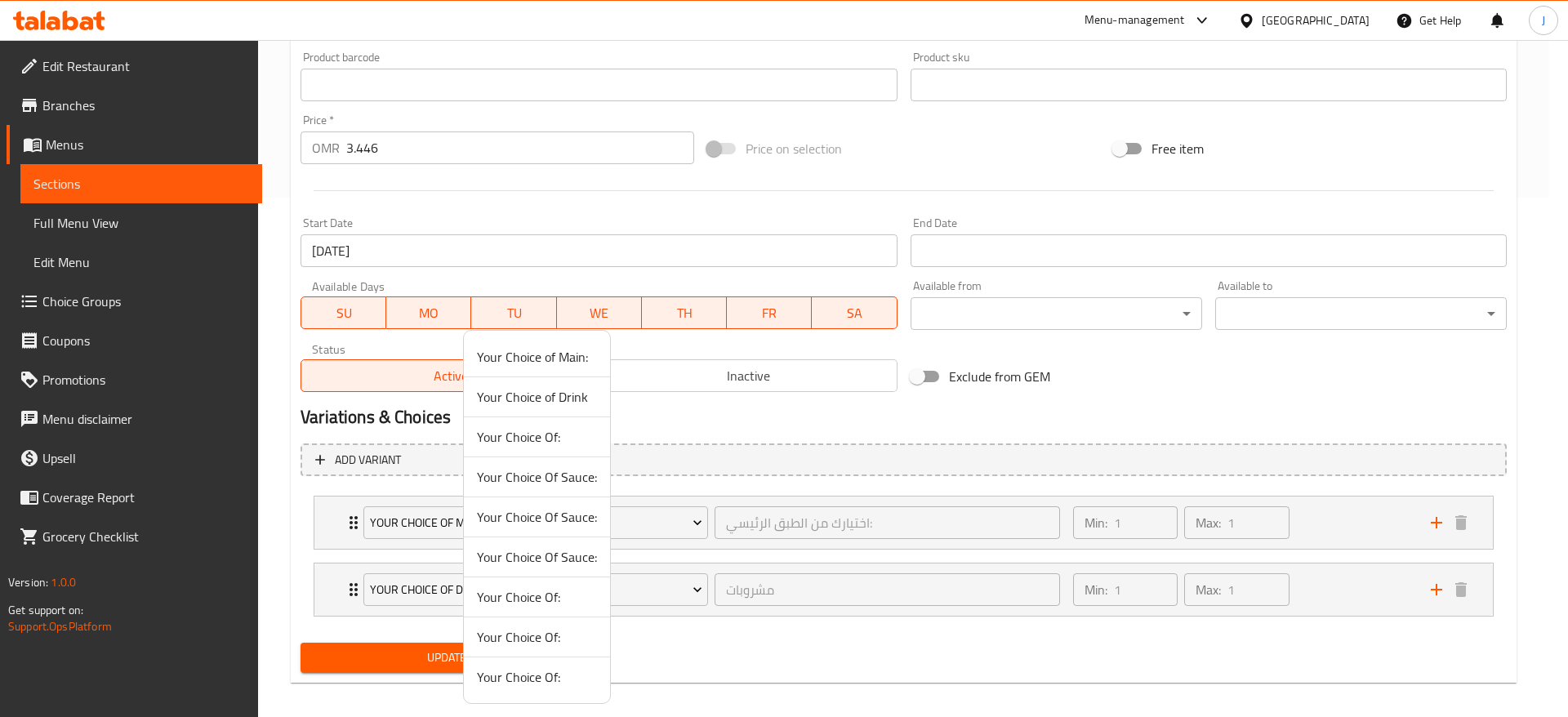
click at [815, 591] on div at bounding box center [784, 358] width 1568 height 717
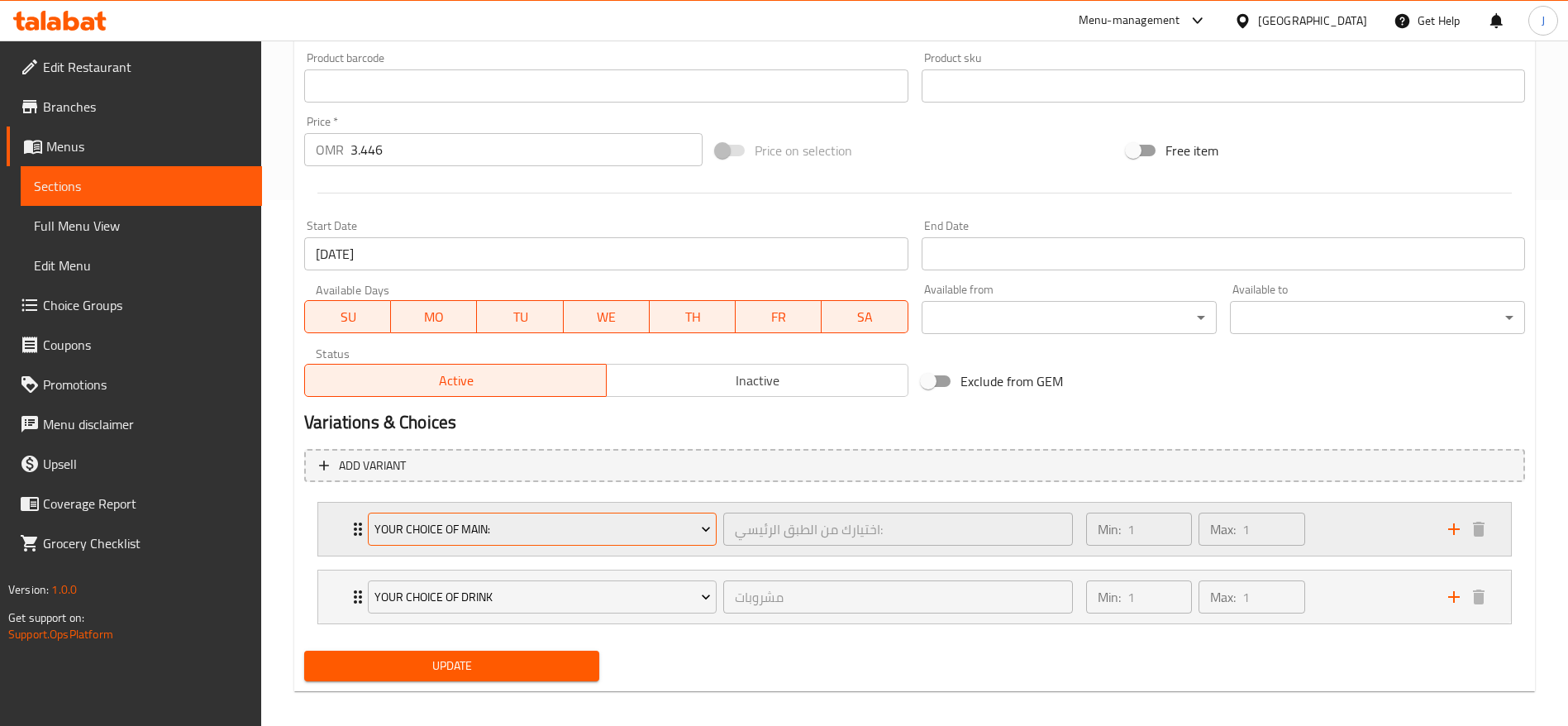
click at [614, 533] on span "Your Choice of Main:" at bounding box center [542, 530] width 337 height 20
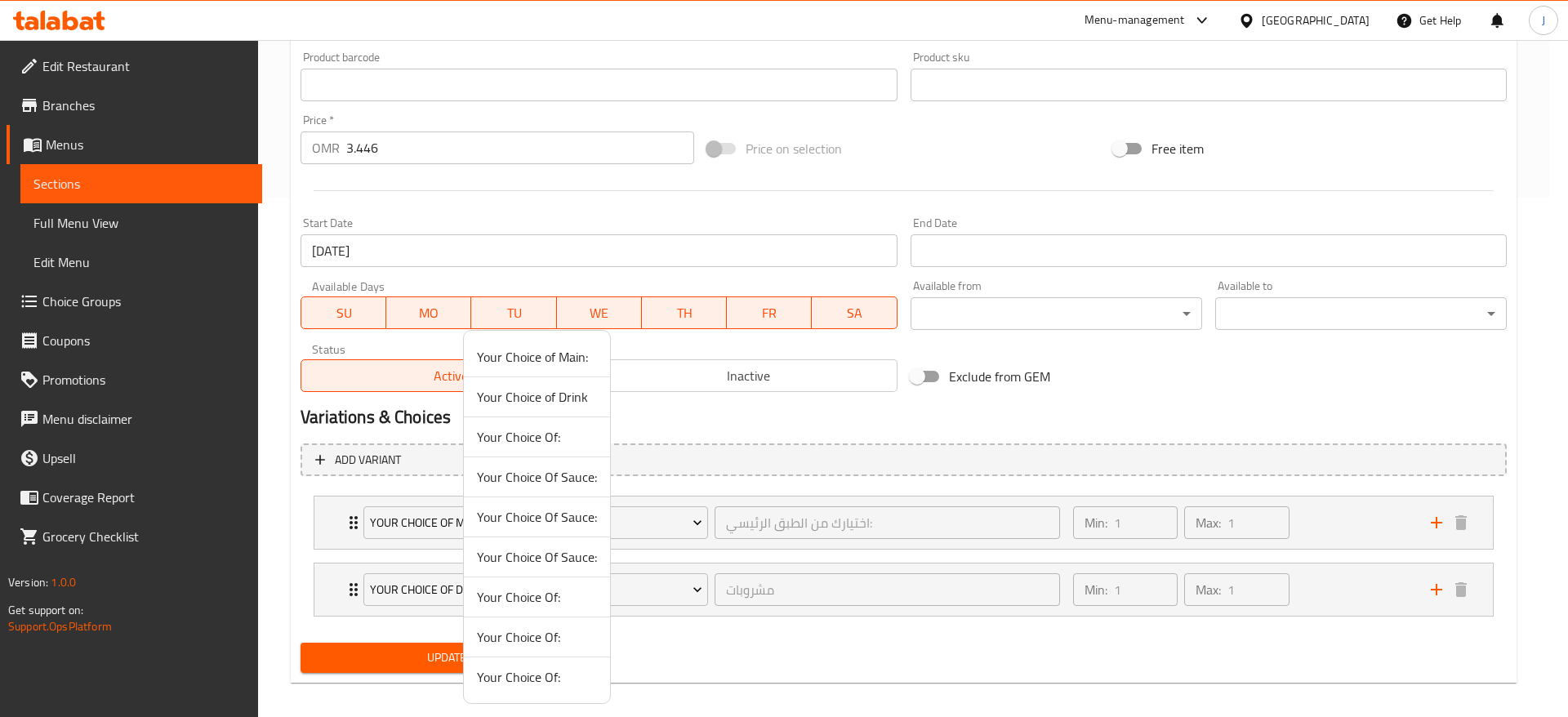
click at [795, 543] on div at bounding box center [784, 358] width 1568 height 717
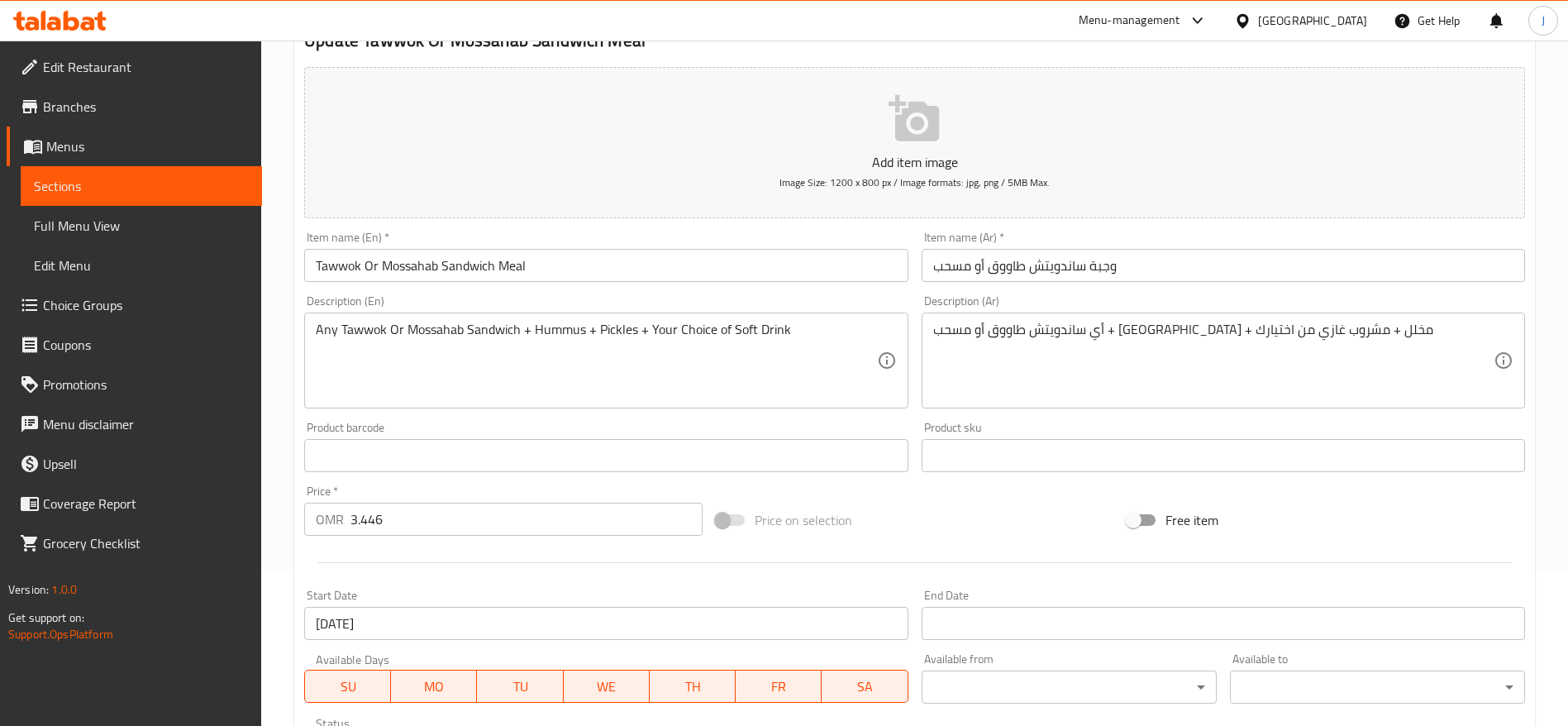
scroll to position [0, 0]
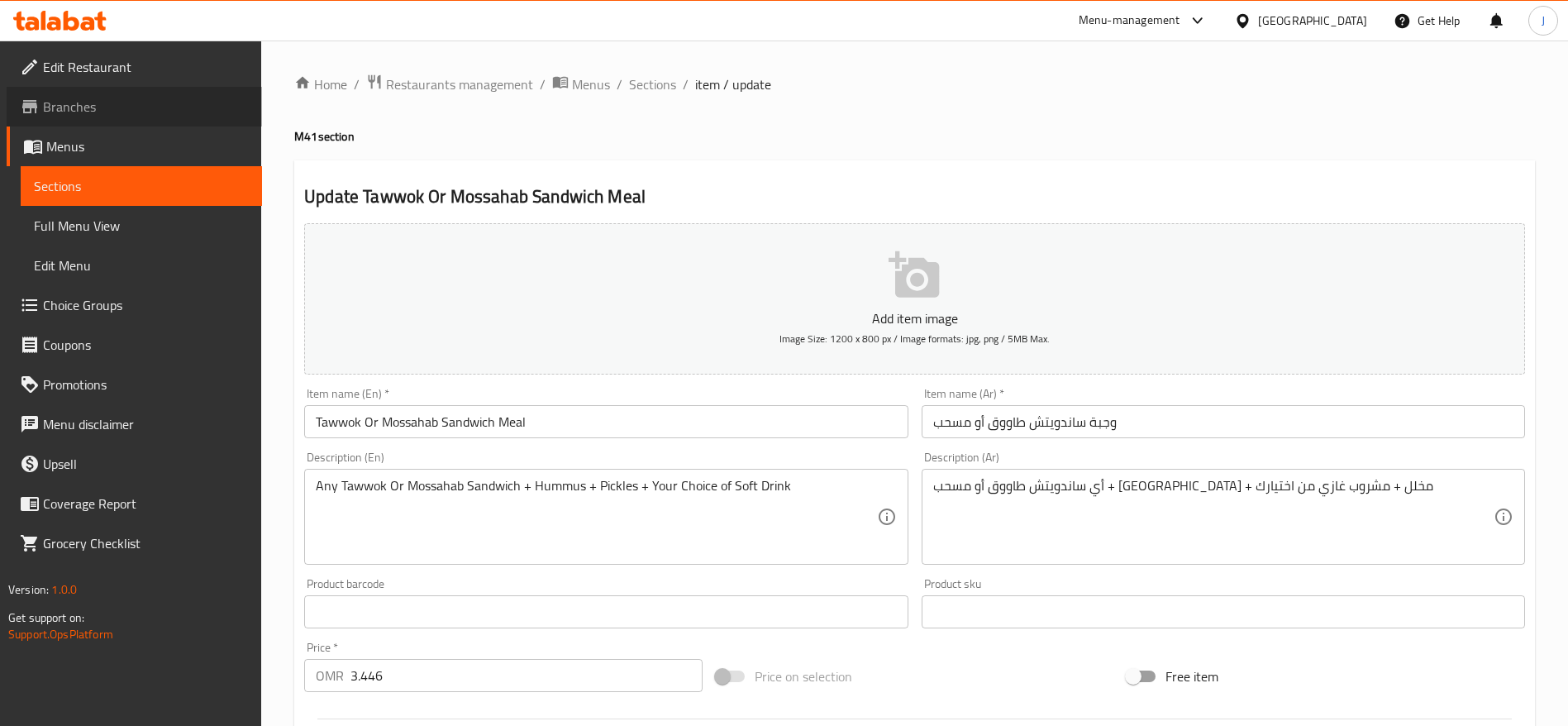
click at [182, 108] on span "Branches" at bounding box center [146, 107] width 206 height 20
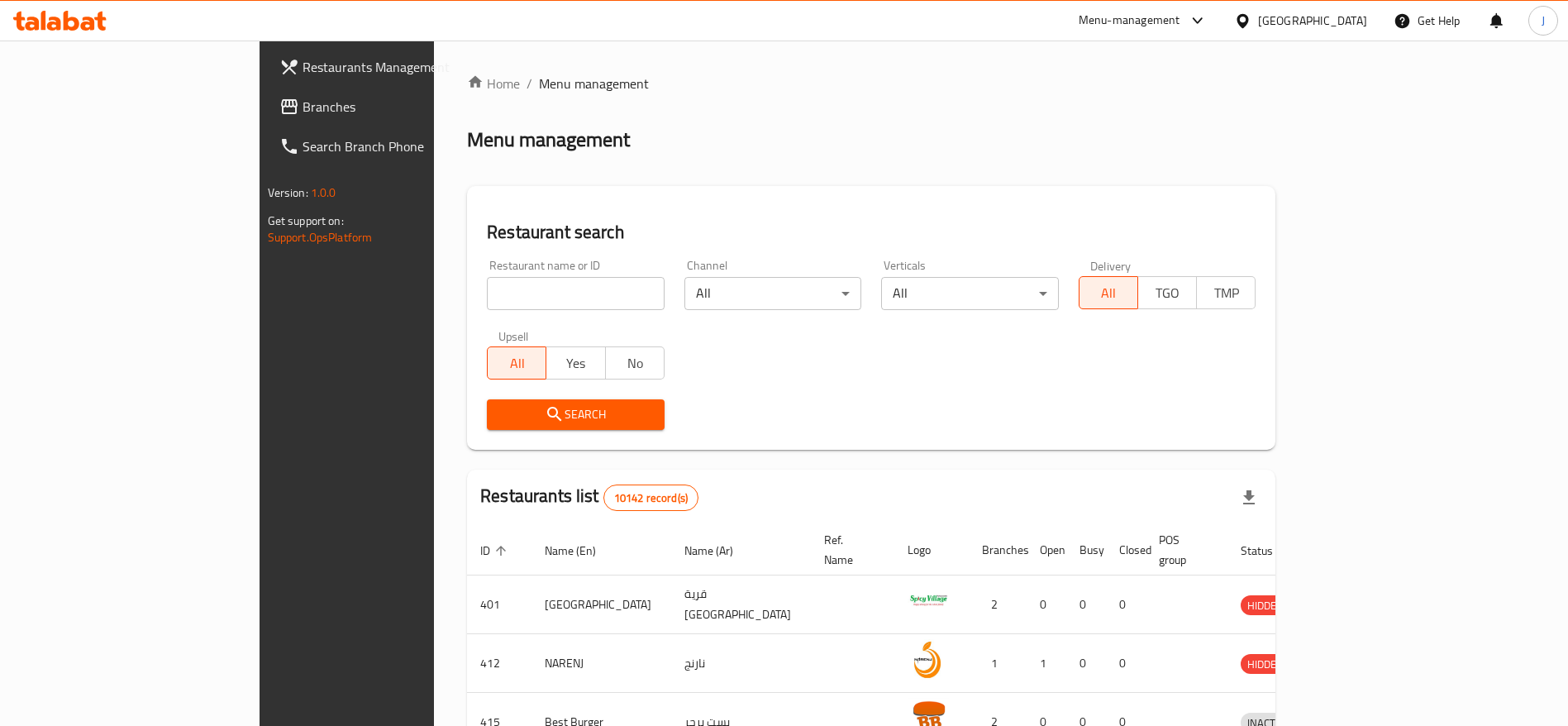
click at [496, 314] on div "Restaurant name or ID Restaurant name or ID" at bounding box center [576, 285] width 197 height 70
click at [487, 270] on div "Restaurant name or ID Restaurant name or ID" at bounding box center [576, 284] width 178 height 51
click at [491, 300] on input "search" at bounding box center [576, 293] width 178 height 33
paste input "1 Shawema [PERSON_NAME] Sandwish + 1 [PERSON_NAME] Sandwish + 1 Foul Sandwish +…"
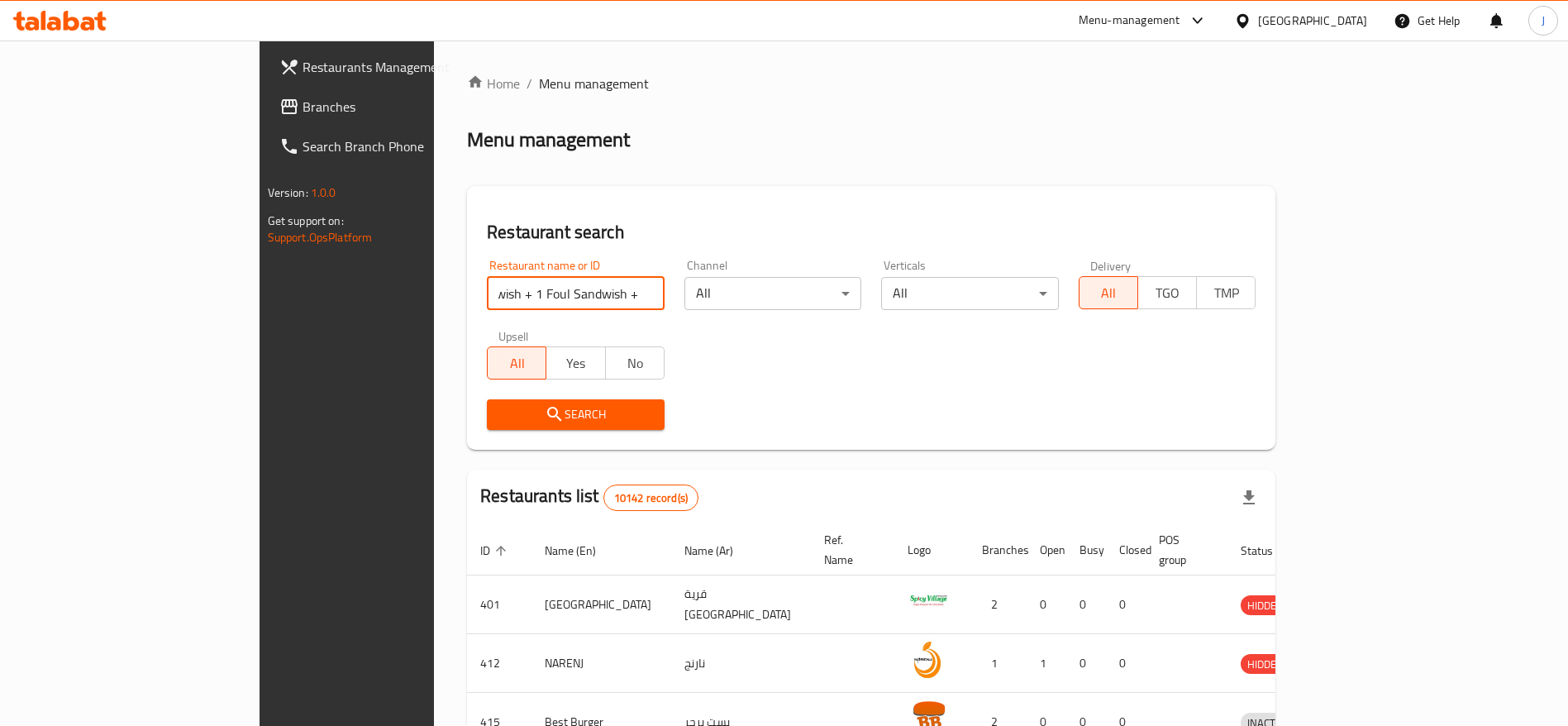
type input "="
paste input "17330"
type input "17330"
click button "Search" at bounding box center [576, 414] width 178 height 30
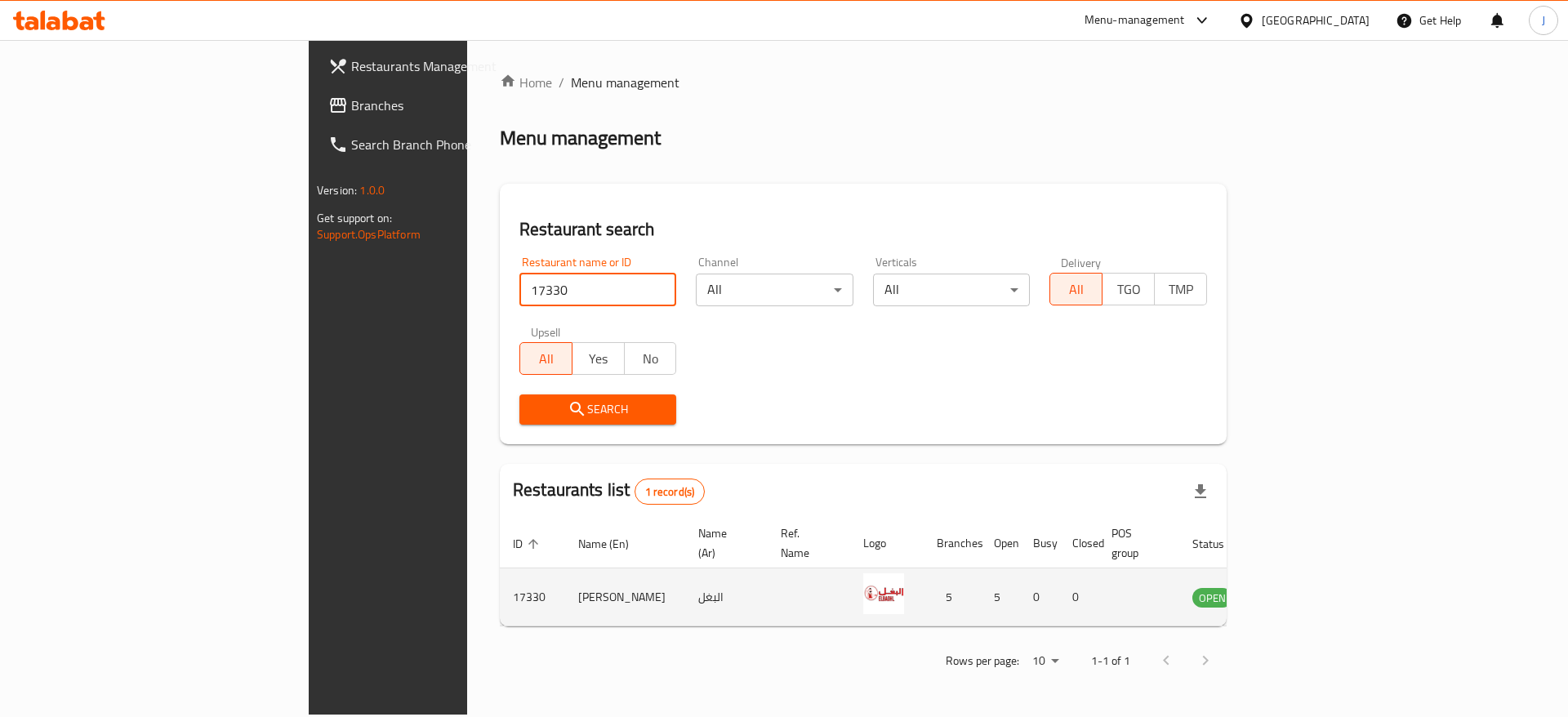
click at [1296, 591] on icon "enhanced table" at bounding box center [1288, 598] width 18 height 14
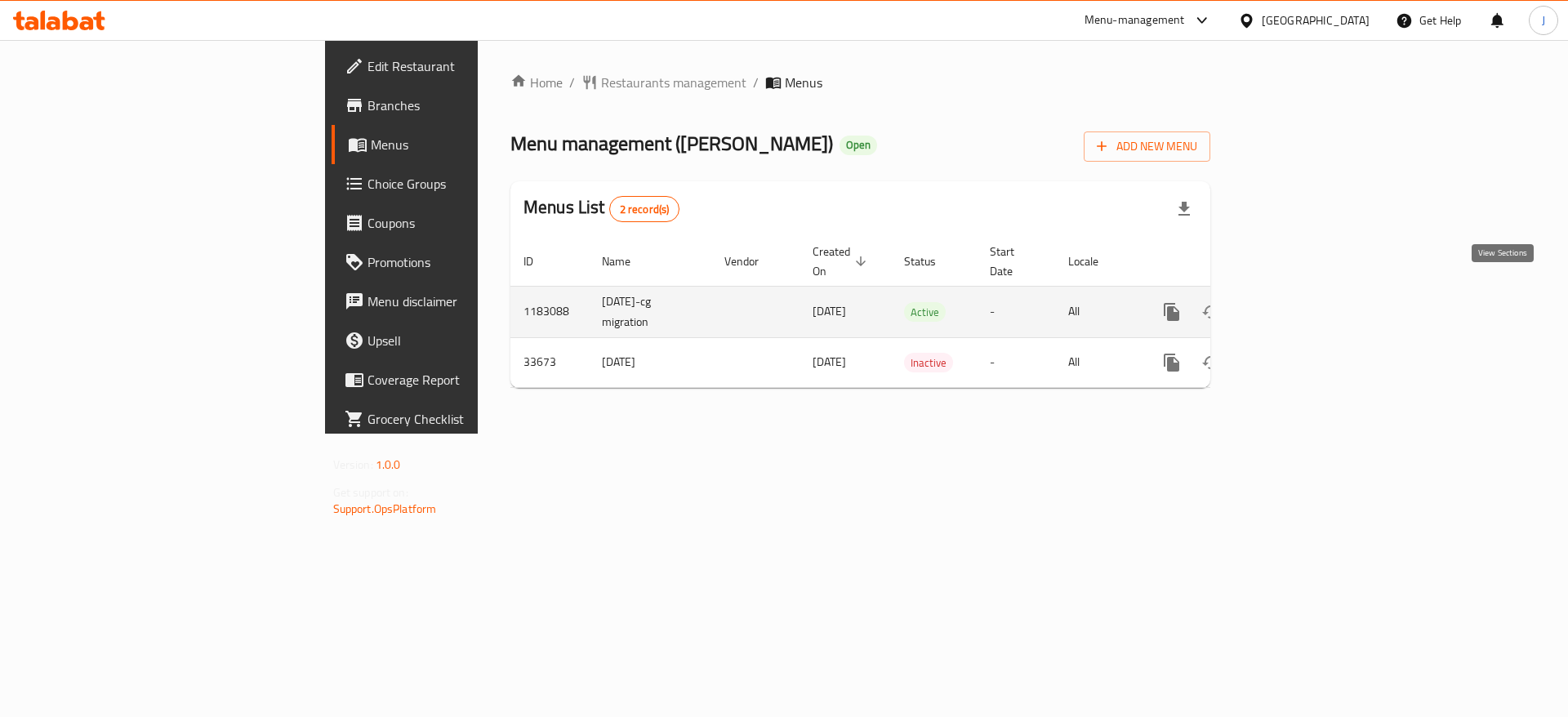
click at [1299, 302] on icon "enhanced table" at bounding box center [1290, 312] width 20 height 20
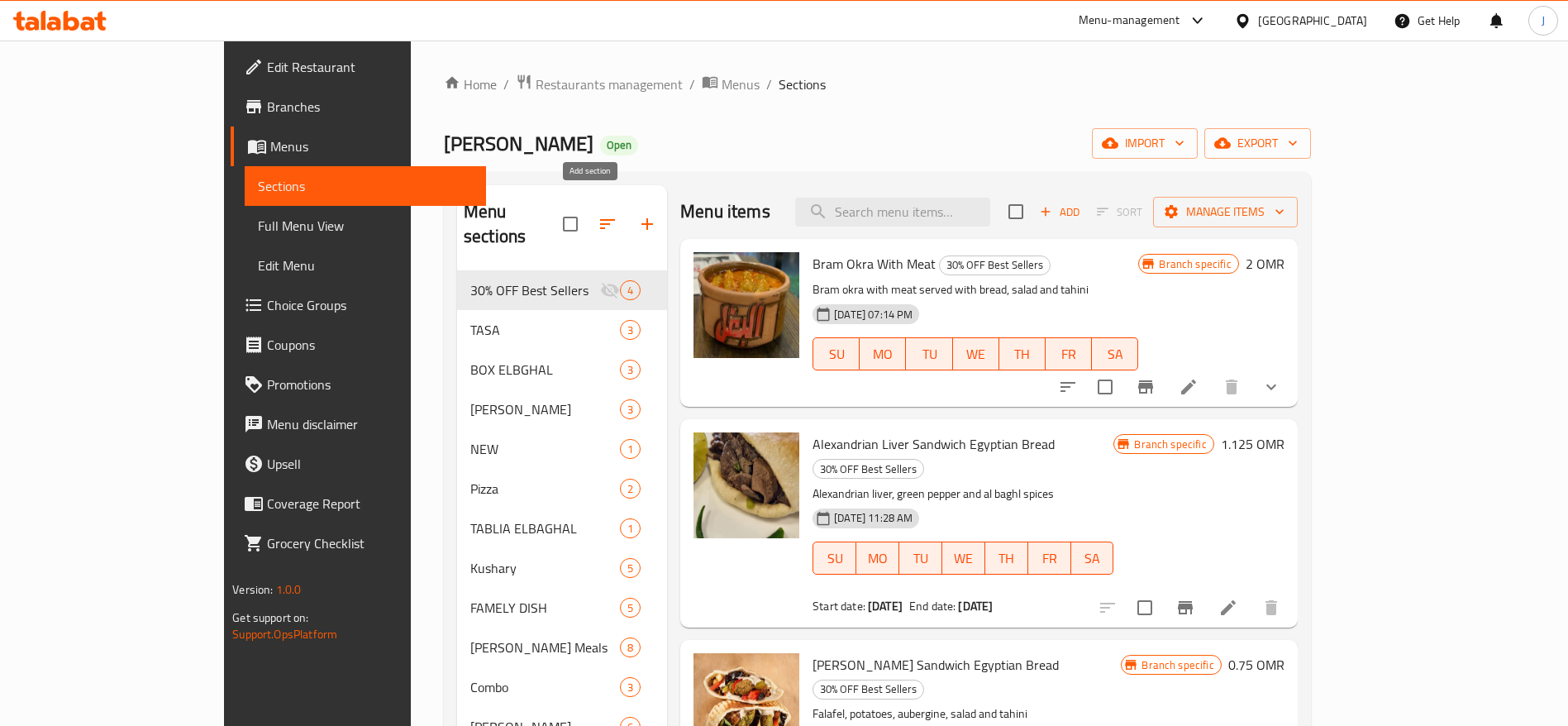
click at [637, 214] on icon "button" at bounding box center [647, 224] width 20 height 20
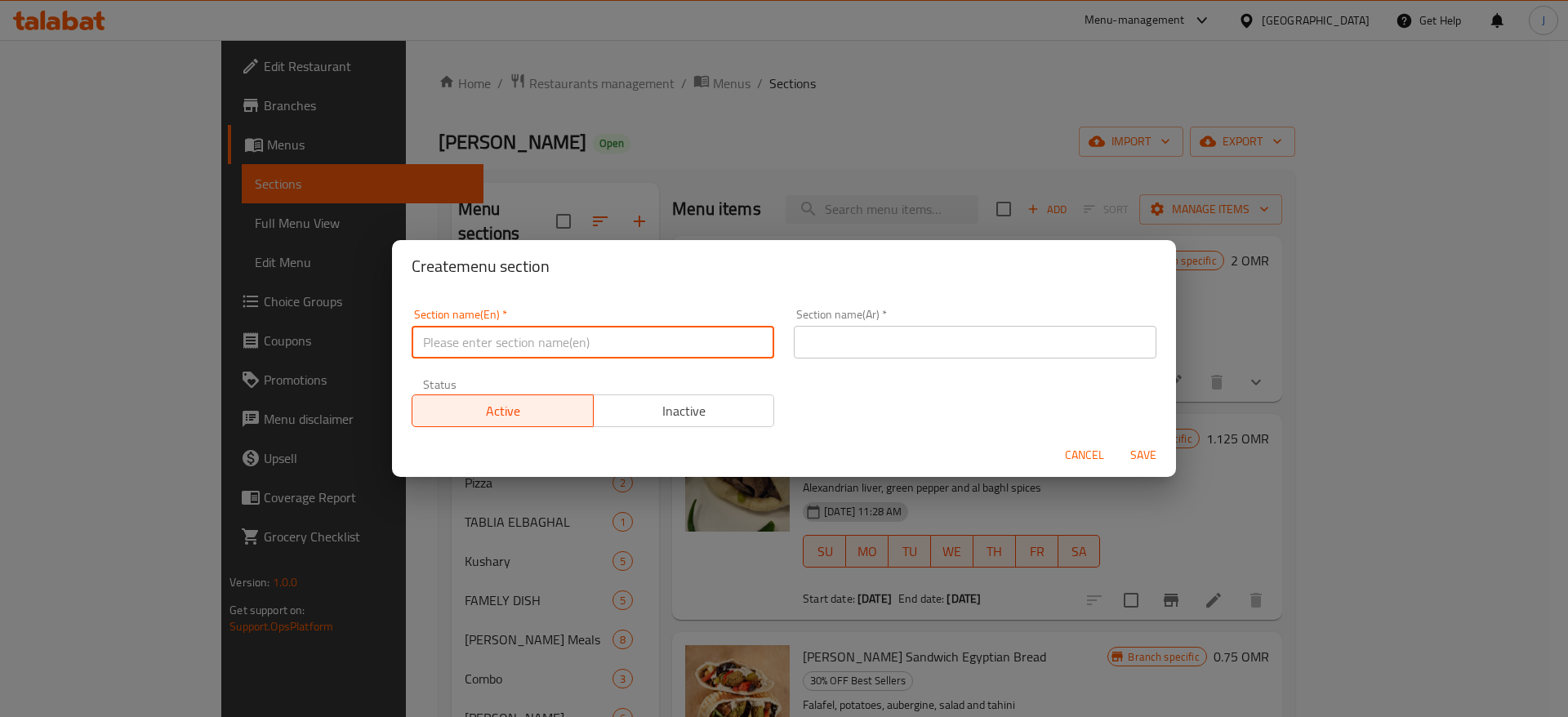
click at [658, 345] on input "text" at bounding box center [593, 343] width 363 height 33
type input "m"
type input "M41"
click at [836, 346] on input "text" at bounding box center [975, 343] width 363 height 33
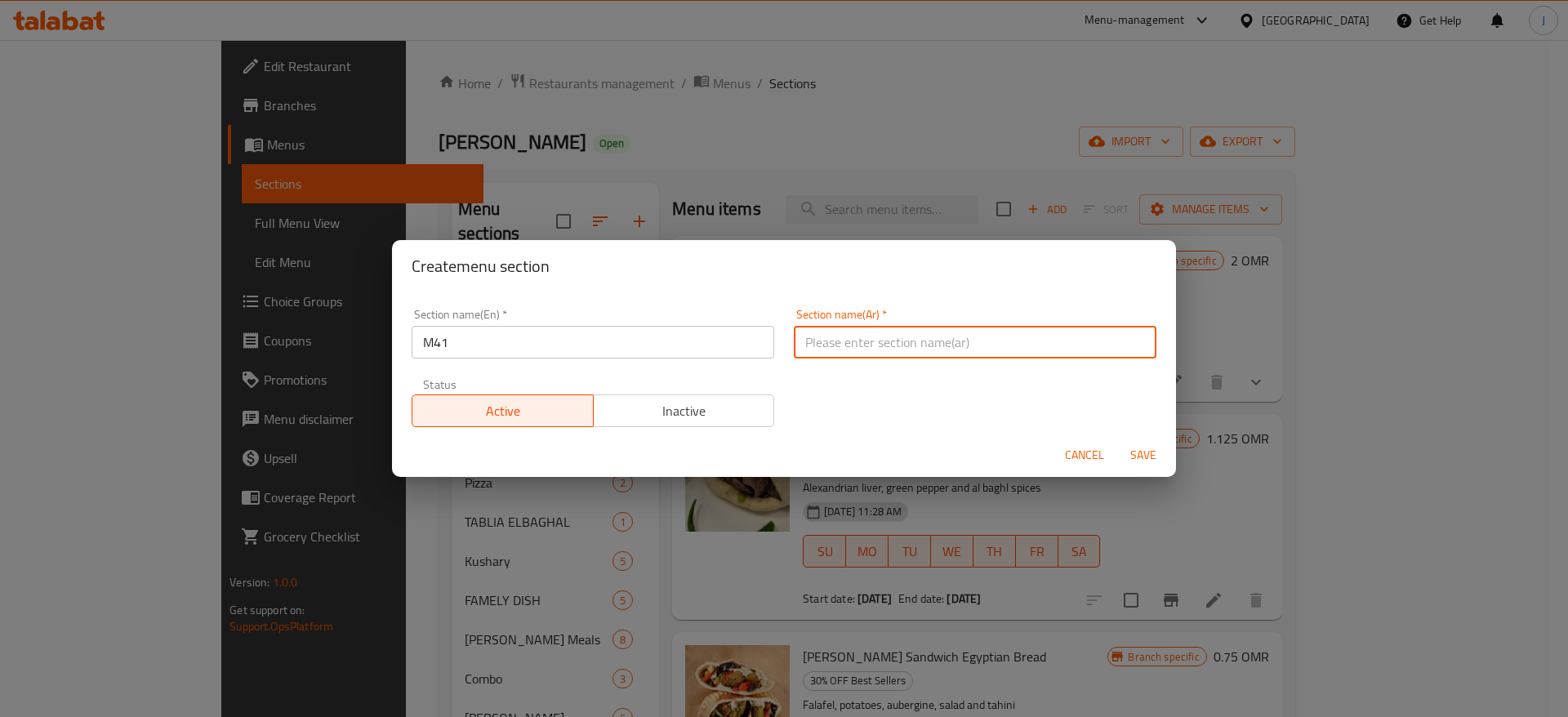
type input "41"
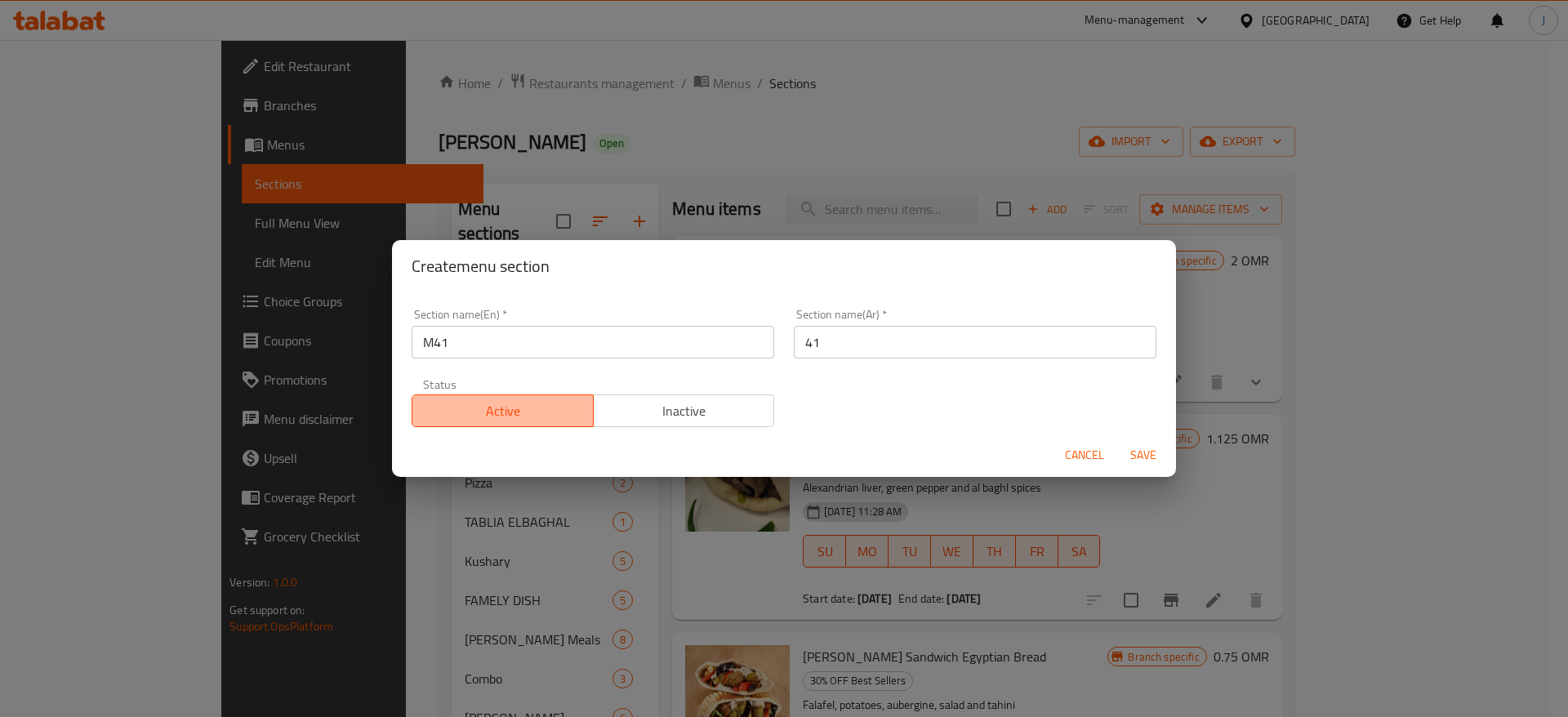
click at [531, 415] on span "Active" at bounding box center [503, 411] width 169 height 24
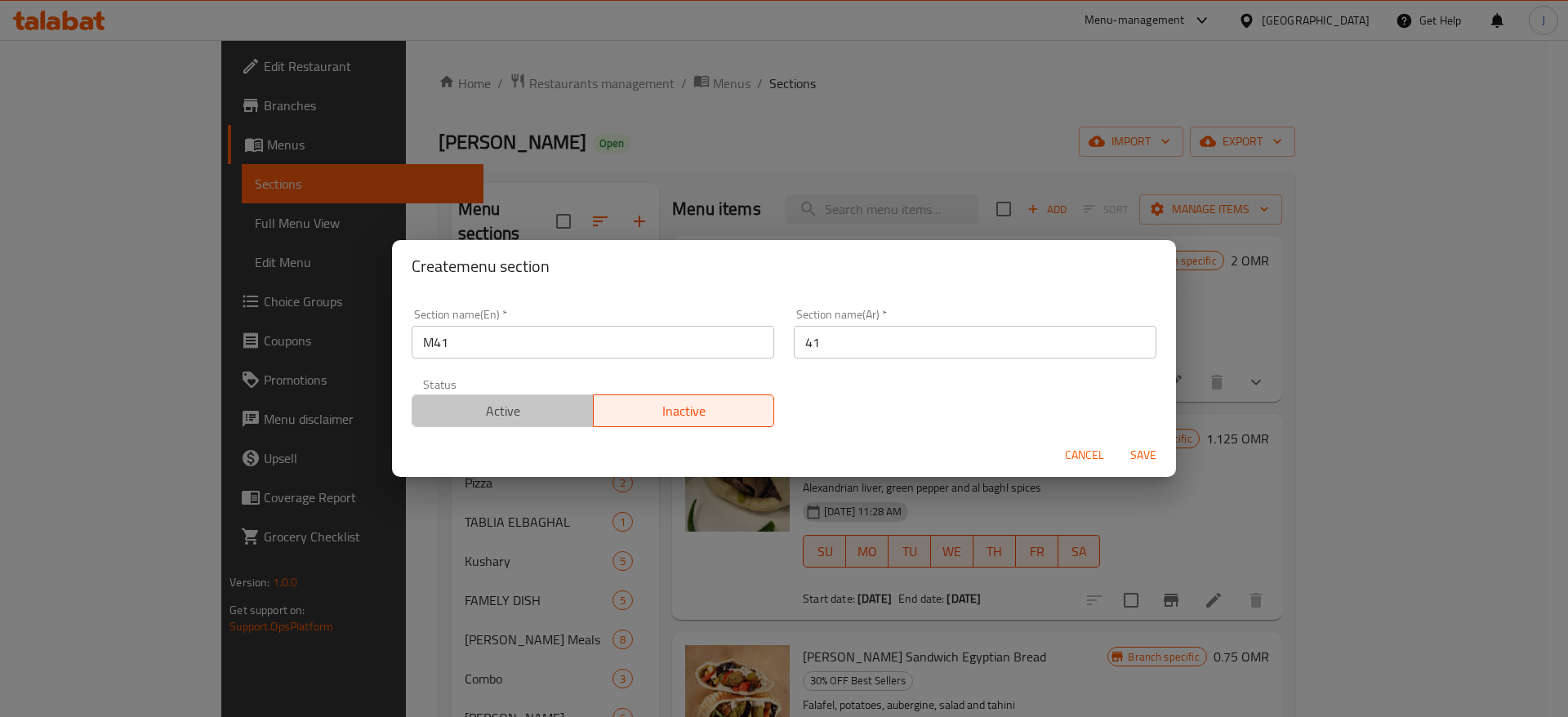
click at [563, 413] on span "Active" at bounding box center [503, 411] width 169 height 24
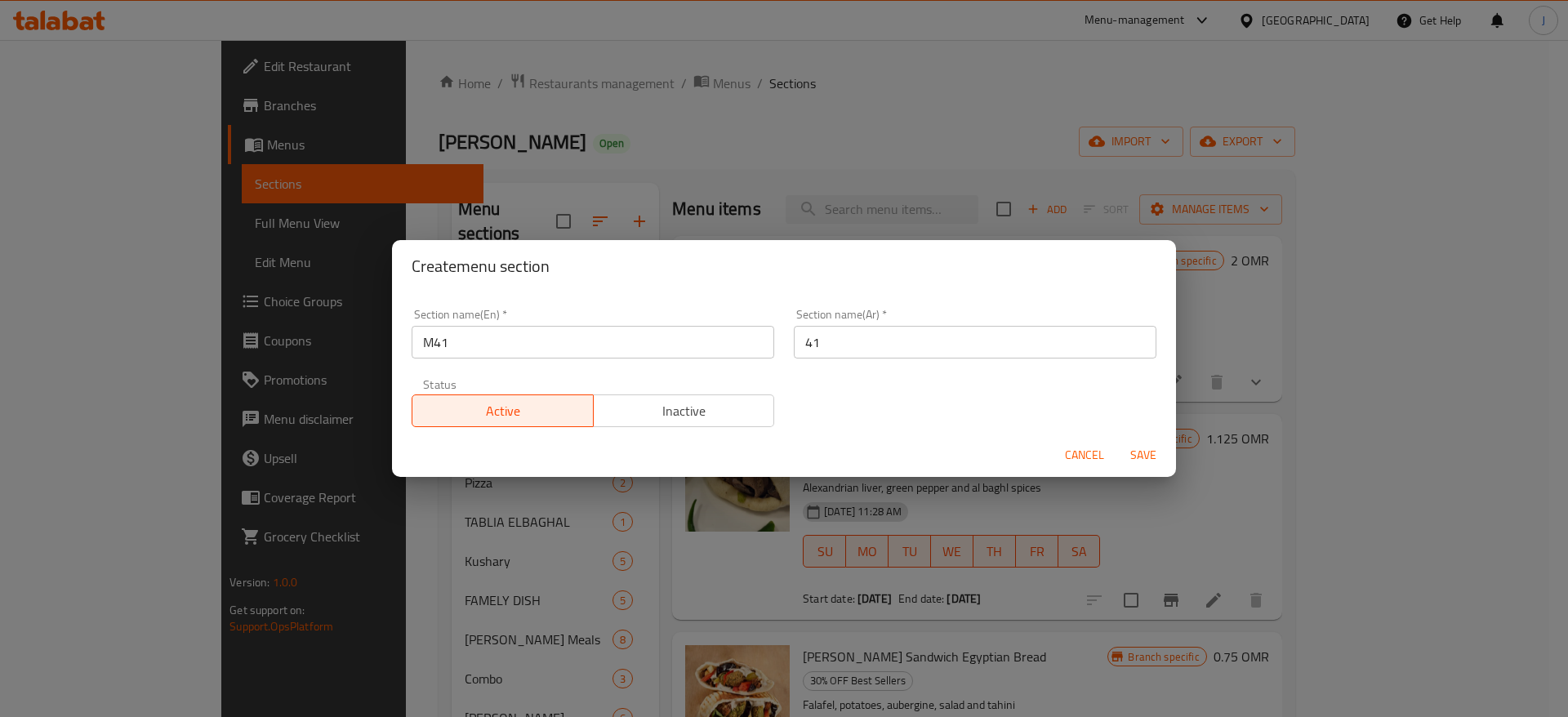
click at [1144, 453] on span "Save" at bounding box center [1143, 456] width 39 height 20
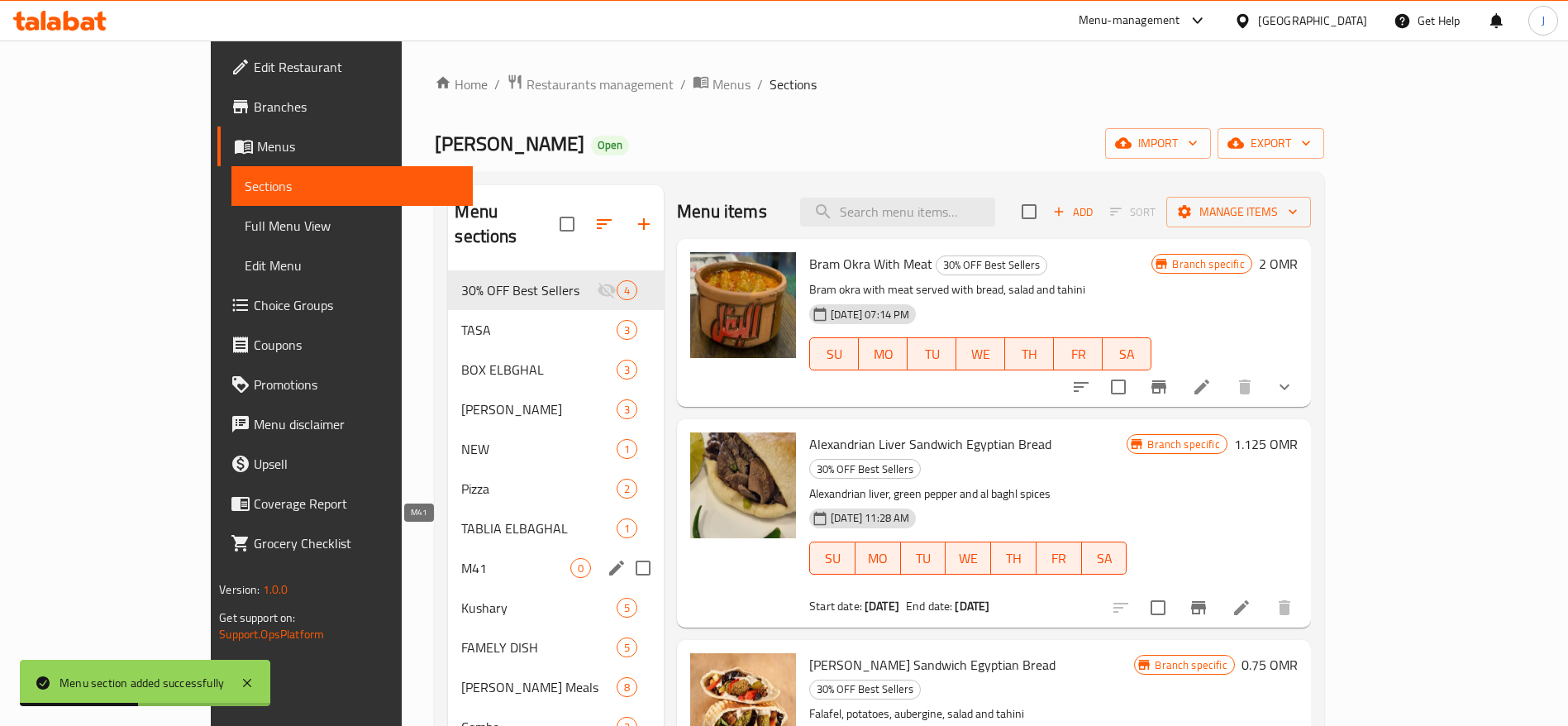
click at [461, 558] on span "M41" at bounding box center [516, 568] width 109 height 20
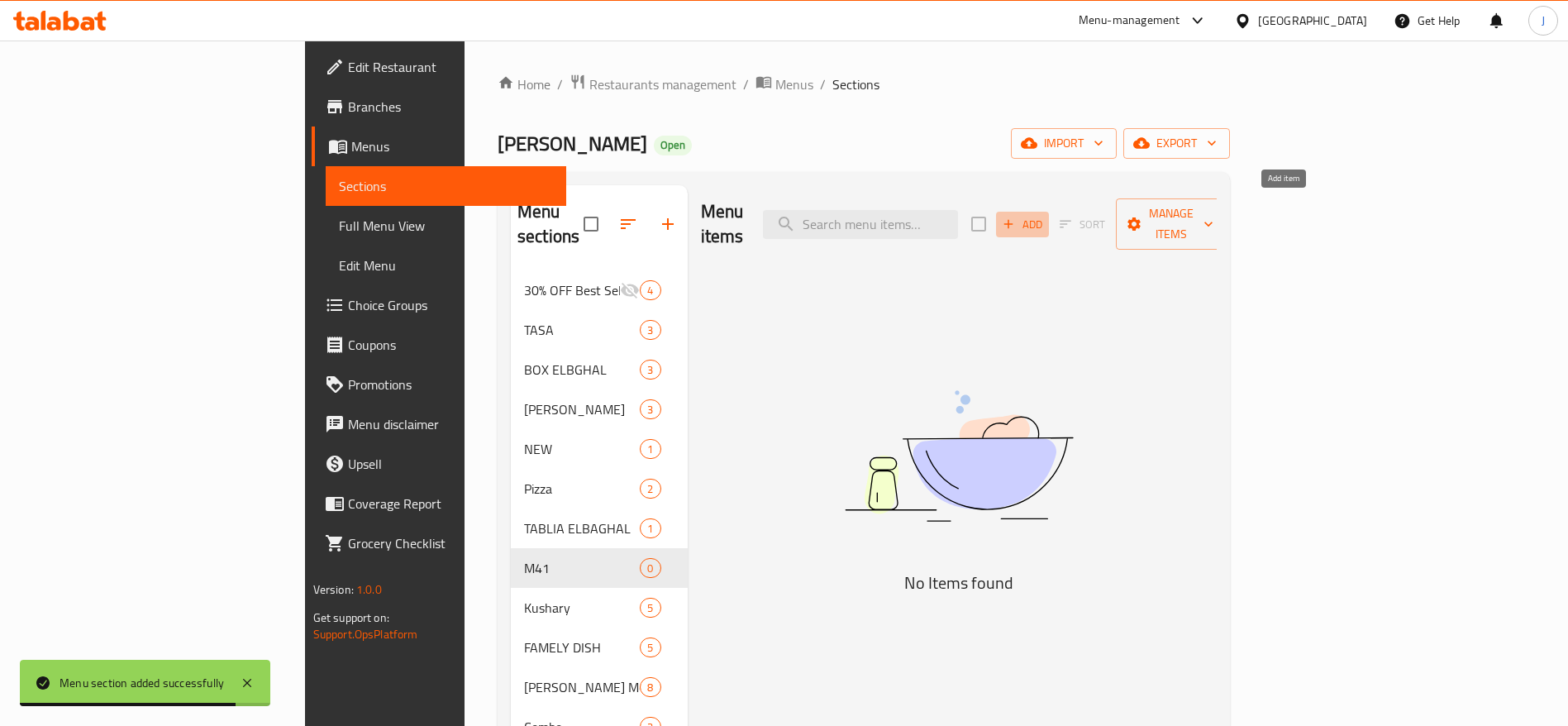
click at [1045, 215] on span "Add" at bounding box center [1023, 224] width 44 height 19
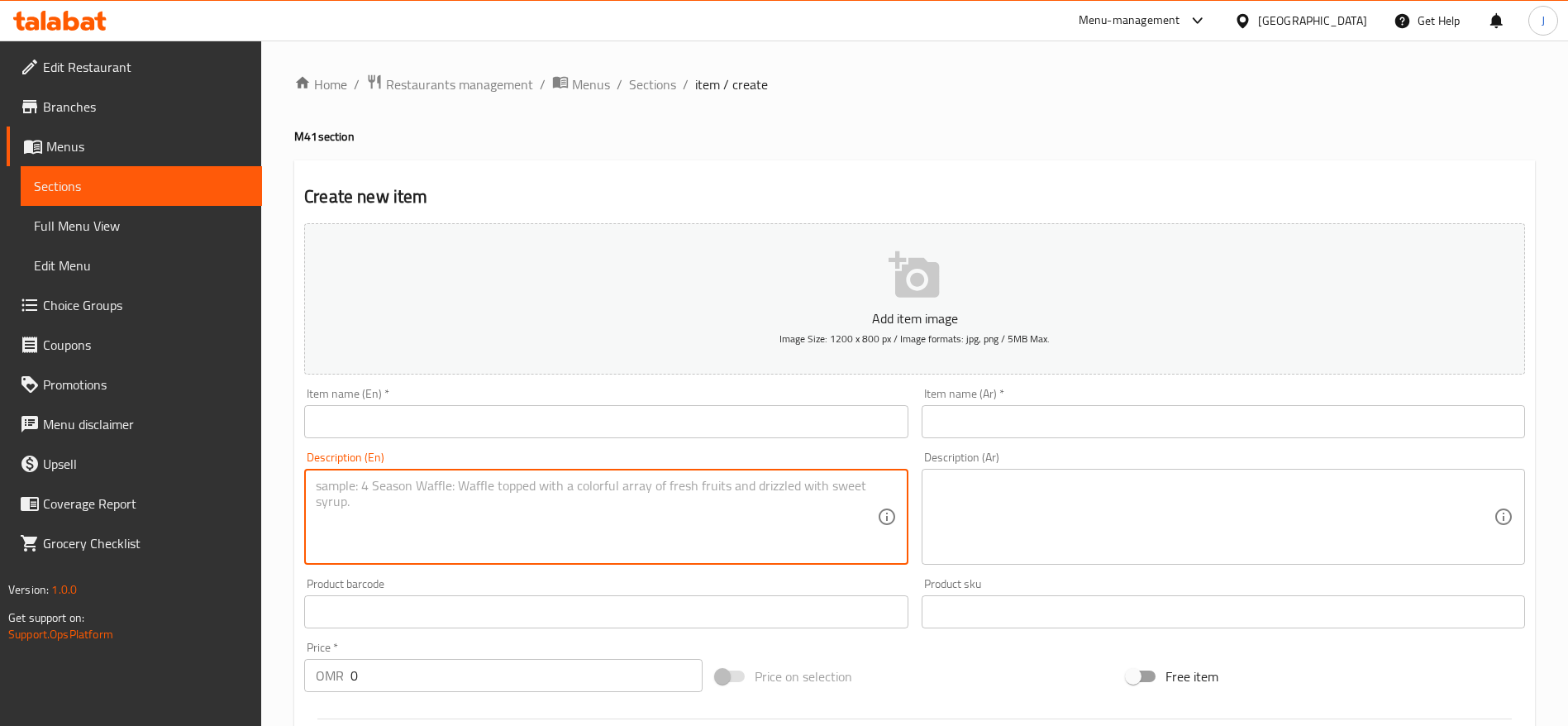
click at [398, 513] on textarea at bounding box center [596, 517] width 561 height 78
paste textarea "1 Shawema [PERSON_NAME] Sandwish + 1 [PERSON_NAME] Sandwish + 1 Foul Sandwish +…"
click at [360, 480] on textarea "1 Shawema [PERSON_NAME] Sandwich + 1 [PERSON_NAME] Sandwich + 1 Foul Sandwich +…" at bounding box center [596, 517] width 561 height 78
click at [480, 538] on textarea "1 Shawarma [PERSON_NAME] Sandwich + 1 [PERSON_NAME] Sandwich + 1 Foul Sandwich …" at bounding box center [596, 517] width 561 height 78
drag, startPoint x: 716, startPoint y: 492, endPoint x: 310, endPoint y: 487, distance: 406.0
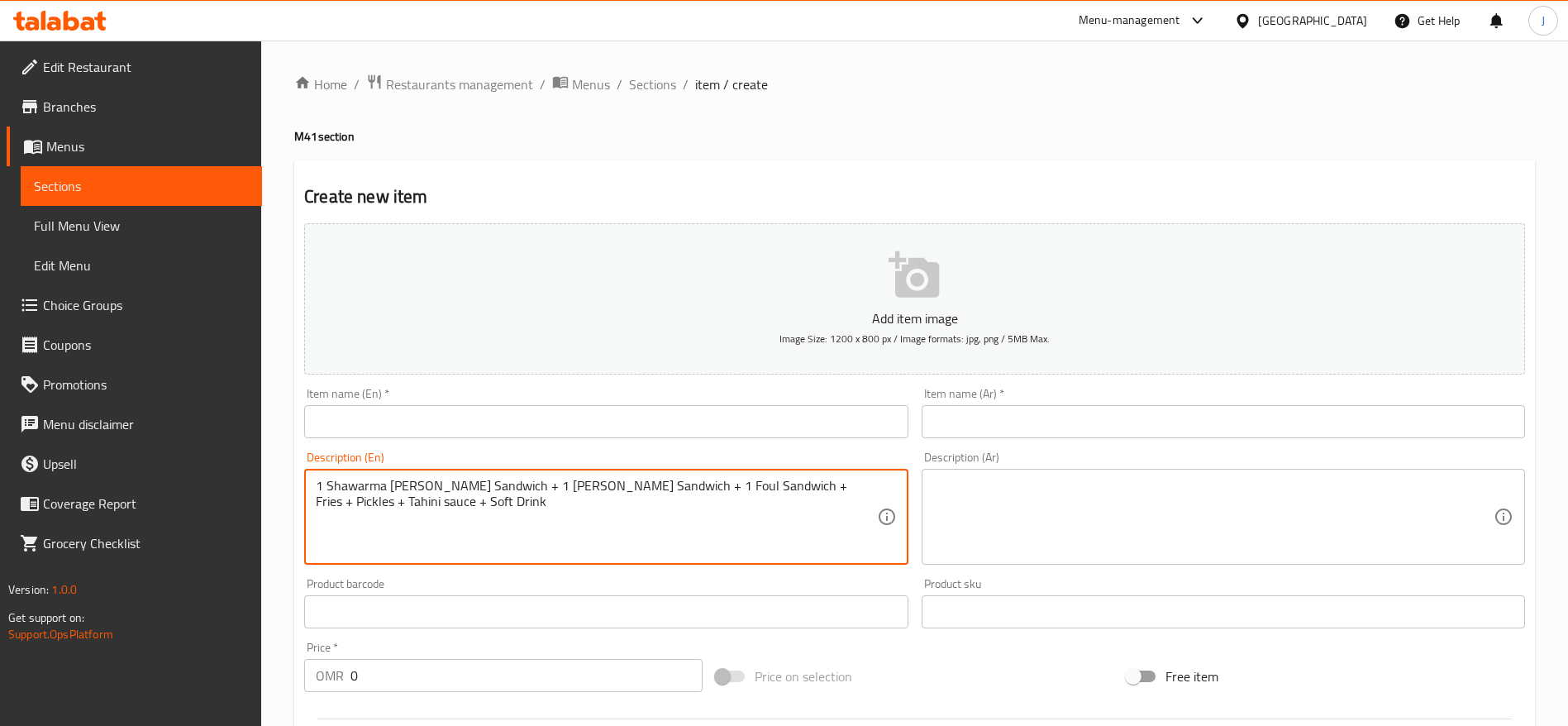
click at [310, 487] on div "1 Shawarma [PERSON_NAME] Sandwich + 1 [PERSON_NAME] Sandwich + 1 Foul Sandwich …" at bounding box center [606, 517] width 603 height 96
type textarea "1 Shawarma [PERSON_NAME] Sandwich + 1 [PERSON_NAME] Sandwich + 1 Foul Sandwich …"
click at [451, 423] on input "text" at bounding box center [606, 422] width 603 height 33
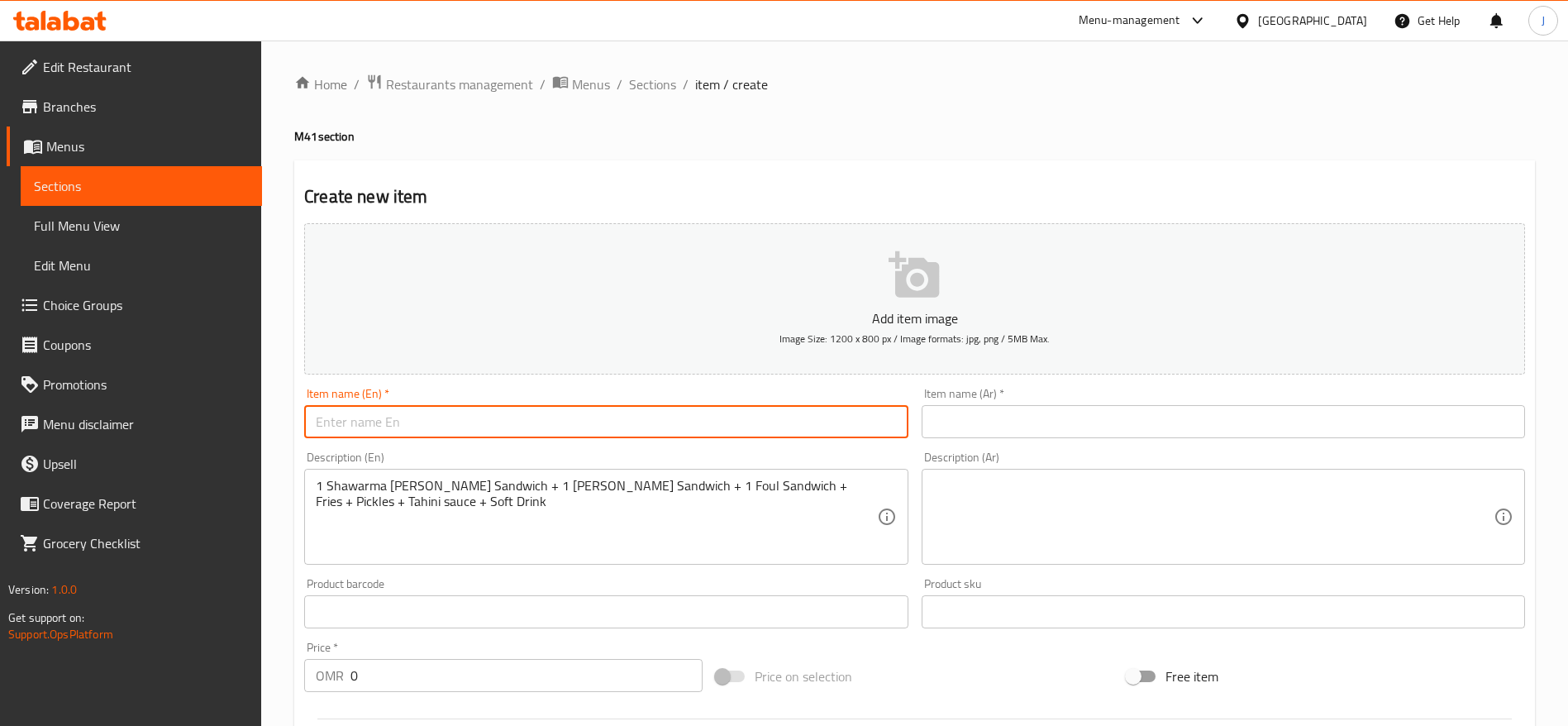
paste input "1 Shawarma [PERSON_NAME] Sandwich + 1 [PERSON_NAME] Sandwich + 1 Foul Sandwich"
type input "1 Shawarma [PERSON_NAME] Sandwich + 1 [PERSON_NAME] Sandwich + 1 Foul Sandwich"
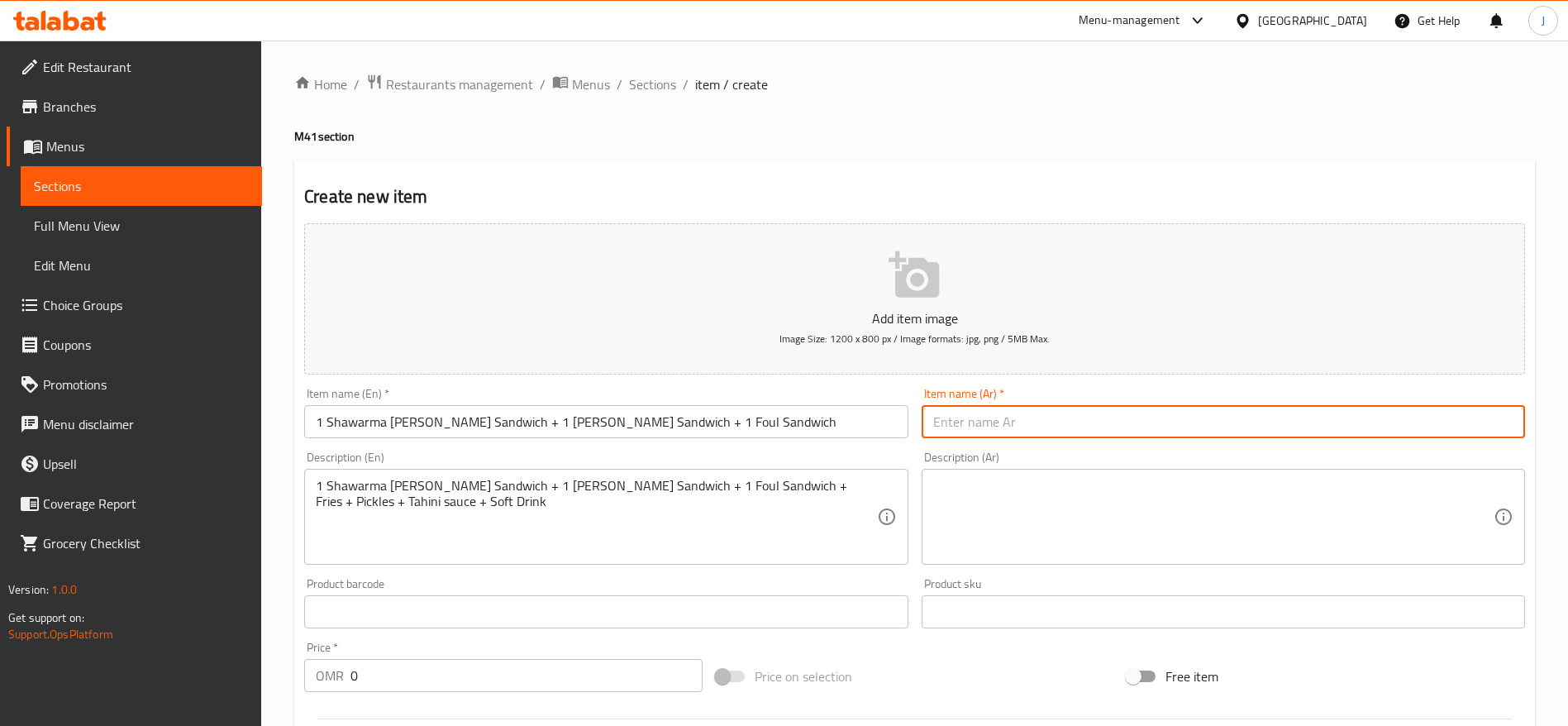
click at [969, 405] on input "text" at bounding box center [1223, 422] width 603 height 33
paste input "1 [PERSON_NAME] + 1 ساندوتش البغل + 1 ساندوتش فول"
type input "1 [PERSON_NAME] + 1 ساندوتش البغل + 1 ساندوتش فول"
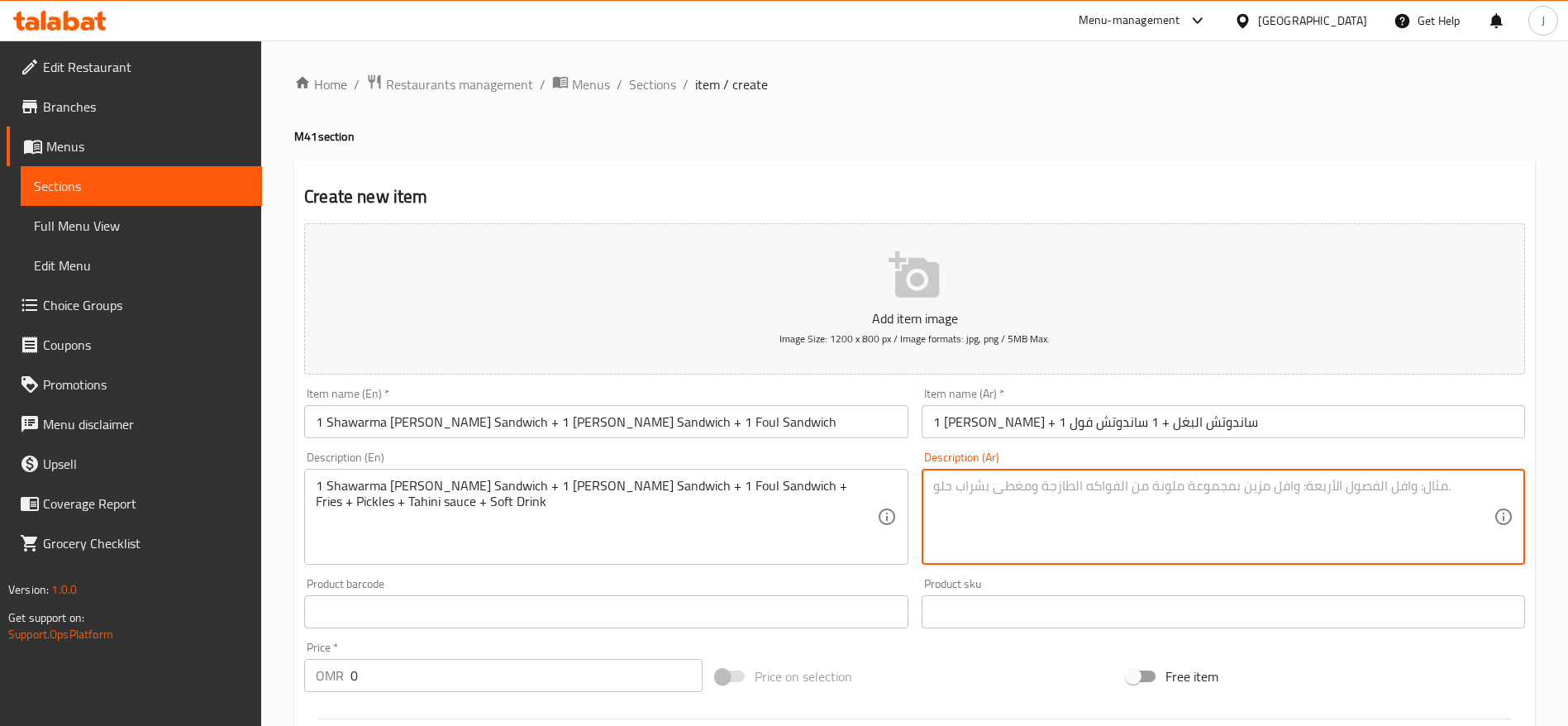
click at [980, 499] on textarea at bounding box center [1214, 517] width 561 height 78
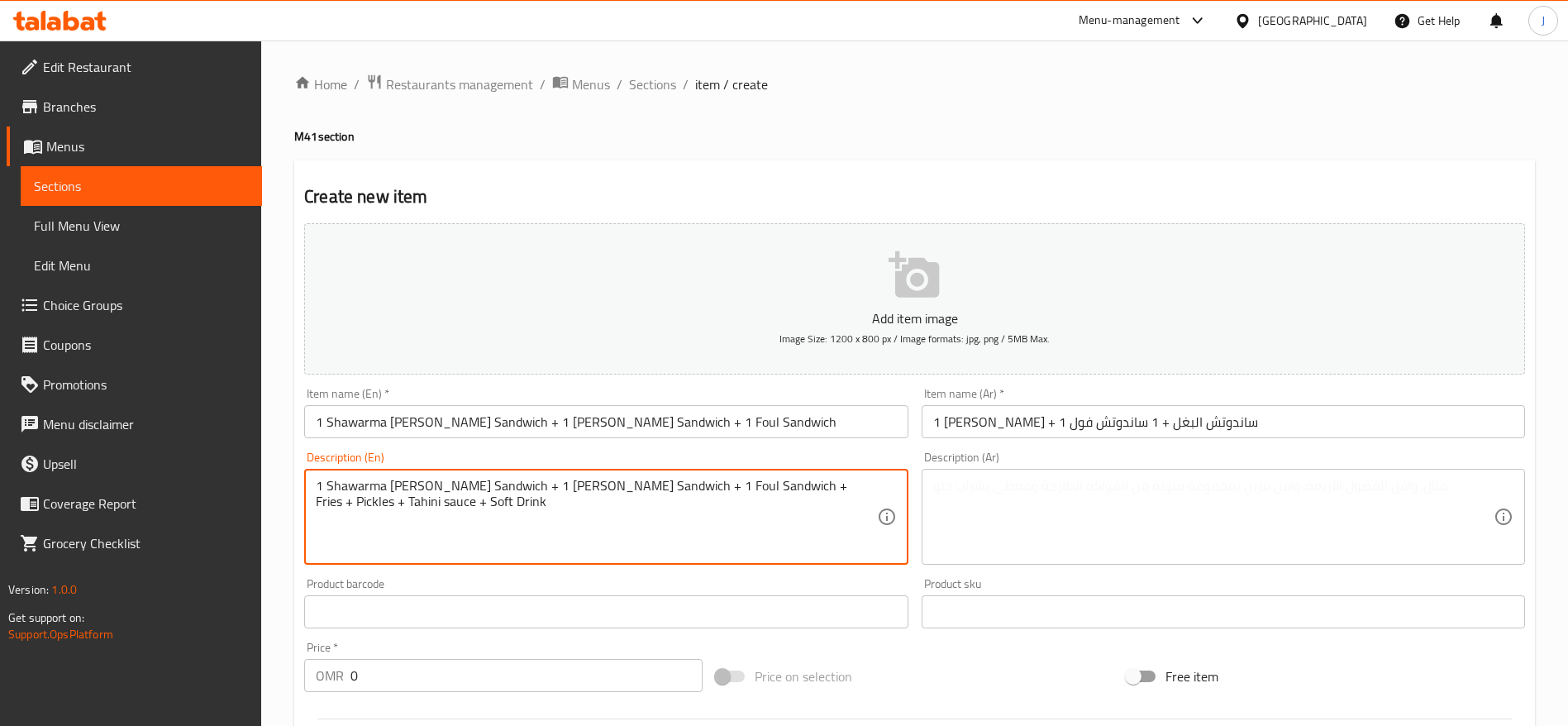
drag, startPoint x: 450, startPoint y: 522, endPoint x: 285, endPoint y: 460, distance: 176.3
click at [481, 538] on textarea "1 Shawarma [PERSON_NAME] Sandwich + 1 [PERSON_NAME] Sandwich + 1 Foul Sandwich …" at bounding box center [596, 517] width 561 height 78
click at [361, 506] on textarea "1 Shawarma [PERSON_NAME] Sandwich + 1 [PERSON_NAME] Sandwich + 1 Foul Sandwich …" at bounding box center [596, 517] width 561 height 78
drag, startPoint x: 524, startPoint y: 503, endPoint x: 315, endPoint y: 468, distance: 211.9
click at [315, 469] on div "1 Shawarma [PERSON_NAME] Sandwich + 1 [PERSON_NAME] Sandwich + 1 Foul Sandwich …" at bounding box center [606, 517] width 603 height 96
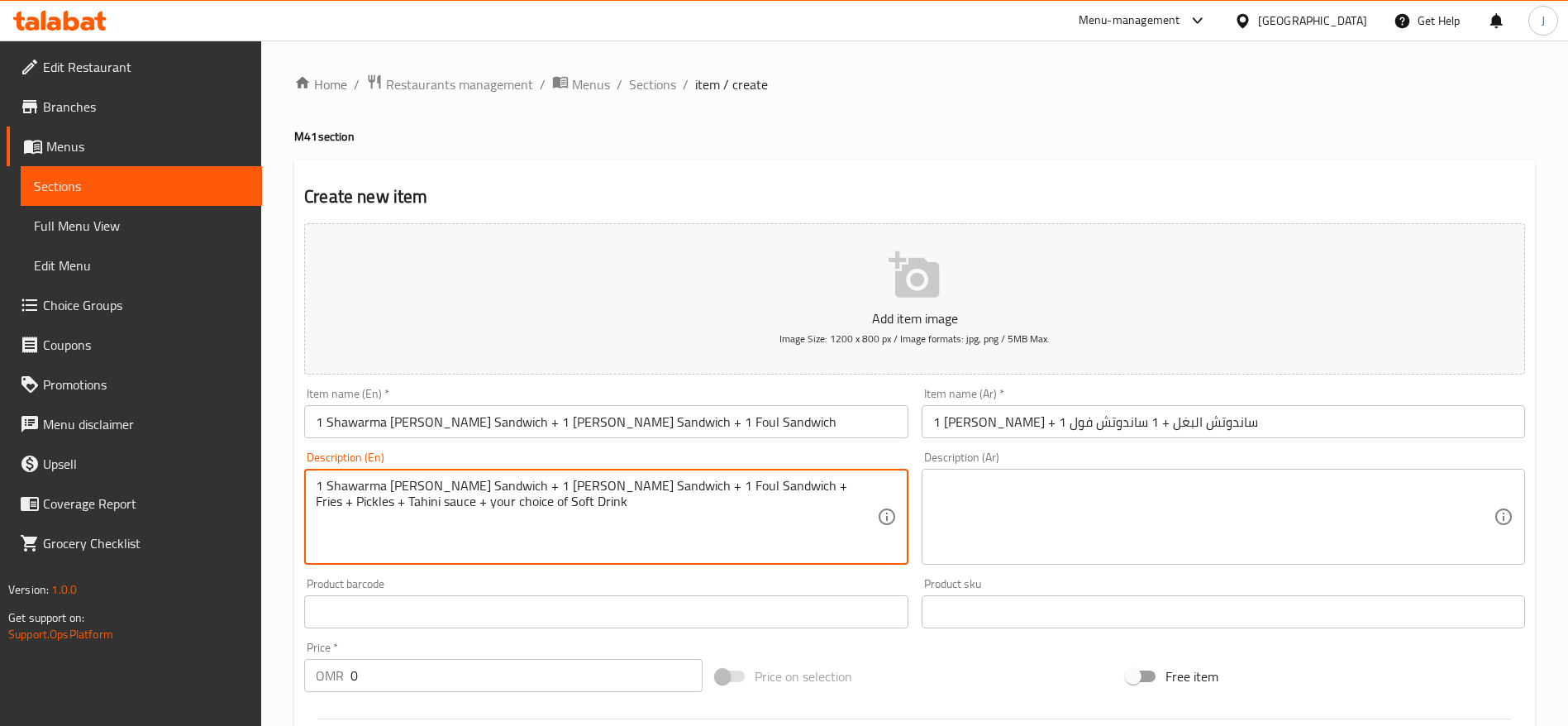
type textarea "1 Shawarma [PERSON_NAME] Sandwich + 1 [PERSON_NAME] Sandwich + 1 Foul Sandwich …"
click at [969, 518] on textarea at bounding box center [1214, 517] width 561 height 78
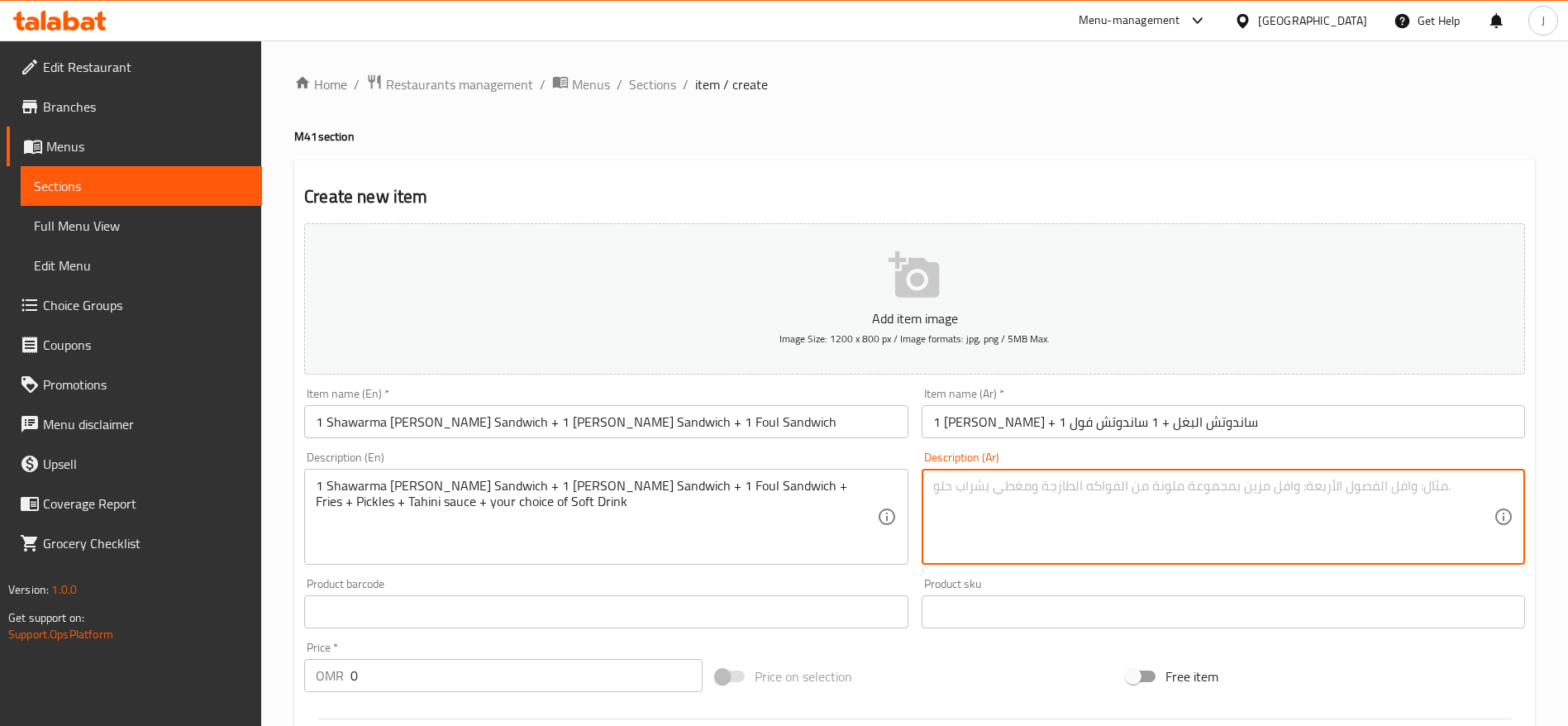
paste textarea "1 ساندويتش شاورما شامي + 1 ساندويتش البغل + 1 ساندويتش فول + بطاطس مقلية + مخلل…"
click at [1488, 478] on textarea "1 ساندويتش شاورما شامي + 1 ساندويتش البغل + 1 ساندويتش فول + بطاطس مقلية + مخلل…" at bounding box center [1214, 517] width 561 height 78
type textarea "1 ساندويتش شاورما شامي + 1 ساندويتش البغل + 1 ساندويتش فول + بطاطس مقلية + مخلل…"
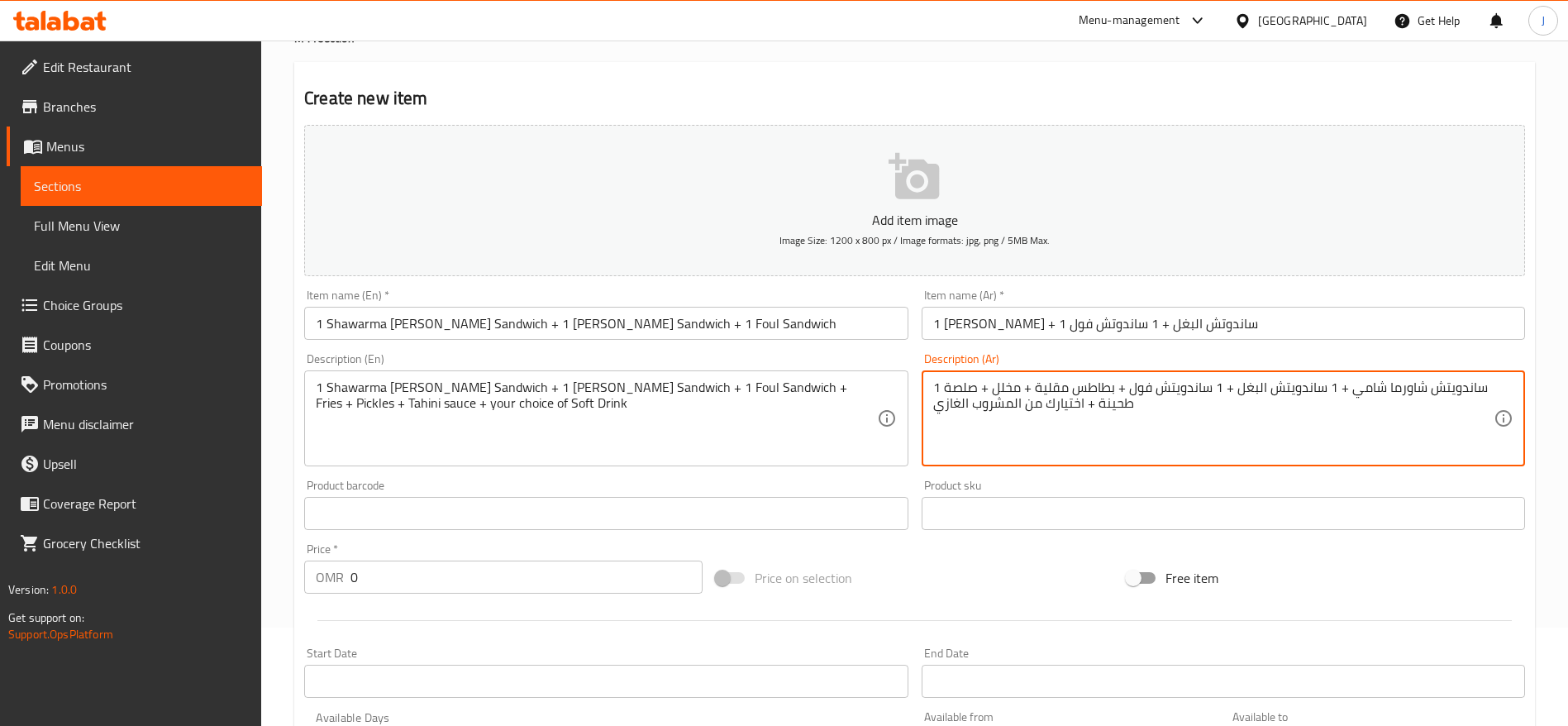
scroll to position [100, 0]
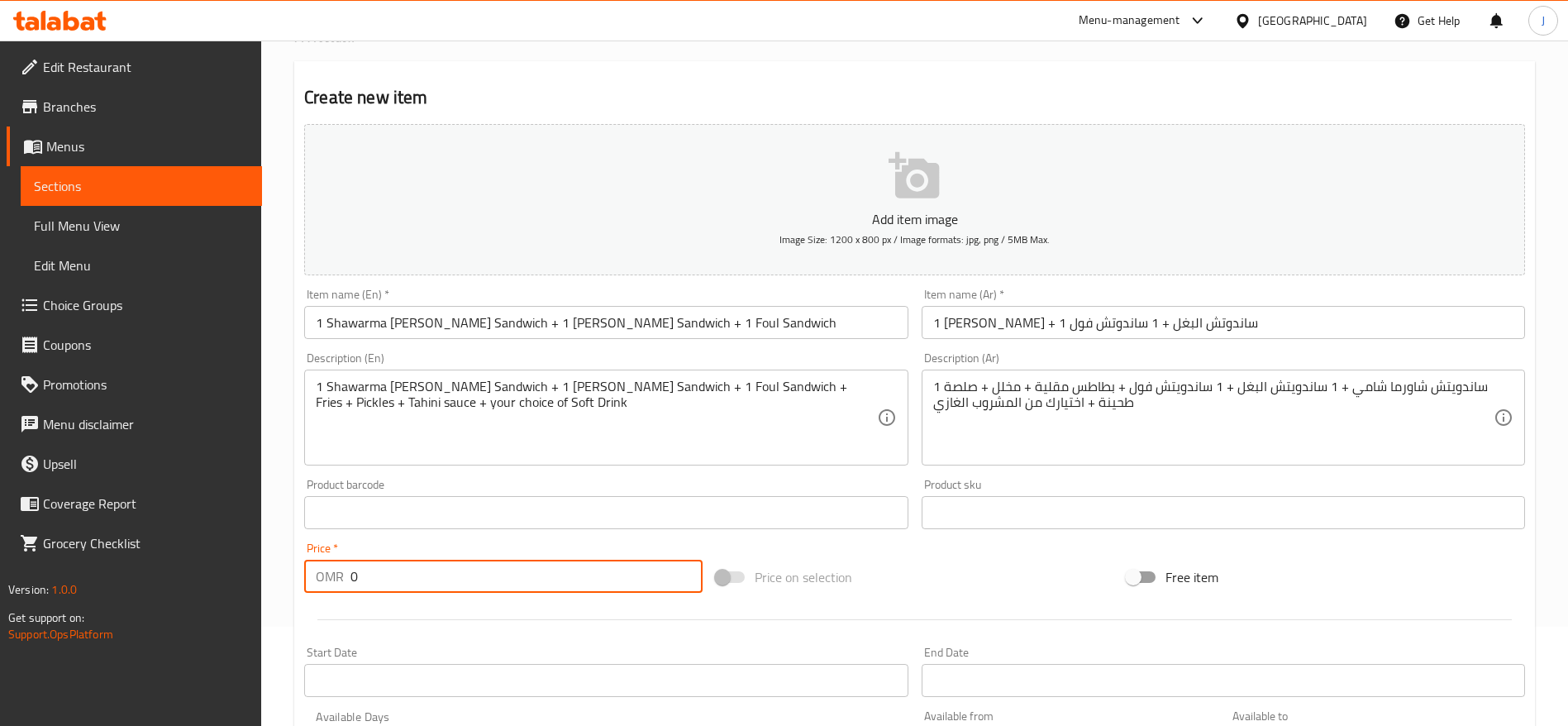
click at [422, 570] on input "0" at bounding box center [527, 577] width 352 height 33
paste input "3.5"
type input "3.5"
click at [860, 571] on div "Price on selection" at bounding box center [915, 577] width 411 height 44
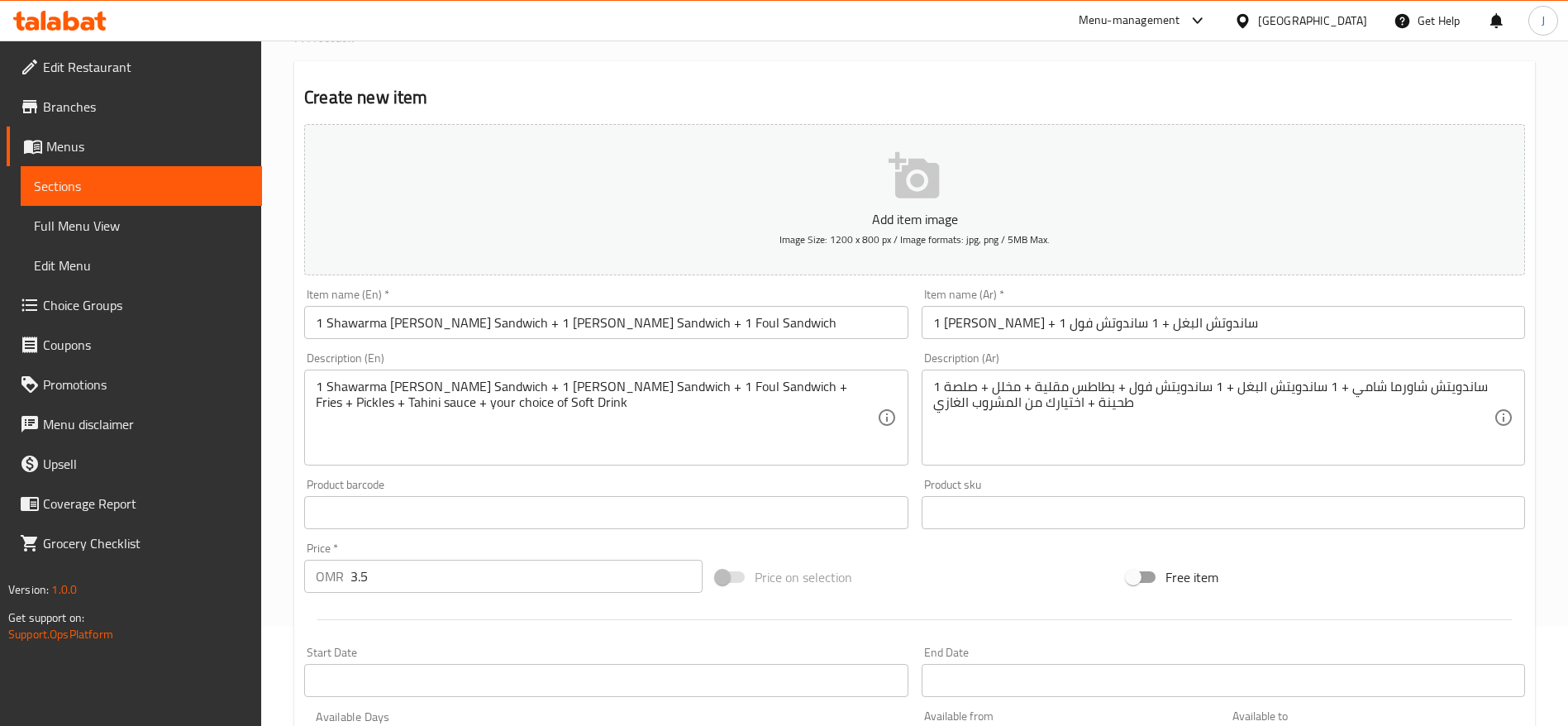
scroll to position [218, 0]
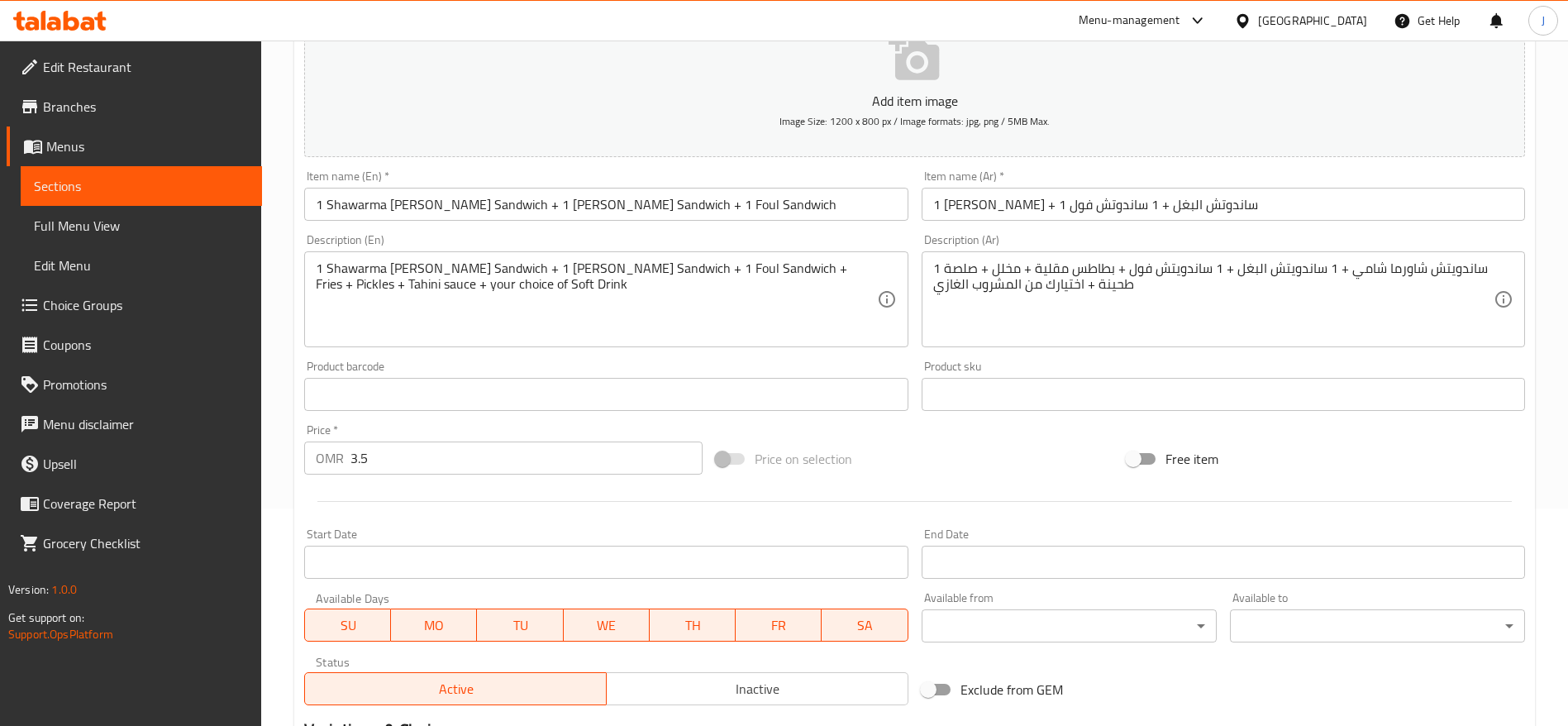
click at [769, 562] on input "Start Date" at bounding box center [606, 563] width 603 height 33
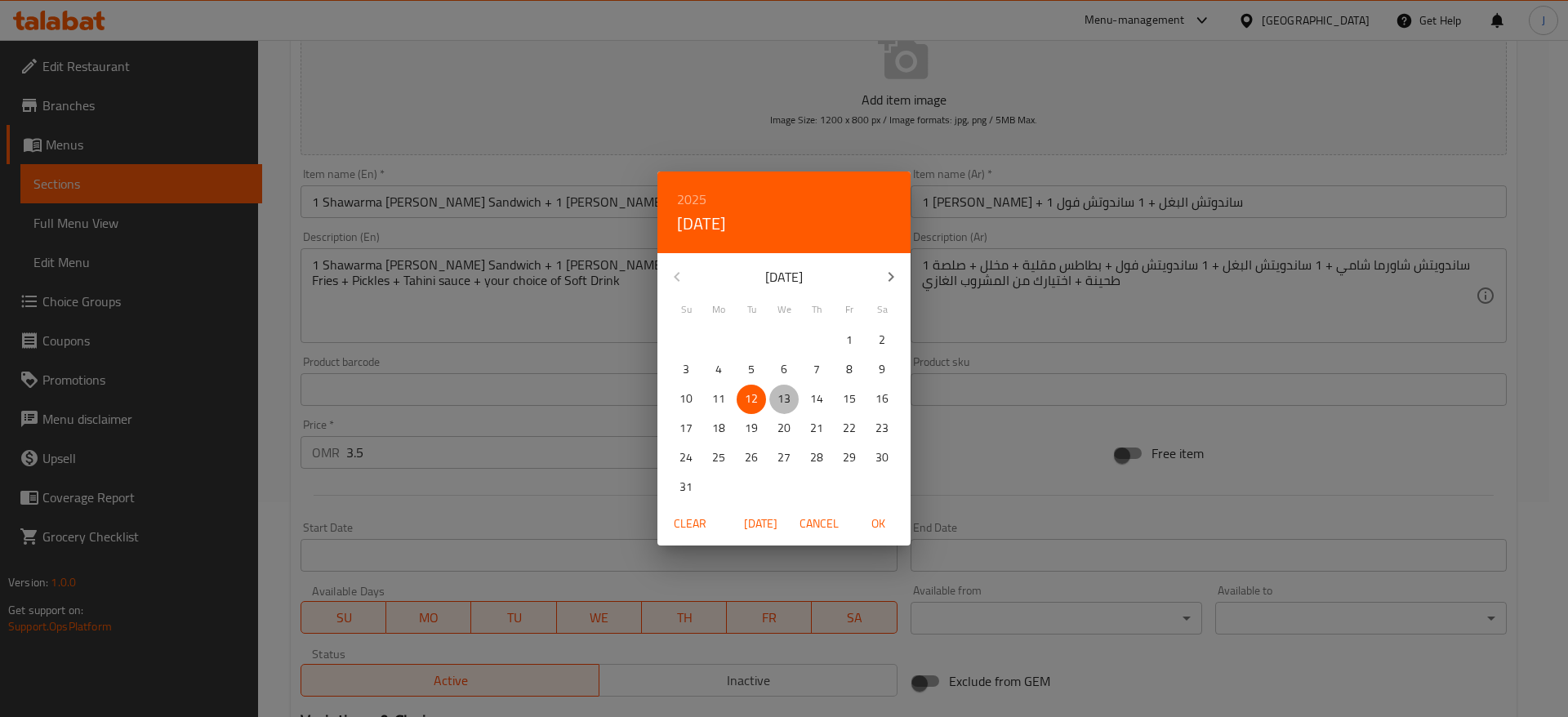
click at [781, 394] on p "13" at bounding box center [784, 399] width 13 height 20
click at [568, 487] on div "2025 Wed, Aug [DATE] Mo Tu We Th Fr Sa 27 28 29 30 31 1 2 3 4 5 6 7 8 9 10 11 1…" at bounding box center [784, 358] width 1568 height 717
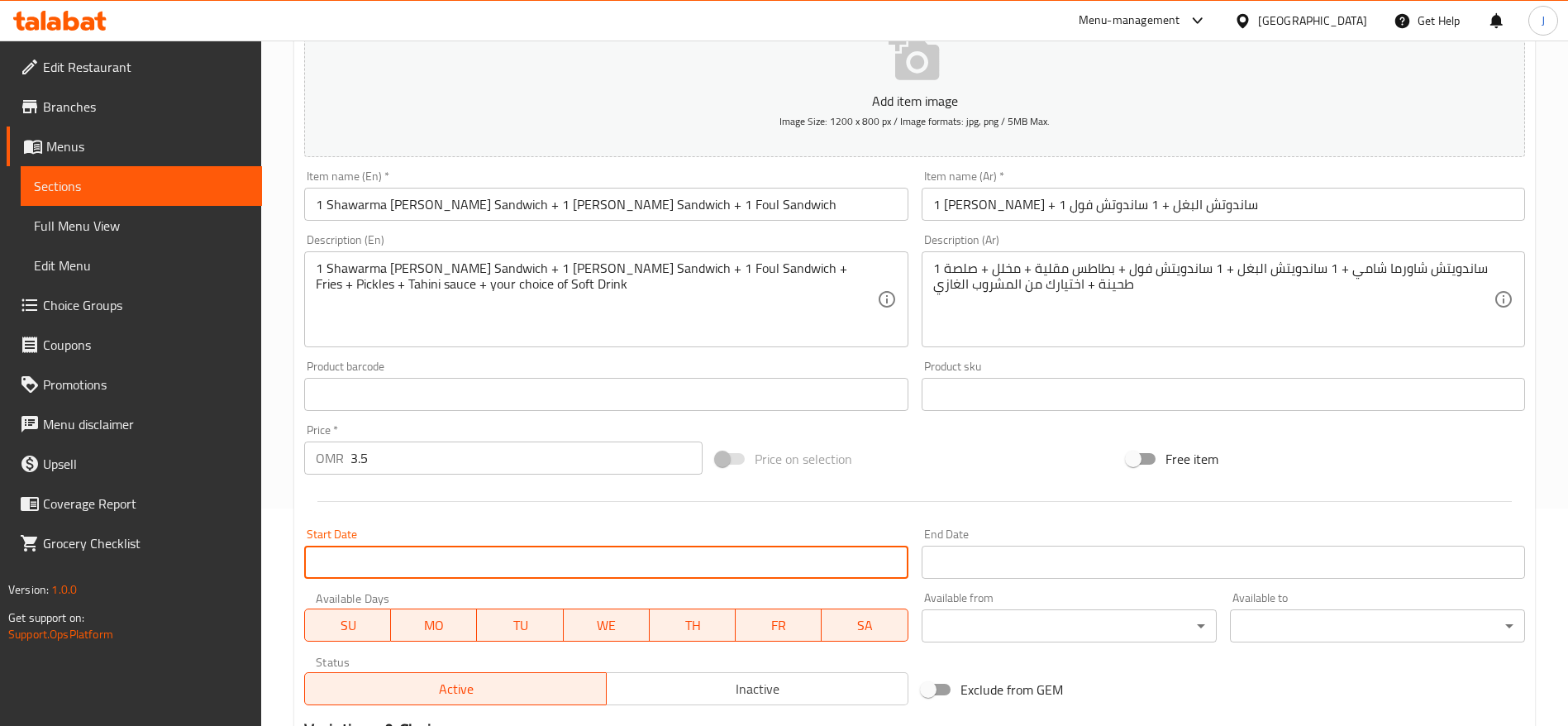
click at [600, 539] on div "Start Date Start Date" at bounding box center [606, 553] width 603 height 51
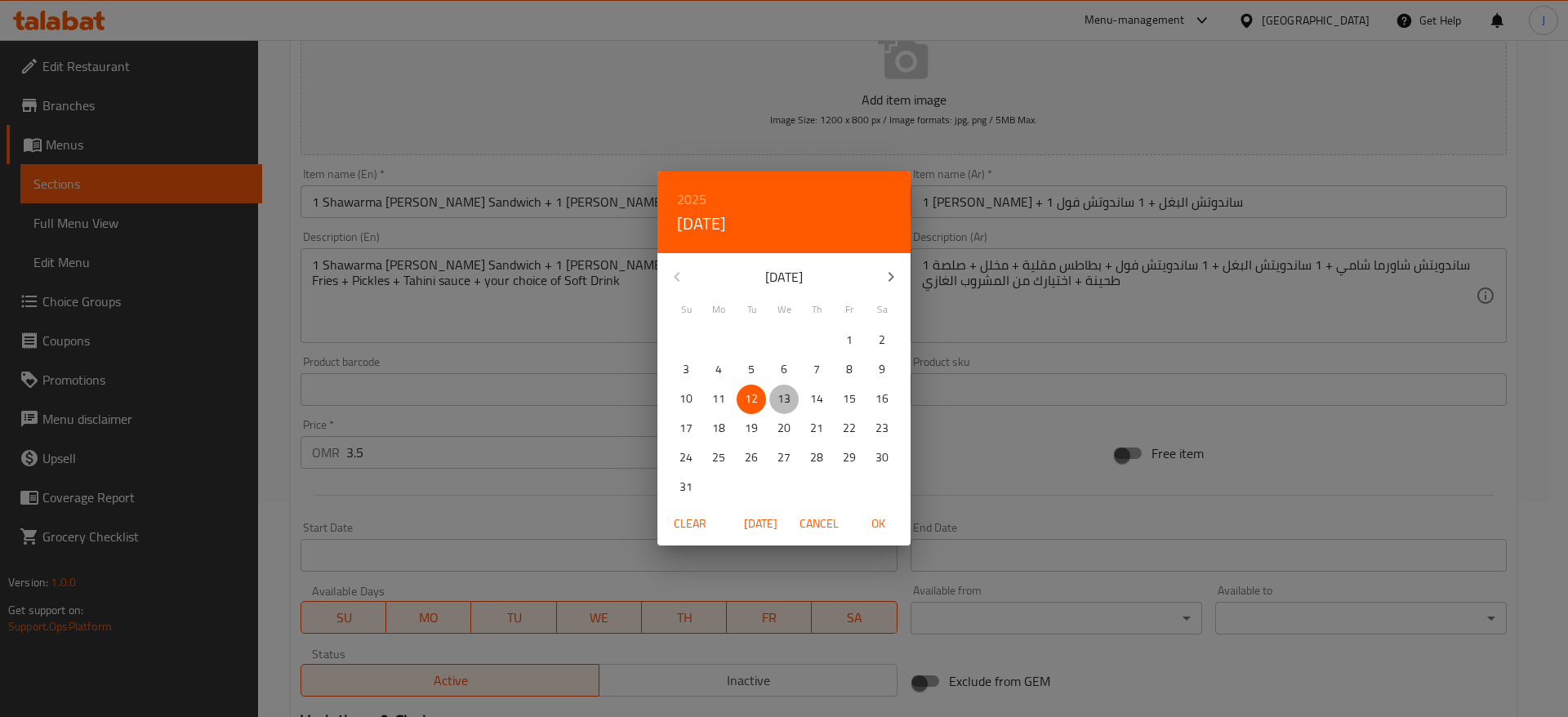
click at [783, 396] on p "13" at bounding box center [784, 399] width 13 height 20
click at [784, 402] on p "13" at bounding box center [784, 399] width 13 height 20
click at [874, 521] on span "OK" at bounding box center [877, 524] width 39 height 20
type input "[DATE]"
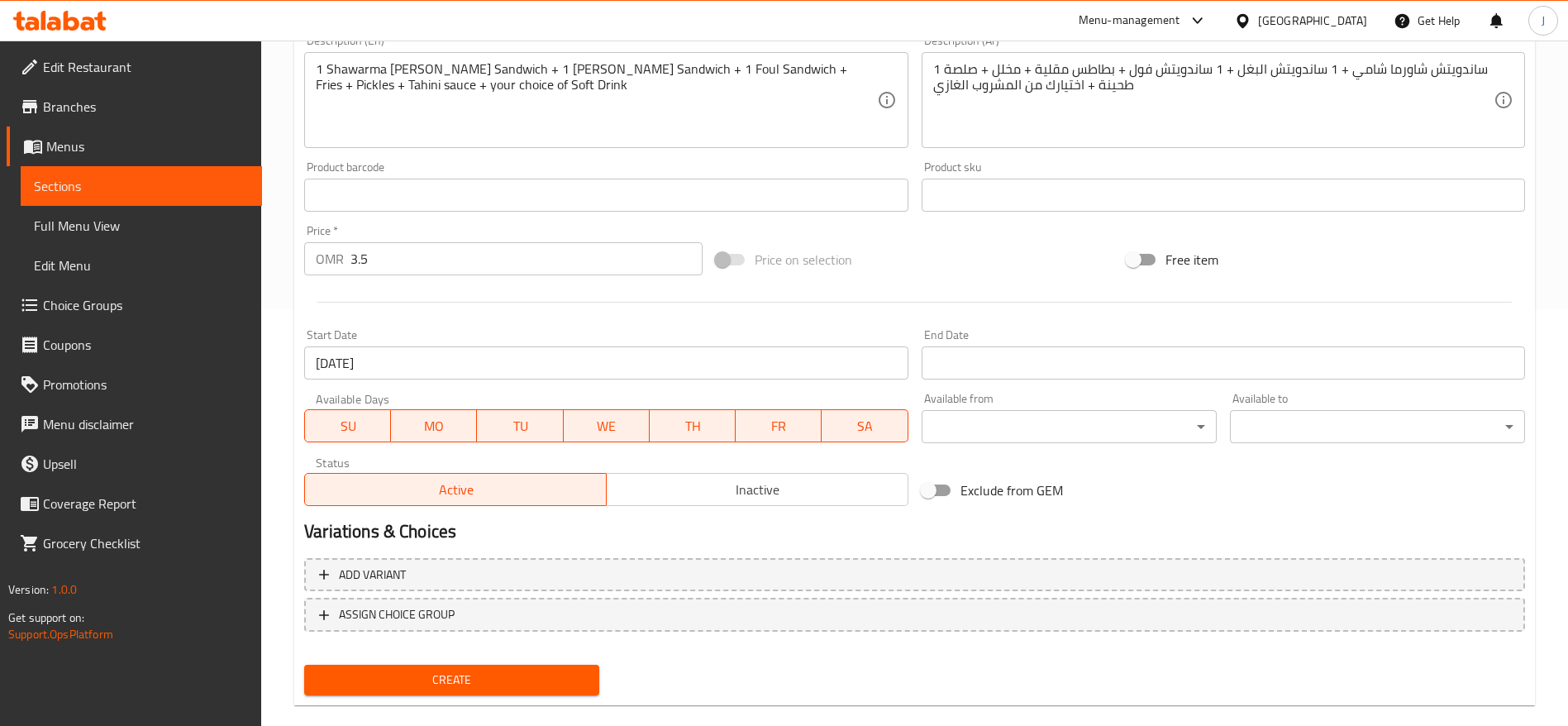
scroll to position [416, 0]
click at [579, 677] on span "Create" at bounding box center [451, 681] width 268 height 20
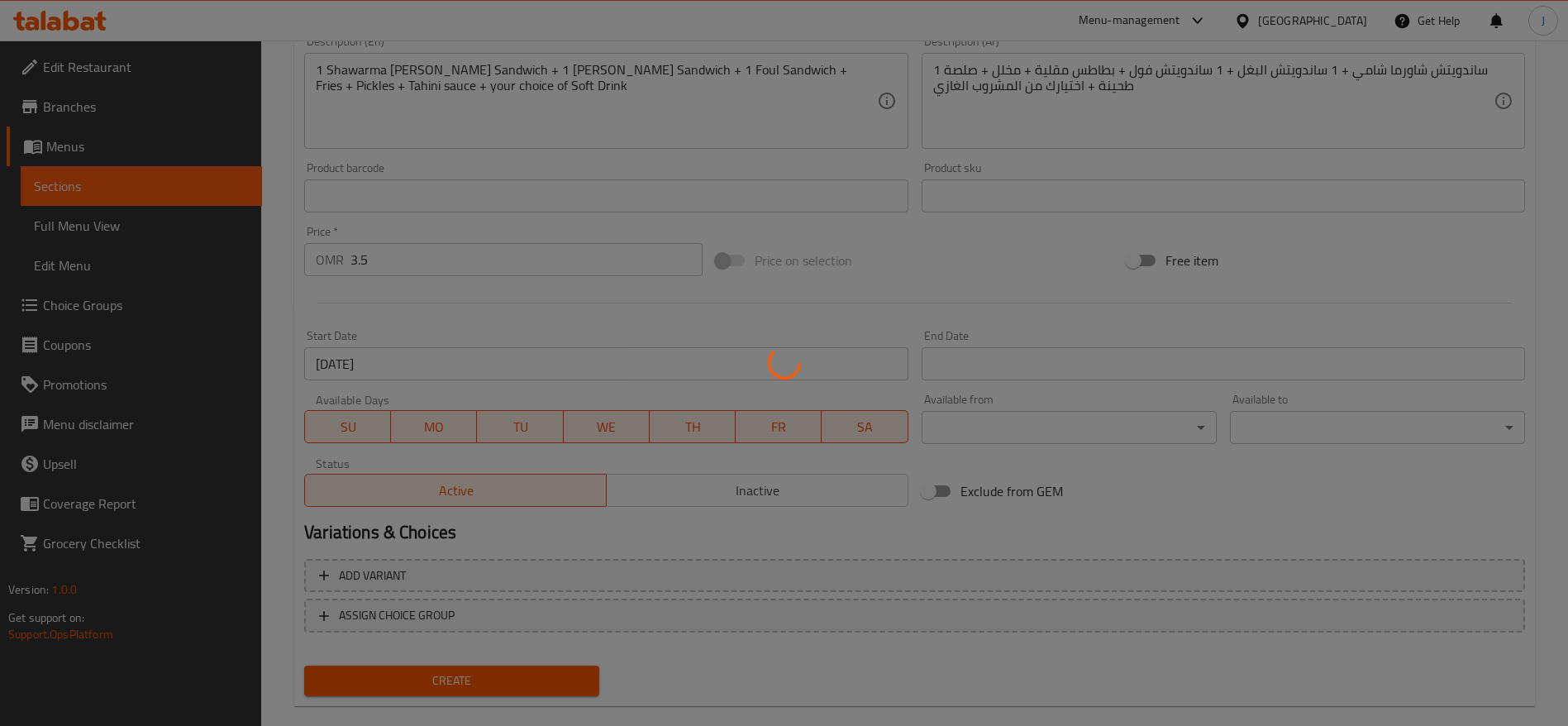
type input "0"
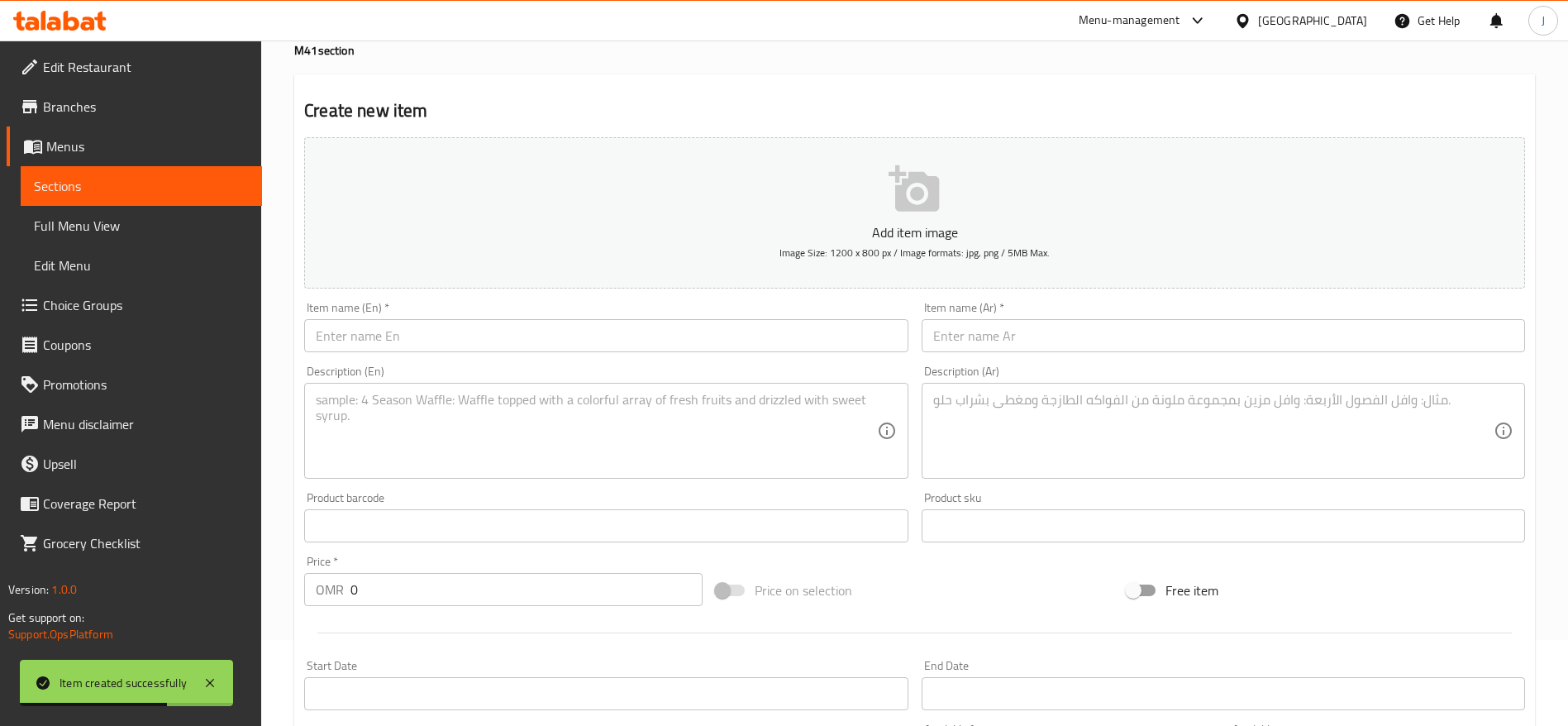
scroll to position [82, 0]
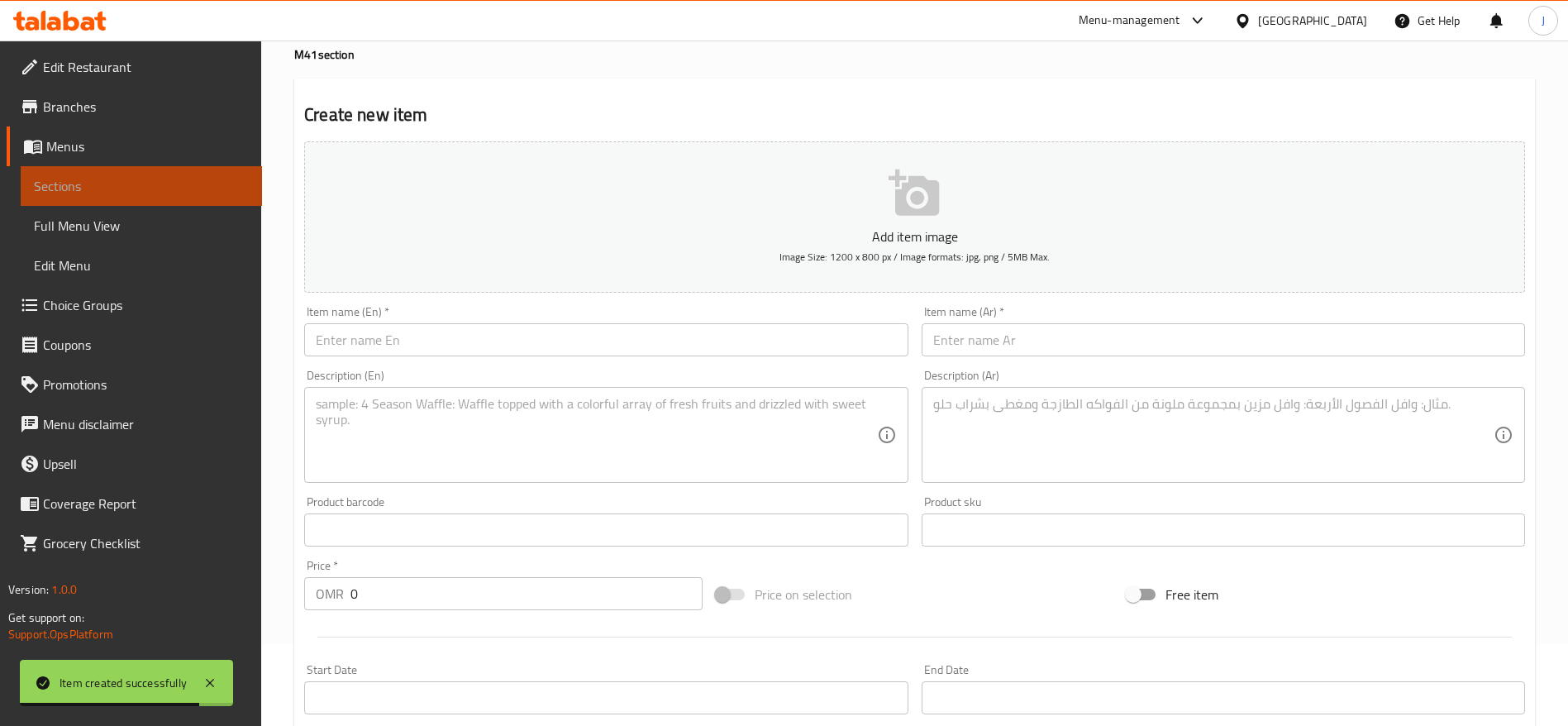
click at [164, 182] on span "Sections" at bounding box center [141, 186] width 215 height 20
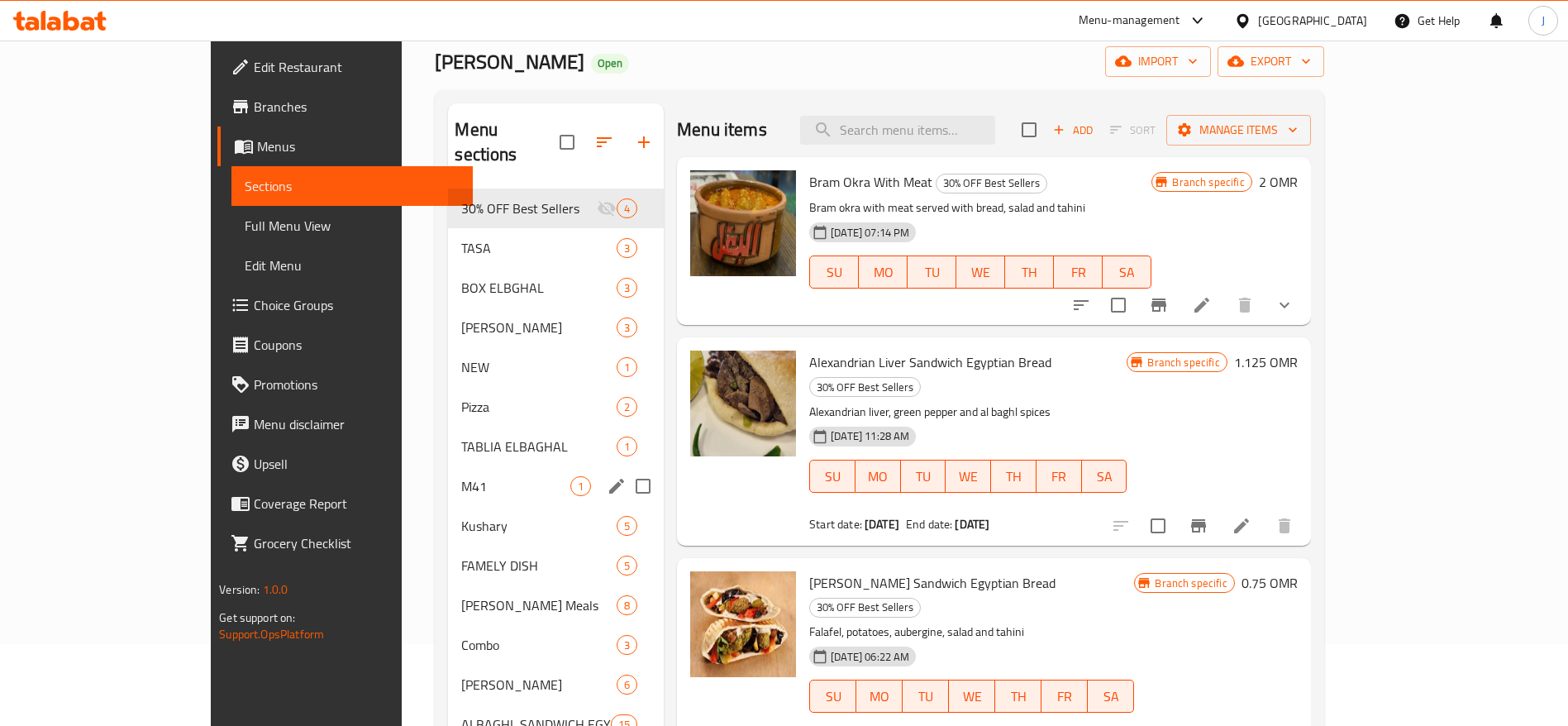
click at [448, 467] on div "M41 1" at bounding box center [556, 486] width 216 height 40
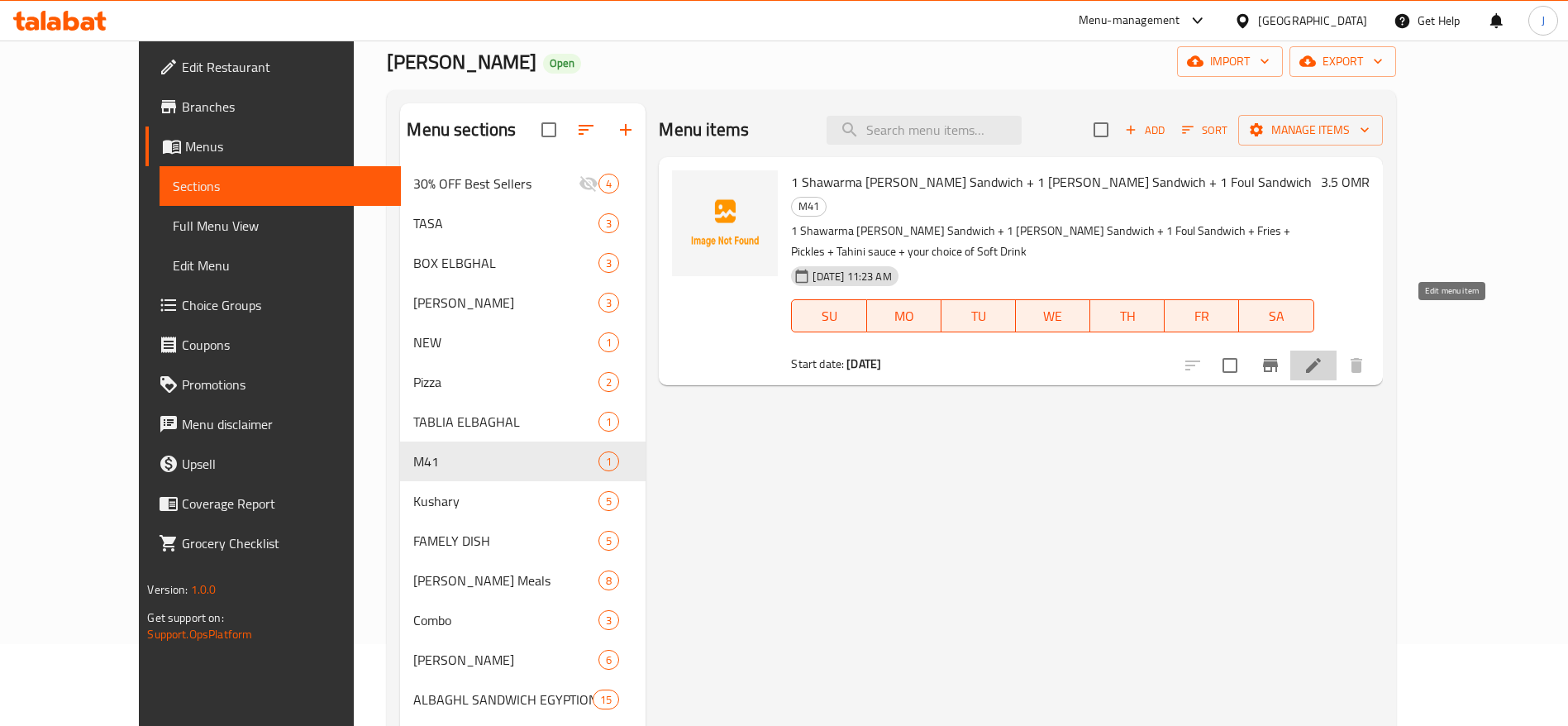
click at [1324, 355] on icon at bounding box center [1314, 365] width 20 height 20
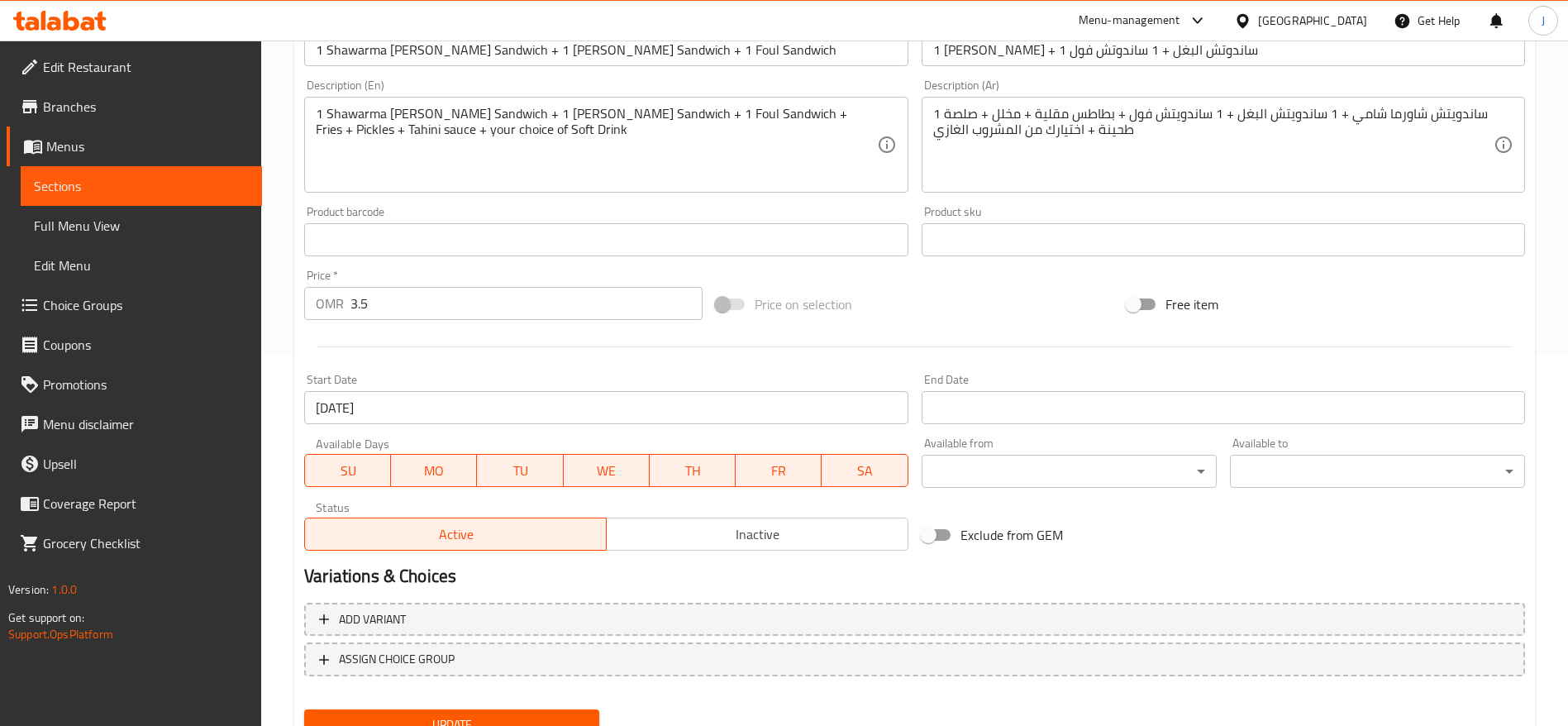
scroll to position [443, 0]
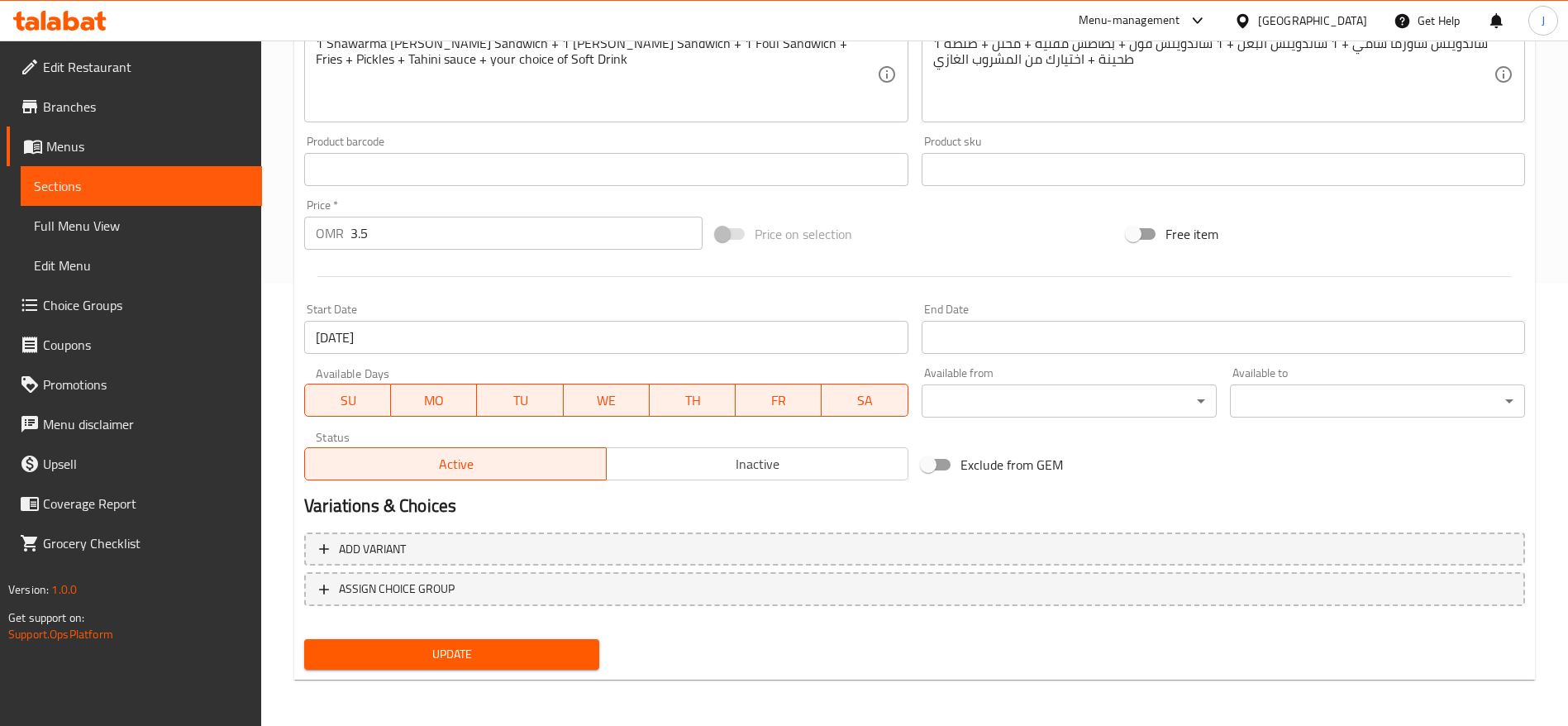
click at [102, 307] on span "Choice Groups" at bounding box center [146, 305] width 206 height 20
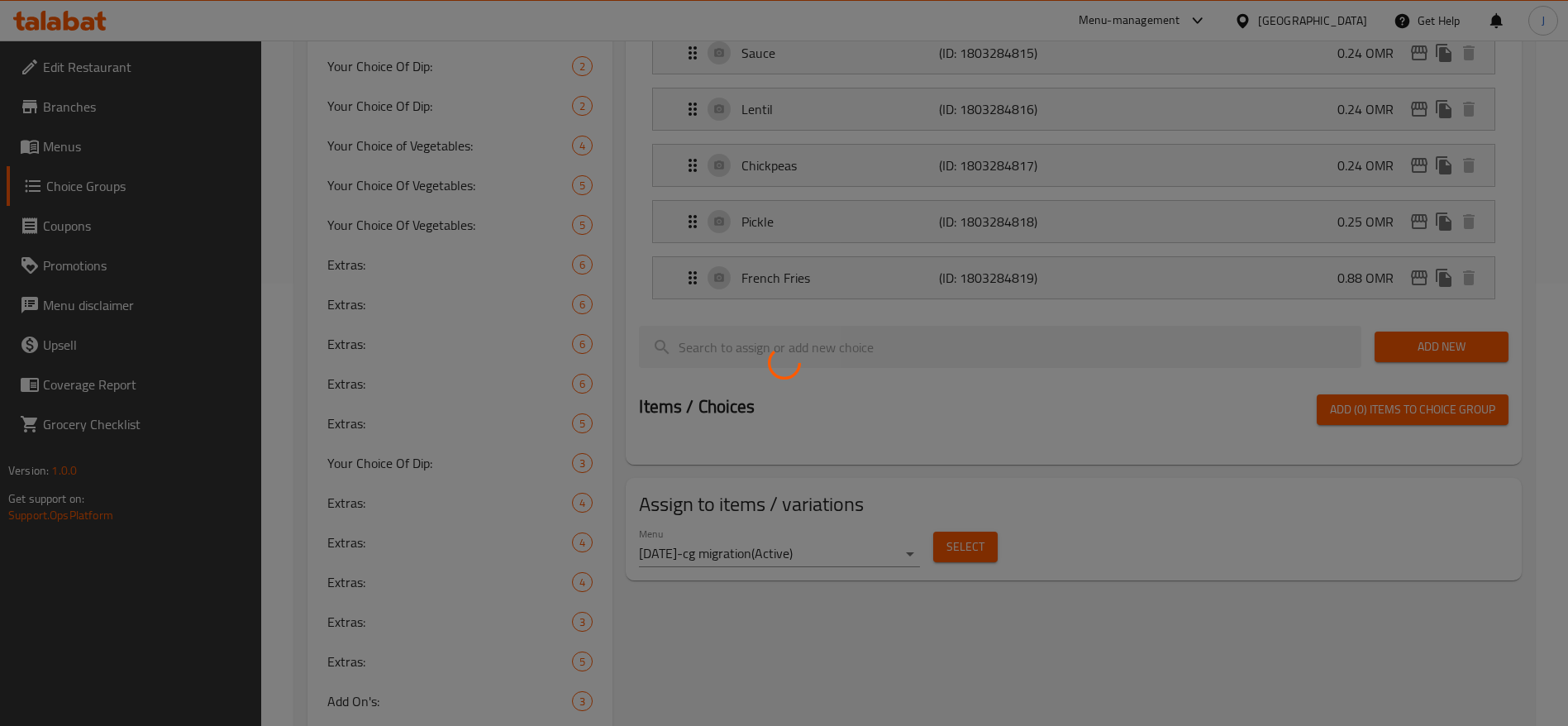
scroll to position [234, 0]
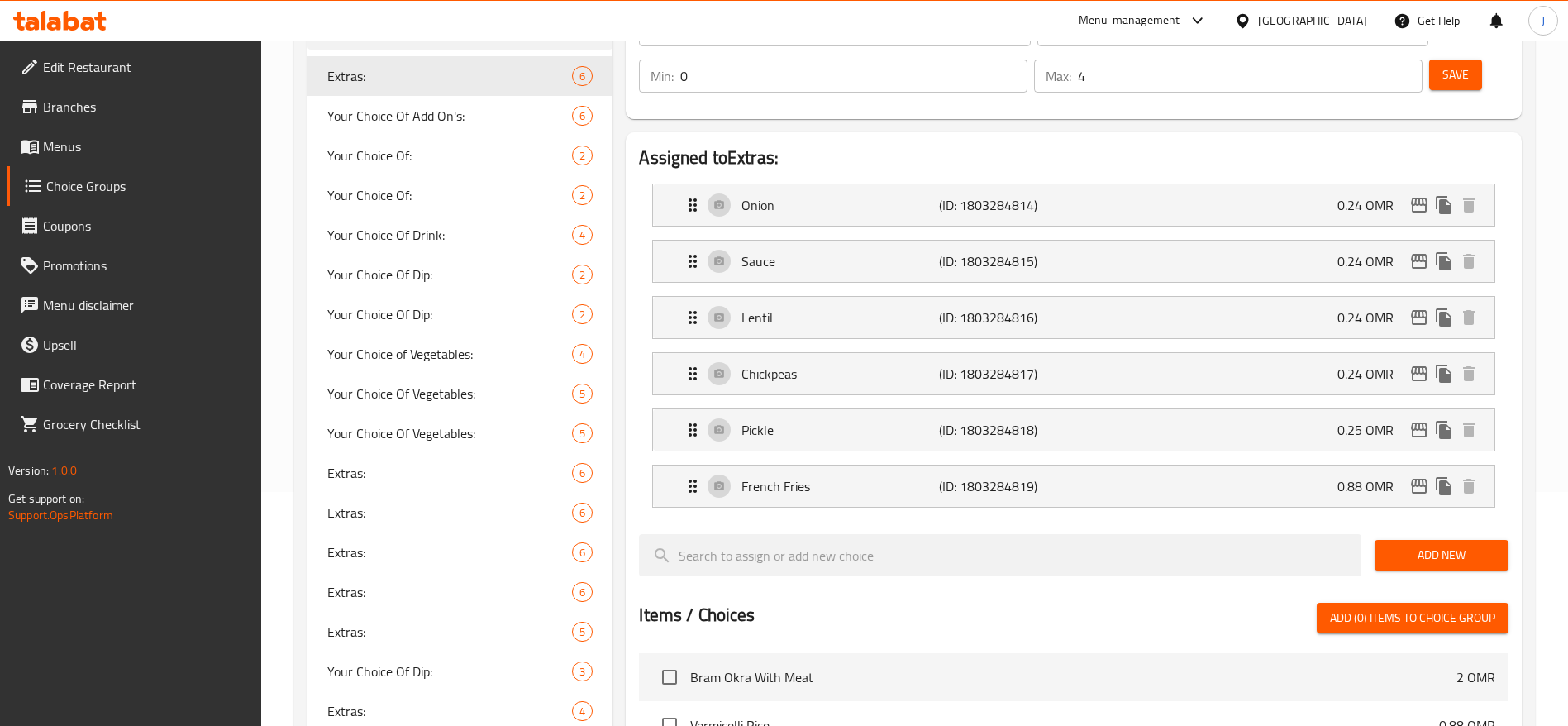
click at [181, 553] on div "Edit Restaurant Branches Menus Choice Groups Coupons Promotions Menu disclaimer…" at bounding box center [131, 403] width 262 height 726
click at [452, 220] on div "Your Choice Of Drink: 4" at bounding box center [459, 234] width 305 height 40
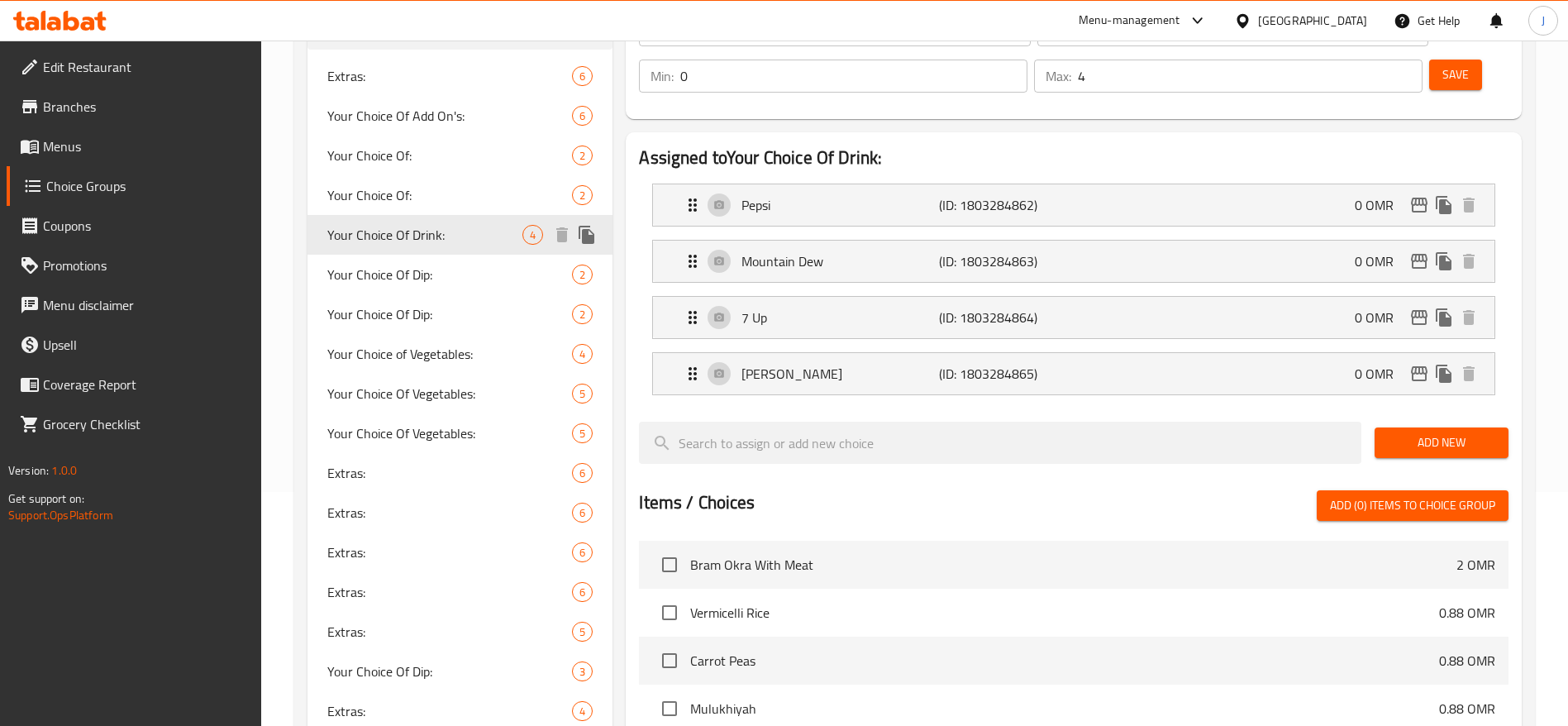
type input "Your Choice Of Drink:"
type input "إختيارك من المشروبات:"
type input "1"
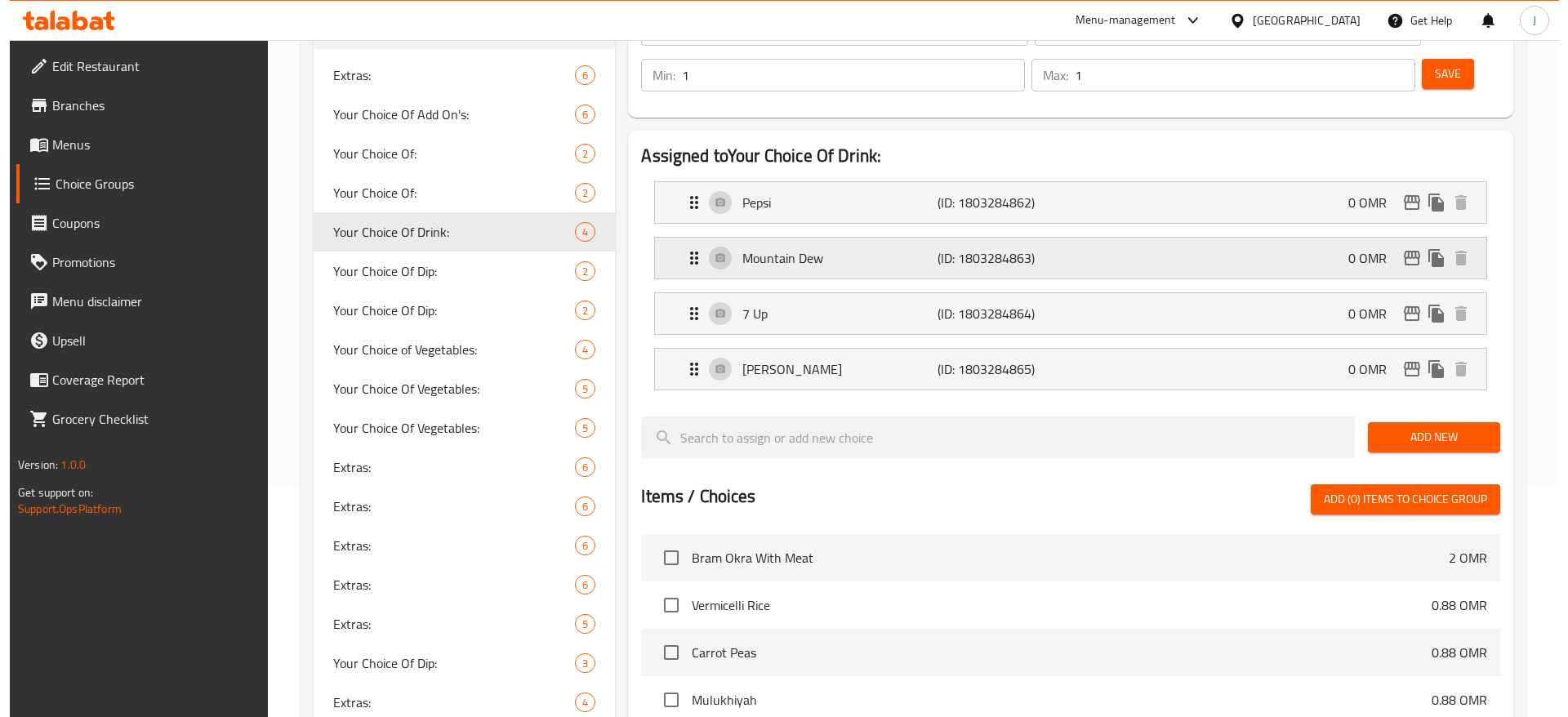
scroll to position [641, 0]
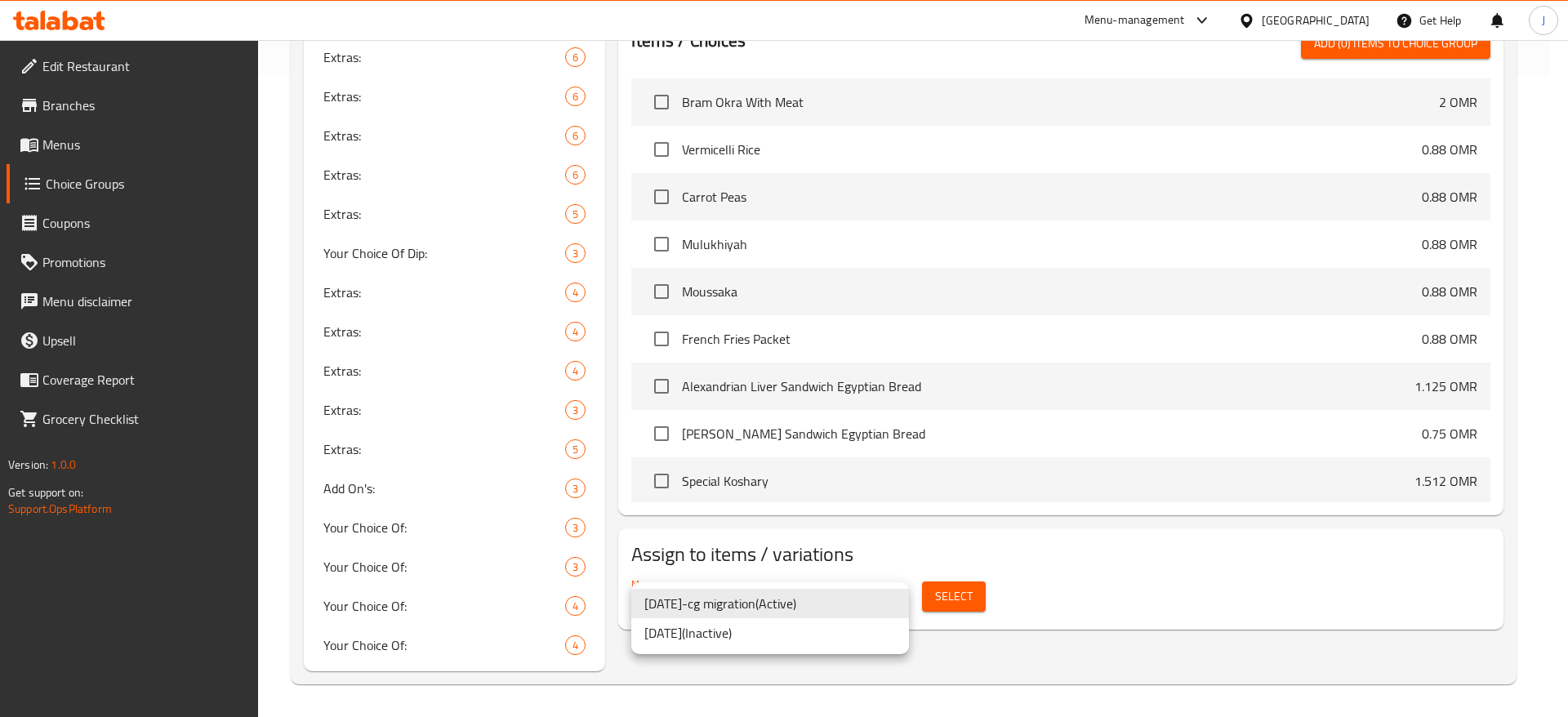
drag, startPoint x: 814, startPoint y: 634, endPoint x: 854, endPoint y: 604, distance: 50.0
click at [854, 604] on ul "[DATE]-cg migration ( Active ) [DATE] ( Inactive )" at bounding box center [770, 618] width 278 height 72
click at [854, 604] on li "[DATE]-cg migration ( Active )" at bounding box center [770, 603] width 278 height 29
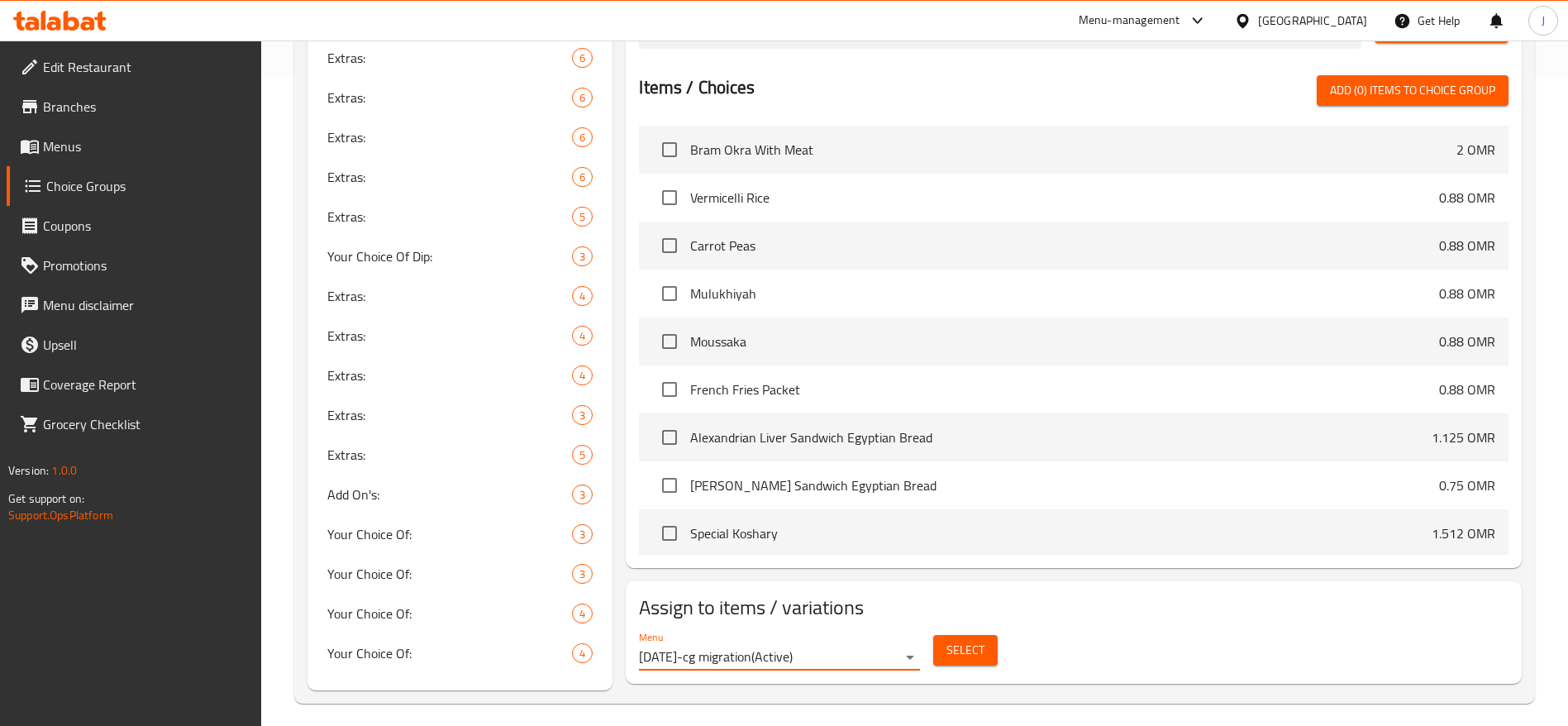
click at [969, 640] on span "Select" at bounding box center [965, 650] width 38 height 20
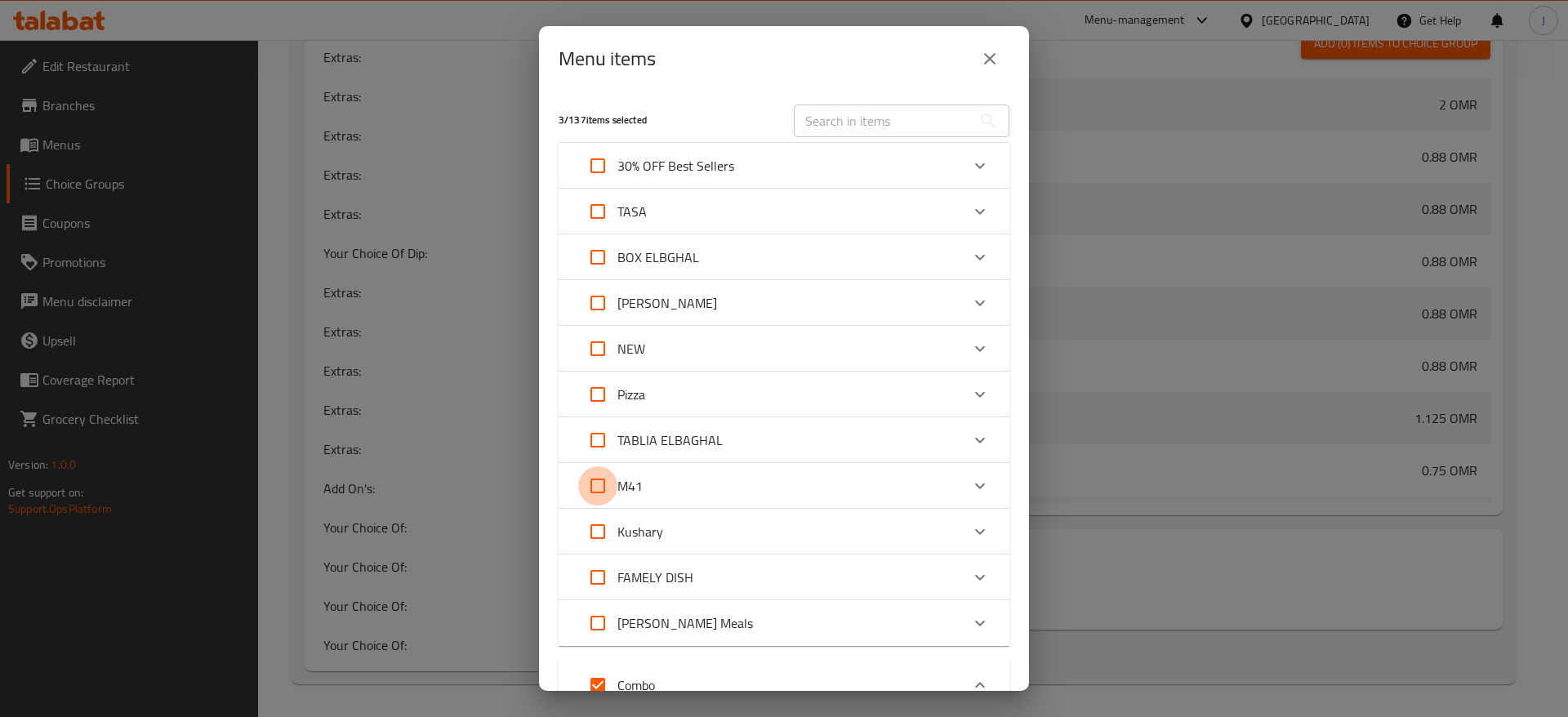
click at [613, 477] on input "Expand" at bounding box center [598, 486] width 39 height 39
checkbox input "true"
click at [975, 487] on icon "Expand" at bounding box center [979, 487] width 10 height 5
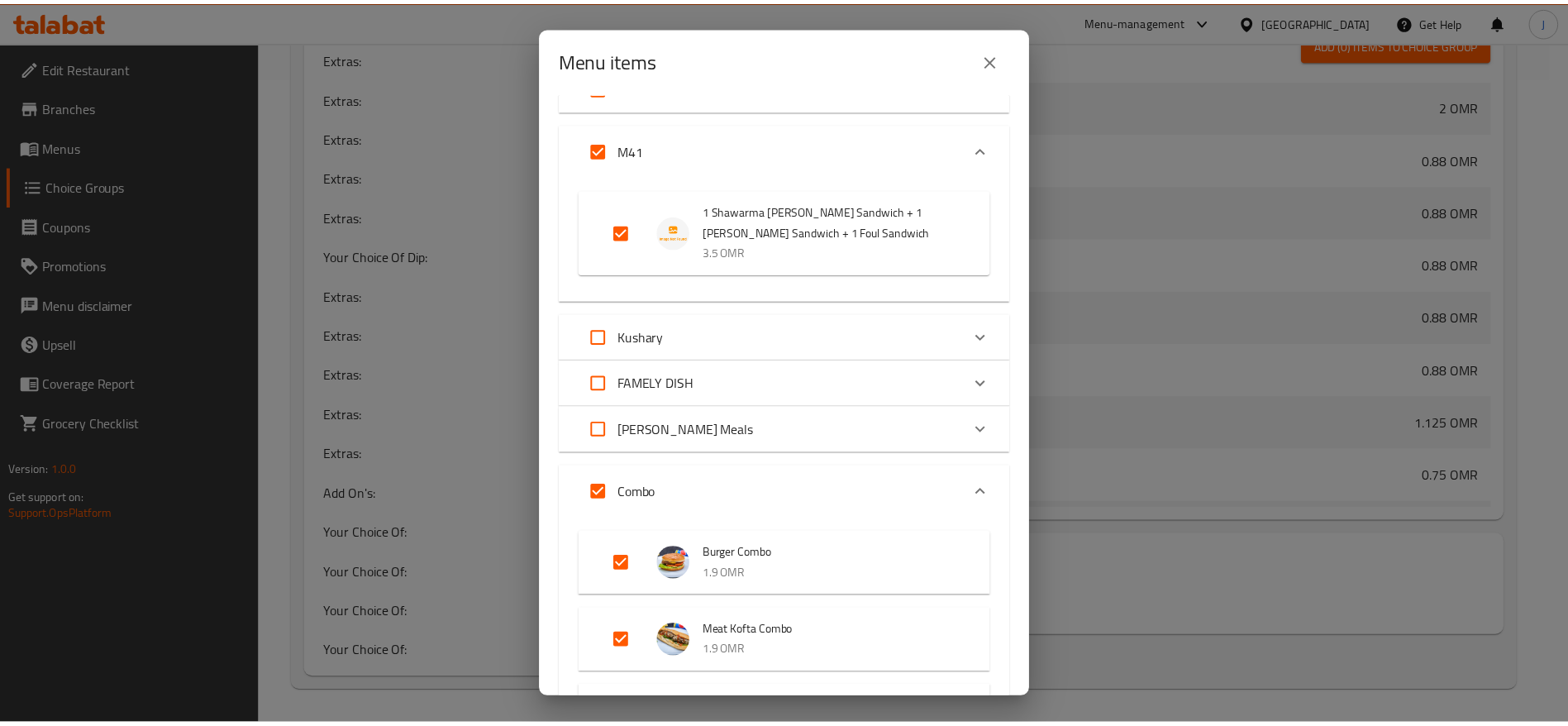
scroll to position [1169, 0]
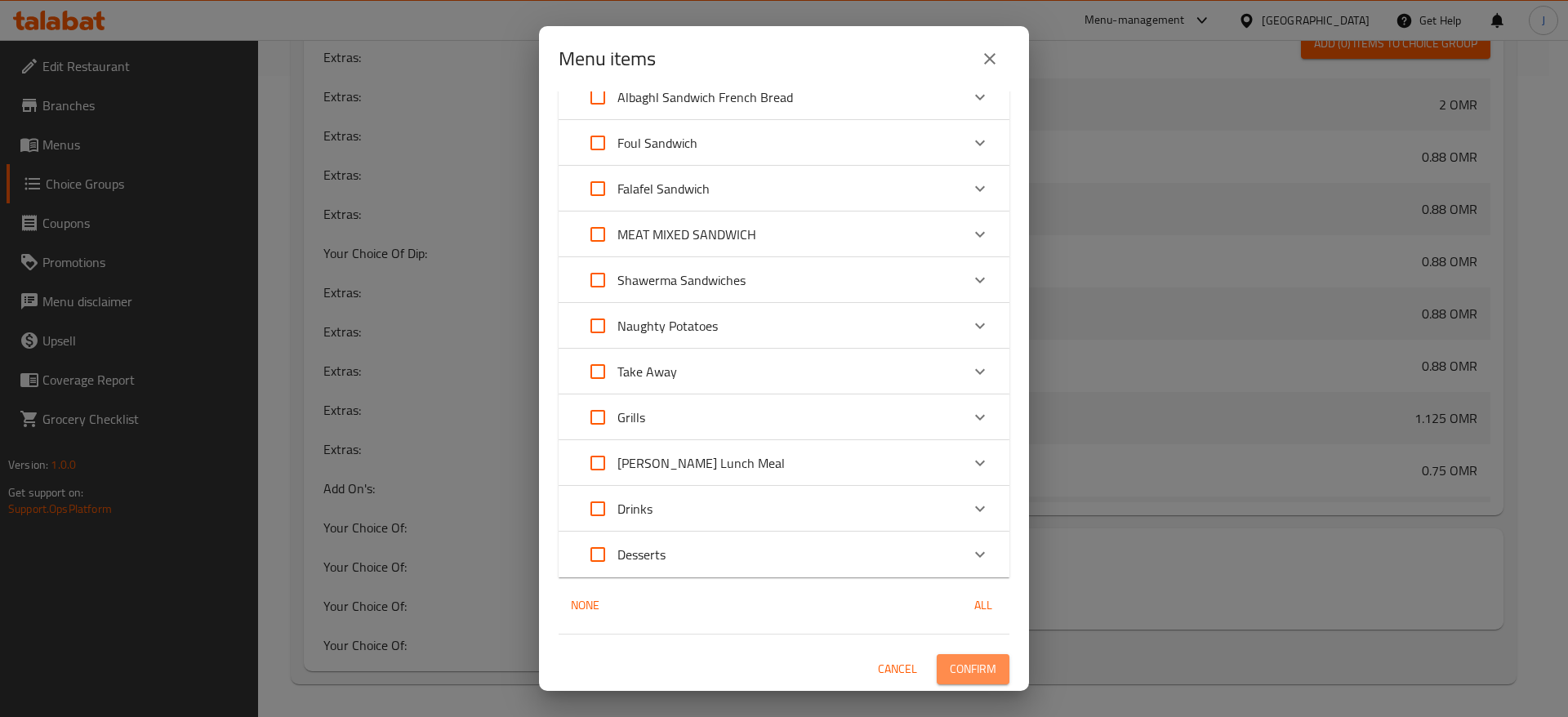
click at [960, 666] on span "Confirm" at bounding box center [972, 669] width 46 height 20
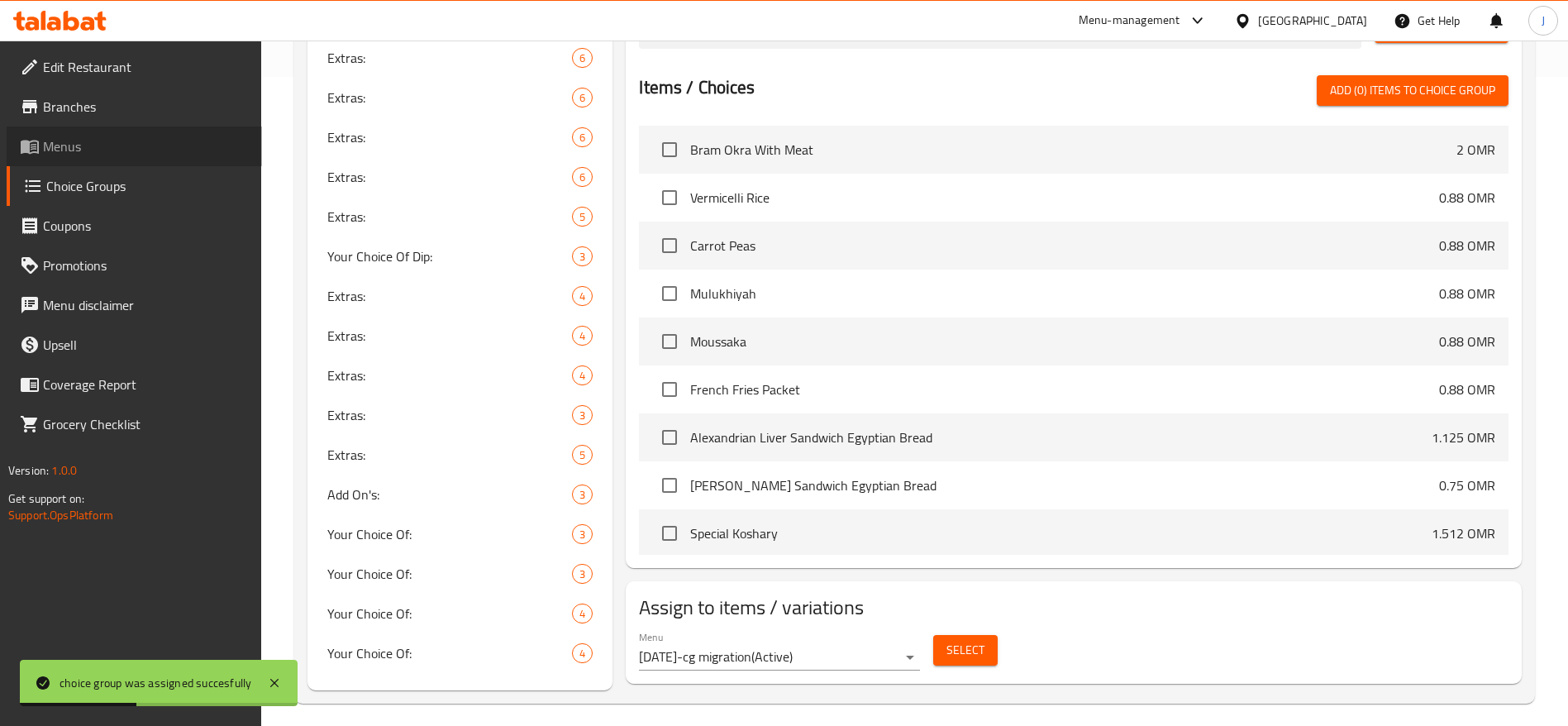
click at [107, 142] on span "Menus" at bounding box center [146, 147] width 206 height 20
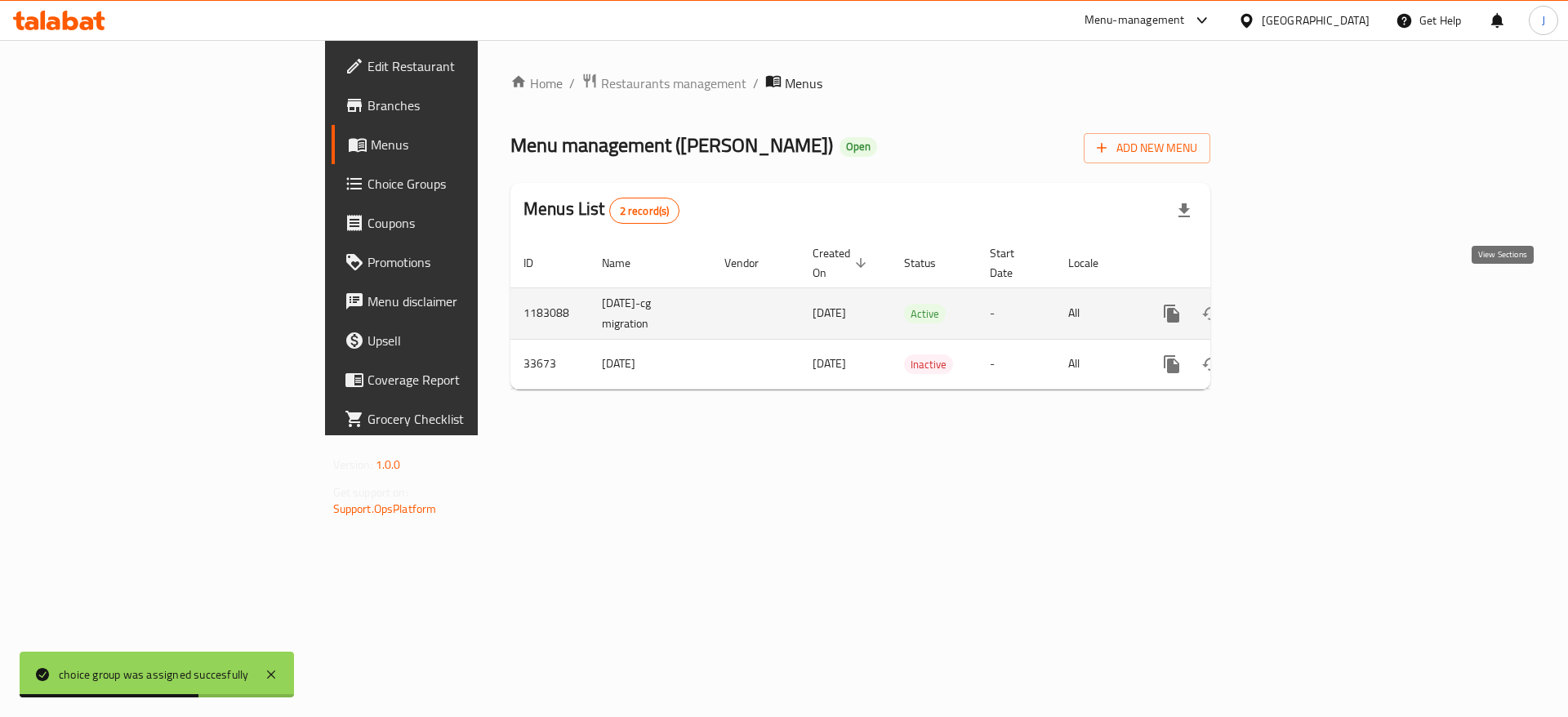
click at [1296, 306] on icon "enhanced table" at bounding box center [1289, 313] width 15 height 15
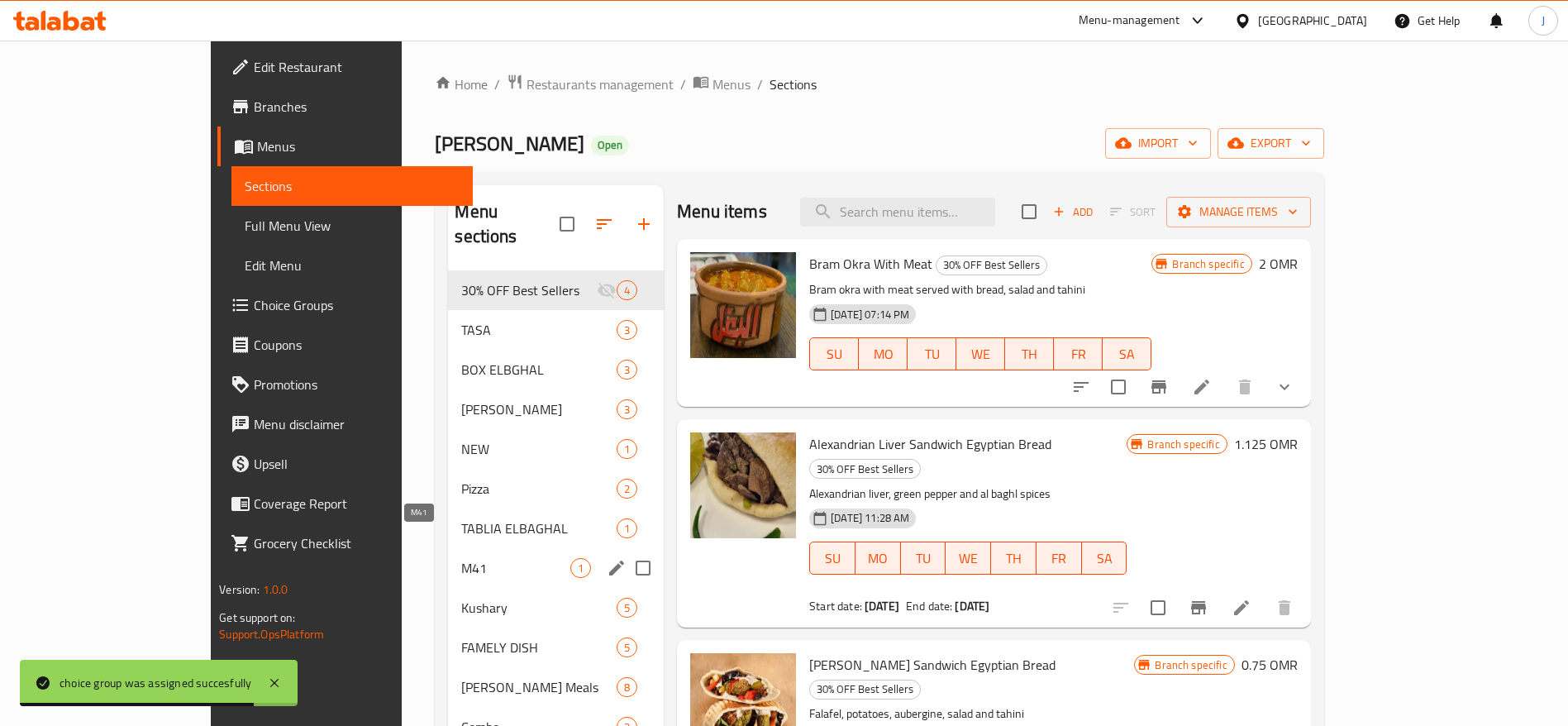
click at [461, 558] on span "M41" at bounding box center [516, 568] width 109 height 20
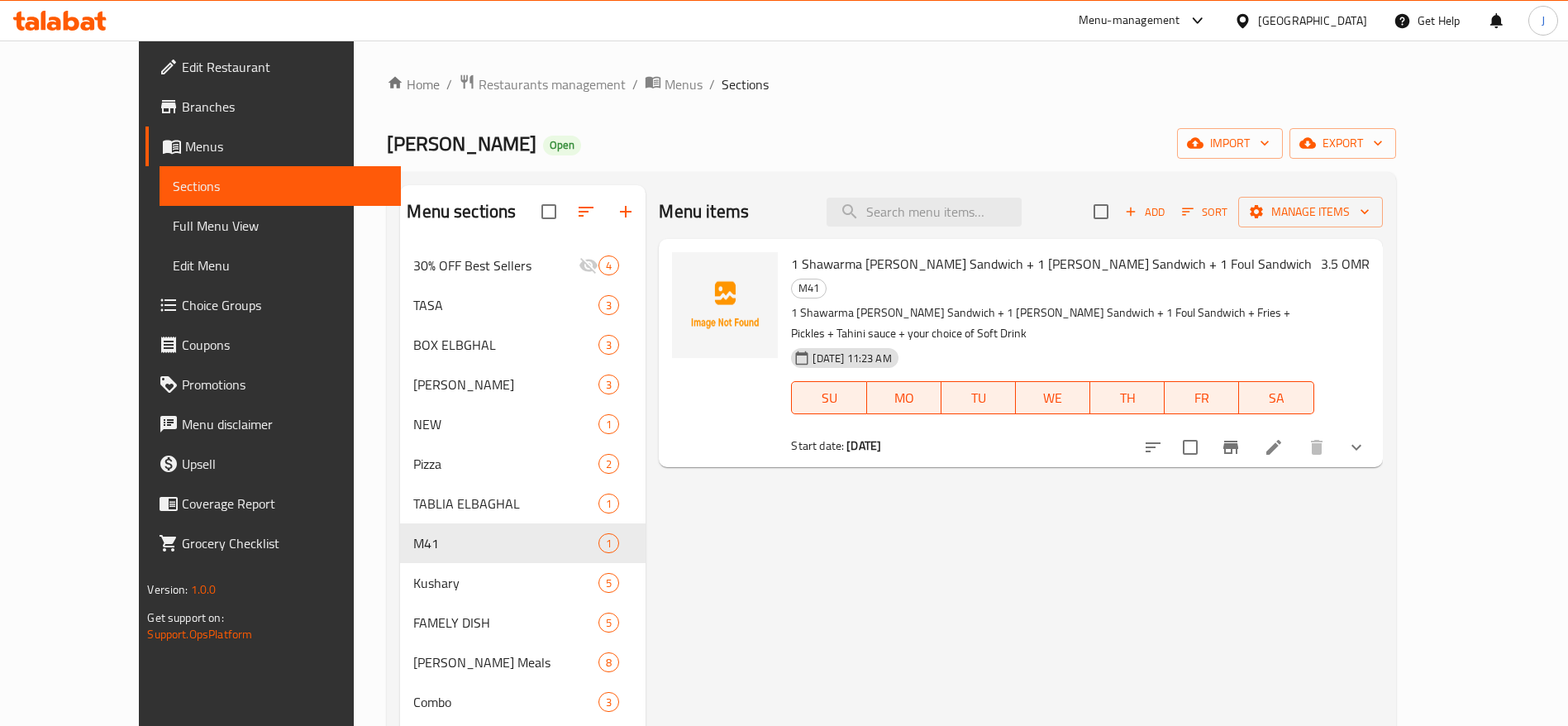
click at [1284, 437] on icon at bounding box center [1275, 447] width 20 height 20
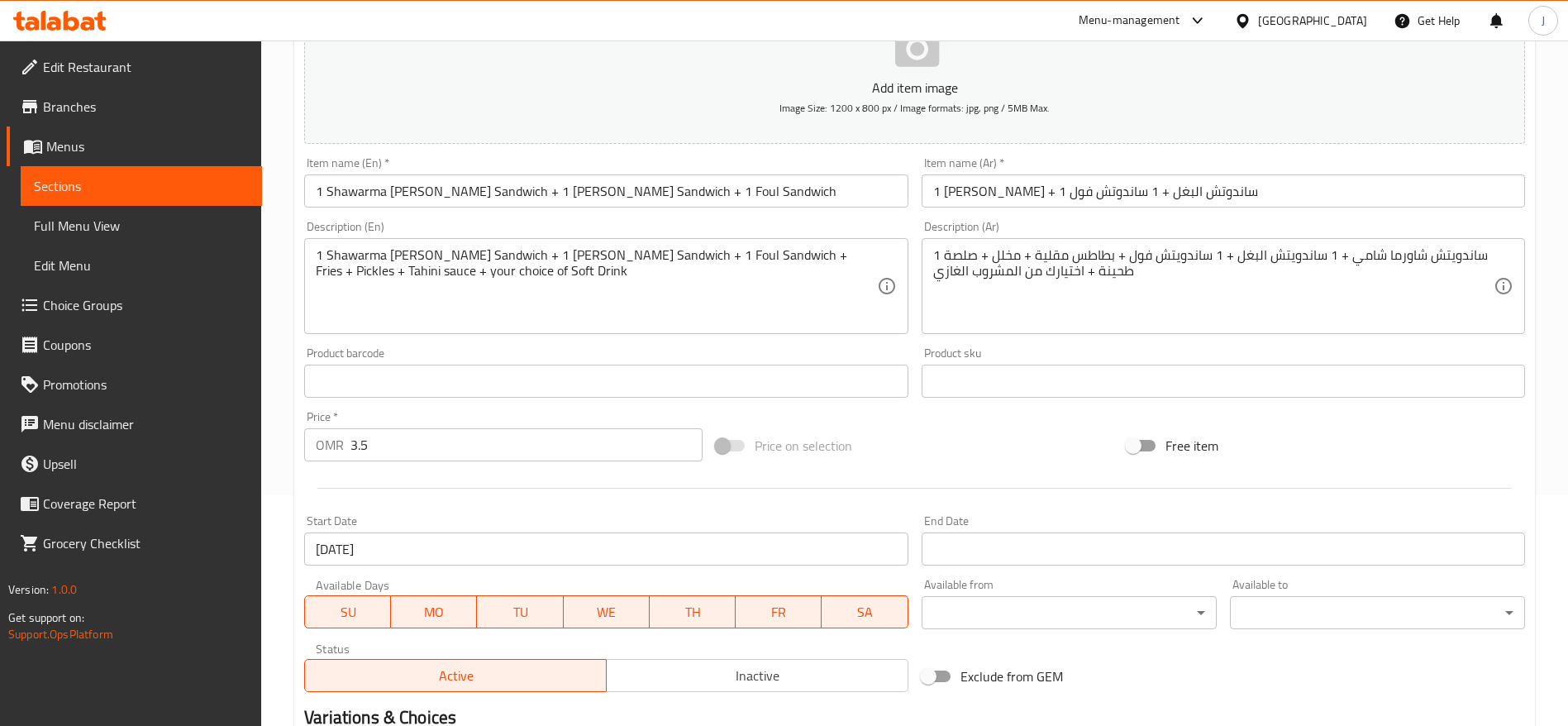
scroll to position [470, 0]
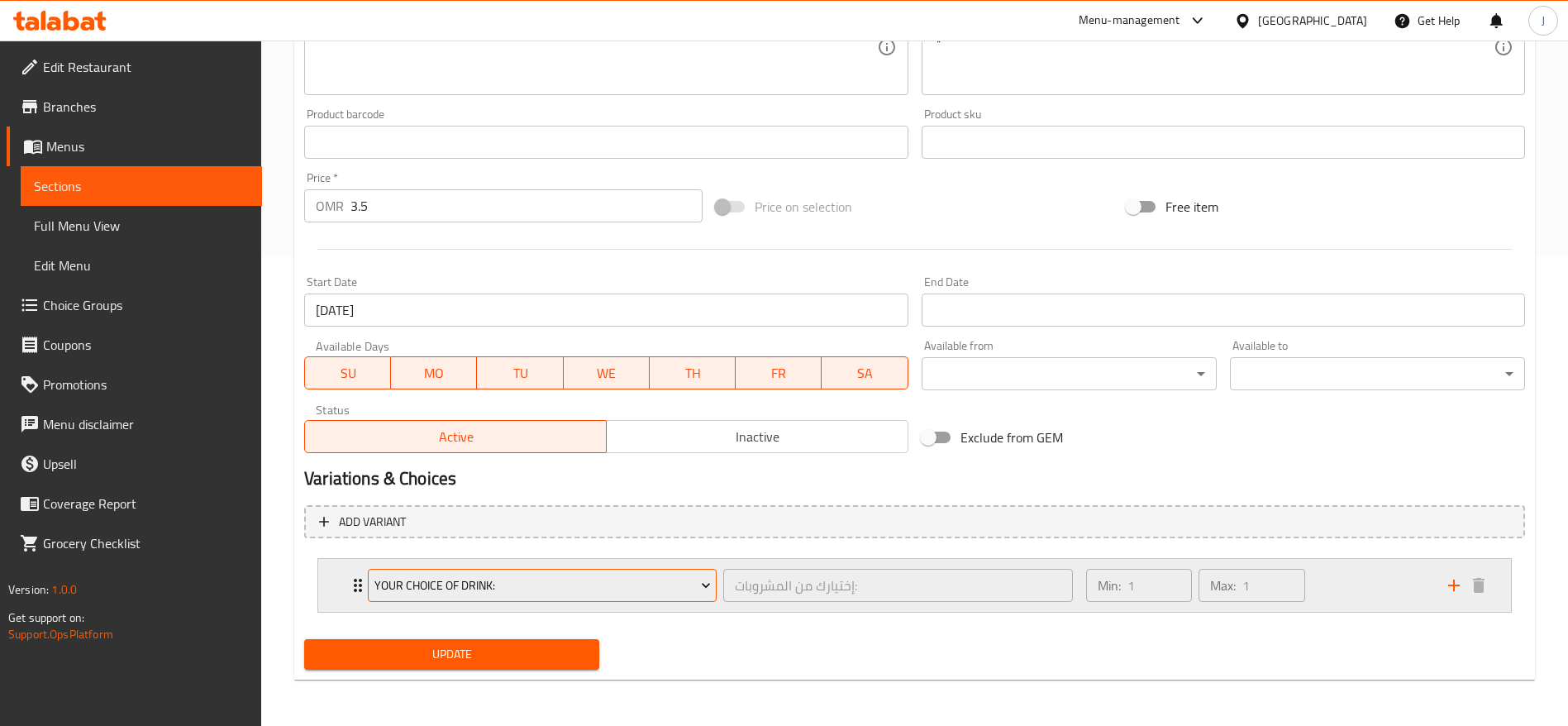
click at [687, 587] on span "Your Choice Of Drink:" at bounding box center [542, 586] width 337 height 20
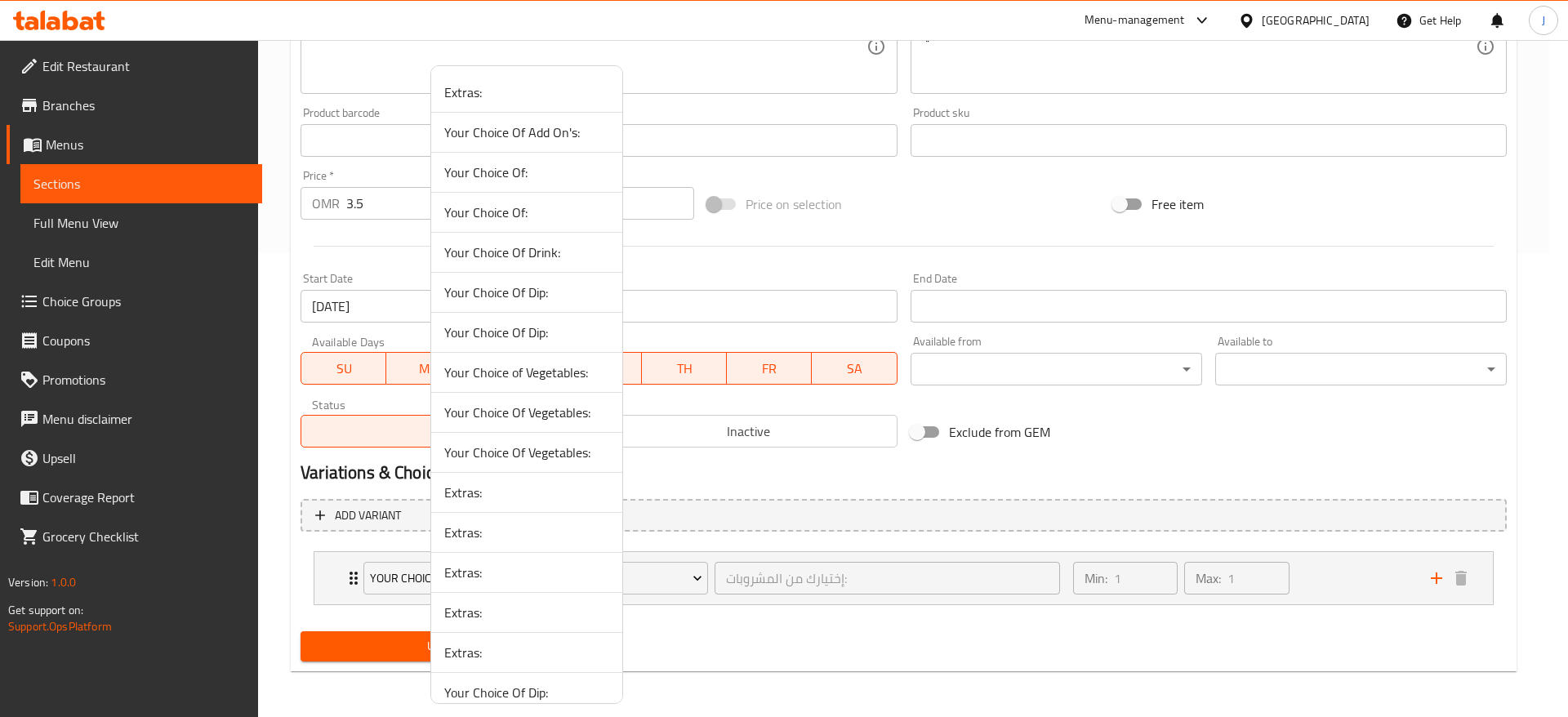
click at [863, 476] on div at bounding box center [784, 358] width 1568 height 717
